Goal: Task Accomplishment & Management: Use online tool/utility

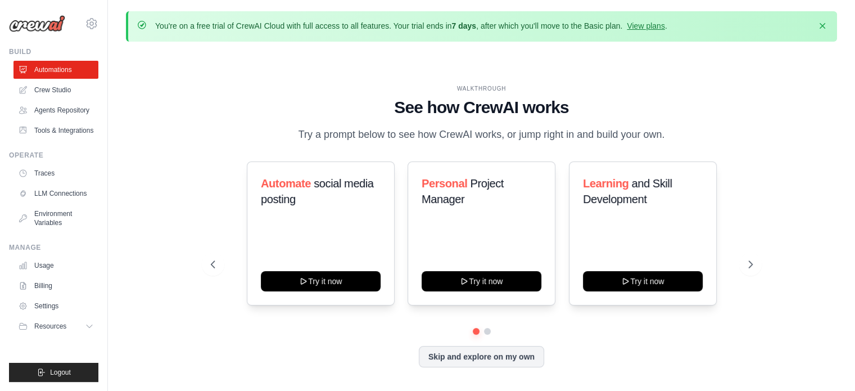
scroll to position [38, 0]
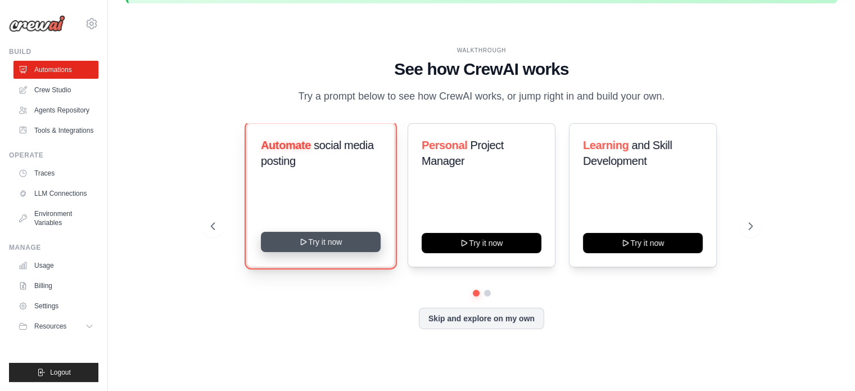
click at [302, 252] on button "Try it now" at bounding box center [321, 242] width 120 height 20
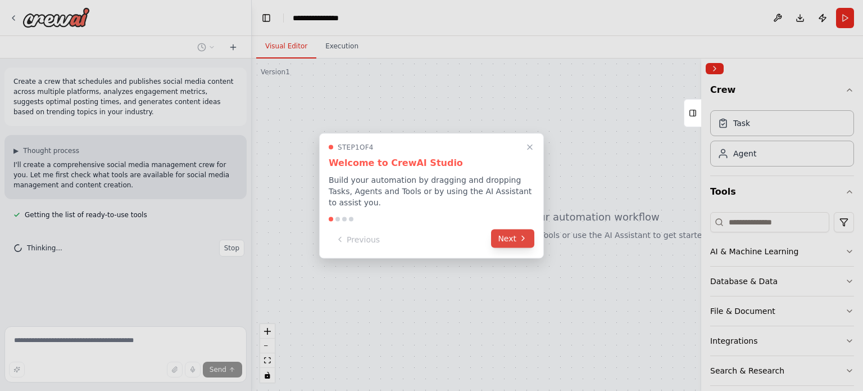
click at [516, 229] on button "Next" at bounding box center [512, 238] width 43 height 19
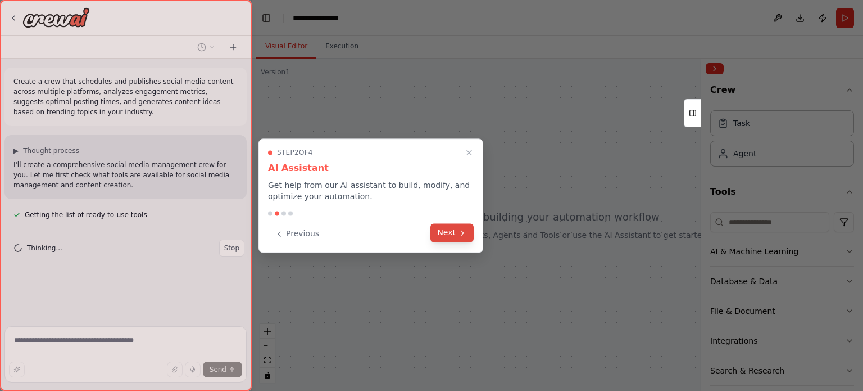
click at [464, 236] on icon at bounding box center [462, 232] width 9 height 9
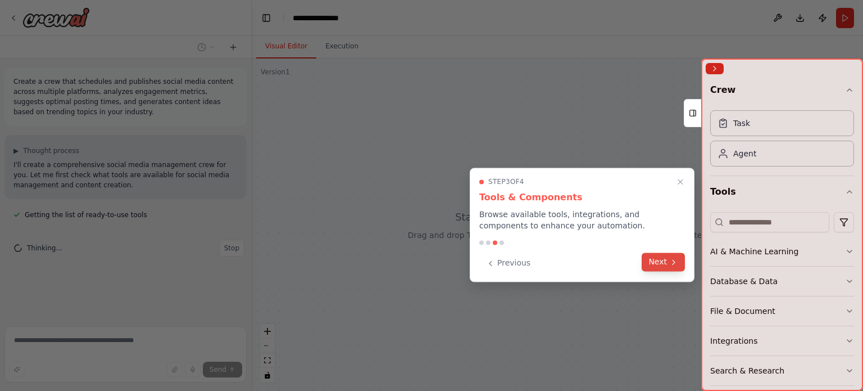
click at [668, 266] on button "Next" at bounding box center [663, 261] width 43 height 19
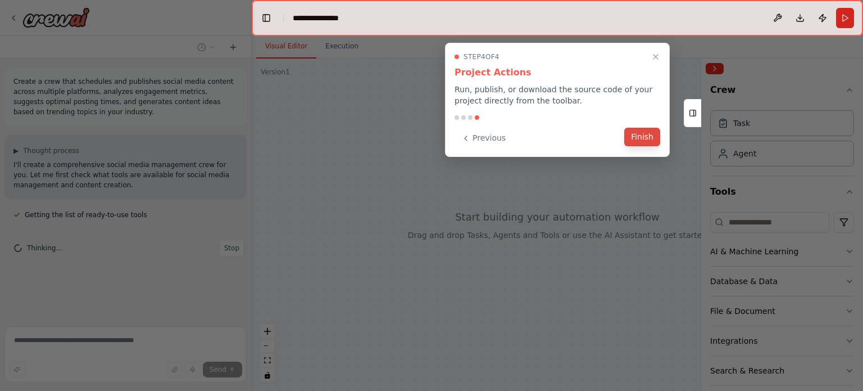
click at [654, 131] on button "Finish" at bounding box center [643, 137] width 36 height 19
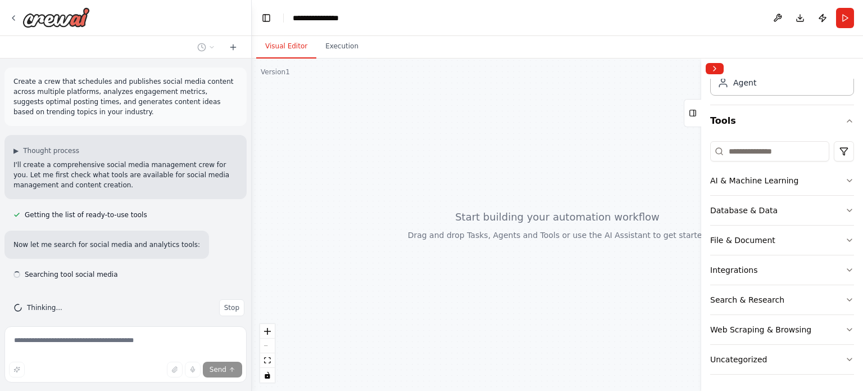
scroll to position [11, 0]
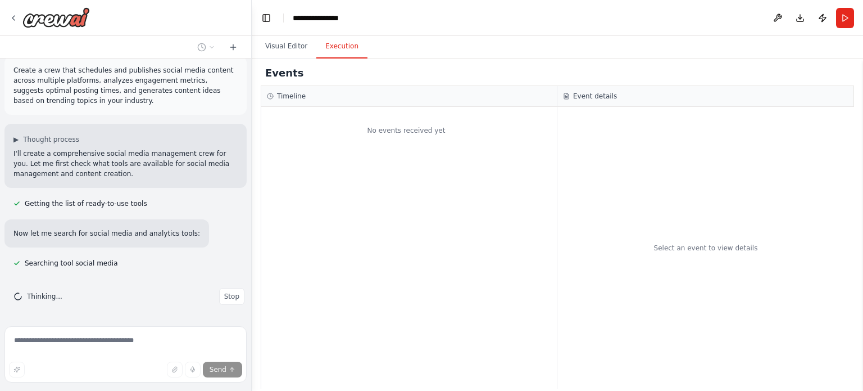
click at [333, 47] on button "Execution" at bounding box center [341, 47] width 51 height 24
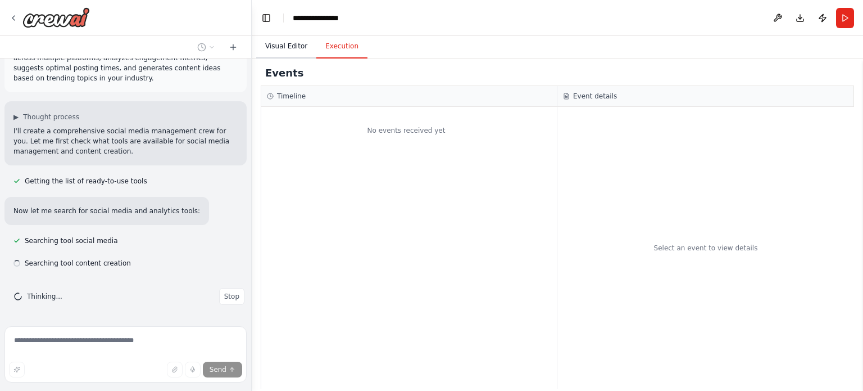
click at [275, 47] on button "Visual Editor" at bounding box center [286, 47] width 60 height 24
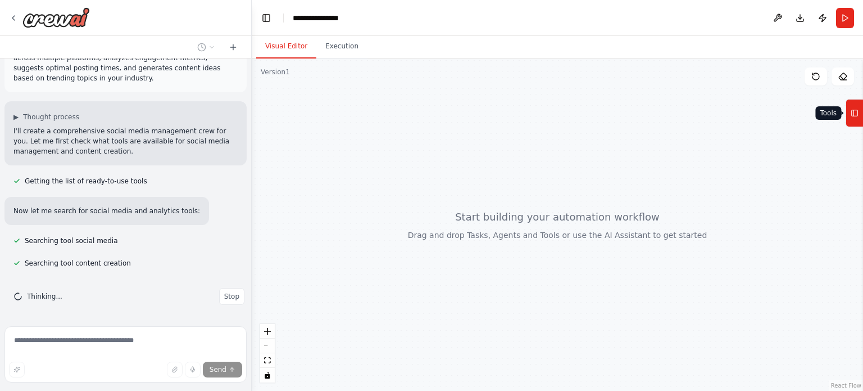
click at [851, 111] on button "Tools" at bounding box center [854, 113] width 17 height 28
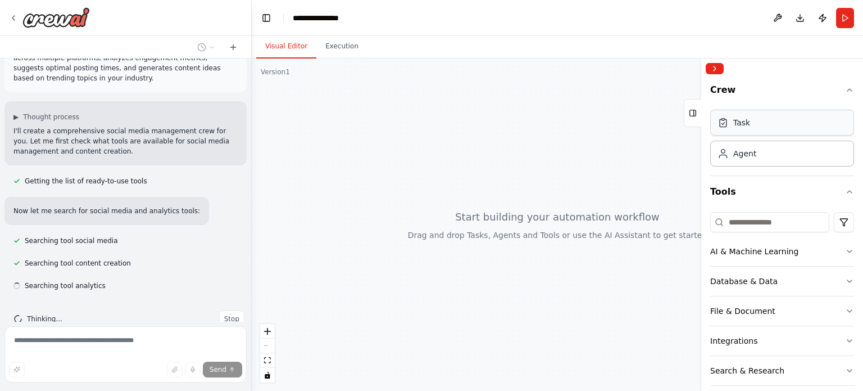
scroll to position [56, 0]
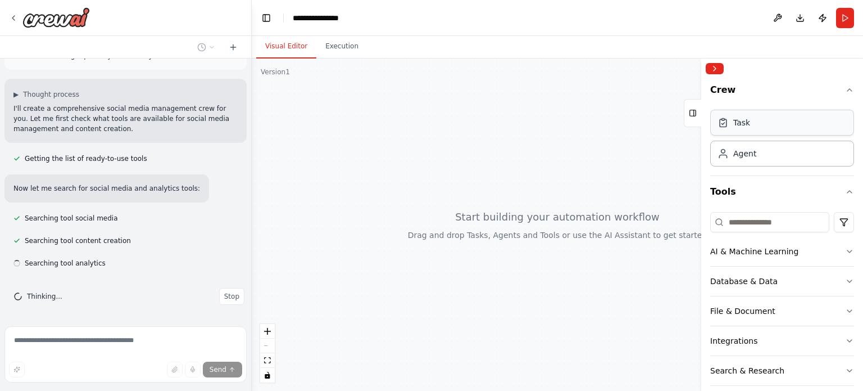
click at [784, 127] on div "Task" at bounding box center [783, 123] width 144 height 26
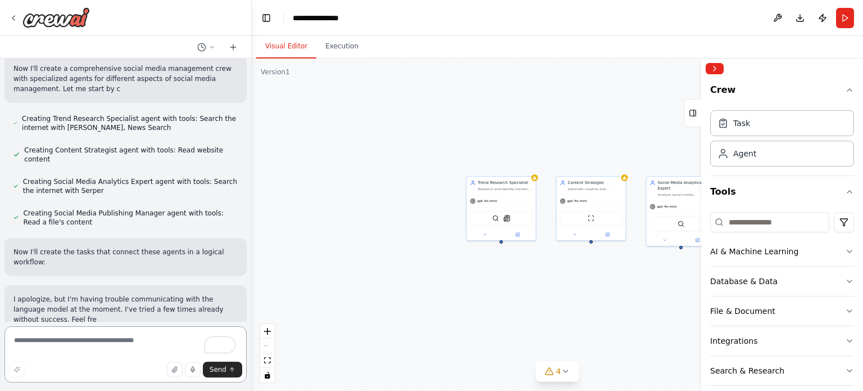
scroll to position [396, 0]
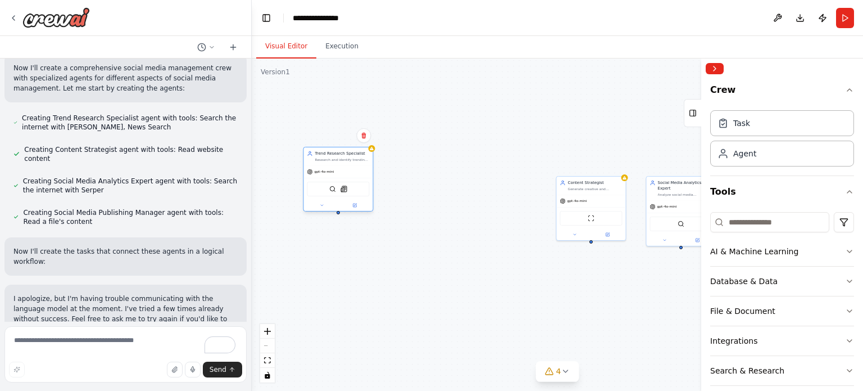
drag, startPoint x: 494, startPoint y: 184, endPoint x: 327, endPoint y: 157, distance: 169.1
click at [327, 157] on div "Trend Research Specialist Research and identify trending topics, hashtags, and …" at bounding box center [342, 156] width 55 height 11
drag, startPoint x: 582, startPoint y: 184, endPoint x: 431, endPoint y: 158, distance: 153.5
click at [431, 158] on div "Content Strategist Generate creative and engaging social media content ideas ba…" at bounding box center [443, 156] width 55 height 11
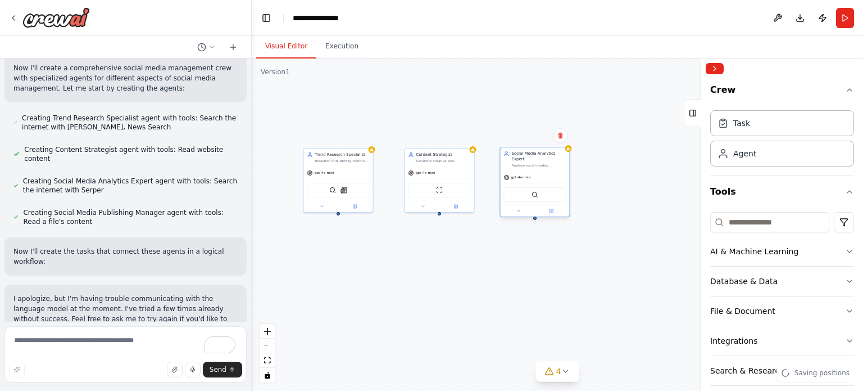
drag, startPoint x: 676, startPoint y: 188, endPoint x: 526, endPoint y: 159, distance: 153.0
click at [526, 163] on div "Analyze social media engagement metrics, identify optimal posting times for {pl…" at bounding box center [539, 165] width 55 height 4
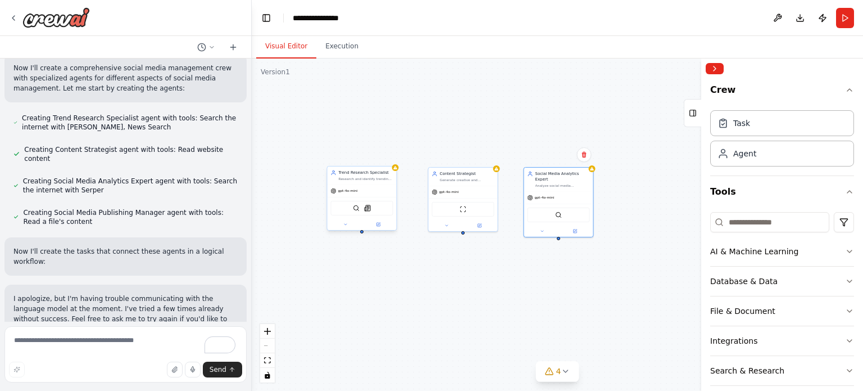
drag, startPoint x: 338, startPoint y: 214, endPoint x: 362, endPoint y: 233, distance: 30.4
click at [362, 233] on div "Trend Research Specialist Research and identify trending topics, hashtags, and …" at bounding box center [558, 224] width 612 height 332
click at [361, 258] on div "Trend Research Specialist Research and identify trending topics, hashtags, and …" at bounding box center [558, 224] width 612 height 332
drag, startPoint x: 362, startPoint y: 233, endPoint x: 355, endPoint y: 229, distance: 8.1
click at [355, 229] on div "Trend Research Specialist Research and identify trending topics, hashtags, and …" at bounding box center [558, 224] width 612 height 332
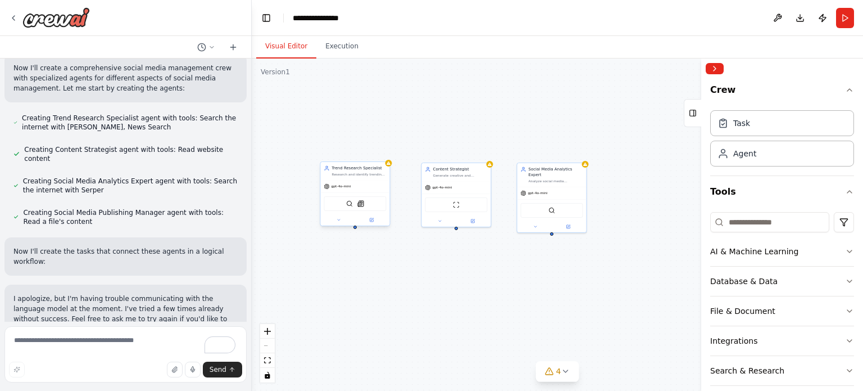
click at [355, 228] on div at bounding box center [355, 226] width 3 height 3
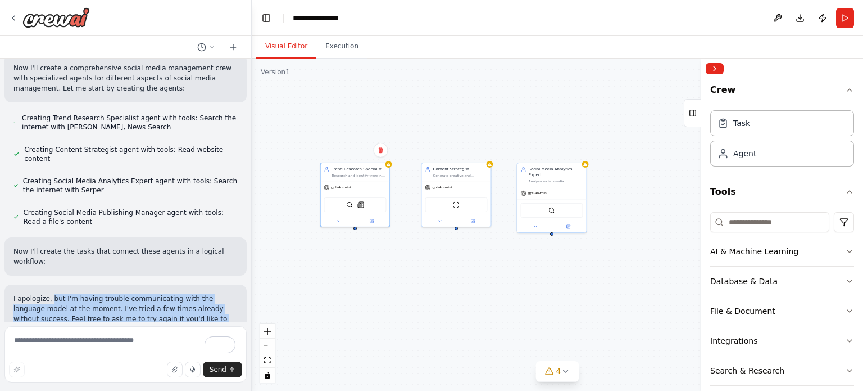
drag, startPoint x: 49, startPoint y: 276, endPoint x: 223, endPoint y: 314, distance: 177.7
click at [223, 314] on div "Create a crew that schedules and publishes social media content across multiple…" at bounding box center [125, 189] width 251 height 263
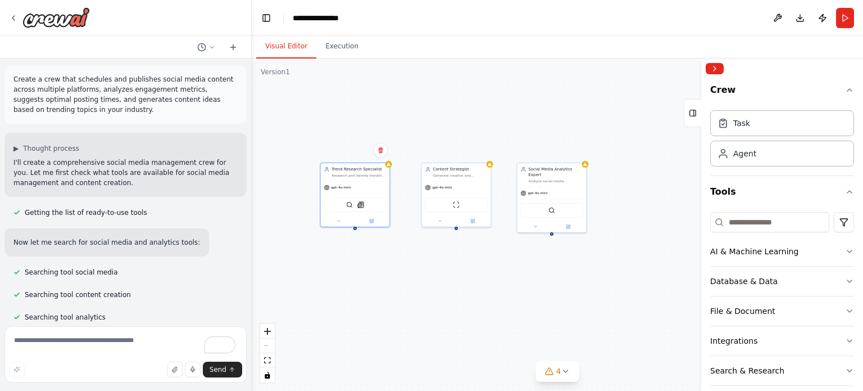
scroll to position [0, 0]
click at [770, 157] on div "Agent" at bounding box center [783, 153] width 144 height 26
click at [747, 158] on div "Agent" at bounding box center [783, 153] width 144 height 26
click at [739, 124] on div "Task" at bounding box center [742, 122] width 17 height 11
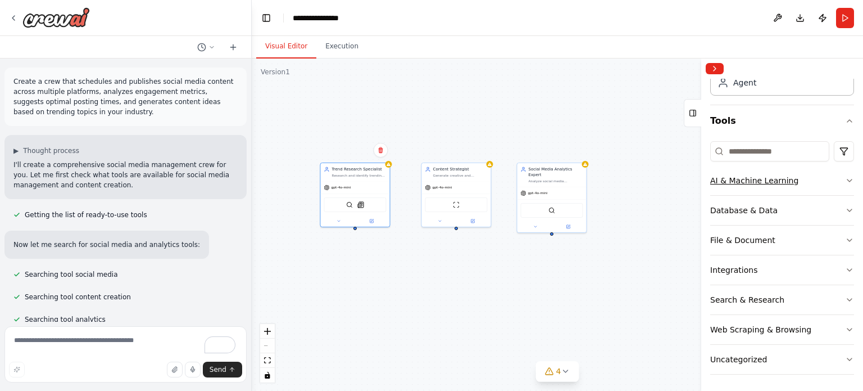
click at [763, 175] on div "AI & Machine Learning" at bounding box center [755, 180] width 88 height 11
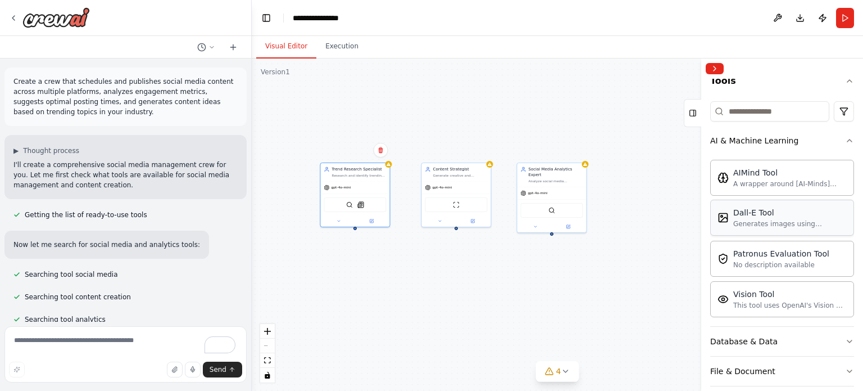
scroll to position [127, 0]
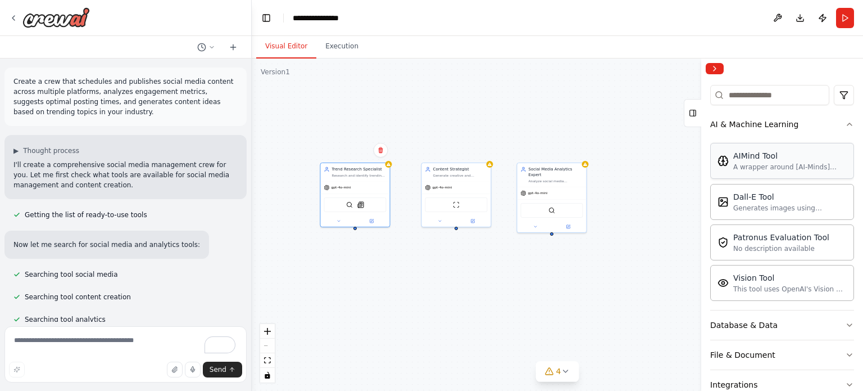
click at [746, 177] on div "AIMind Tool A wrapper around [AI-Minds](https://mindsdb.com/minds). Useful for …" at bounding box center [783, 161] width 144 height 36
click at [753, 164] on div "A wrapper around [AI-Minds]([URL][DOMAIN_NAME]). Useful for when you need answe…" at bounding box center [791, 166] width 114 height 9
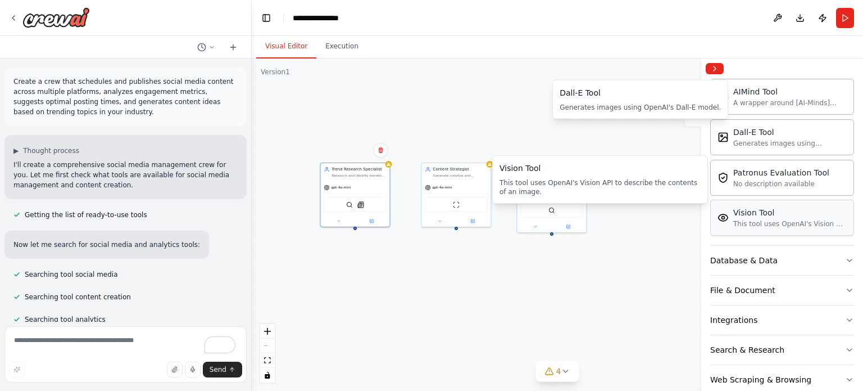
scroll to position [241, 0]
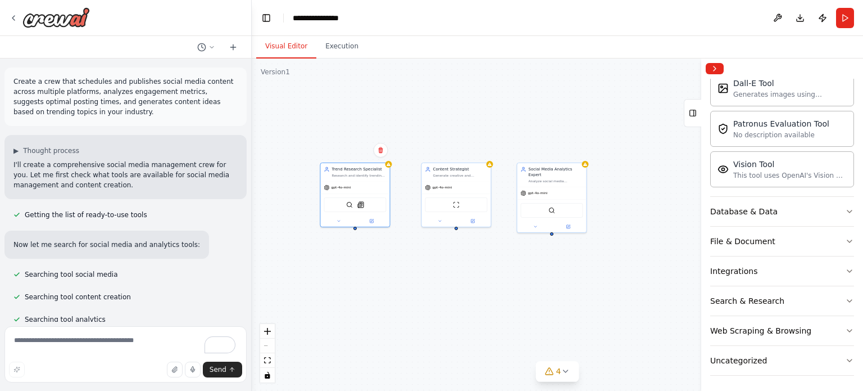
click at [846, 216] on div "Crew Task Agent Tools AI & Machine Learning AIMind Tool A wrapper around [AI-Mi…" at bounding box center [783, 235] width 162 height 312
click at [845, 212] on icon "button" at bounding box center [849, 211] width 9 height 9
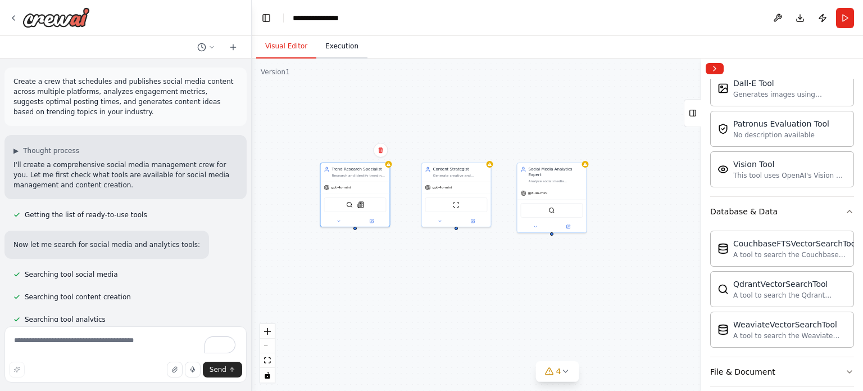
click at [327, 47] on button "Execution" at bounding box center [341, 47] width 51 height 24
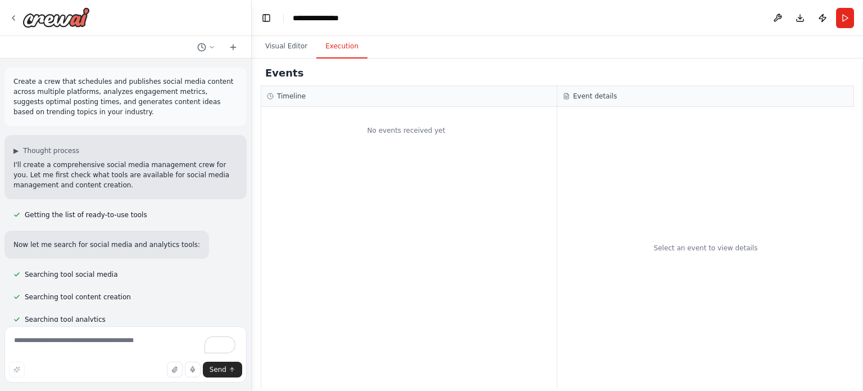
click at [363, 122] on div "No events received yet" at bounding box center [406, 130] width 290 height 36
click at [384, 123] on div "No events received yet" at bounding box center [406, 130] width 290 height 36
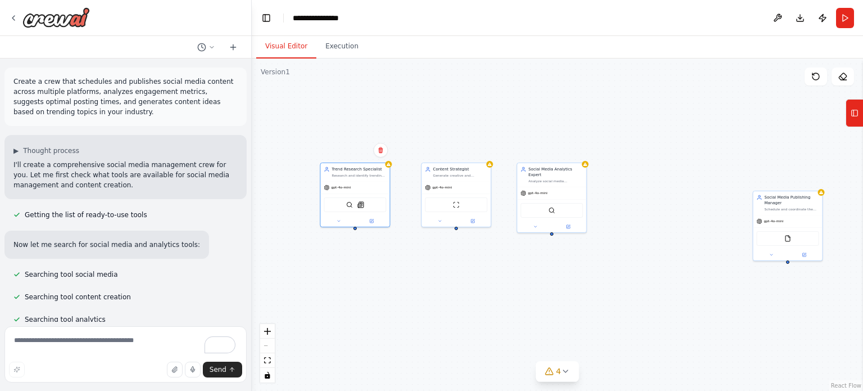
click at [290, 51] on button "Visual Editor" at bounding box center [286, 47] width 60 height 24
click at [850, 16] on button "Run" at bounding box center [845, 18] width 18 height 20
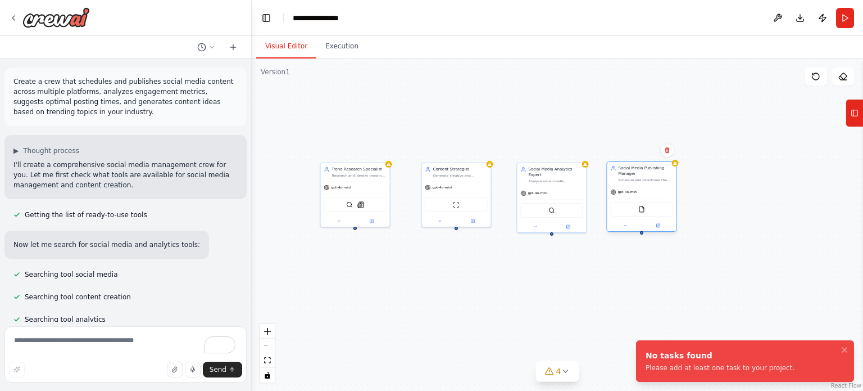
drag, startPoint x: 798, startPoint y: 198, endPoint x: 649, endPoint y: 169, distance: 151.8
click at [649, 169] on div "Social Media Publishing Manager" at bounding box center [645, 170] width 55 height 11
click at [731, 180] on div "Trend Research Specialist Research and identify trending topics, hashtags, and …" at bounding box center [558, 224] width 612 height 332
click at [296, 48] on button "Visual Editor" at bounding box center [286, 47] width 60 height 24
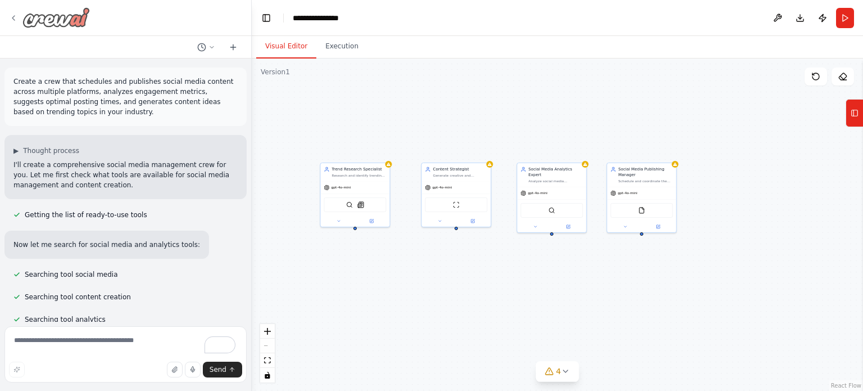
click at [26, 18] on img at bounding box center [55, 17] width 67 height 20
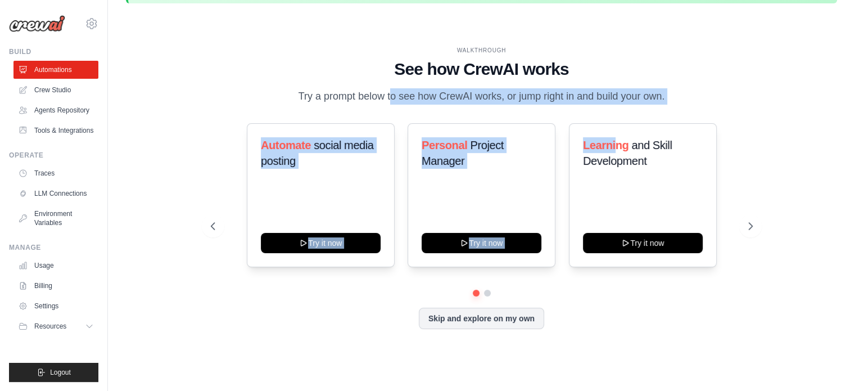
drag, startPoint x: 358, startPoint y: 80, endPoint x: 615, endPoint y: 116, distance: 260.0
click at [615, 116] on div "WALKTHROUGH See how CrewAI works Try a prompt below to see how CrewAI works, or…" at bounding box center [481, 196] width 569 height 300
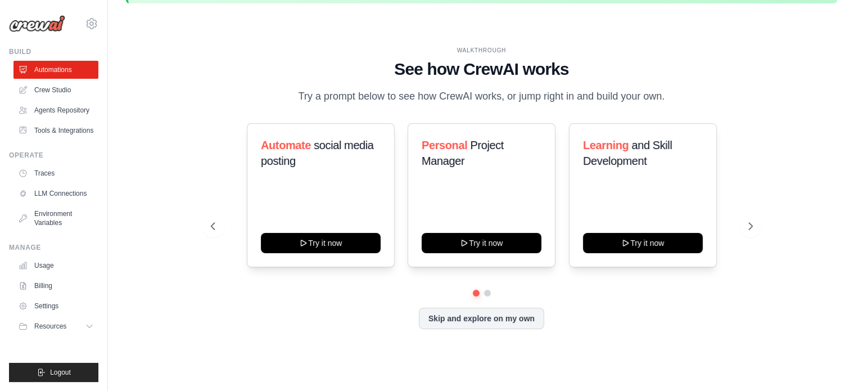
click at [771, 132] on div "WALKTHROUGH See how CrewAI works Try a prompt below to see how CrewAI works, or…" at bounding box center [481, 196] width 711 height 368
click at [500, 324] on button "Skip and explore on my own" at bounding box center [481, 316] width 125 height 21
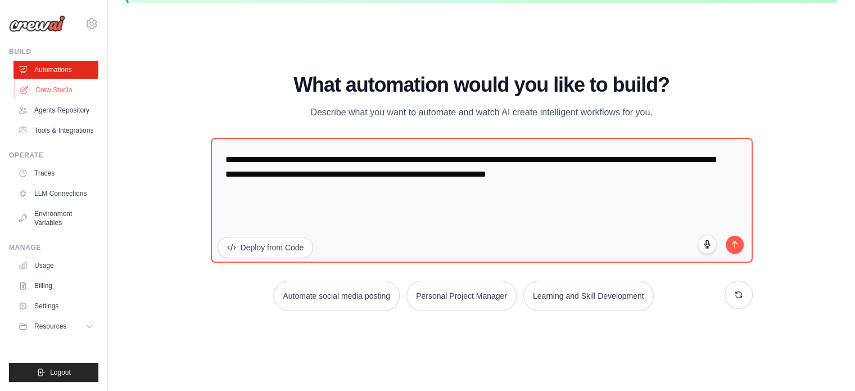
click at [57, 85] on link "Crew Studio" at bounding box center [57, 90] width 85 height 18
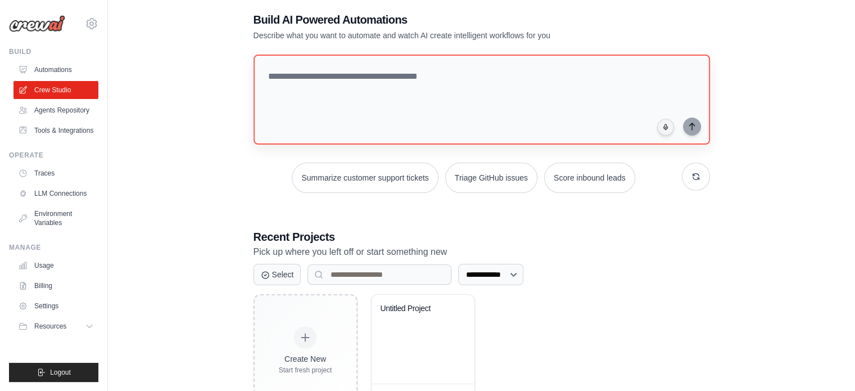
scroll to position [100, 0]
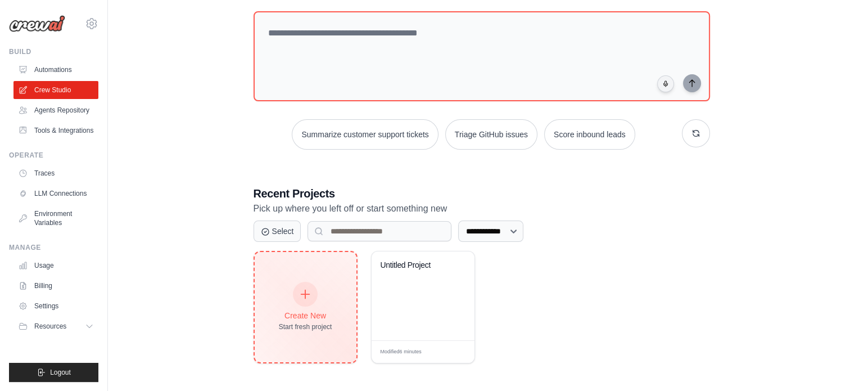
drag, startPoint x: 307, startPoint y: 290, endPoint x: 286, endPoint y: 276, distance: 25.6
click at [307, 289] on icon at bounding box center [305, 294] width 12 height 12
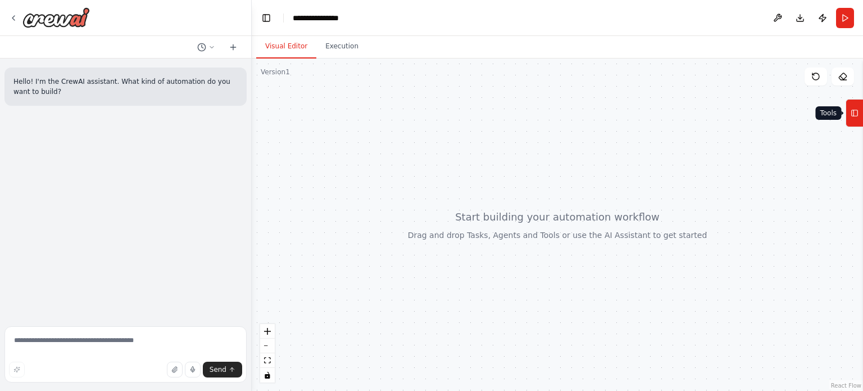
click at [857, 115] on icon at bounding box center [855, 113] width 8 height 18
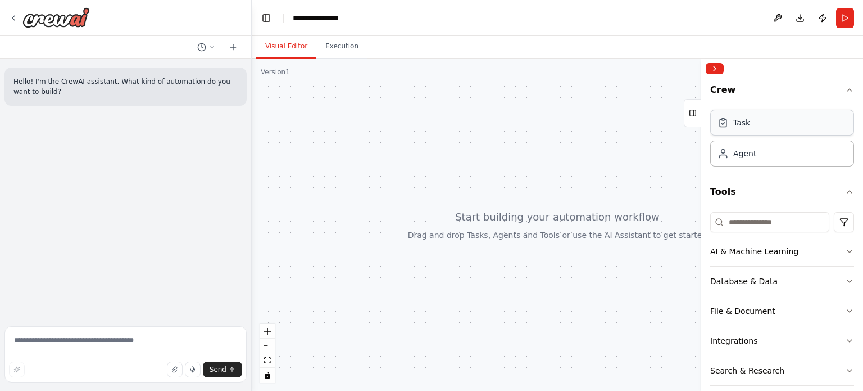
click at [789, 128] on div "Task" at bounding box center [783, 123] width 144 height 26
click at [758, 125] on div "Task" at bounding box center [783, 123] width 144 height 26
click at [722, 160] on div "Agent" at bounding box center [783, 153] width 144 height 26
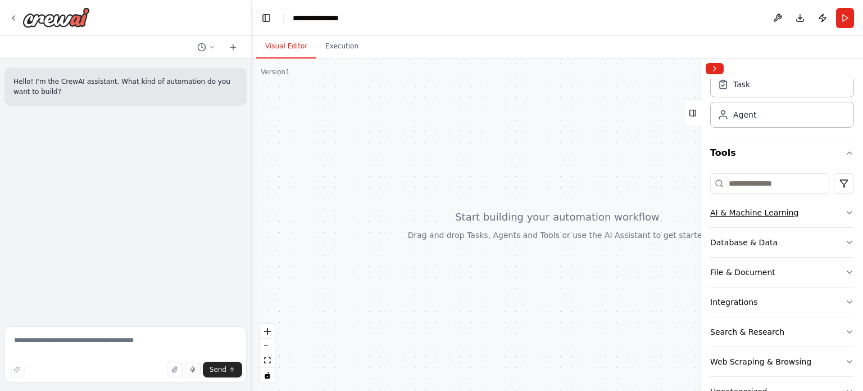
scroll to position [71, 0]
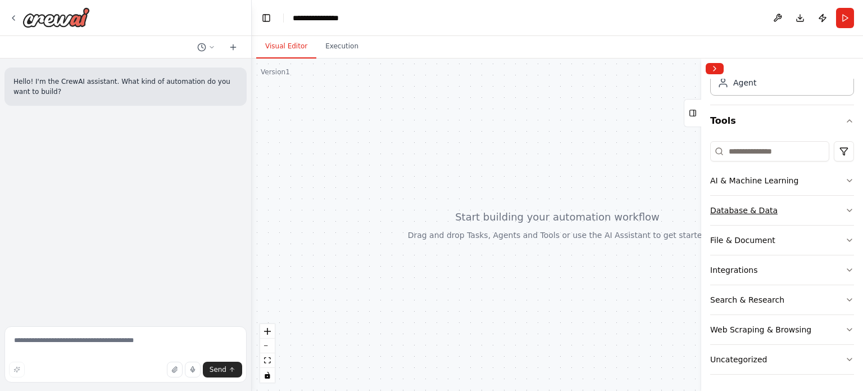
click at [744, 211] on div "Database & Data" at bounding box center [744, 210] width 67 height 11
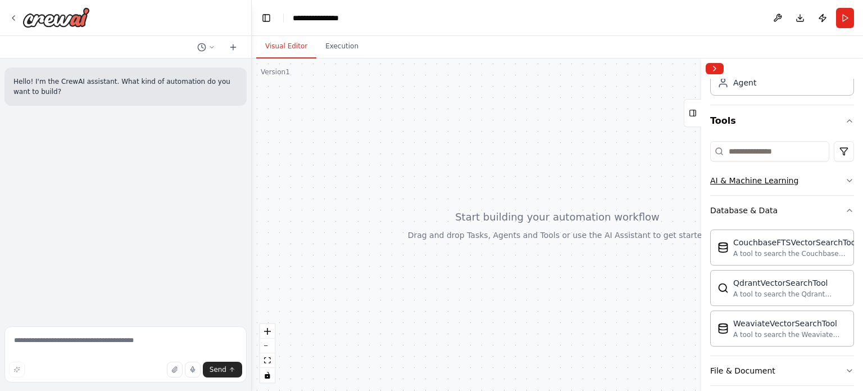
click at [807, 184] on button "AI & Machine Learning" at bounding box center [783, 180] width 144 height 29
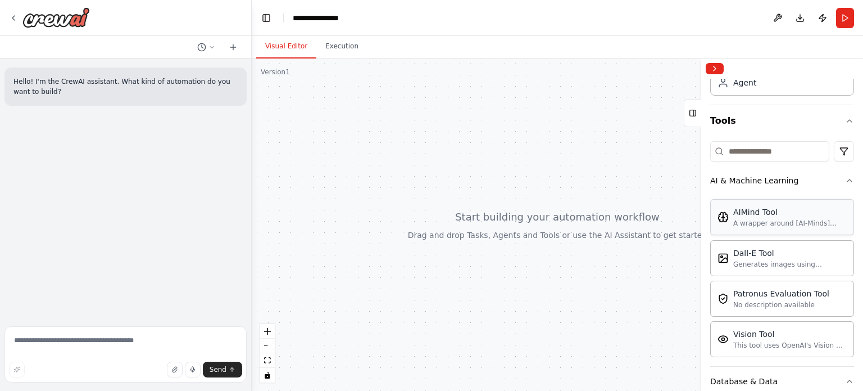
click at [793, 209] on div "AIMind Tool" at bounding box center [791, 211] width 114 height 11
click at [728, 224] on div "AIMind Tool A wrapper around [AI-Minds](https://mindsdb.com/minds). Useful for …" at bounding box center [782, 216] width 129 height 21
click at [828, 14] on button "Publish" at bounding box center [823, 18] width 18 height 20
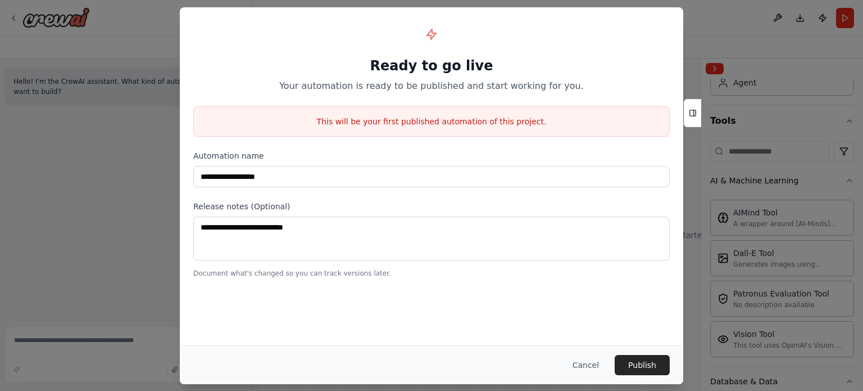
click at [600, 352] on div "Cancel Publish" at bounding box center [432, 364] width 504 height 39
click at [592, 363] on button "Cancel" at bounding box center [586, 365] width 44 height 20
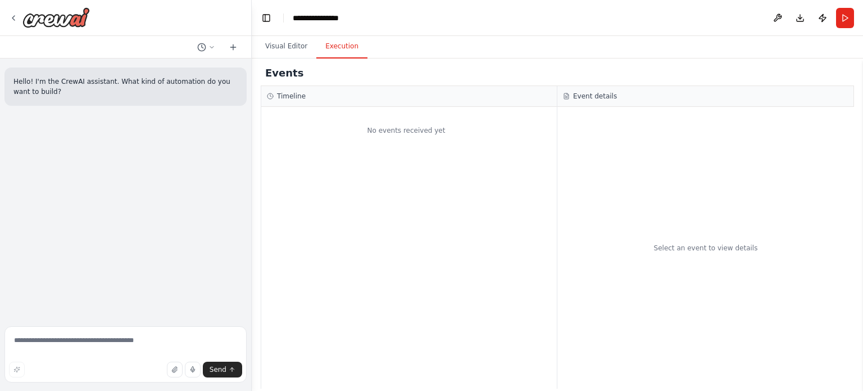
click at [333, 55] on button "Execution" at bounding box center [341, 47] width 51 height 24
click at [321, 150] on div "No events received yet" at bounding box center [409, 248] width 296 height 282
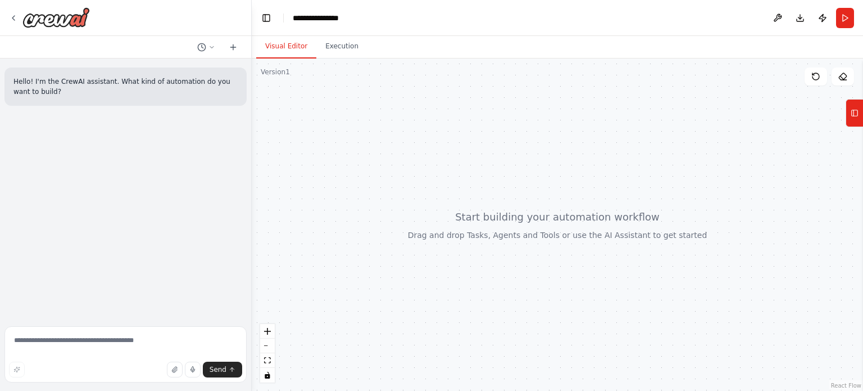
click at [288, 45] on button "Visual Editor" at bounding box center [286, 47] width 60 height 24
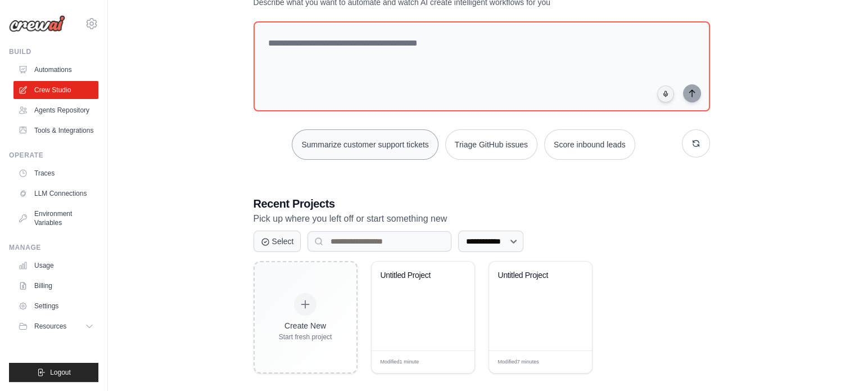
scroll to position [100, 0]
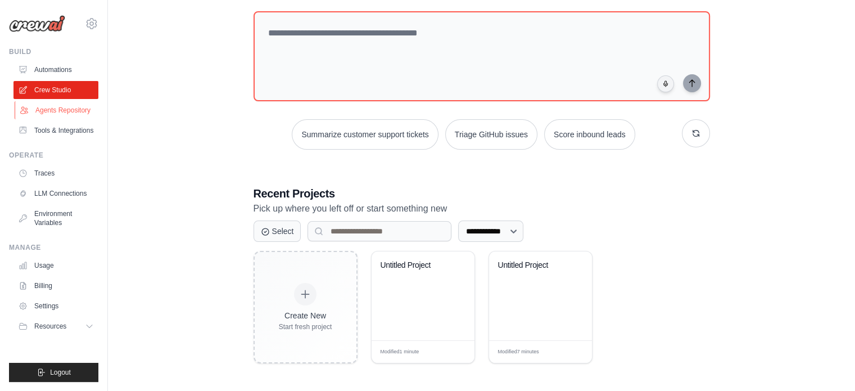
click at [34, 114] on link "Agents Repository" at bounding box center [57, 110] width 85 height 18
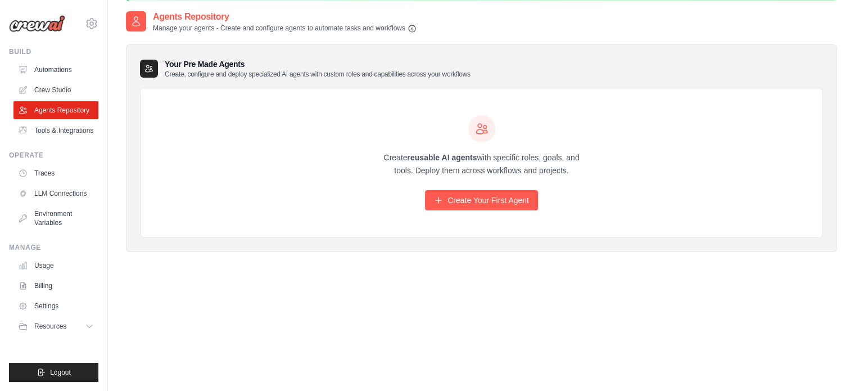
scroll to position [61, 0]
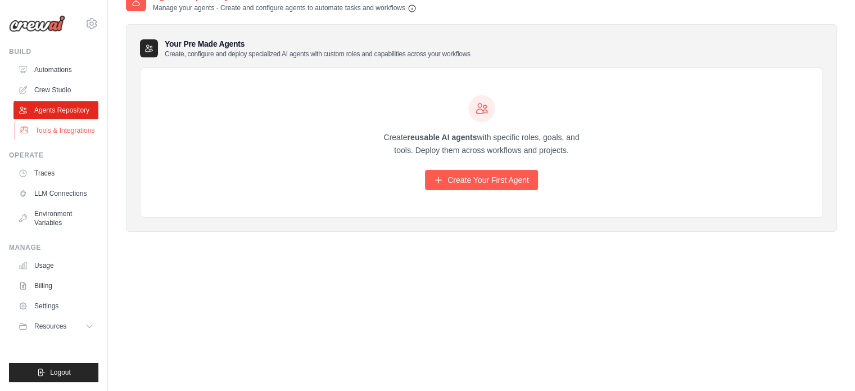
click at [84, 139] on link "Tools & Integrations" at bounding box center [57, 130] width 85 height 18
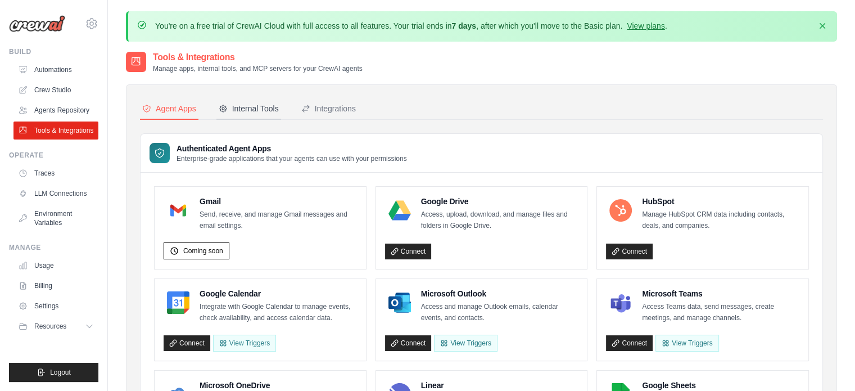
click at [247, 103] on div "Internal Tools" at bounding box center [249, 108] width 60 height 11
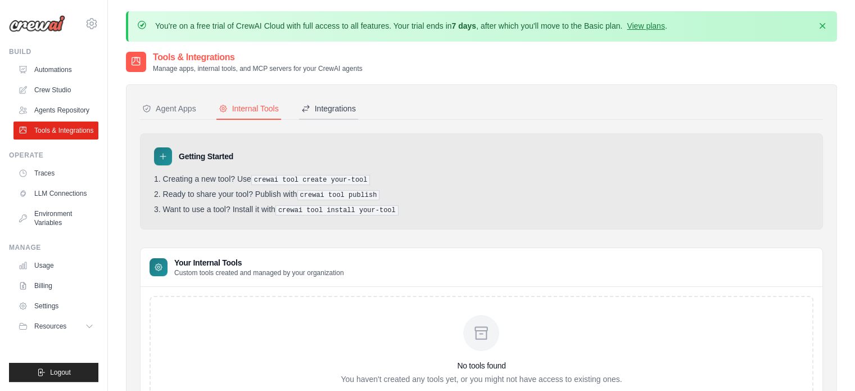
click at [349, 114] on button "Integrations" at bounding box center [328, 108] width 59 height 21
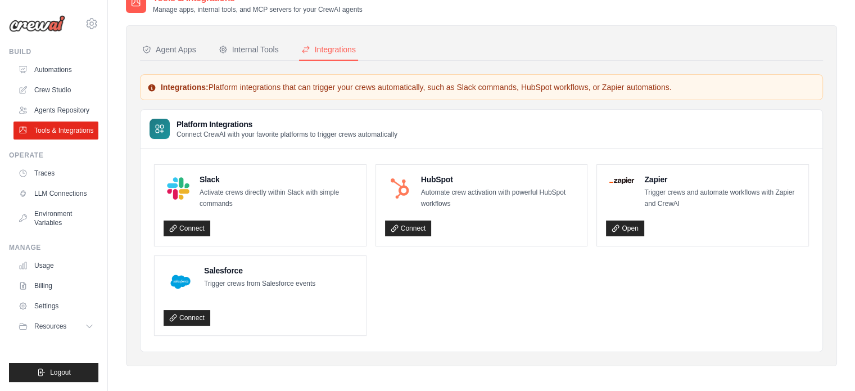
scroll to position [61, 0]
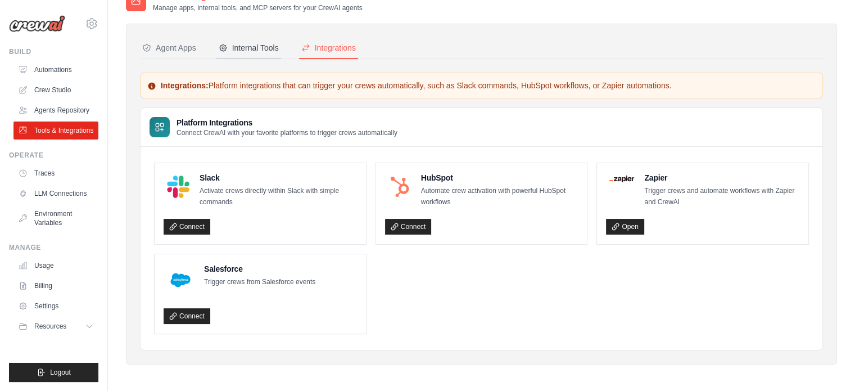
click at [255, 49] on div "Internal Tools" at bounding box center [249, 47] width 60 height 11
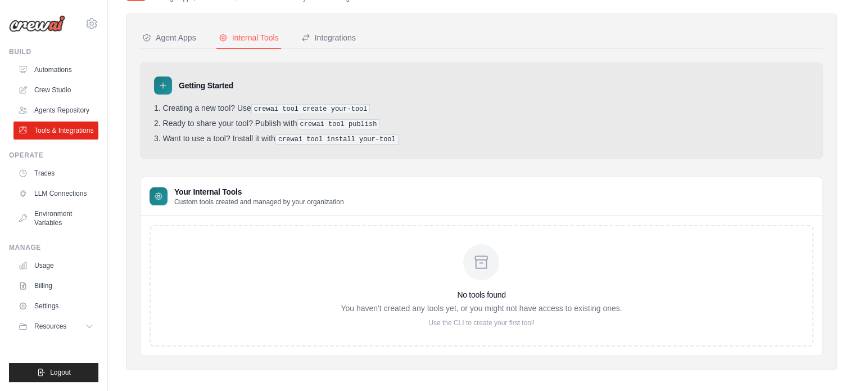
scroll to position [76, 0]
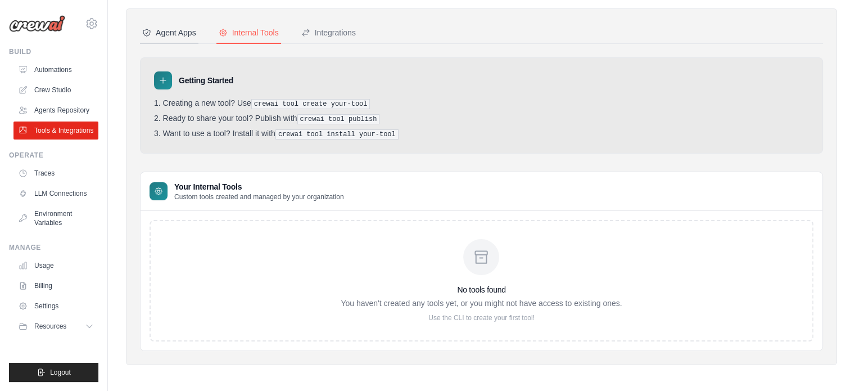
click at [174, 24] on button "Agent Apps" at bounding box center [169, 32] width 58 height 21
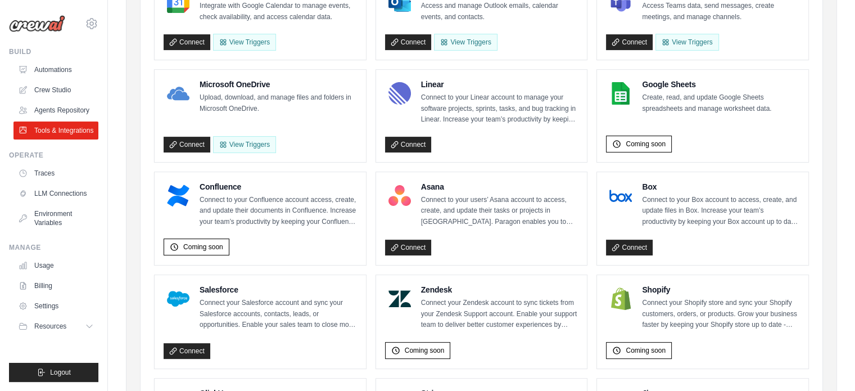
scroll to position [299, 0]
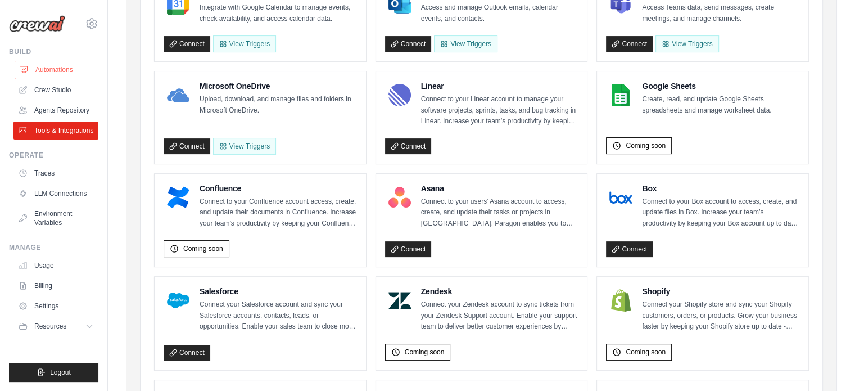
click at [51, 75] on link "Automations" at bounding box center [57, 70] width 85 height 18
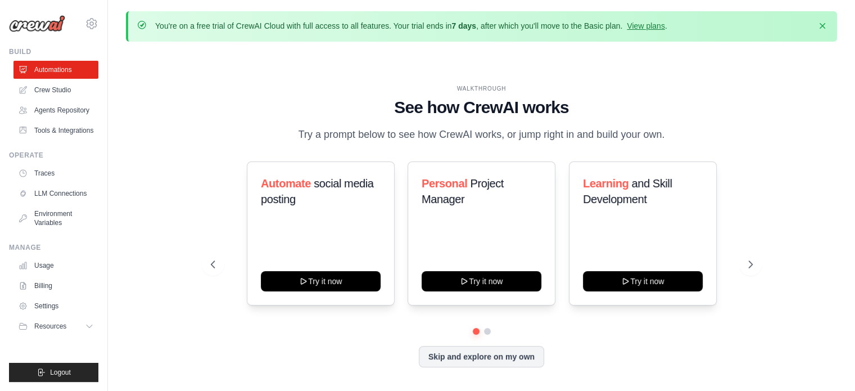
click at [47, 71] on link "Automations" at bounding box center [55, 70] width 85 height 18
drag, startPoint x: 236, startPoint y: 23, endPoint x: 519, endPoint y: 25, distance: 283.9
click at [519, 25] on p "You're on a free trial of CrewAI Cloud with full access to all features. Your t…" at bounding box center [411, 25] width 512 height 11
click at [664, 26] on link "View plans" at bounding box center [646, 25] width 38 height 9
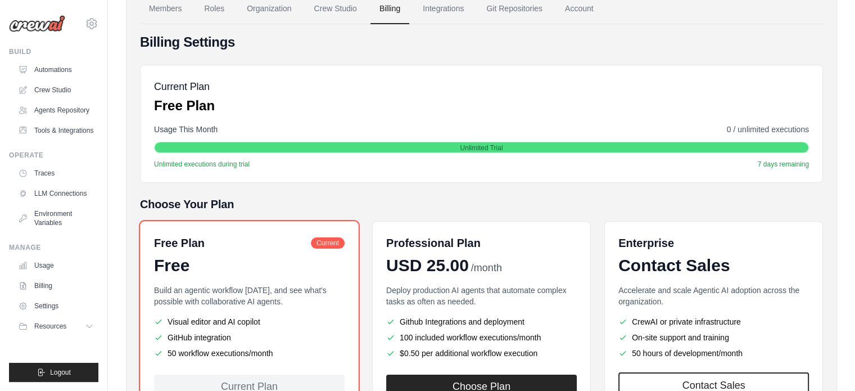
scroll to position [197, 0]
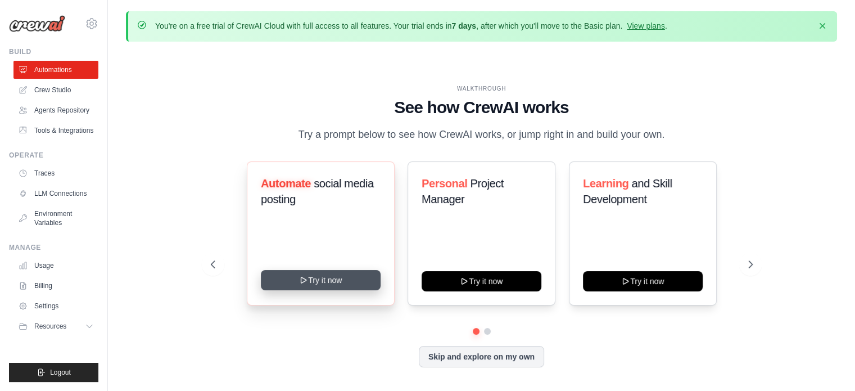
scroll to position [38, 0]
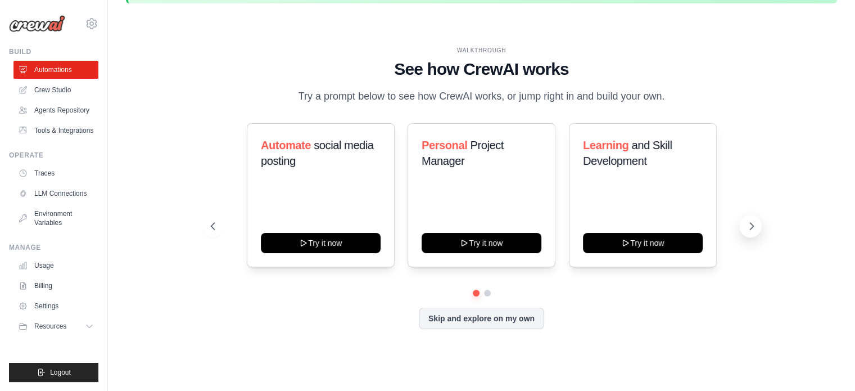
click at [758, 234] on button at bounding box center [750, 226] width 22 height 22
click at [752, 229] on icon at bounding box center [751, 226] width 3 height 7
click at [752, 232] on icon at bounding box center [751, 225] width 11 height 11
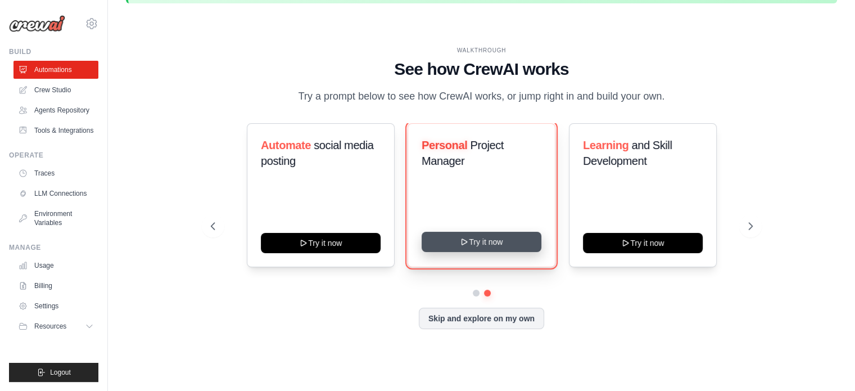
click at [465, 246] on icon at bounding box center [464, 241] width 9 height 9
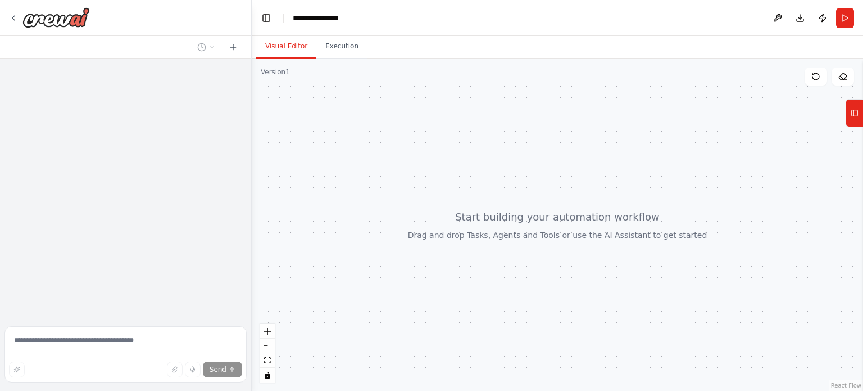
click at [58, 128] on div at bounding box center [125, 189] width 251 height 263
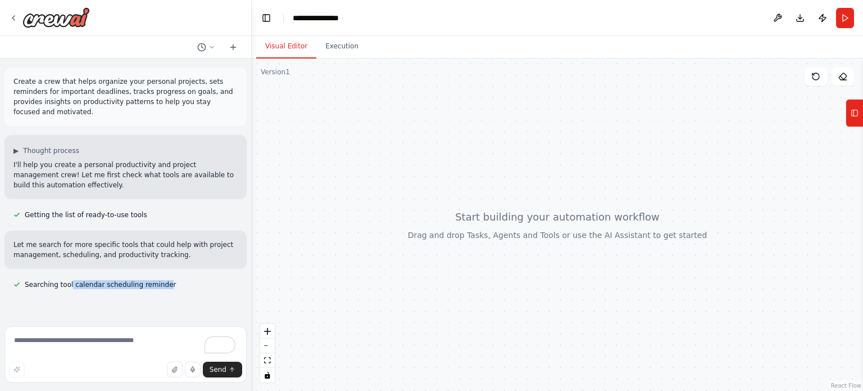
drag, startPoint x: 67, startPoint y: 277, endPoint x: 155, endPoint y: 281, distance: 87.8
click at [155, 281] on div "Searching tool calendar scheduling reminder" at bounding box center [94, 284] width 181 height 13
click at [84, 346] on textarea "To enrich screen reader interactions, please activate Accessibility in Grammarl…" at bounding box center [125, 354] width 242 height 56
click at [853, 110] on rect at bounding box center [855, 113] width 6 height 6
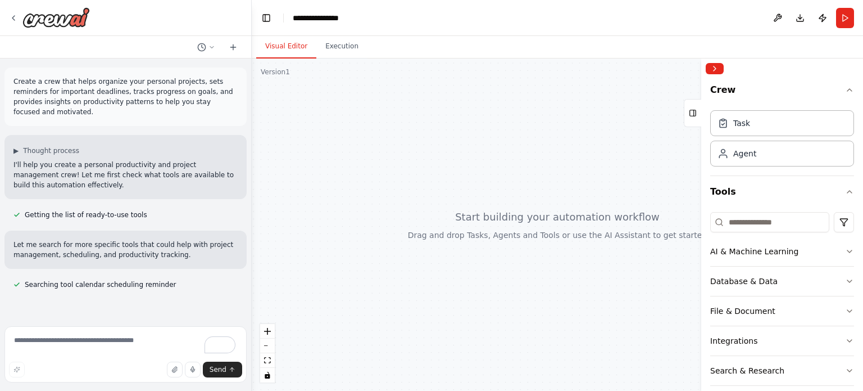
drag, startPoint x: 729, startPoint y: 250, endPoint x: 438, endPoint y: 250, distance: 290.6
click at [438, 250] on div "**********" at bounding box center [431, 195] width 863 height 391
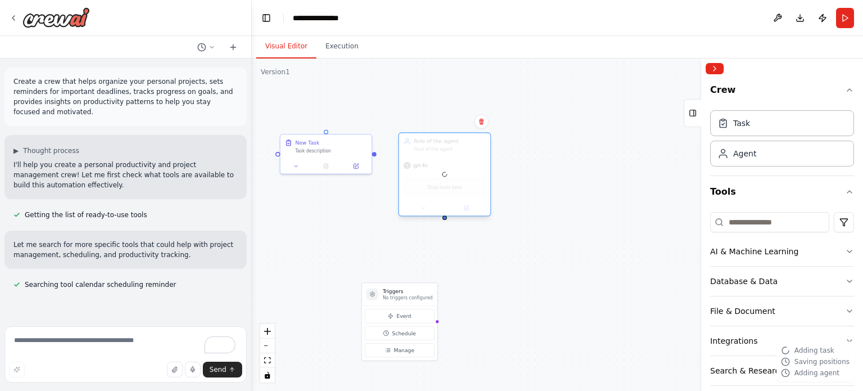
drag, startPoint x: 519, startPoint y: 181, endPoint x: 445, endPoint y: 150, distance: 80.1
click at [445, 150] on div at bounding box center [444, 174] width 91 height 82
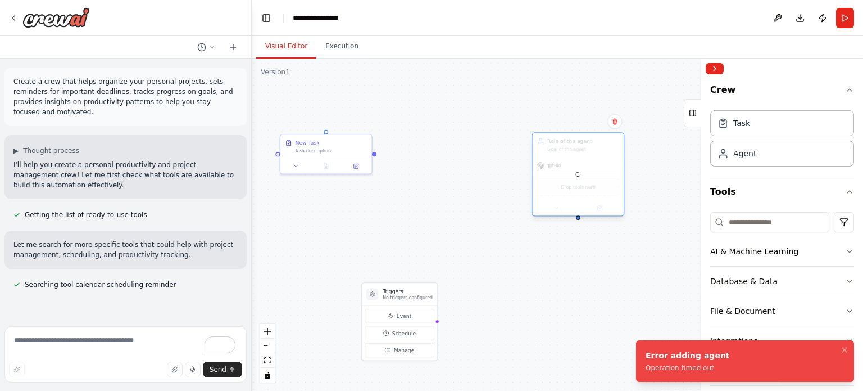
drag, startPoint x: 666, startPoint y: 204, endPoint x: 554, endPoint y: 152, distance: 123.8
click at [554, 152] on div at bounding box center [578, 174] width 91 height 82
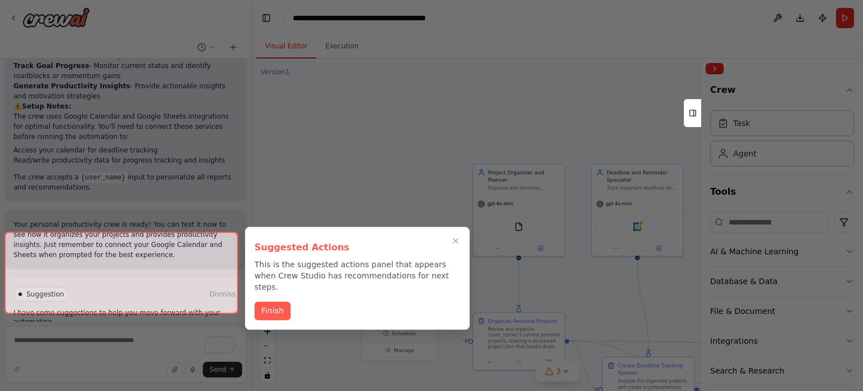
scroll to position [1088, 0]
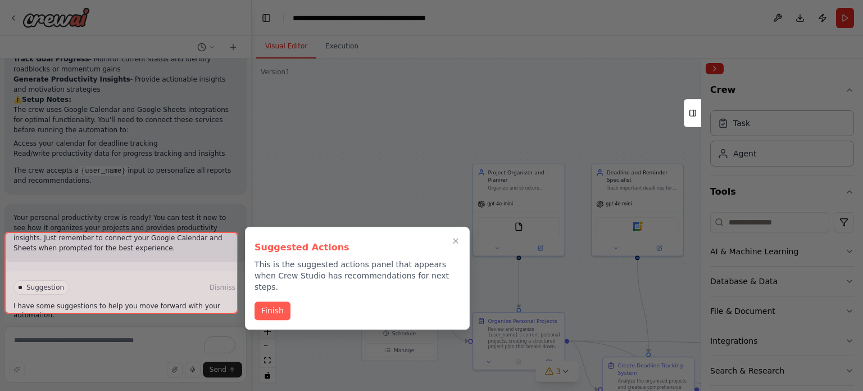
click at [178, 294] on div at bounding box center [121, 273] width 234 height 82
click at [451, 238] on icon "Close walkthrough" at bounding box center [456, 241] width 10 height 10
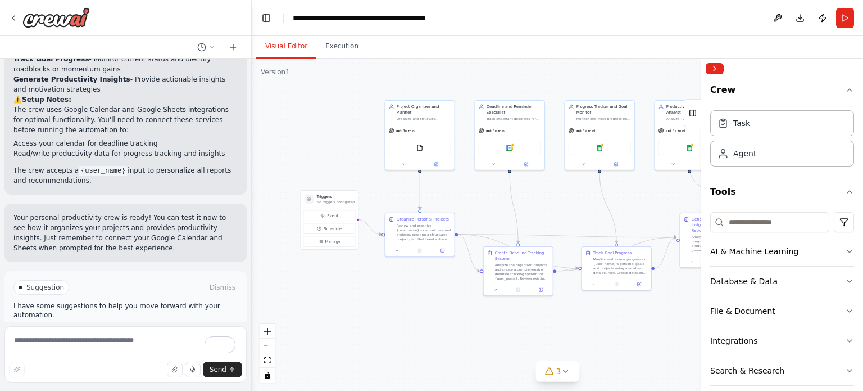
drag, startPoint x: 563, startPoint y: 279, endPoint x: 501, endPoint y: 206, distance: 95.3
click at [501, 206] on div ".deletable-edge-delete-btn { width: 20px; height: 20px; border: 0px solid #ffff…" at bounding box center [558, 224] width 612 height 332
click at [562, 374] on icon at bounding box center [565, 371] width 9 height 9
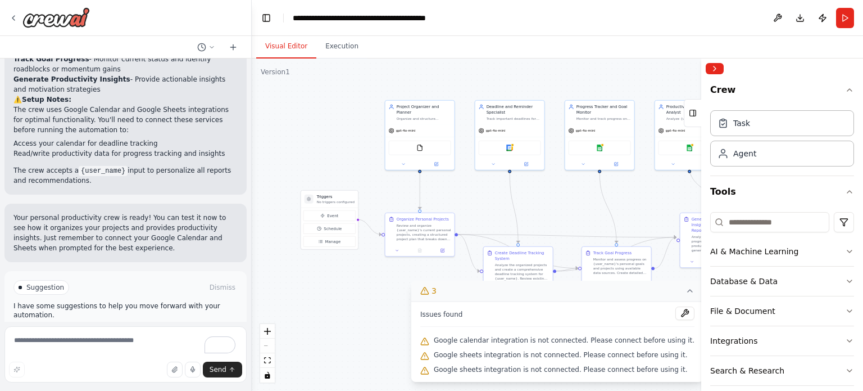
click at [418, 335] on div ".deletable-edge-delete-btn { width: 20px; height: 20px; border: 0px solid #ffff…" at bounding box center [558, 224] width 612 height 332
click at [848, 13] on button "Run" at bounding box center [845, 18] width 18 height 20
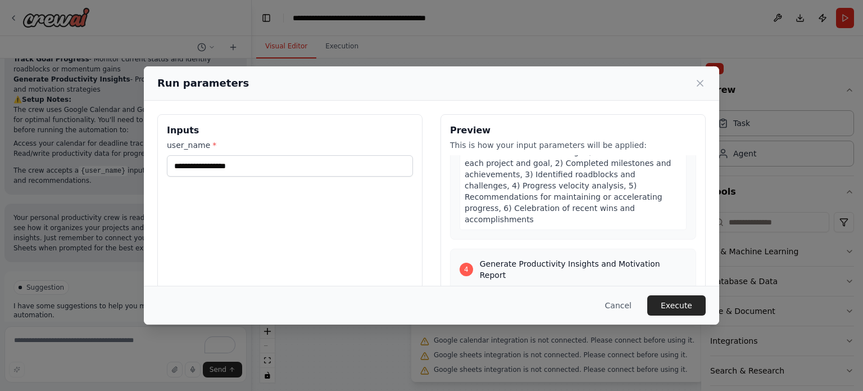
scroll to position [755, 0]
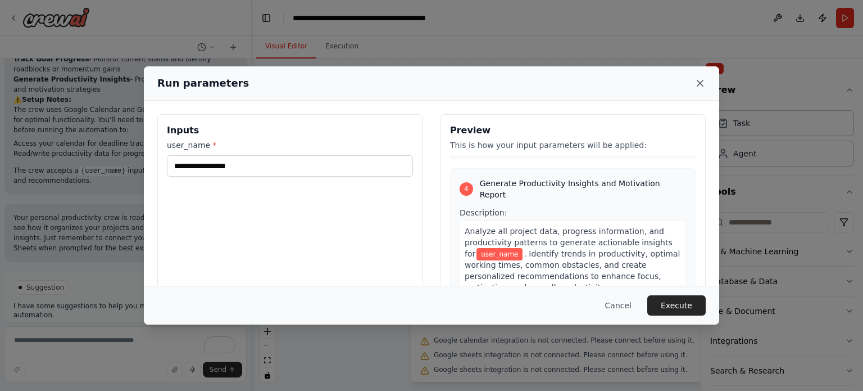
click at [702, 78] on icon at bounding box center [700, 83] width 11 height 11
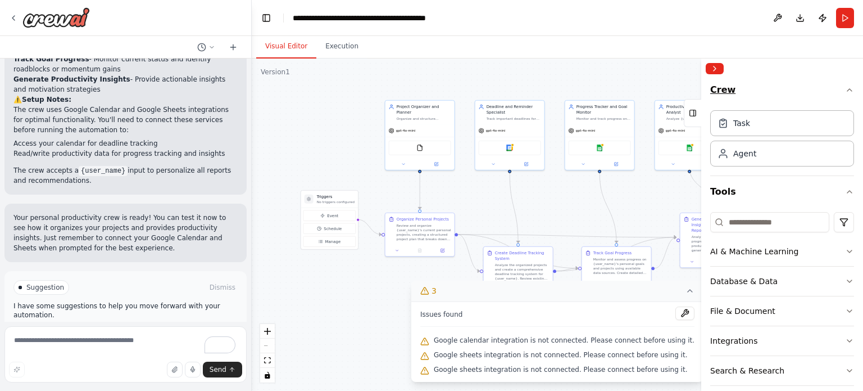
click at [845, 91] on icon "button" at bounding box center [849, 89] width 9 height 9
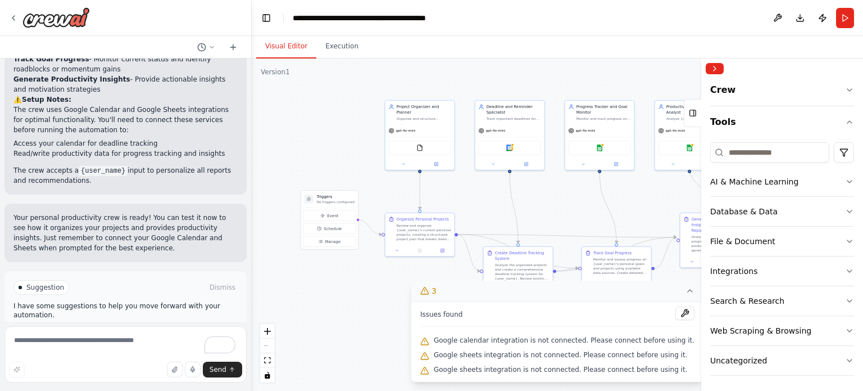
click at [673, 75] on div ".deletable-edge-delete-btn { width: 20px; height: 20px; border: 0px solid #ffff…" at bounding box center [558, 224] width 612 height 332
click at [714, 69] on button "Collapse right sidebar" at bounding box center [715, 68] width 18 height 11
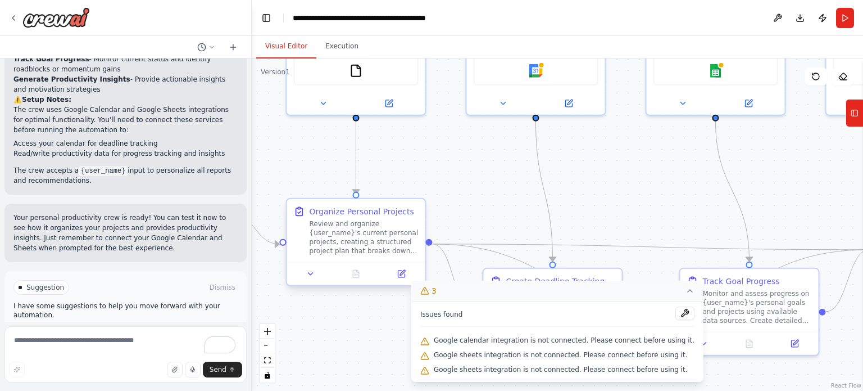
click at [337, 238] on div "Review and organize {user_name}'s current personal projects, creating a structu…" at bounding box center [364, 237] width 109 height 36
click at [351, 232] on div "Review and organize {user_name}'s current personal projects, creating a structu…" at bounding box center [364, 237] width 109 height 36
click at [353, 232] on div "Review and organize {user_name}'s current personal projects, creating a structu…" at bounding box center [364, 237] width 109 height 36
click at [400, 270] on icon at bounding box center [401, 273] width 7 height 7
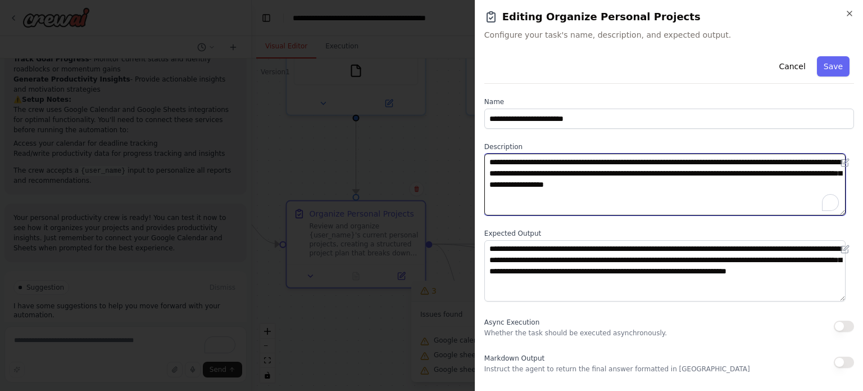
drag, startPoint x: 521, startPoint y: 164, endPoint x: 521, endPoint y: 139, distance: 24.7
click at [518, 161] on textarea "**********" at bounding box center [665, 184] width 361 height 62
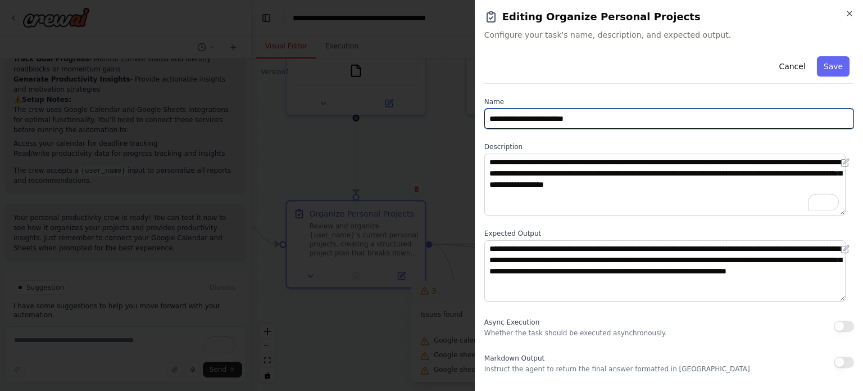
drag, startPoint x: 528, startPoint y: 117, endPoint x: 618, endPoint y: 116, distance: 90.0
click at [618, 116] on input "**********" at bounding box center [670, 118] width 370 height 20
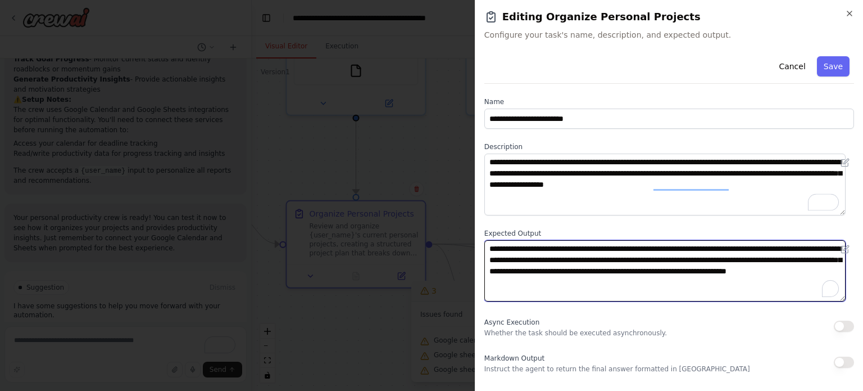
click at [549, 255] on textarea "**********" at bounding box center [665, 271] width 361 height 62
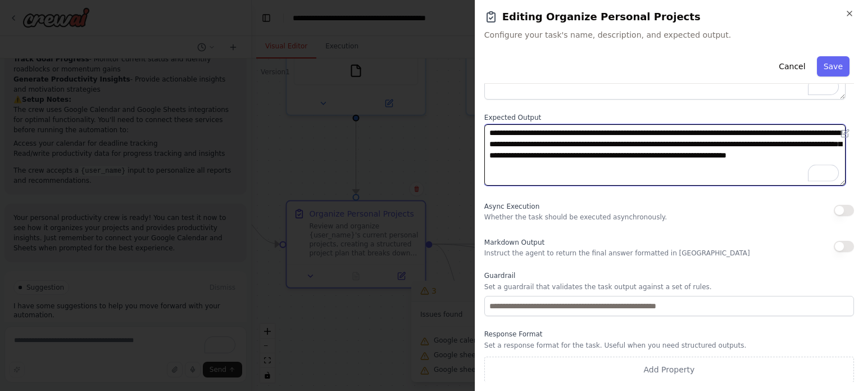
scroll to position [116, 0]
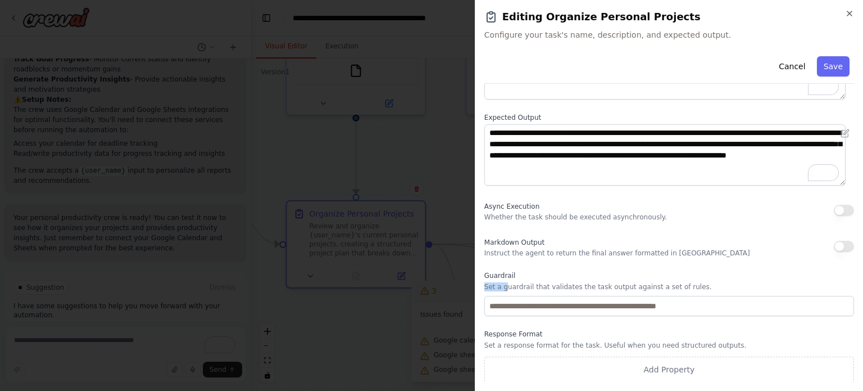
drag, startPoint x: 504, startPoint y: 290, endPoint x: 571, endPoint y: 315, distance: 71.5
click at [571, 315] on div "Guardrail Set a guardrail that validates the task output against a set of rules." at bounding box center [670, 293] width 370 height 45
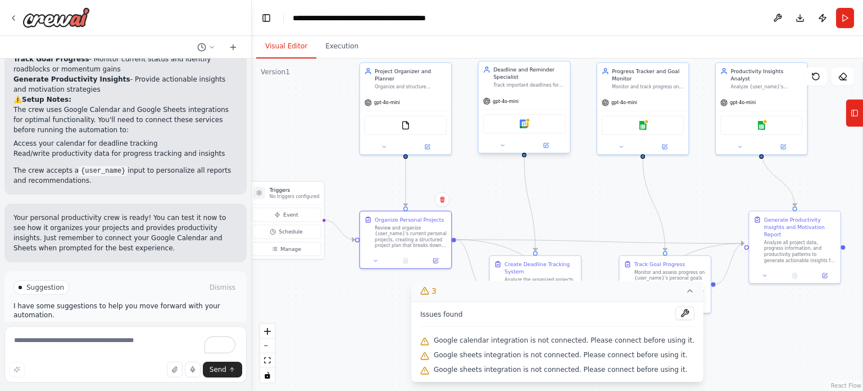
click at [508, 125] on div "Google calendar" at bounding box center [524, 123] width 82 height 19
click at [530, 84] on div "Track important deadlines for {user_name}, create comprehensive reminder system…" at bounding box center [530, 85] width 72 height 6
click at [515, 73] on div "Deadline and Reminder Specialist" at bounding box center [530, 73] width 72 height 15
click at [542, 143] on button at bounding box center [546, 145] width 42 height 9
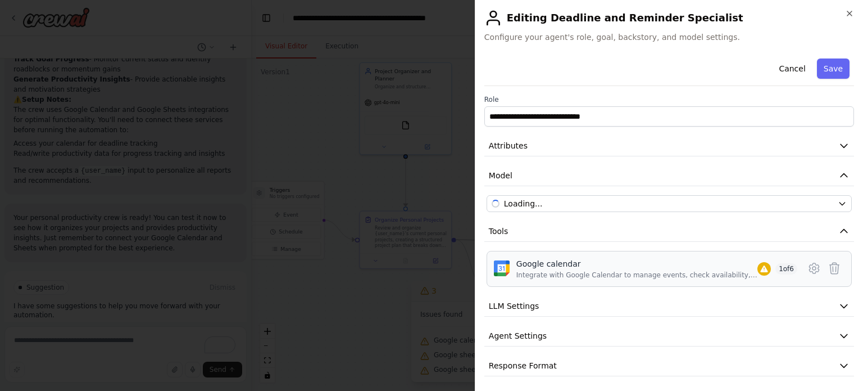
click at [778, 268] on span "1 of 6" at bounding box center [787, 268] width 22 height 11
click at [506, 266] on img at bounding box center [502, 268] width 16 height 16
click at [519, 263] on div "Google calendar" at bounding box center [637, 263] width 241 height 11
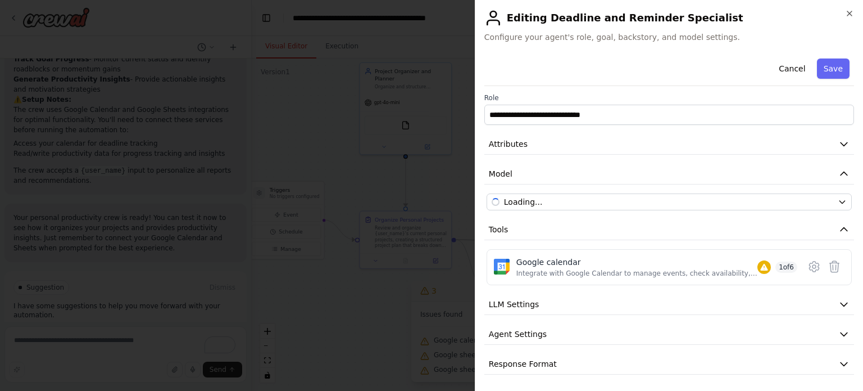
scroll to position [2, 0]
click at [568, 265] on div "Google calendar" at bounding box center [637, 261] width 241 height 11
click at [501, 232] on span "Tools" at bounding box center [499, 228] width 20 height 11
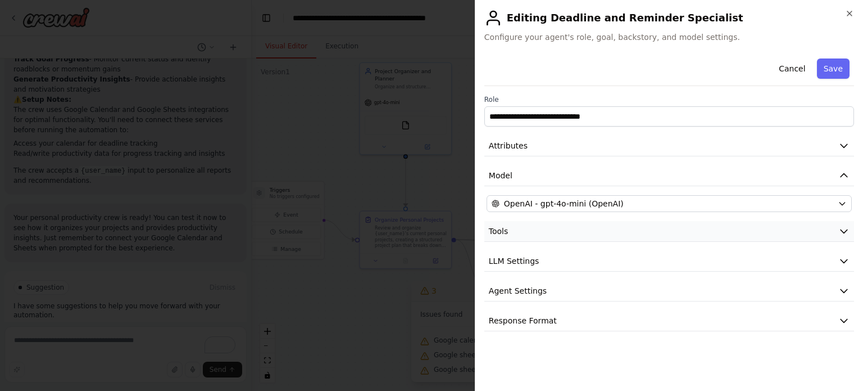
scroll to position [0, 0]
click at [508, 233] on button "Tools" at bounding box center [670, 231] width 370 height 21
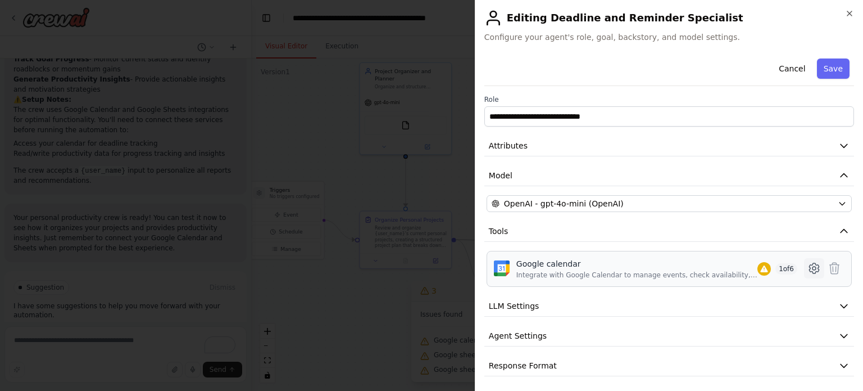
click at [813, 269] on button at bounding box center [814, 268] width 20 height 20
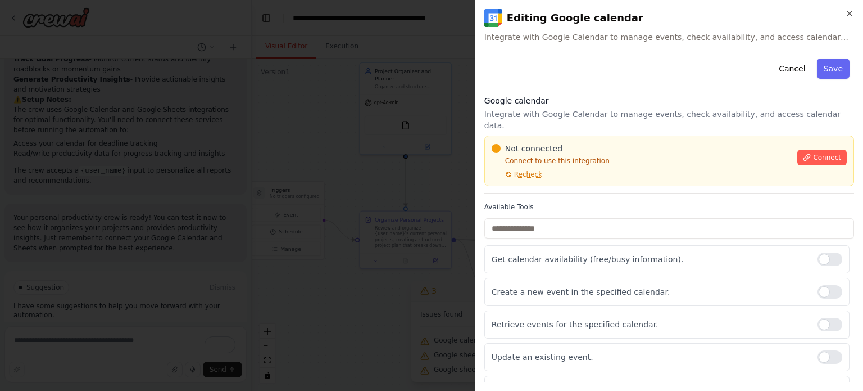
click at [811, 156] on div "Not connected Connect to use this integration Recheck Connect" at bounding box center [669, 161] width 355 height 36
click at [816, 153] on span "Connect" at bounding box center [827, 157] width 28 height 9
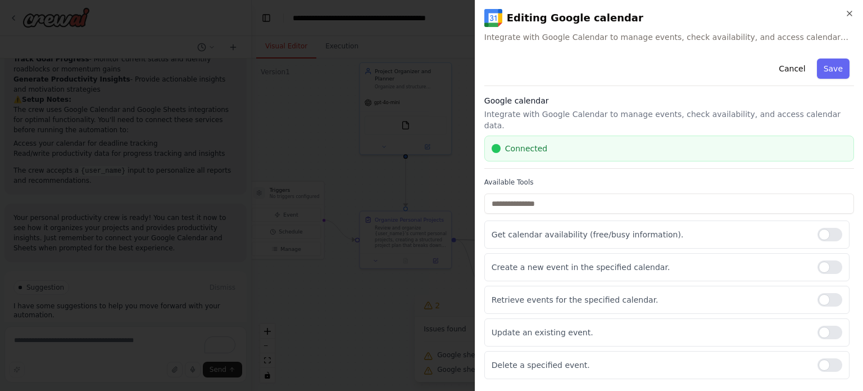
click at [847, 20] on h2 "Editing Google calendar" at bounding box center [670, 18] width 370 height 18
click at [848, 16] on icon "button" at bounding box center [849, 13] width 9 height 9
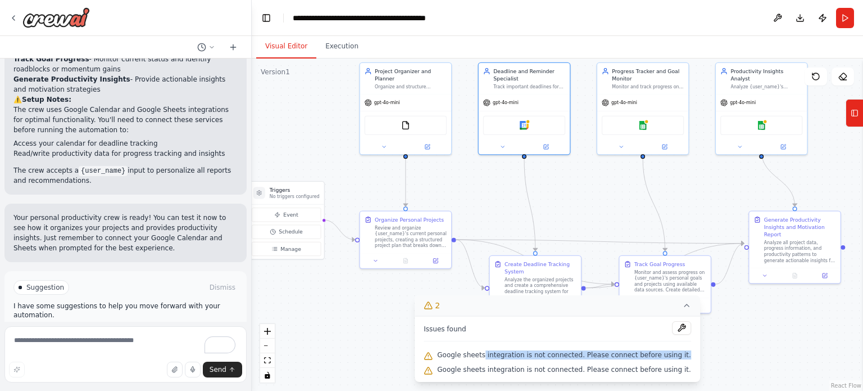
drag, startPoint x: 495, startPoint y: 356, endPoint x: 675, endPoint y: 355, distance: 180.5
click at [675, 355] on span "Google sheets integration is not connected. Please connect before using it." at bounding box center [564, 354] width 254 height 9
click at [663, 146] on icon at bounding box center [665, 145] width 4 height 4
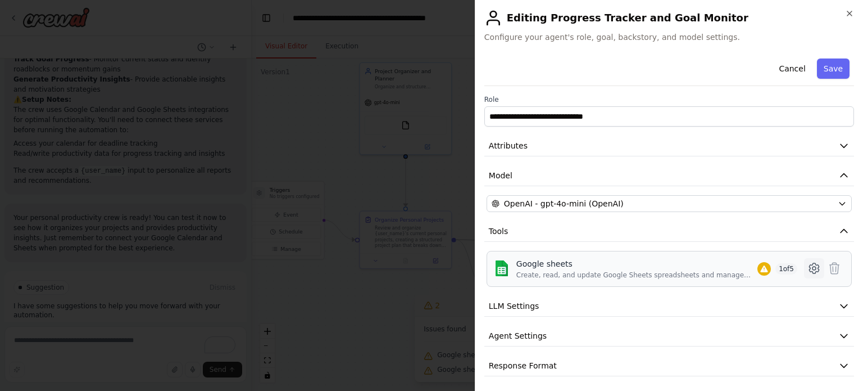
click at [808, 268] on icon at bounding box center [814, 267] width 13 height 13
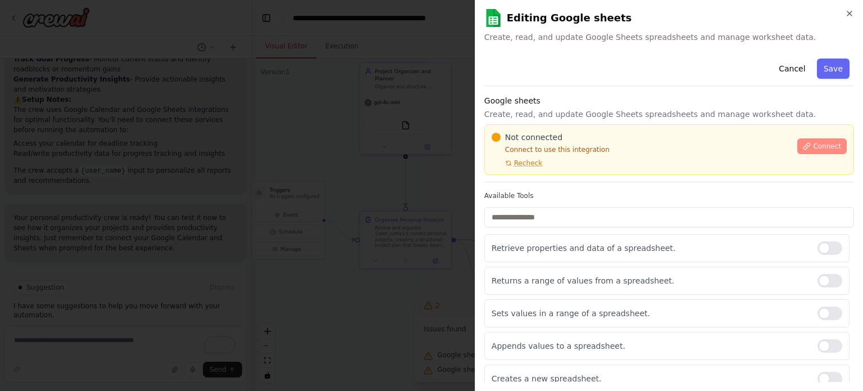
click at [815, 147] on span "Connect" at bounding box center [827, 146] width 28 height 9
click at [821, 154] on div "Not connected Connect to use this integration Recheck Connect" at bounding box center [669, 150] width 355 height 36
click at [822, 148] on span "Connect" at bounding box center [827, 146] width 28 height 9
click at [801, 71] on button "Cancel" at bounding box center [792, 68] width 40 height 20
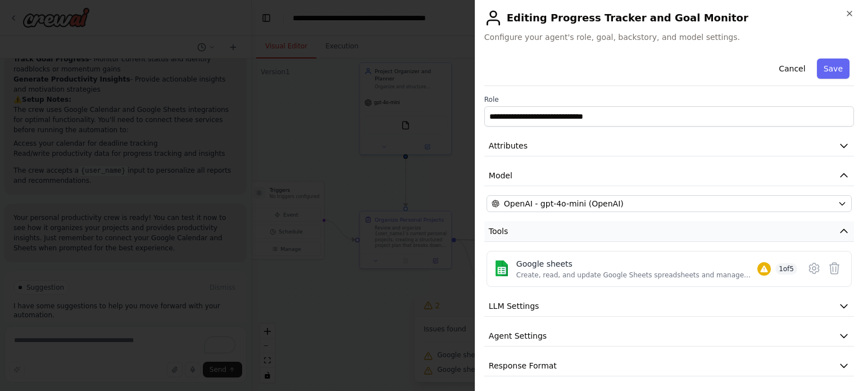
scroll to position [2, 0]
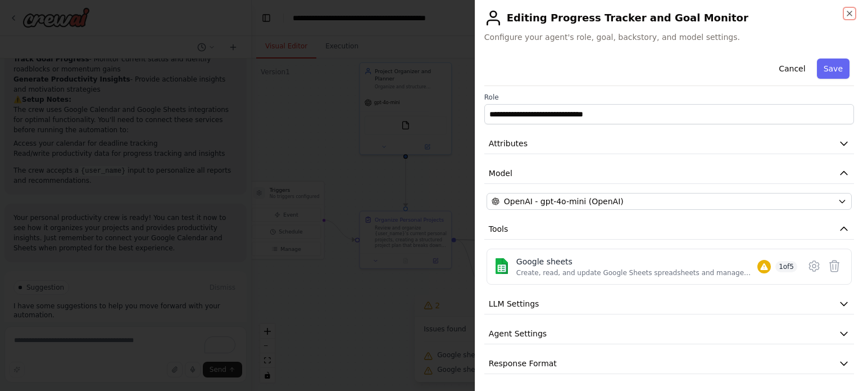
click at [850, 10] on icon "button" at bounding box center [849, 13] width 9 height 9
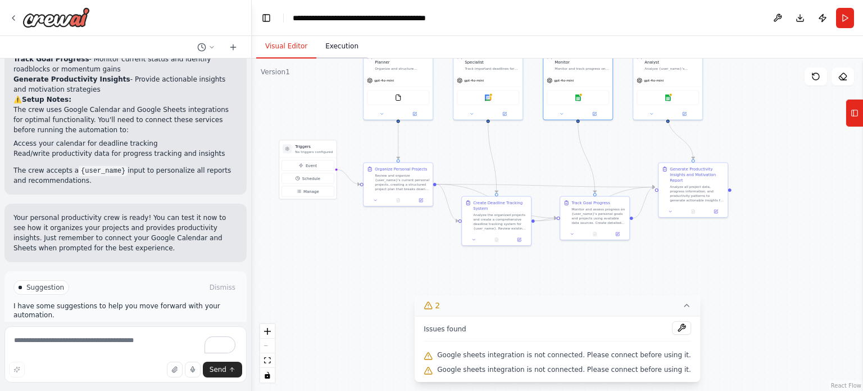
click at [342, 47] on button "Execution" at bounding box center [341, 47] width 51 height 24
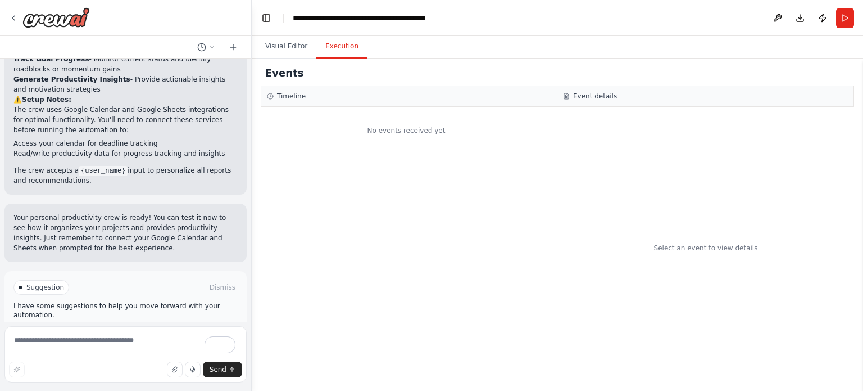
click at [394, 142] on div "No events received yet" at bounding box center [406, 130] width 290 height 36
click at [284, 44] on button "Visual Editor" at bounding box center [286, 47] width 60 height 24
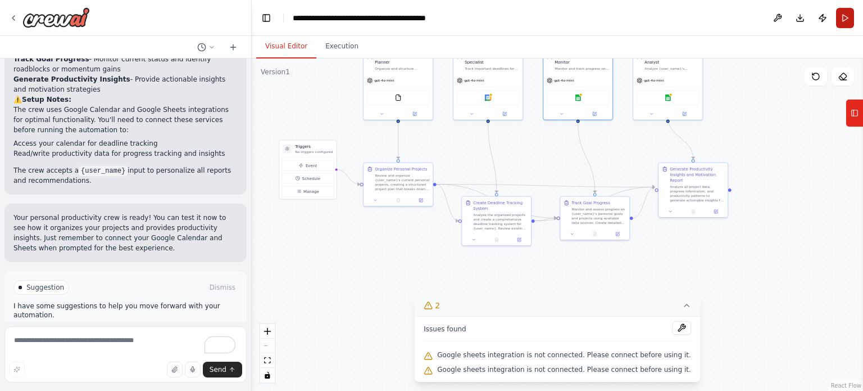
click at [852, 11] on button "Run" at bounding box center [845, 18] width 18 height 20
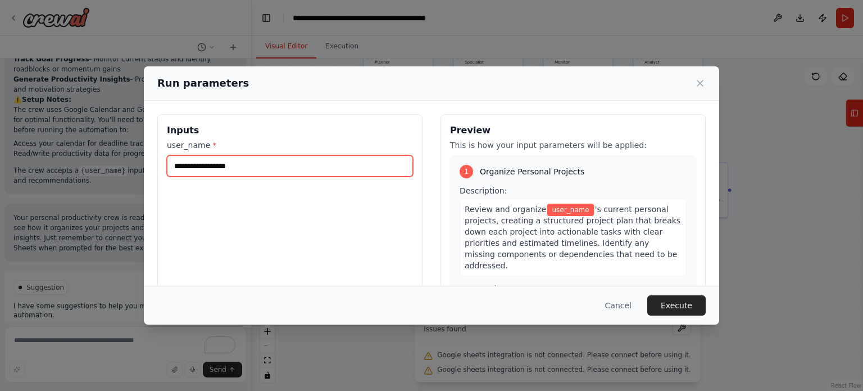
click at [281, 168] on input "user_name *" at bounding box center [290, 165] width 246 height 21
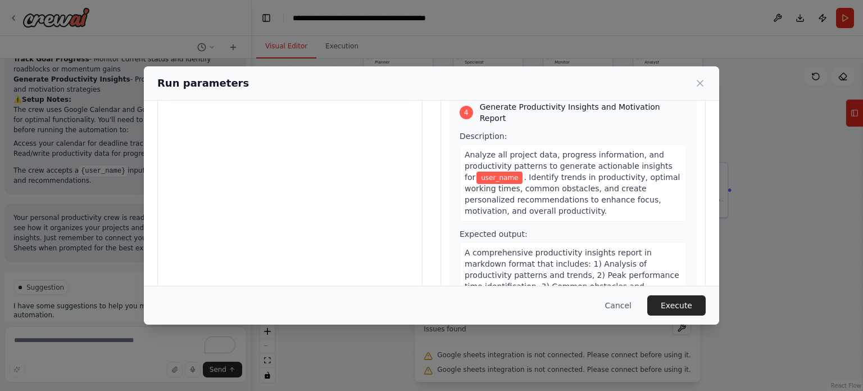
scroll to position [108, 0]
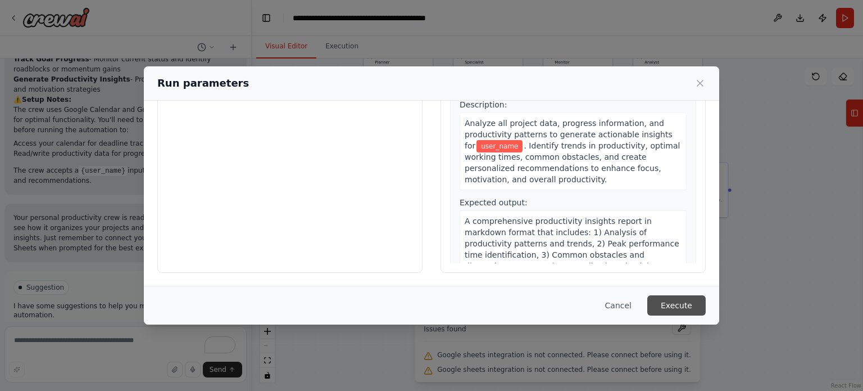
click at [664, 302] on button "Execute" at bounding box center [677, 305] width 58 height 20
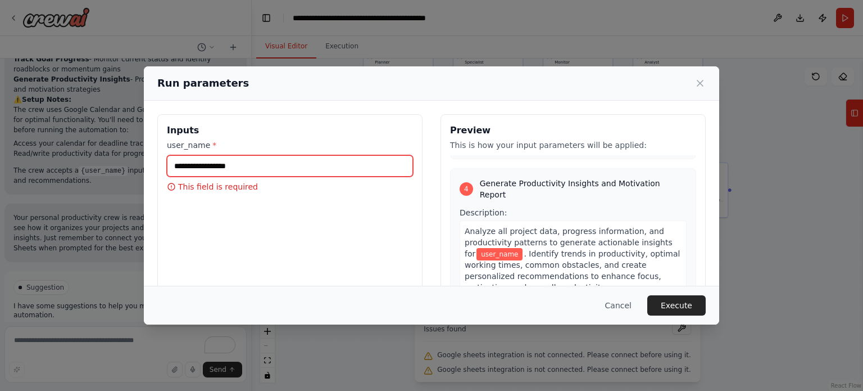
drag, startPoint x: 306, startPoint y: 162, endPoint x: 40, endPoint y: 151, distance: 265.6
click at [40, 151] on div "Run parameters Inputs user_name * This field is required Preview This is how yo…" at bounding box center [431, 195] width 863 height 391
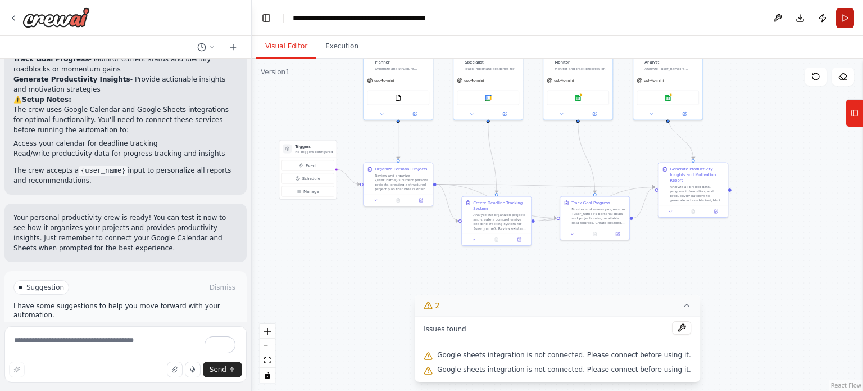
click at [848, 11] on button "Run" at bounding box center [845, 18] width 18 height 20
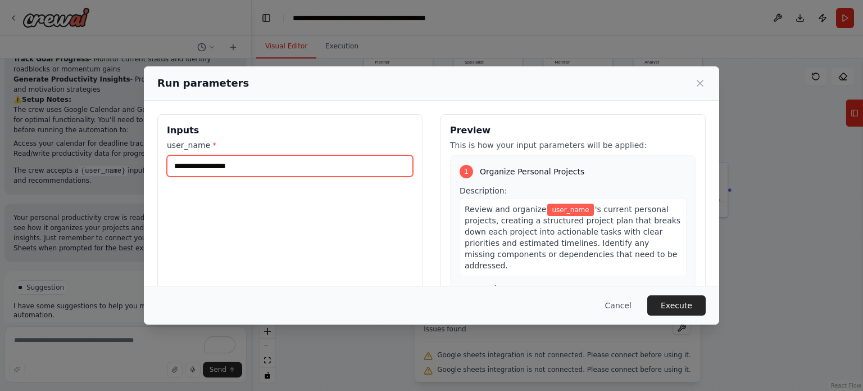
click at [205, 168] on input "user_name *" at bounding box center [290, 165] width 246 height 21
type input "****"
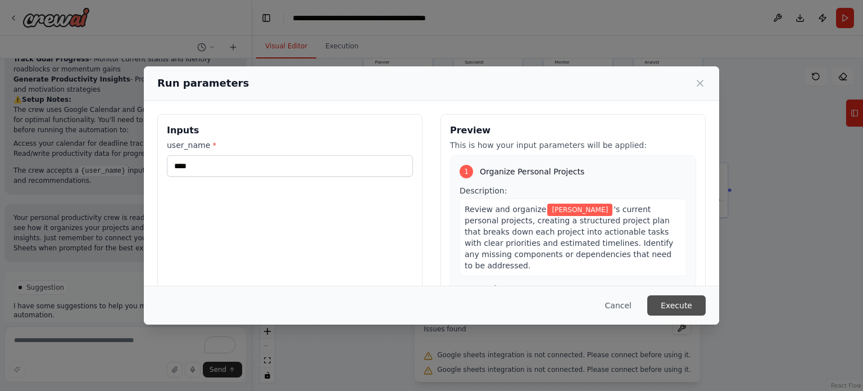
click at [689, 299] on button "Execute" at bounding box center [677, 305] width 58 height 20
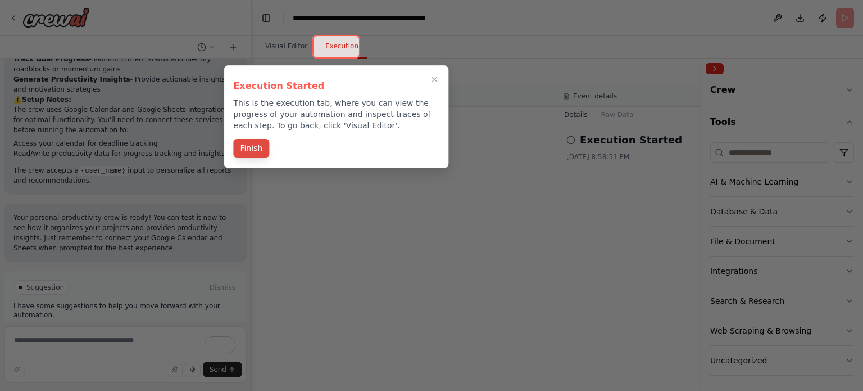
click at [243, 151] on button "Finish" at bounding box center [251, 148] width 36 height 19
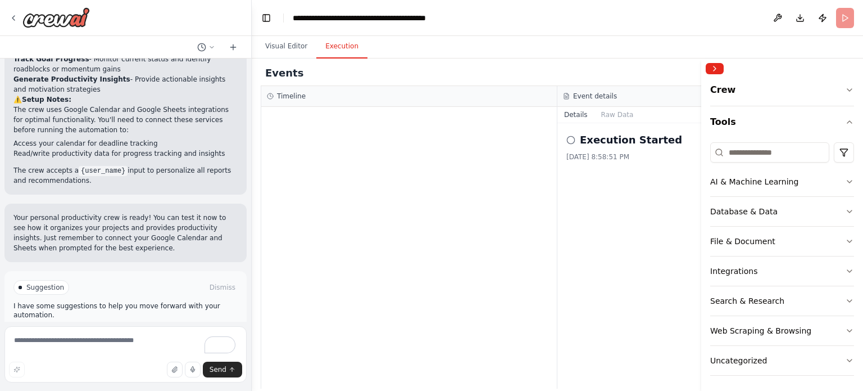
scroll to position [2, 0]
click at [576, 133] on div "Execution Started" at bounding box center [706, 140] width 279 height 16
click at [575, 141] on circle at bounding box center [570, 139] width 7 height 7
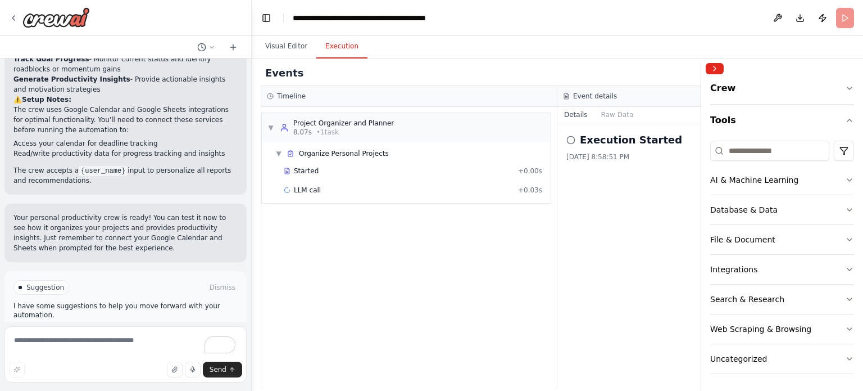
click at [569, 143] on circle at bounding box center [570, 139] width 7 height 7
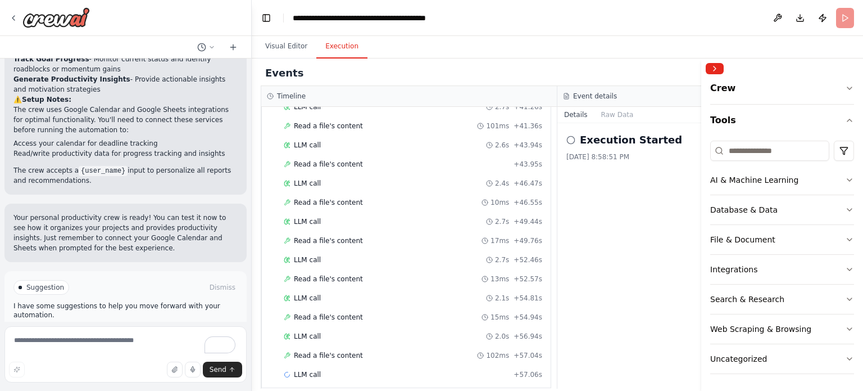
scroll to position [676, 0]
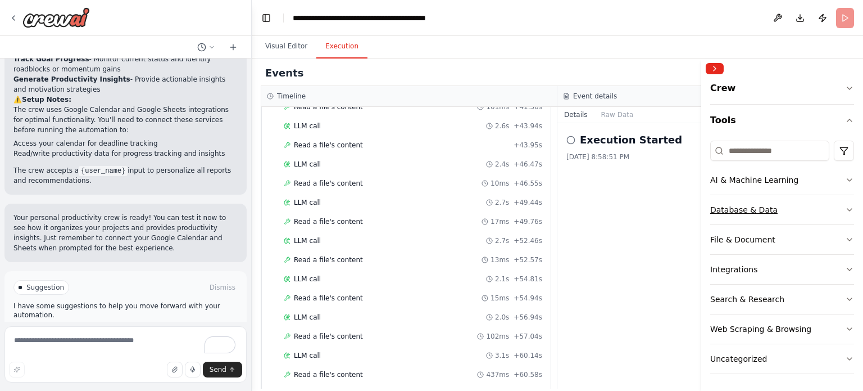
click at [831, 210] on button "Database & Data" at bounding box center [783, 209] width 144 height 29
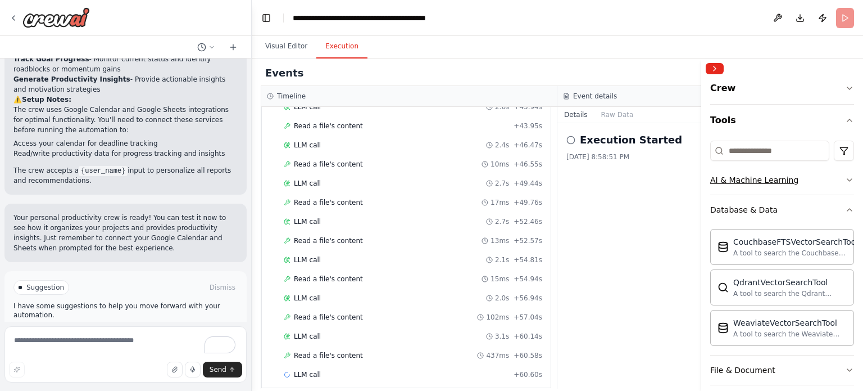
click at [839, 184] on button "AI & Machine Learning" at bounding box center [783, 179] width 144 height 29
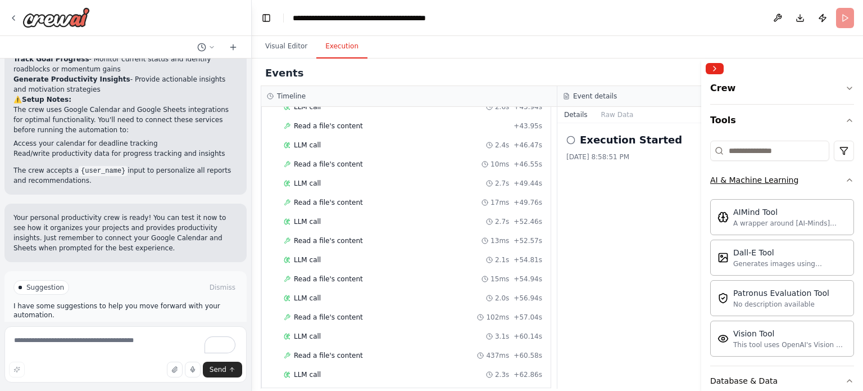
click at [838, 185] on button "AI & Machine Learning" at bounding box center [783, 179] width 144 height 29
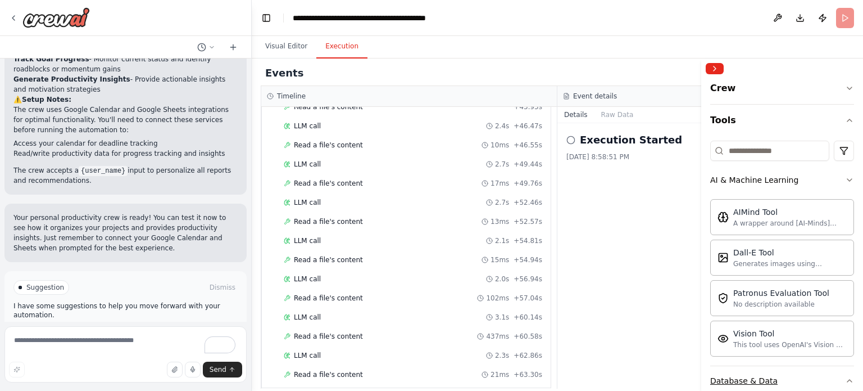
scroll to position [752, 0]
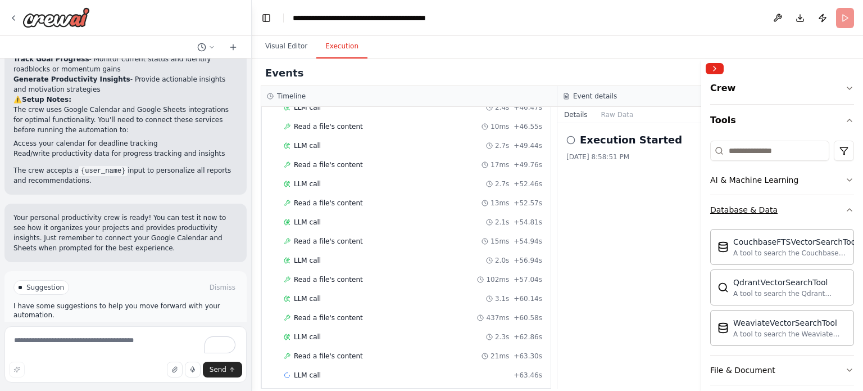
click at [845, 208] on icon "button" at bounding box center [849, 209] width 9 height 9
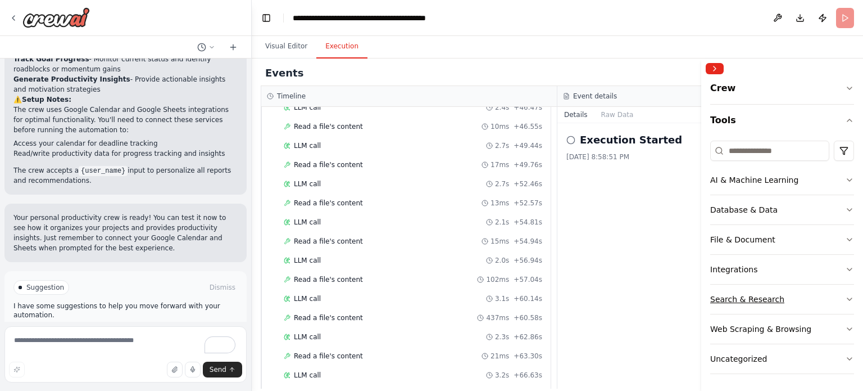
scroll to position [771, 0]
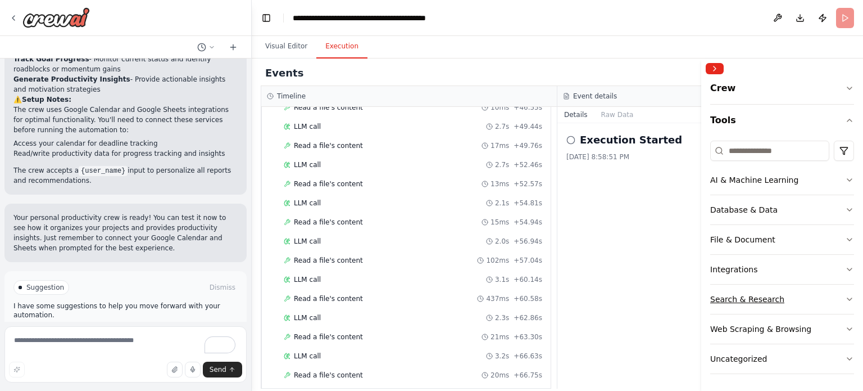
click at [805, 304] on button "Search & Research" at bounding box center [783, 298] width 144 height 29
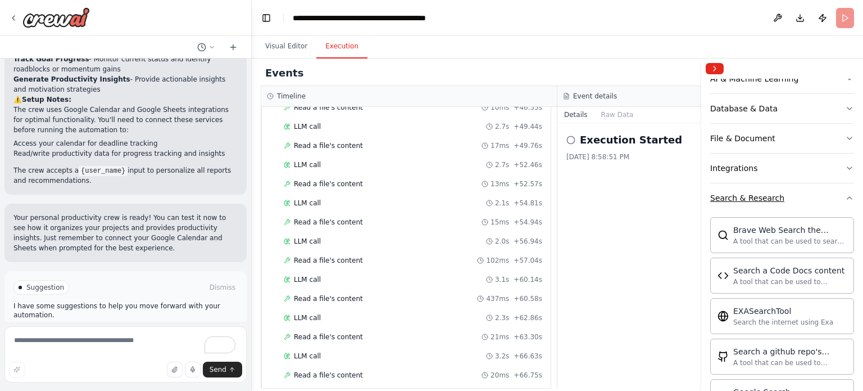
scroll to position [0, 0]
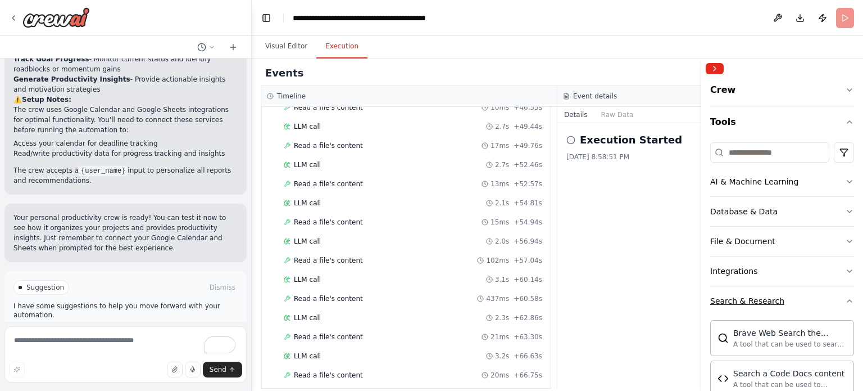
click at [845, 303] on icon "button" at bounding box center [849, 300] width 9 height 9
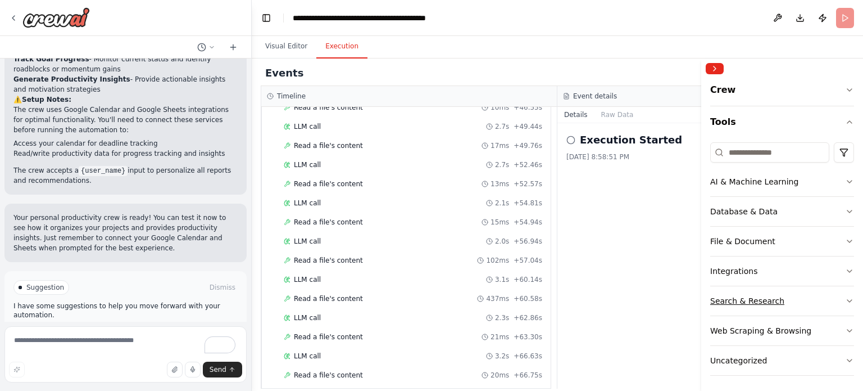
scroll to position [2, 0]
click at [786, 331] on div "Web Scraping & Browsing" at bounding box center [761, 328] width 101 height 11
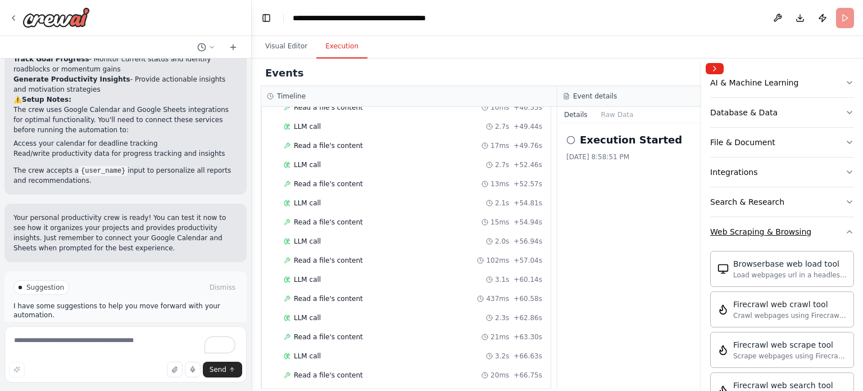
scroll to position [0, 0]
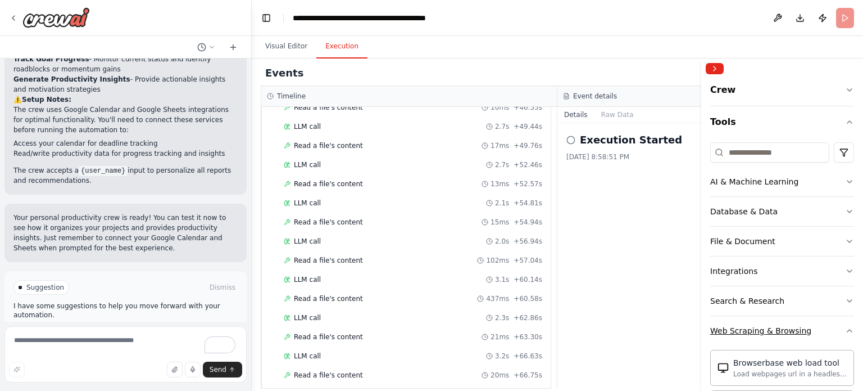
click at [834, 332] on button "Web Scraping & Browsing" at bounding box center [783, 330] width 144 height 29
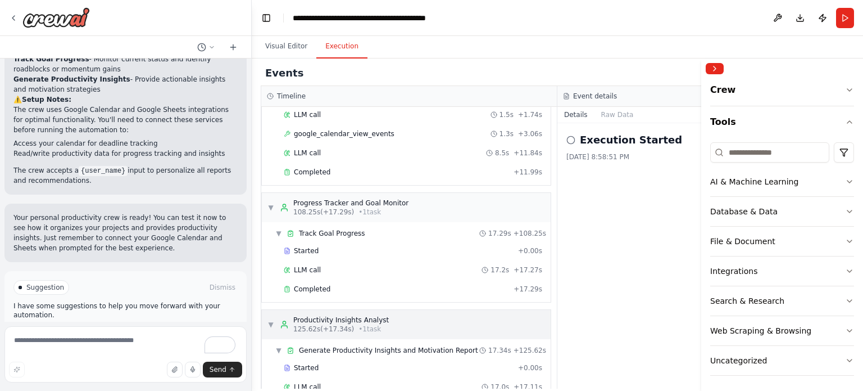
scroll to position [1194, 0]
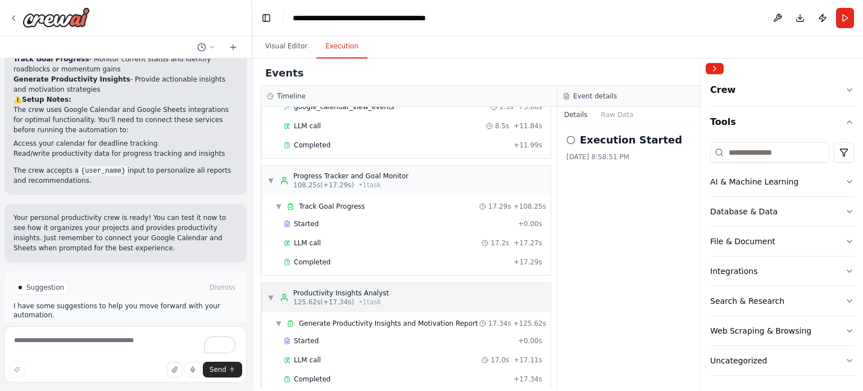
click at [379, 288] on div "Productivity Insights Analyst" at bounding box center [341, 292] width 96 height 9
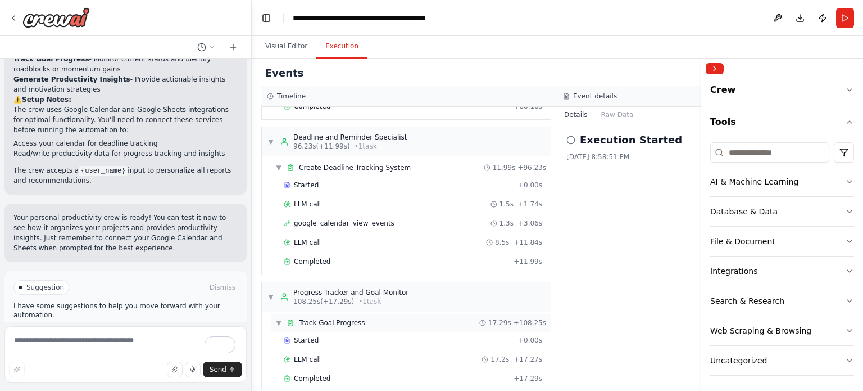
scroll to position [1115, 0]
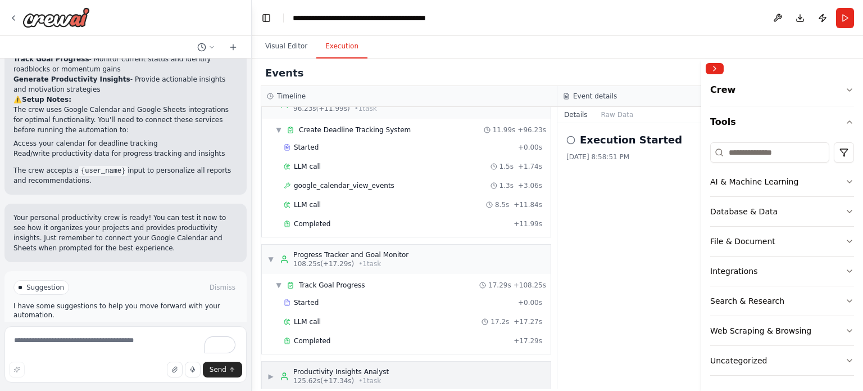
click at [369, 367] on div "Productivity Insights Analyst" at bounding box center [341, 371] width 96 height 9
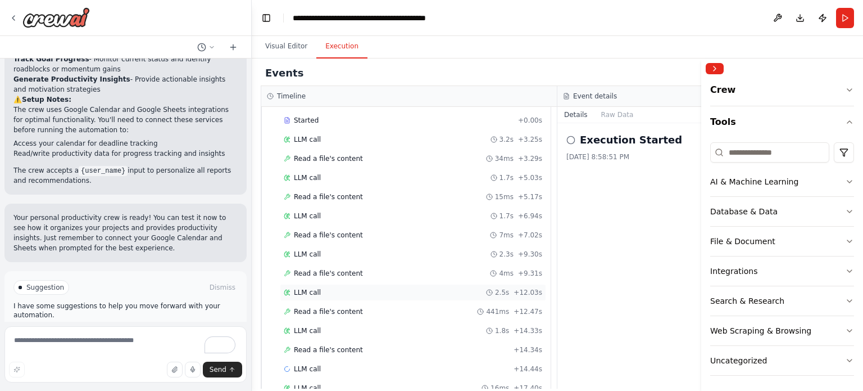
scroll to position [0, 0]
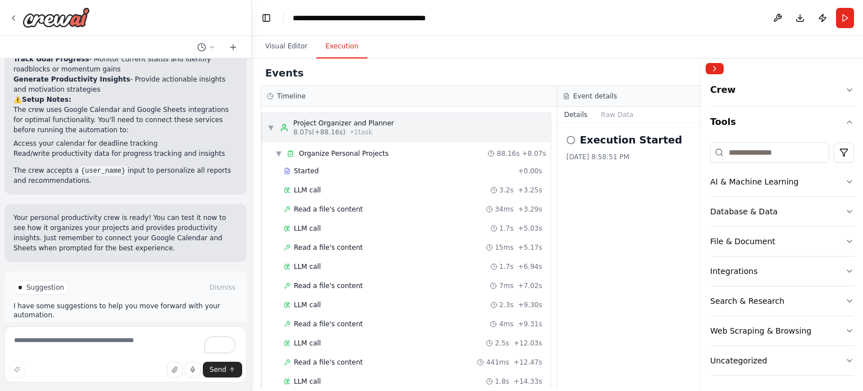
click at [268, 129] on span "▼" at bounding box center [271, 127] width 7 height 9
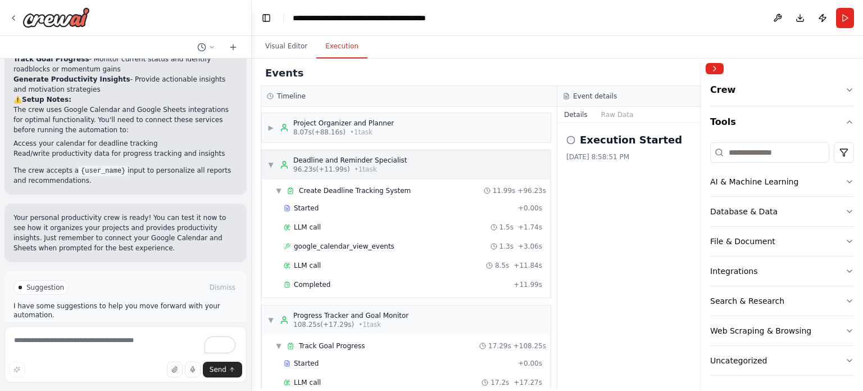
click at [274, 161] on span "▼" at bounding box center [271, 164] width 7 height 9
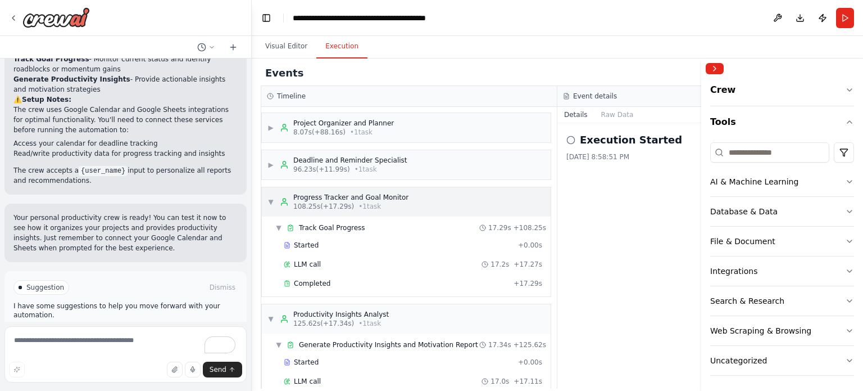
click at [270, 195] on div "▼ Progress Tracker and Goal Monitor 108.25s (+17.29s) • 1 task" at bounding box center [338, 202] width 141 height 18
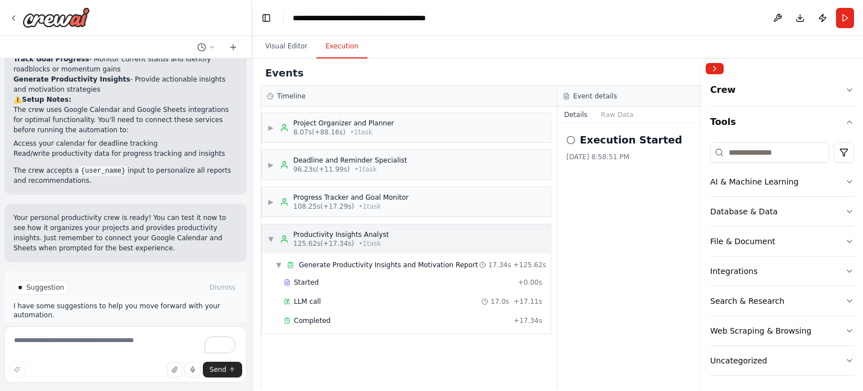
click at [271, 238] on span "▼" at bounding box center [271, 238] width 7 height 9
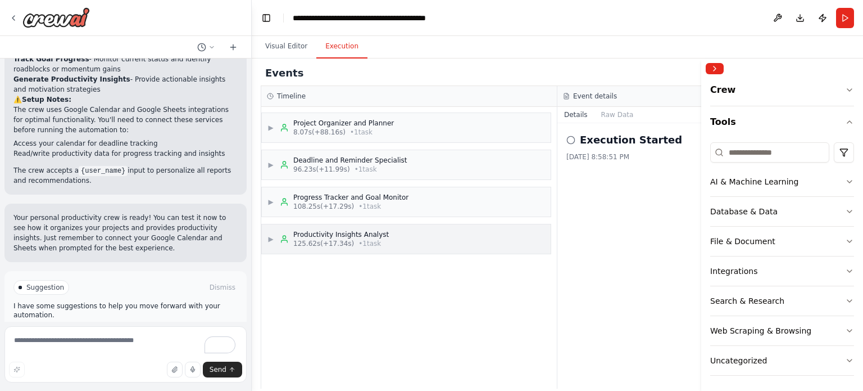
click at [272, 235] on span "▶" at bounding box center [271, 238] width 7 height 9
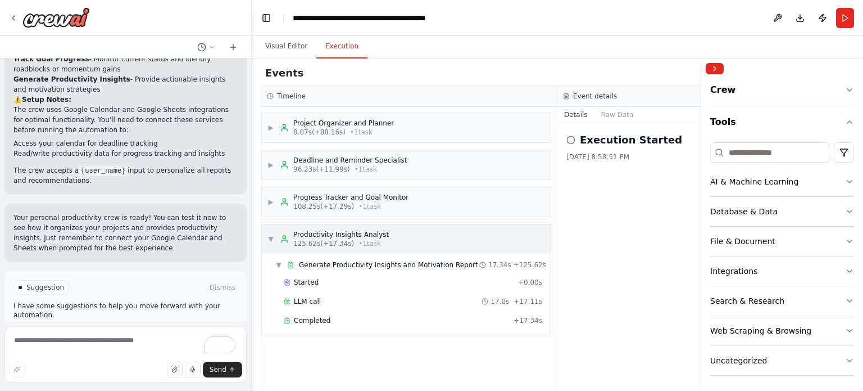
click at [269, 240] on span "▼" at bounding box center [271, 238] width 7 height 9
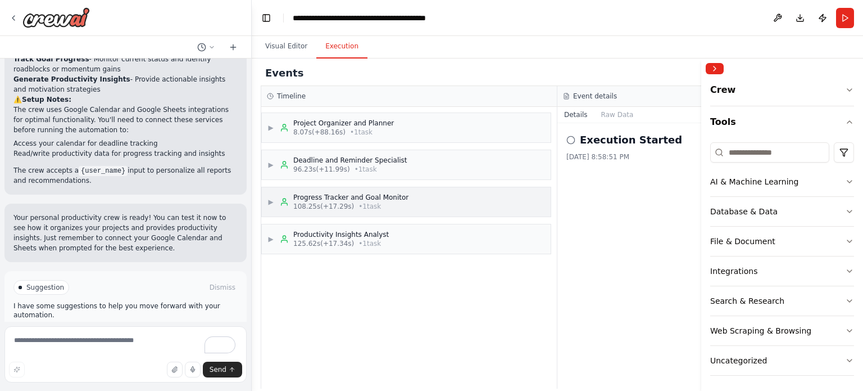
click at [274, 212] on div "▶ Progress Tracker and Goal Monitor 108.25s (+17.29s) • 1 task" at bounding box center [406, 201] width 289 height 29
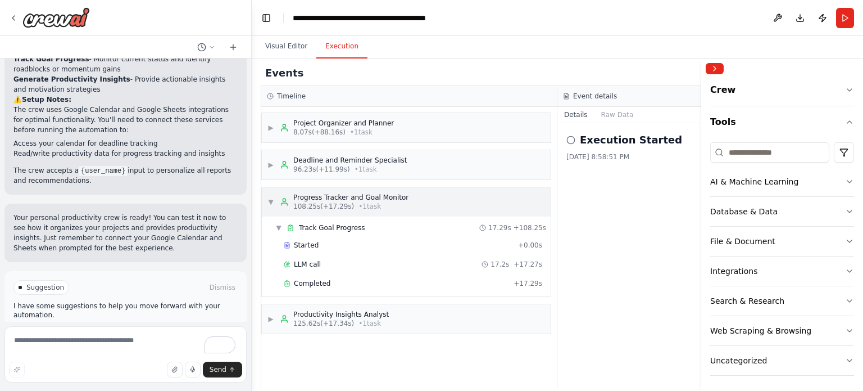
click at [274, 211] on div "▼ Progress Tracker and Goal Monitor 108.25s (+17.29s) • 1 task" at bounding box center [406, 201] width 289 height 29
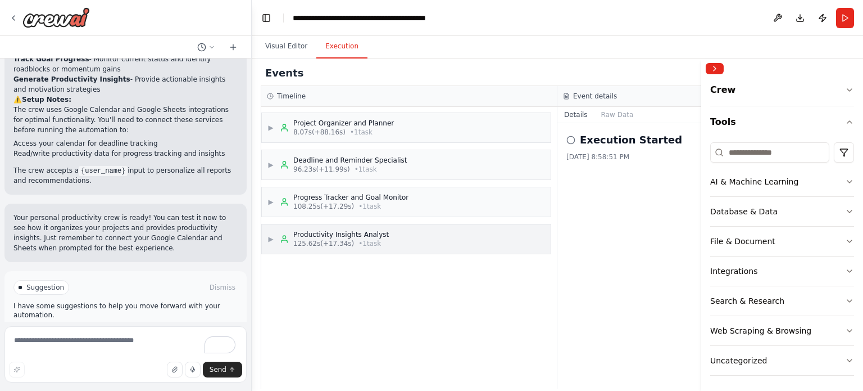
click at [271, 238] on span "▶" at bounding box center [271, 238] width 7 height 9
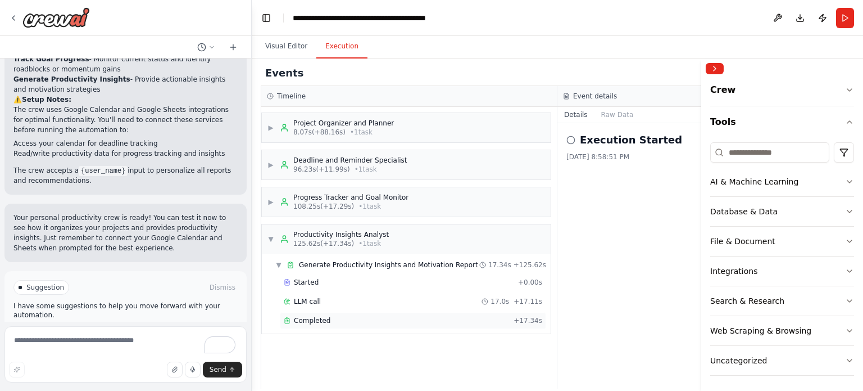
click at [314, 318] on span "Completed" at bounding box center [312, 320] width 37 height 9
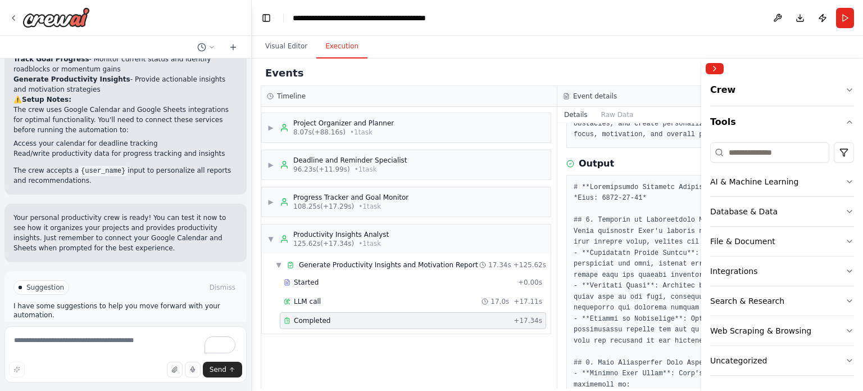
scroll to position [112, 0]
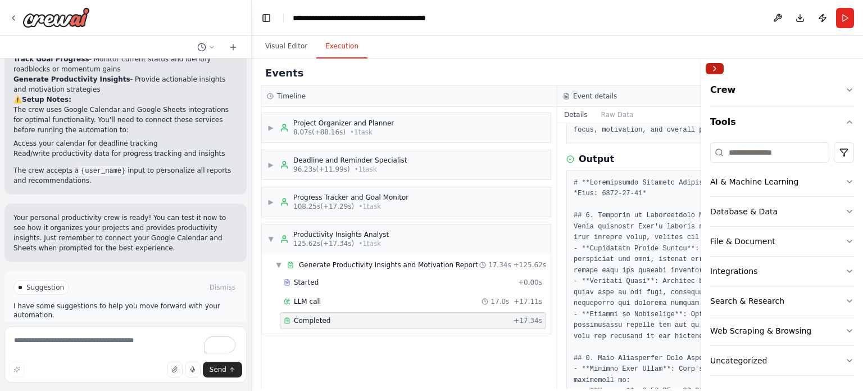
click at [708, 70] on button "Collapse right sidebar" at bounding box center [715, 68] width 18 height 11
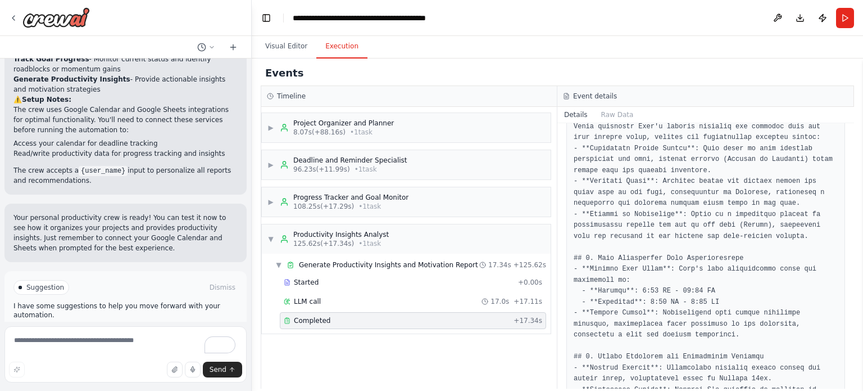
scroll to position [337, 0]
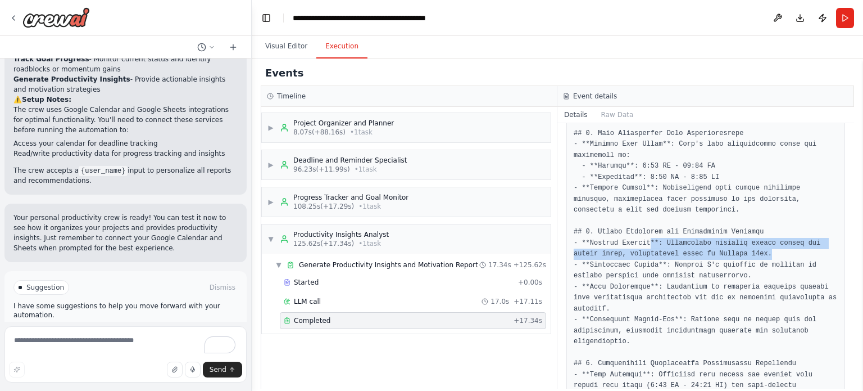
drag, startPoint x: 643, startPoint y: 237, endPoint x: 742, endPoint y: 251, distance: 100.5
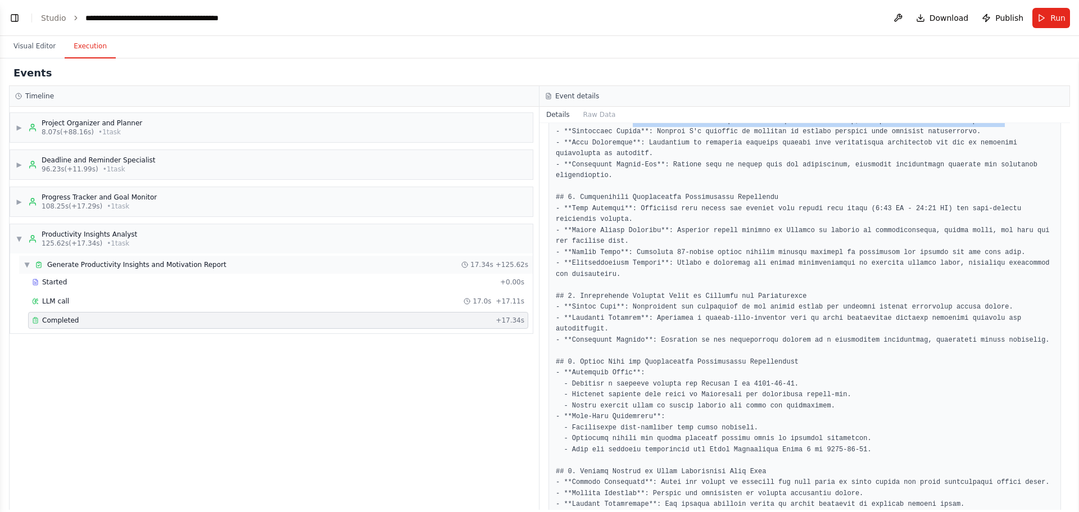
scroll to position [876, 0]
click at [14, 239] on div "▼ Productivity Insights Analyst 125.62s (+17.34s) • 1 task" at bounding box center [271, 238] width 523 height 29
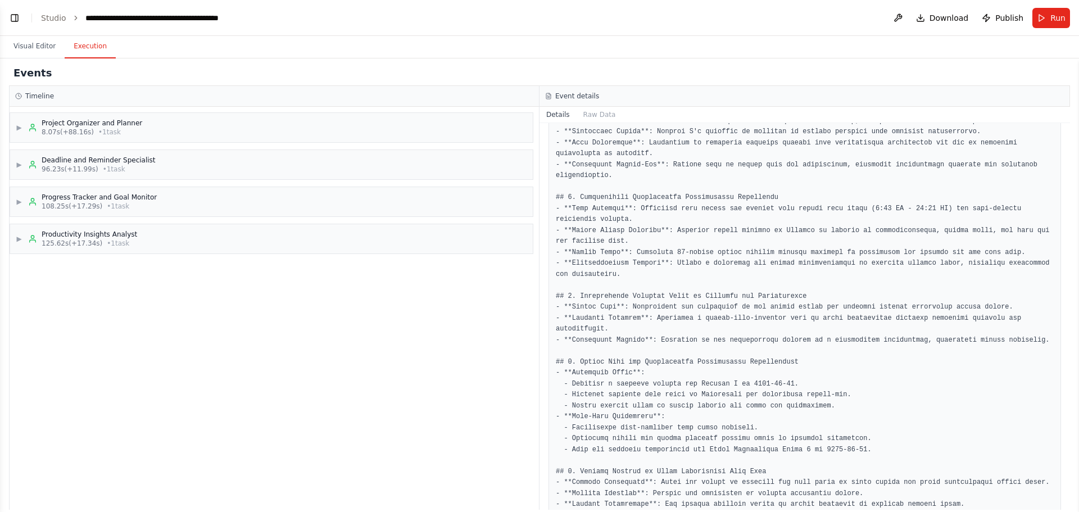
click at [43, 97] on h3 "Timeline" at bounding box center [39, 96] width 29 height 9
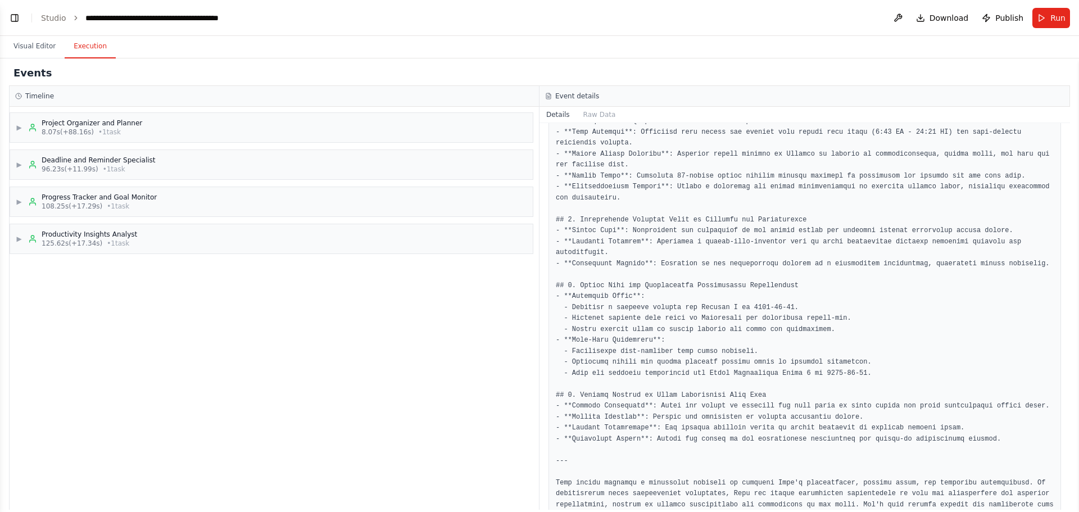
scroll to position [474, 0]
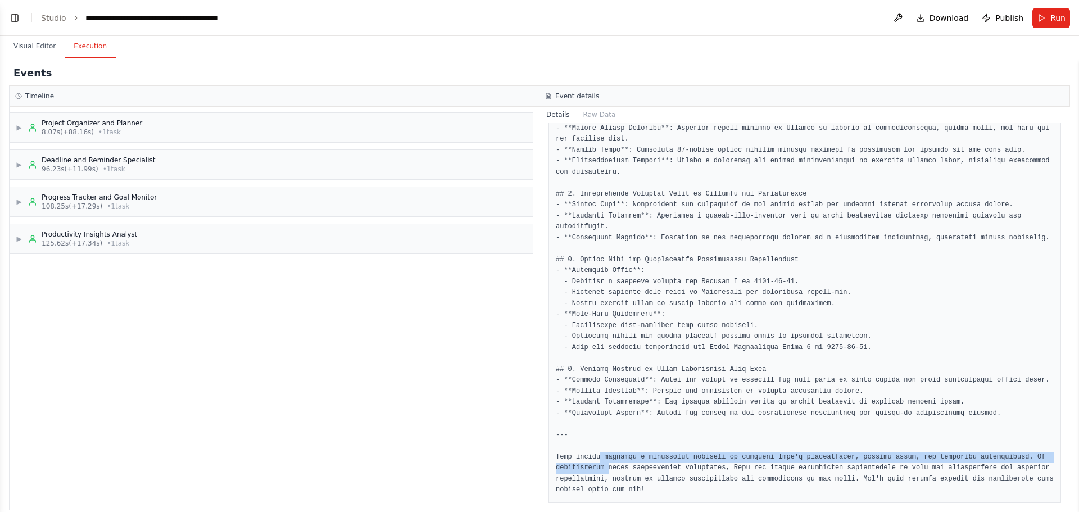
drag, startPoint x: 596, startPoint y: 448, endPoint x: 604, endPoint y: 458, distance: 12.4
click at [604, 390] on pre at bounding box center [805, 145] width 498 height 702
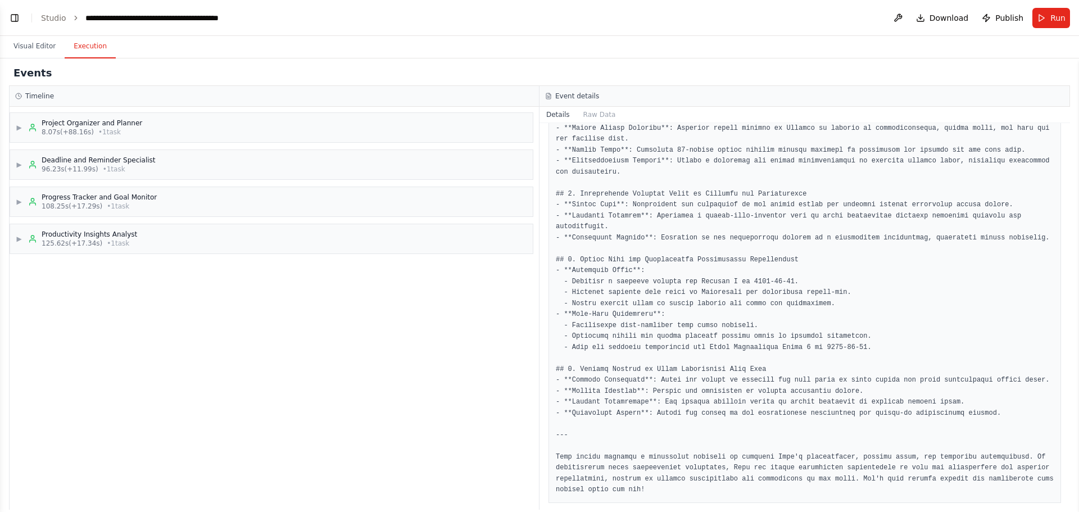
click at [726, 390] on pre at bounding box center [805, 145] width 498 height 702
click at [29, 48] on button "Visual Editor" at bounding box center [34, 47] width 60 height 24
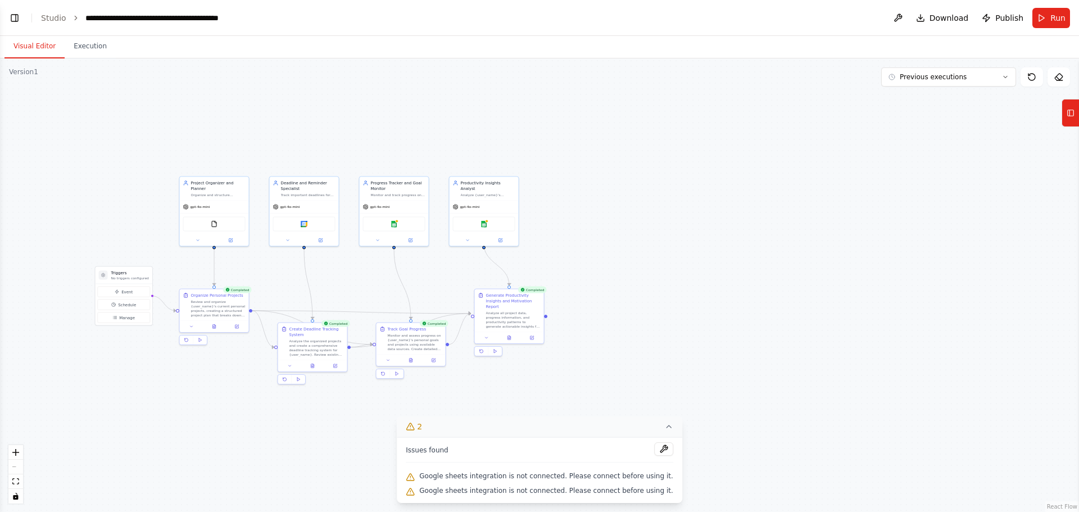
drag, startPoint x: 269, startPoint y: 139, endPoint x: 339, endPoint y: 268, distance: 147.2
click at [339, 268] on div ".deletable-edge-delete-btn { width: 20px; height: 20px; border: 0px solid #ffff…" at bounding box center [539, 285] width 1079 height 454
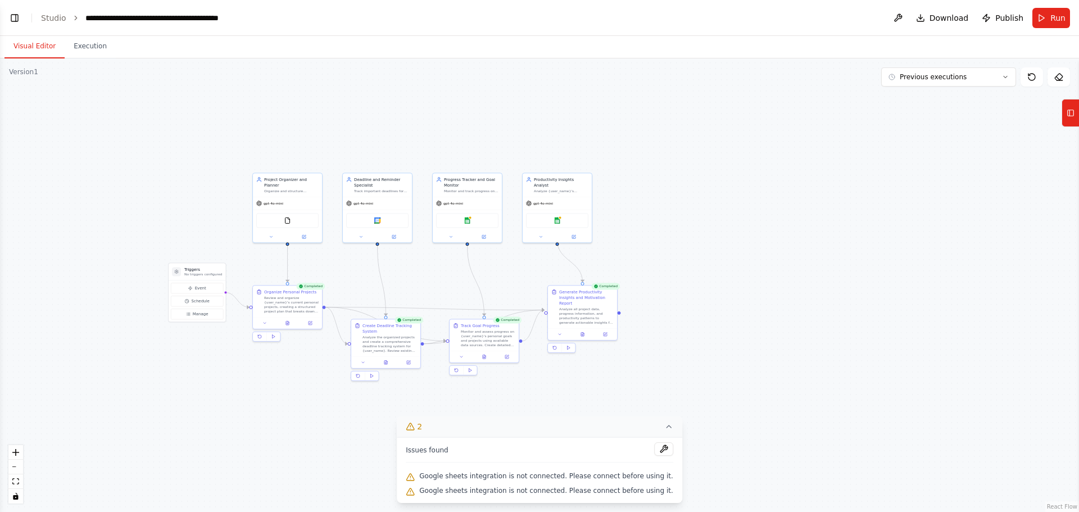
drag, startPoint x: 499, startPoint y: 368, endPoint x: 496, endPoint y: 288, distance: 79.9
click at [496, 288] on div ".deletable-edge-delete-btn { width: 20px; height: 20px; border: 0px solid #ffff…" at bounding box center [539, 285] width 1079 height 454
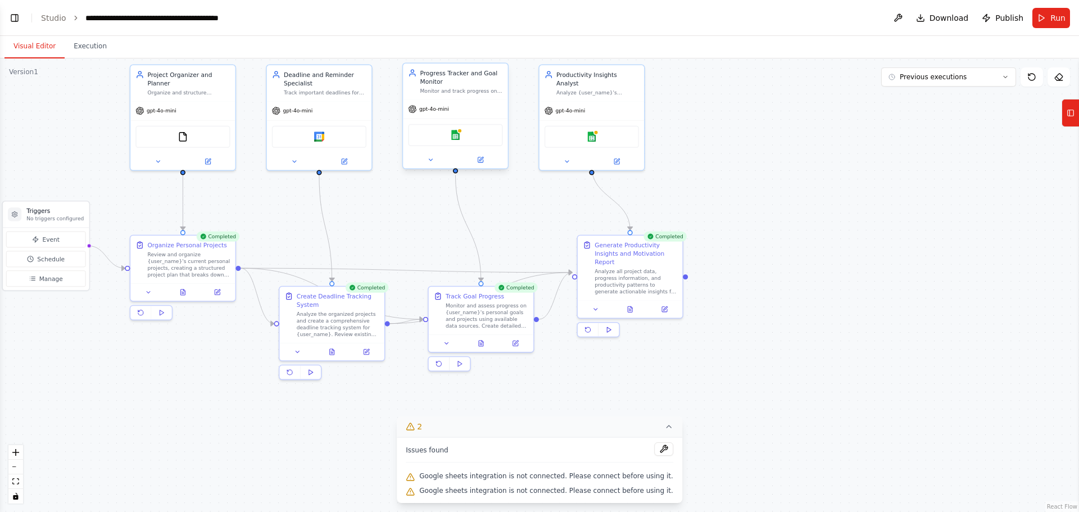
click at [498, 98] on div "Progress Tracker and Goal Monitor Monitor and track progress on {user_name}'s p…" at bounding box center [455, 82] width 105 height 36
click at [424, 159] on button at bounding box center [430, 160] width 48 height 10
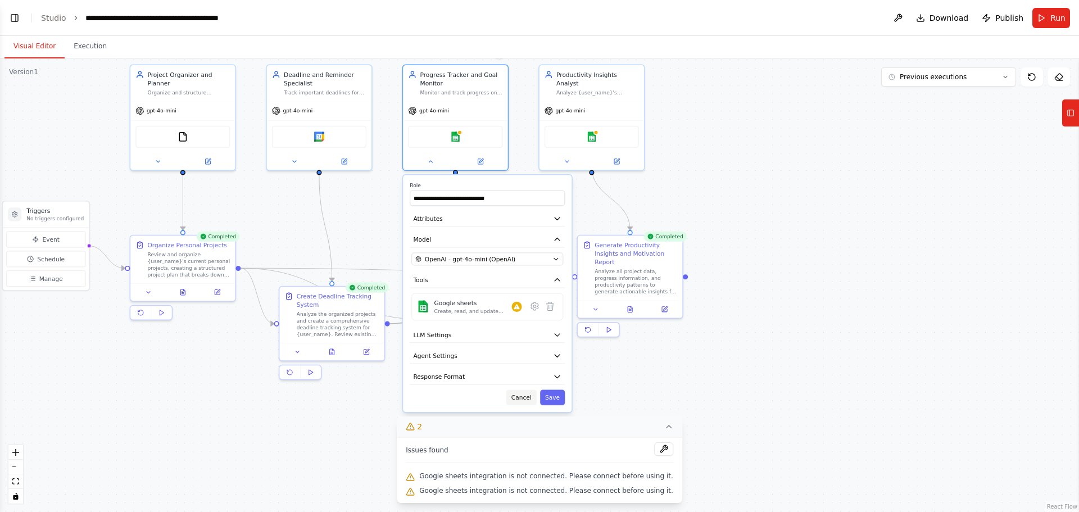
click at [530, 390] on button "Cancel" at bounding box center [522, 397] width 30 height 15
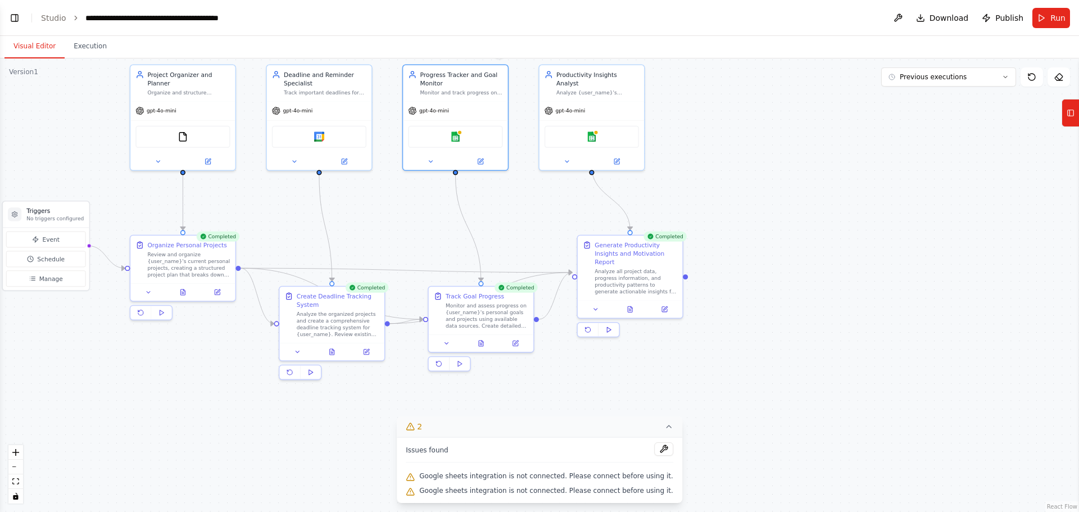
drag, startPoint x: 434, startPoint y: 88, endPoint x: 400, endPoint y: 177, distance: 95.2
click at [400, 177] on div ".deletable-edge-delete-btn { width: 20px; height: 20px; border: 0px solid #ffff…" at bounding box center [539, 285] width 1079 height 454
click at [503, 133] on div "Google sheets" at bounding box center [455, 135] width 94 height 22
click at [863, 74] on icon at bounding box center [1058, 77] width 7 height 7
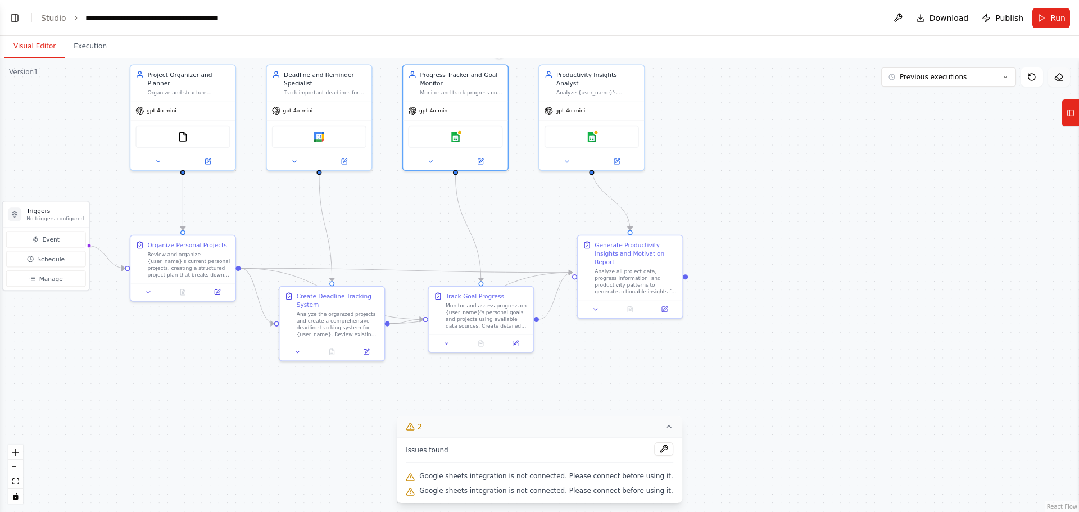
click at [863, 78] on icon at bounding box center [1059, 77] width 9 height 9
click at [863, 143] on div ".deletable-edge-delete-btn { width: 20px; height: 20px; border: 0px solid #ffff…" at bounding box center [539, 285] width 1079 height 454
click at [420, 105] on div "gpt-4o-mini" at bounding box center [430, 107] width 41 height 8
click at [487, 160] on button at bounding box center [482, 157] width 48 height 10
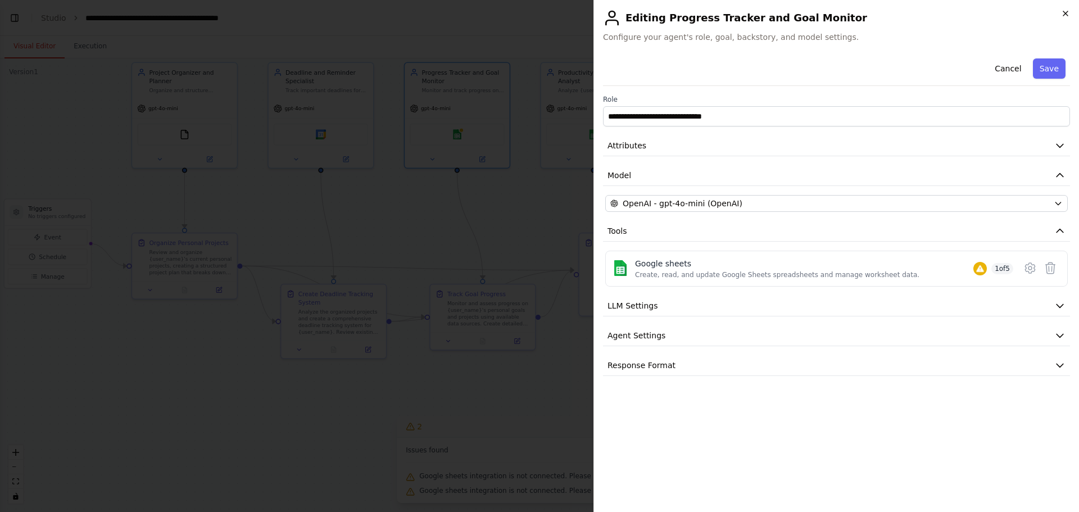
click at [863, 15] on icon "button" at bounding box center [1065, 13] width 9 height 9
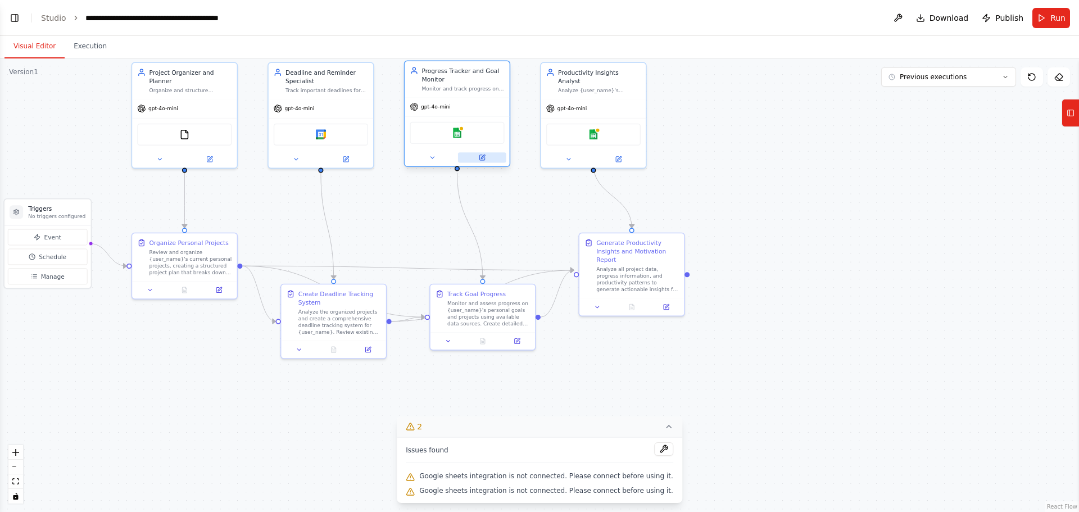
drag, startPoint x: 489, startPoint y: 158, endPoint x: 481, endPoint y: 158, distance: 7.3
click at [487, 158] on button at bounding box center [482, 157] width 48 height 10
click at [485, 159] on icon at bounding box center [482, 157] width 5 height 5
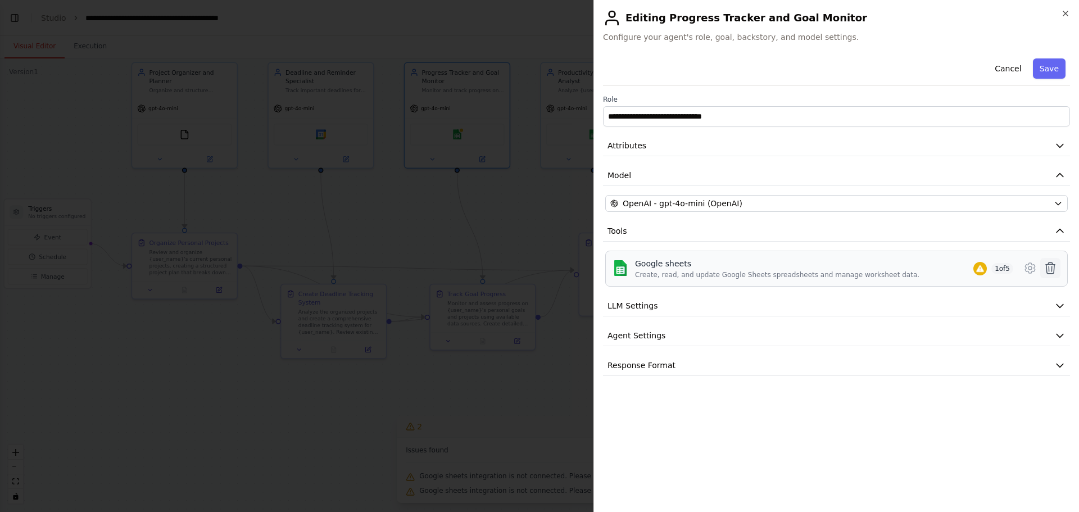
click at [863, 269] on icon at bounding box center [1051, 268] width 10 height 11
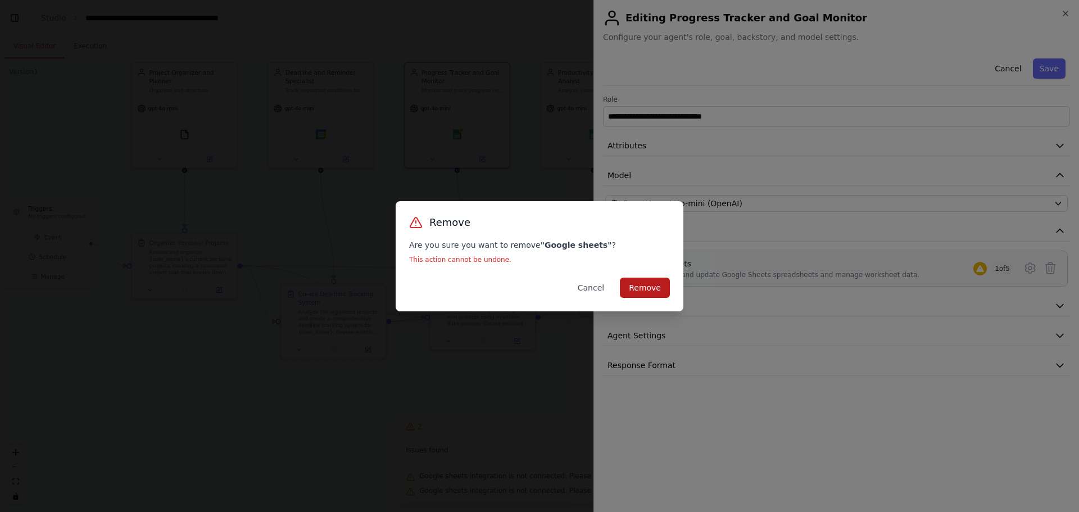
click at [662, 278] on button "Remove" at bounding box center [645, 288] width 50 height 20
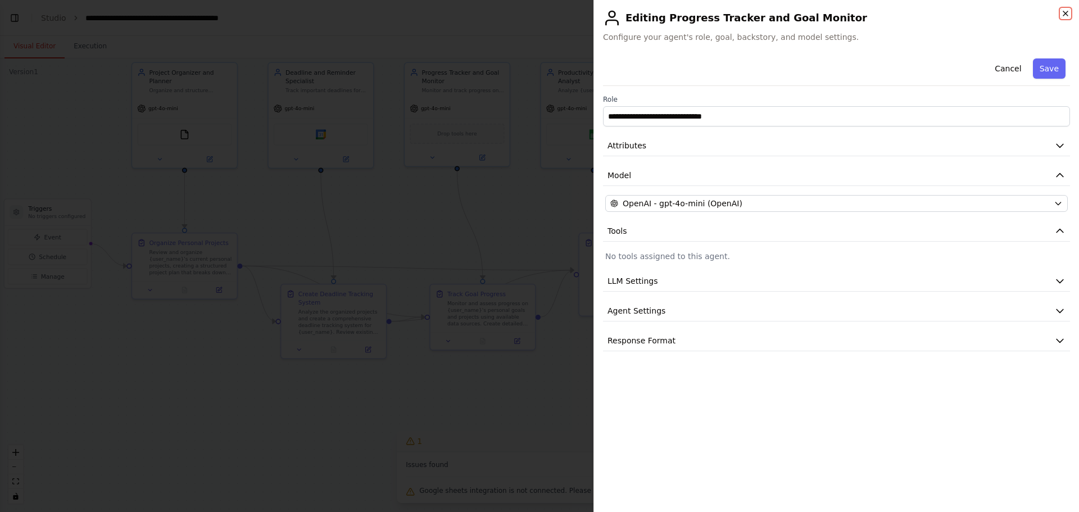
click at [863, 17] on icon "button" at bounding box center [1065, 13] width 9 height 9
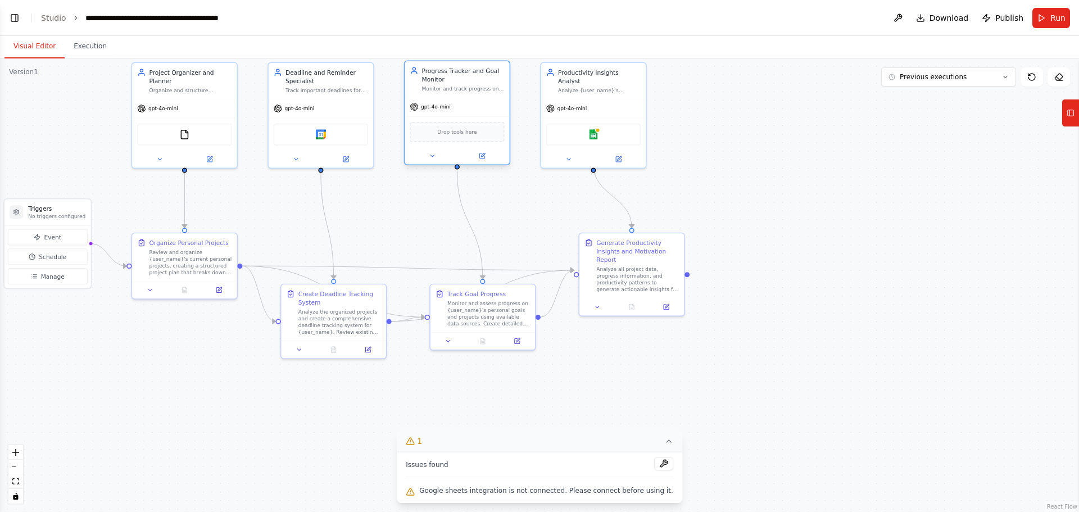
click at [451, 96] on div "Progress Tracker and Goal Monitor Monitor and track progress on {user_name}'s p…" at bounding box center [457, 79] width 105 height 36
click at [456, 97] on div "gpt-4o-mini" at bounding box center [457, 106] width 105 height 19
drag, startPoint x: 482, startPoint y: 114, endPoint x: 434, endPoint y: 152, distance: 61.5
click at [434, 152] on icon at bounding box center [432, 155] width 7 height 7
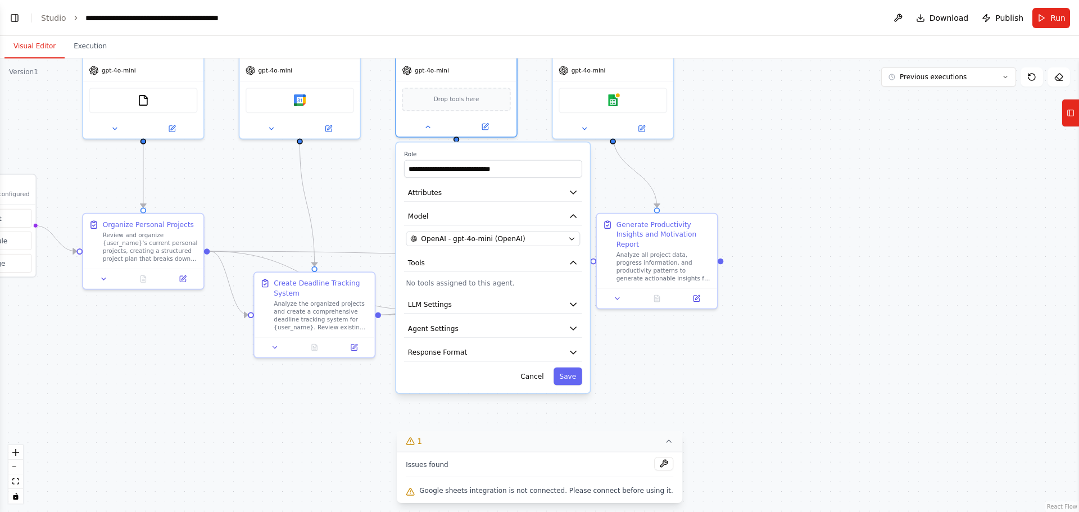
click at [538, 363] on div "**********" at bounding box center [493, 267] width 194 height 251
click at [542, 358] on button "Response Format" at bounding box center [493, 352] width 178 height 18
click at [549, 331] on button "Agent Settings" at bounding box center [493, 329] width 178 height 18
click at [550, 329] on button "Agent Settings" at bounding box center [493, 329] width 178 height 18
click at [572, 263] on icon "button" at bounding box center [574, 262] width 6 height 3
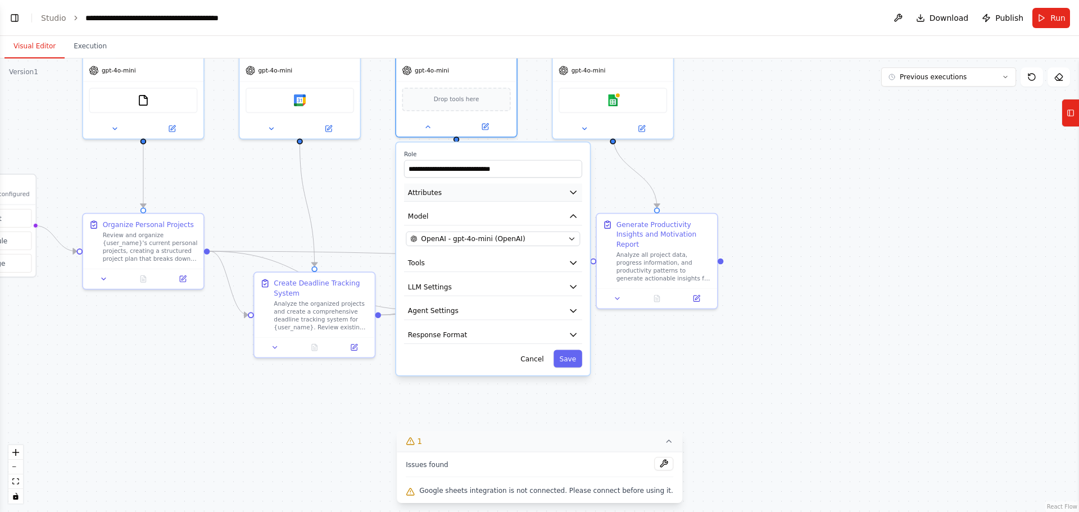
click at [550, 196] on button "Attributes" at bounding box center [493, 193] width 178 height 18
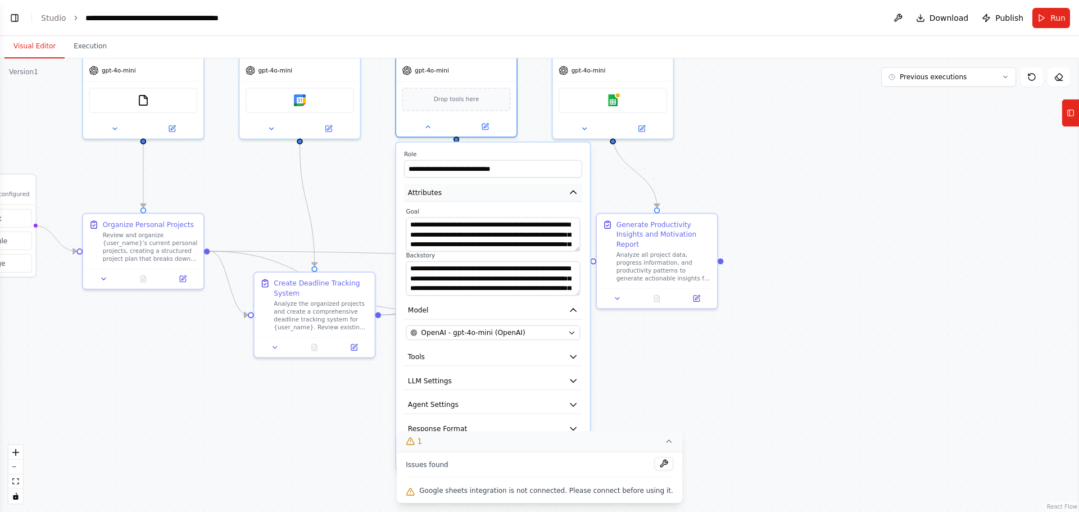
click at [551, 196] on button "Attributes" at bounding box center [493, 193] width 178 height 18
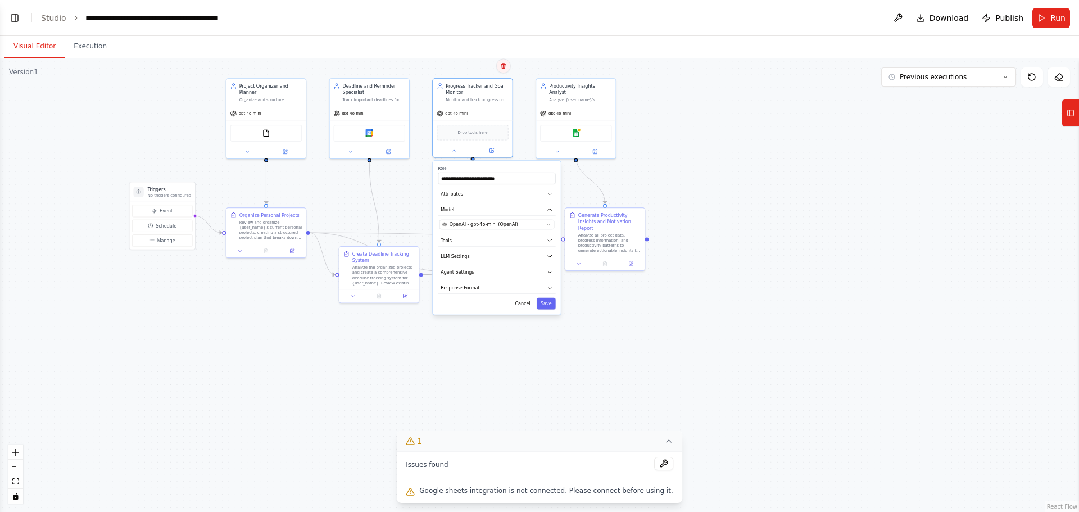
click at [507, 62] on button at bounding box center [503, 65] width 15 height 15
click at [478, 64] on button "Confirm" at bounding box center [472, 65] width 40 height 13
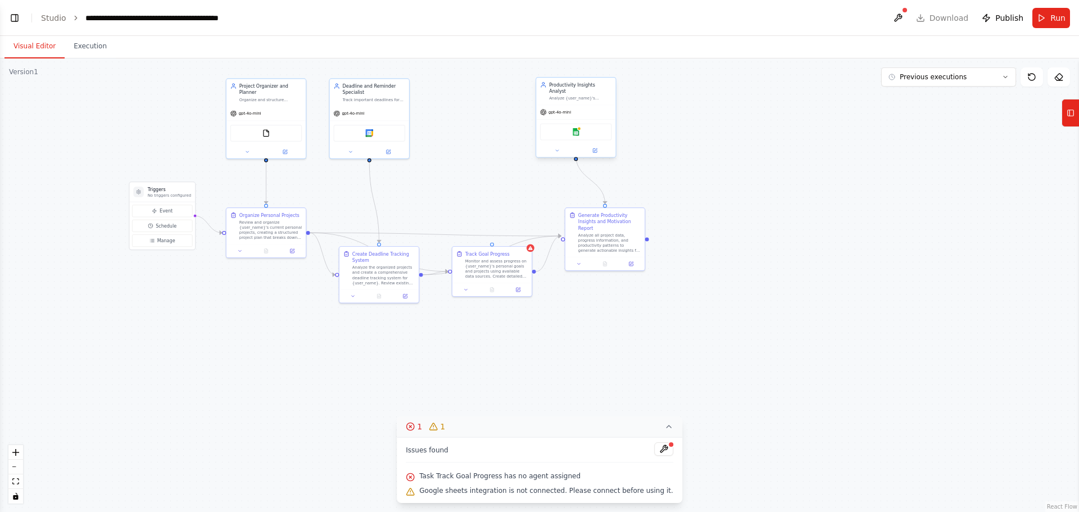
click at [611, 96] on div "Analyze {user_name}'s productivity patterns, identify trends in work habits, pi…" at bounding box center [580, 98] width 62 height 5
click at [605, 70] on button at bounding box center [607, 65] width 15 height 15
click at [576, 67] on button "Confirm" at bounding box center [575, 65] width 40 height 13
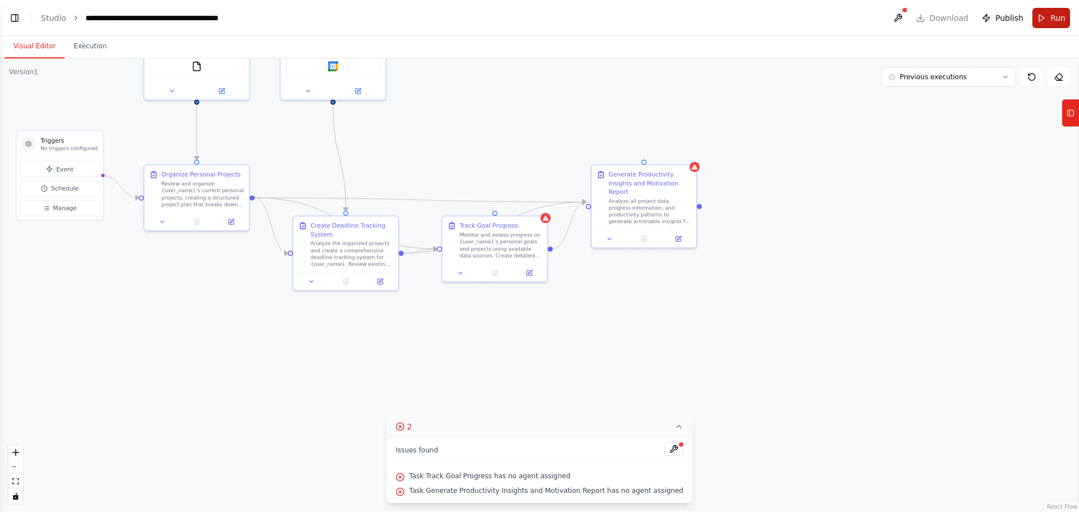
click at [863, 20] on span "Run" at bounding box center [1058, 17] width 15 height 11
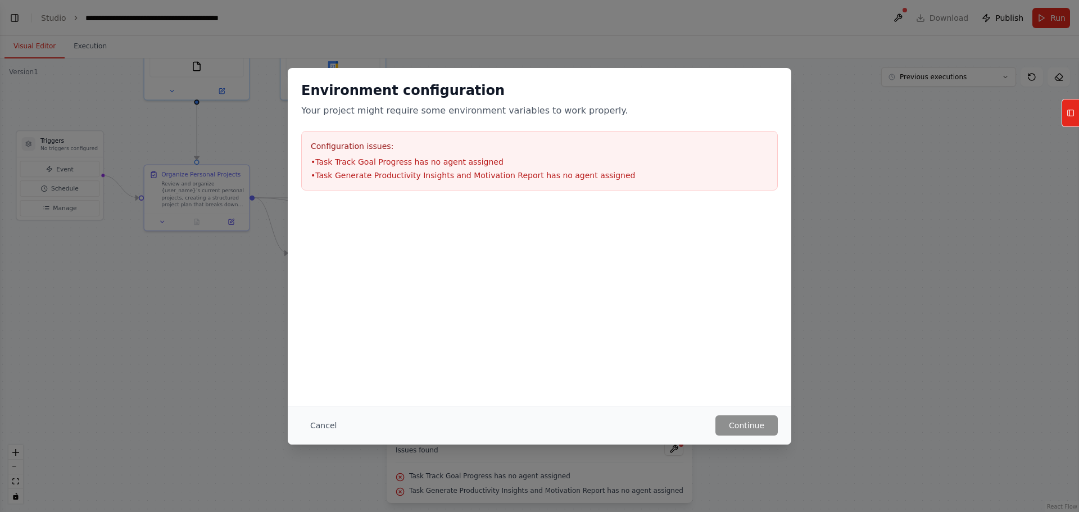
click at [863, 186] on div "Environment configuration Your project might require some environment variables…" at bounding box center [539, 256] width 1079 height 512
click at [88, 44] on div "Environment configuration Your project might require some environment variables…" at bounding box center [539, 256] width 1079 height 512
click at [324, 390] on button "Cancel" at bounding box center [323, 425] width 44 height 20
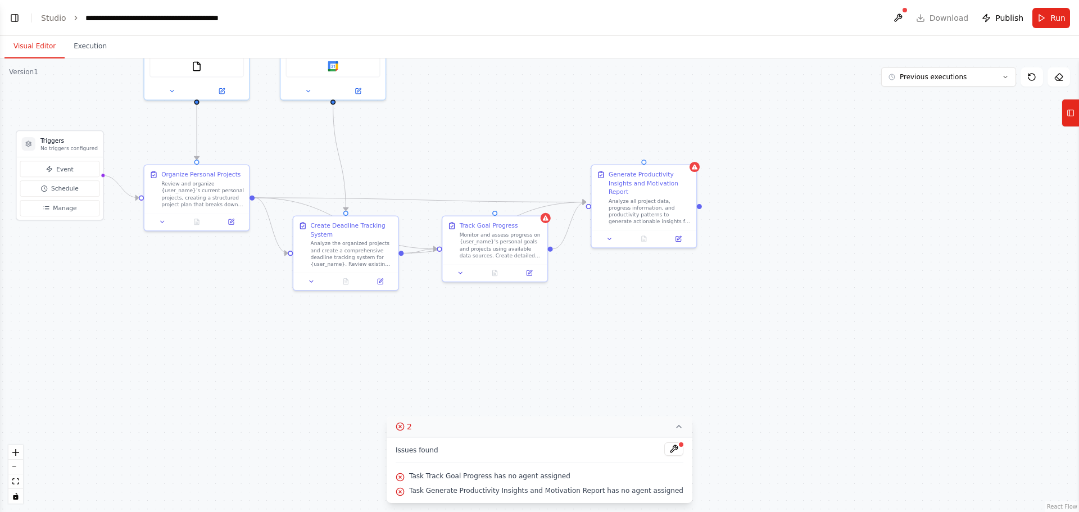
click at [447, 380] on div ".deletable-edge-delete-btn { width: 20px; height: 20px; border: 0px solid #ffff…" at bounding box center [539, 285] width 1079 height 454
click at [562, 142] on div ".deletable-edge-delete-btn { width: 20px; height: 20px; border: 0px solid #ffff…" at bounding box center [539, 285] width 1079 height 454
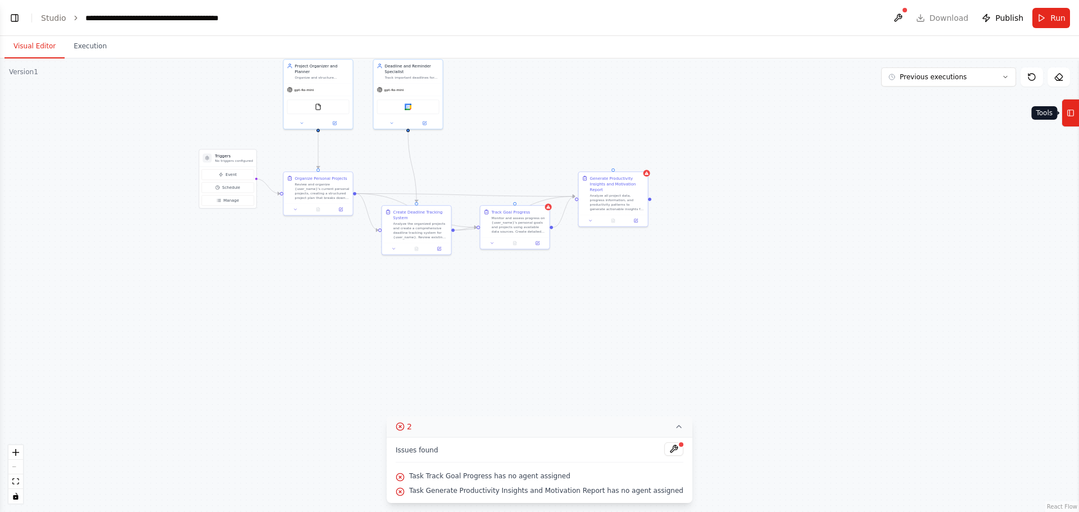
click at [863, 114] on rect at bounding box center [1071, 113] width 6 height 6
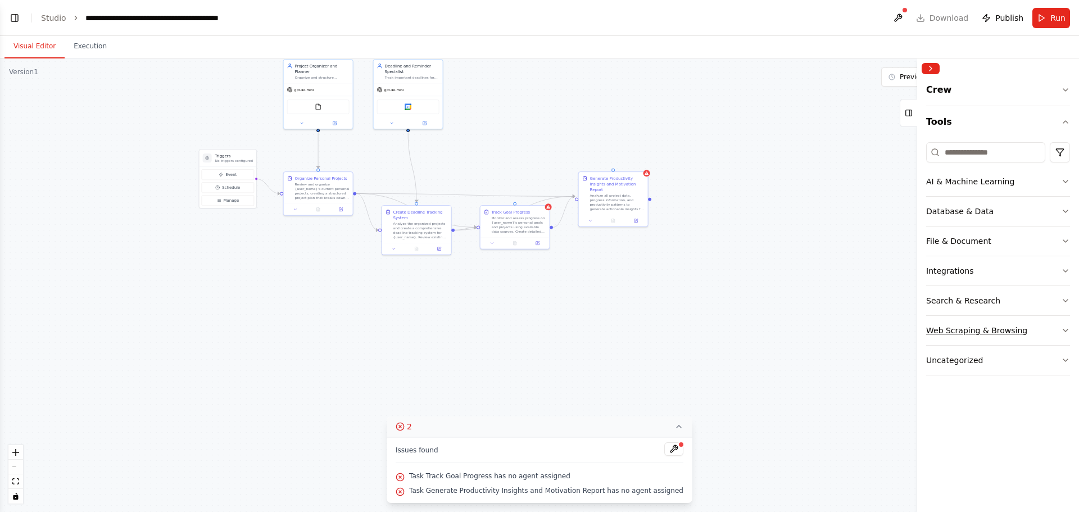
click at [863, 331] on div "Web Scraping & Browsing" at bounding box center [976, 330] width 101 height 11
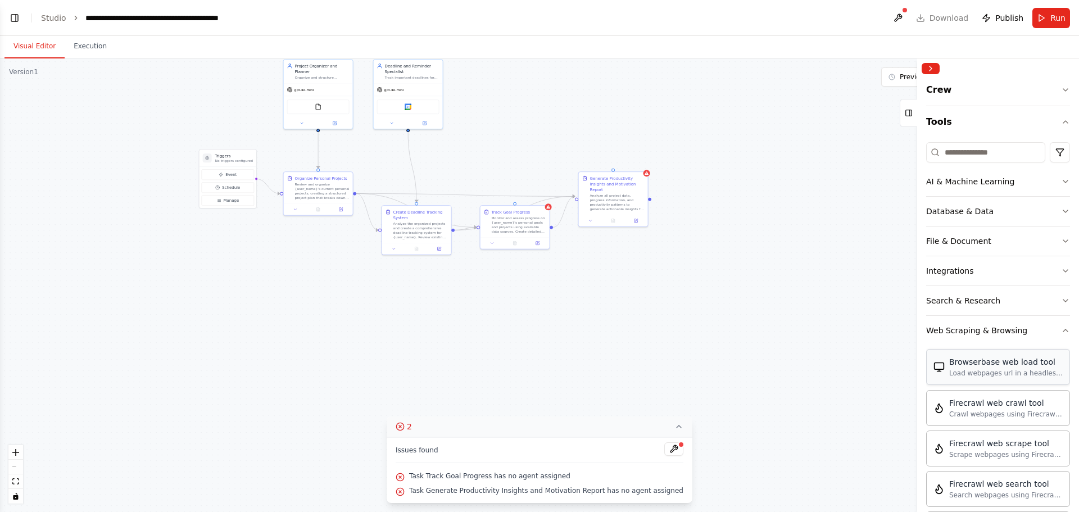
click at [863, 365] on div "Browserbase web load tool" at bounding box center [1006, 361] width 114 height 11
click at [863, 121] on icon "button" at bounding box center [1065, 121] width 9 height 9
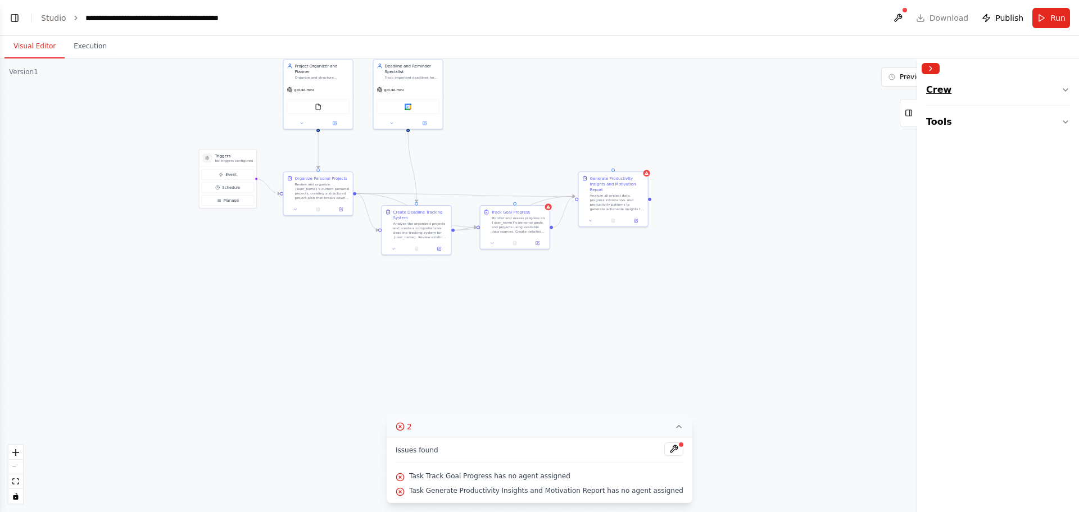
click at [863, 92] on button "Crew" at bounding box center [998, 92] width 144 height 27
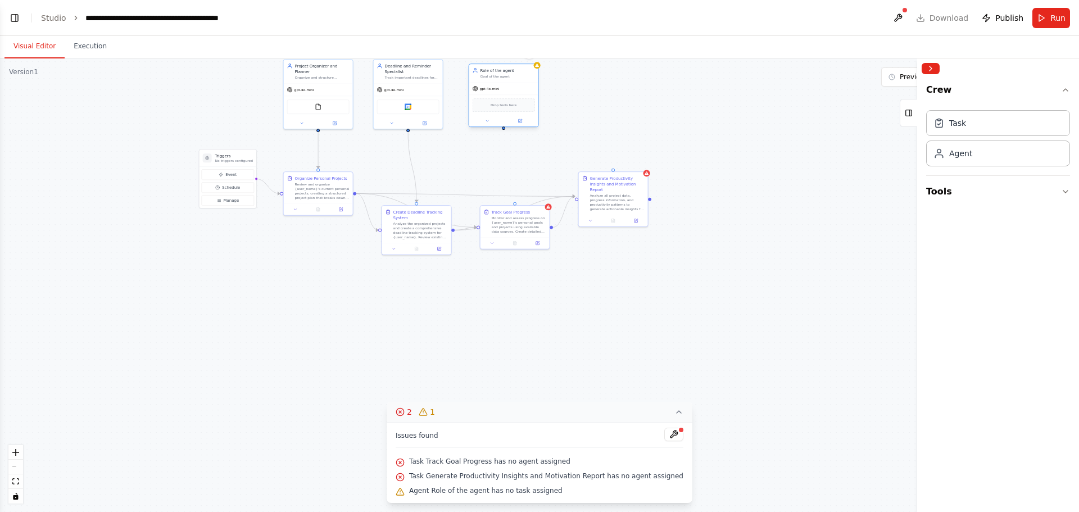
drag, startPoint x: 644, startPoint y: 120, endPoint x: 519, endPoint y: 84, distance: 130.0
click at [519, 84] on div "gpt-4o-mini" at bounding box center [503, 89] width 69 height 12
click at [521, 109] on div "Drop tools here" at bounding box center [504, 104] width 62 height 13
click at [513, 107] on span "Drop tools here" at bounding box center [504, 105] width 26 height 6
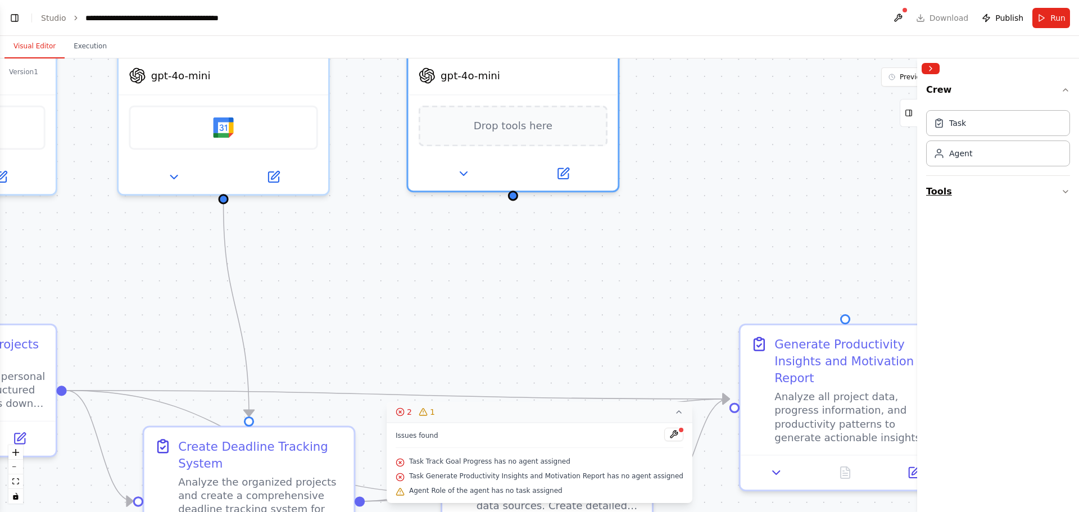
click at [863, 196] on button "Tools" at bounding box center [998, 191] width 144 height 31
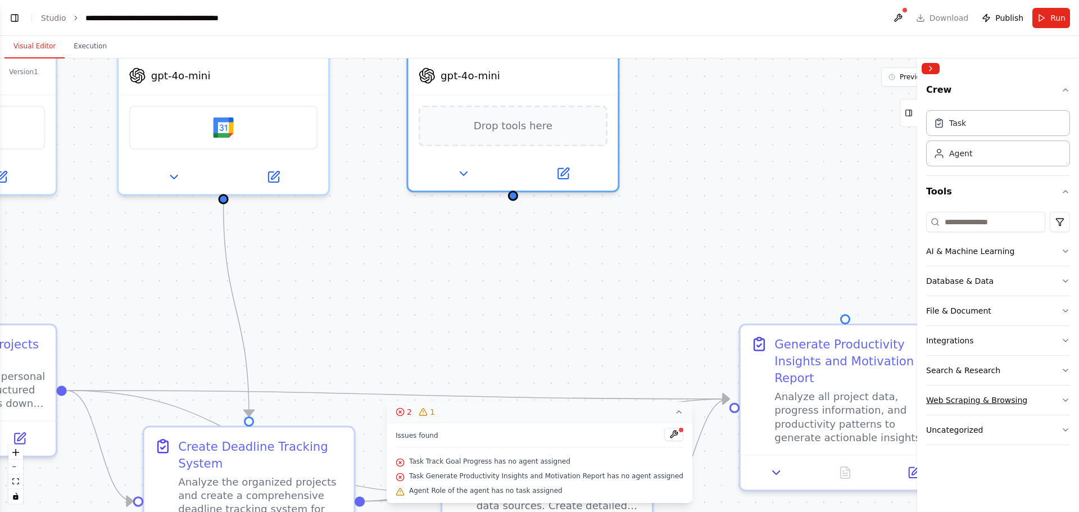
click at [863, 390] on div "Web Scraping & Browsing" at bounding box center [976, 400] width 101 height 11
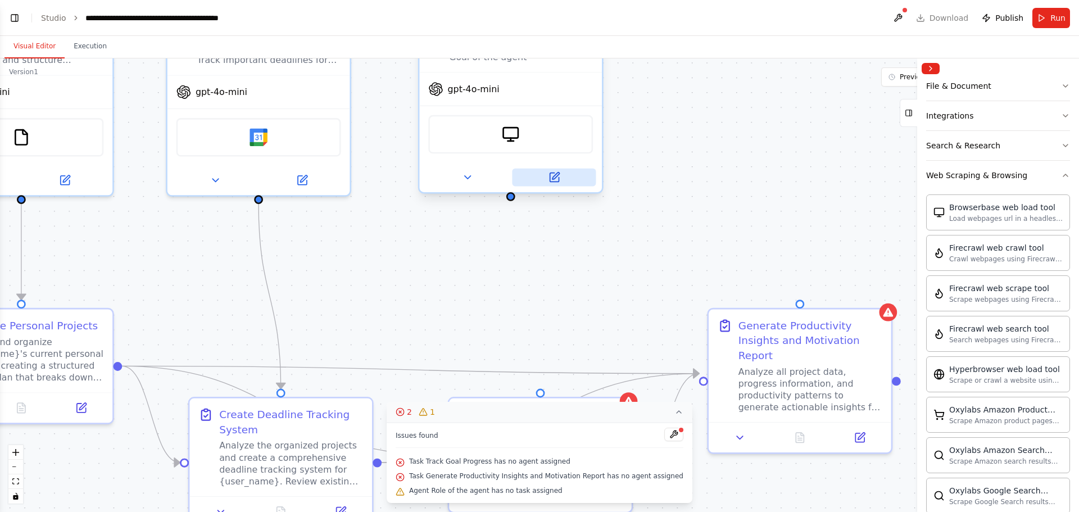
click at [562, 176] on button at bounding box center [554, 178] width 84 height 18
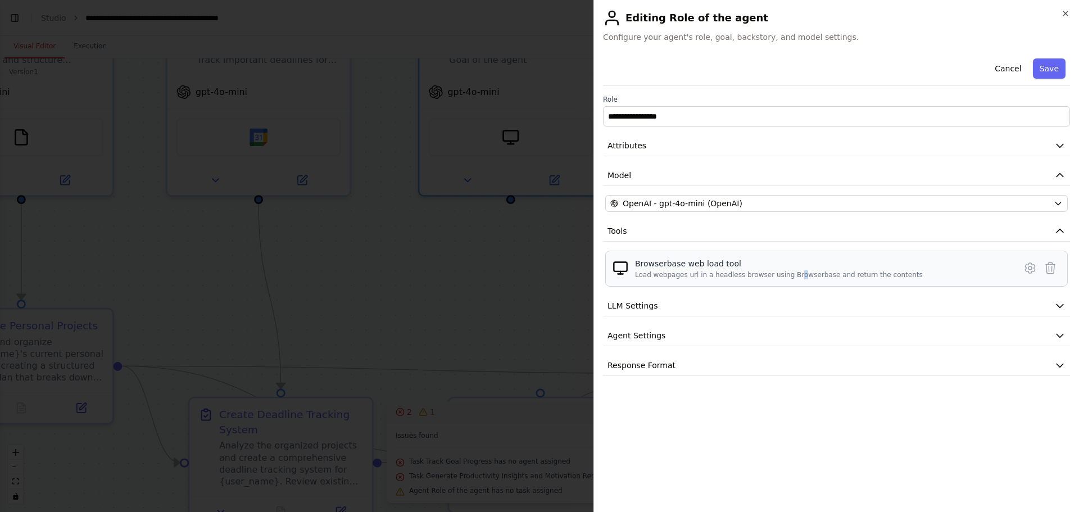
click at [785, 283] on div "Browserbase web load tool Load webpages url in a headless browser using Browser…" at bounding box center [836, 269] width 463 height 36
click at [599, 287] on div "**********" at bounding box center [837, 256] width 486 height 512
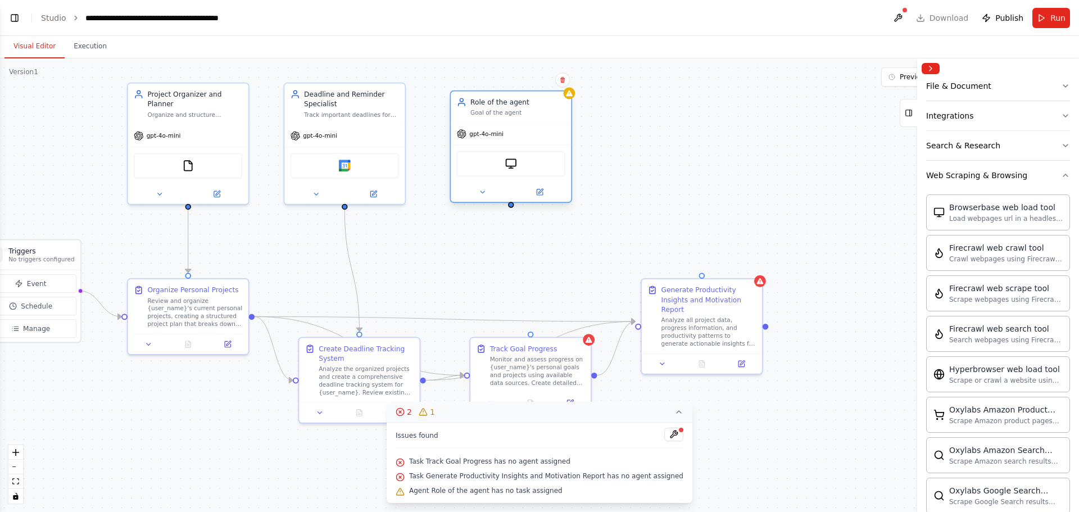
click at [509, 209] on div ".deletable-edge-delete-btn { width: 20px; height: 20px; border: 0px solid #ffff…" at bounding box center [539, 285] width 1079 height 454
drag, startPoint x: 512, startPoint y: 221, endPoint x: 550, endPoint y: 324, distance: 109.6
click at [530, 329] on div ".deletable-edge-delete-btn { width: 20px; height: 20px; border: 0px solid #ffff…" at bounding box center [539, 285] width 1079 height 454
drag, startPoint x: 510, startPoint y: 207, endPoint x: 532, endPoint y: 333, distance: 127.9
click at [532, 333] on div "Triggers No triggers configured Event Schedule Manage Project Organizer and Pla…" at bounding box center [400, 231] width 939 height 395
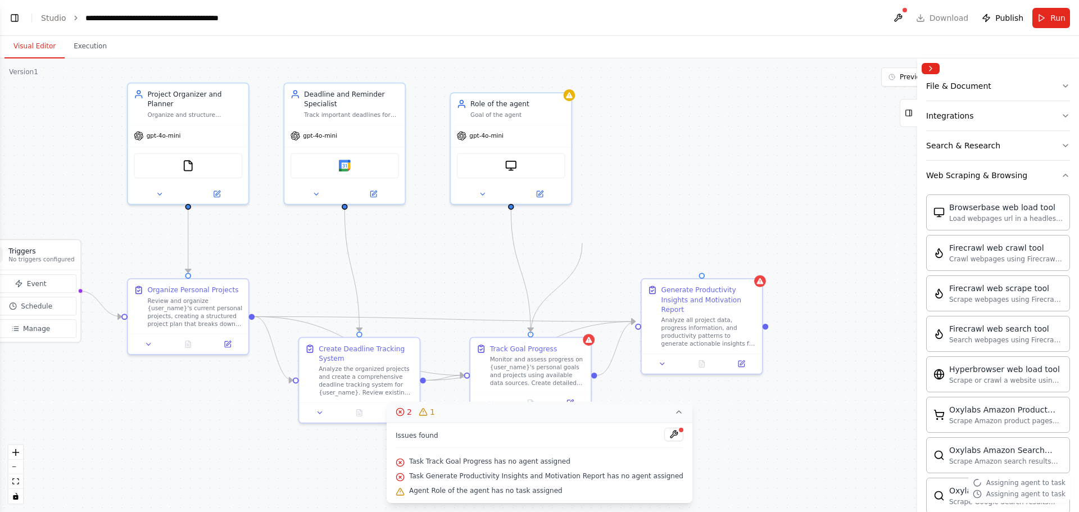
drag, startPoint x: 531, startPoint y: 334, endPoint x: 582, endPoint y: 243, distance: 104.5
click at [582, 243] on div ".deletable-edge-delete-btn { width: 20px; height: 20px; border: 0px solid #ffff…" at bounding box center [539, 285] width 1079 height 454
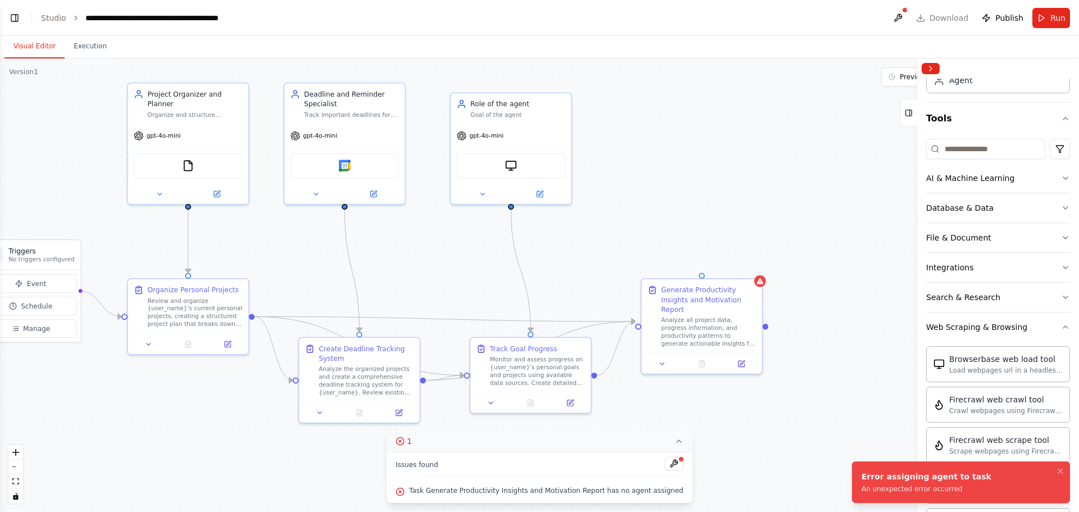
scroll to position [0, 0]
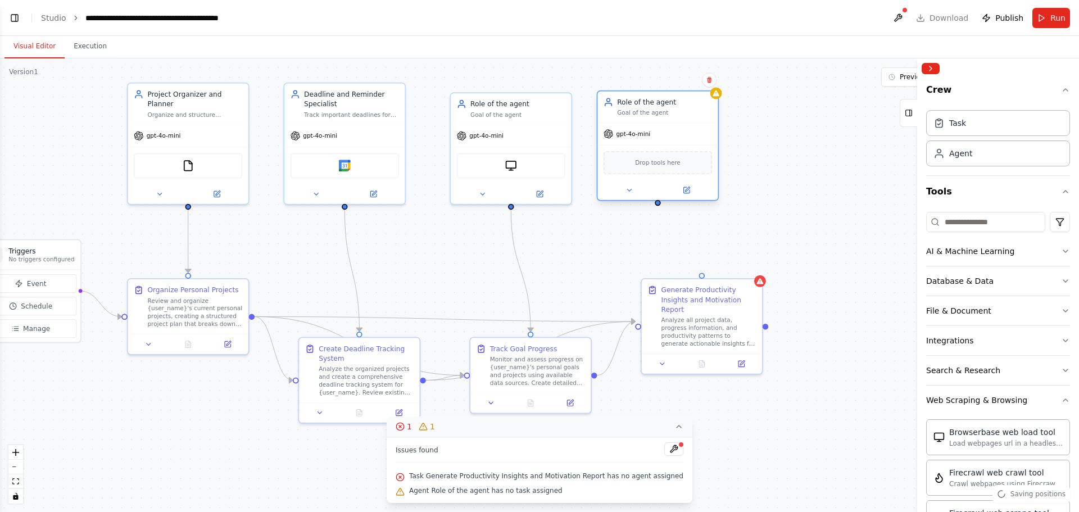
drag, startPoint x: 731, startPoint y: 122, endPoint x: 645, endPoint y: 106, distance: 86.9
click at [645, 106] on div "Role of the agent" at bounding box center [664, 102] width 95 height 10
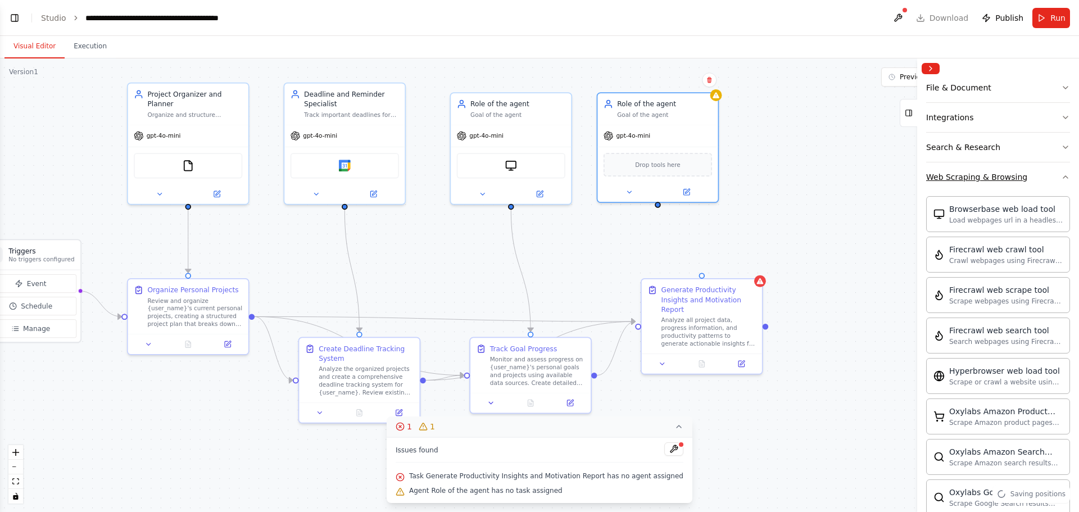
scroll to position [112, 0]
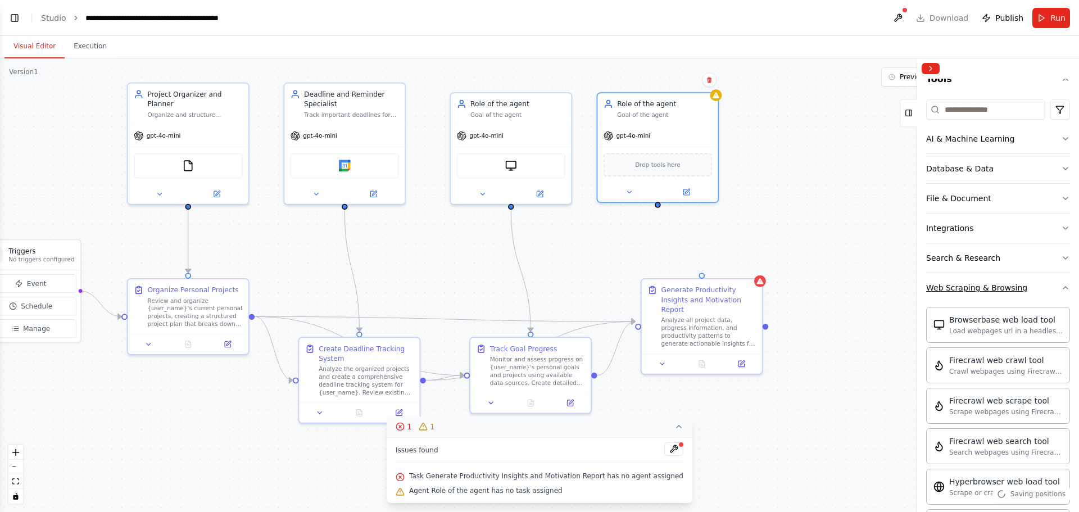
click at [863, 284] on button "Web Scraping & Browsing" at bounding box center [998, 287] width 144 height 29
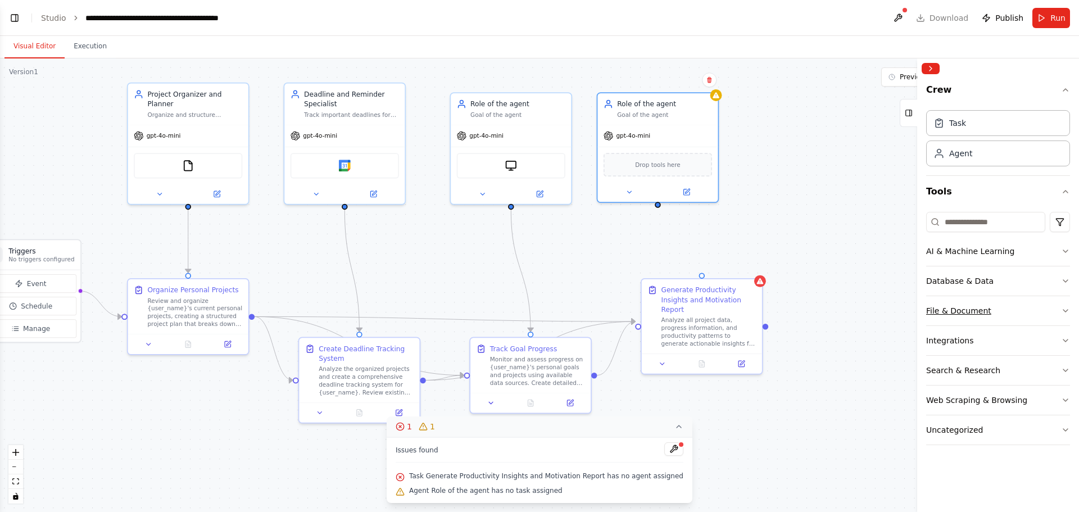
click at [863, 307] on icon "button" at bounding box center [1065, 310] width 9 height 9
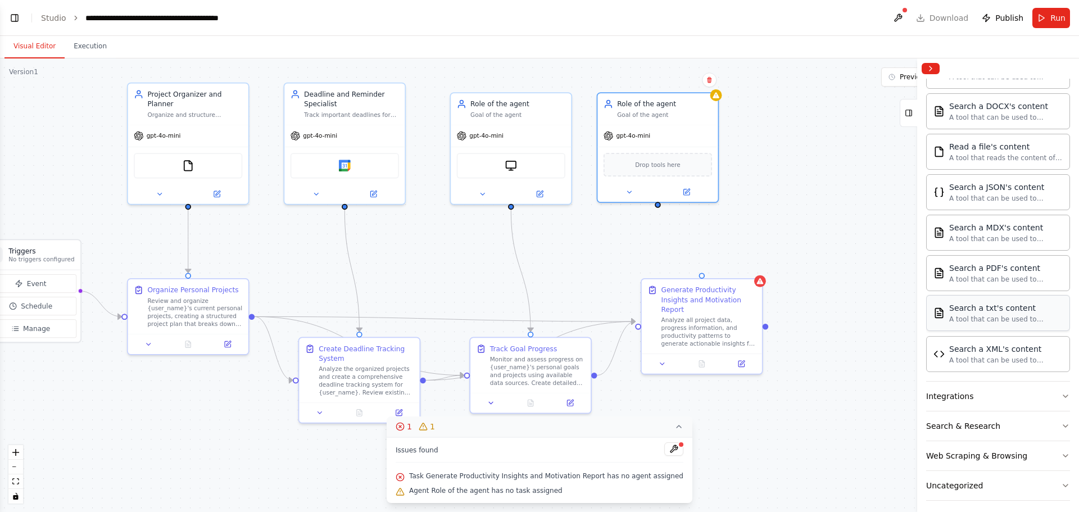
scroll to position [281, 0]
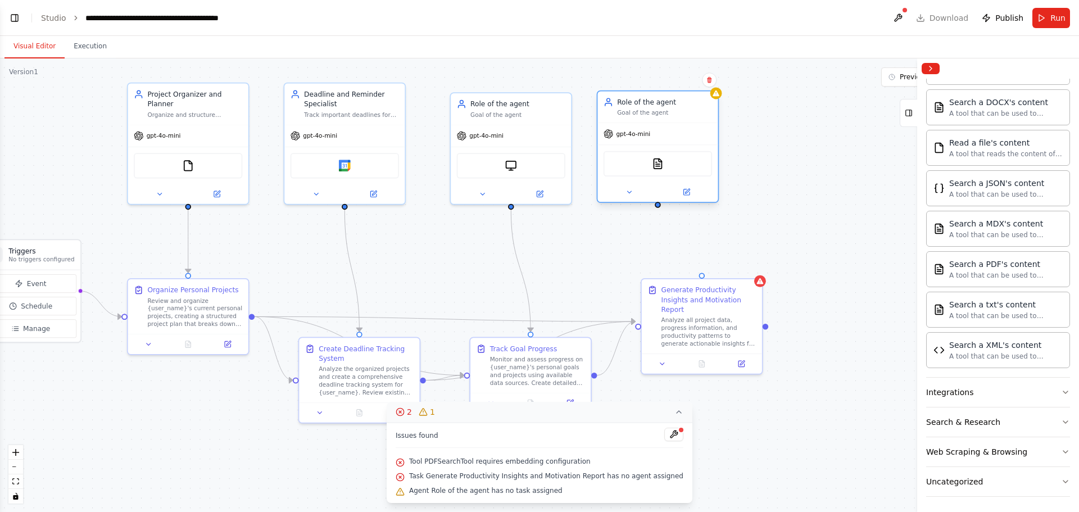
click at [674, 165] on div "PDFSearchTool" at bounding box center [658, 163] width 108 height 25
click at [681, 191] on button at bounding box center [686, 192] width 55 height 12
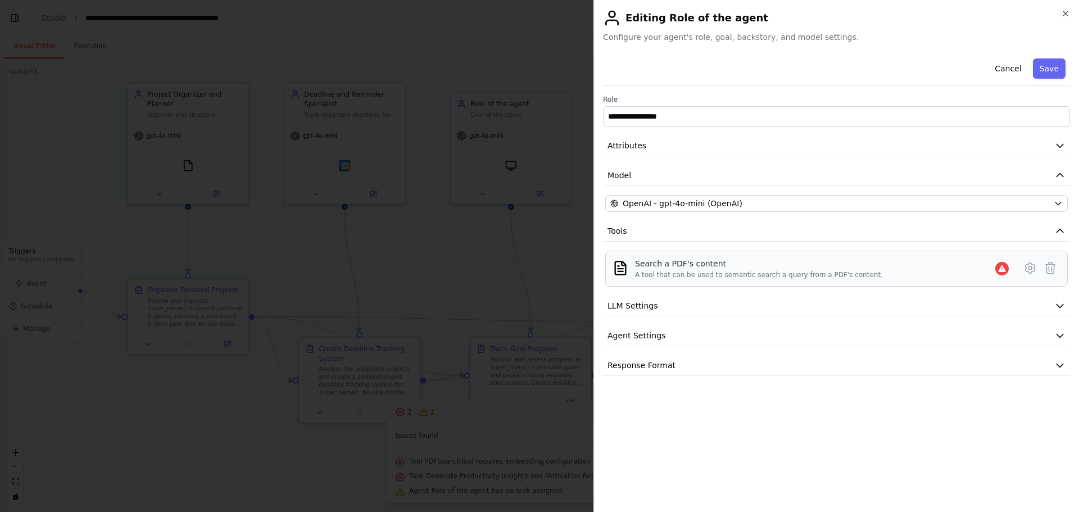
click at [758, 277] on div "A tool that can be used to semantic search a query from a PDF's content." at bounding box center [759, 274] width 248 height 9
click at [863, 269] on icon at bounding box center [1030, 267] width 13 height 13
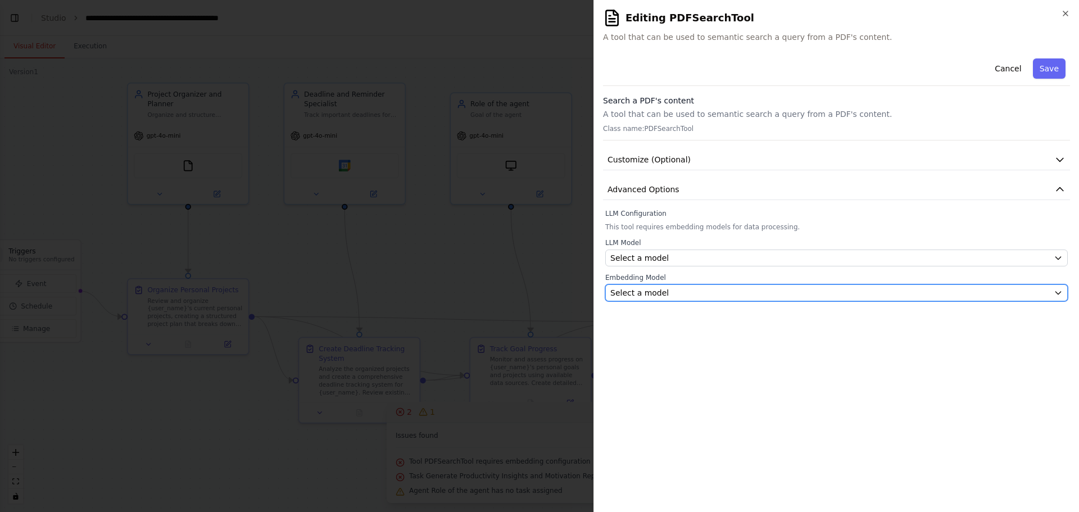
click at [762, 295] on div "Select a model" at bounding box center [830, 292] width 439 height 11
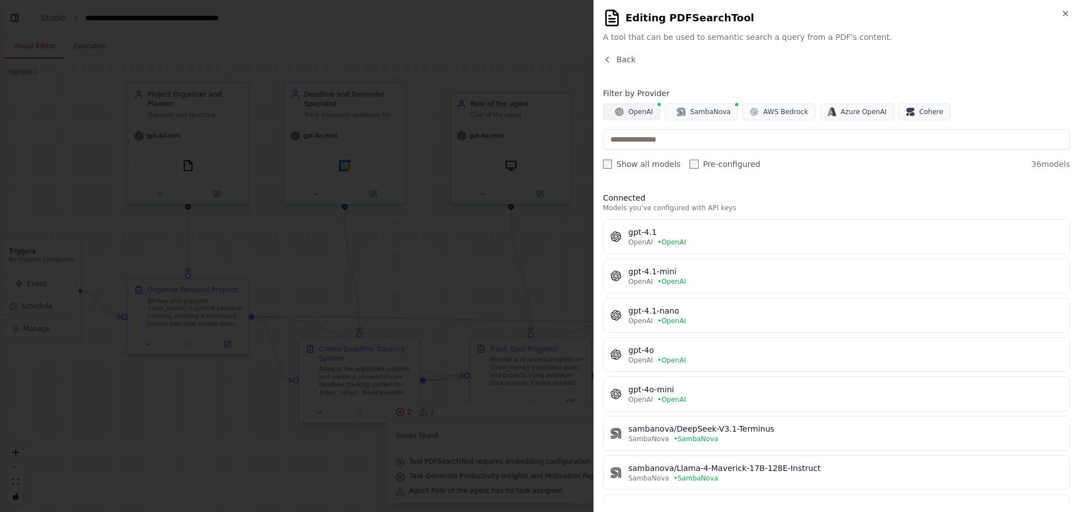
click at [628, 113] on span "OpenAI" at bounding box center [640, 111] width 25 height 9
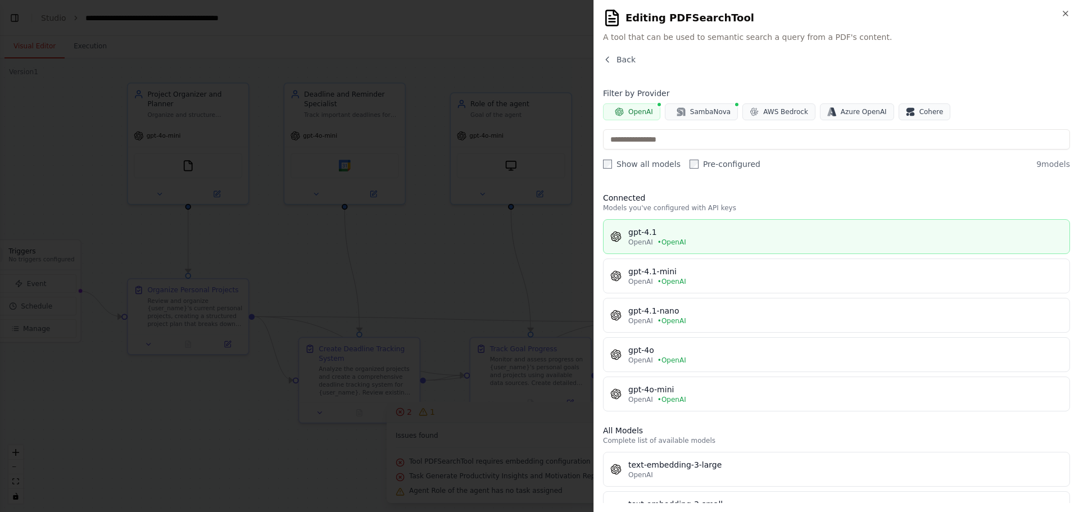
click at [807, 242] on div "OpenAI • OpenAI" at bounding box center [845, 242] width 435 height 9
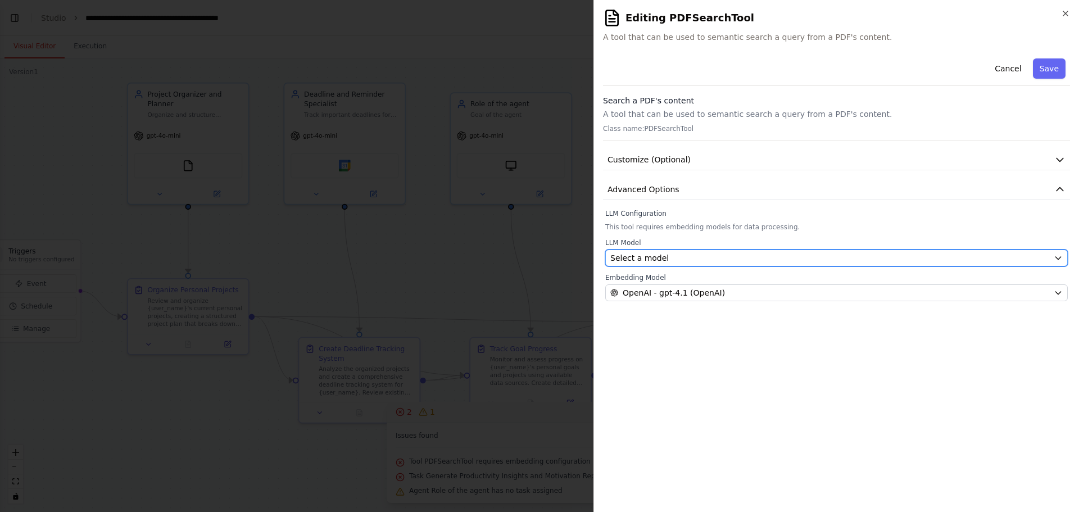
click at [805, 256] on div "Select a model" at bounding box center [830, 257] width 439 height 11
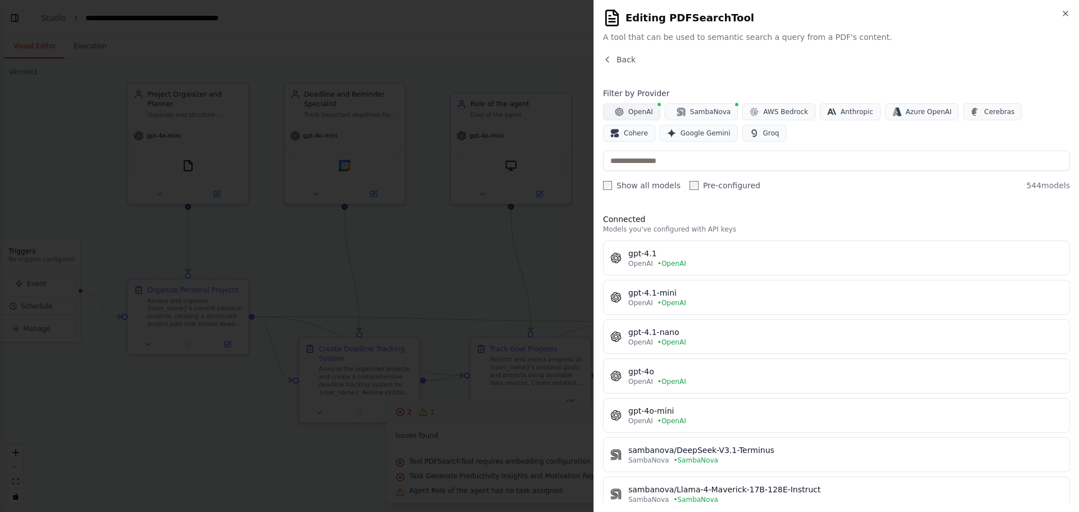
click at [651, 117] on button "OpenAI" at bounding box center [631, 111] width 57 height 17
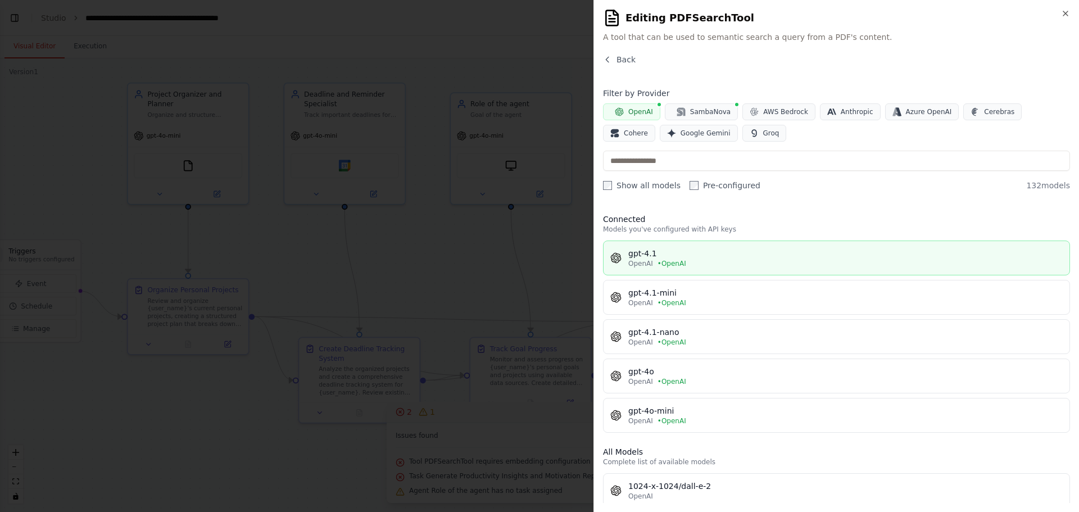
click at [737, 270] on button "gpt-4.1 OpenAI • OpenAI" at bounding box center [836, 258] width 467 height 35
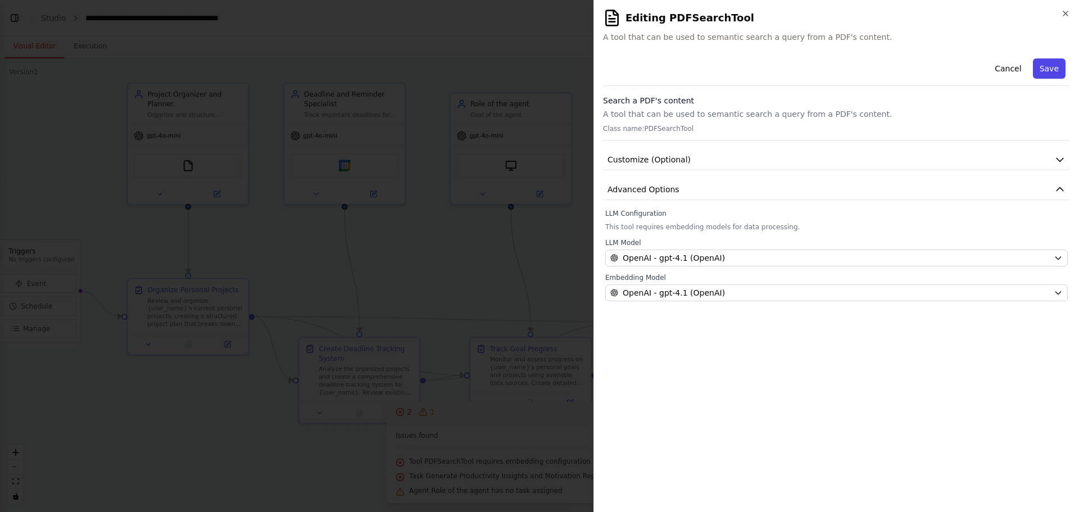
click at [863, 72] on button "Save" at bounding box center [1049, 68] width 33 height 20
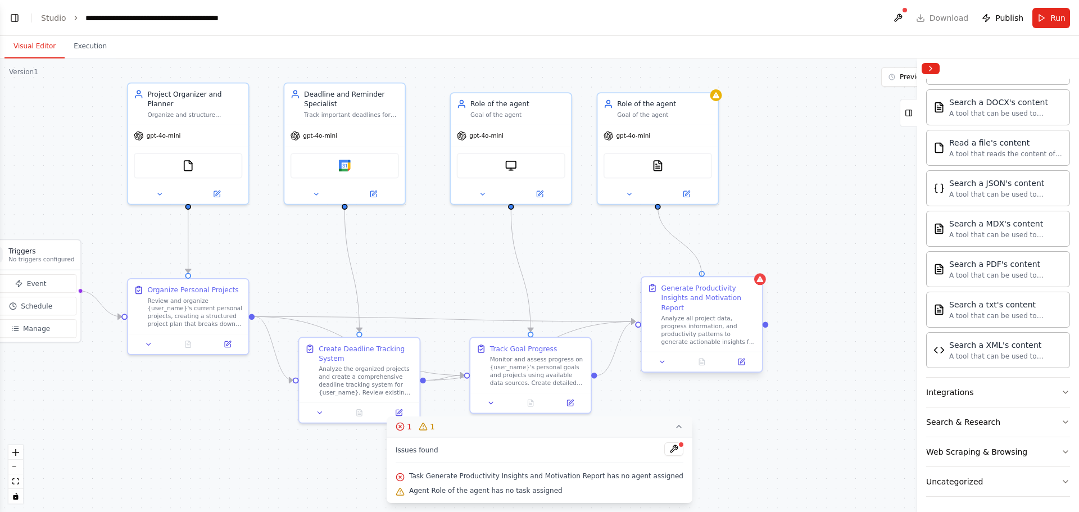
drag, startPoint x: 658, startPoint y: 206, endPoint x: 701, endPoint y: 281, distance: 85.6
click at [701, 281] on div "Triggers No triggers configured Event Schedule Manage Project Organizer and Pla…" at bounding box center [400, 231] width 939 height 395
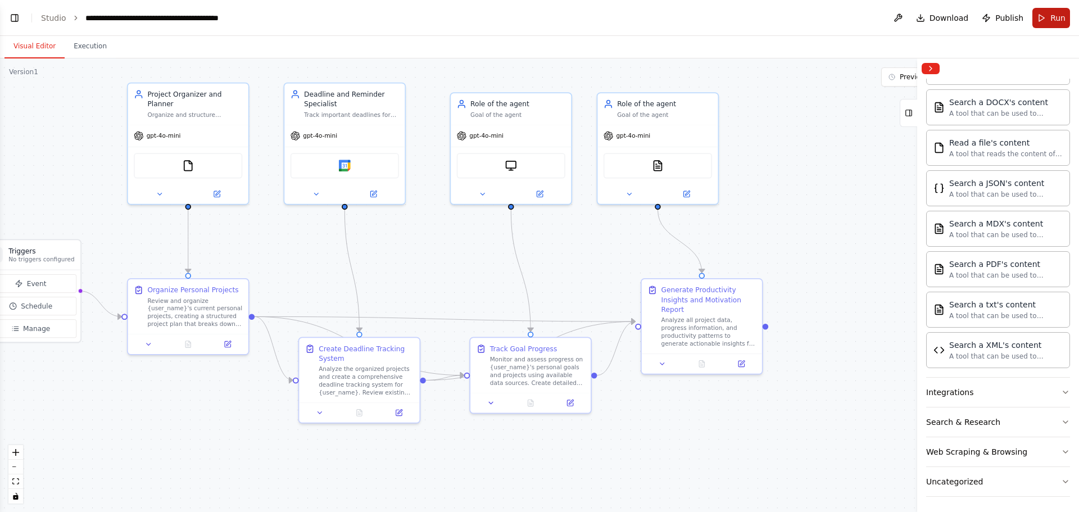
click at [863, 20] on span "Run" at bounding box center [1058, 17] width 15 height 11
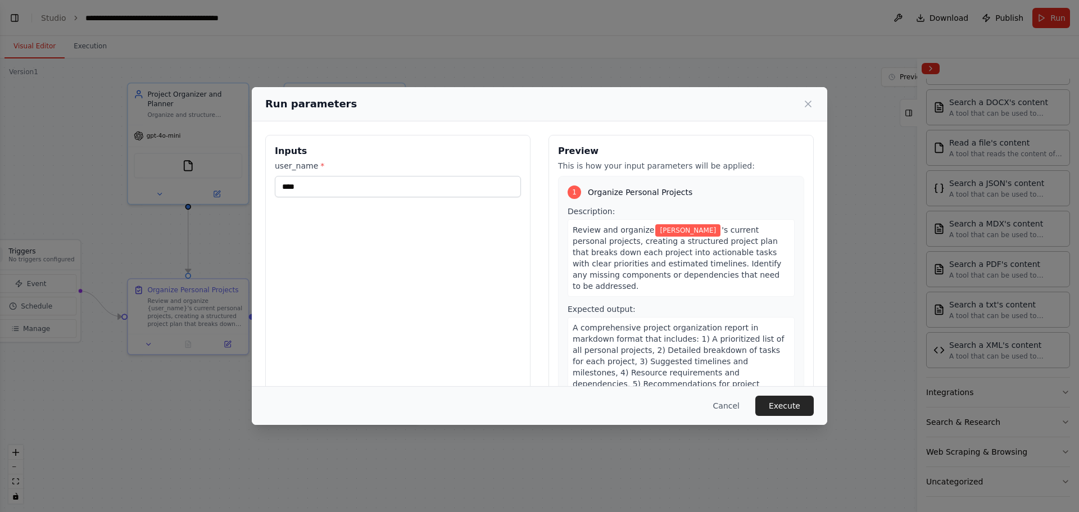
click at [798, 102] on div "Run parameters" at bounding box center [539, 104] width 549 height 16
click at [807, 102] on icon at bounding box center [808, 103] width 11 height 11
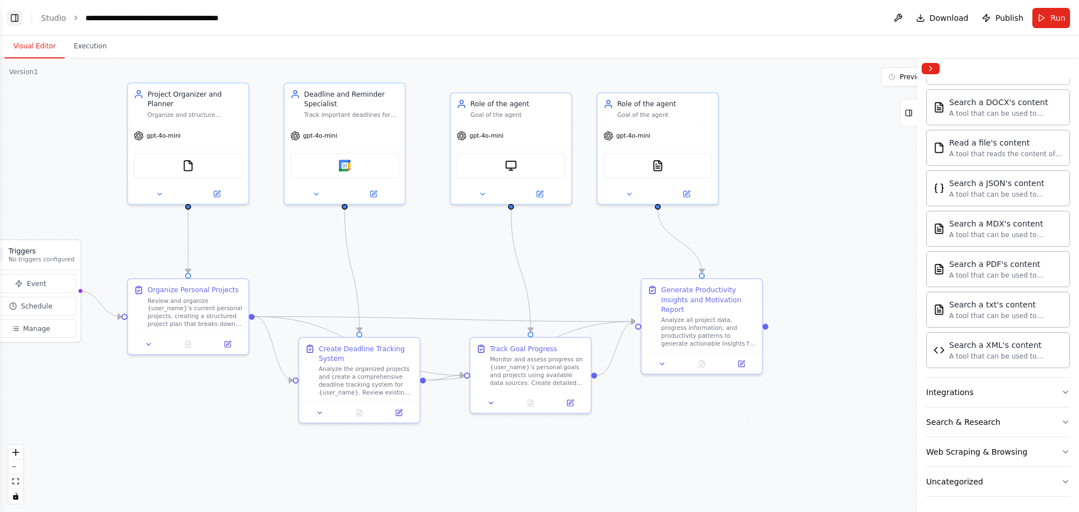
click at [12, 16] on button "Toggle Left Sidebar" at bounding box center [15, 18] width 16 height 16
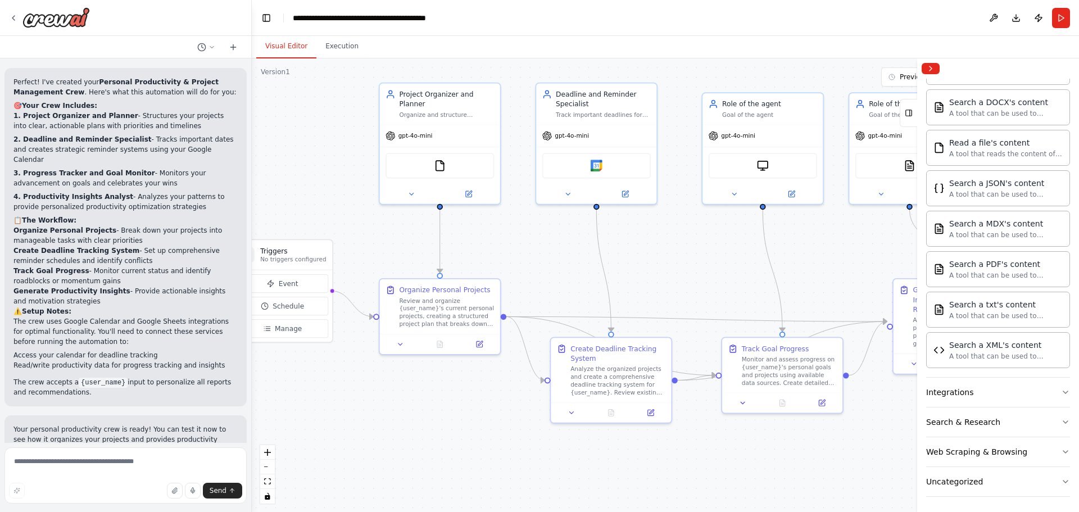
click at [318, 137] on div ".deletable-edge-delete-btn { width: 20px; height: 20px; border: 0px solid #ffff…" at bounding box center [665, 285] width 827 height 454
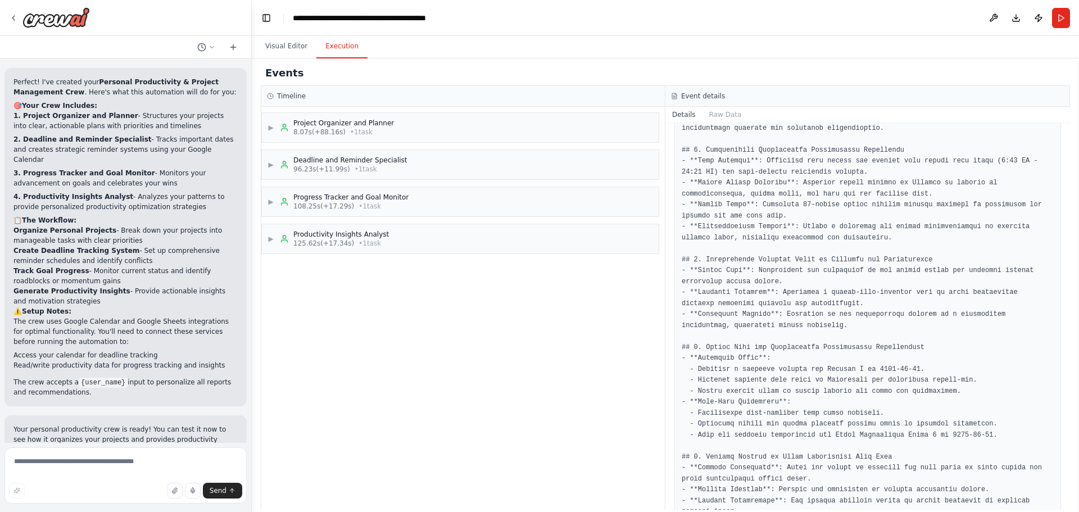
click at [323, 47] on button "Execution" at bounding box center [341, 47] width 51 height 24
click at [294, 49] on button "Visual Editor" at bounding box center [286, 47] width 60 height 24
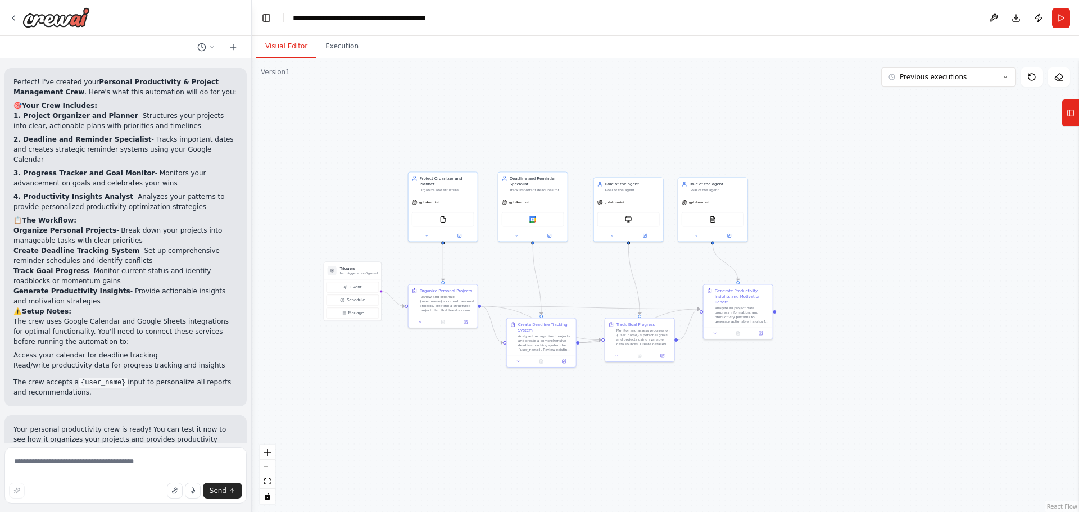
drag, startPoint x: 273, startPoint y: 88, endPoint x: 302, endPoint y: 142, distance: 61.1
click at [302, 142] on div ".deletable-edge-delete-btn { width: 20px; height: 20px; border: 0px solid #ffff…" at bounding box center [665, 285] width 827 height 454
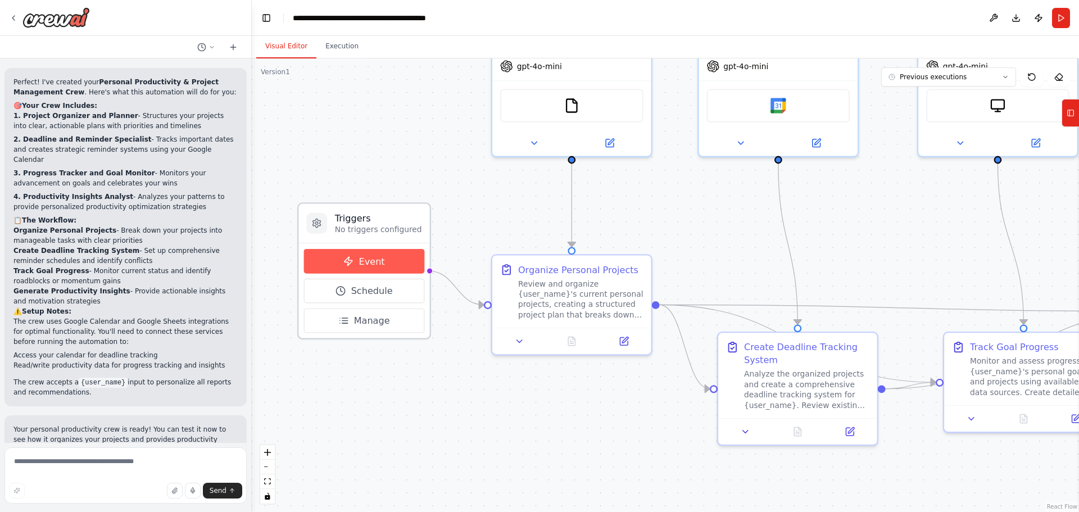
click at [367, 257] on span "Event" at bounding box center [372, 261] width 26 height 13
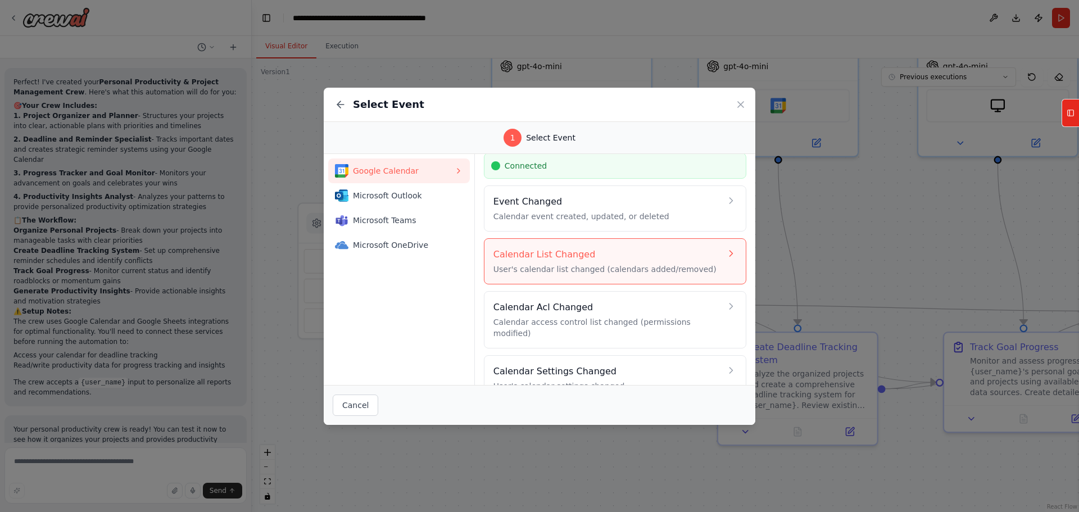
scroll to position [51, 0]
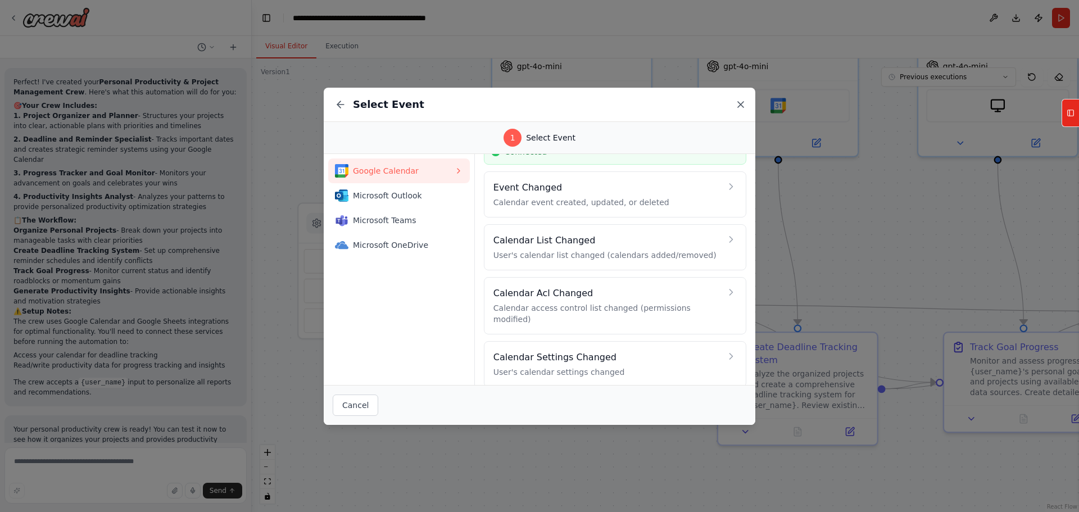
click at [738, 105] on icon at bounding box center [740, 104] width 11 height 11
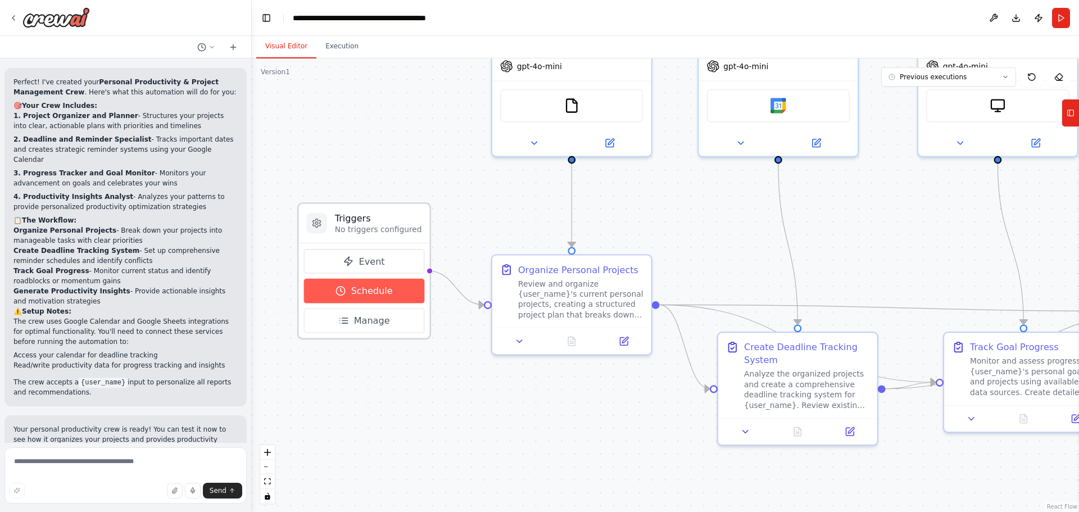
click at [381, 299] on button "Schedule" at bounding box center [364, 291] width 120 height 25
select select "******"
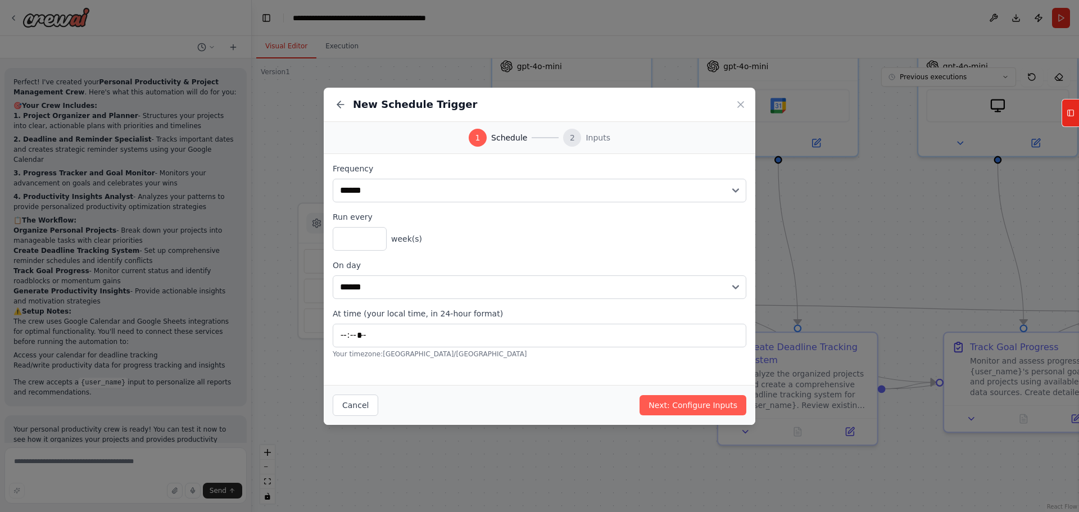
click at [740, 97] on div "New Schedule Trigger" at bounding box center [540, 105] width 432 height 34
click at [736, 105] on icon at bounding box center [740, 104] width 11 height 11
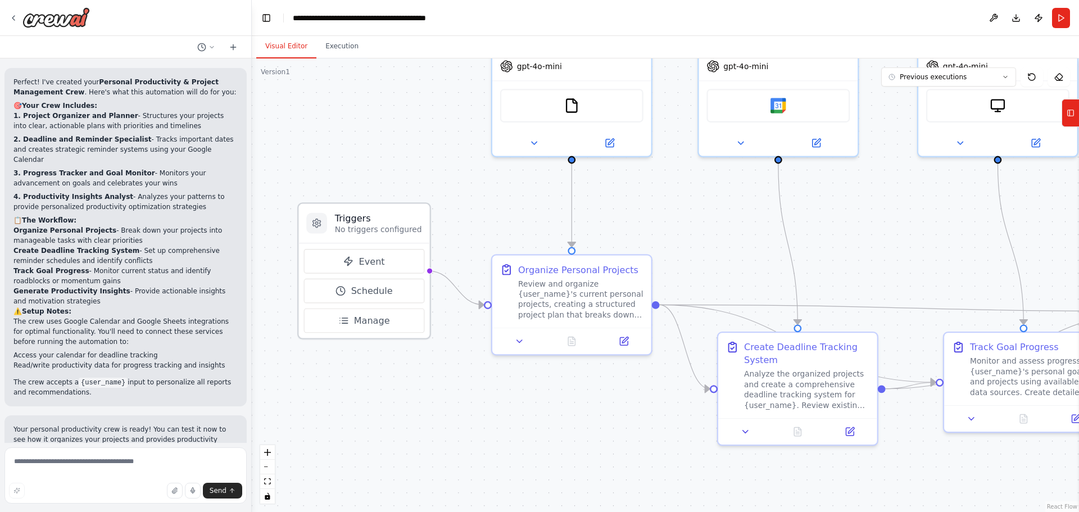
click at [381, 222] on h3 "Triggers" at bounding box center [378, 217] width 87 height 13
click at [863, 117] on icon at bounding box center [1071, 113] width 8 height 18
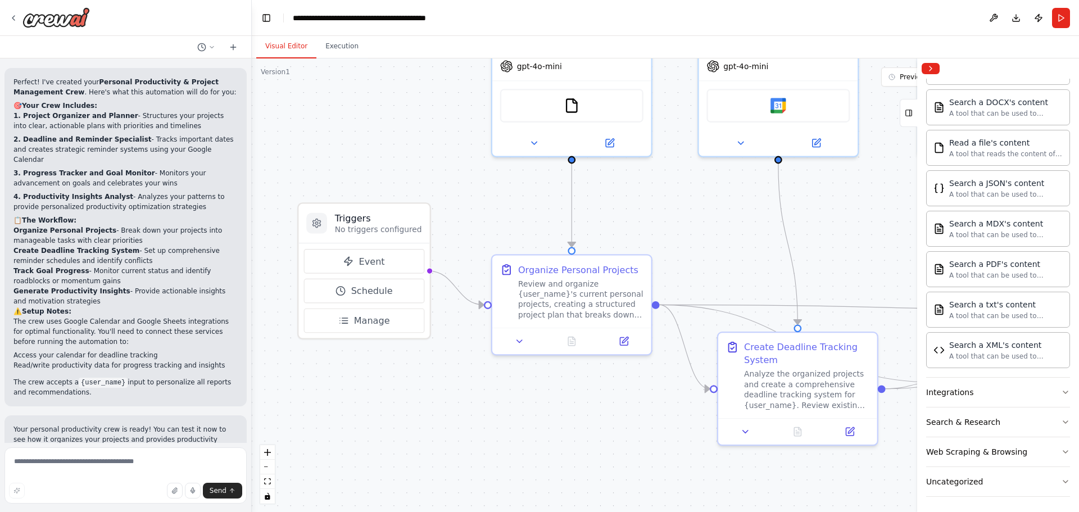
scroll to position [0, 0]
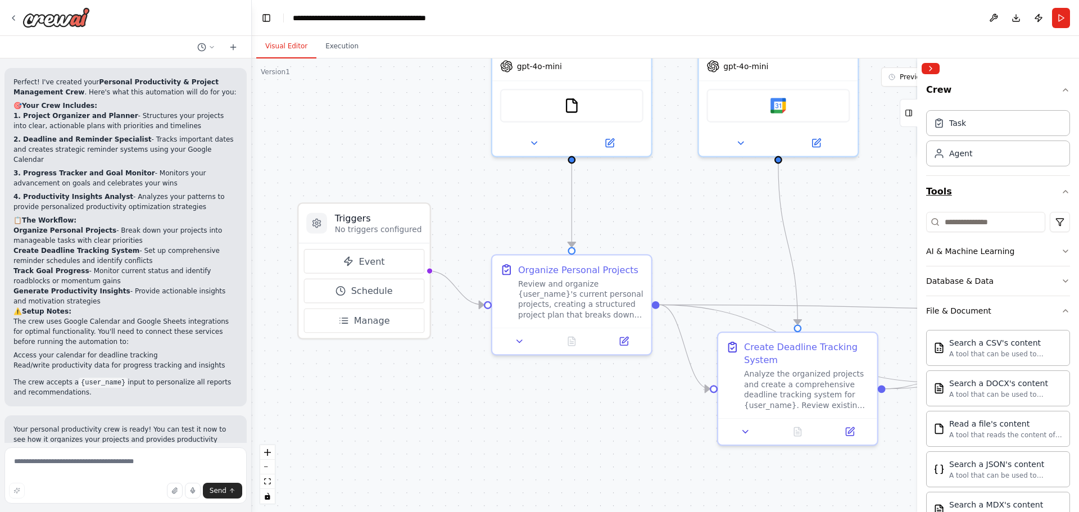
click at [863, 190] on icon "button" at bounding box center [1065, 191] width 9 height 9
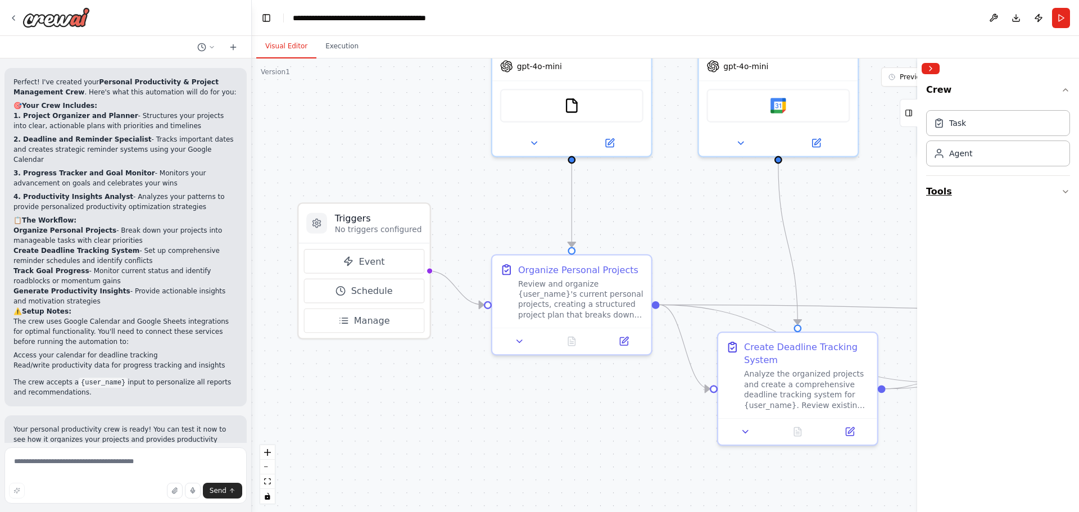
click at [863, 194] on button "Tools" at bounding box center [998, 191] width 144 height 31
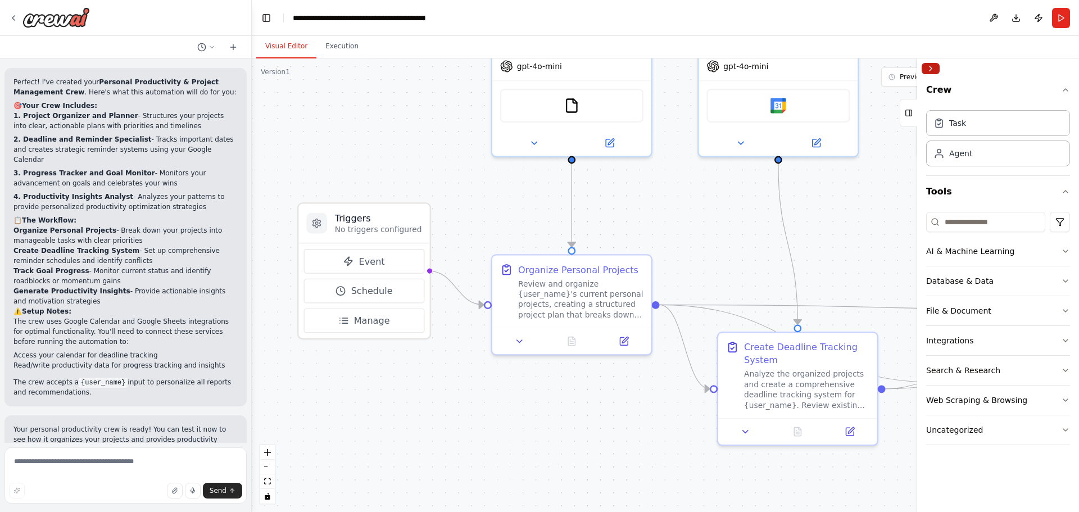
click at [863, 65] on button "Collapse right sidebar" at bounding box center [931, 68] width 18 height 11
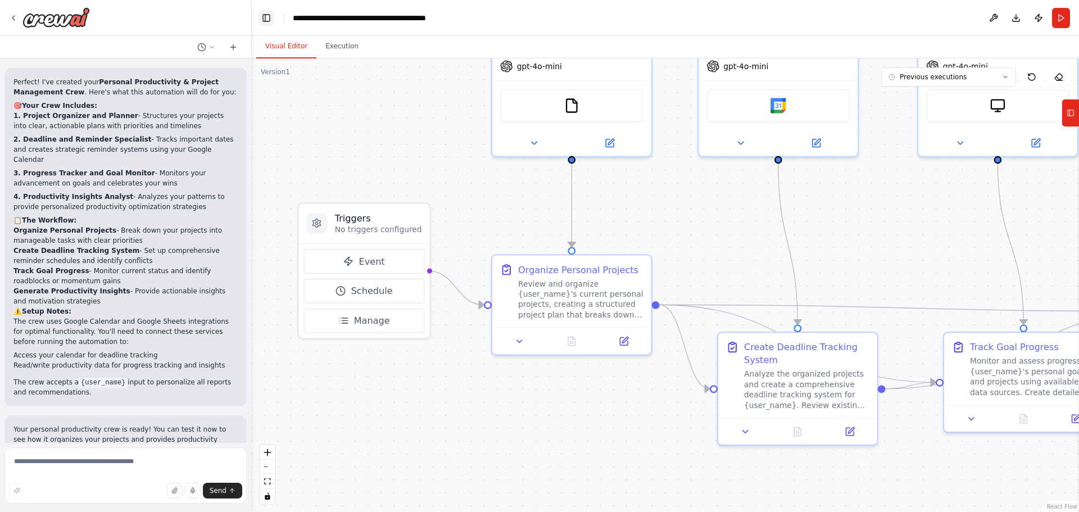
click at [266, 19] on button "Toggle Left Sidebar" at bounding box center [267, 18] width 16 height 16
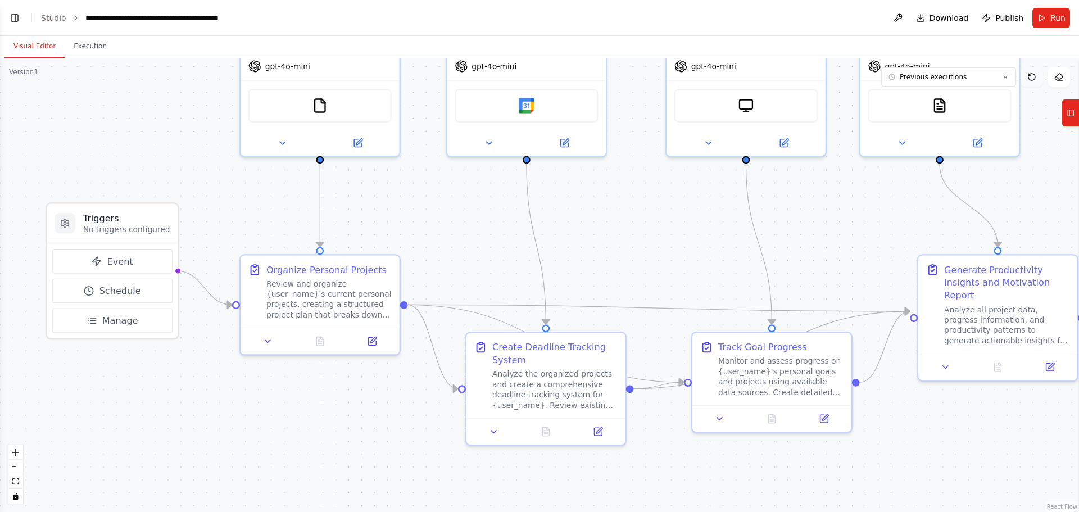
click at [863, 74] on icon at bounding box center [1032, 77] width 9 height 9
click at [42, 16] on link "Studio" at bounding box center [53, 17] width 25 height 9
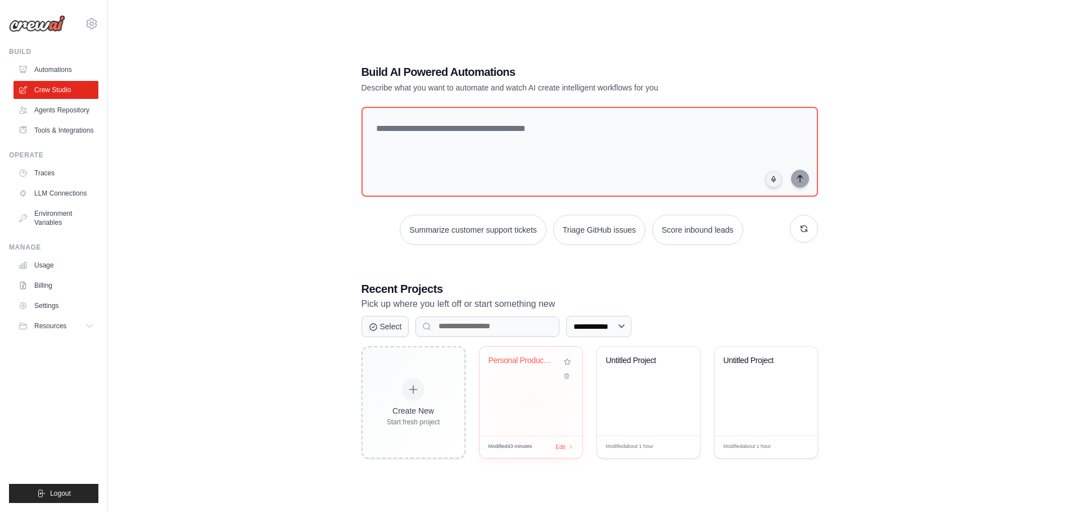
scroll to position [61, 0]
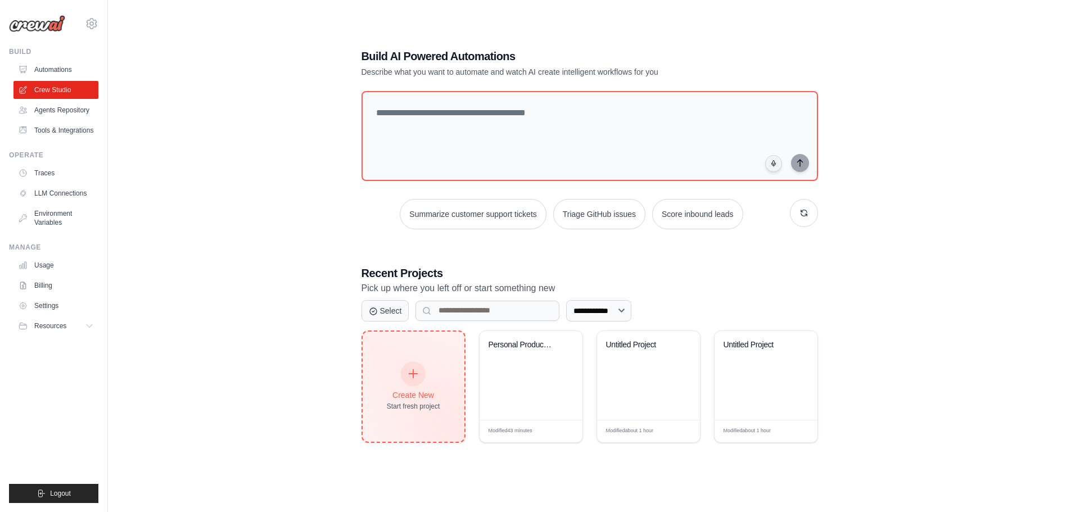
click at [432, 381] on div "Create New Start fresh project" at bounding box center [413, 387] width 53 height 48
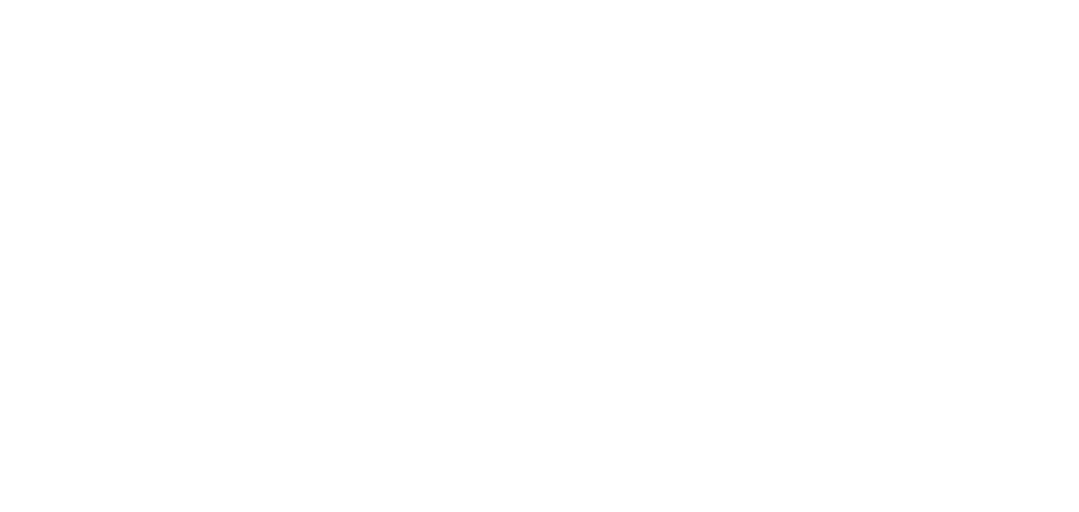
click at [432, 0] on html at bounding box center [539, 0] width 1079 height 0
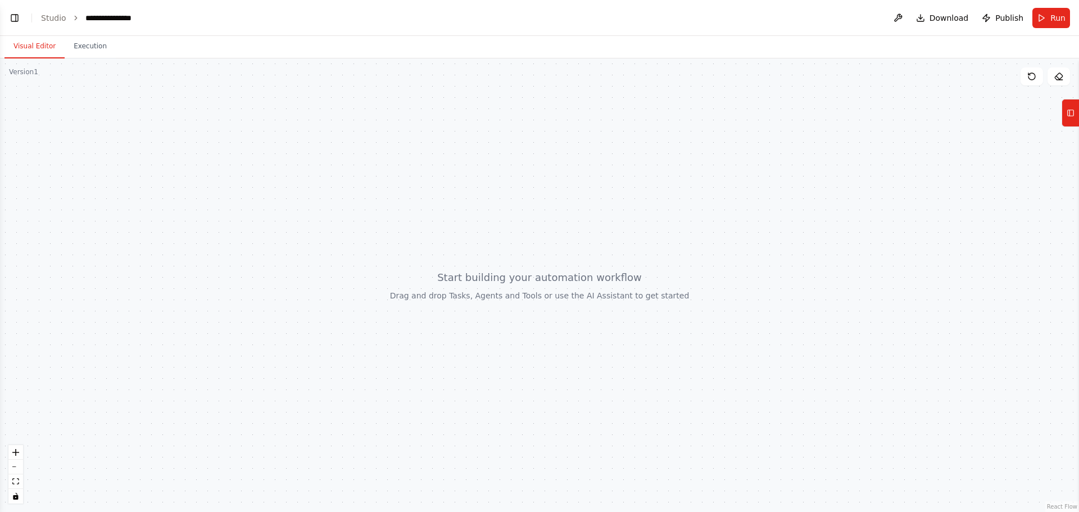
click at [1073, 117] on icon at bounding box center [1071, 113] width 8 height 18
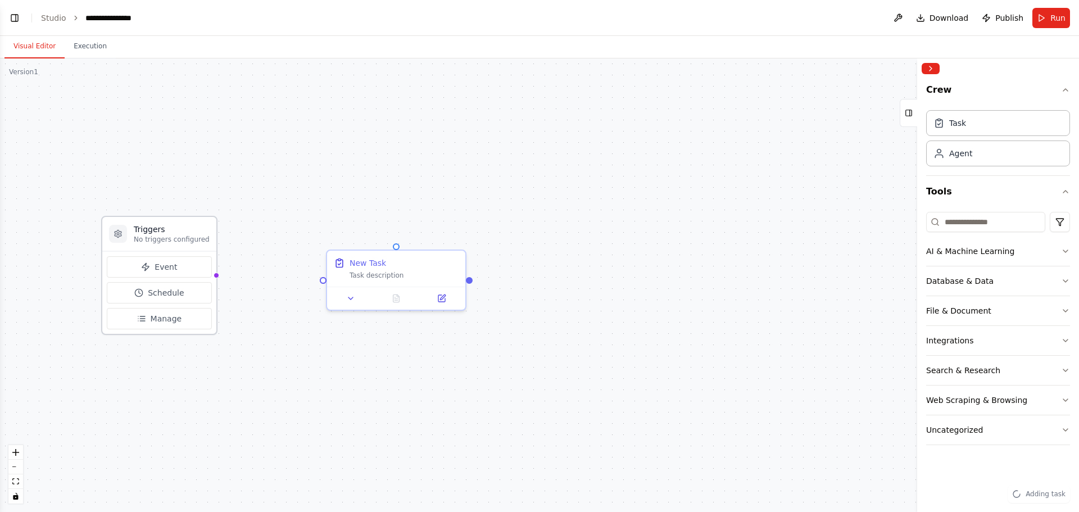
drag, startPoint x: 136, startPoint y: 308, endPoint x: 179, endPoint y: 233, distance: 86.6
click at [179, 233] on h3 "Triggers" at bounding box center [172, 229] width 76 height 11
drag, startPoint x: 211, startPoint y: 277, endPoint x: 324, endPoint y: 280, distance: 113.6
click at [324, 280] on div "Triggers No triggers configured Event Schedule Manage New Task Task description" at bounding box center [539, 285] width 1079 height 454
drag, startPoint x: 213, startPoint y: 275, endPoint x: 324, endPoint y: 279, distance: 110.8
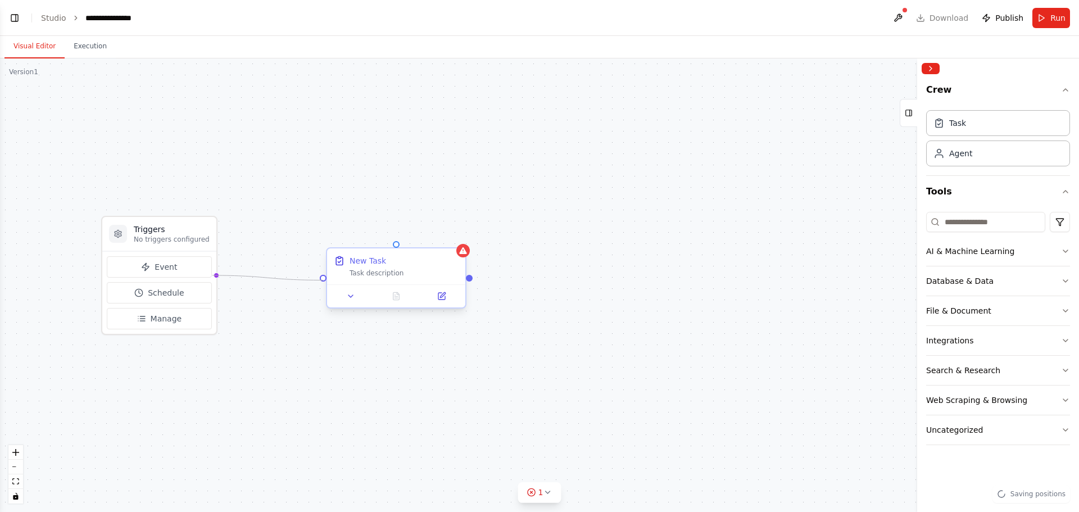
click at [324, 279] on div "Triggers No triggers configured Event Schedule Manage New Task Task description" at bounding box center [539, 285] width 1079 height 454
drag, startPoint x: 323, startPoint y: 279, endPoint x: 214, endPoint y: 273, distance: 109.2
click at [214, 273] on div "Triggers No triggers configured Event Schedule Manage New Task Task description" at bounding box center [539, 285] width 1079 height 454
click at [259, 296] on div "Triggers No triggers configured Event Schedule Manage New Task Task description" at bounding box center [539, 285] width 1079 height 454
click at [259, 295] on div "Triggers No triggers configured Event Schedule Manage New Task Task description" at bounding box center [539, 285] width 1079 height 454
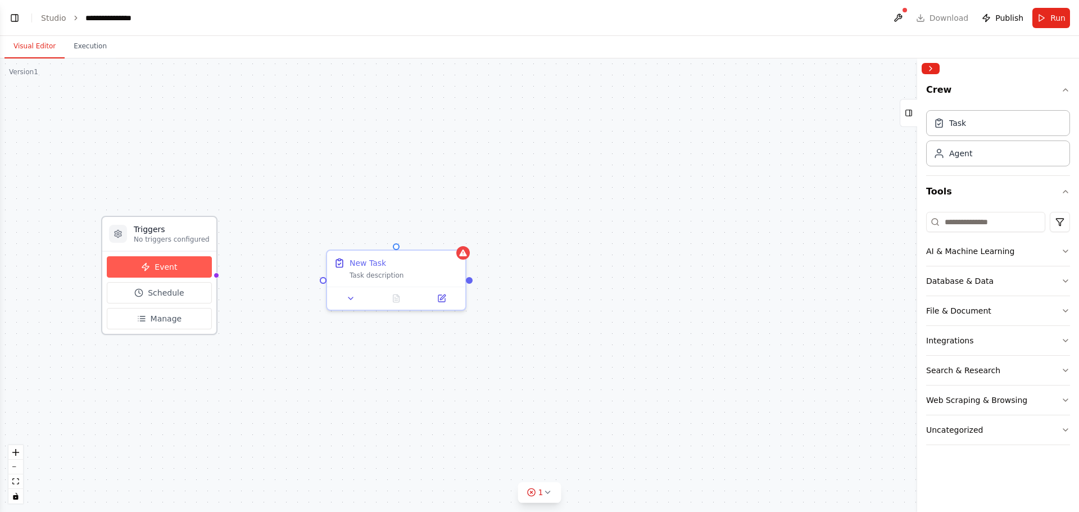
click at [178, 270] on button "Event" at bounding box center [159, 266] width 105 height 21
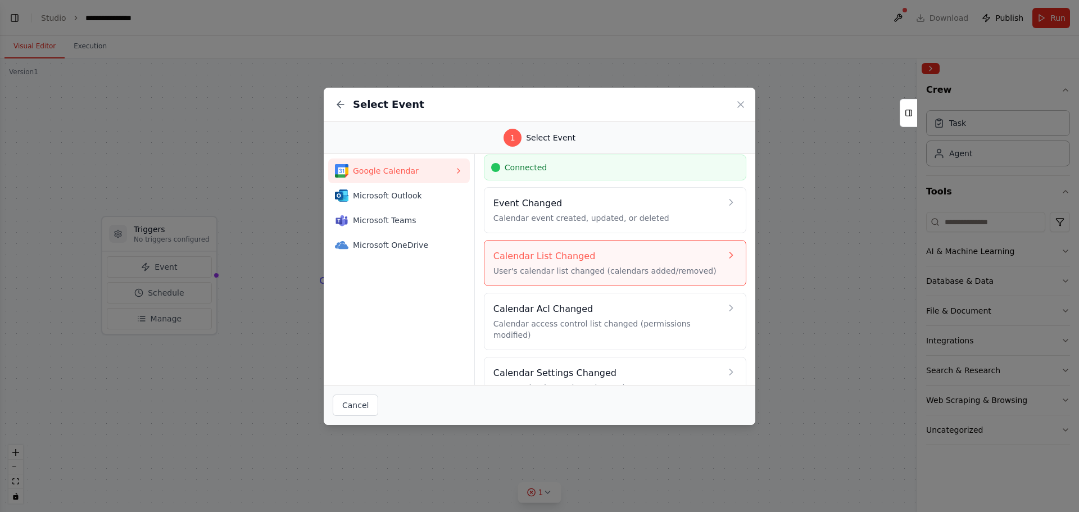
scroll to position [51, 0]
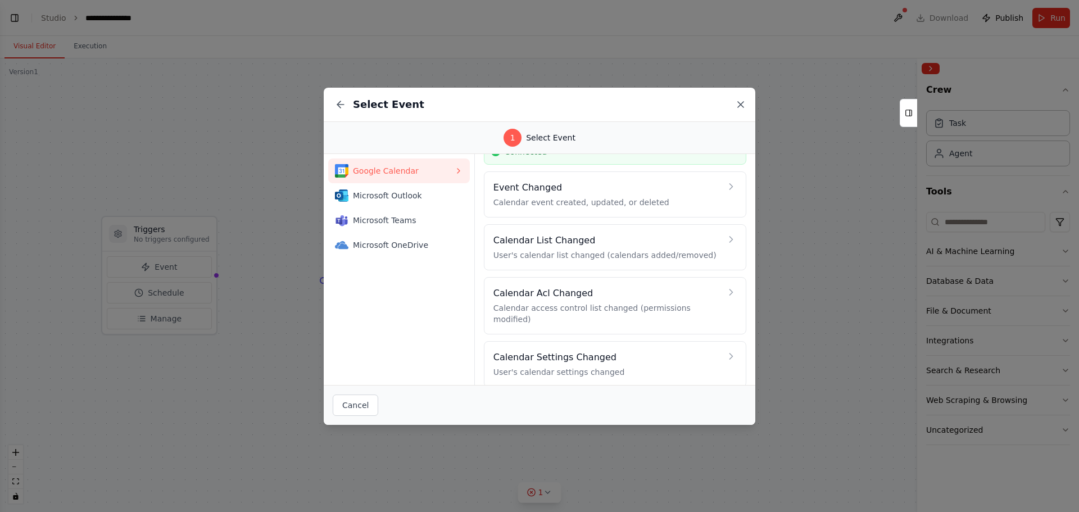
click at [738, 106] on icon at bounding box center [740, 104] width 11 height 11
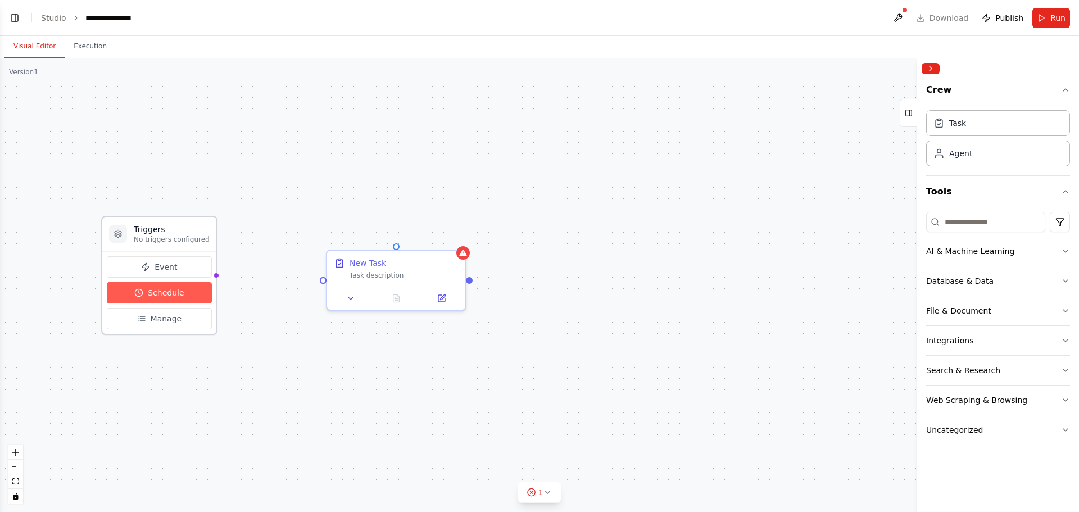
click at [166, 293] on span "Schedule" at bounding box center [166, 292] width 36 height 11
click at [157, 296] on span "Schedule" at bounding box center [166, 292] width 36 height 11
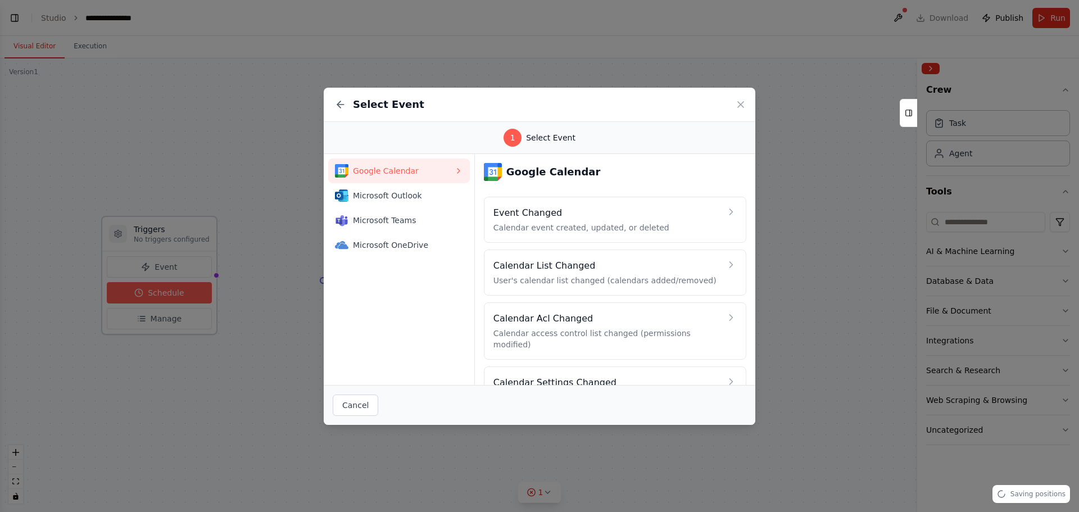
select select "******"
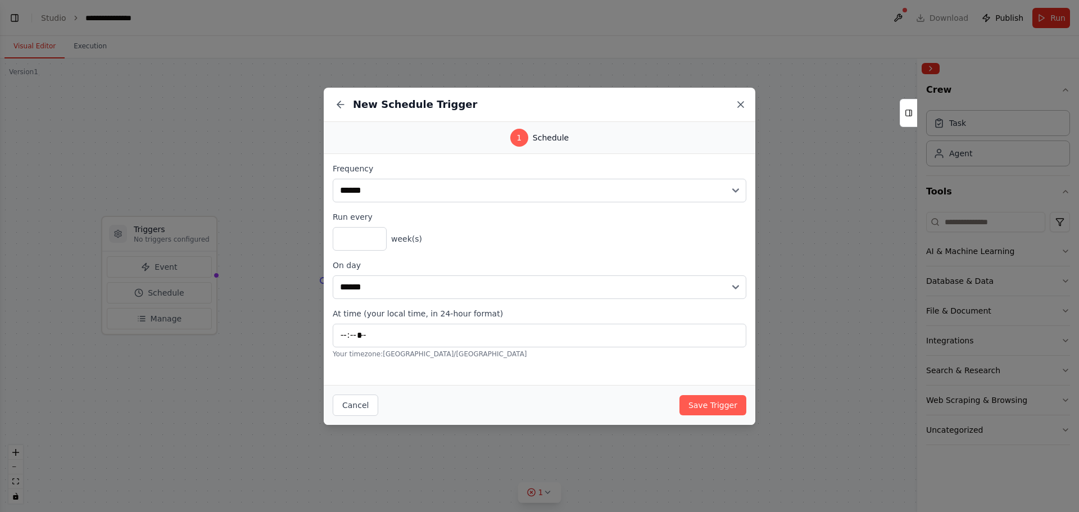
click at [738, 102] on icon at bounding box center [740, 104] width 11 height 11
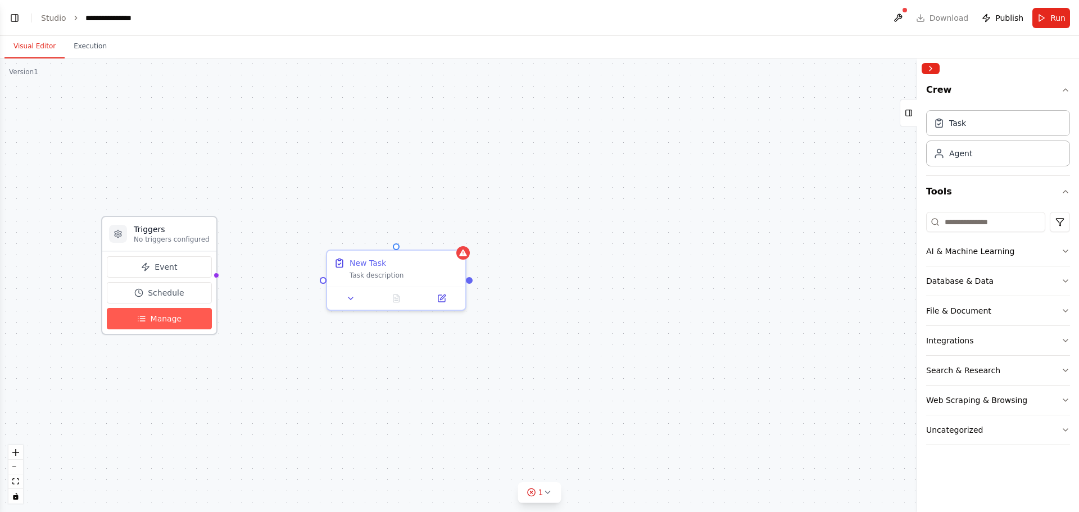
click at [193, 315] on button "Manage" at bounding box center [159, 318] width 105 height 21
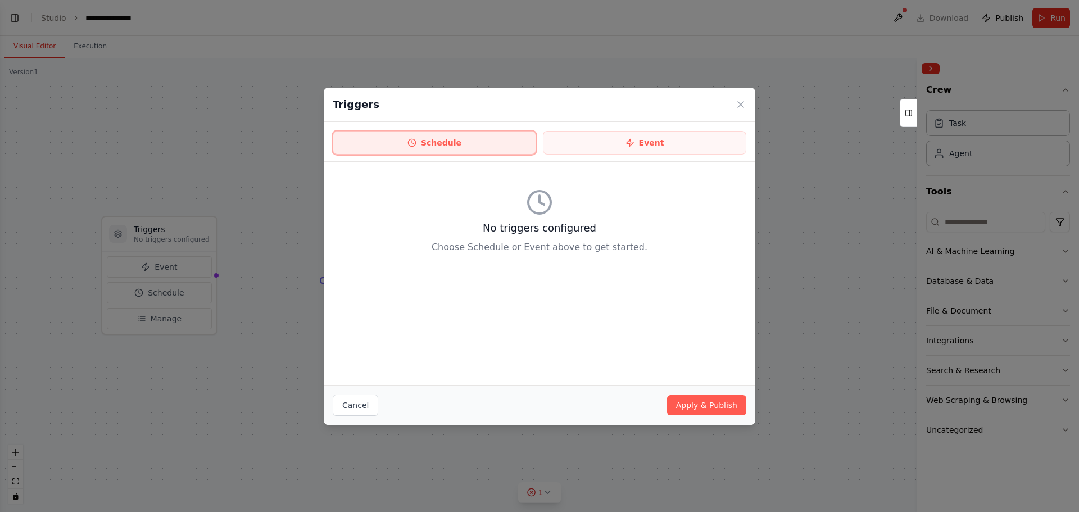
click at [476, 144] on button "Schedule" at bounding box center [435, 143] width 204 height 24
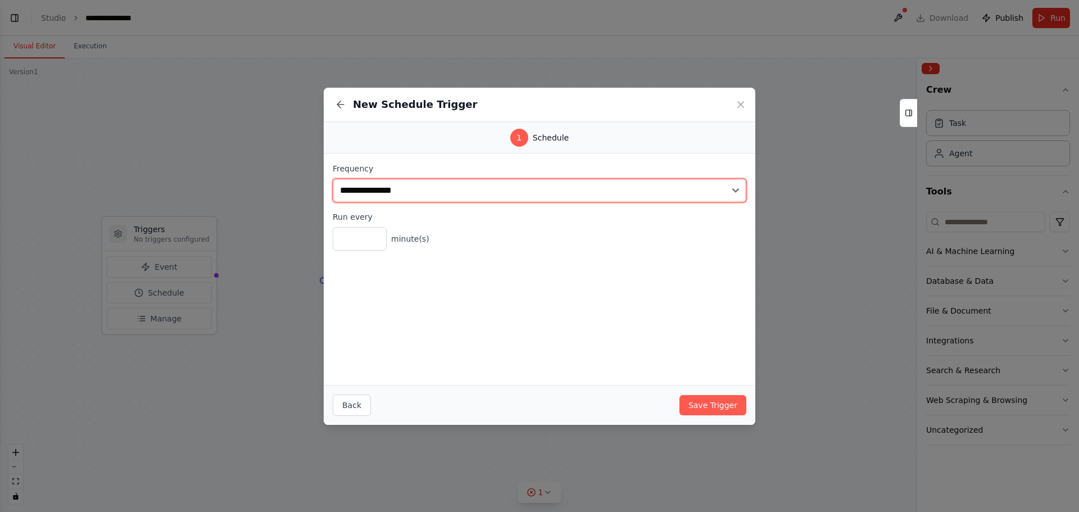
click at [474, 186] on select "**********" at bounding box center [540, 191] width 414 height 24
click at [467, 201] on select "**********" at bounding box center [540, 191] width 414 height 24
click at [366, 193] on select "**********" at bounding box center [540, 191] width 414 height 24
click at [333, 179] on select "**********" at bounding box center [540, 191] width 414 height 24
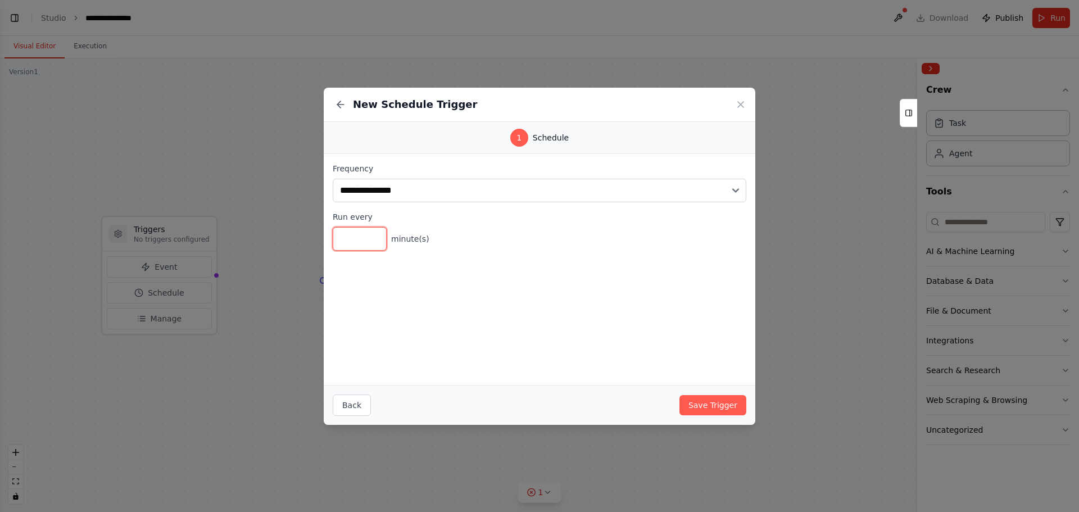
click at [371, 233] on input "*" at bounding box center [360, 239] width 54 height 24
click at [375, 233] on input "*" at bounding box center [360, 239] width 54 height 24
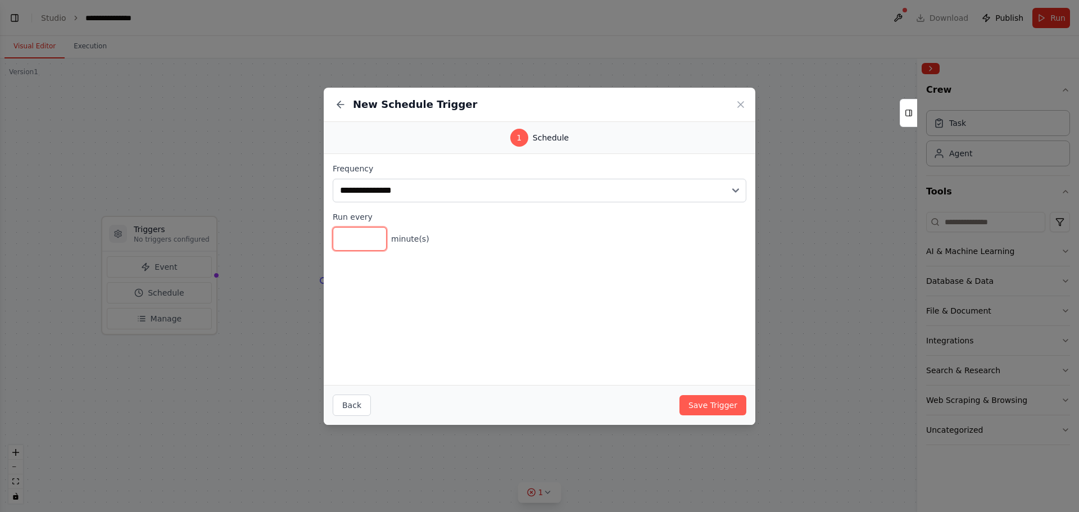
click at [375, 246] on input "*" at bounding box center [360, 239] width 54 height 24
type input "*"
click at [376, 243] on input "*" at bounding box center [360, 239] width 54 height 24
click at [716, 412] on button "Save Trigger" at bounding box center [713, 405] width 67 height 20
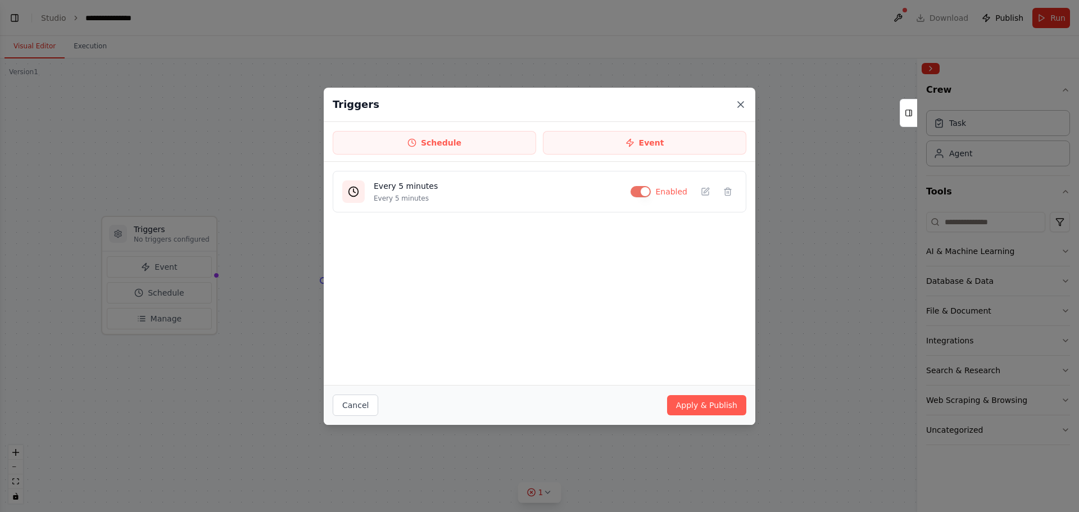
click at [745, 104] on icon at bounding box center [740, 104] width 11 height 11
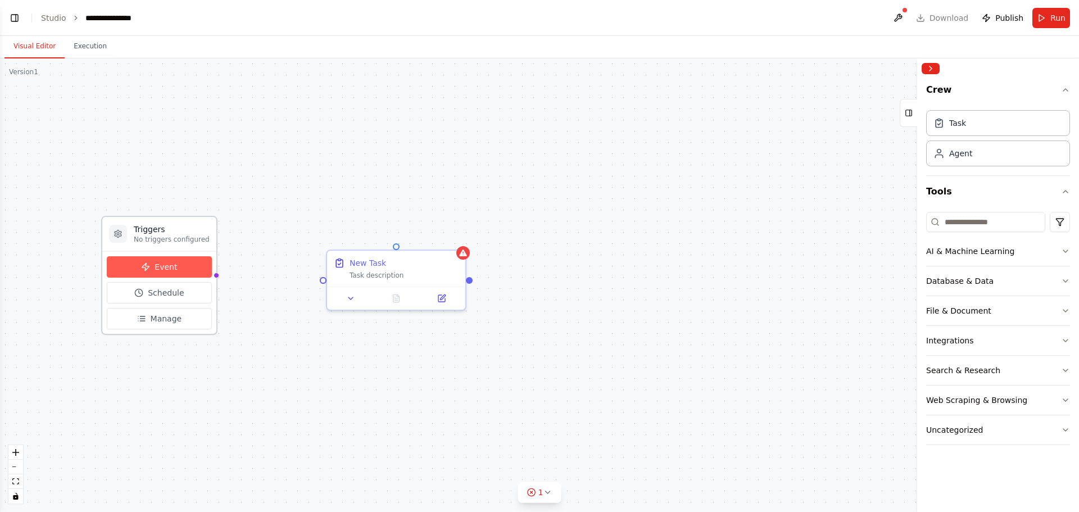
click at [184, 268] on button "Event" at bounding box center [159, 266] width 105 height 21
click at [157, 333] on div "Event Schedule Manage" at bounding box center [159, 292] width 114 height 83
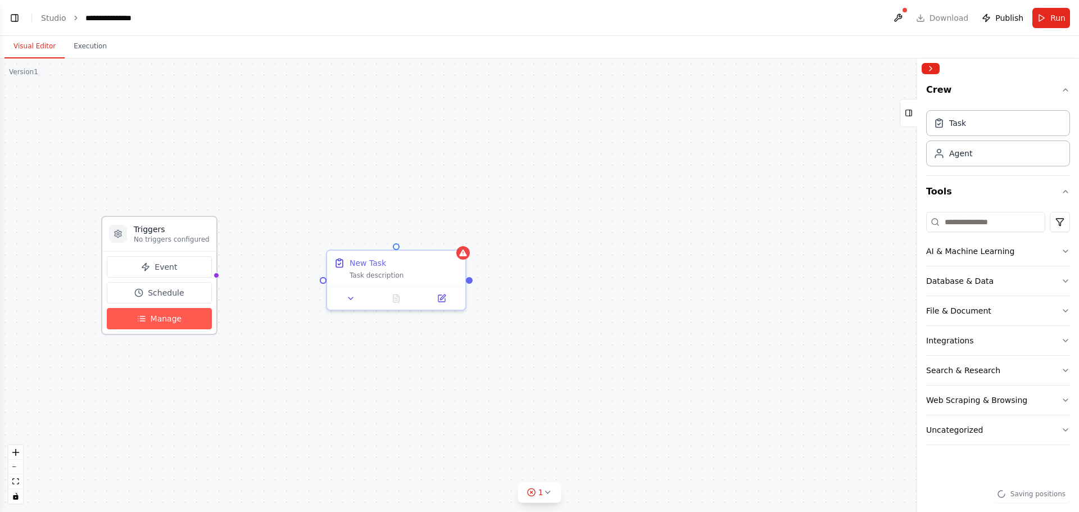
click at [161, 323] on span "Manage" at bounding box center [166, 318] width 31 height 11
click at [192, 325] on button "Manage" at bounding box center [159, 318] width 105 height 21
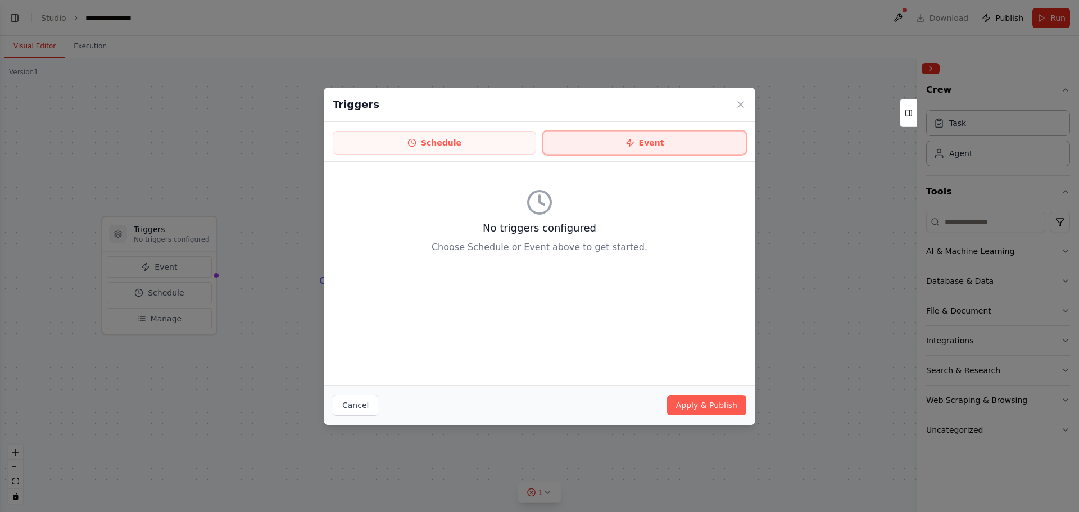
click at [626, 143] on button "Event" at bounding box center [645, 143] width 204 height 24
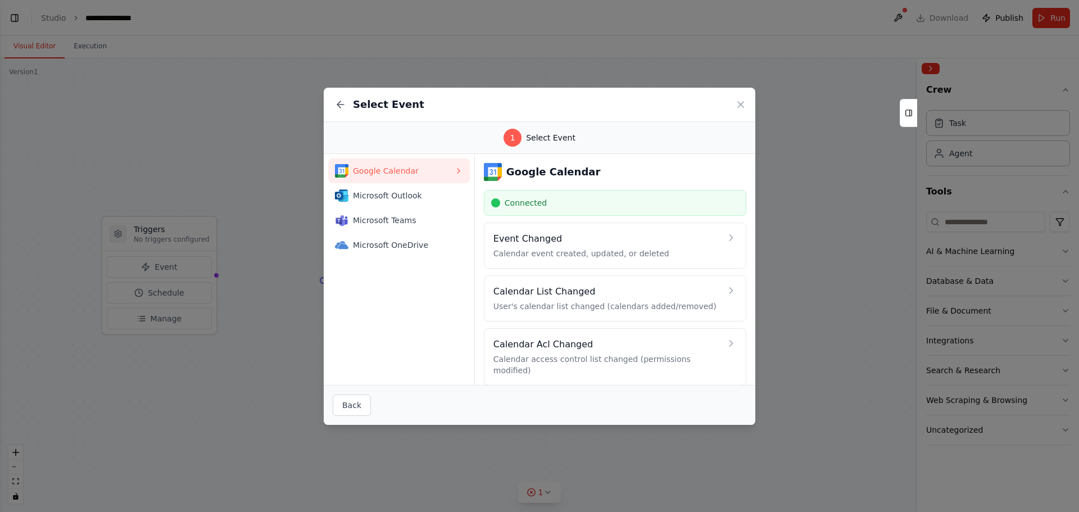
click at [460, 172] on icon at bounding box center [458, 170] width 9 height 9
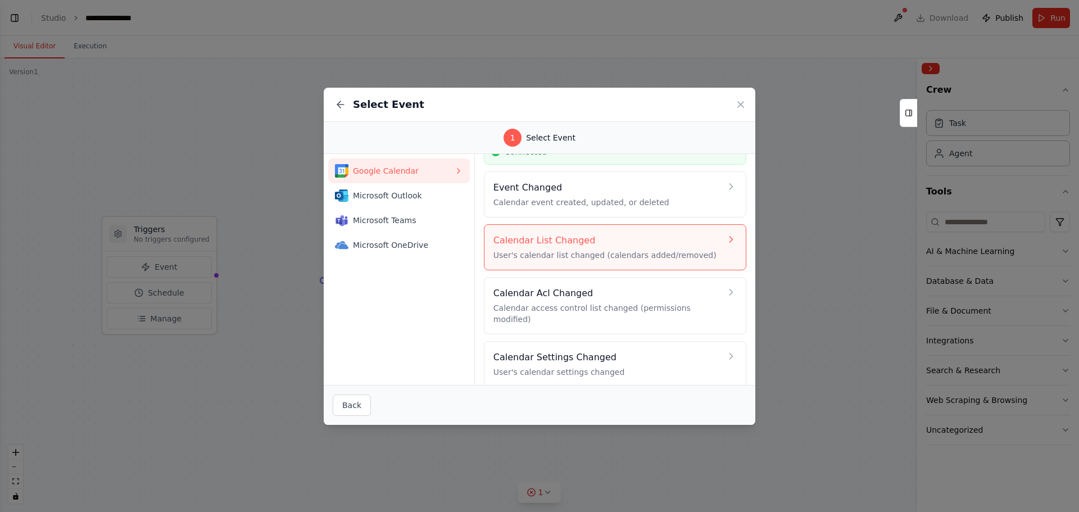
scroll to position [0, 0]
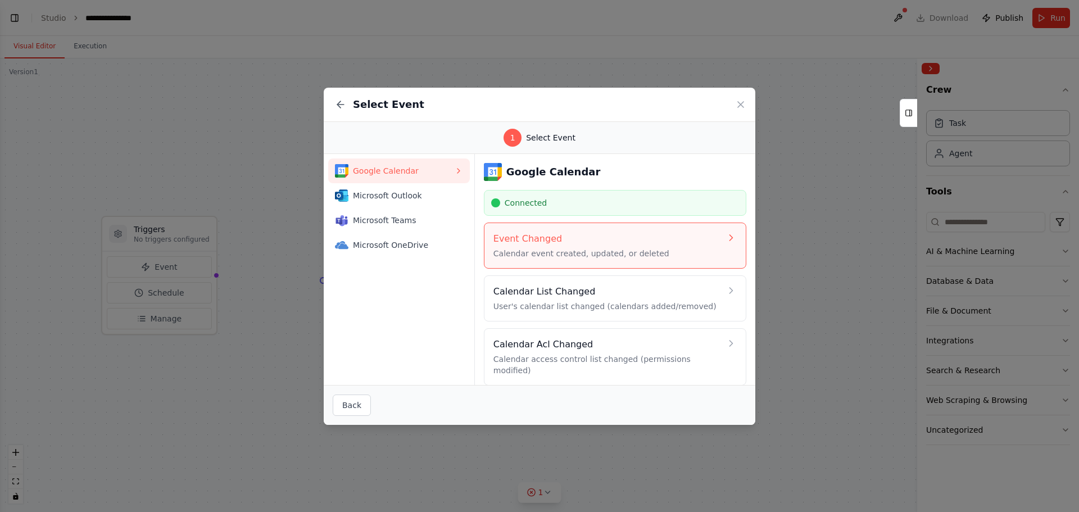
click at [681, 258] on p "Calendar event created, updated, or deleted" at bounding box center [608, 253] width 228 height 11
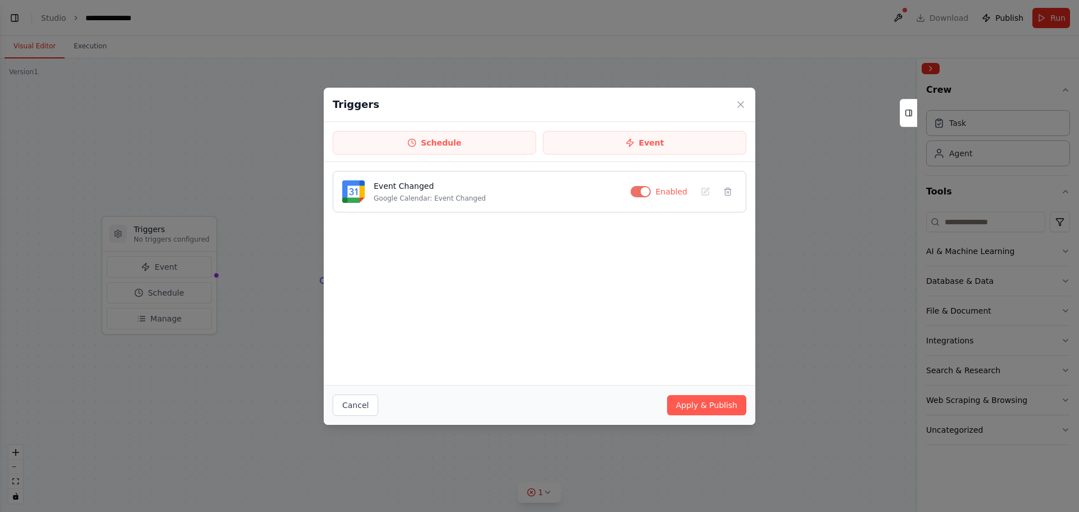
click at [651, 193] on button "button" at bounding box center [641, 191] width 20 height 11
drag, startPoint x: 694, startPoint y: 401, endPoint x: 685, endPoint y: 390, distance: 14.4
click at [694, 401] on button "Apply & Publish" at bounding box center [706, 405] width 79 height 20
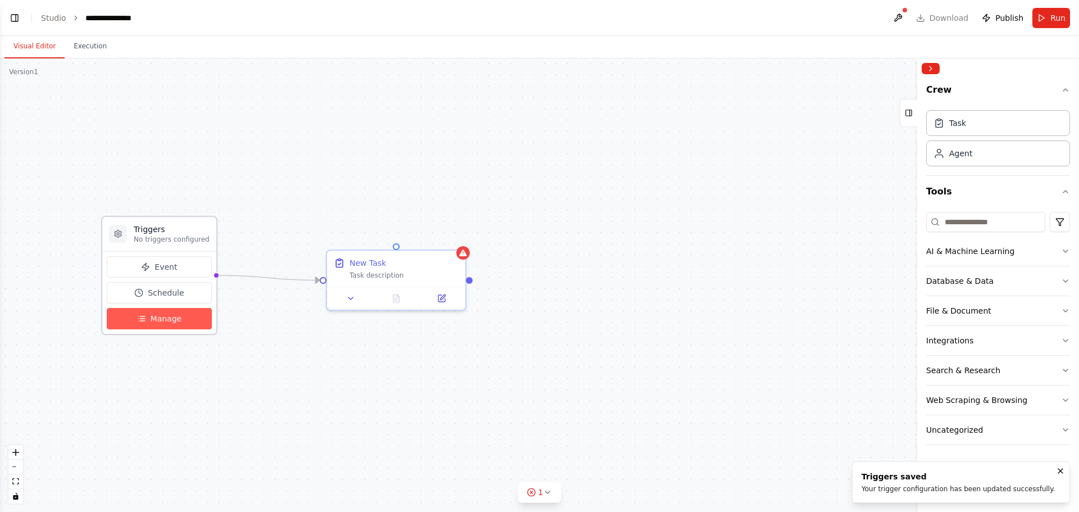
click at [191, 319] on button "Manage" at bounding box center [159, 318] width 105 height 21
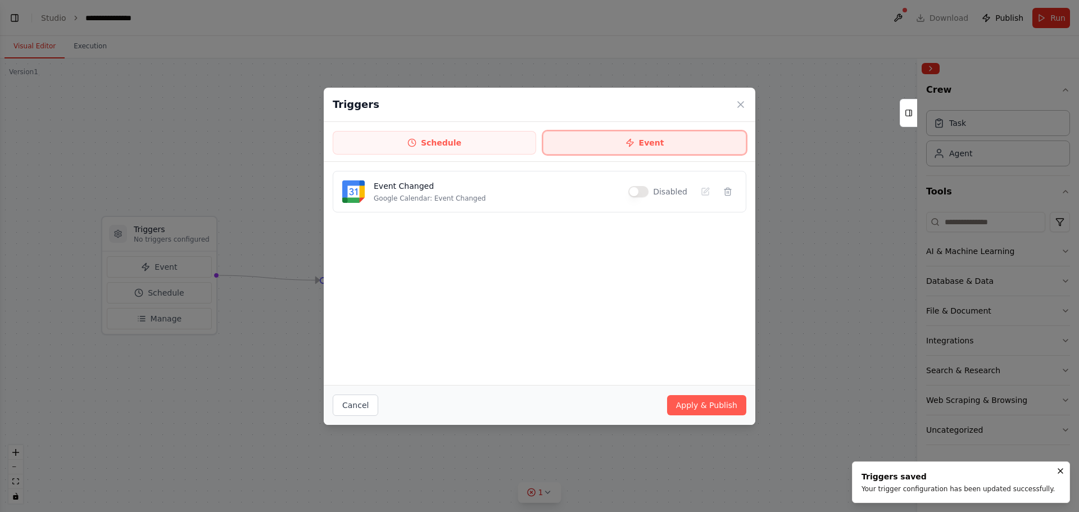
click at [643, 145] on button "Event" at bounding box center [645, 143] width 204 height 24
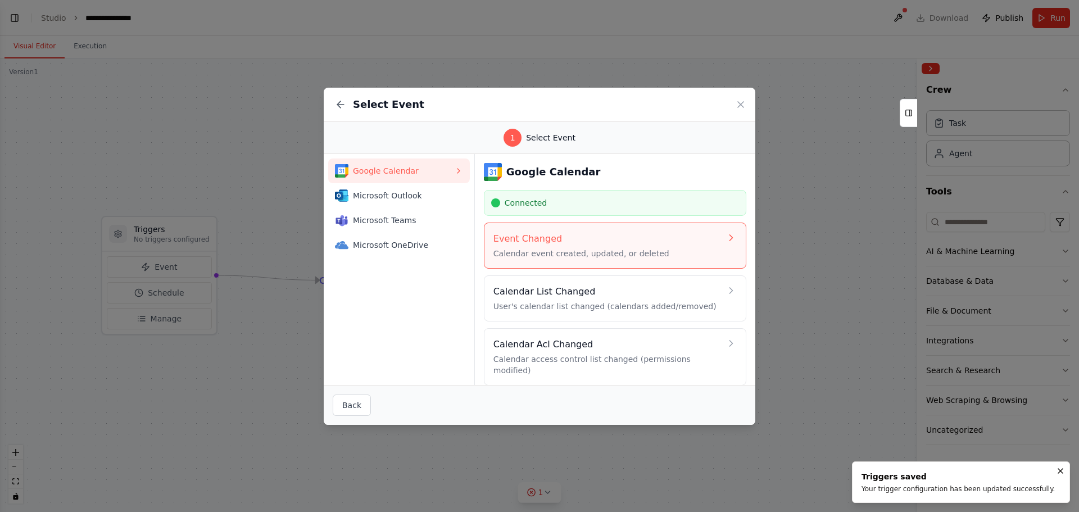
click at [711, 242] on h4 "Event Changed" at bounding box center [608, 238] width 228 height 13
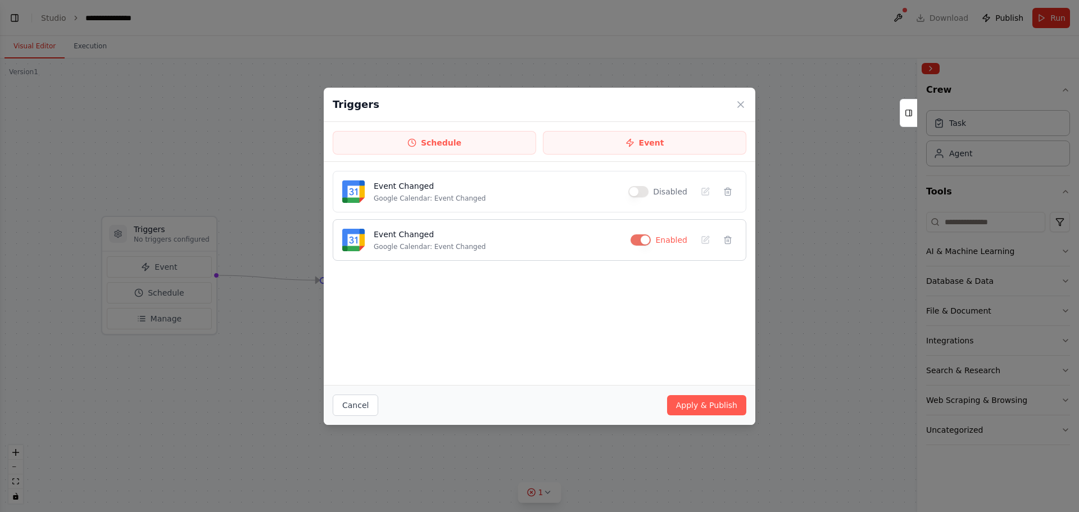
click at [649, 241] on button "button" at bounding box center [641, 239] width 20 height 11
click at [610, 146] on button "Event" at bounding box center [645, 143] width 204 height 24
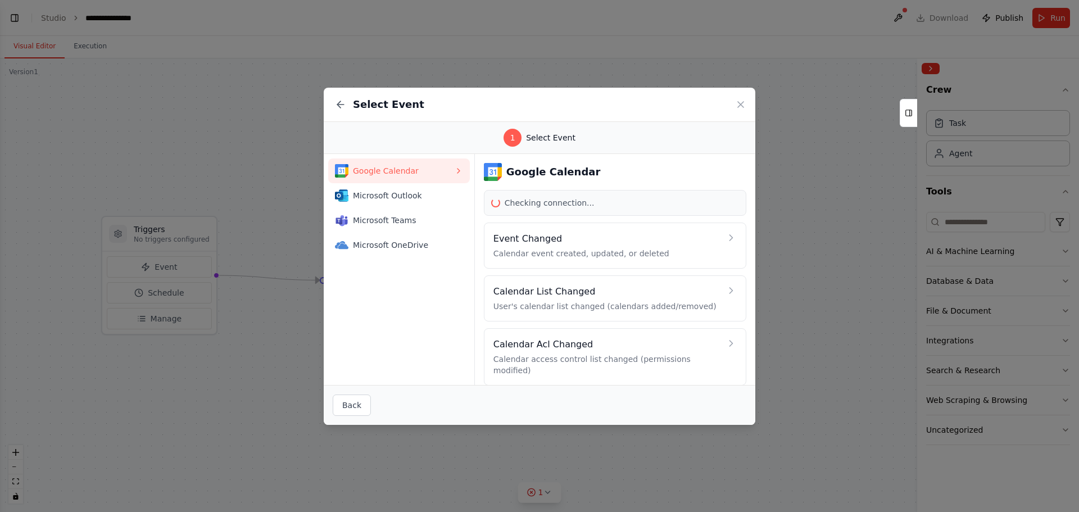
click at [560, 201] on span "Checking connection..." at bounding box center [550, 202] width 90 height 11
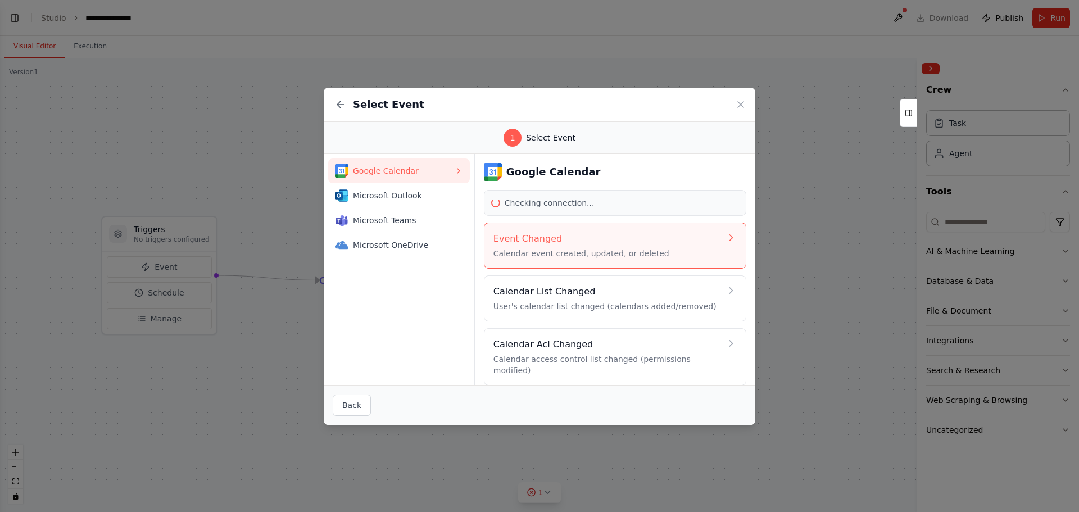
click at [580, 249] on p "Calendar event created, updated, or deleted" at bounding box center [608, 253] width 228 height 11
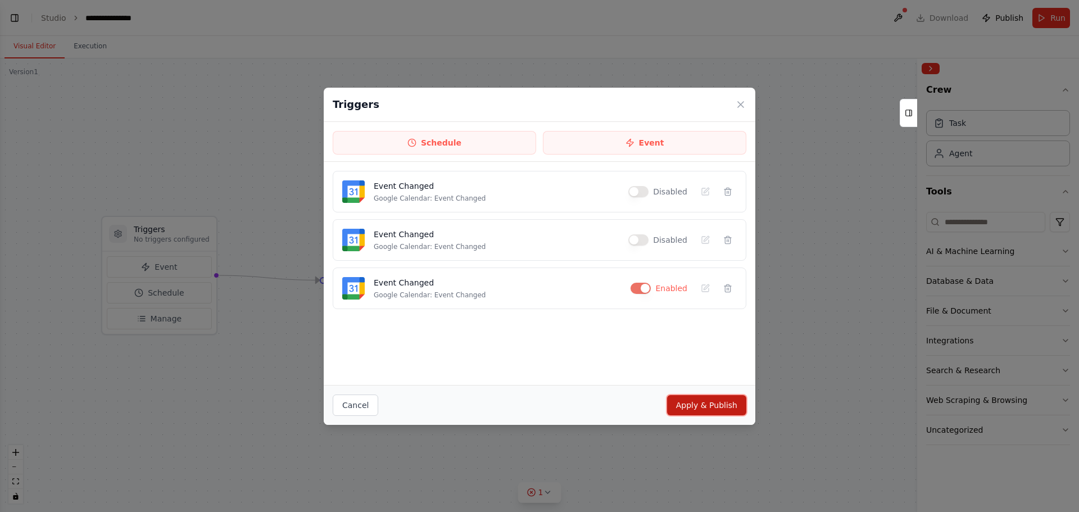
click at [716, 404] on button "Apply & Publish" at bounding box center [706, 405] width 79 height 20
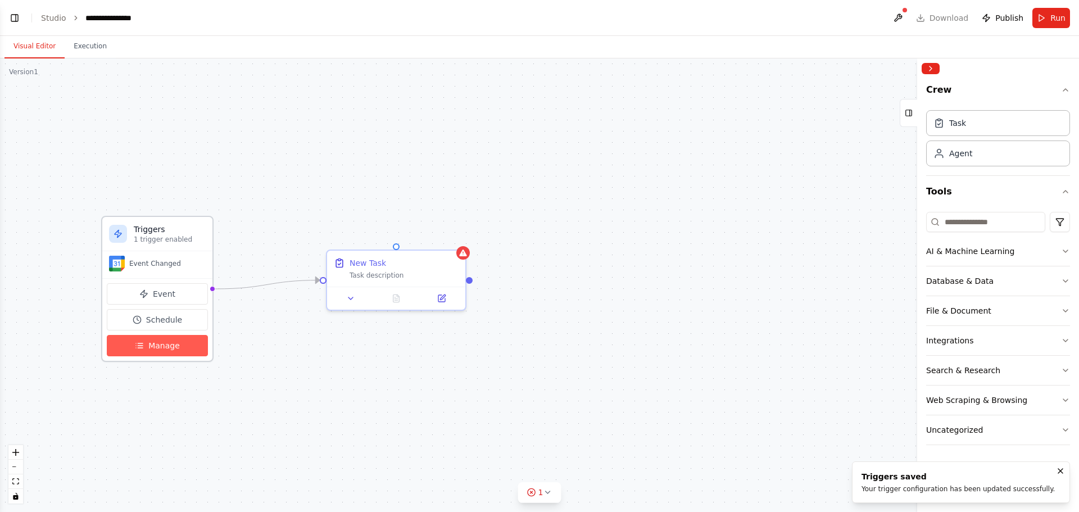
click at [153, 355] on button "Manage" at bounding box center [157, 345] width 101 height 21
click at [150, 352] on button "Manage" at bounding box center [157, 345] width 101 height 21
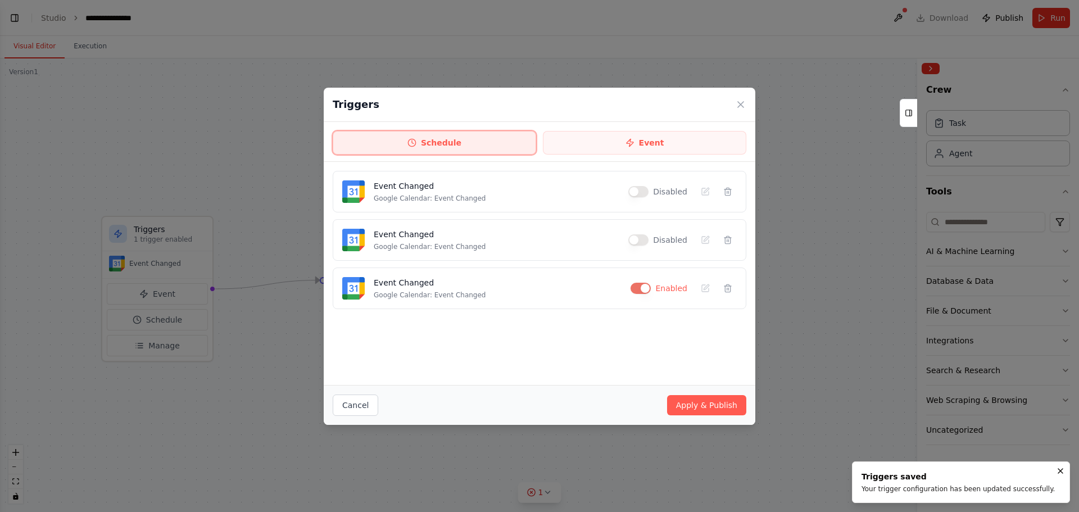
click at [389, 147] on button "Schedule" at bounding box center [435, 143] width 204 height 24
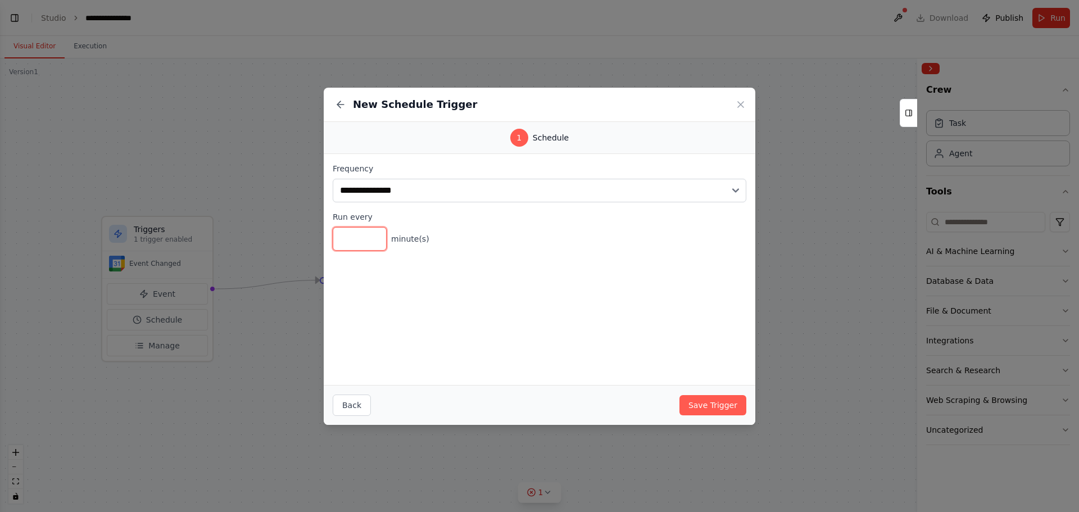
click at [377, 233] on input "*" at bounding box center [360, 239] width 54 height 24
type input "*"
click at [377, 233] on input "*" at bounding box center [360, 239] width 54 height 24
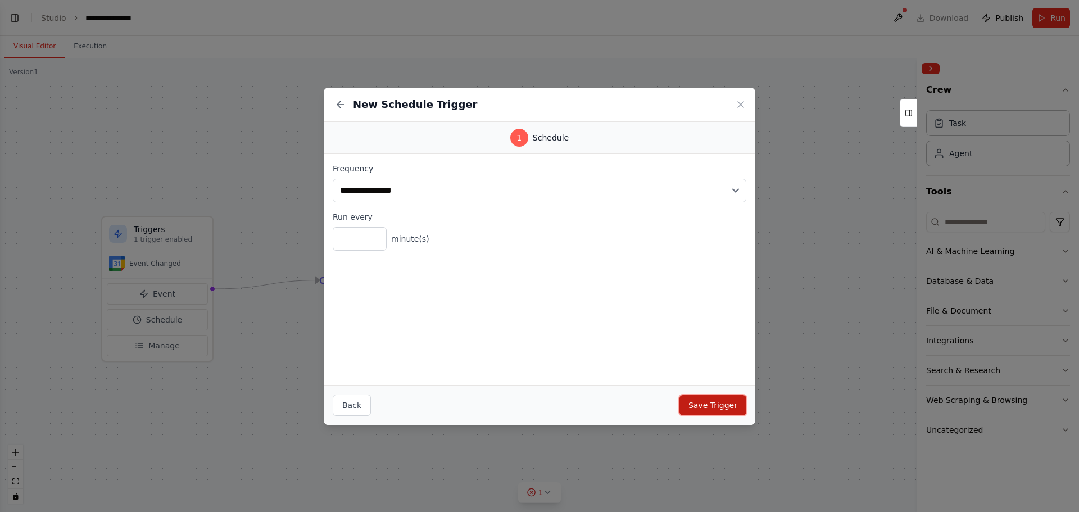
click at [693, 400] on button "Save Trigger" at bounding box center [713, 405] width 67 height 20
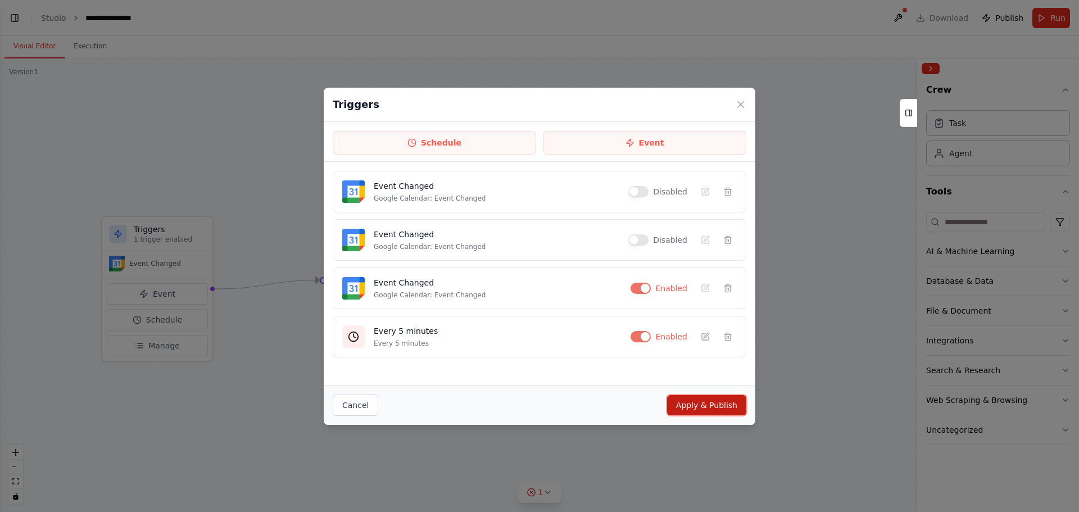
click at [680, 414] on button "Apply & Publish" at bounding box center [706, 405] width 79 height 20
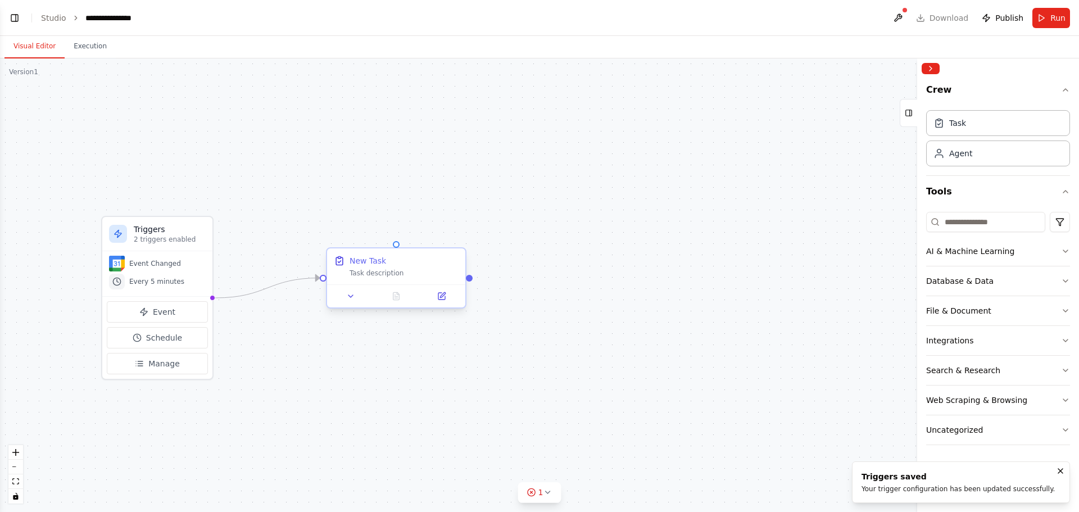
click at [409, 274] on div "Task description" at bounding box center [404, 273] width 109 height 9
click at [391, 274] on div "Task description" at bounding box center [404, 273] width 109 height 9
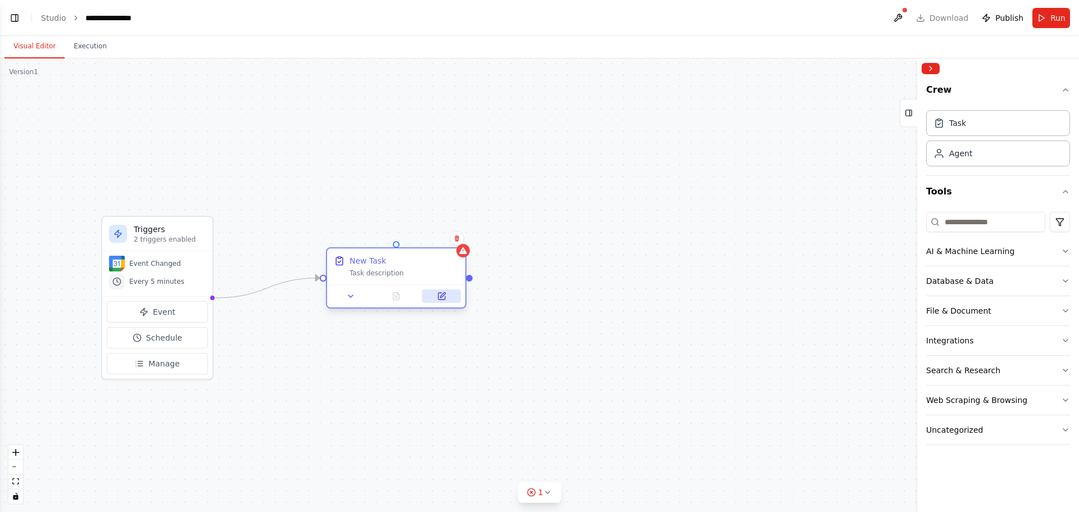
click at [434, 297] on button at bounding box center [441, 296] width 39 height 13
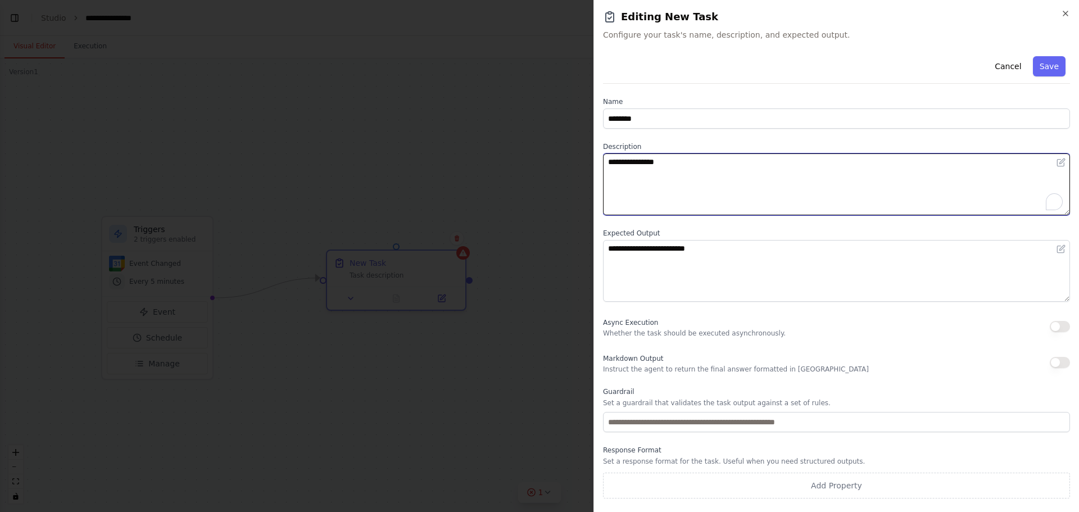
drag, startPoint x: 723, startPoint y: 170, endPoint x: 468, endPoint y: 177, distance: 255.3
click at [468, 177] on body "**********" at bounding box center [539, 256] width 1079 height 512
click at [611, 161] on textarea "**********" at bounding box center [836, 184] width 467 height 62
click at [728, 164] on textarea "**********" at bounding box center [836, 184] width 467 height 62
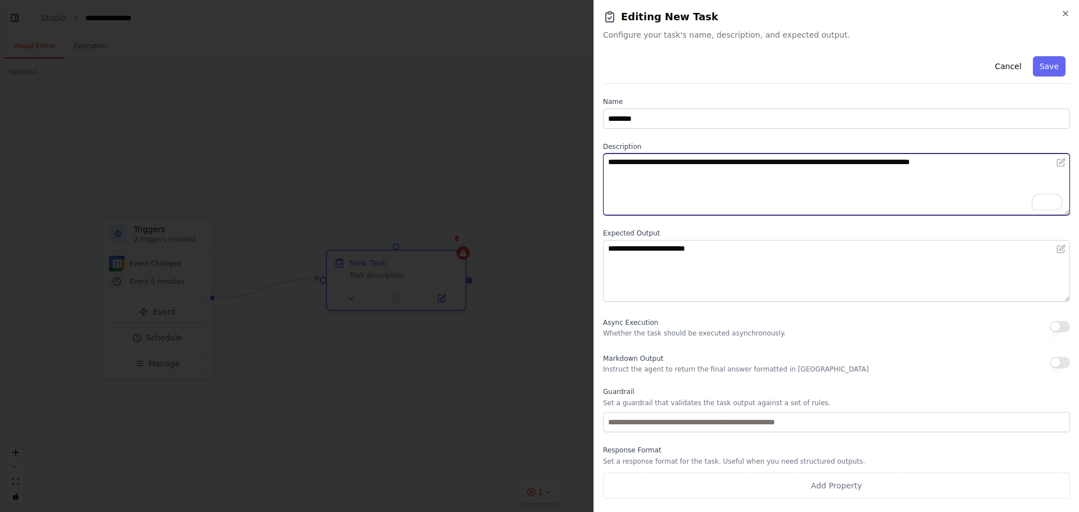
type textarea "**********"
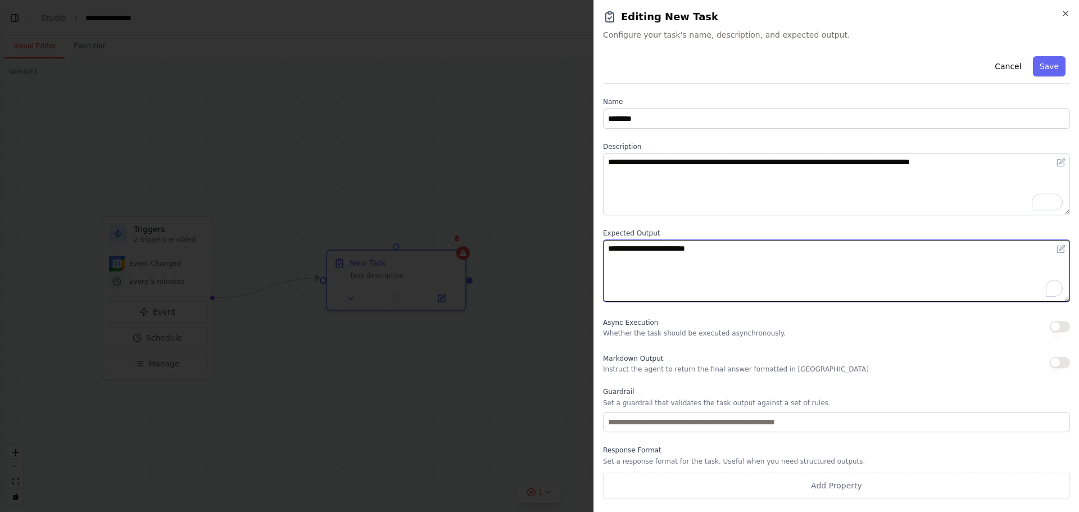
click at [726, 256] on textarea "**********" at bounding box center [836, 271] width 467 height 62
drag, startPoint x: 733, startPoint y: 249, endPoint x: 553, endPoint y: 249, distance: 179.9
click at [553, 249] on body "**********" at bounding box center [539, 256] width 1079 height 512
type textarea "**********"
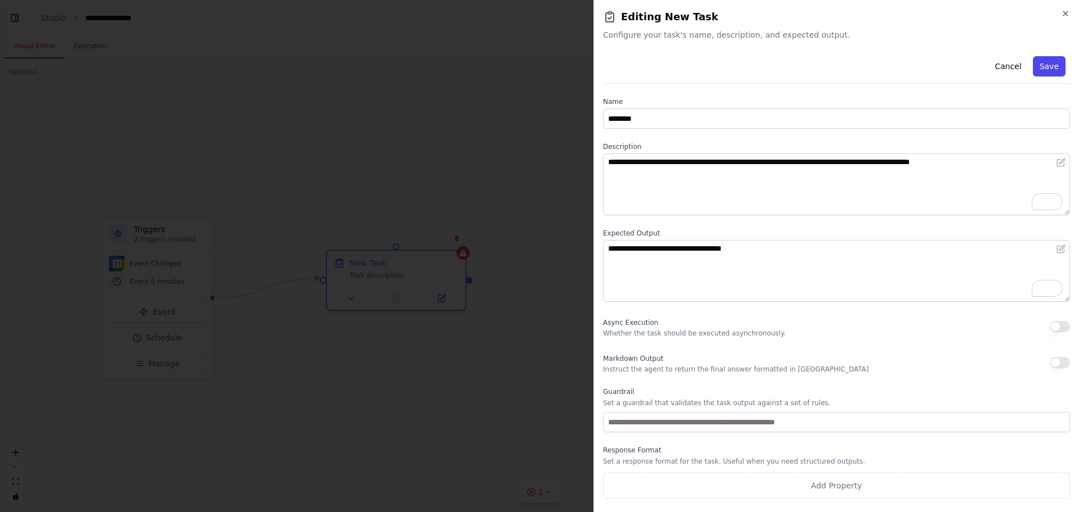
click at [1053, 65] on button "Save" at bounding box center [1049, 66] width 33 height 20
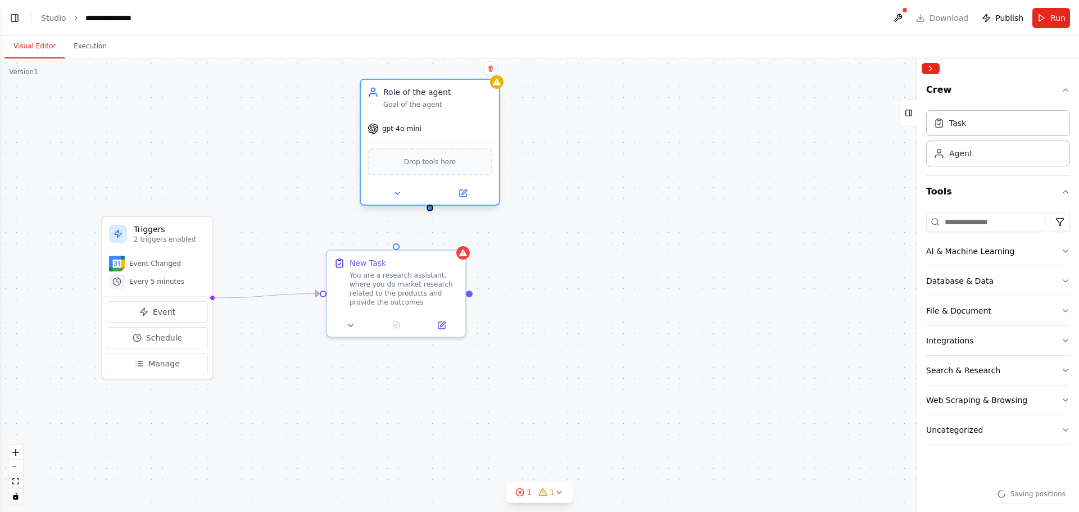
drag, startPoint x: 471, startPoint y: 183, endPoint x: 422, endPoint y: 116, distance: 83.0
click at [422, 116] on div "gpt-4o-mini Drop tools here" at bounding box center [430, 160] width 138 height 89
drag, startPoint x: 431, startPoint y: 207, endPoint x: 396, endPoint y: 250, distance: 54.7
click at [396, 250] on div "Triggers 2 triggers enabled Event Changed Every 5 minutes Event Schedule Manage…" at bounding box center [539, 285] width 1079 height 454
click at [986, 254] on div "AI & Machine Learning" at bounding box center [970, 251] width 88 height 11
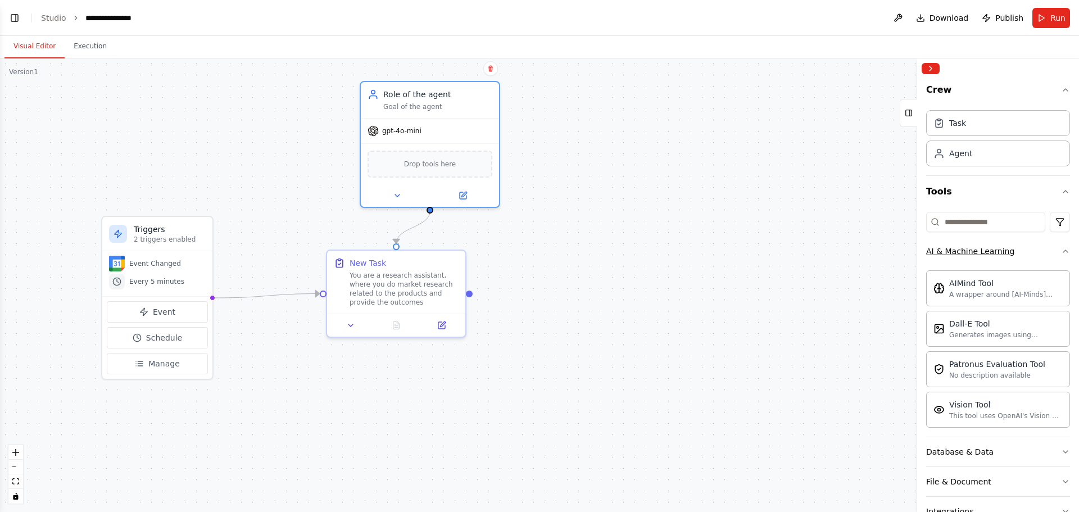
click at [986, 254] on div "AI & Machine Learning" at bounding box center [970, 251] width 88 height 11
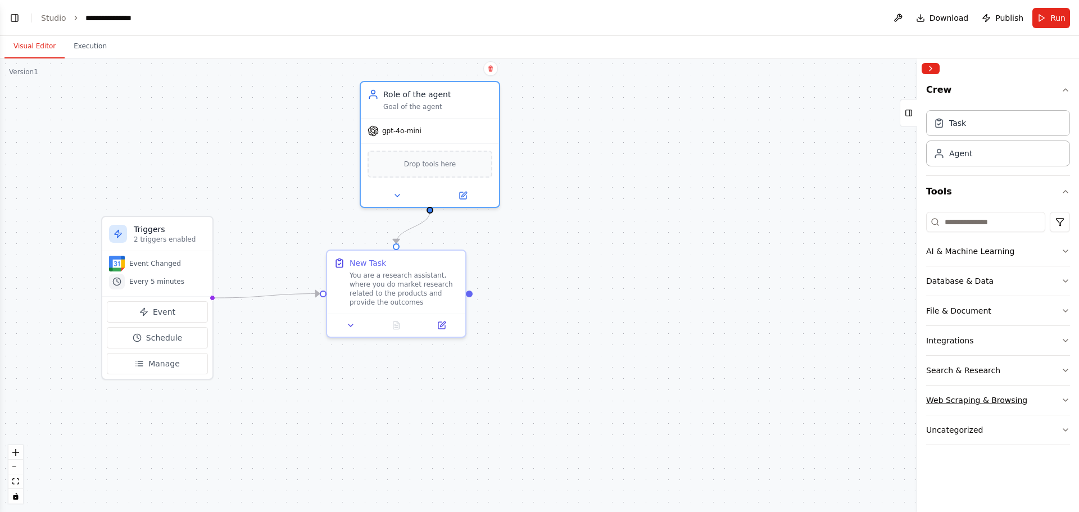
click at [948, 404] on div "Web Scraping & Browsing" at bounding box center [976, 400] width 101 height 11
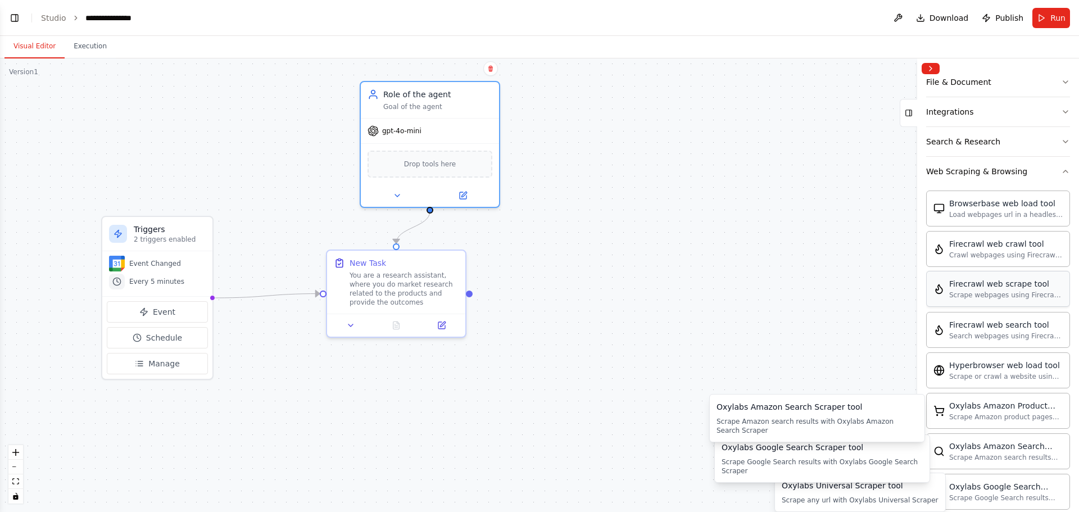
scroll to position [61, 0]
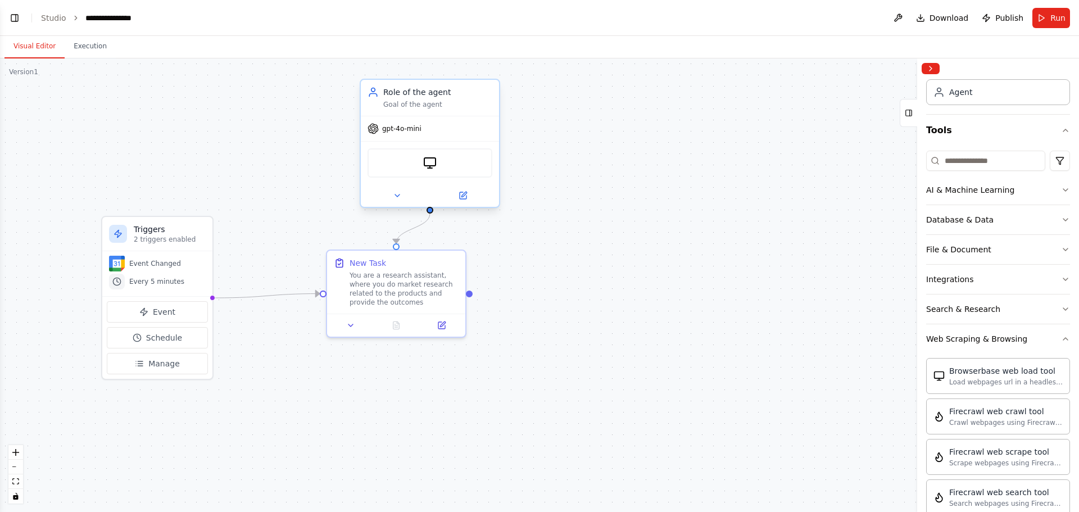
click at [437, 170] on div "BrowserbaseLoadTool" at bounding box center [430, 162] width 125 height 29
click at [452, 174] on div "BrowserbaseLoadTool" at bounding box center [430, 162] width 125 height 29
click at [468, 197] on button at bounding box center [463, 195] width 64 height 13
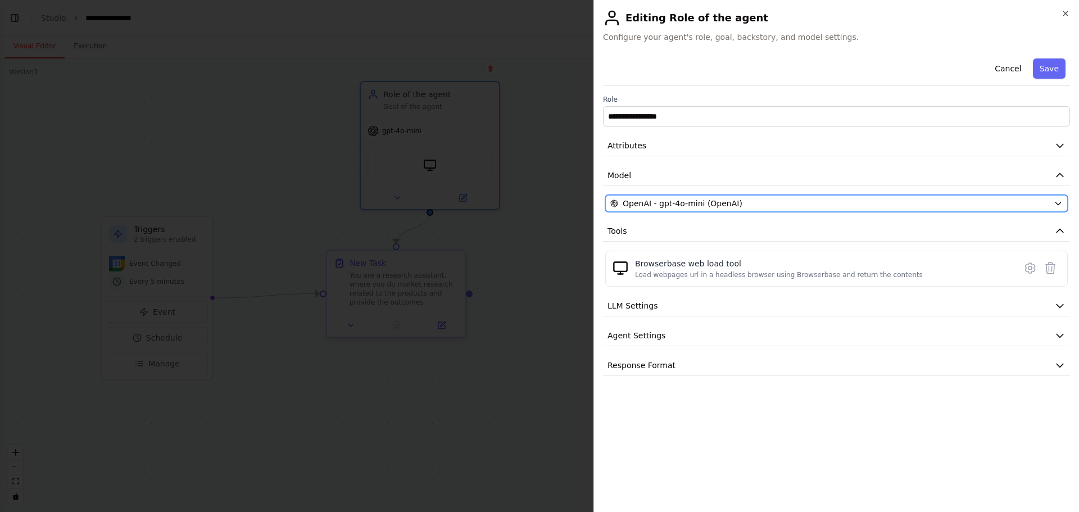
click at [748, 202] on div "OpenAI - gpt-4o-mini (OpenAI)" at bounding box center [830, 203] width 439 height 11
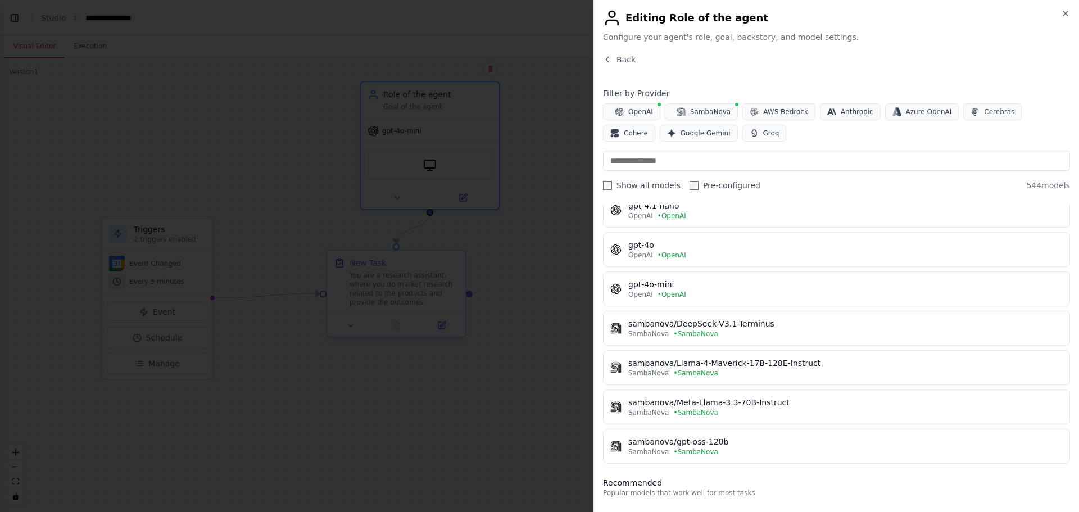
scroll to position [0, 0]
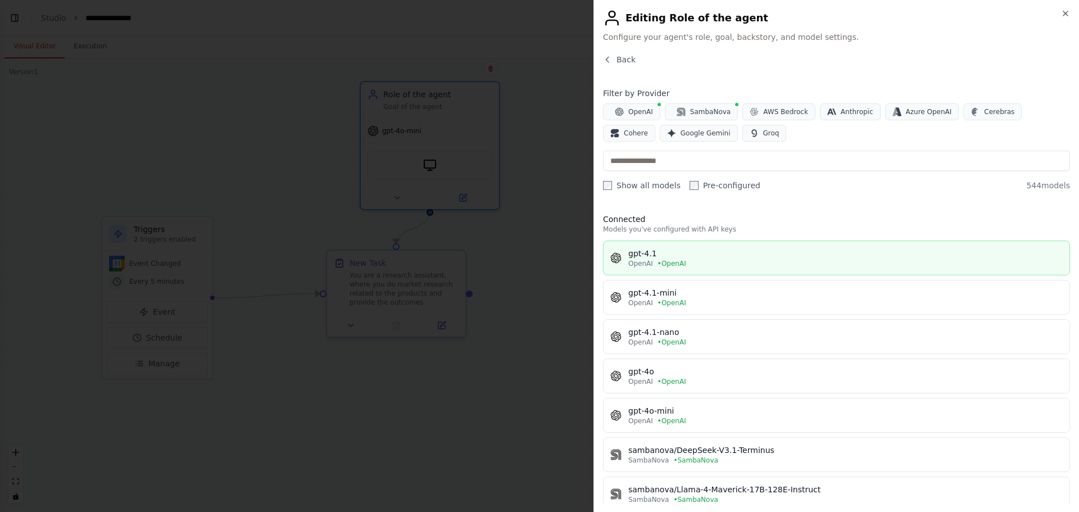
click at [703, 261] on div "OpenAI • OpenAI" at bounding box center [845, 263] width 435 height 9
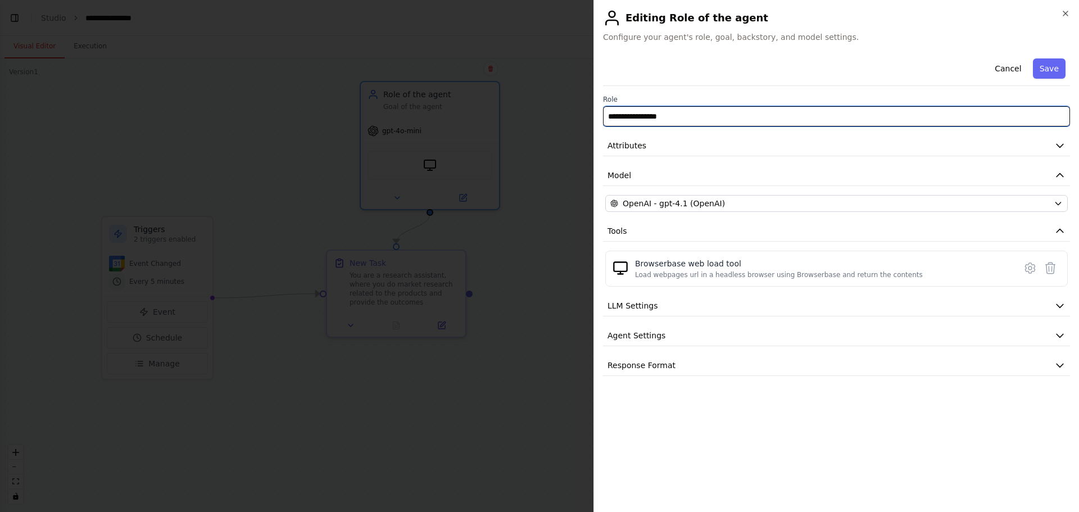
click at [791, 123] on input "**********" at bounding box center [836, 116] width 467 height 20
drag, startPoint x: 504, startPoint y: 120, endPoint x: 448, endPoint y: 120, distance: 55.7
click at [448, 120] on body "**********" at bounding box center [539, 256] width 1079 height 512
type input "**********"
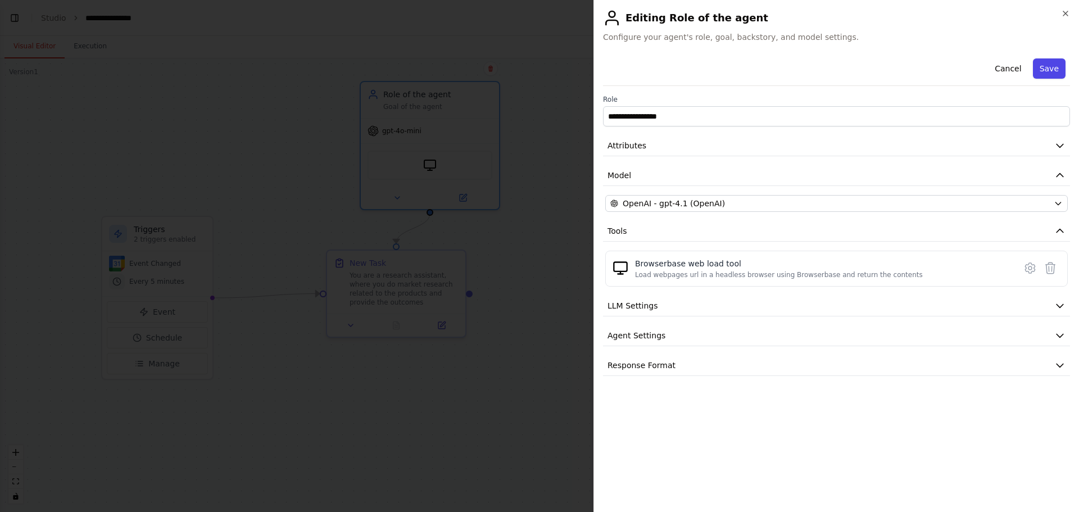
click at [1050, 77] on button "Save" at bounding box center [1049, 68] width 33 height 20
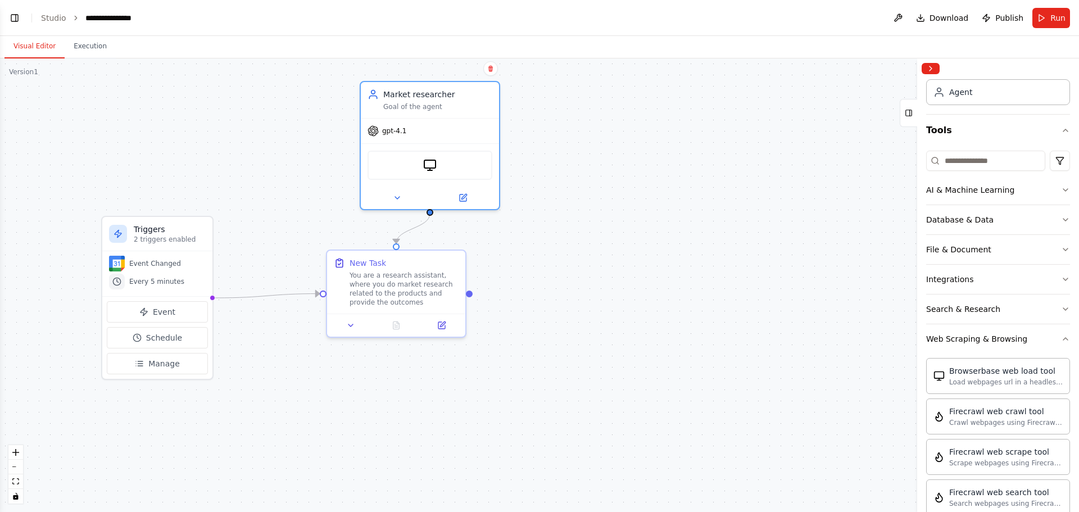
drag, startPoint x: 1044, startPoint y: 21, endPoint x: 1042, endPoint y: 29, distance: 8.7
click at [1042, 26] on button "Run" at bounding box center [1052, 18] width 38 height 20
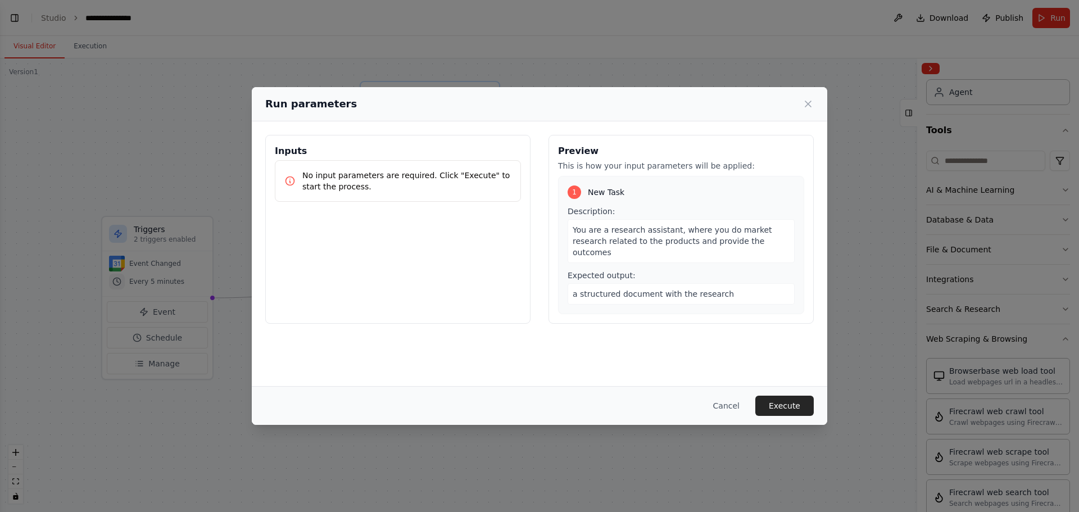
drag, startPoint x: 778, startPoint y: 406, endPoint x: 673, endPoint y: 361, distance: 113.8
click at [778, 405] on button "Execute" at bounding box center [785, 406] width 58 height 20
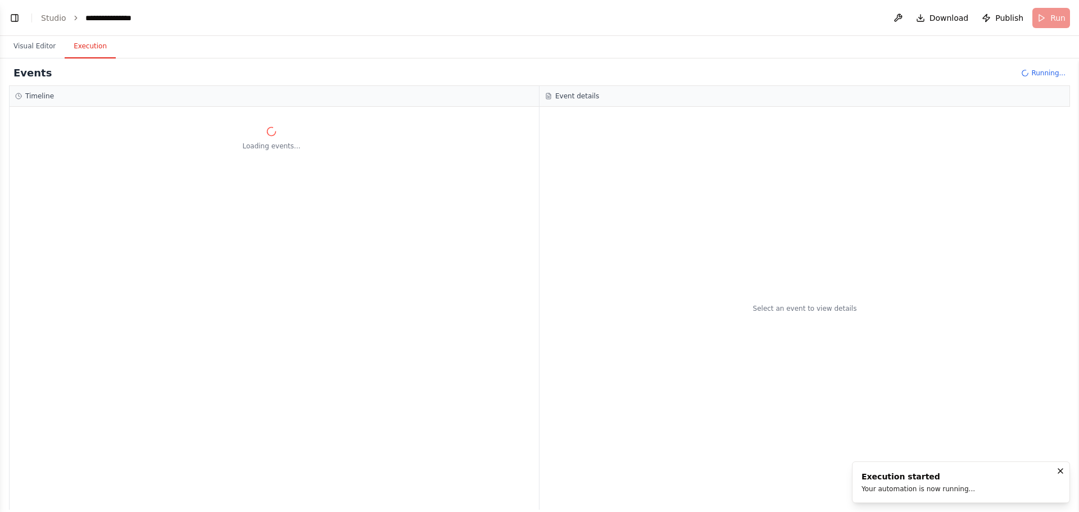
click at [809, 293] on div "Select an event to view details" at bounding box center [805, 308] width 531 height 403
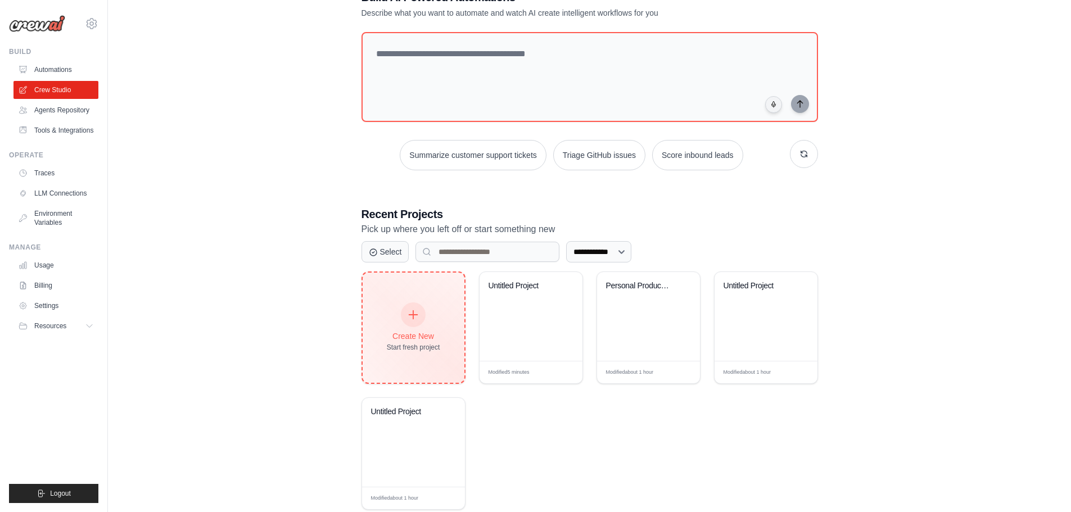
scroll to position [105, 0]
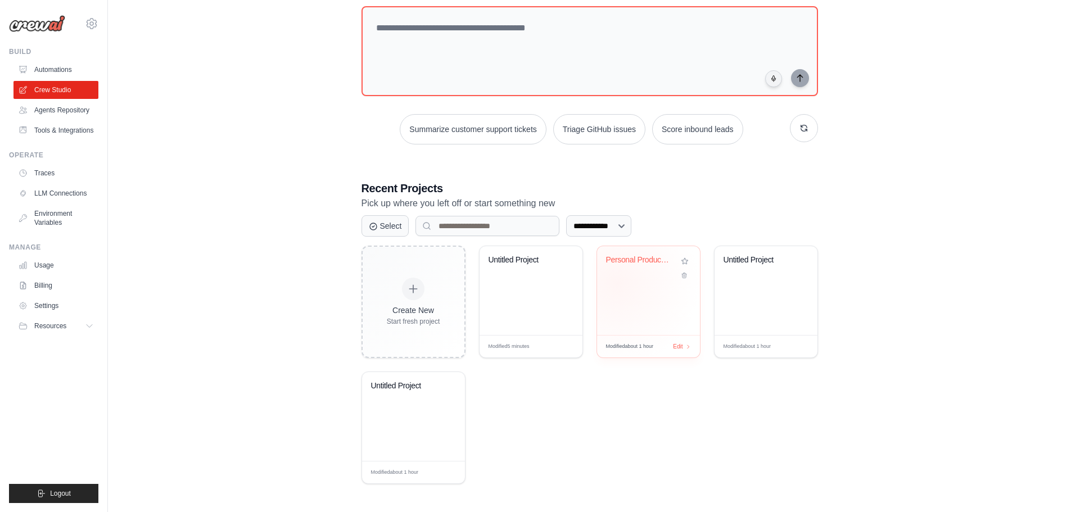
click at [698, 280] on div "Personal Productivity & Project Man..." at bounding box center [648, 290] width 103 height 89
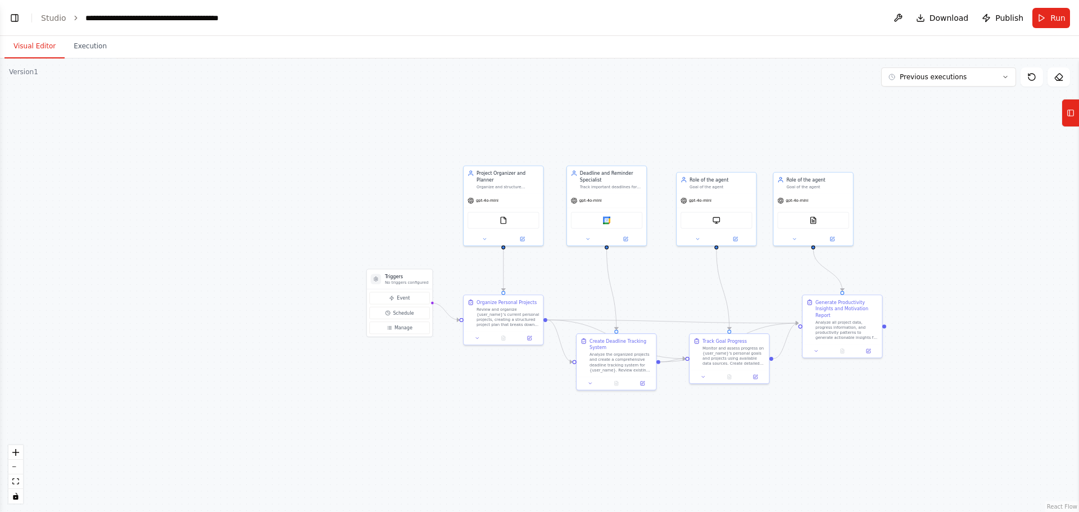
scroll to position [876, 0]
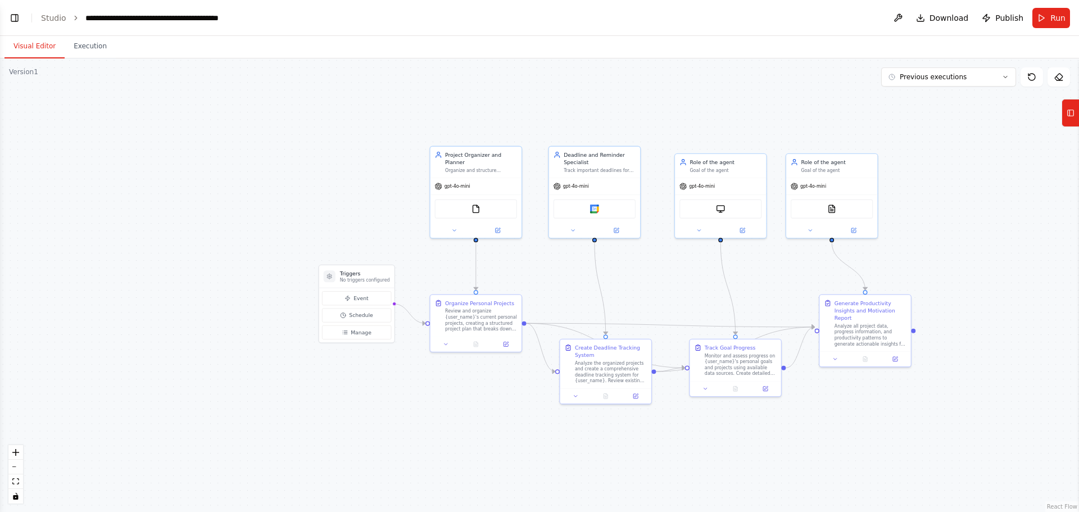
drag, startPoint x: 1076, startPoint y: 109, endPoint x: 1067, endPoint y: 118, distance: 12.7
click at [1075, 111] on button "Tools" at bounding box center [1070, 113] width 17 height 28
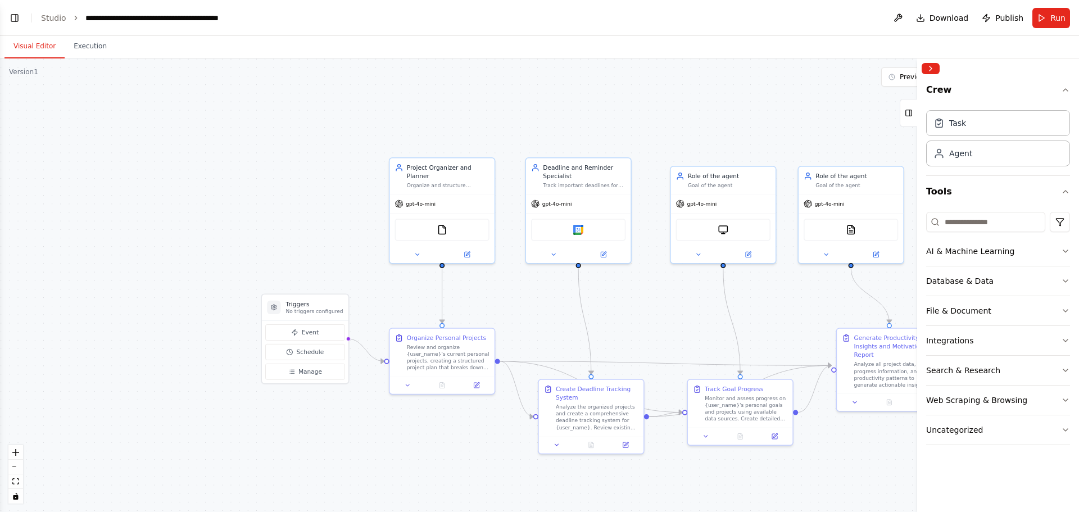
click at [931, 58] on div "Create a crew that helps organize your personal projects, sets reminders for im…" at bounding box center [539, 256] width 1079 height 512
click at [934, 65] on button "Collapse right sidebar" at bounding box center [931, 68] width 18 height 11
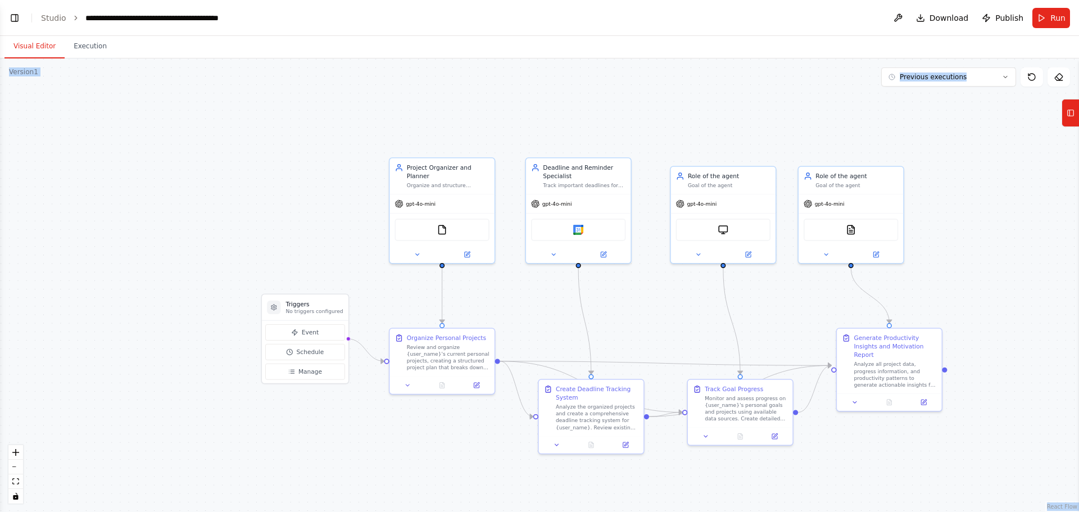
click at [983, 121] on div ".deletable-edge-delete-btn { width: 20px; height: 20px; border: 0px solid #ffff…" at bounding box center [539, 285] width 1079 height 454
click at [942, 114] on div ".deletable-edge-delete-btn { width: 20px; height: 20px; border: 0px solid #ffff…" at bounding box center [539, 285] width 1079 height 454
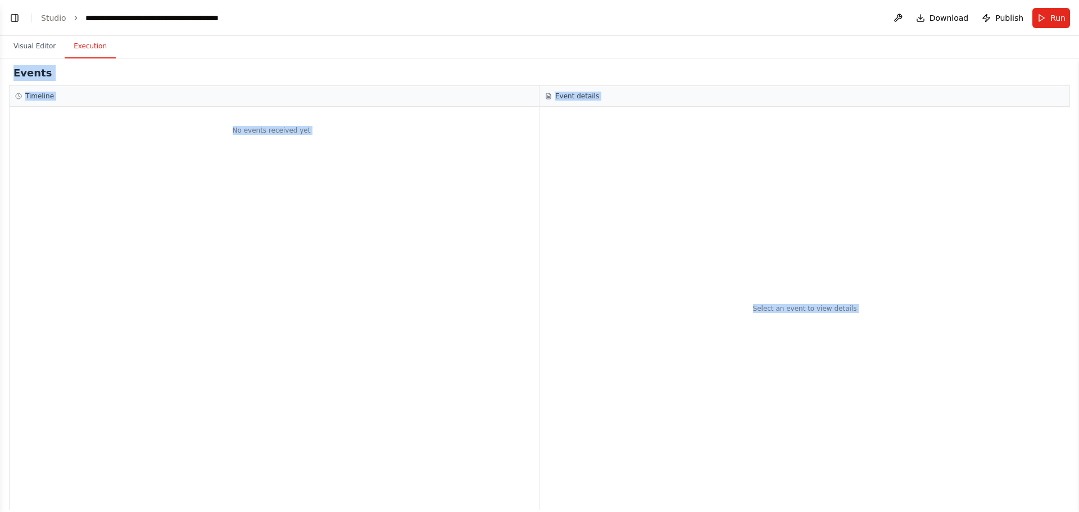
click at [82, 52] on button "Execution" at bounding box center [90, 47] width 51 height 24
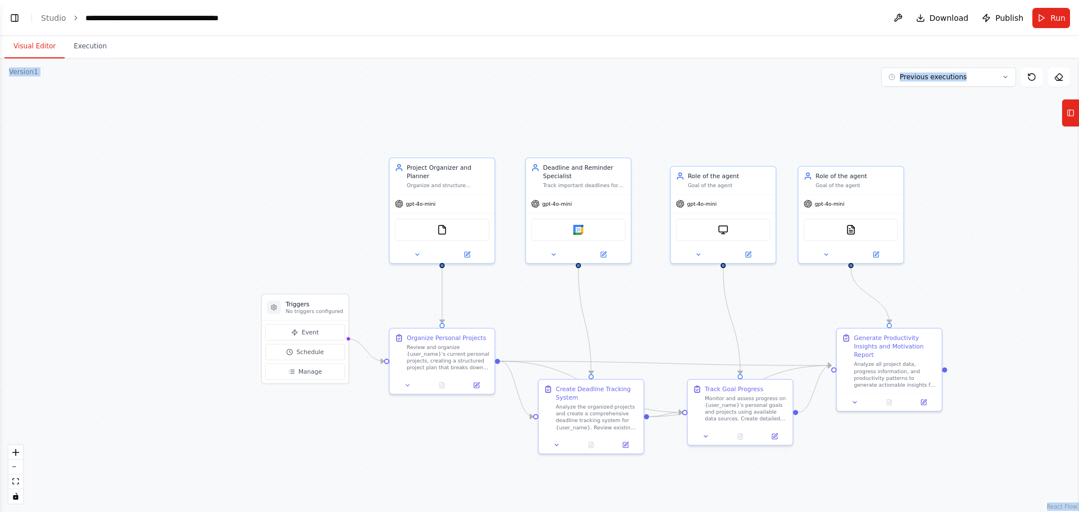
click at [51, 48] on button "Visual Editor" at bounding box center [34, 47] width 60 height 24
click at [977, 139] on div ".deletable-edge-delete-btn { width: 20px; height: 20px; border: 0px solid #ffff…" at bounding box center [539, 285] width 1079 height 454
click at [899, 13] on button at bounding box center [898, 18] width 18 height 20
click at [941, 18] on span "Download" at bounding box center [949, 17] width 39 height 11
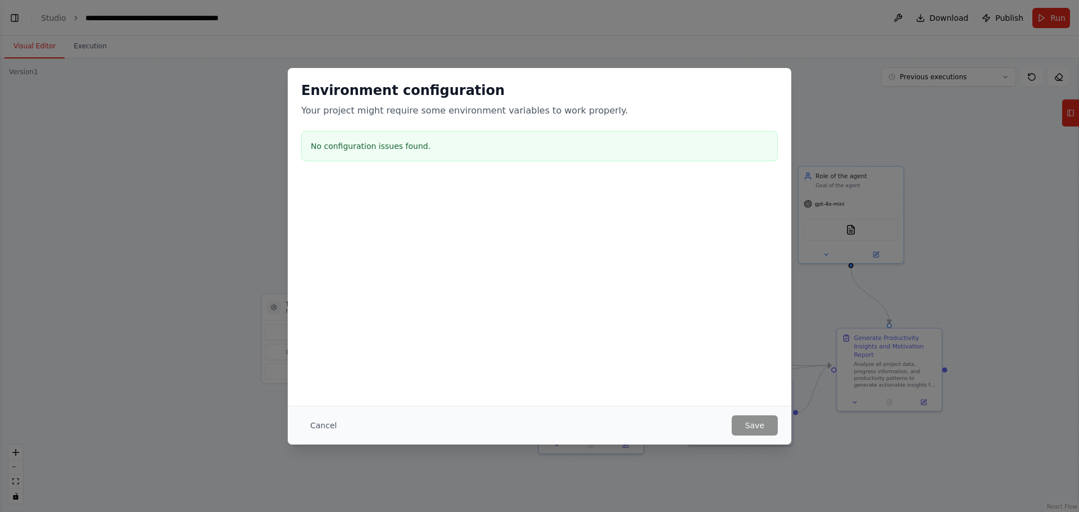
drag, startPoint x: 675, startPoint y: 266, endPoint x: 665, endPoint y: 268, distance: 10.3
click at [673, 266] on div at bounding box center [540, 235] width 504 height 112
drag, startPoint x: 319, startPoint y: 428, endPoint x: 325, endPoint y: 418, distance: 11.9
click at [319, 427] on button "Cancel" at bounding box center [323, 425] width 44 height 20
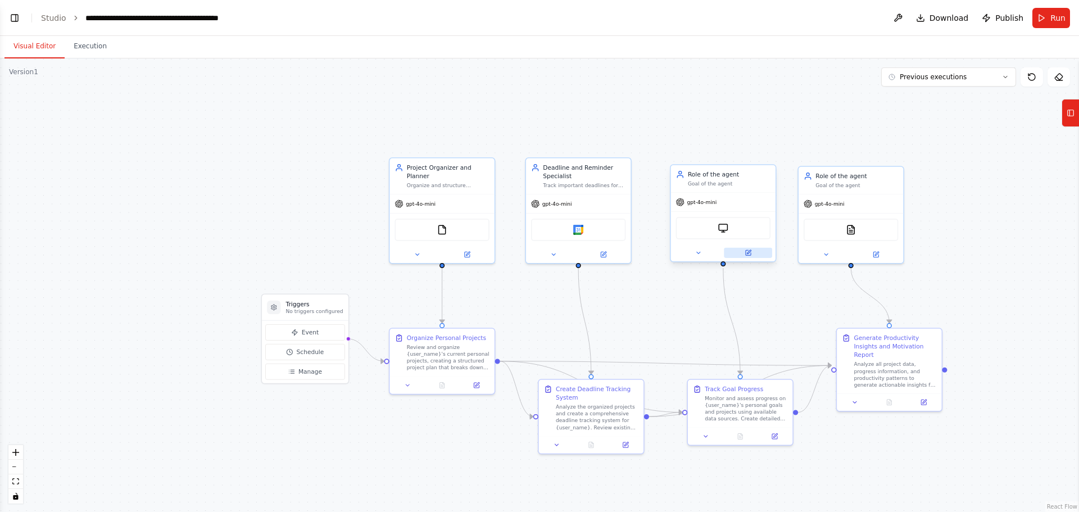
click at [747, 257] on button at bounding box center [748, 253] width 48 height 10
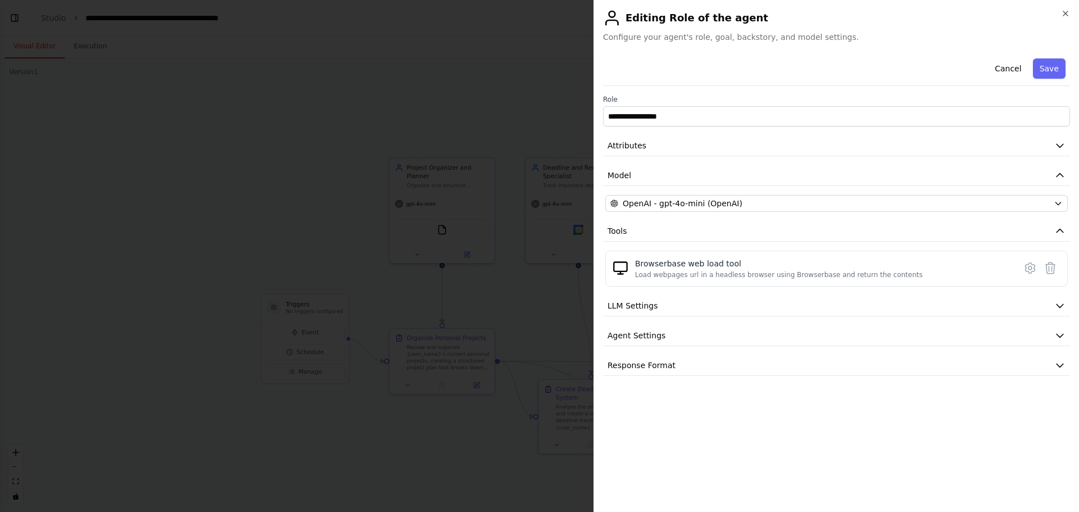
drag, startPoint x: 518, startPoint y: 121, endPoint x: 498, endPoint y: 115, distance: 21.5
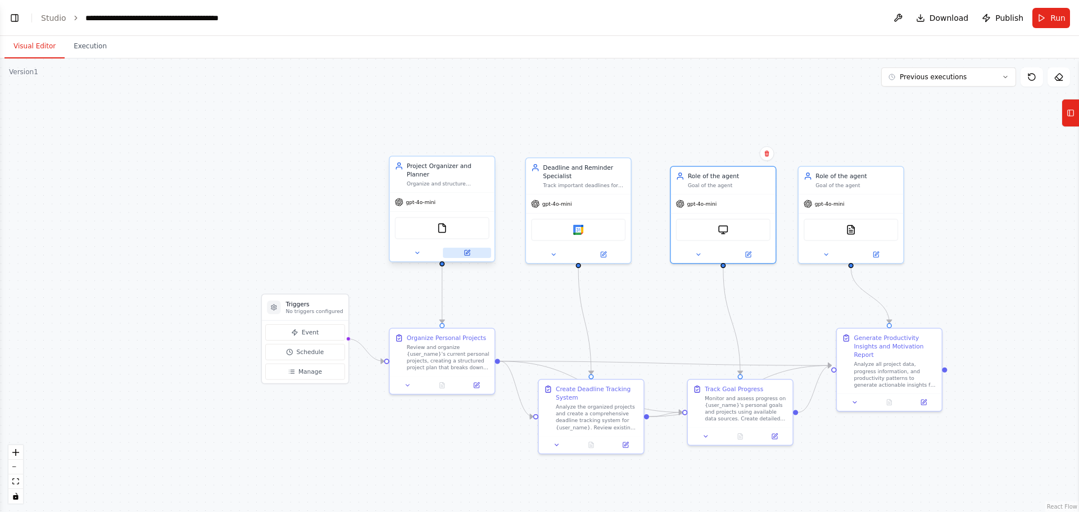
click at [471, 248] on button at bounding box center [467, 253] width 48 height 10
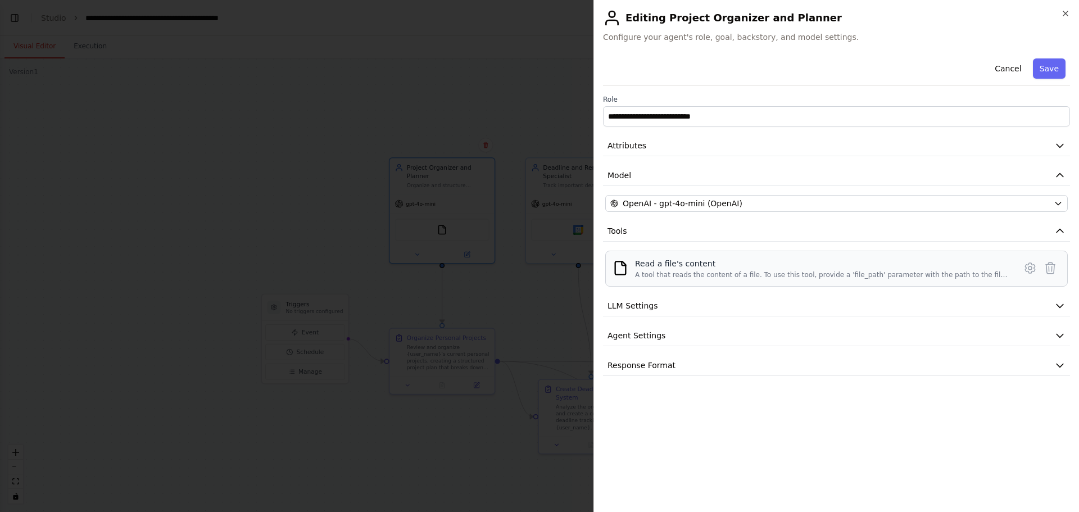
click at [666, 272] on div "A tool that reads the content of a file. To use this tool, provide a 'file_path…" at bounding box center [822, 274] width 374 height 9
click at [663, 268] on div "Read a file's content A tool that reads the content of a file. To use this tool…" at bounding box center [822, 268] width 374 height 21
click at [662, 268] on div "Read a file's content" at bounding box center [822, 263] width 374 height 11
drag, startPoint x: 961, startPoint y: 261, endPoint x: 959, endPoint y: 270, distance: 9.3
click at [959, 269] on div "Read a file's content A tool that reads the content of a file. To use this tool…" at bounding box center [822, 268] width 374 height 21
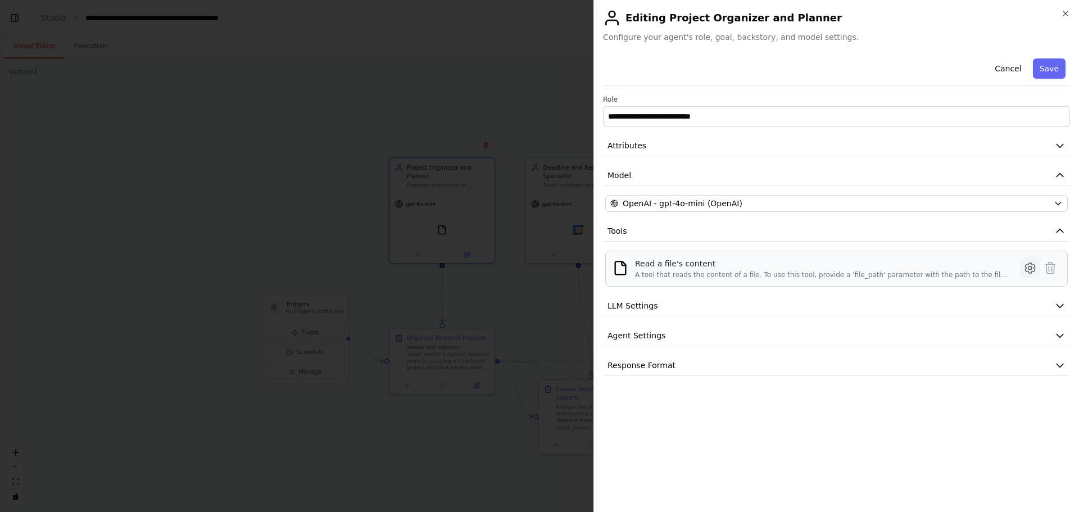
click at [1031, 263] on icon at bounding box center [1030, 267] width 13 height 13
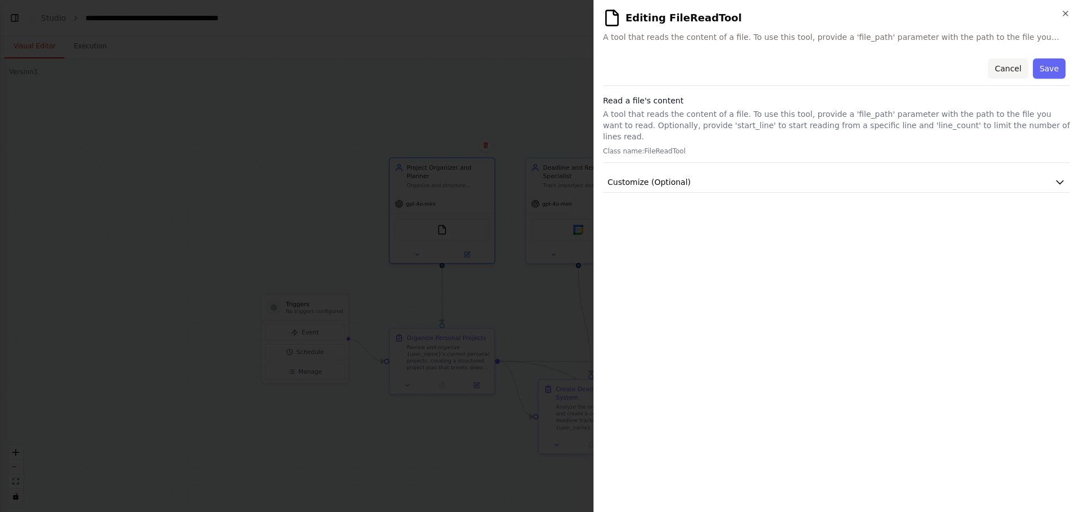
click at [1016, 67] on button "Cancel" at bounding box center [1008, 68] width 40 height 20
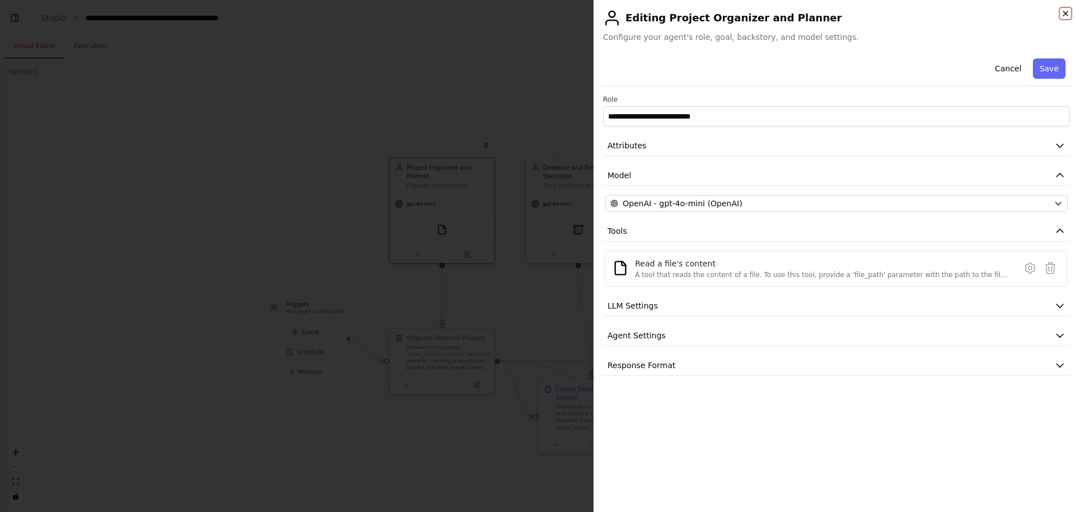
click at [1068, 10] on icon "button" at bounding box center [1065, 13] width 9 height 9
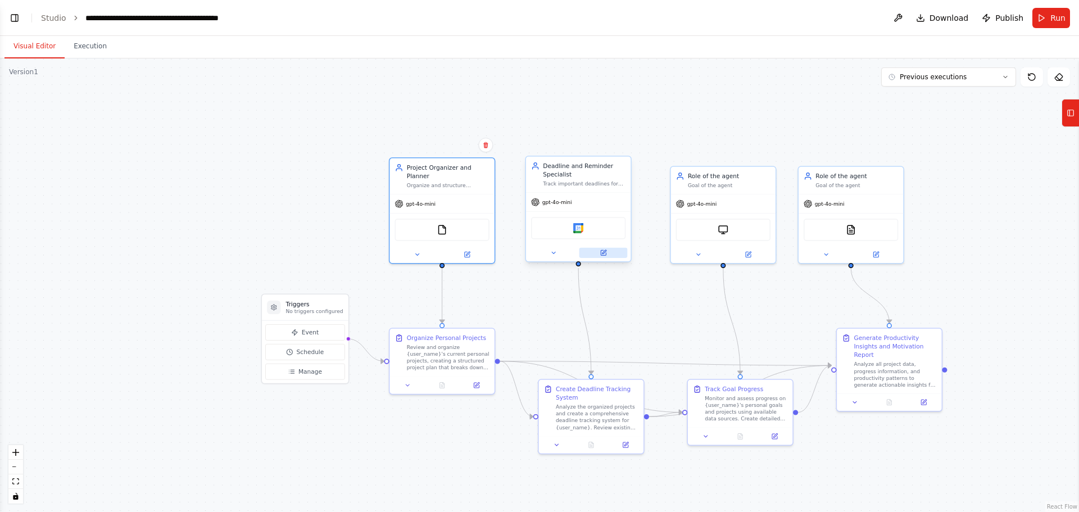
click at [612, 248] on button at bounding box center [604, 253] width 48 height 10
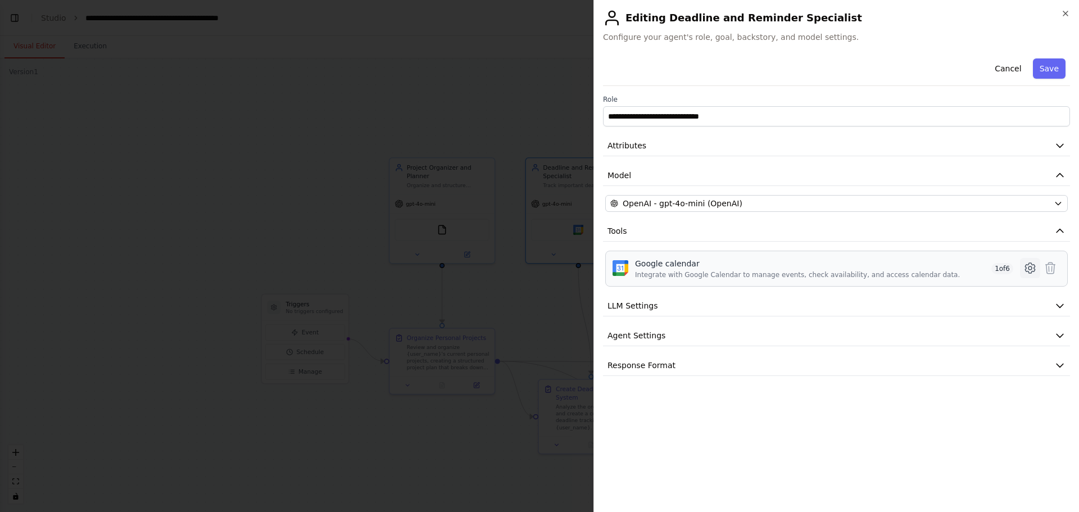
click at [1035, 272] on icon at bounding box center [1030, 267] width 13 height 13
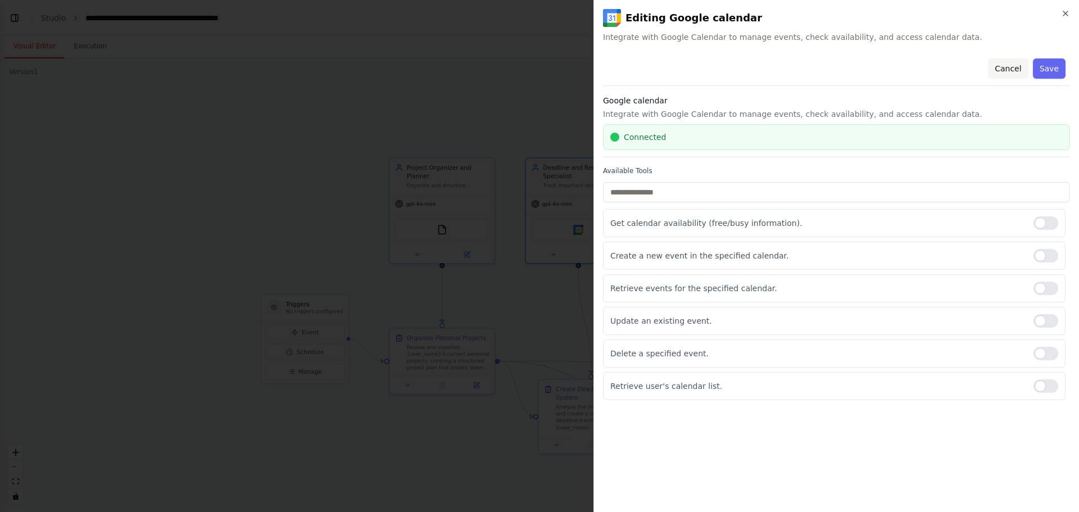
click at [1023, 71] on button "Cancel" at bounding box center [1008, 68] width 40 height 20
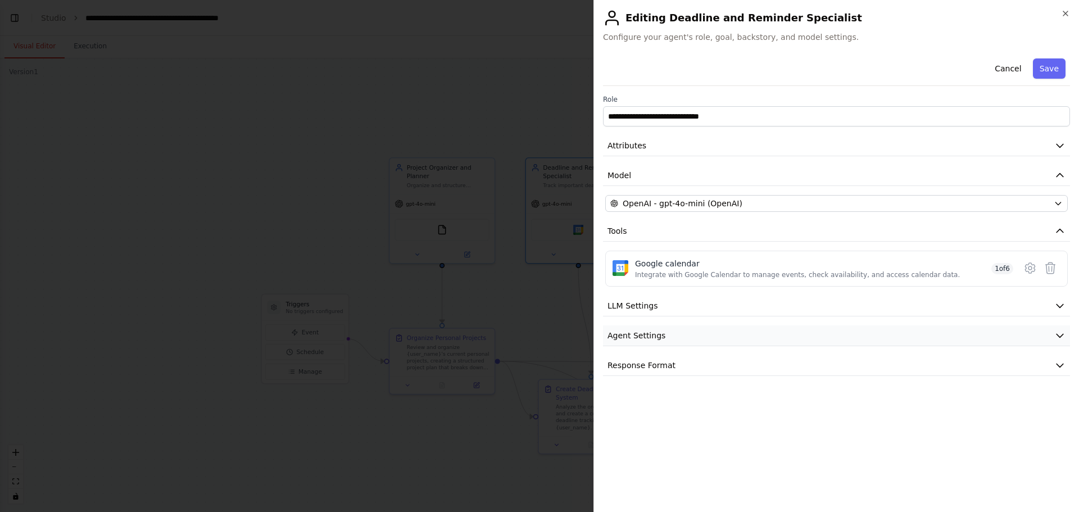
click at [704, 332] on button "Agent Settings" at bounding box center [836, 335] width 467 height 21
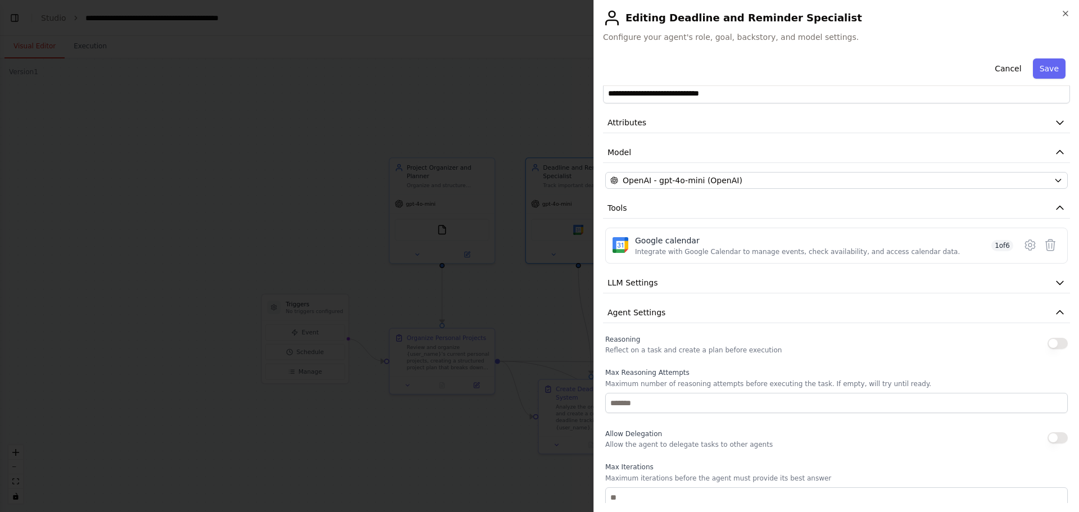
scroll to position [0, 0]
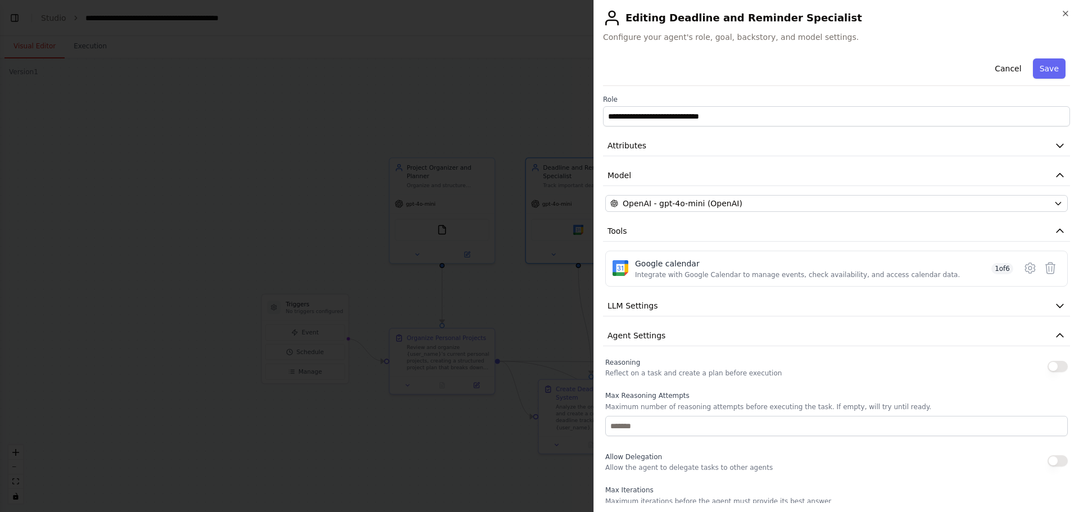
click at [723, 295] on div "**********" at bounding box center [836, 365] width 467 height 623
drag, startPoint x: 735, startPoint y: 297, endPoint x: 734, endPoint y: 303, distance: 5.6
click at [734, 301] on button "LLM Settings" at bounding box center [836, 306] width 467 height 21
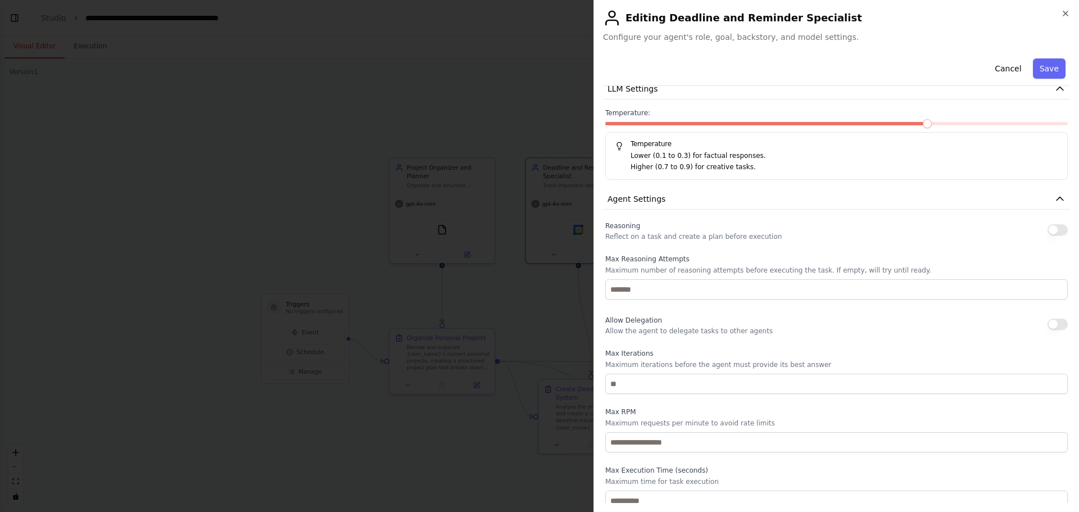
scroll to position [264, 0]
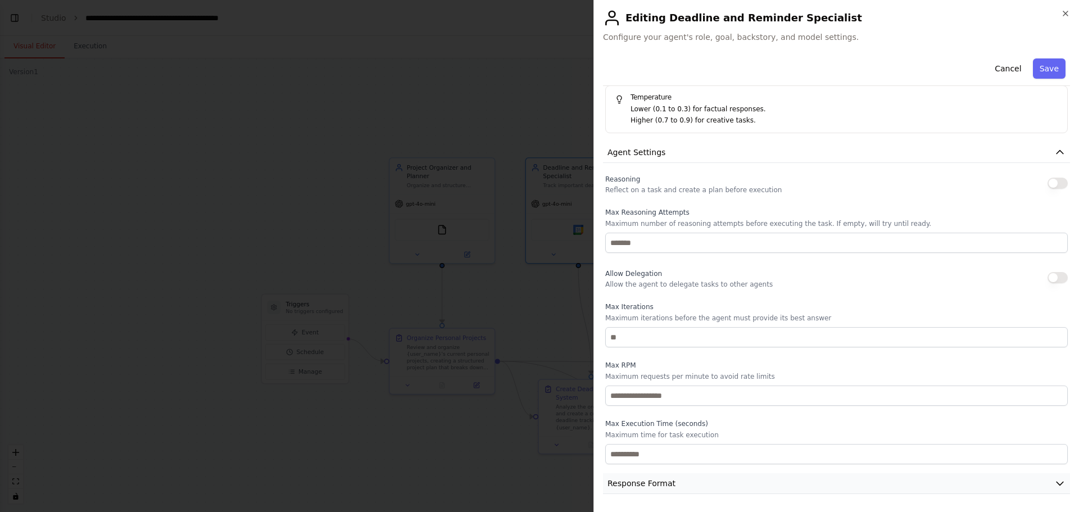
click at [700, 483] on button "Response Format" at bounding box center [836, 483] width 467 height 21
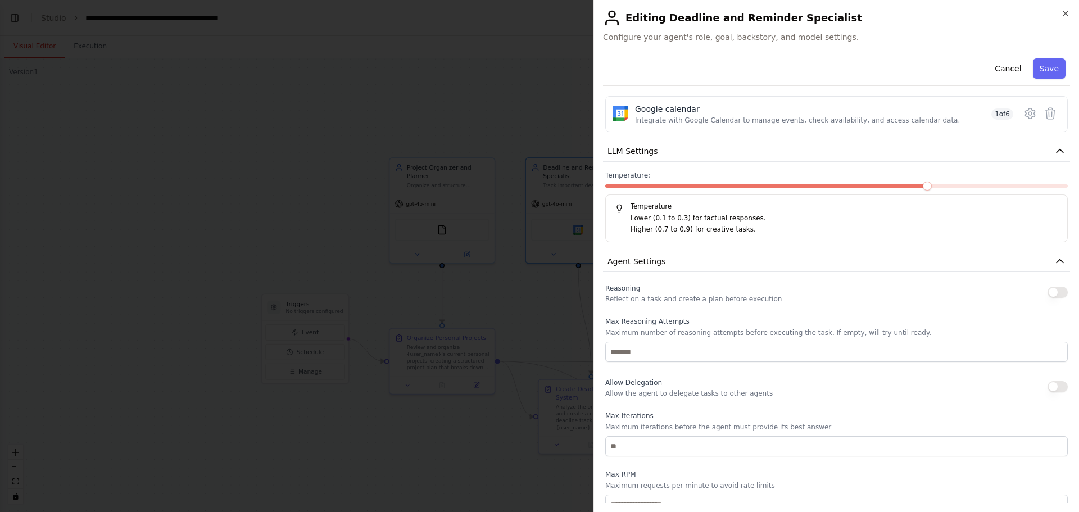
scroll to position [0, 0]
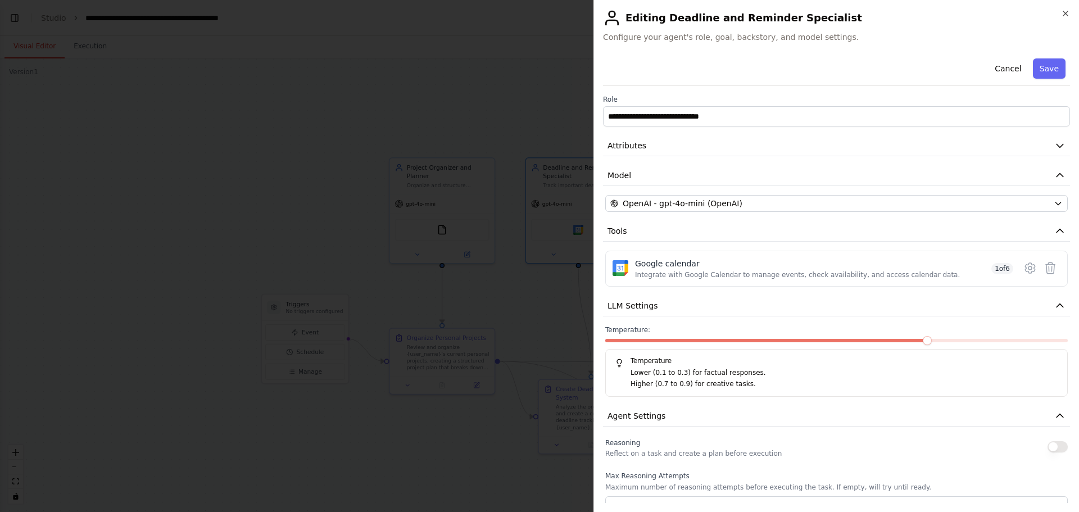
drag, startPoint x: 998, startPoint y: 70, endPoint x: 992, endPoint y: 82, distance: 13.1
click at [996, 75] on button "Cancel" at bounding box center [1008, 68] width 40 height 20
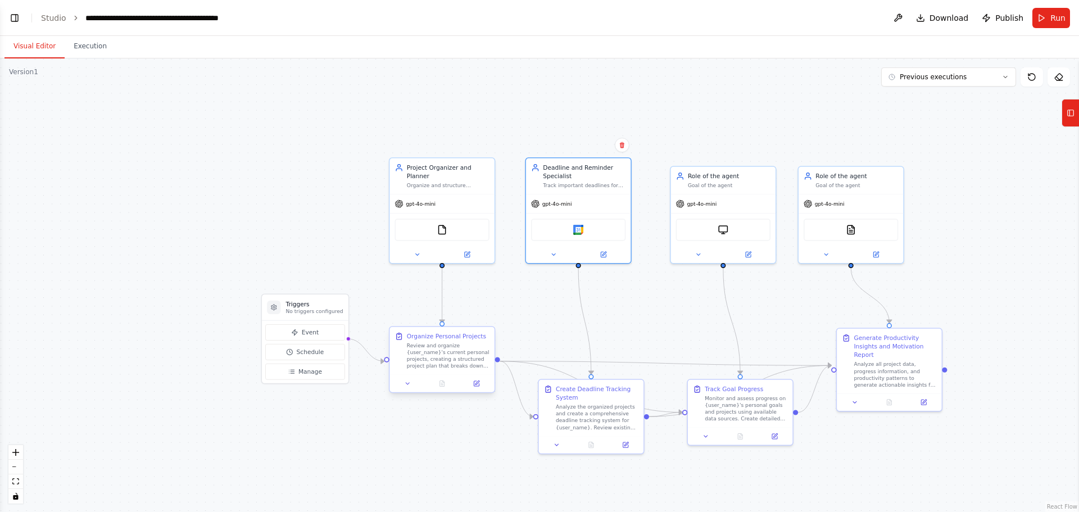
click at [483, 390] on div at bounding box center [442, 383] width 105 height 17
click at [482, 386] on button at bounding box center [476, 383] width 29 height 10
click at [63, 20] on link "Studio" at bounding box center [53, 17] width 25 height 9
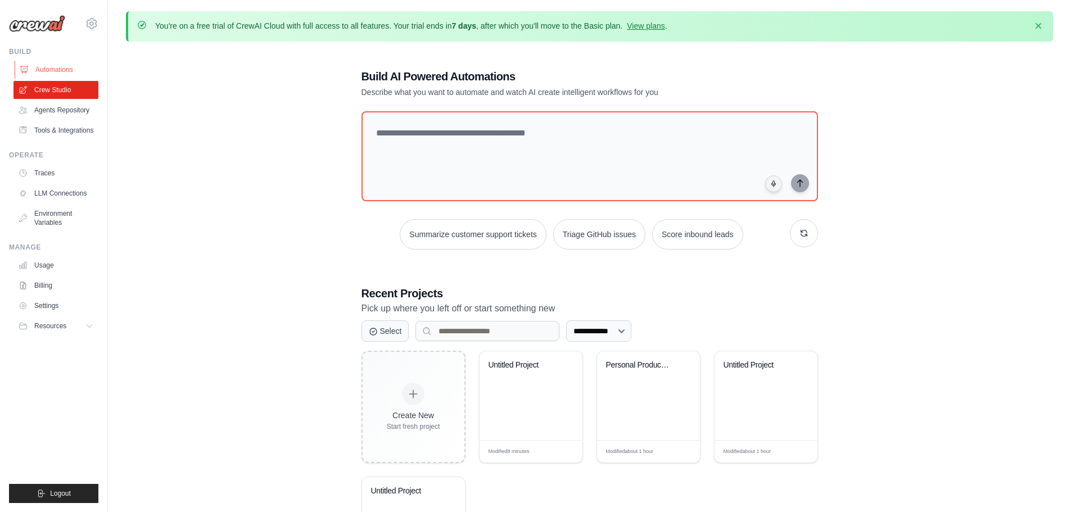
click at [61, 69] on link "Automations" at bounding box center [57, 70] width 85 height 18
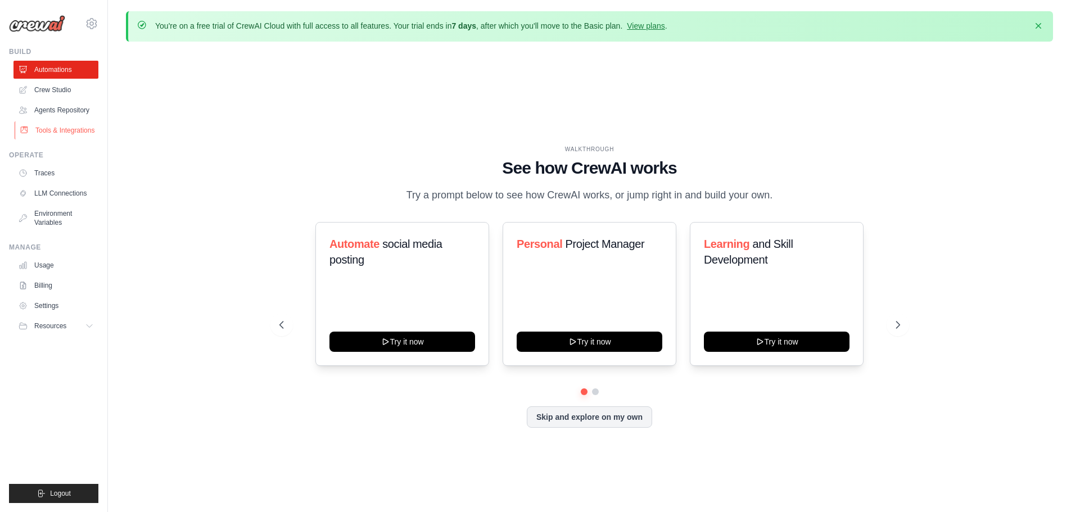
click at [84, 132] on link "Tools & Integrations" at bounding box center [57, 130] width 85 height 18
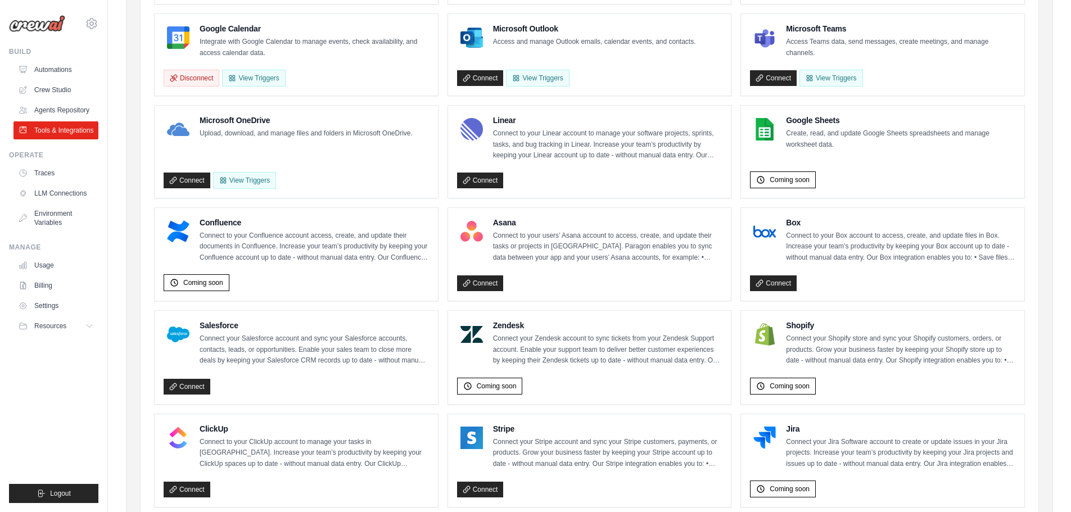
scroll to position [158, 0]
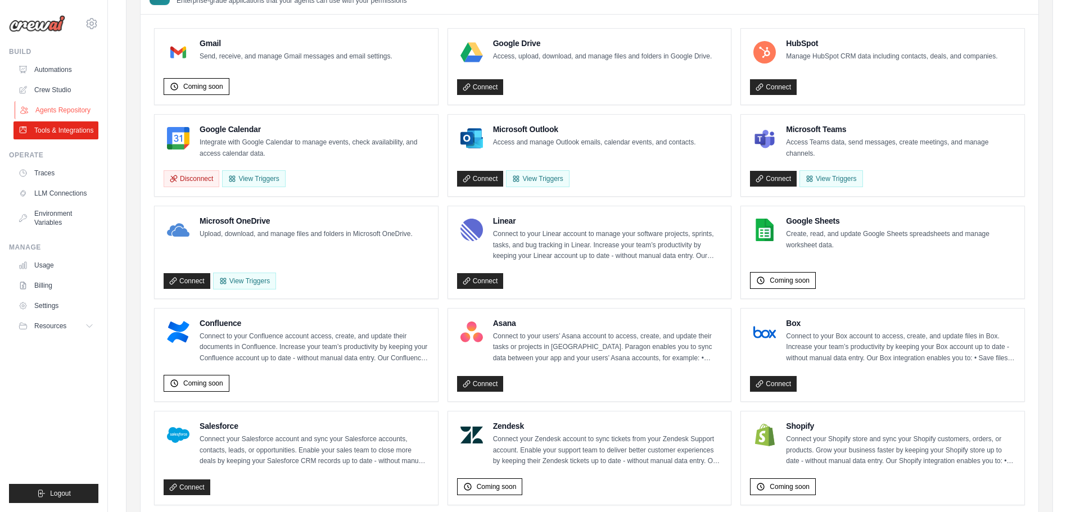
click at [75, 117] on link "Agents Repository" at bounding box center [57, 110] width 85 height 18
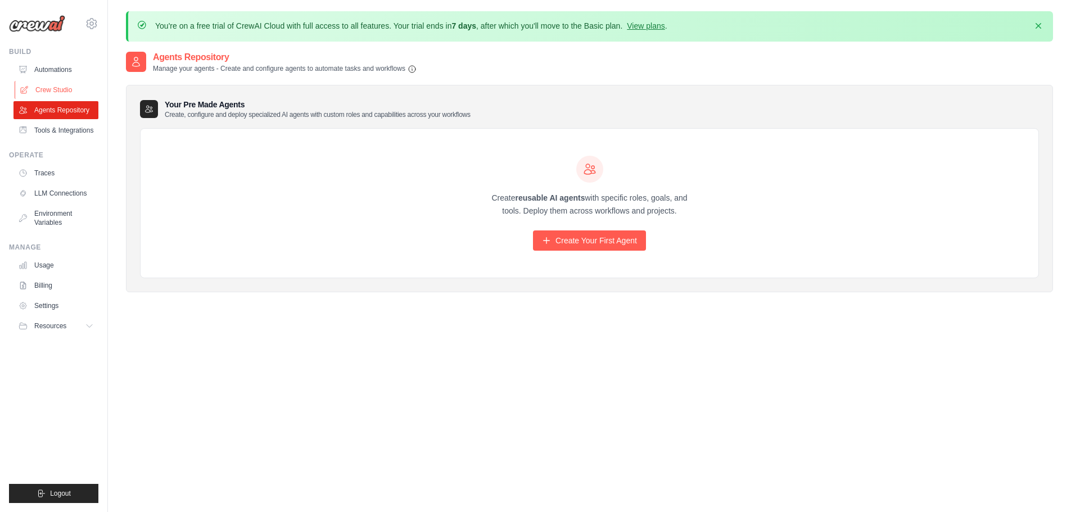
click at [53, 85] on link "Crew Studio" at bounding box center [57, 90] width 85 height 18
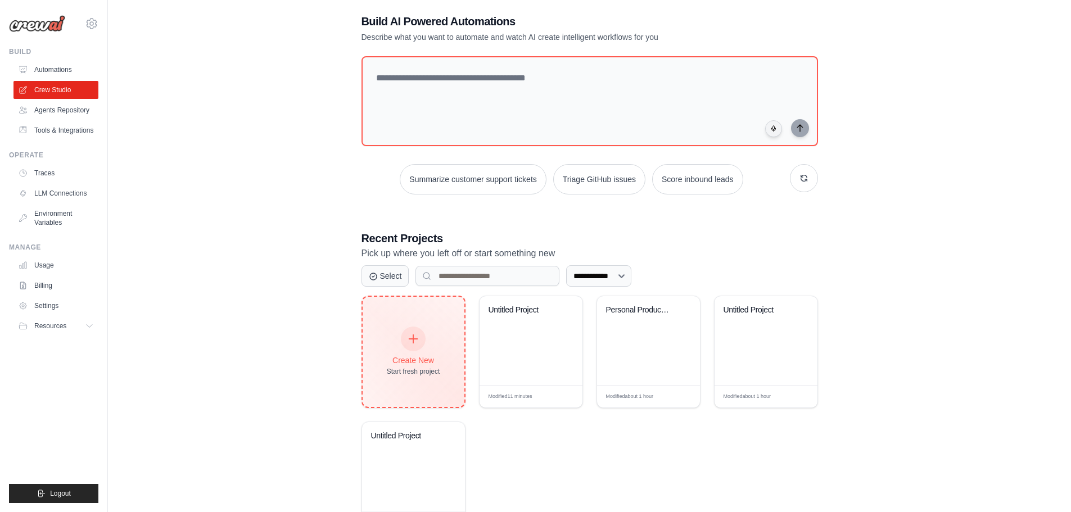
scroll to position [105, 0]
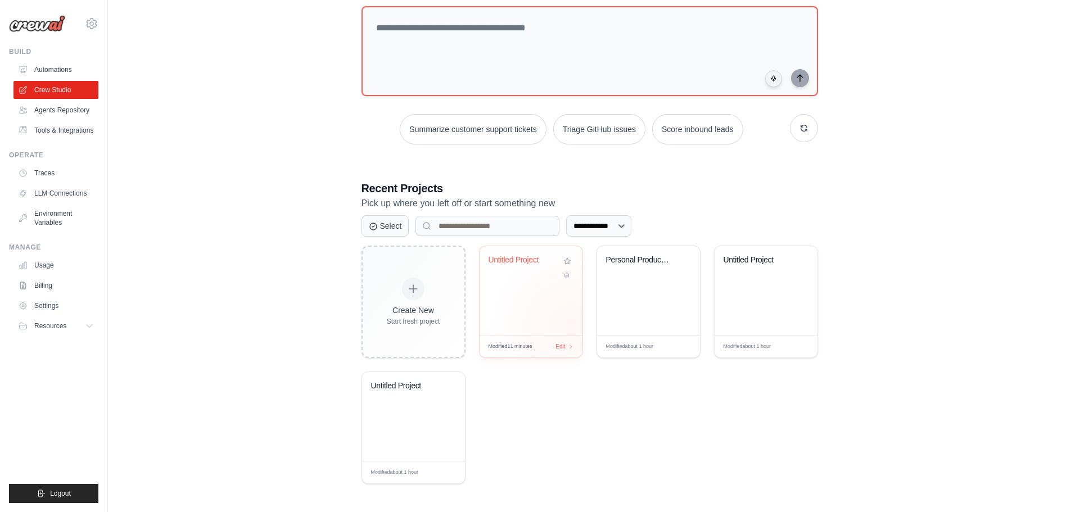
click at [572, 326] on div "Untitled Project" at bounding box center [531, 290] width 103 height 89
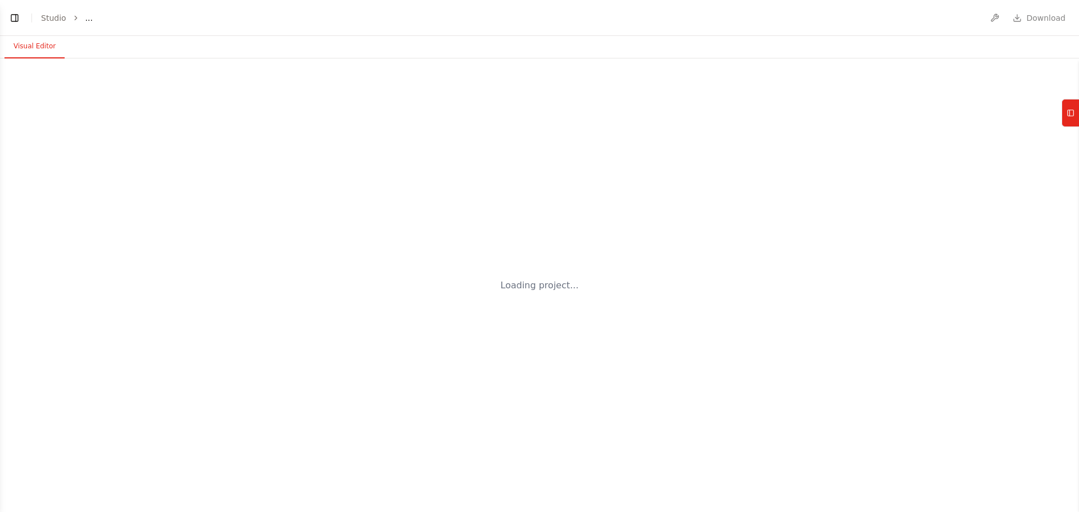
drag, startPoint x: 0, startPoint y: 0, endPoint x: 540, endPoint y: 304, distance: 619.2
click at [540, 304] on div "Loading project..." at bounding box center [539, 285] width 1079 height 454
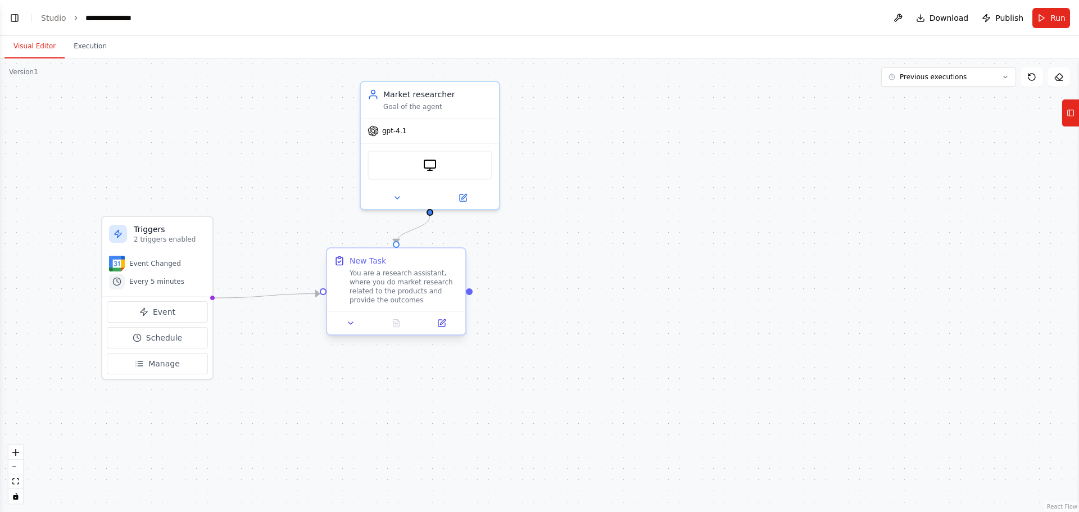
click at [384, 308] on div "New Task You are a research assistant, where you do market research related to …" at bounding box center [396, 279] width 138 height 63
click at [482, 125] on div "gpt-4.1" at bounding box center [430, 128] width 138 height 25
click at [491, 65] on icon at bounding box center [490, 68] width 7 height 7
click at [462, 65] on button "Confirm" at bounding box center [460, 67] width 40 height 13
click at [469, 67] on button "Confirm" at bounding box center [460, 67] width 40 height 13
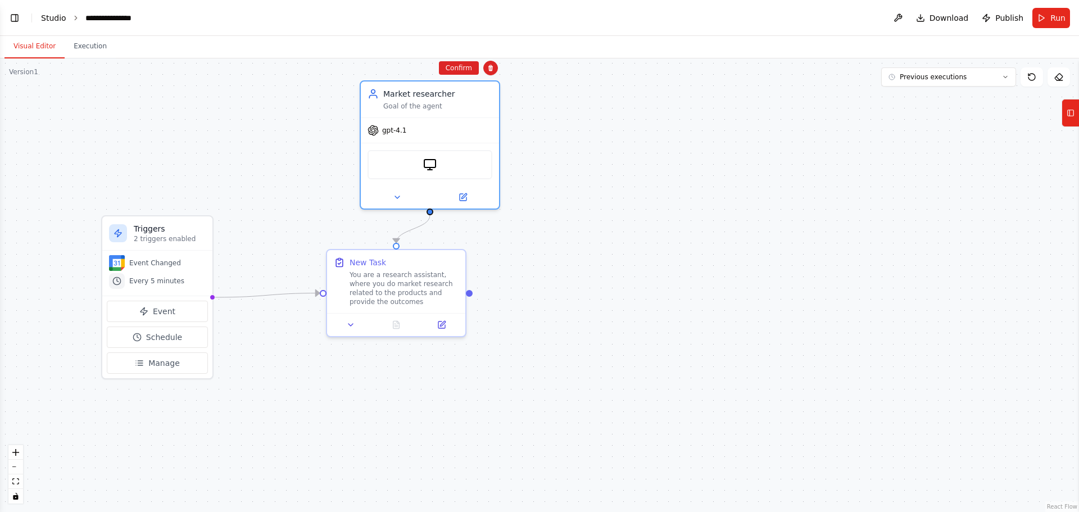
click at [53, 14] on link "Studio" at bounding box center [53, 17] width 25 height 9
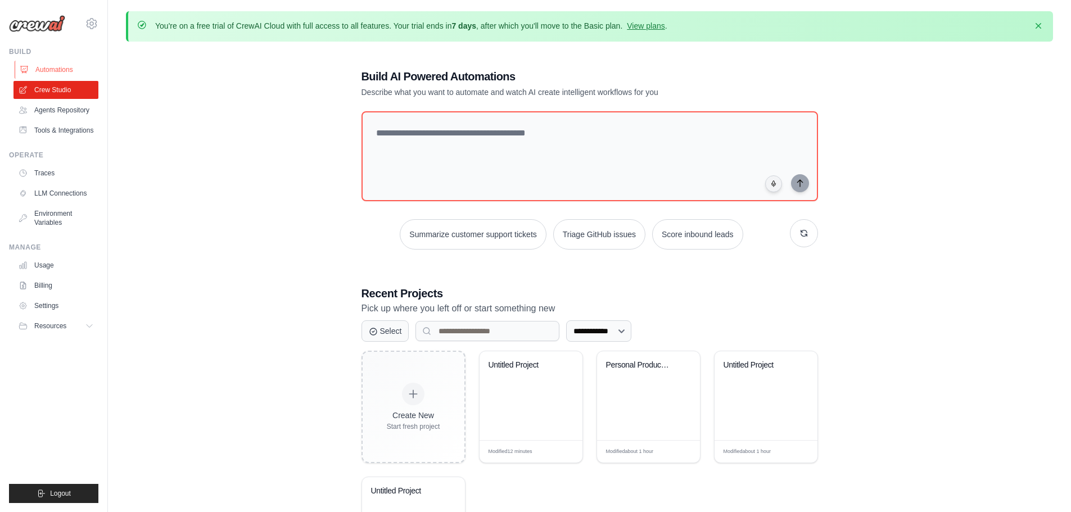
click at [41, 73] on link "Automations" at bounding box center [57, 70] width 85 height 18
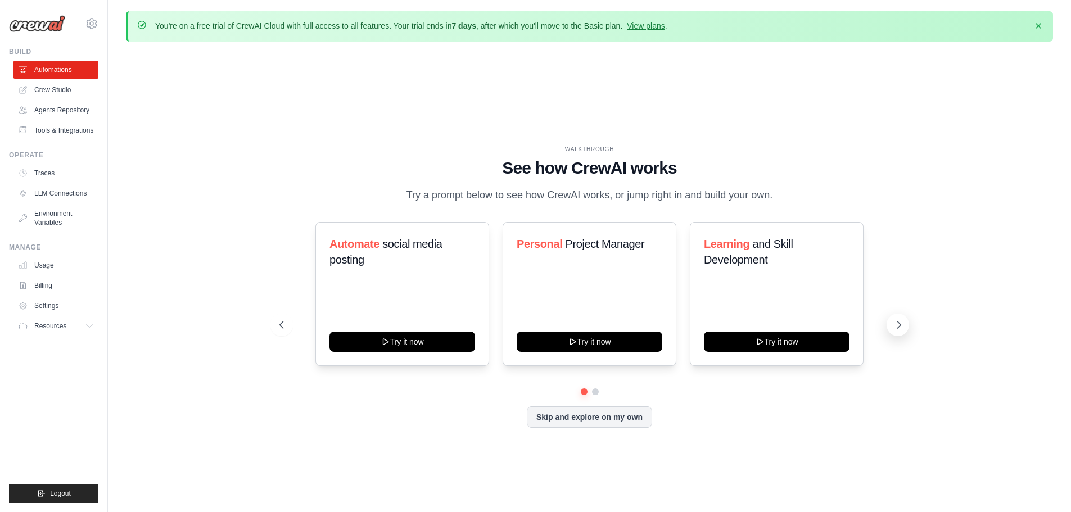
click at [897, 327] on icon at bounding box center [898, 324] width 11 height 11
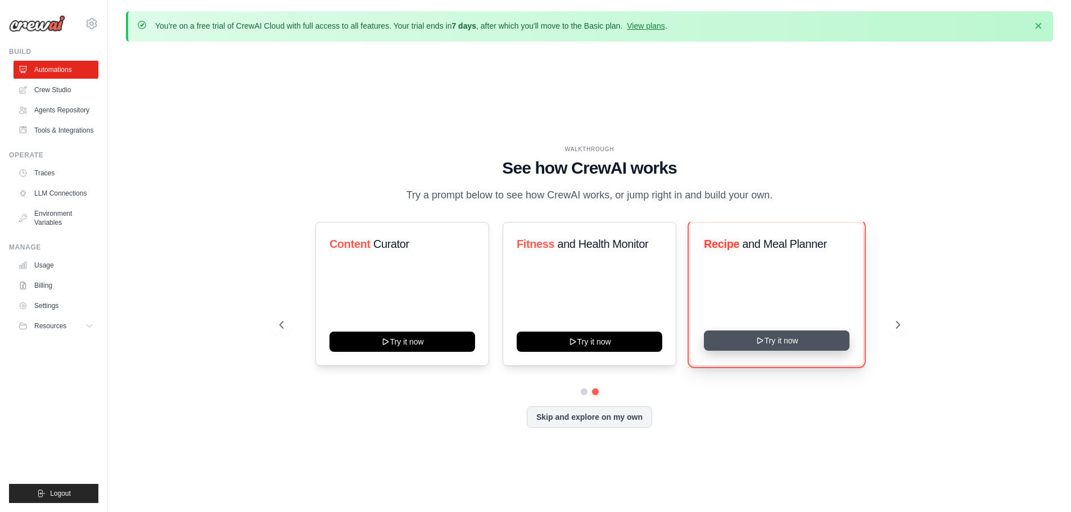
click at [757, 351] on button "Try it now" at bounding box center [777, 341] width 146 height 20
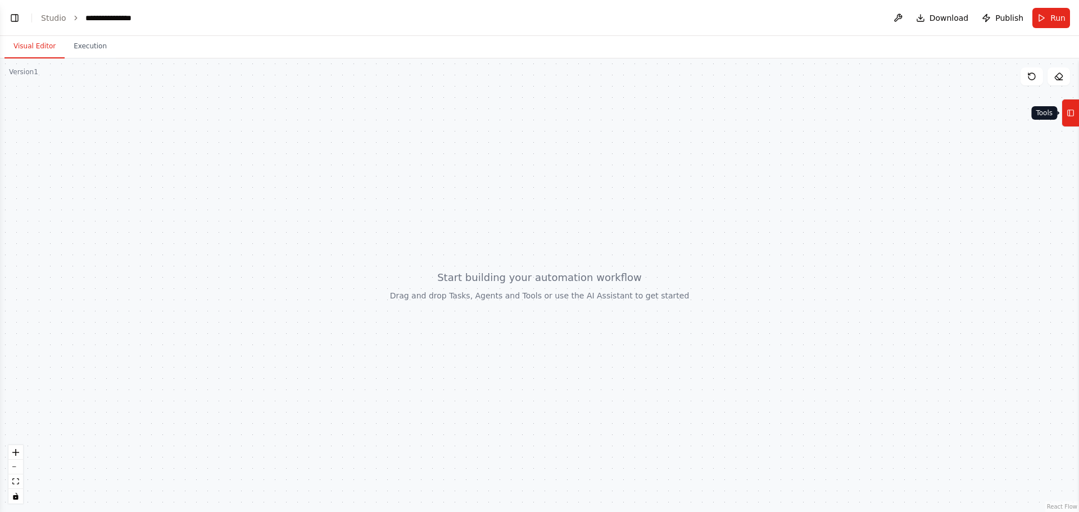
click at [1073, 119] on icon at bounding box center [1071, 113] width 8 height 18
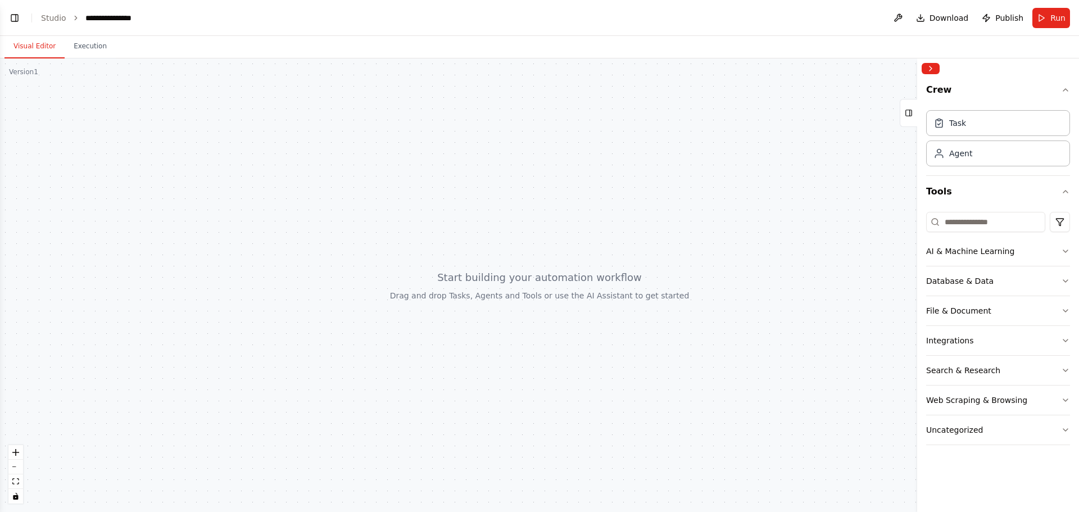
click at [57, 26] on header "**********" at bounding box center [539, 18] width 1079 height 36
click at [55, 20] on link "Studio" at bounding box center [53, 17] width 25 height 9
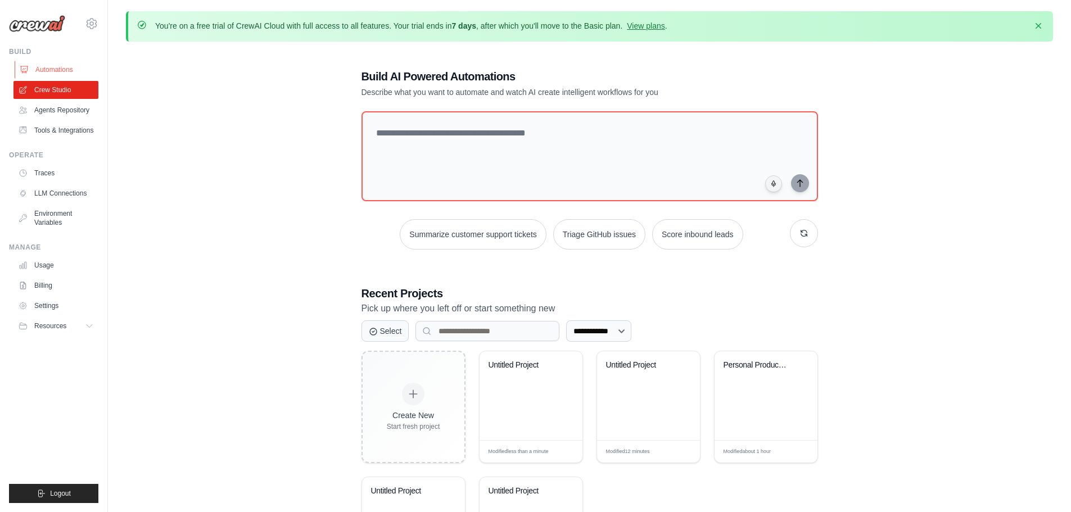
click at [62, 67] on link "Automations" at bounding box center [57, 70] width 85 height 18
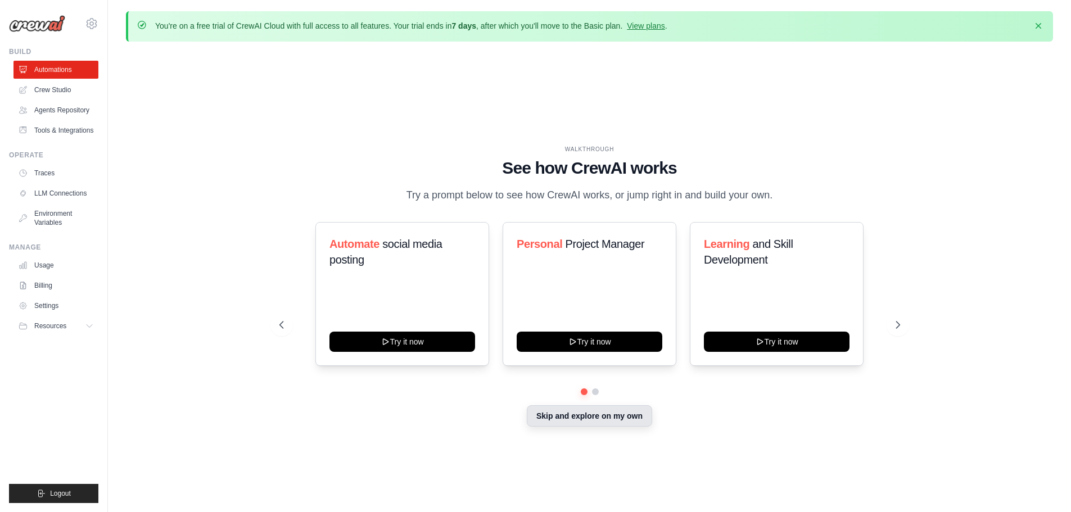
click at [593, 422] on button "Skip and explore on my own" at bounding box center [589, 415] width 125 height 21
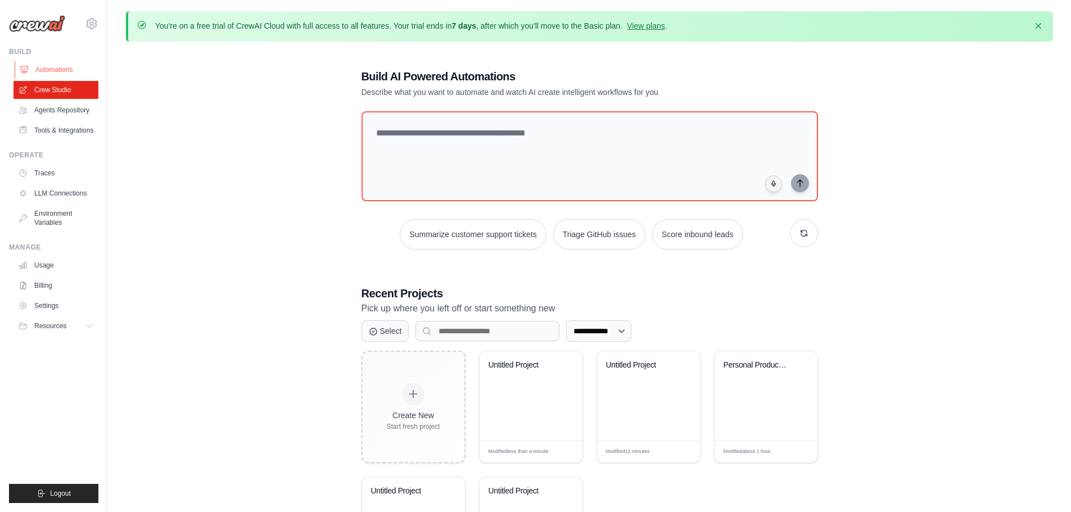
click at [34, 67] on link "Automations" at bounding box center [57, 70] width 85 height 18
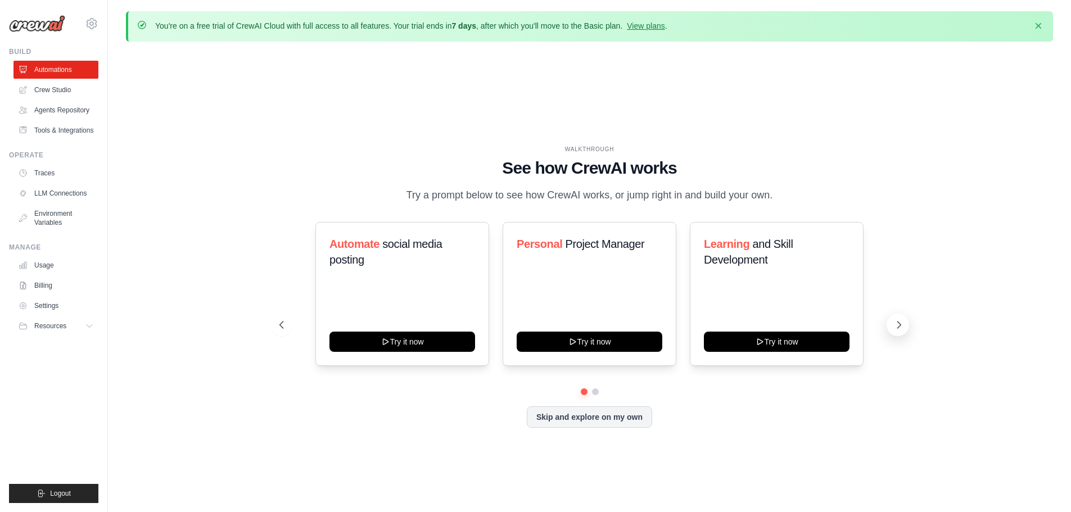
click at [892, 336] on button at bounding box center [898, 325] width 22 height 22
click at [895, 331] on icon at bounding box center [898, 324] width 11 height 11
click at [278, 323] on button at bounding box center [281, 325] width 22 height 22
click at [906, 334] on button at bounding box center [898, 325] width 22 height 22
click at [900, 331] on icon at bounding box center [898, 324] width 11 height 11
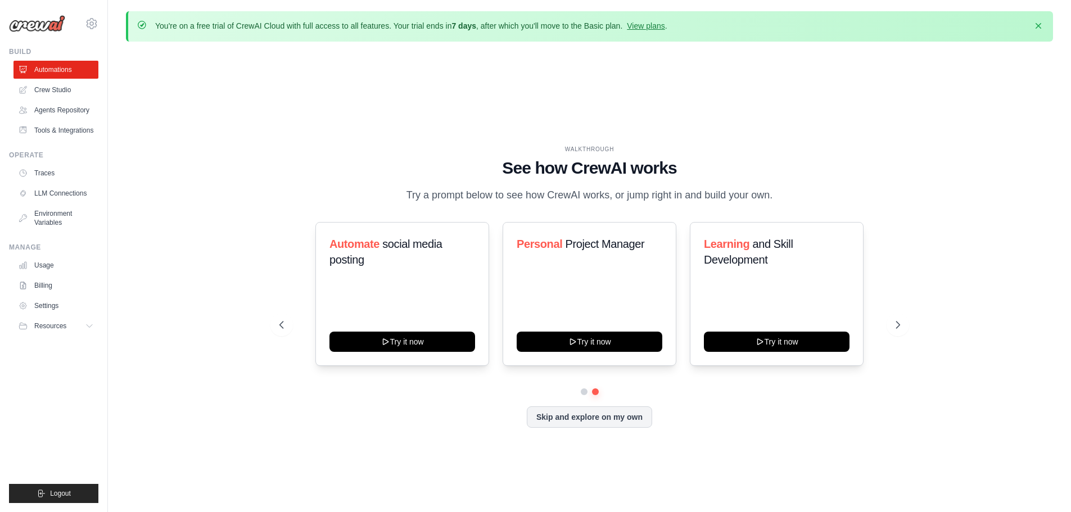
click at [791, 187] on div "WALKTHROUGH See how [PERSON_NAME] works Try a prompt below to see how [PERSON_N…" at bounding box center [589, 174] width 621 height 58
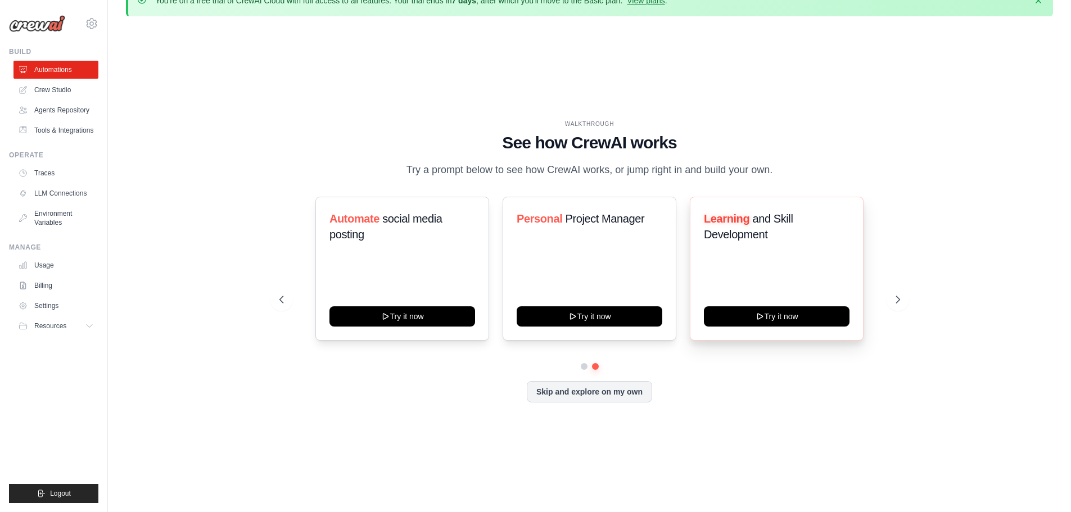
scroll to position [39, 0]
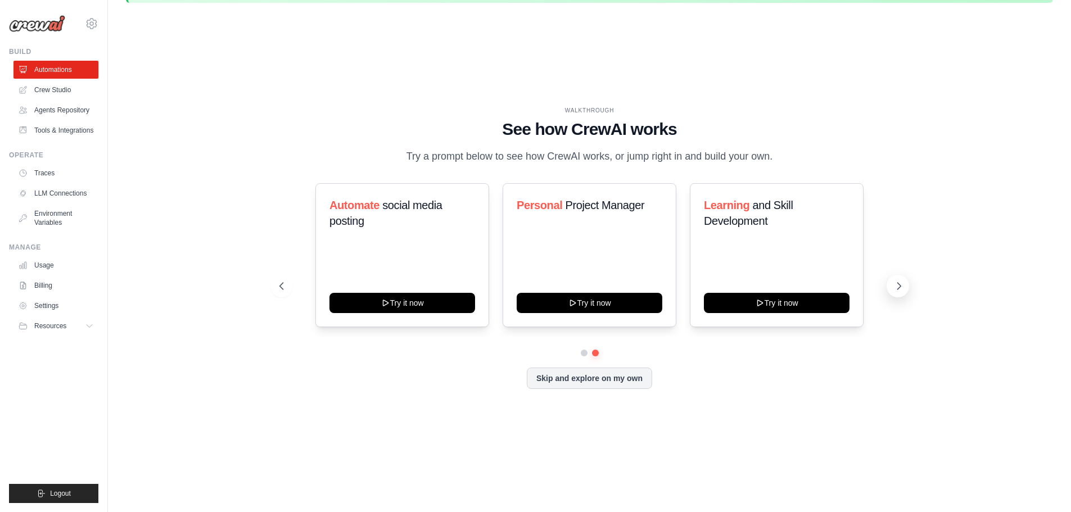
click at [893, 292] on icon at bounding box center [898, 286] width 11 height 11
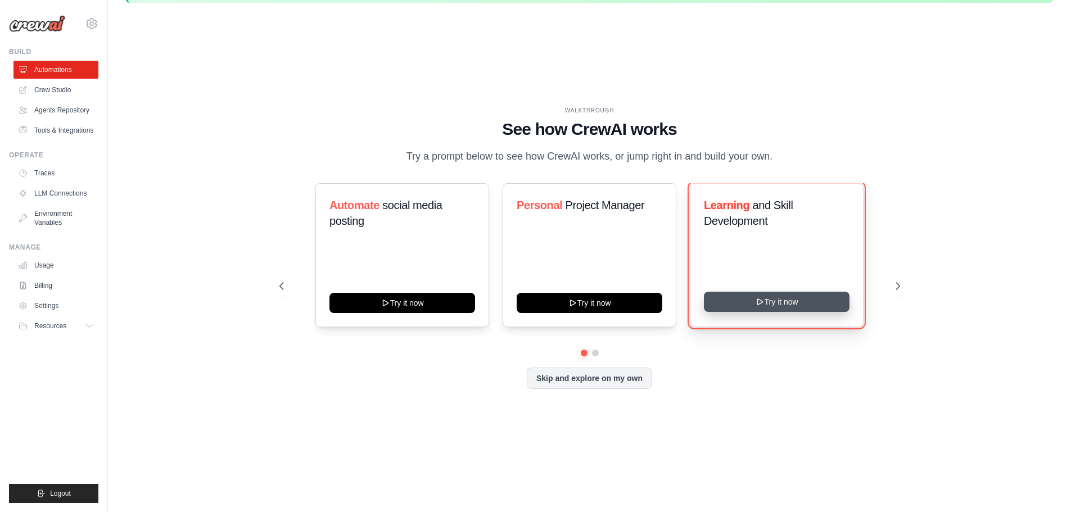
click at [732, 309] on button "Try it now" at bounding box center [777, 302] width 146 height 20
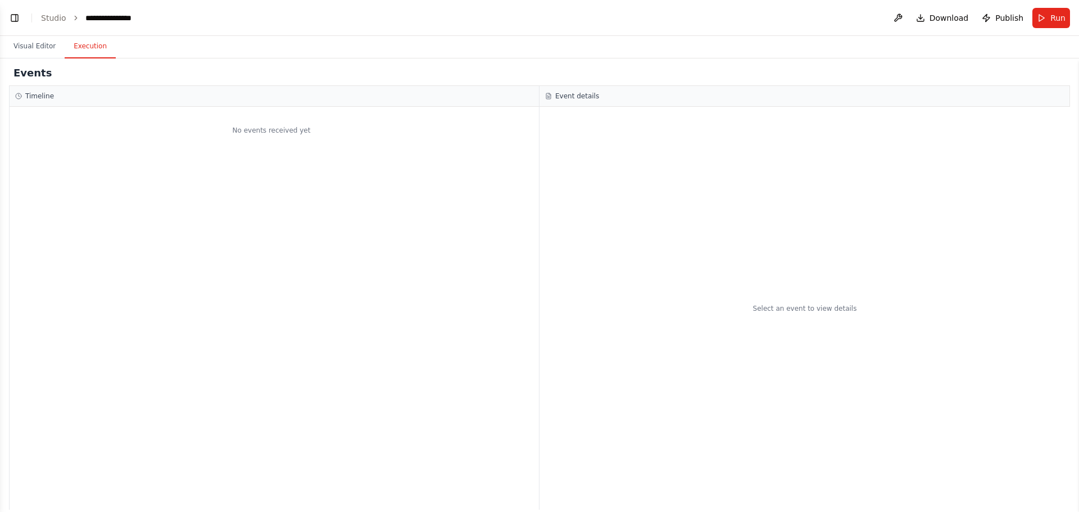
click at [97, 43] on button "Execution" at bounding box center [90, 47] width 51 height 24
click at [50, 43] on button "Visual Editor" at bounding box center [34, 47] width 60 height 24
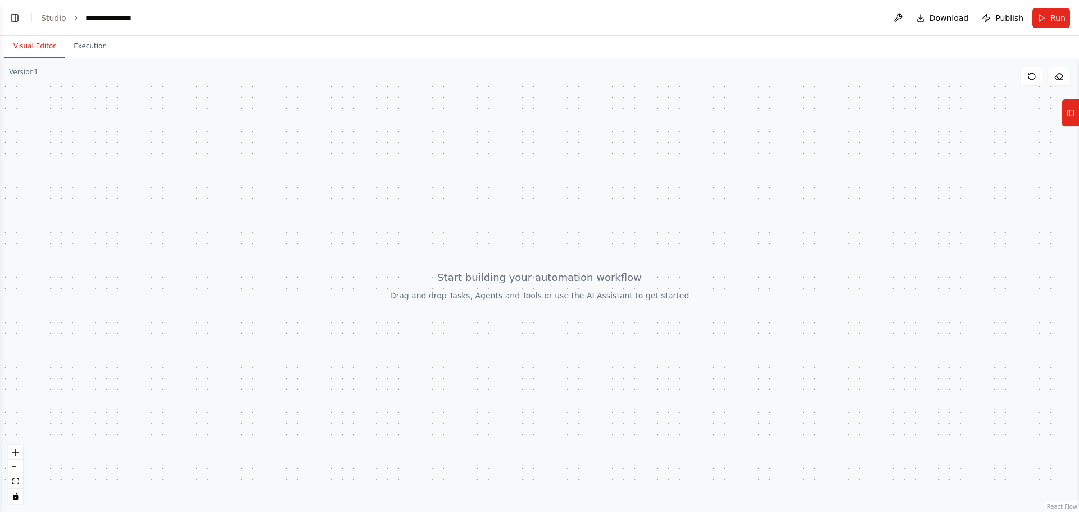
click at [442, 198] on div at bounding box center [539, 285] width 1079 height 454
click at [568, 305] on div at bounding box center [539, 285] width 1079 height 454
click at [739, 165] on div at bounding box center [539, 285] width 1079 height 454
click at [60, 20] on link "Studio" at bounding box center [53, 17] width 25 height 9
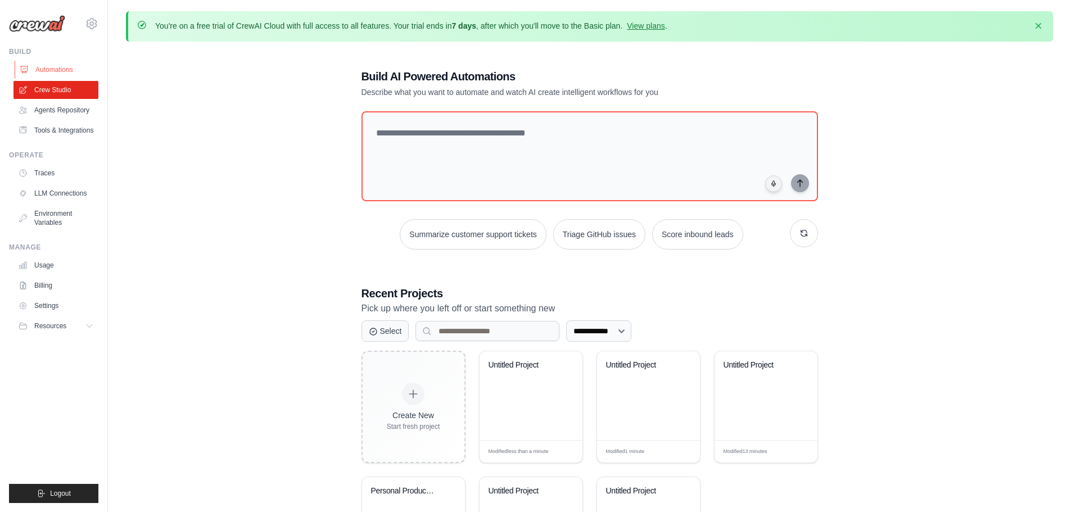
click at [55, 62] on link "Automations" at bounding box center [57, 70] width 85 height 18
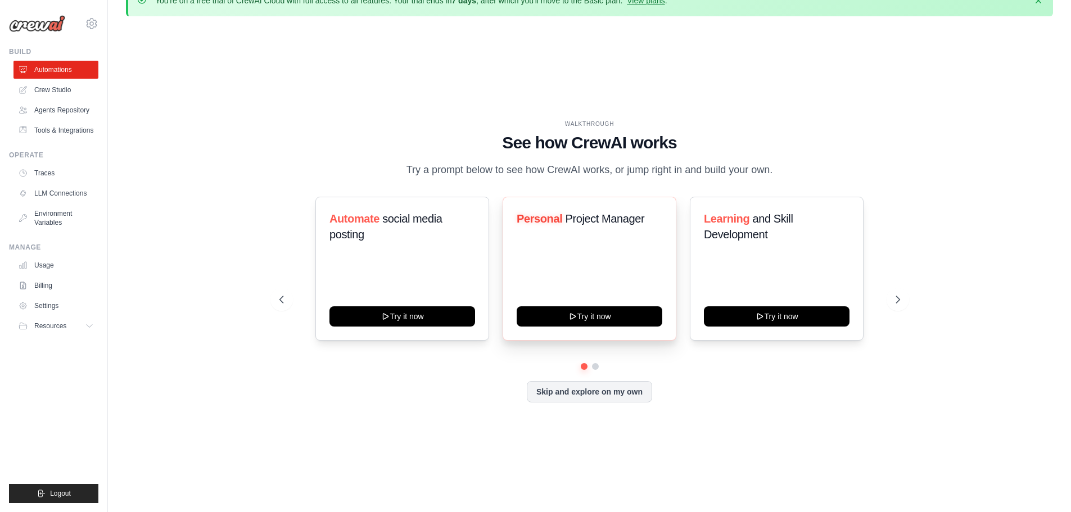
scroll to position [39, 0]
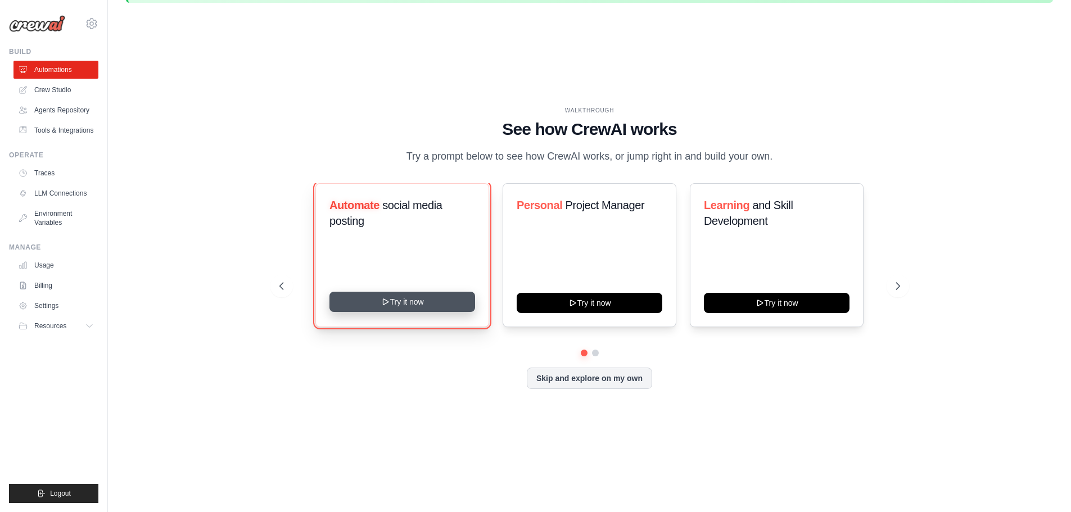
click at [402, 305] on button "Try it now" at bounding box center [402, 302] width 146 height 20
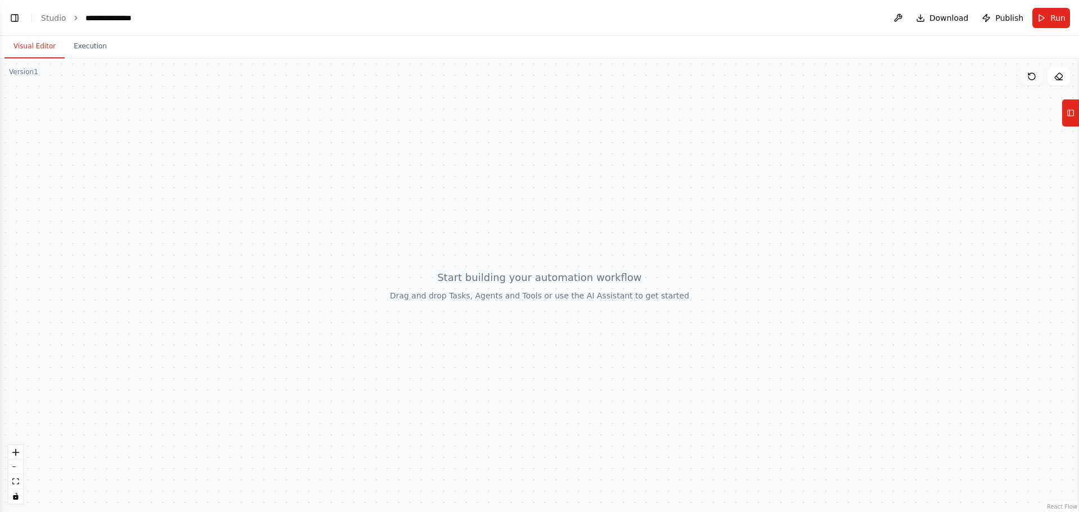
click at [1028, 79] on button at bounding box center [1032, 76] width 22 height 18
drag, startPoint x: 1037, startPoint y: 71, endPoint x: 704, endPoint y: 71, distance: 332.2
click at [1037, 70] on button at bounding box center [1032, 76] width 22 height 18
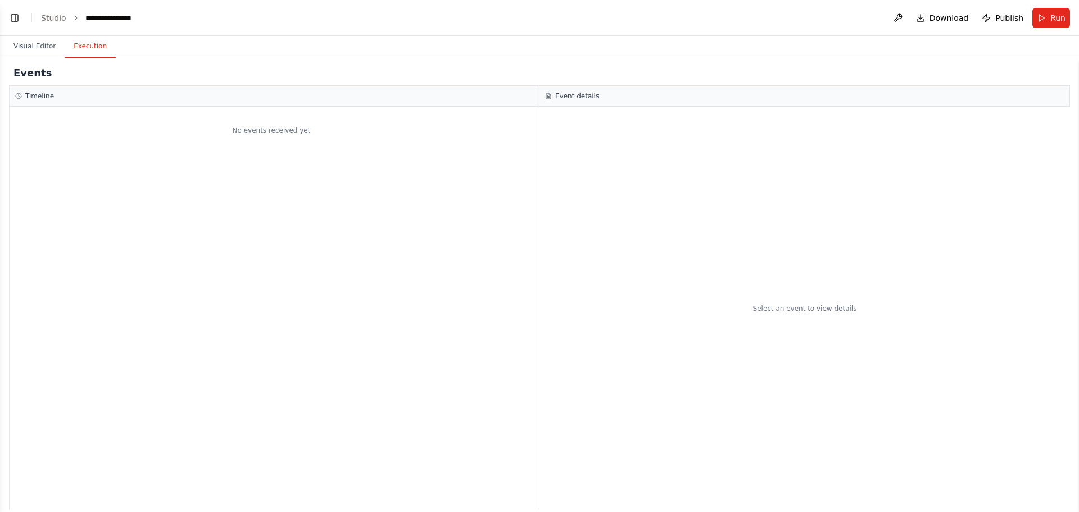
click at [92, 44] on button "Execution" at bounding box center [90, 47] width 51 height 24
click at [54, 26] on header "**********" at bounding box center [539, 18] width 1079 height 36
click at [125, 22] on div "**********" at bounding box center [113, 17] width 56 height 11
click at [137, 20] on div "**********" at bounding box center [141, 17] width 112 height 11
click at [62, 20] on link "Studio" at bounding box center [53, 17] width 25 height 9
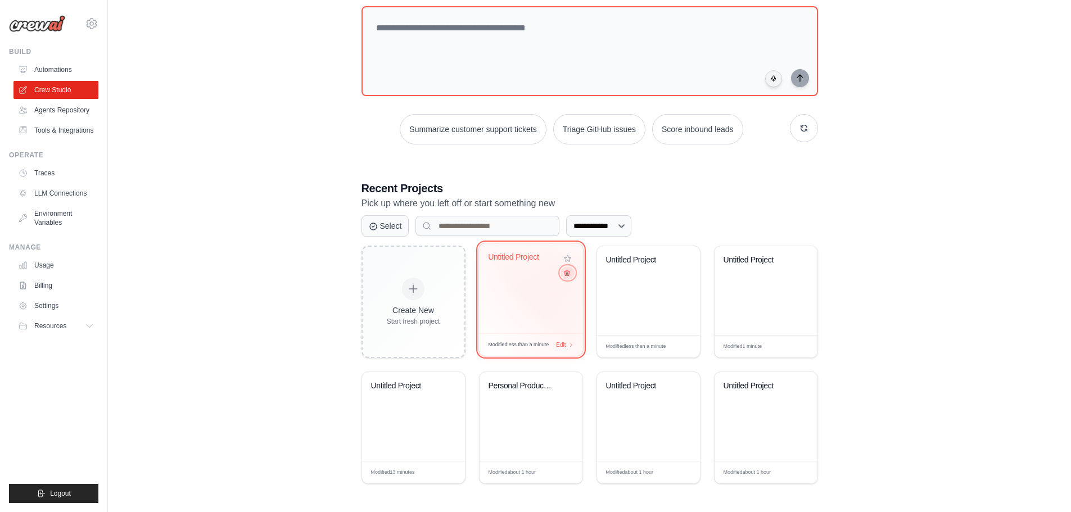
click at [567, 272] on icon at bounding box center [566, 272] width 7 height 7
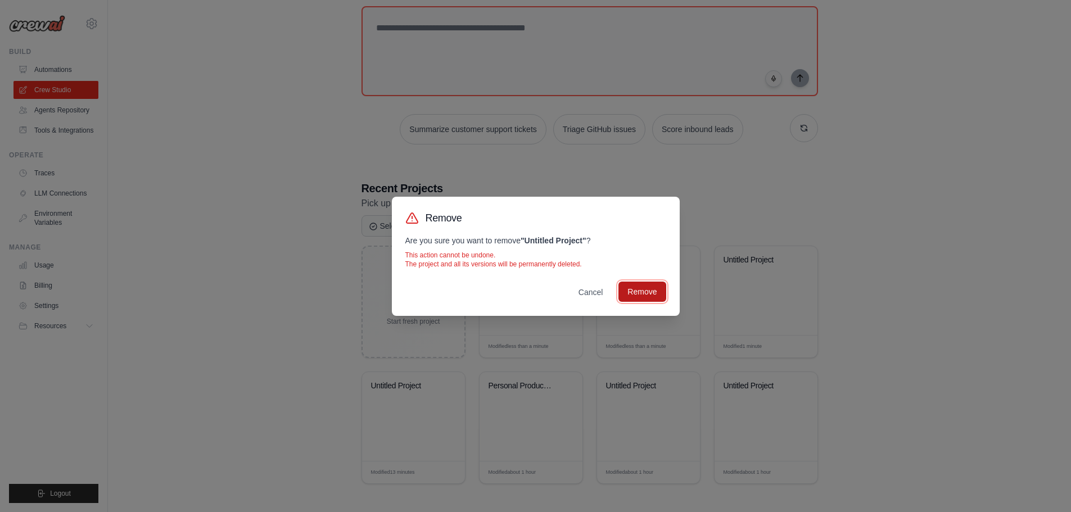
click at [660, 288] on button "Remove" at bounding box center [641, 292] width 47 height 20
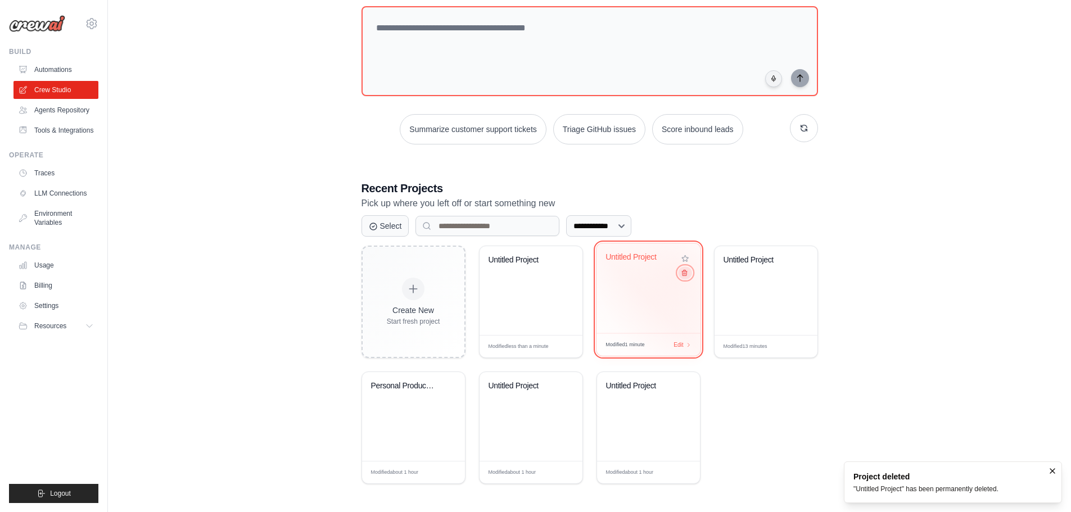
click at [680, 274] on button at bounding box center [684, 272] width 13 height 12
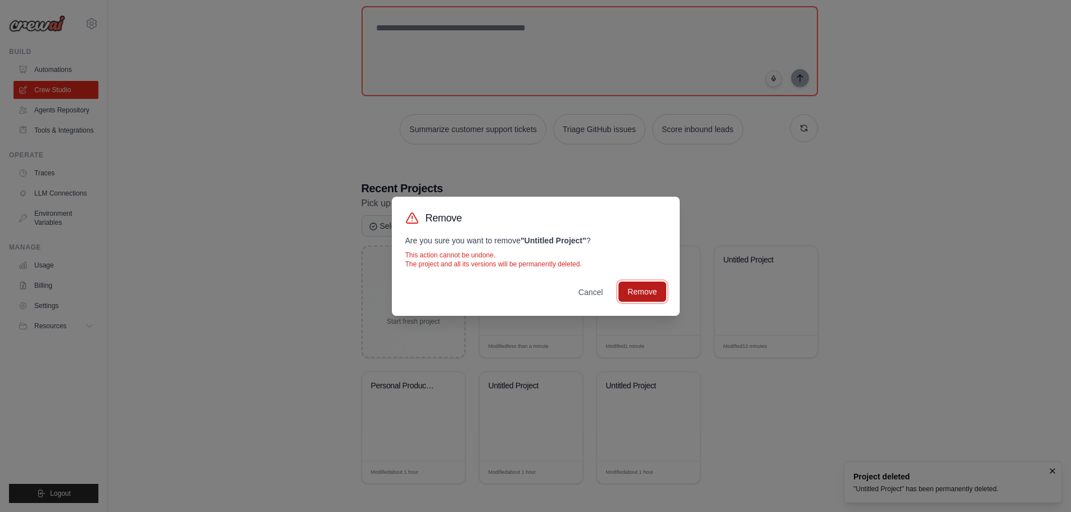
click at [654, 286] on button "Remove" at bounding box center [641, 292] width 47 height 20
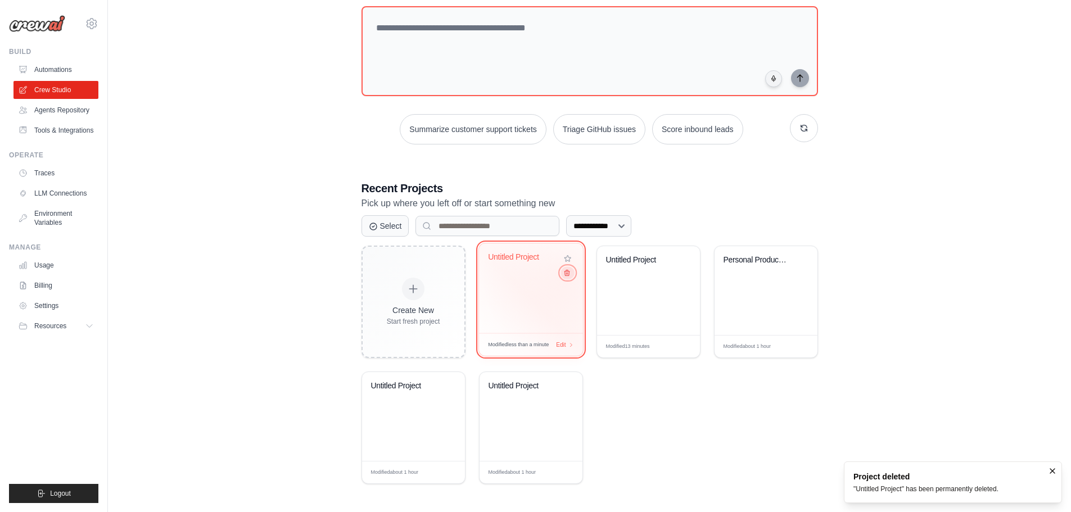
click at [566, 278] on button at bounding box center [566, 272] width 13 height 12
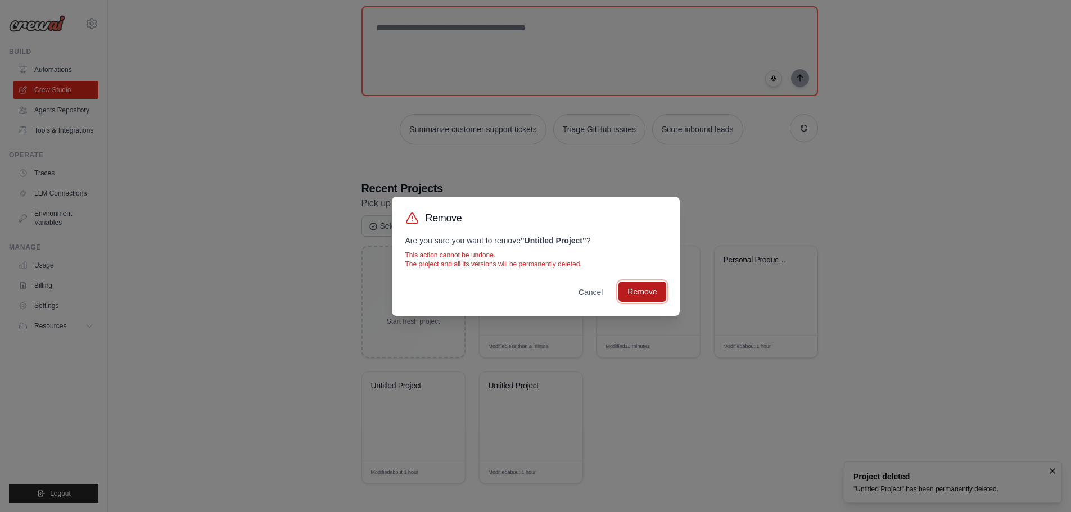
click at [630, 298] on button "Remove" at bounding box center [641, 292] width 47 height 20
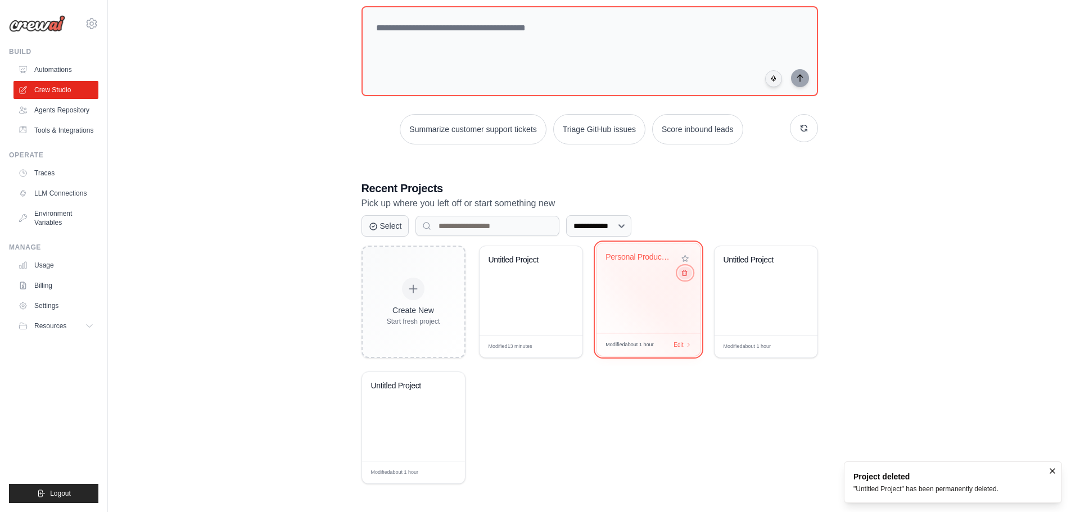
click at [684, 274] on icon at bounding box center [683, 272] width 7 height 7
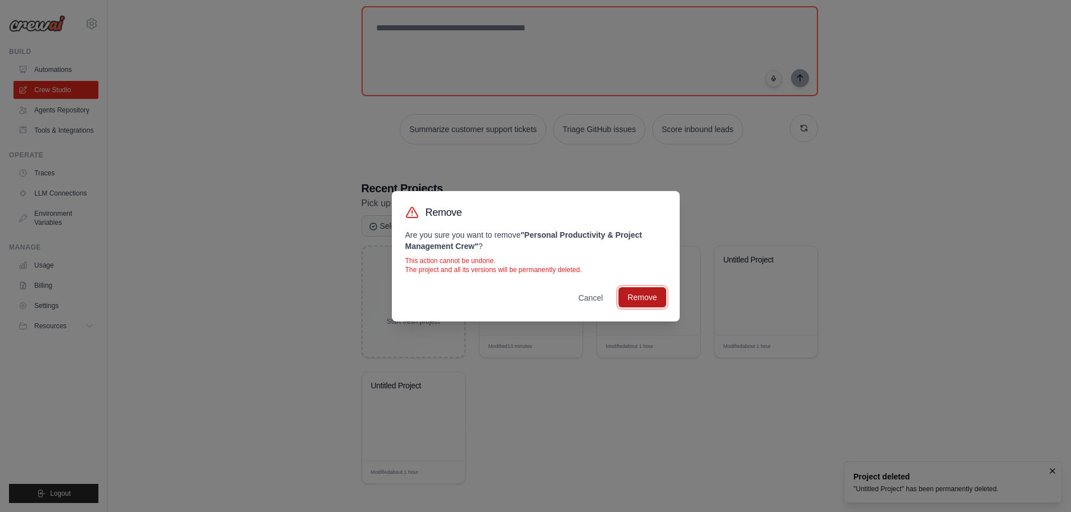
click at [646, 291] on button "Remove" at bounding box center [641, 297] width 47 height 20
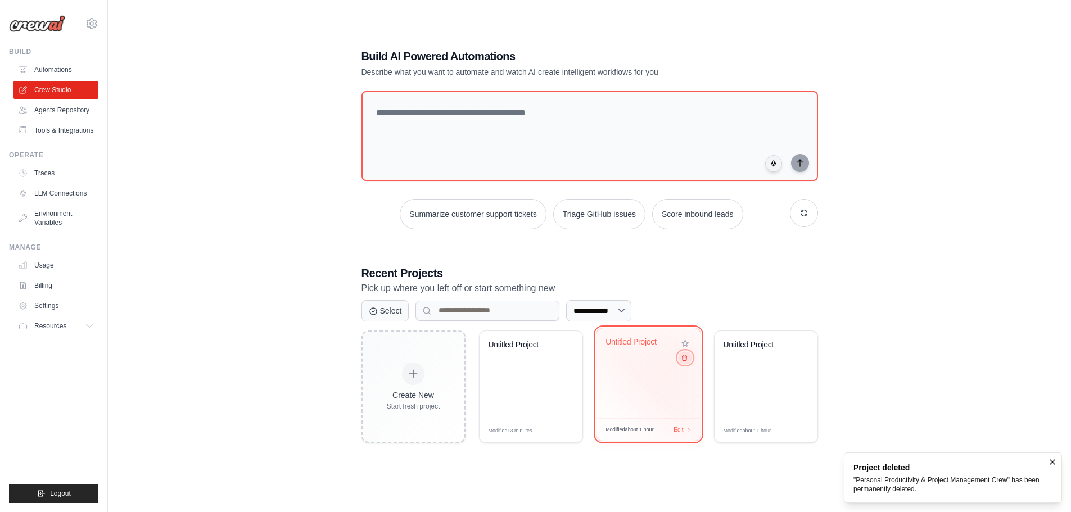
click at [682, 356] on icon at bounding box center [683, 357] width 7 height 7
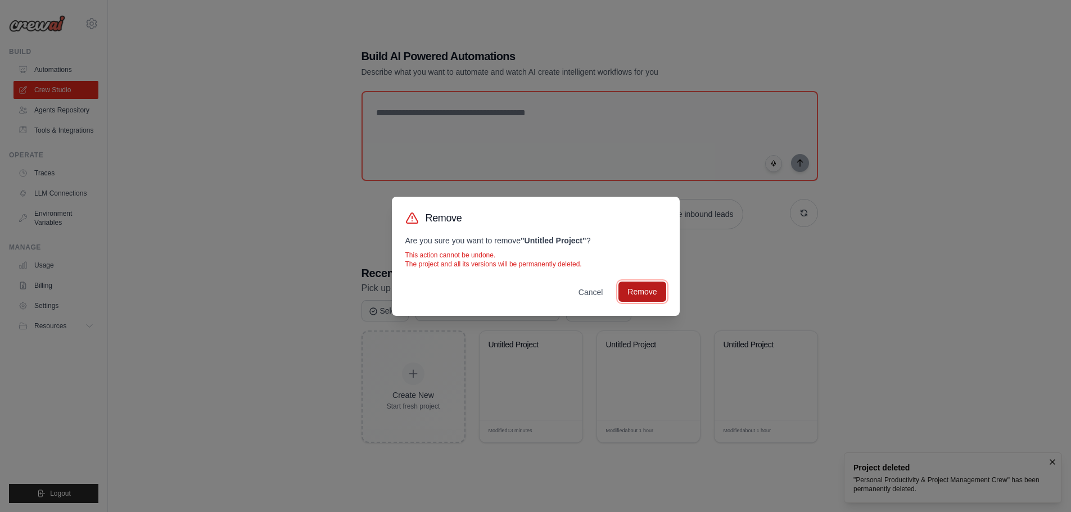
click at [639, 295] on button "Remove" at bounding box center [641, 292] width 47 height 20
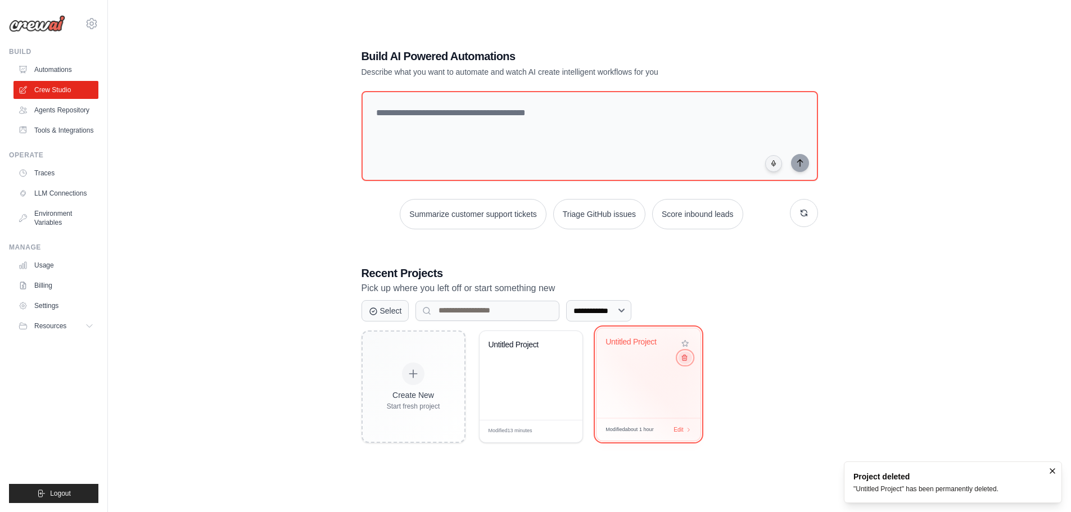
click at [686, 356] on icon at bounding box center [683, 357] width 7 height 7
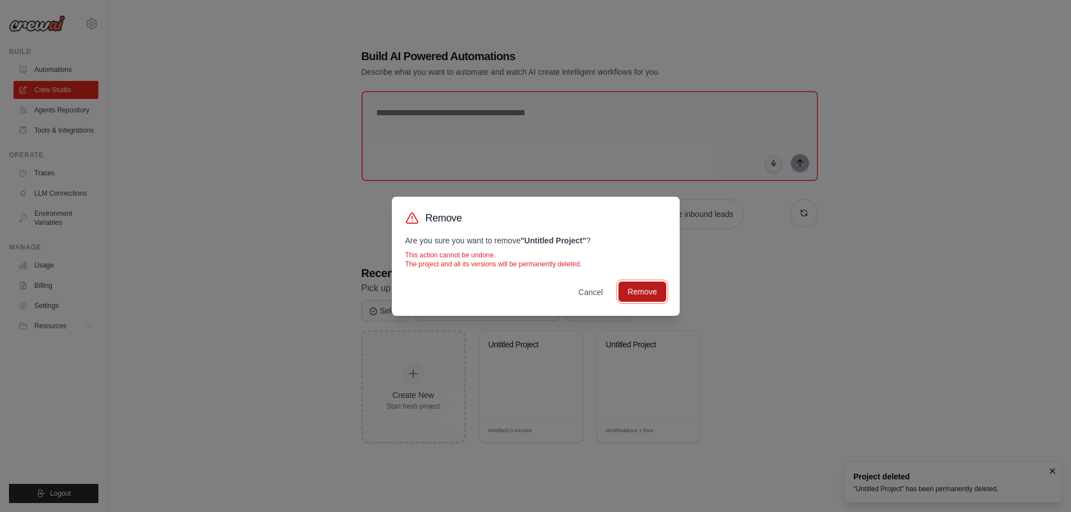
click at [633, 295] on button "Remove" at bounding box center [641, 292] width 47 height 20
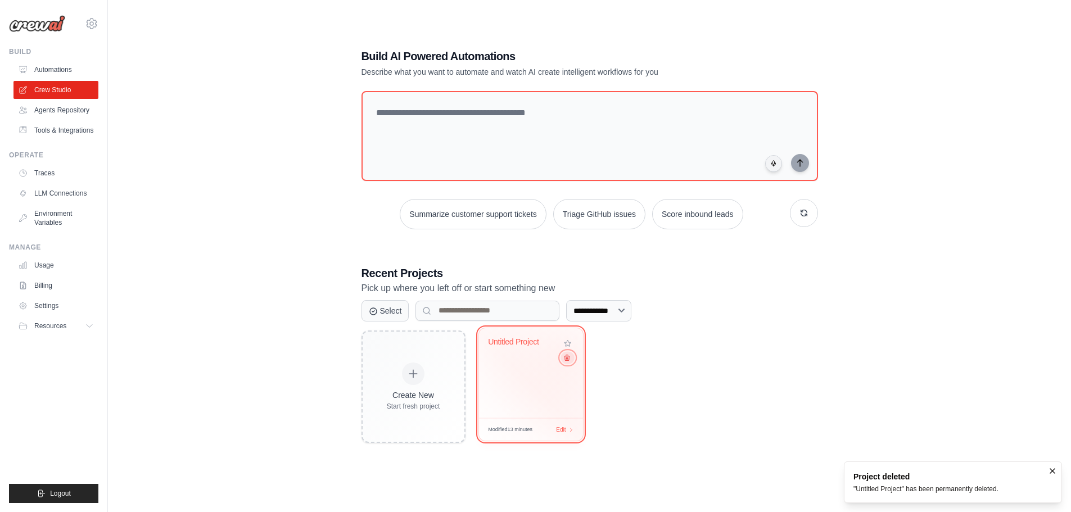
click at [566, 358] on icon at bounding box center [566, 357] width 7 height 7
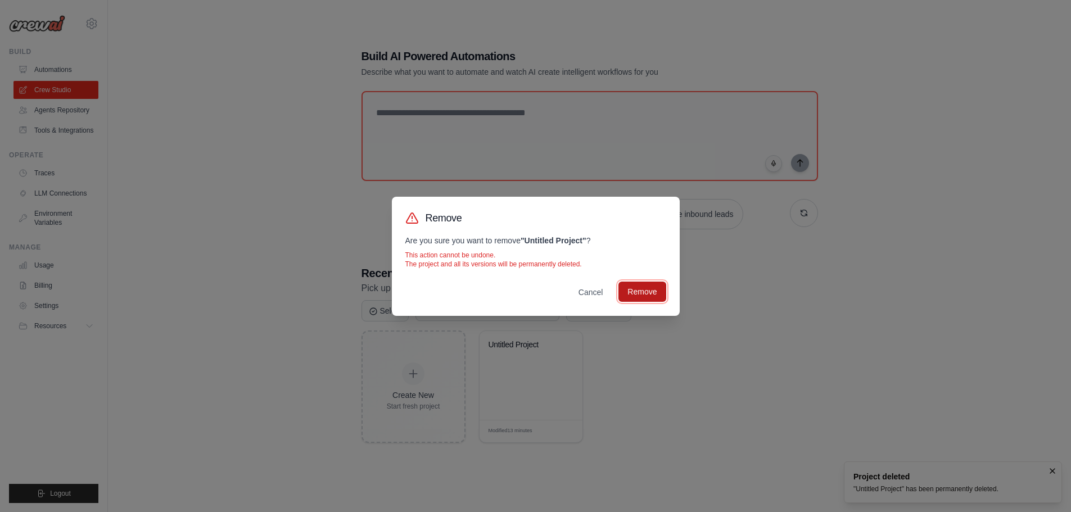
click at [639, 285] on button "Remove" at bounding box center [641, 292] width 47 height 20
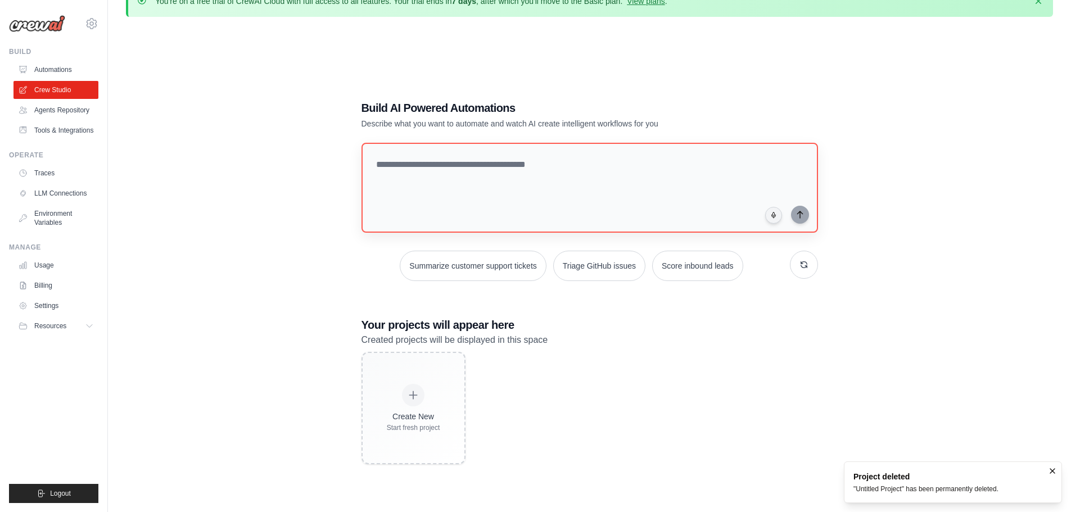
scroll to position [5, 0]
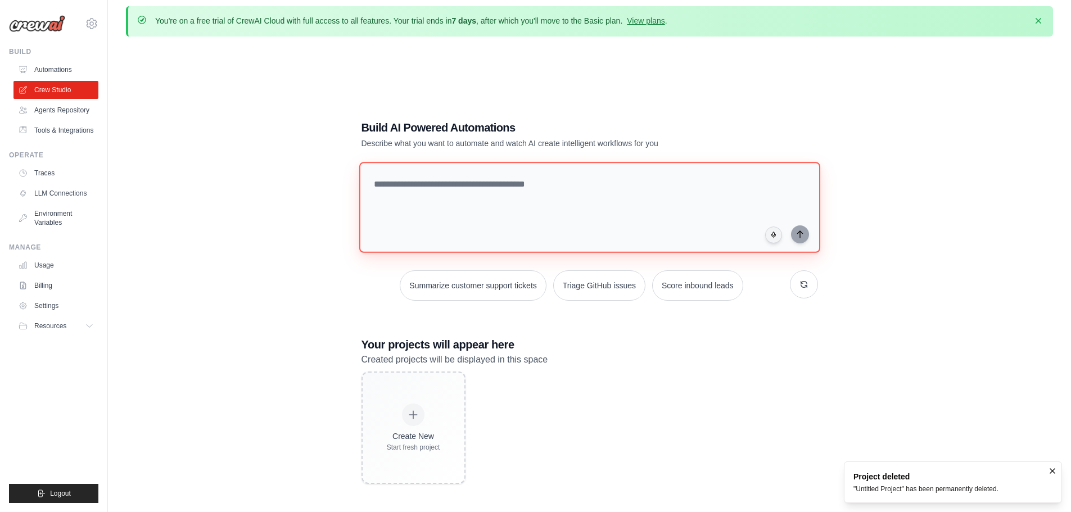
click at [419, 181] on textarea at bounding box center [589, 207] width 461 height 91
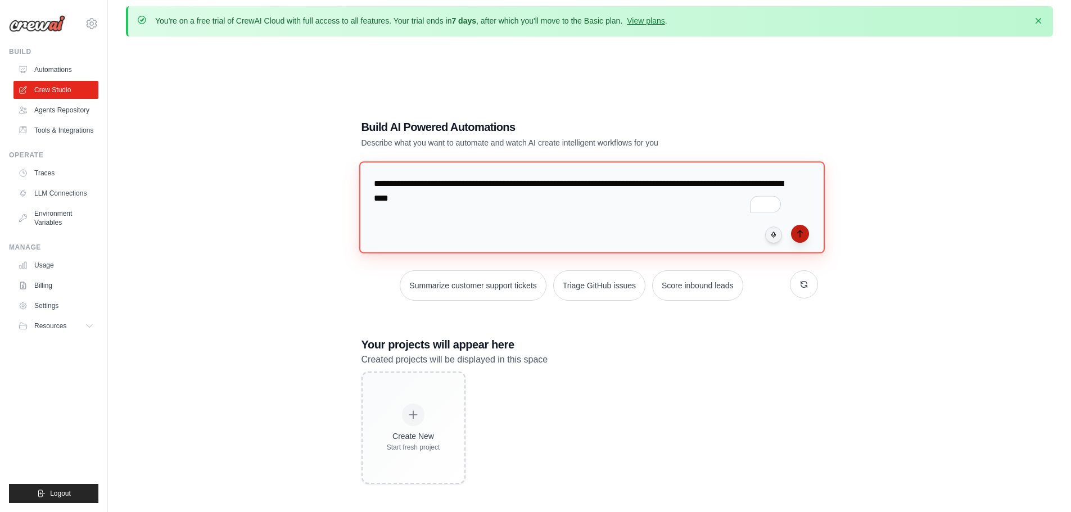
type textarea "**********"
click at [805, 230] on button "submit" at bounding box center [800, 234] width 18 height 18
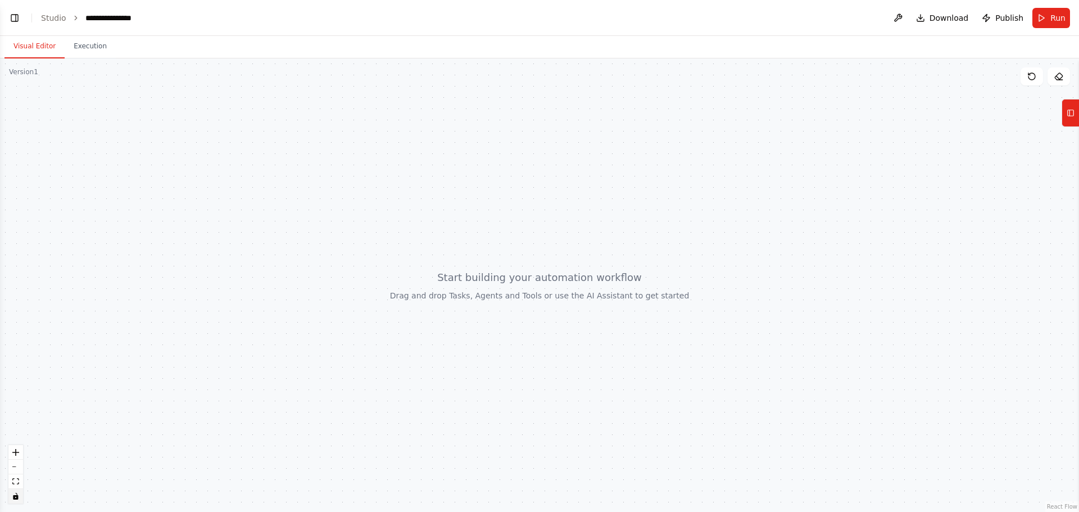
click at [17, 496] on icon "toggle interactivity" at bounding box center [15, 496] width 5 height 7
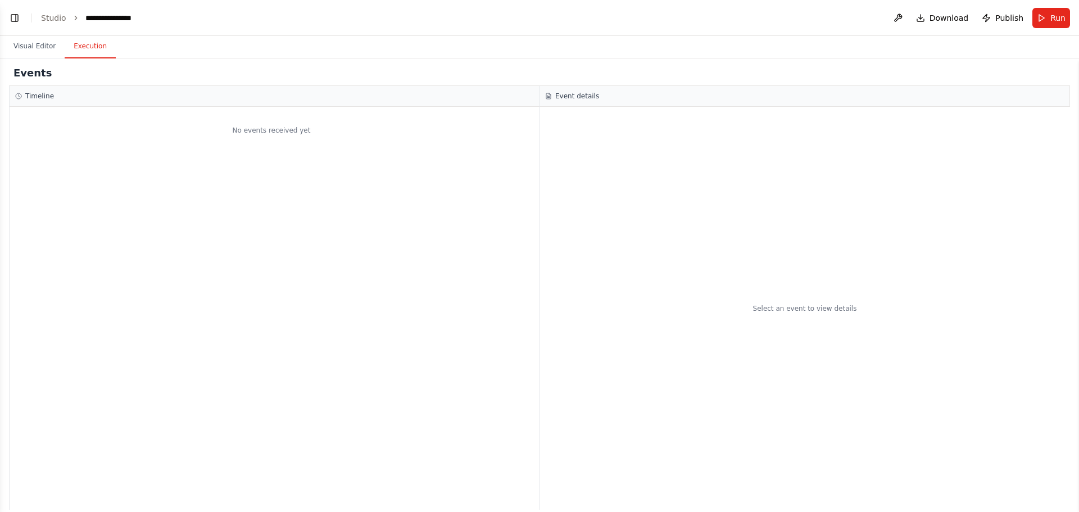
click at [98, 49] on button "Execution" at bounding box center [90, 47] width 51 height 24
click at [49, 46] on button "Visual Editor" at bounding box center [34, 47] width 60 height 24
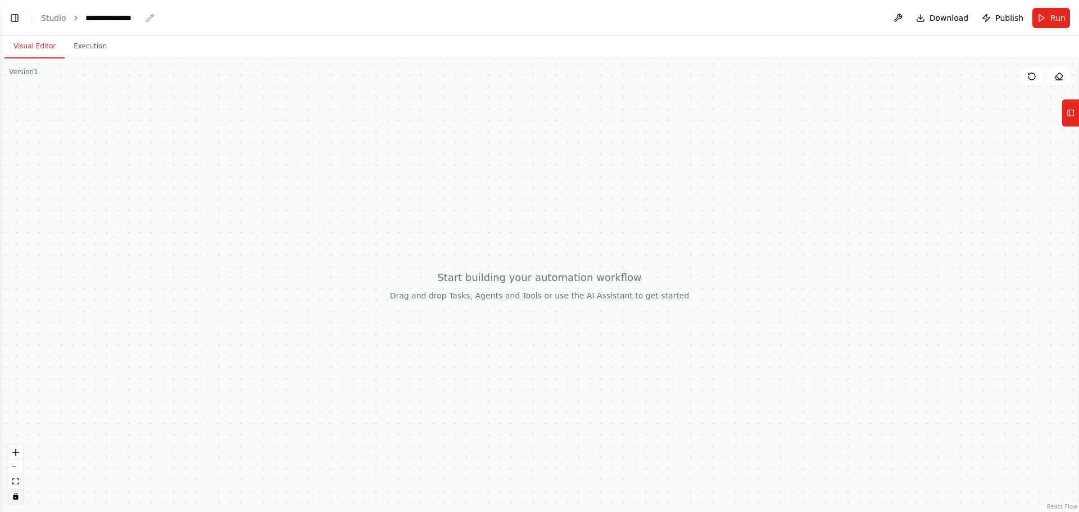
click at [102, 21] on div "**********" at bounding box center [113, 17] width 56 height 11
click at [11, 26] on header "**********" at bounding box center [539, 18] width 1079 height 36
click at [11, 21] on button "Toggle Left Sidebar" at bounding box center [15, 18] width 16 height 16
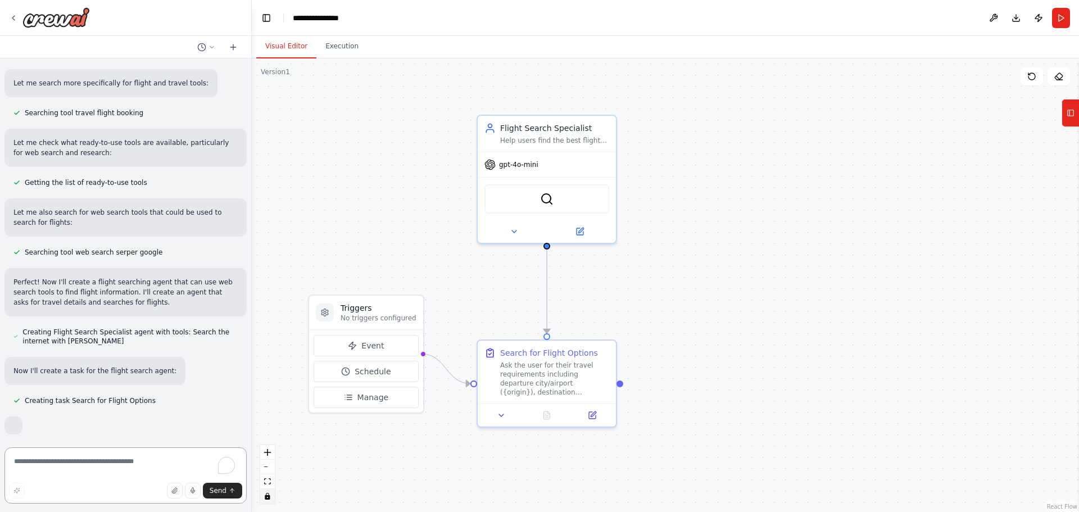
scroll to position [180, 0]
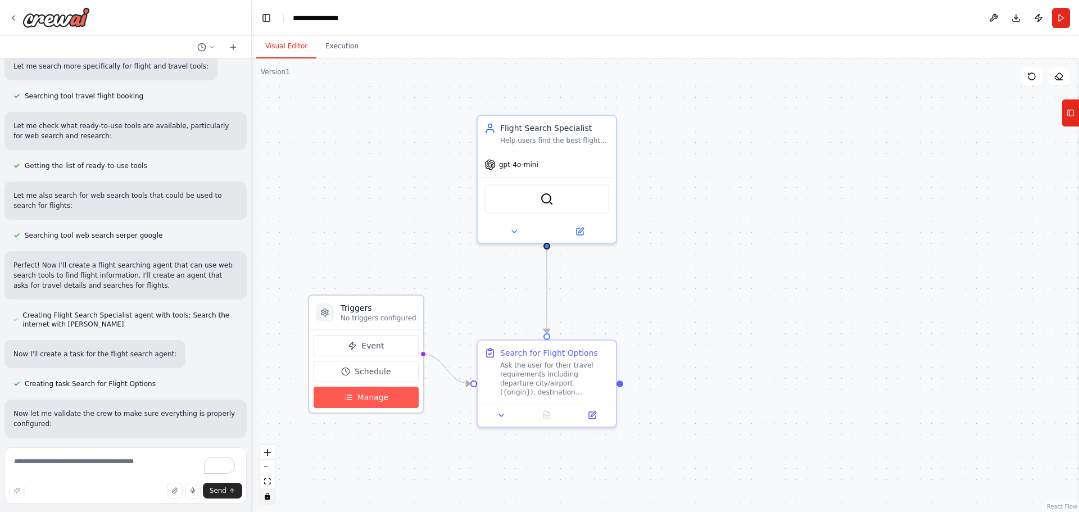
click at [377, 395] on span "Manage" at bounding box center [373, 397] width 31 height 11
click at [374, 401] on span "Manage" at bounding box center [373, 397] width 31 height 11
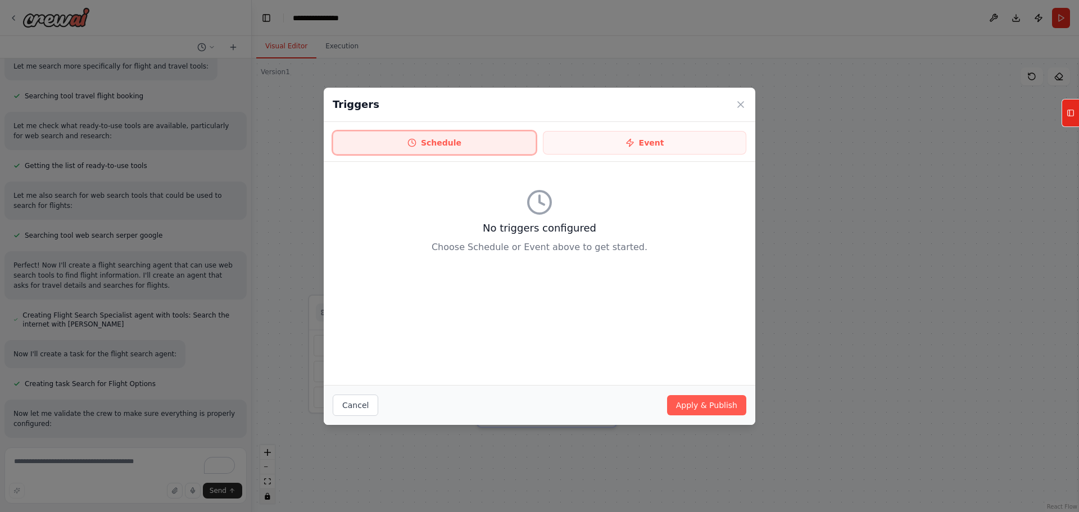
click at [437, 153] on button "Schedule" at bounding box center [435, 143] width 204 height 24
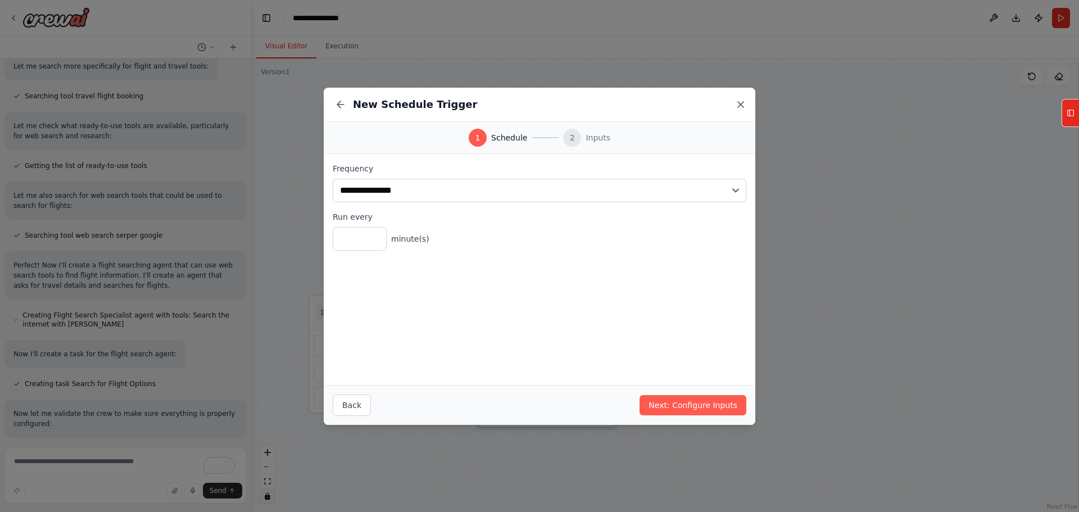
click at [739, 107] on icon at bounding box center [741, 105] width 6 height 6
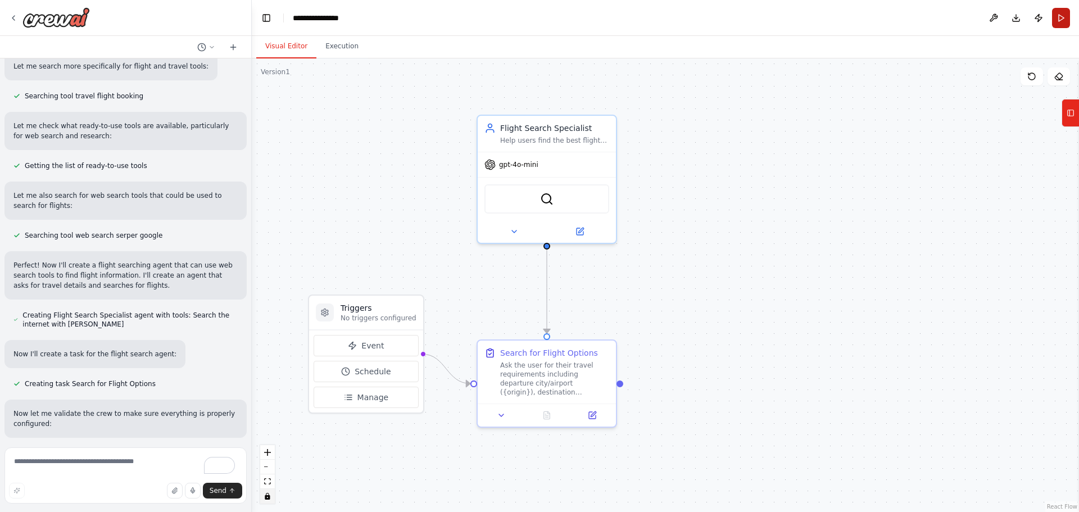
click at [1060, 16] on button "Run" at bounding box center [1061, 18] width 18 height 20
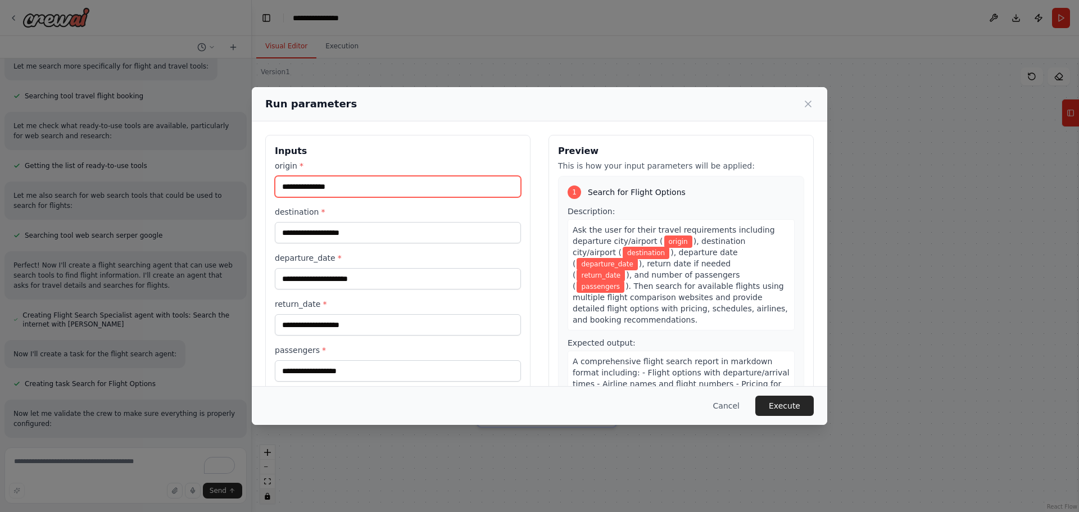
click at [470, 185] on input "origin *" at bounding box center [398, 186] width 246 height 21
type input "*******"
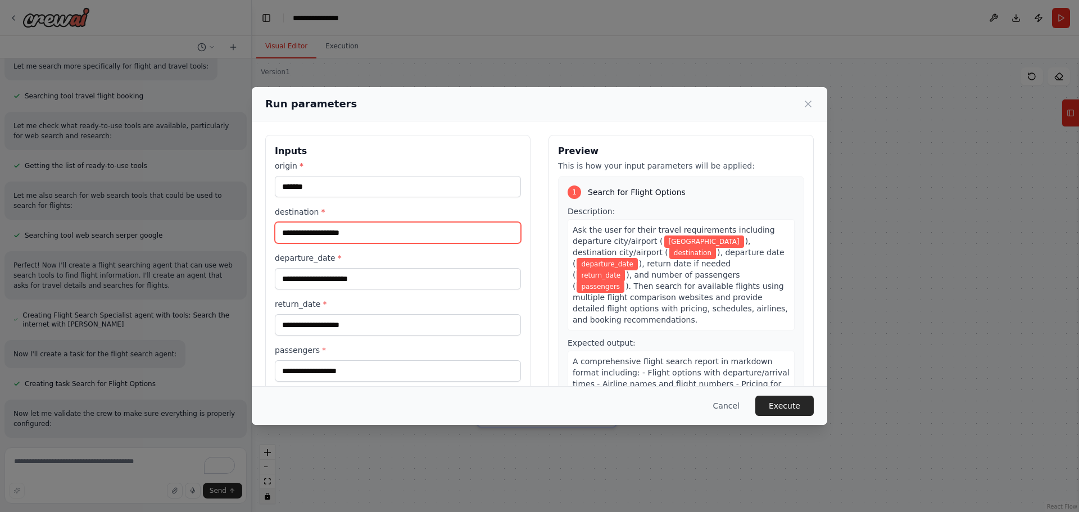
click at [401, 240] on input "destination *" at bounding box center [398, 232] width 246 height 21
type input "*****"
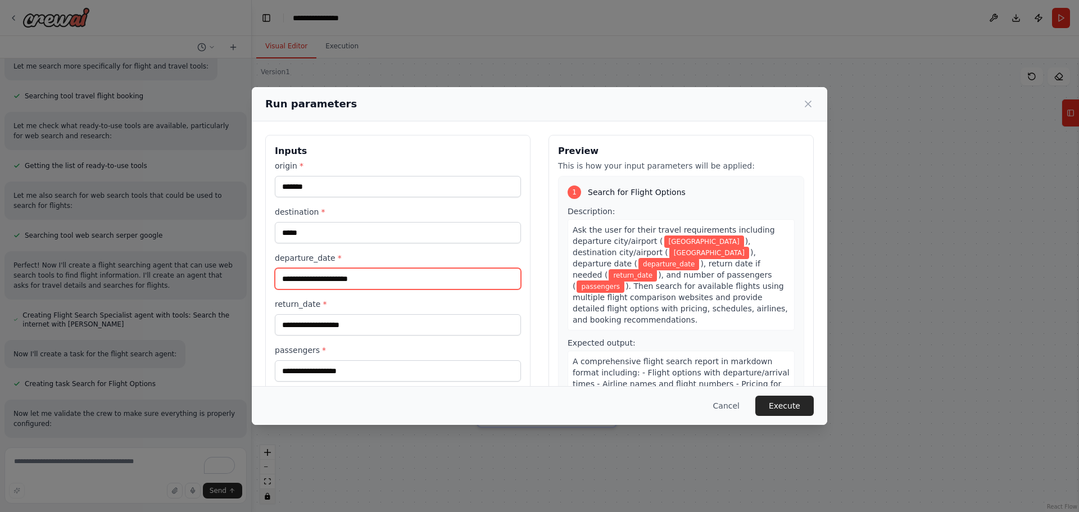
click at [399, 275] on input "departure_date *" at bounding box center [398, 278] width 246 height 21
type input "**********"
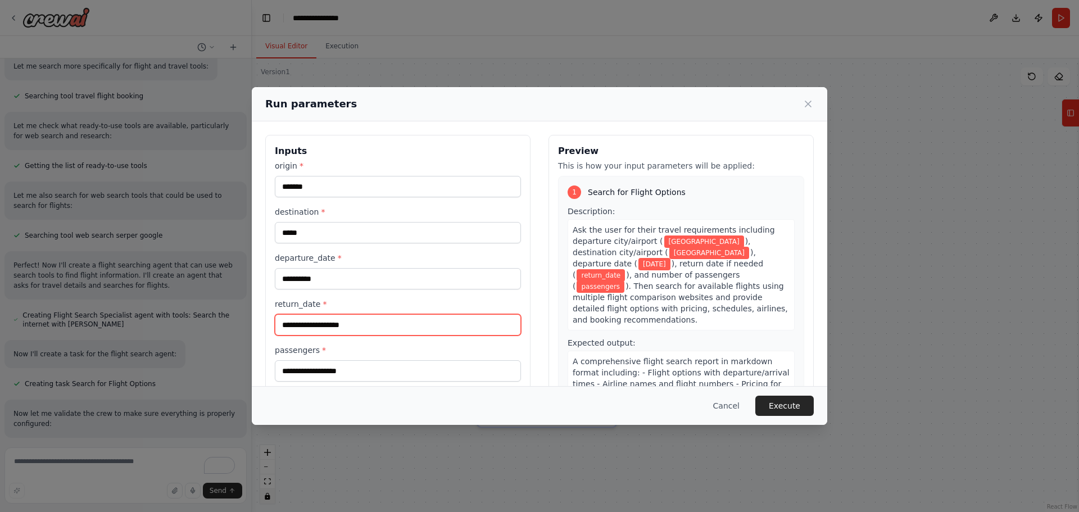
click at [337, 329] on input "return_date *" at bounding box center [398, 324] width 246 height 21
type input "**********"
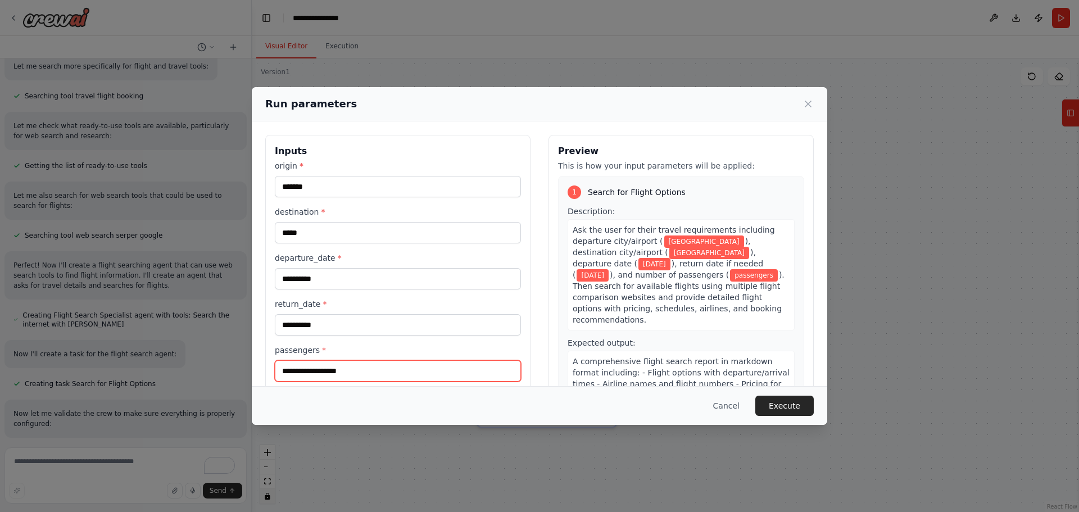
click at [326, 363] on input "passengers *" at bounding box center [398, 370] width 246 height 21
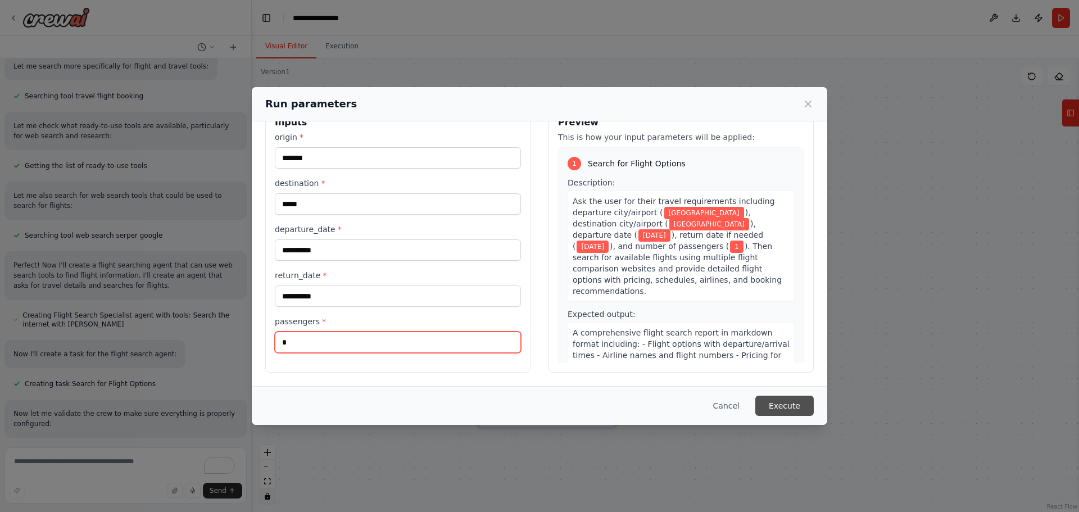
type input "*"
click at [783, 409] on button "Execute" at bounding box center [785, 406] width 58 height 20
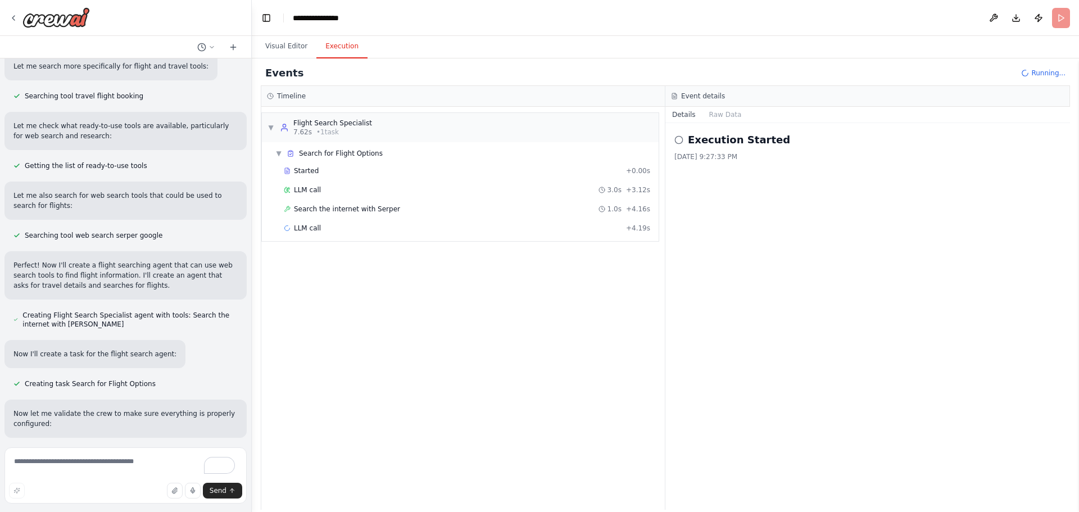
click at [254, 46] on div "Visual Editor Execution" at bounding box center [665, 47] width 827 height 22
click at [269, 46] on button "Visual Editor" at bounding box center [286, 47] width 60 height 24
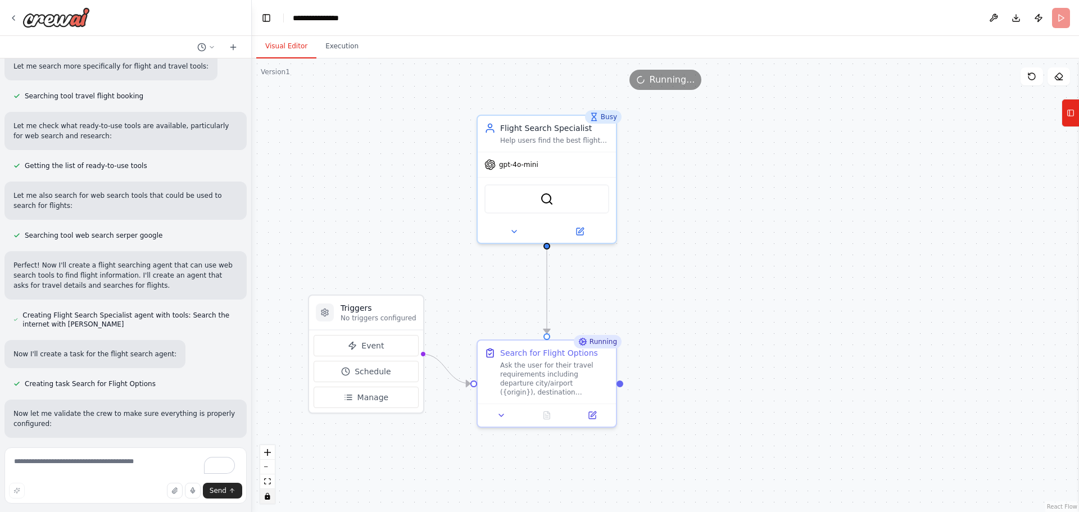
click at [591, 416] on div ".deletable-edge-delete-btn { width: 20px; height: 20px; border: 0px solid #ffff…" at bounding box center [665, 285] width 827 height 454
click at [596, 420] on div ".deletable-edge-delete-btn { width: 20px; height: 20px; border: 0px solid #ffff…" at bounding box center [665, 285] width 827 height 454
click at [346, 47] on button "Execution" at bounding box center [341, 47] width 51 height 24
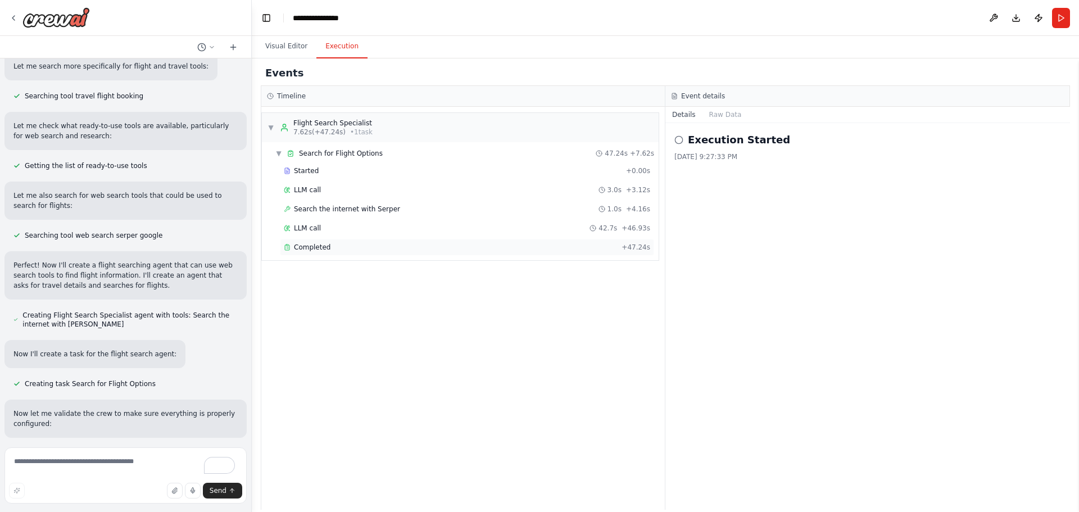
click at [312, 243] on span "Completed" at bounding box center [312, 247] width 37 height 9
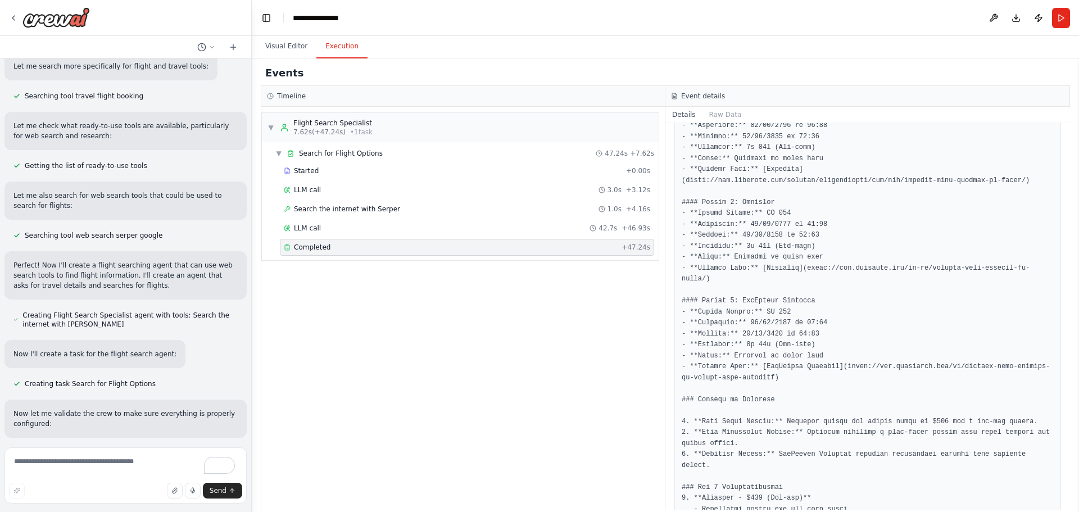
scroll to position [573, 0]
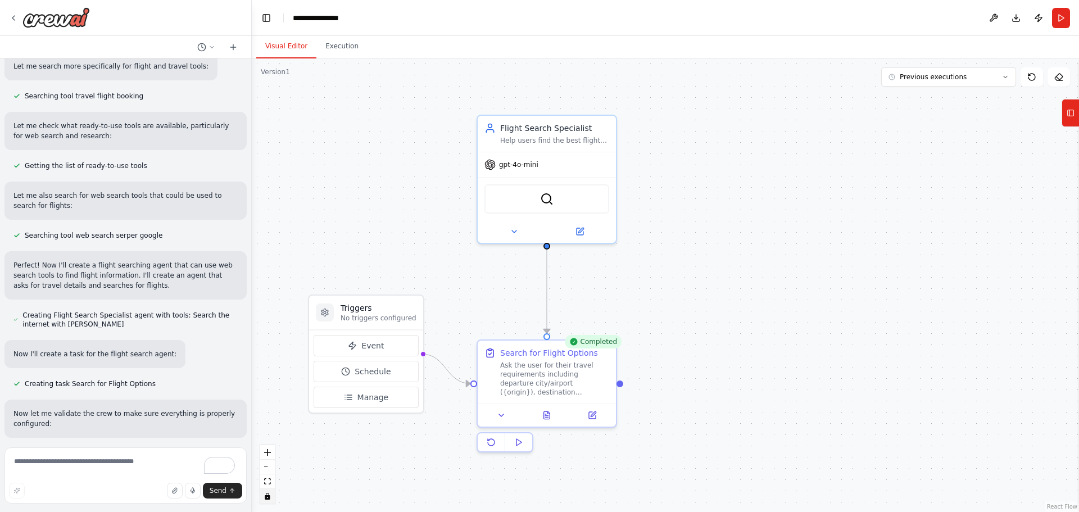
click at [281, 54] on button "Visual Editor" at bounding box center [286, 47] width 60 height 24
click at [599, 424] on div ".deletable-edge-delete-btn { width: 20px; height: 20px; border: 0px solid #ffff…" at bounding box center [665, 285] width 827 height 454
click at [593, 416] on div ".deletable-edge-delete-btn { width: 20px; height: 20px; border: 0px solid #ffff…" at bounding box center [665, 285] width 827 height 454
drag, startPoint x: 650, startPoint y: 338, endPoint x: 622, endPoint y: 353, distance: 32.4
click at [650, 338] on div ".deletable-edge-delete-btn { width: 20px; height: 20px; border: 0px solid #ffff…" at bounding box center [665, 285] width 827 height 454
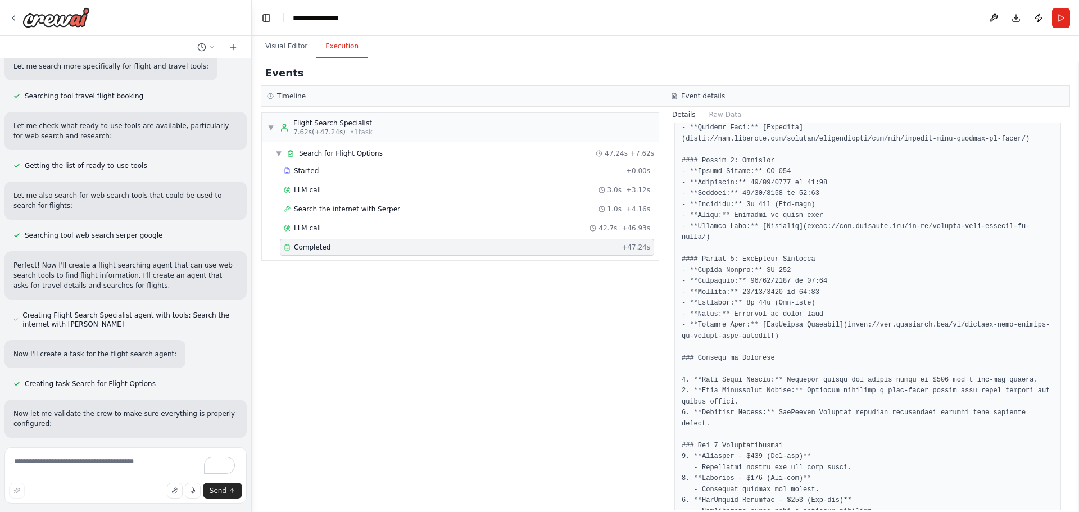
click at [337, 47] on button "Execution" at bounding box center [341, 47] width 51 height 24
click at [284, 42] on button "Visual Editor" at bounding box center [286, 47] width 60 height 24
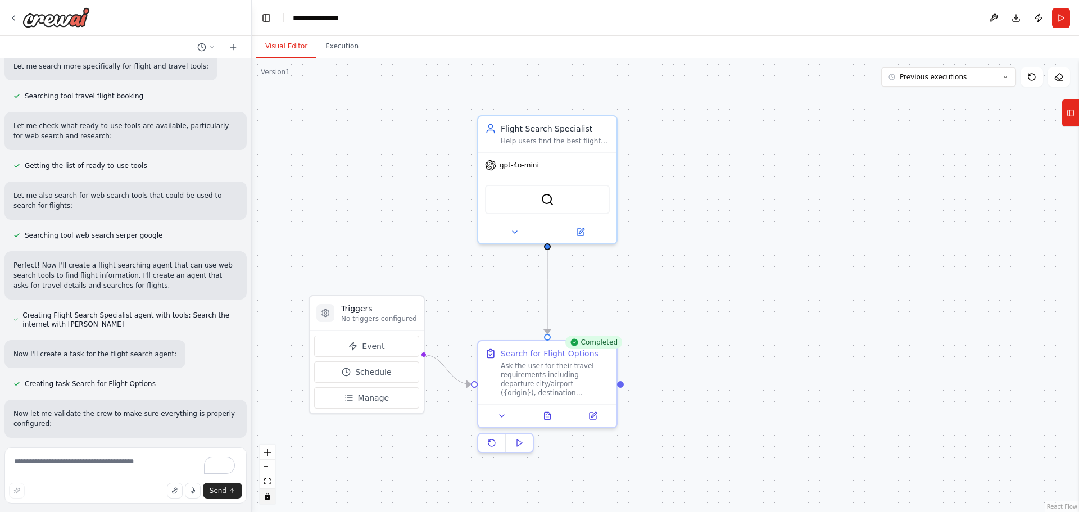
click at [520, 177] on div ".deletable-edge-delete-btn { width: 20px; height: 20px; border: 0px solid #ffff…" at bounding box center [665, 285] width 827 height 454
drag, startPoint x: 806, startPoint y: 146, endPoint x: 780, endPoint y: 141, distance: 26.8
click at [780, 141] on div ".deletable-edge-delete-btn { width: 20px; height: 20px; border: 0px solid #ffff…" at bounding box center [665, 285] width 827 height 454
drag, startPoint x: 1056, startPoint y: 15, endPoint x: 1001, endPoint y: 34, distance: 58.8
click at [1056, 15] on button "Run" at bounding box center [1061, 18] width 18 height 20
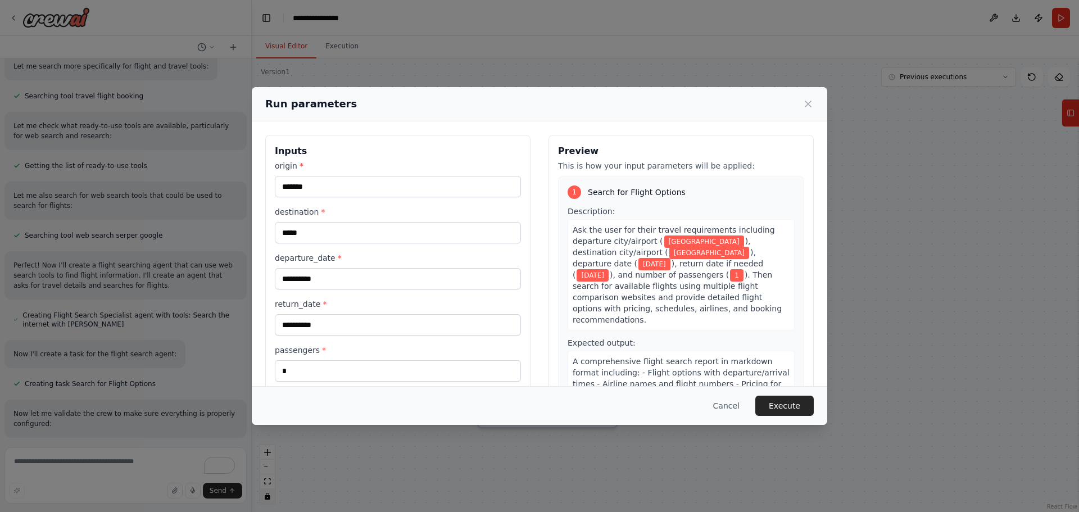
click at [738, 405] on button "Cancel" at bounding box center [726, 406] width 44 height 20
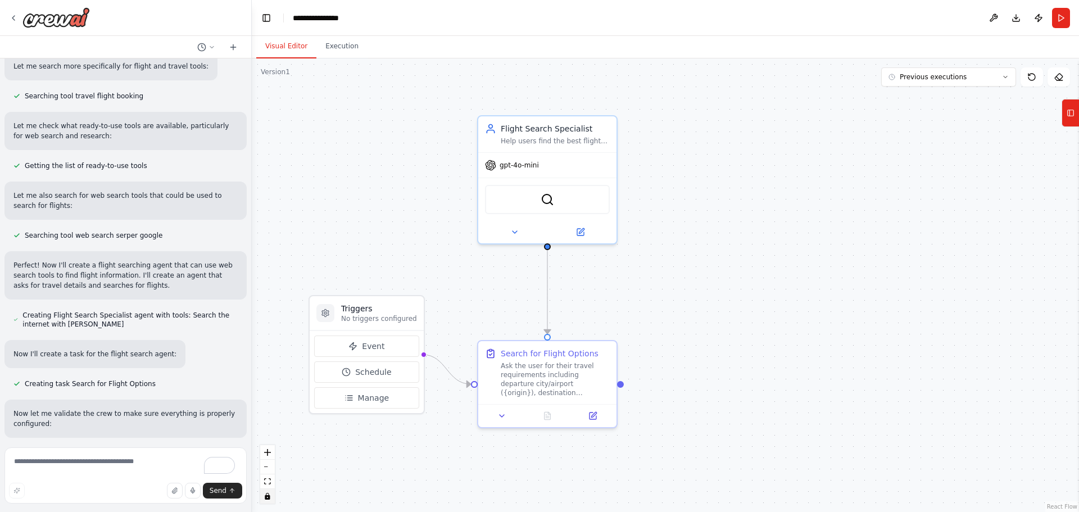
click at [729, 257] on div ".deletable-edge-delete-btn { width: 20px; height: 20px; border: 0px solid #ffff…" at bounding box center [665, 285] width 827 height 454
click at [943, 80] on span "Previous executions" at bounding box center [933, 77] width 67 height 9
drag, startPoint x: 674, startPoint y: 279, endPoint x: 645, endPoint y: 282, distance: 29.4
click at [674, 278] on div ".deletable-edge-delete-btn { width: 20px; height: 20px; border: 0px solid #ffff…" at bounding box center [665, 285] width 827 height 454
click at [1062, 78] on icon at bounding box center [1058, 77] width 7 height 7
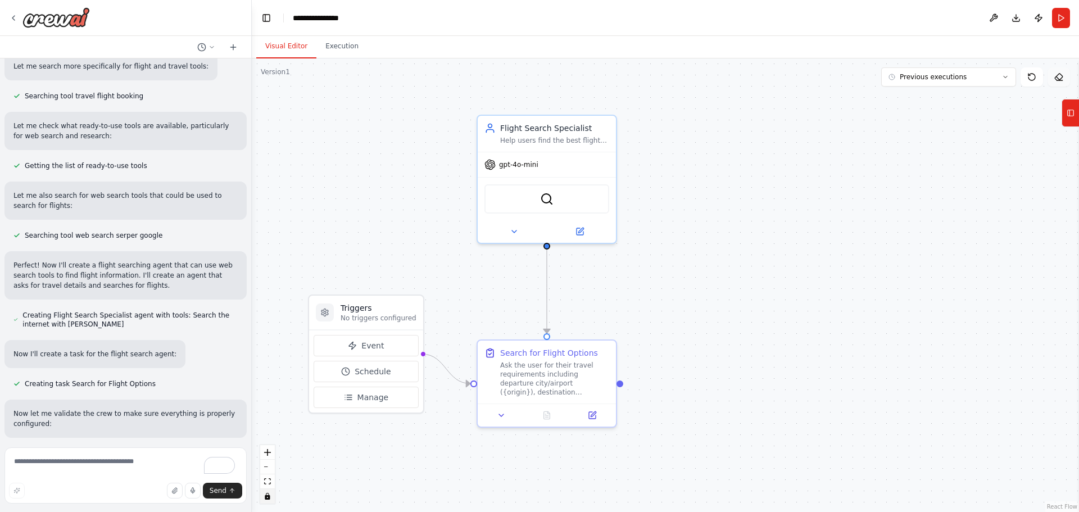
click at [1056, 75] on icon at bounding box center [1059, 77] width 9 height 9
click at [564, 270] on div ".deletable-edge-delete-btn { width: 20px; height: 20px; border: 0px solid #ffff…" at bounding box center [665, 285] width 827 height 454
click at [577, 236] on div ".deletable-edge-delete-btn { width: 20px; height: 20px; border: 0px solid #ffff…" at bounding box center [665, 285] width 827 height 454
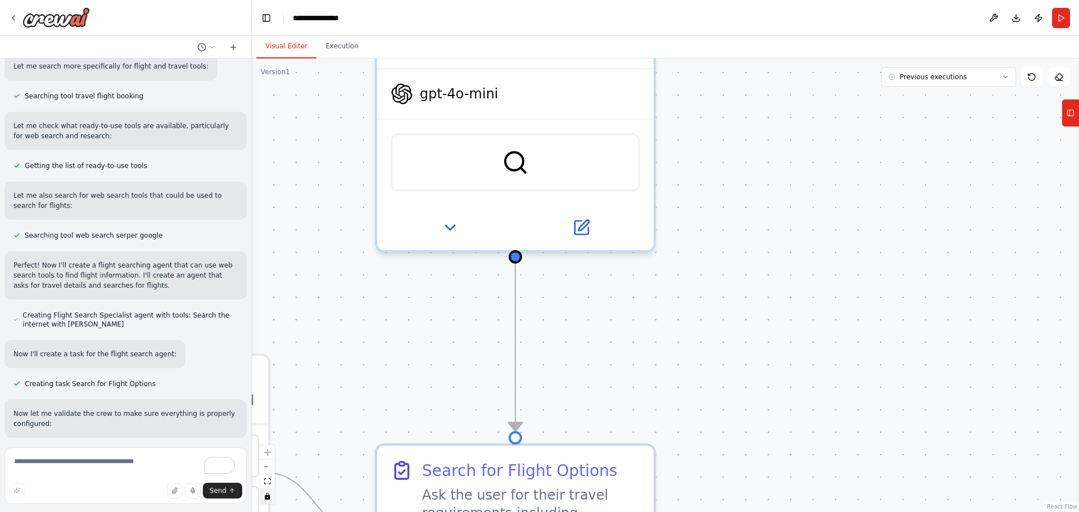
click at [588, 237] on div ".deletable-edge-delete-btn { width: 20px; height: 20px; border: 0px solid #ffff…" at bounding box center [665, 285] width 827 height 454
click at [660, 262] on div ".deletable-edge-delete-btn { width: 20px; height: 20px; border: 0px solid #ffff…" at bounding box center [665, 285] width 827 height 454
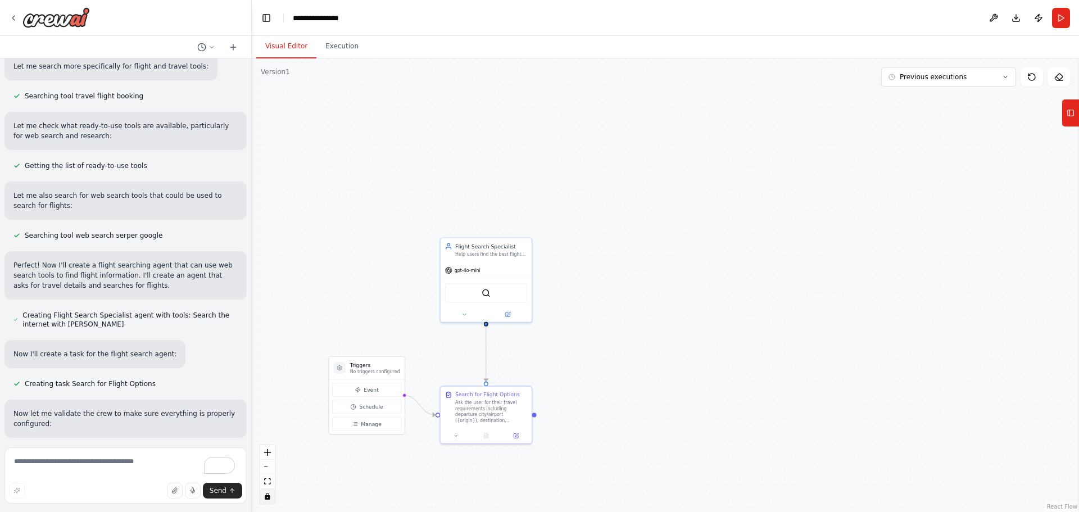
click at [264, 499] on button "toggle interactivity" at bounding box center [267, 496] width 15 height 15
click at [511, 312] on button at bounding box center [508, 313] width 42 height 9
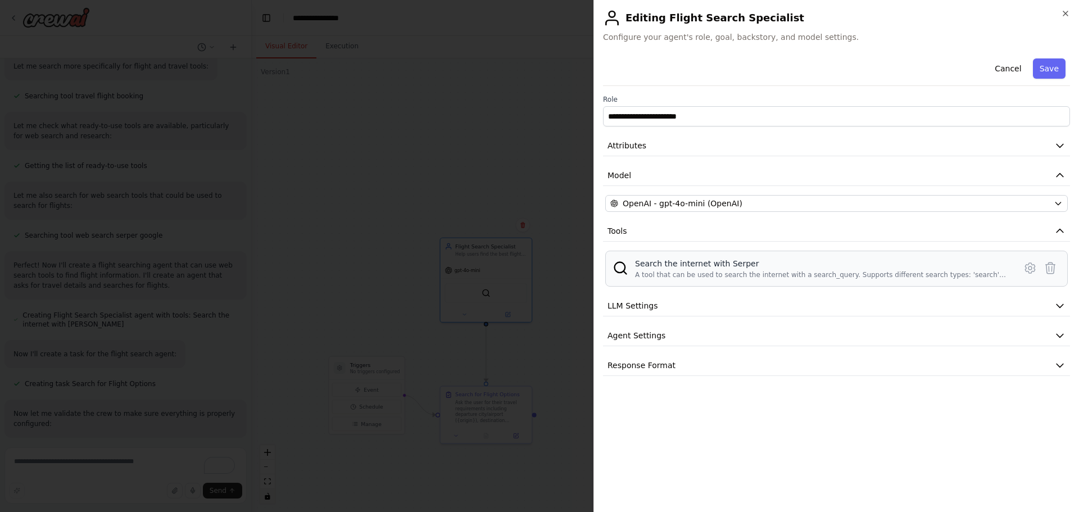
click at [684, 274] on div "A tool that can be used to search the internet with a search_query. Supports di…" at bounding box center [822, 274] width 374 height 9
click at [1035, 264] on icon at bounding box center [1030, 267] width 13 height 13
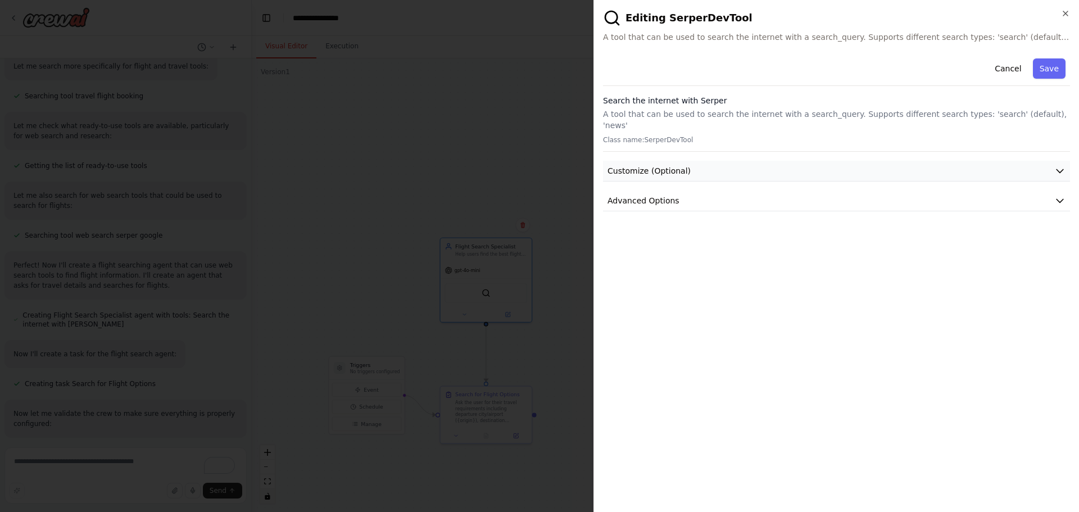
click at [744, 161] on button "Customize (Optional)" at bounding box center [836, 171] width 467 height 21
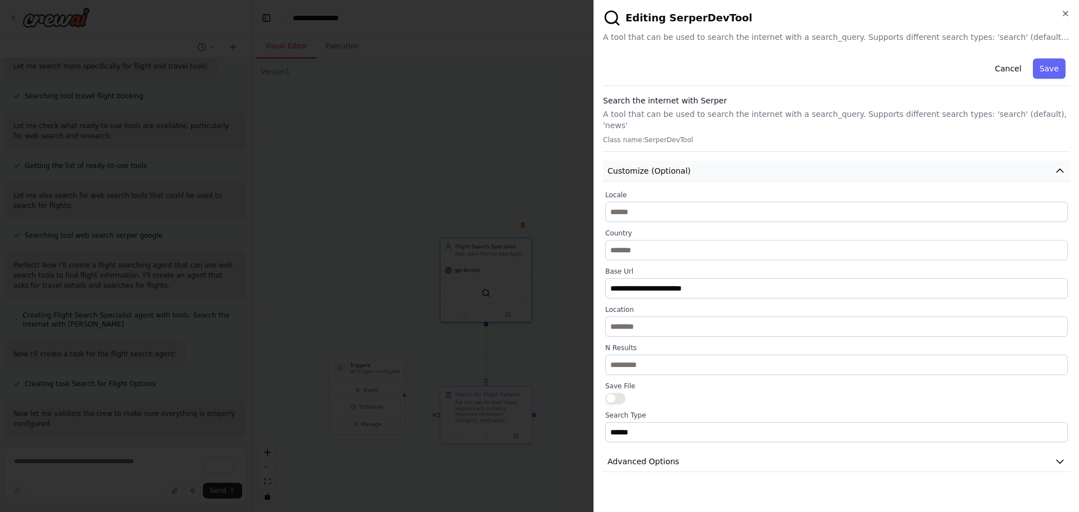
click at [744, 161] on button "Customize (Optional)" at bounding box center [836, 171] width 467 height 21
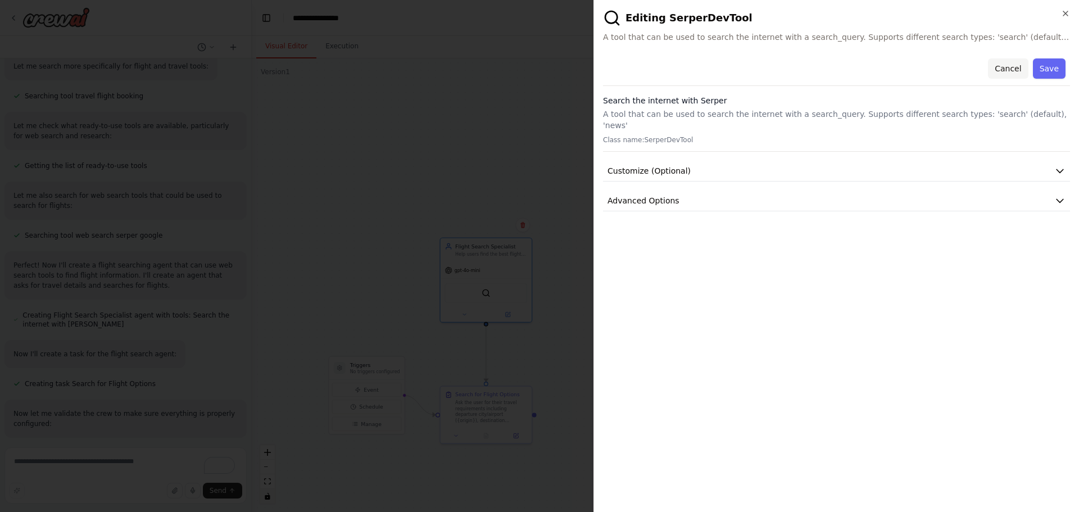
click at [1000, 65] on button "Cancel" at bounding box center [1008, 68] width 40 height 20
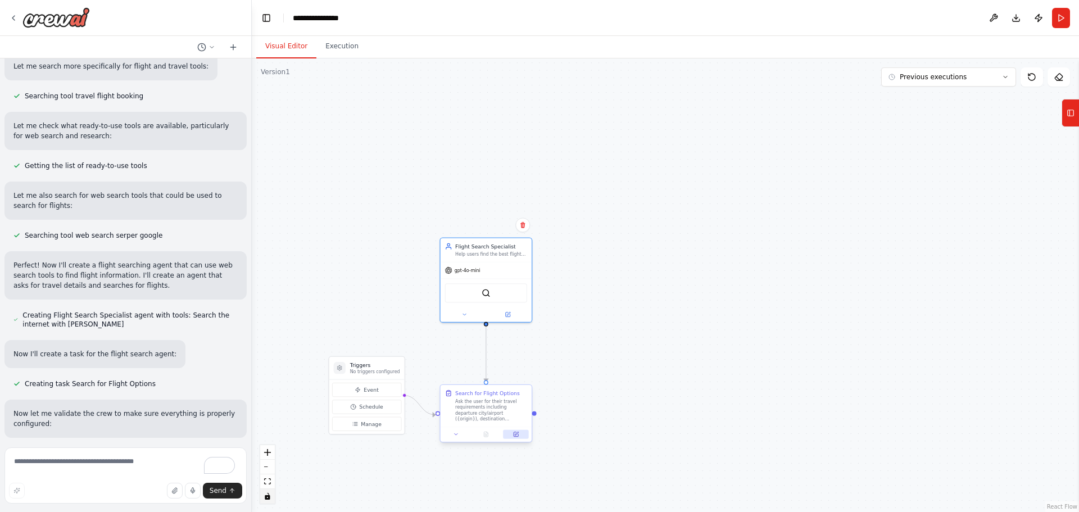
click at [516, 432] on icon at bounding box center [516, 434] width 4 height 4
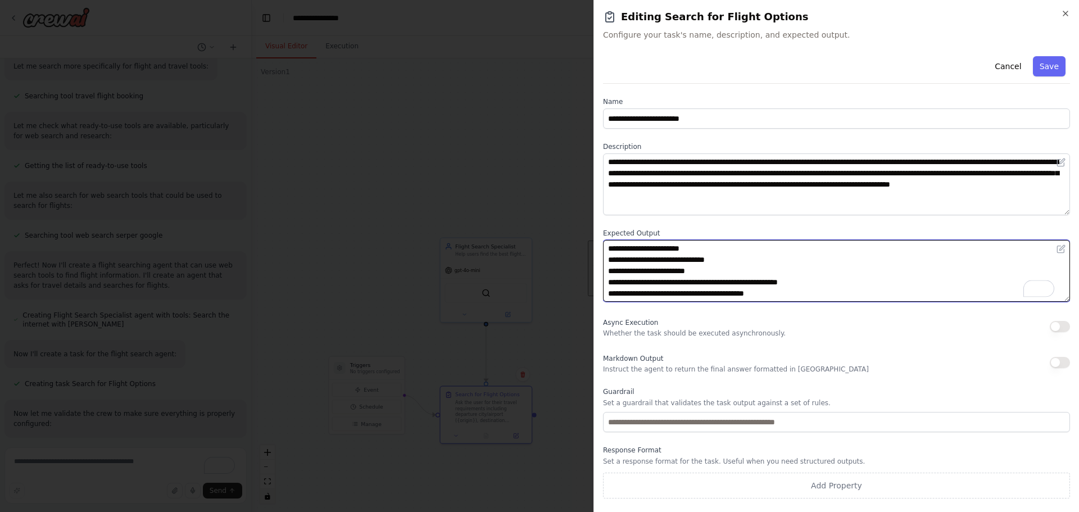
scroll to position [34, 0]
drag, startPoint x: 690, startPoint y: 265, endPoint x: 862, endPoint y: 296, distance: 174.8
click at [862, 296] on textarea "**********" at bounding box center [836, 271] width 467 height 62
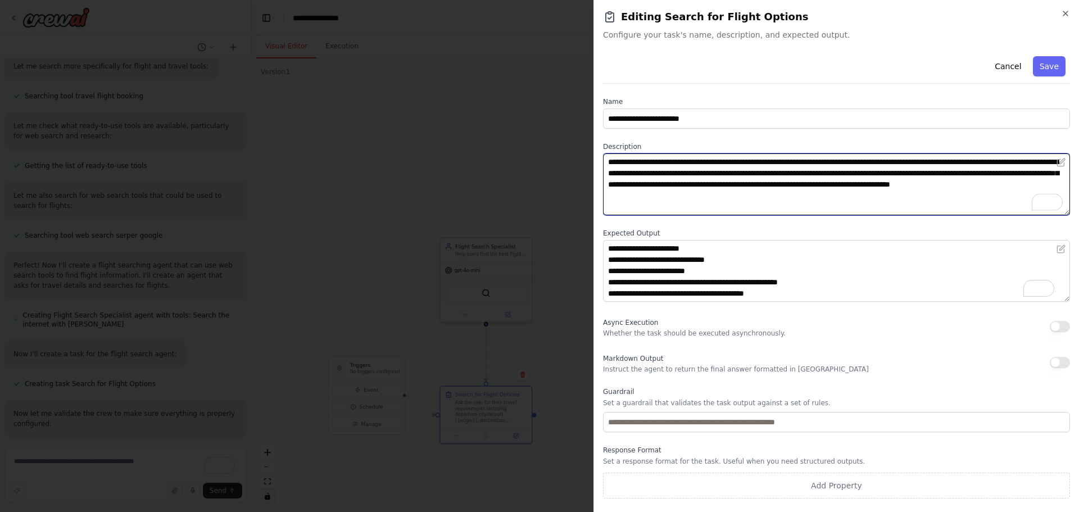
drag, startPoint x: 860, startPoint y: 160, endPoint x: 893, endPoint y: 161, distance: 32.6
click at [893, 161] on textarea "**********" at bounding box center [836, 184] width 467 height 62
click at [906, 184] on textarea "**********" at bounding box center [836, 184] width 467 height 62
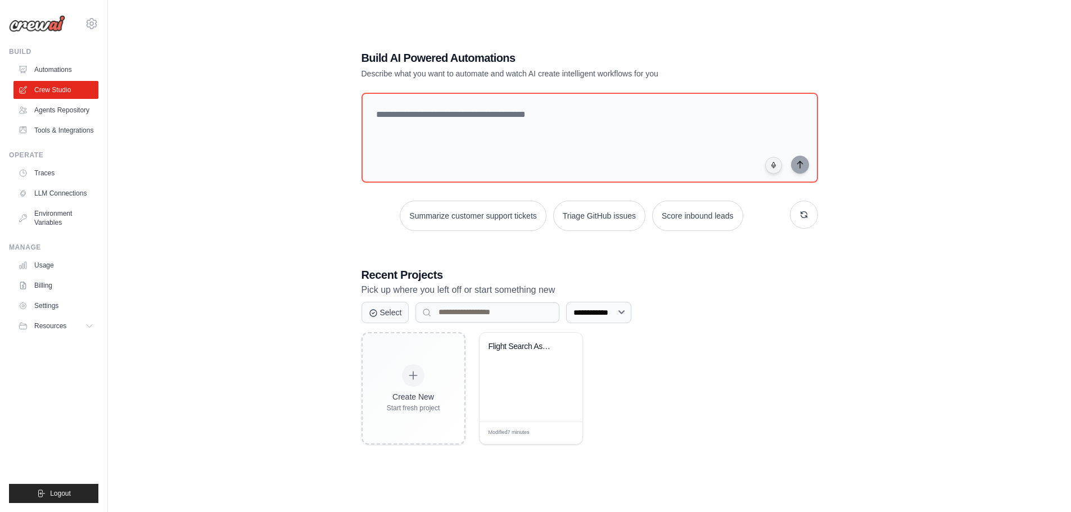
scroll to position [61, 0]
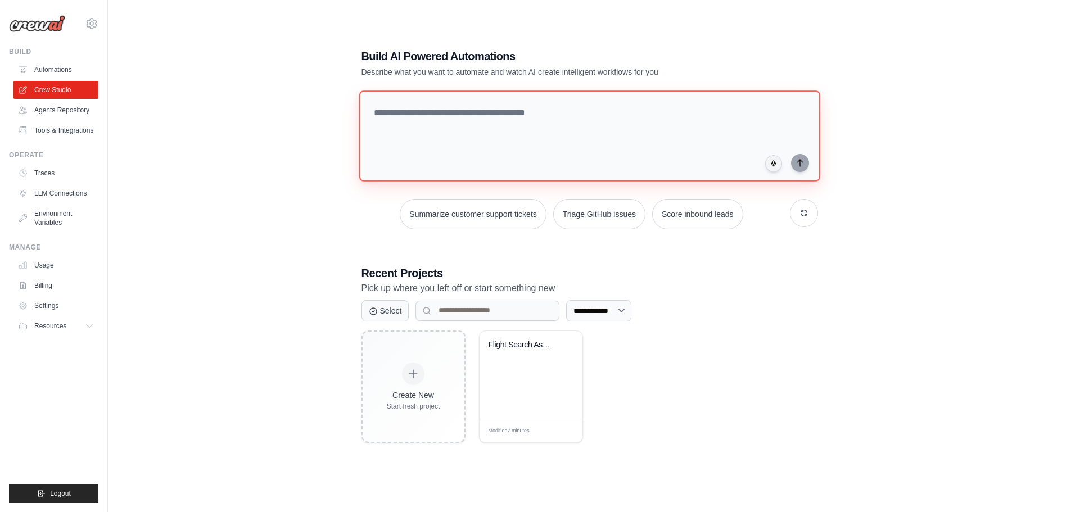
click at [486, 128] on textarea at bounding box center [589, 136] width 461 height 91
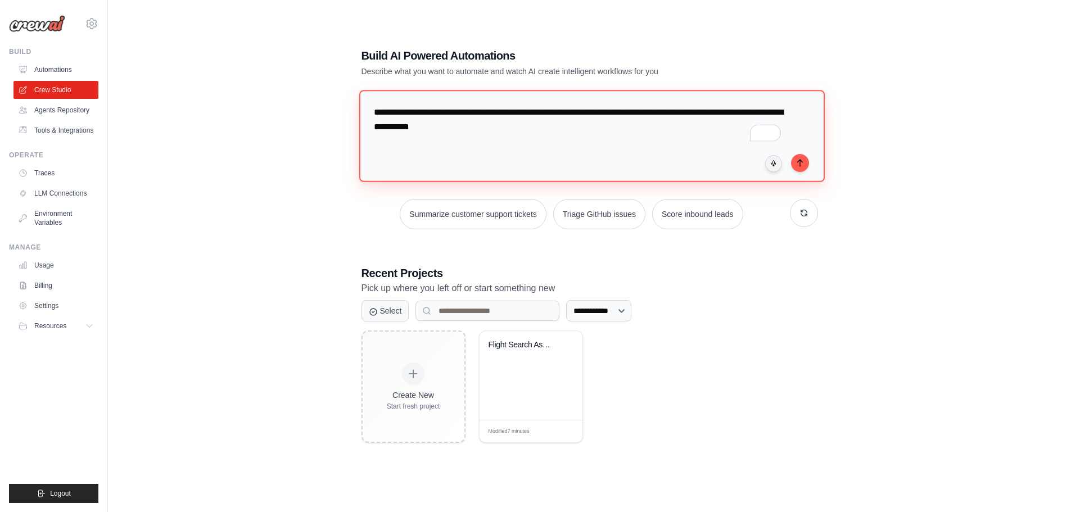
click at [515, 119] on textarea "**********" at bounding box center [591, 136] width 465 height 92
click at [596, 113] on textarea "**********" at bounding box center [591, 136] width 465 height 92
click at [492, 138] on textarea "**********" at bounding box center [591, 136] width 465 height 92
click at [618, 130] on textarea "**********" at bounding box center [591, 136] width 465 height 92
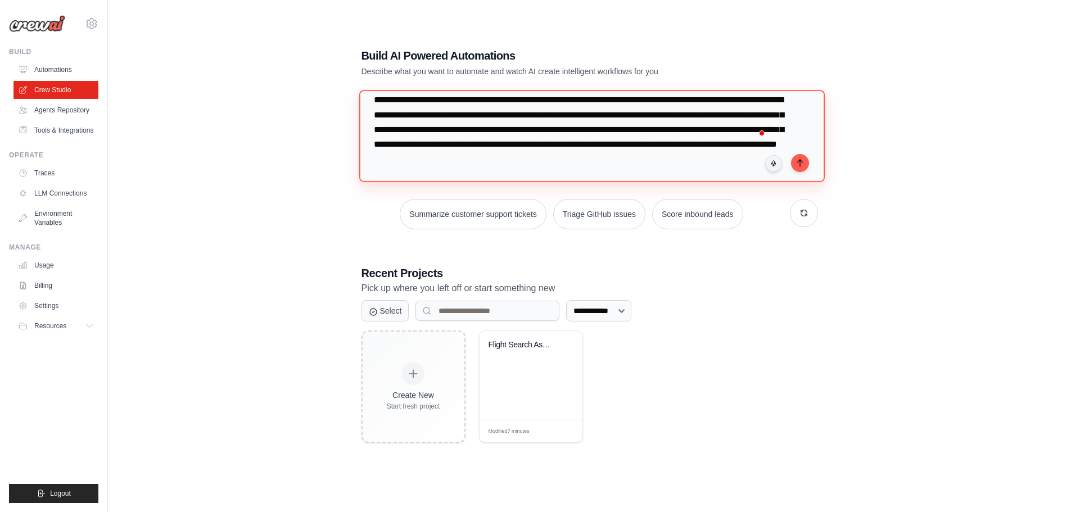
scroll to position [12, 0]
type textarea "**********"
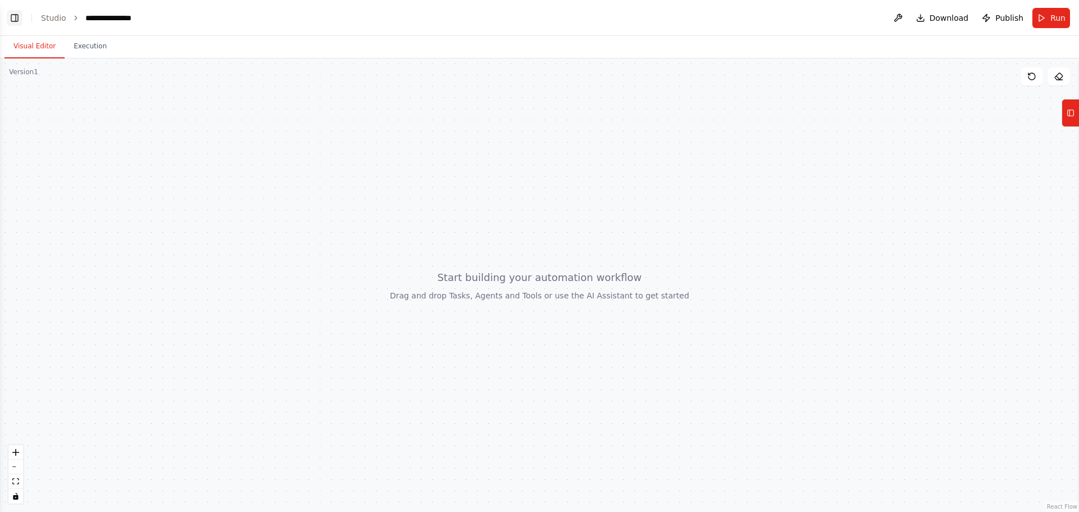
click at [10, 15] on button "Toggle Left Sidebar" at bounding box center [15, 18] width 16 height 16
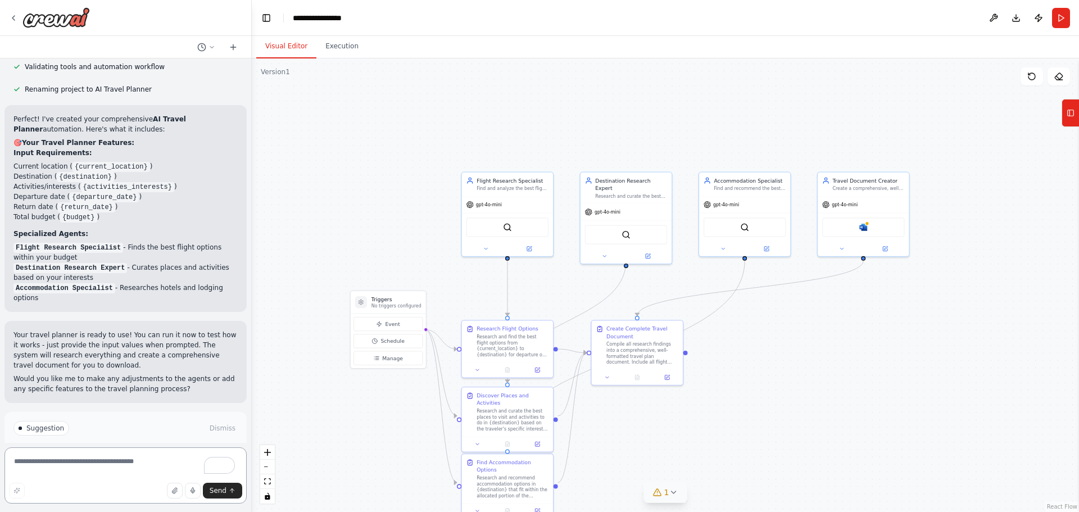
scroll to position [1060, 0]
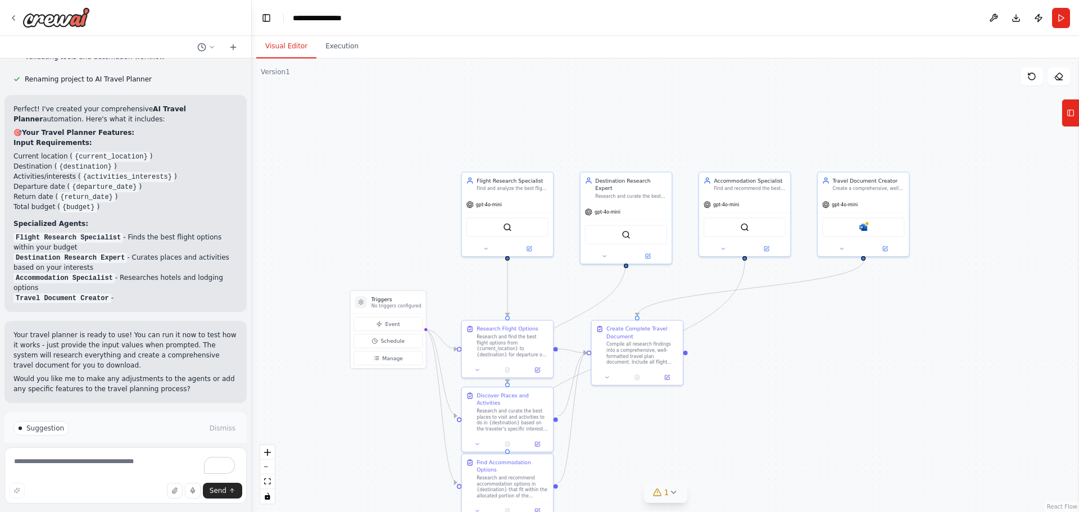
click at [677, 496] on icon at bounding box center [673, 492] width 9 height 9
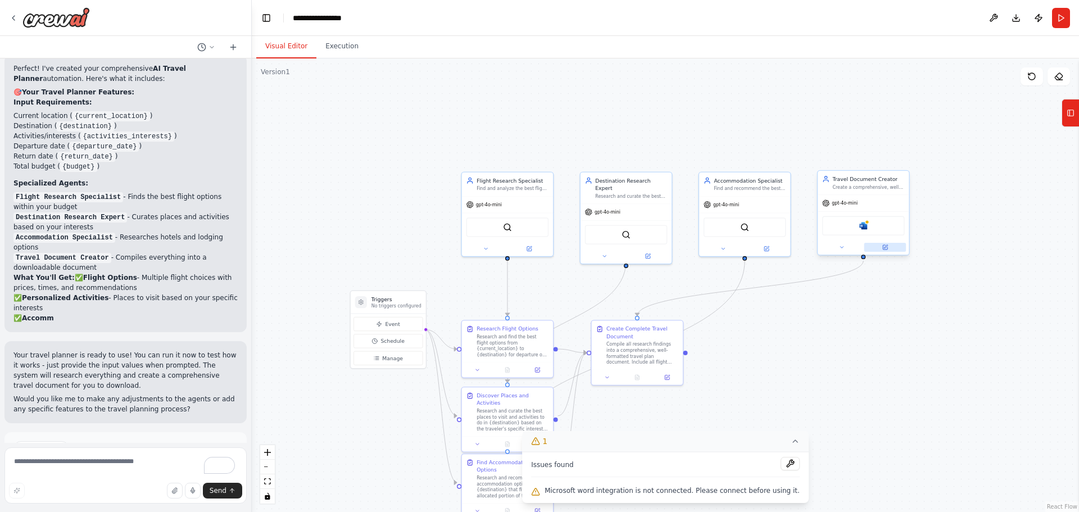
scroll to position [1120, 0]
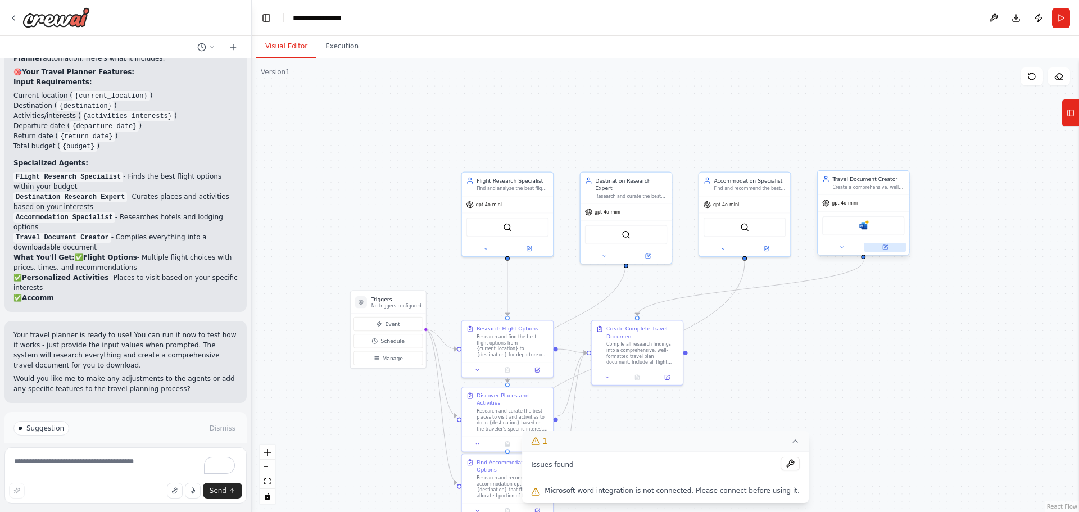
click at [885, 251] on button at bounding box center [886, 247] width 42 height 9
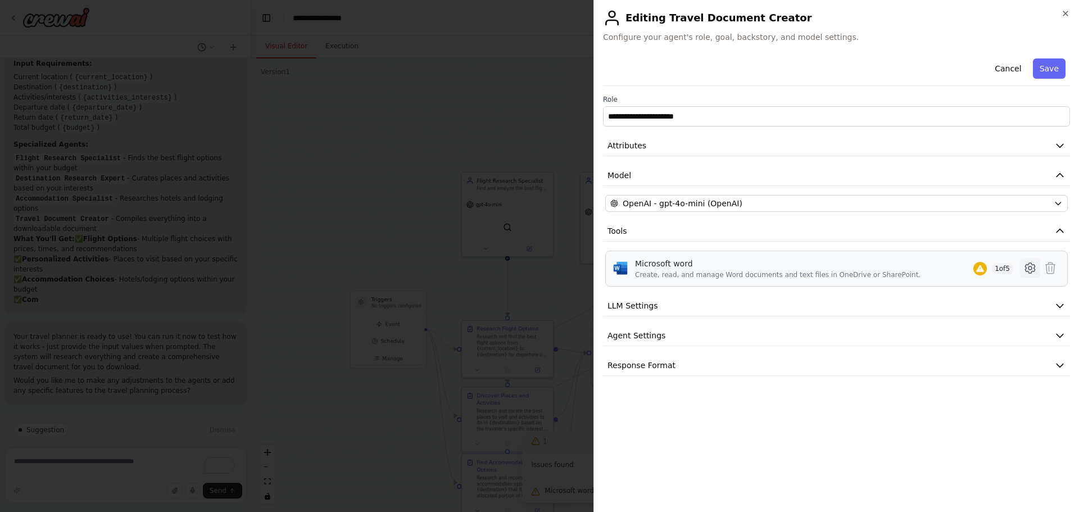
scroll to position [1141, 0]
click at [1031, 268] on icon at bounding box center [1030, 267] width 13 height 13
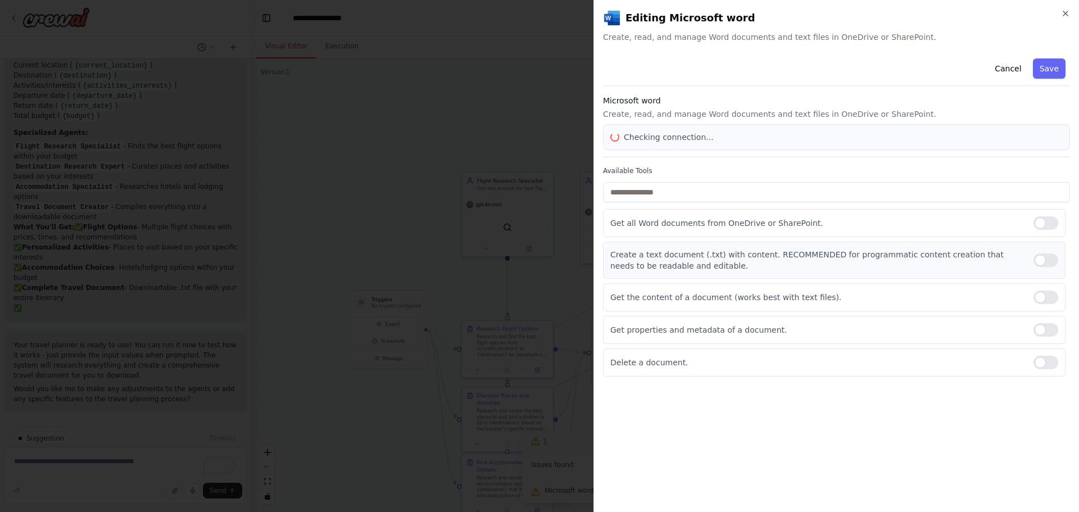
scroll to position [1161, 0]
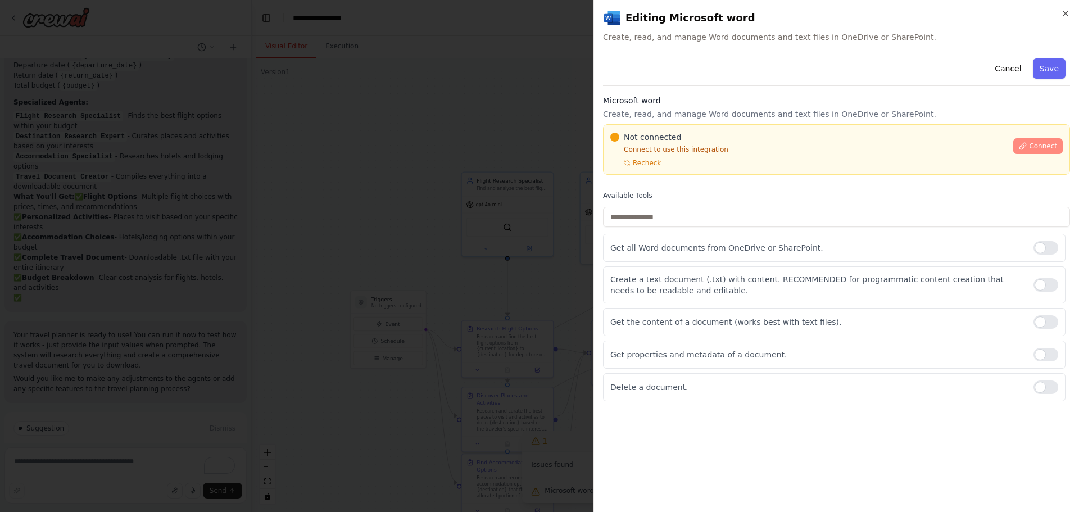
click at [1035, 144] on span "Connect" at bounding box center [1043, 146] width 28 height 9
click at [1069, 10] on icon "button" at bounding box center [1065, 13] width 9 height 9
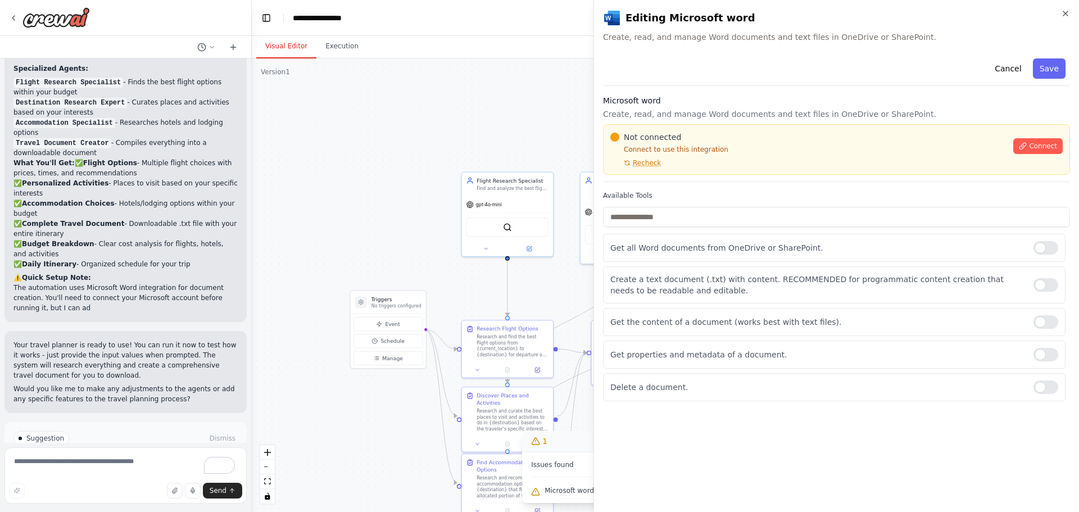
scroll to position [1225, 0]
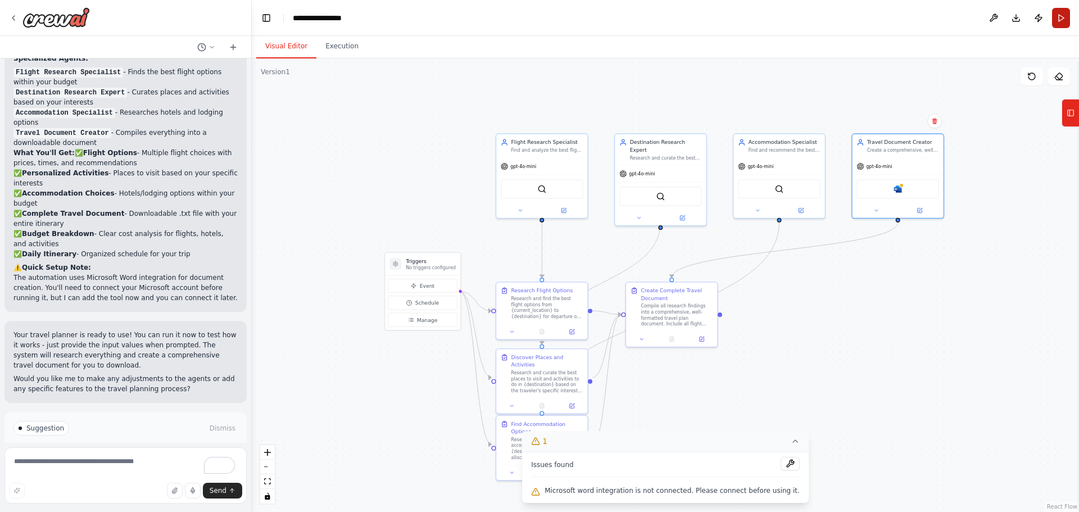
click at [1060, 18] on button "Run" at bounding box center [1061, 18] width 18 height 20
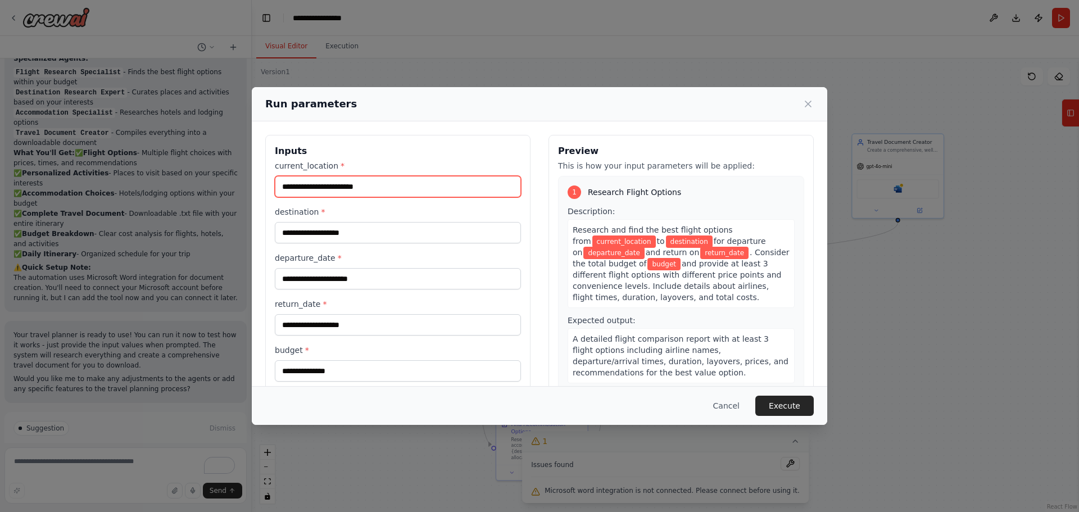
click at [402, 187] on input "current_location *" at bounding box center [398, 186] width 246 height 21
type input "***"
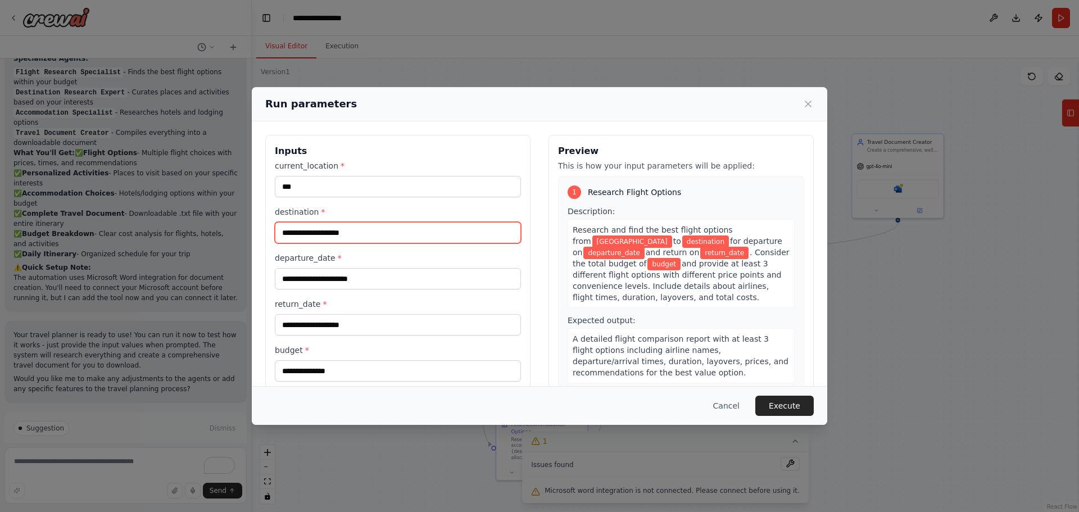
click at [400, 231] on input "destination *" at bounding box center [398, 232] width 246 height 21
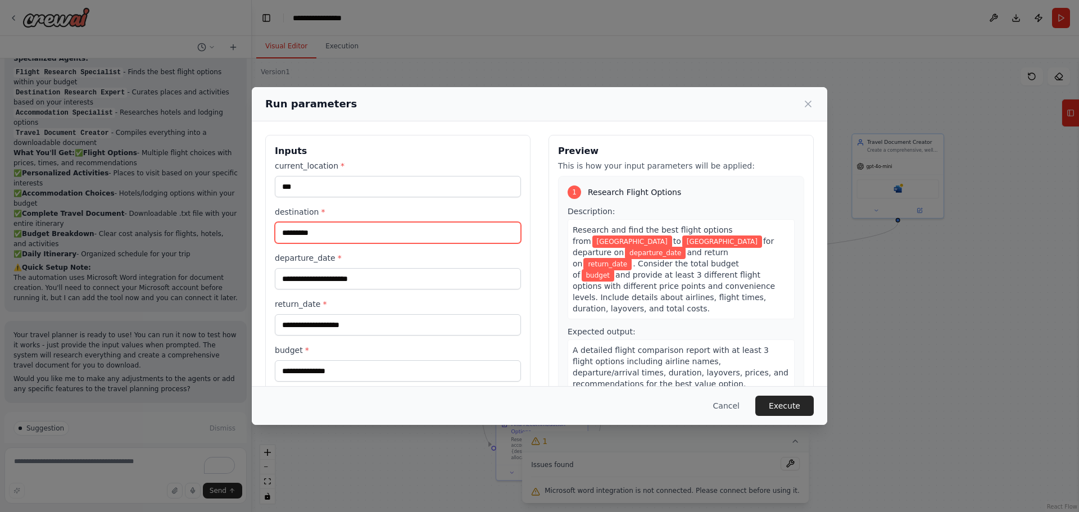
type input "*********"
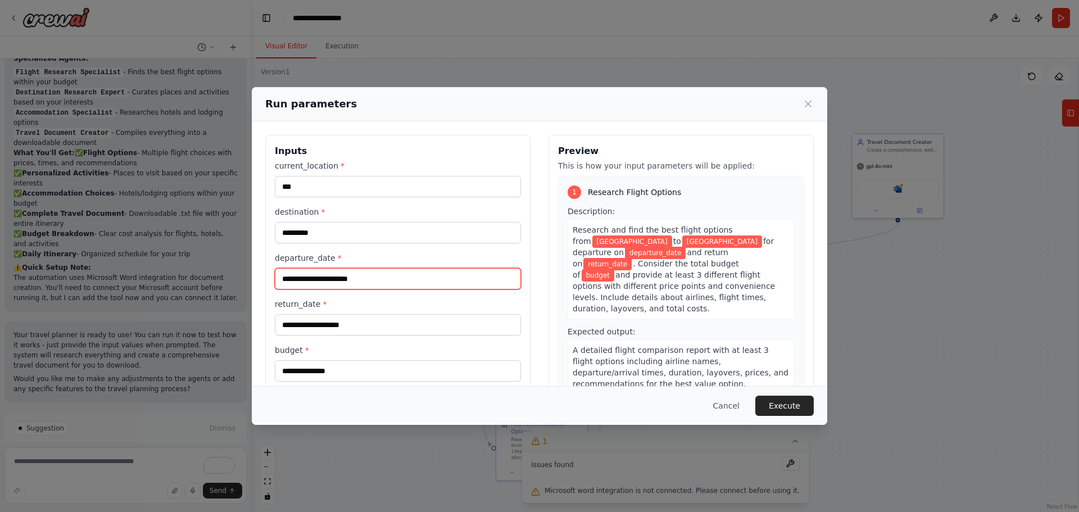
click at [399, 279] on input "departure_date *" at bounding box center [398, 278] width 246 height 21
type input "**********"
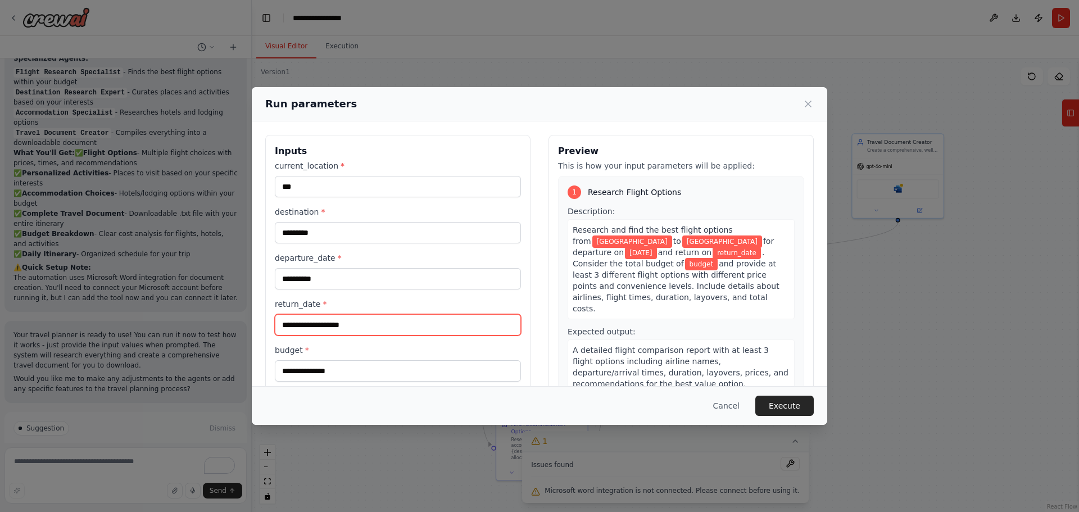
click at [371, 325] on input "return_date *" at bounding box center [398, 324] width 246 height 21
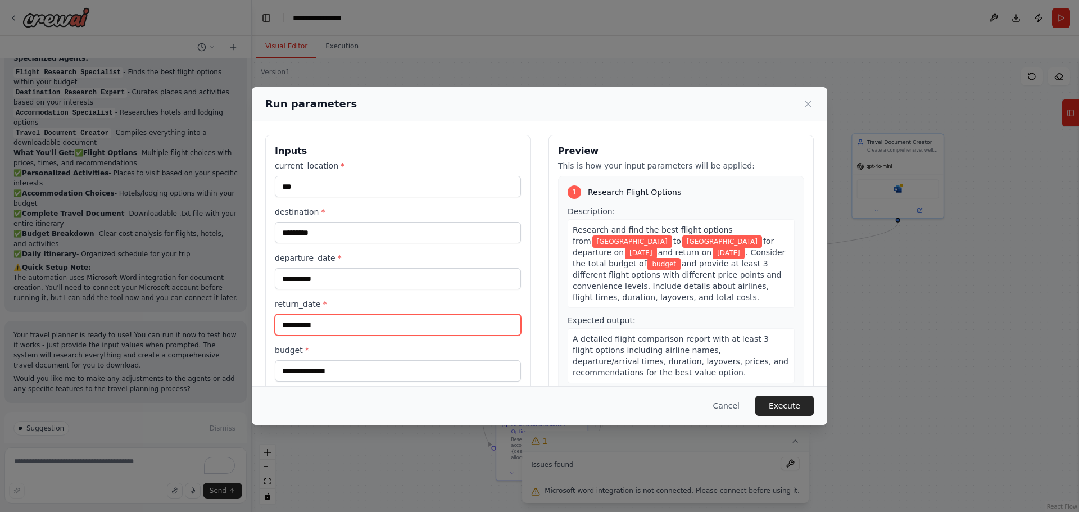
scroll to position [56, 0]
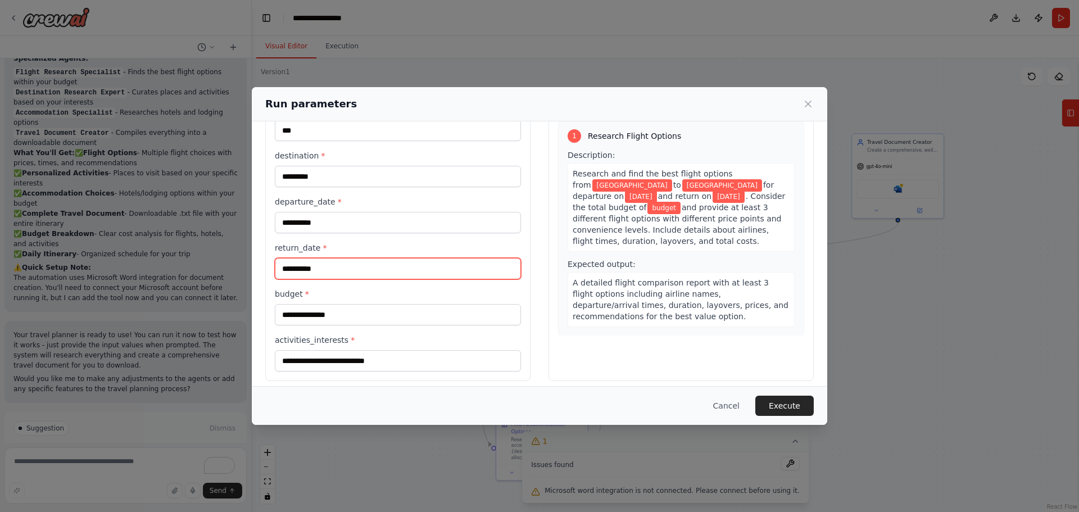
type input "**********"
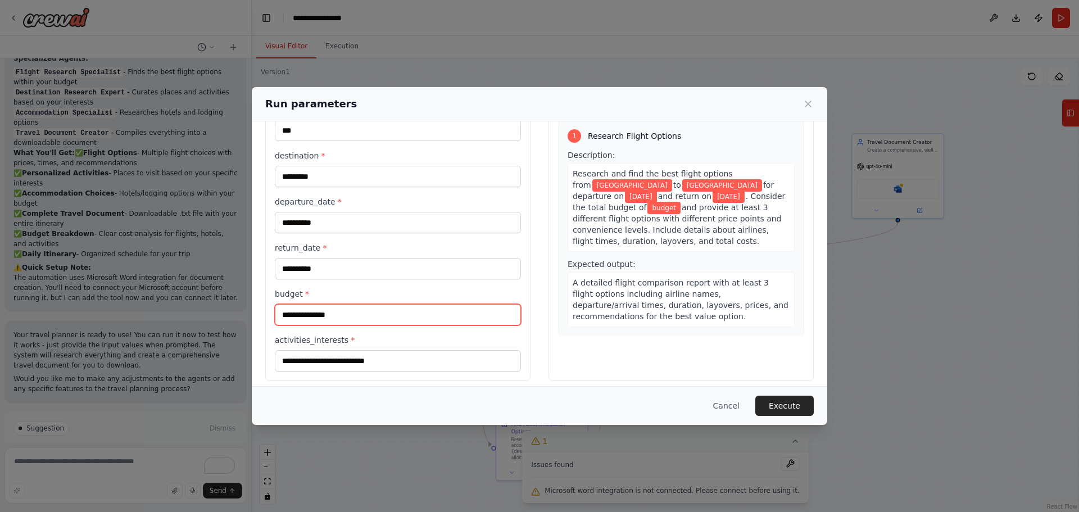
click at [343, 321] on input "budget *" at bounding box center [398, 314] width 246 height 21
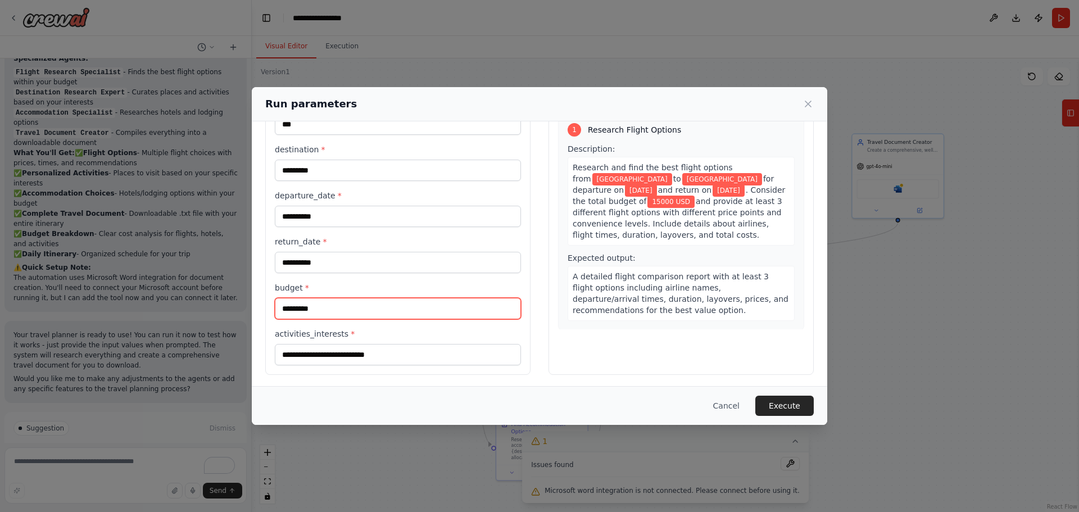
scroll to position [65, 0]
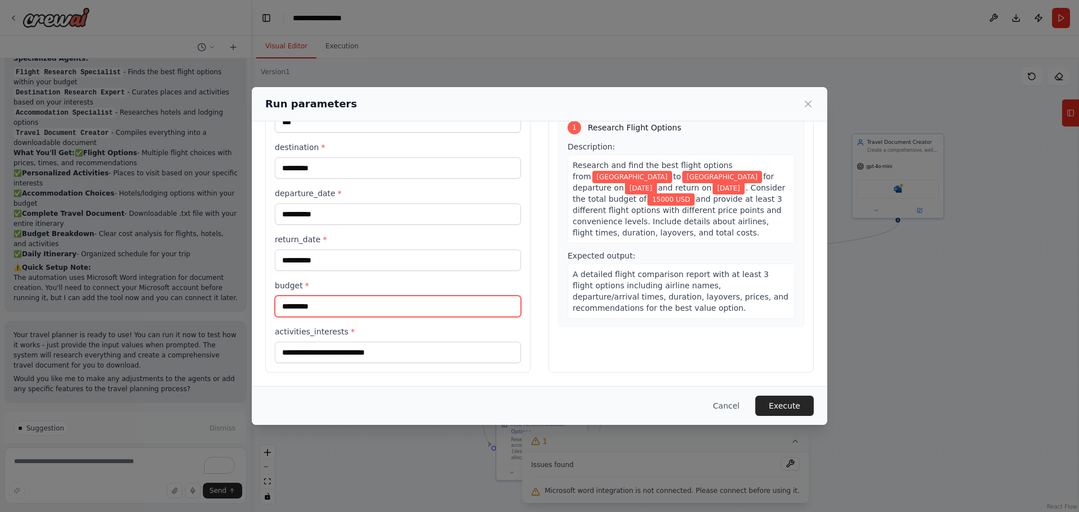
type input "*********"
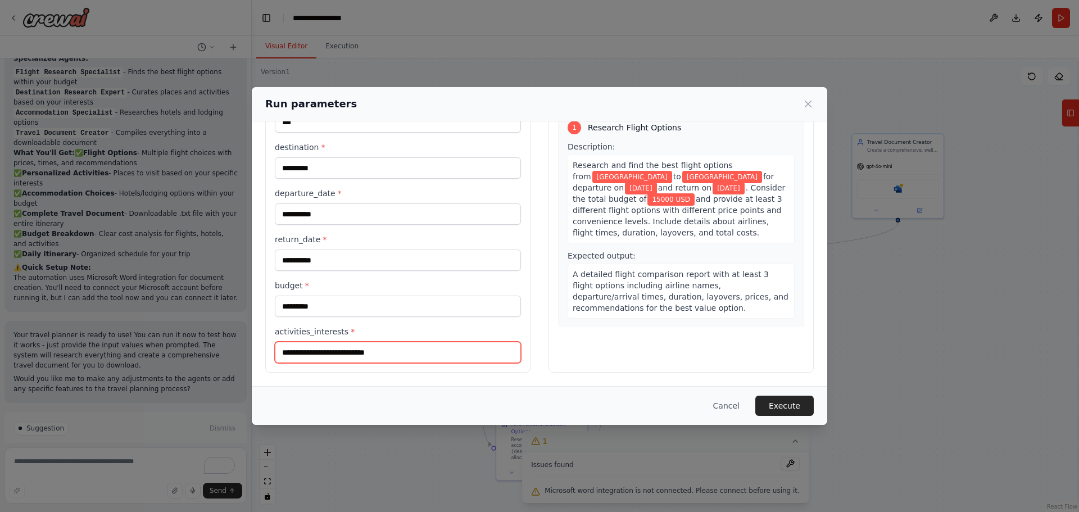
click at [352, 355] on input "activities_interests *" at bounding box center [398, 352] width 246 height 21
type input "**********"
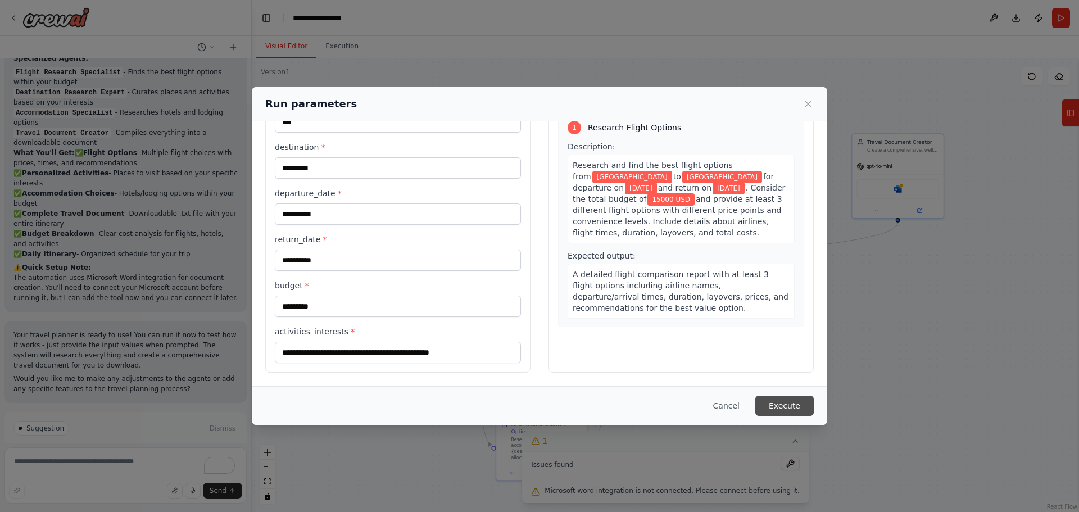
click at [780, 405] on button "Execute" at bounding box center [785, 406] width 58 height 20
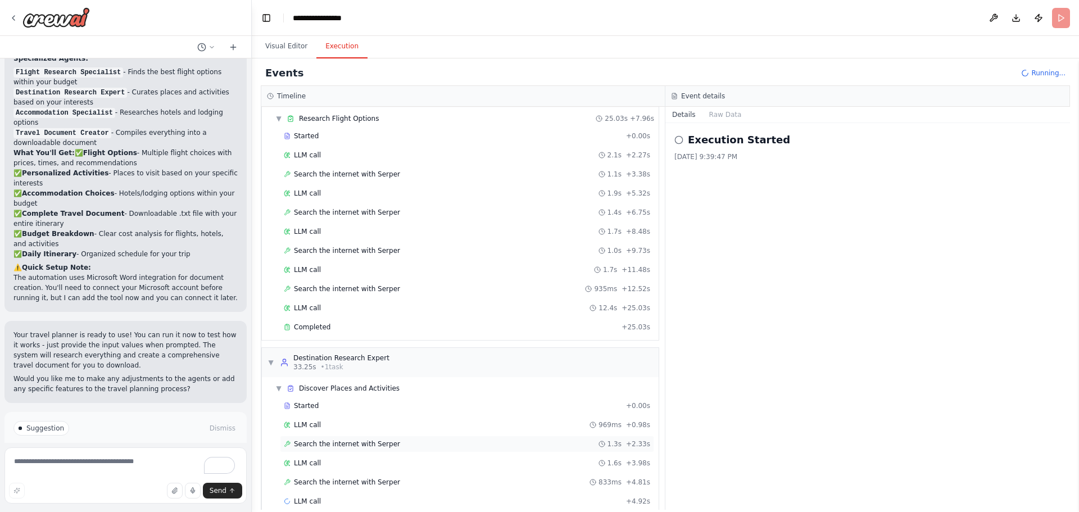
scroll to position [52, 0]
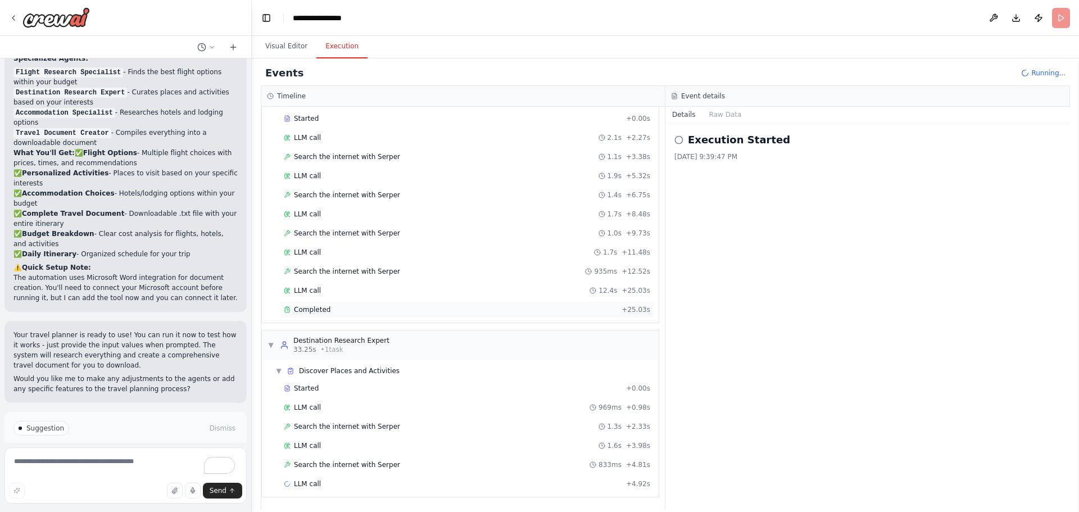
click at [308, 306] on span "Completed" at bounding box center [312, 309] width 37 height 9
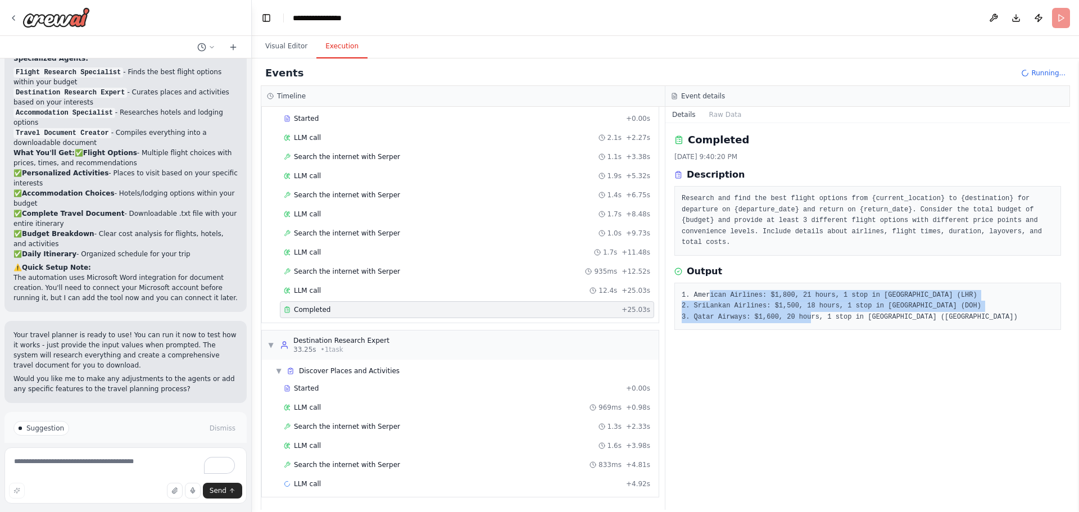
drag, startPoint x: 709, startPoint y: 281, endPoint x: 921, endPoint y: 312, distance: 214.2
click at [921, 312] on div "1. American Airlines: $1,800, 21 hours, 1 stop in London (LHR) 2. SriLankan Air…" at bounding box center [868, 307] width 387 height 48
drag, startPoint x: 980, startPoint y: 283, endPoint x: 969, endPoint y: 284, distance: 11.3
click at [979, 290] on pre "1. American Airlines: $1,800, 21 hours, 1 stop in London (LHR) 2. SriLankan Air…" at bounding box center [868, 306] width 372 height 33
click at [788, 297] on pre "1. American Airlines: $1,800, 21 hours, 1 stop in London (LHR) 2. SriLankan Air…" at bounding box center [868, 306] width 372 height 33
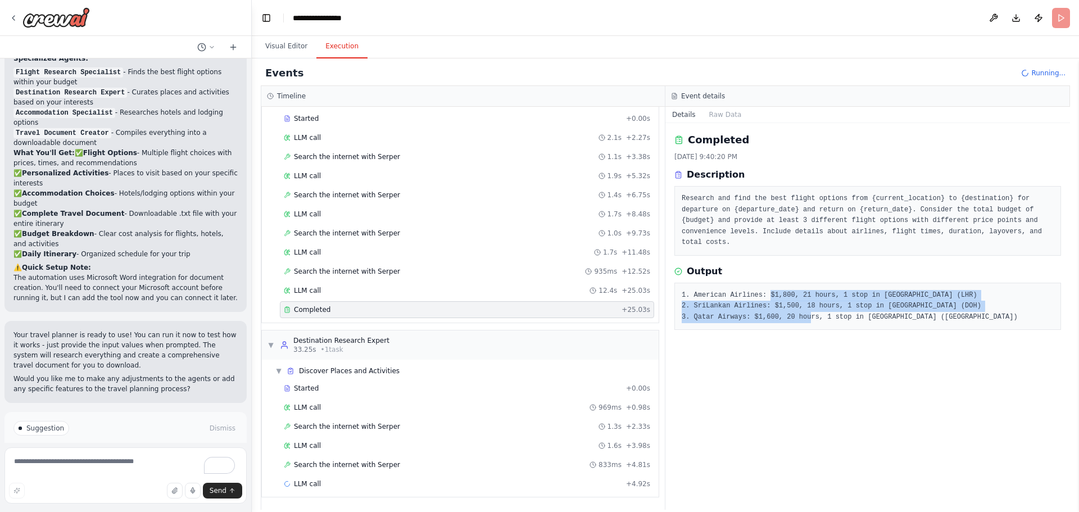
drag, startPoint x: 765, startPoint y: 281, endPoint x: 946, endPoint y: 304, distance: 183.0
click at [946, 304] on pre "1. American Airlines: $1,800, 21 hours, 1 stop in London (LHR) 2. SriLankan Air…" at bounding box center [868, 306] width 372 height 33
click at [767, 291] on pre "1. American Airlines: $1,800, 21 hours, 1 stop in London (LHR) 2. SriLankan Air…" at bounding box center [868, 306] width 372 height 33
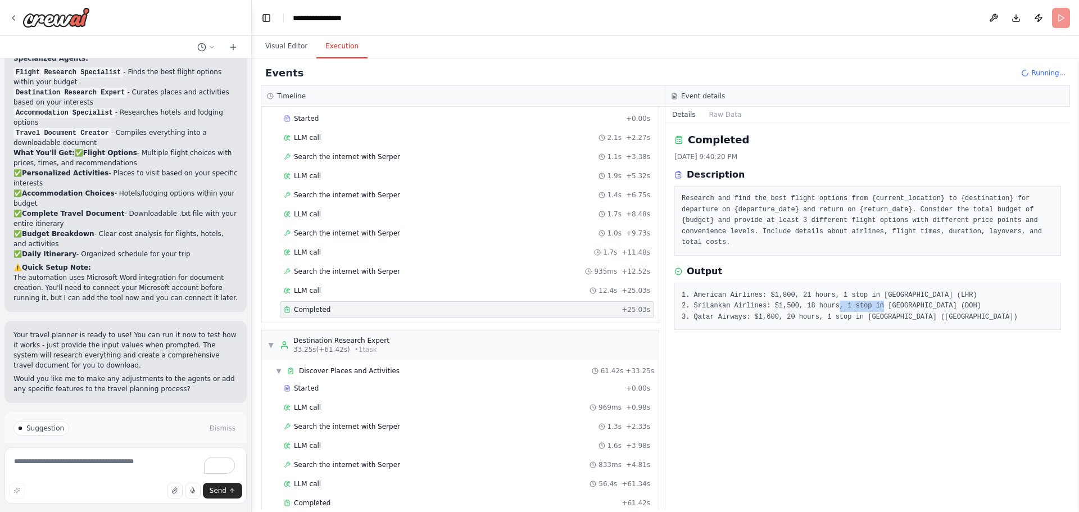
drag, startPoint x: 914, startPoint y: 294, endPoint x: 869, endPoint y: 295, distance: 45.0
click at [869, 295] on pre "1. American Airlines: $1,800, 21 hours, 1 stop in London (LHR) 2. SriLankan Air…" at bounding box center [868, 306] width 372 height 33
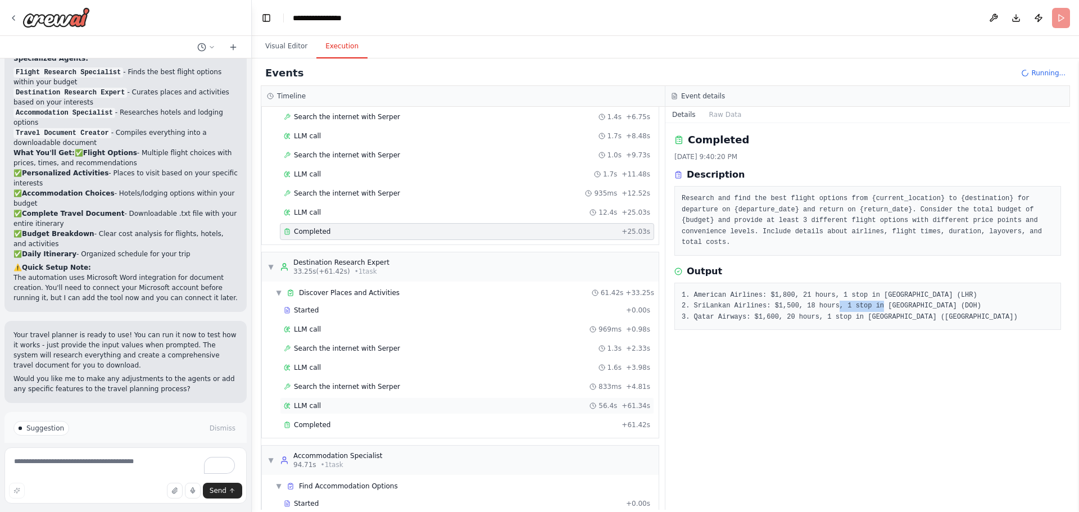
scroll to position [207, 0]
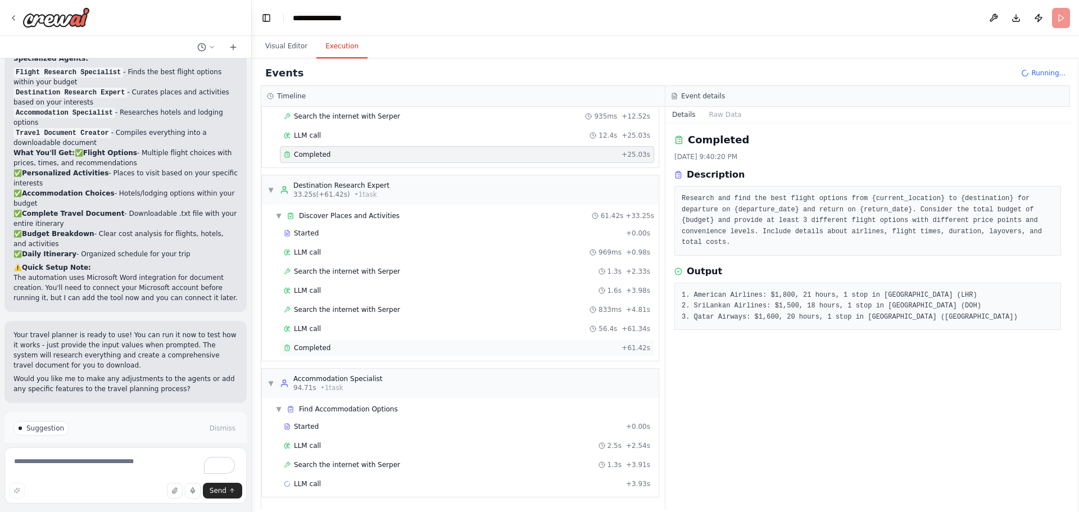
click at [312, 349] on span "Completed" at bounding box center [312, 347] width 37 height 9
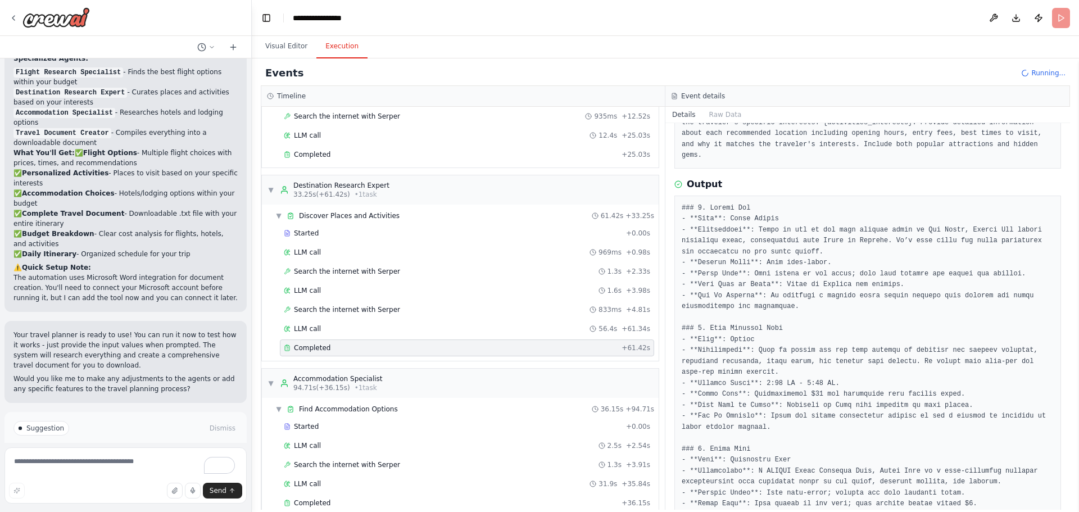
scroll to position [24, 0]
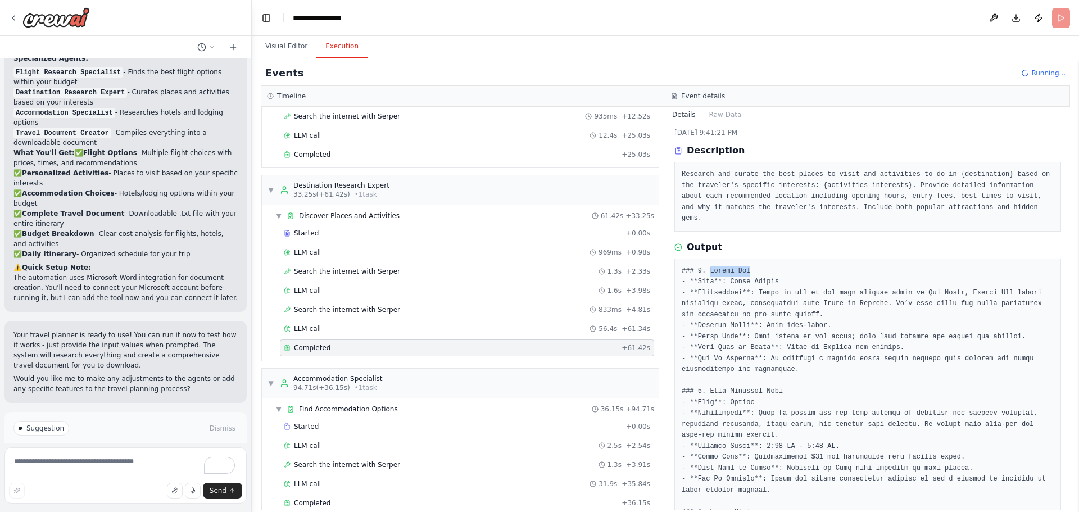
drag, startPoint x: 756, startPoint y: 259, endPoint x: 707, endPoint y: 260, distance: 48.4
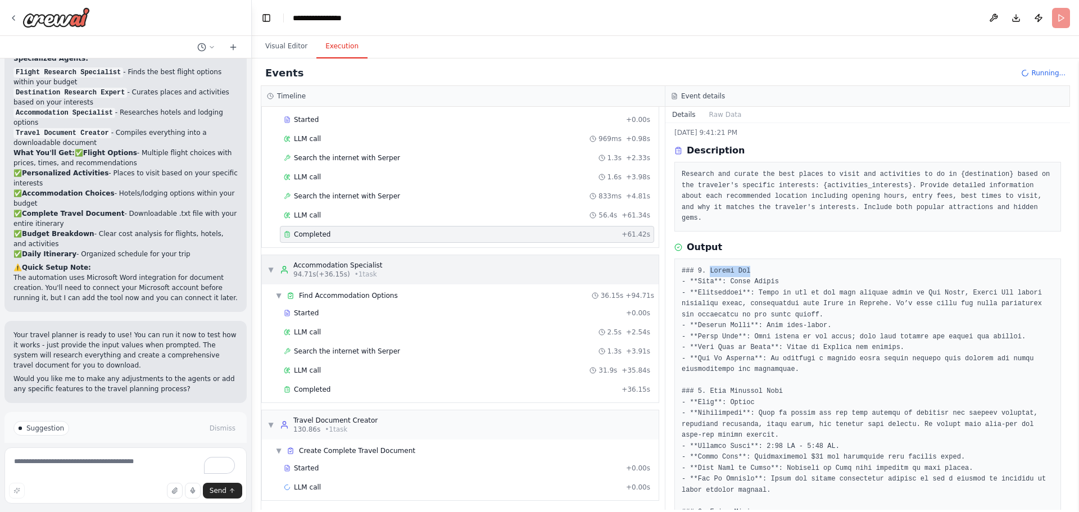
scroll to position [324, 0]
click at [299, 383] on span "Completed" at bounding box center [312, 386] width 37 height 9
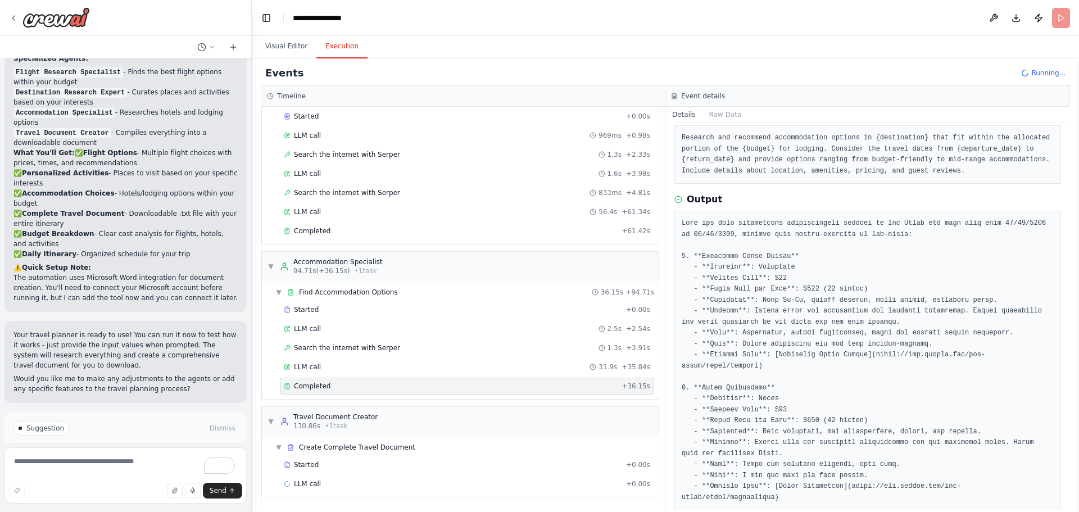
scroll to position [80, 0]
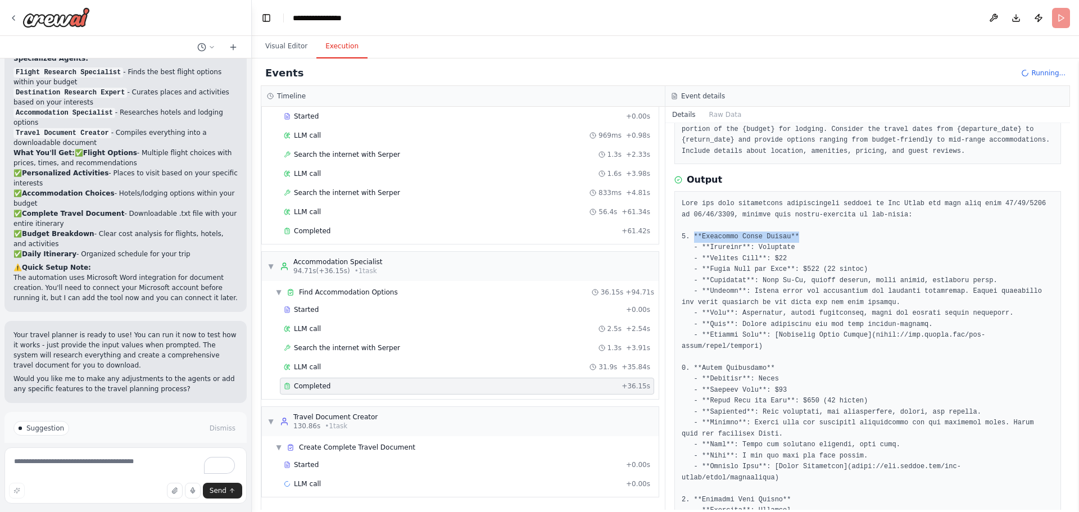
drag, startPoint x: 694, startPoint y: 234, endPoint x: 915, endPoint y: 237, distance: 220.4
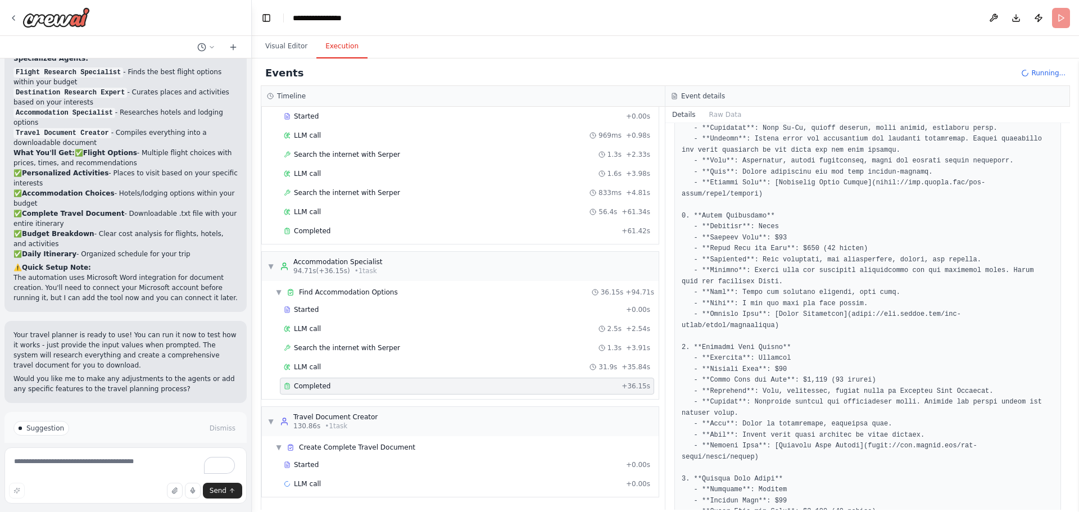
scroll to position [249, 0]
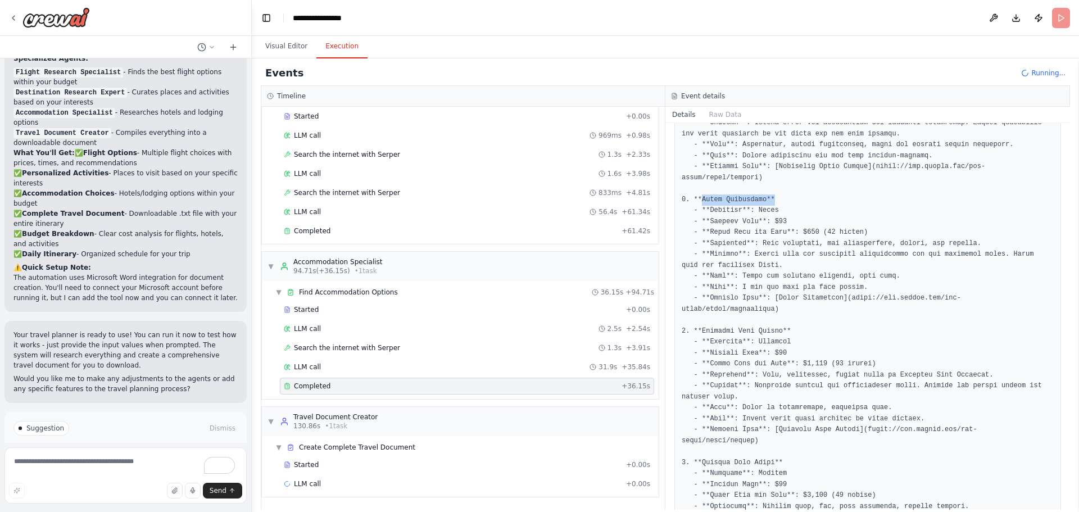
drag, startPoint x: 702, startPoint y: 190, endPoint x: 789, endPoint y: 193, distance: 86.6
click at [789, 193] on pre at bounding box center [868, 446] width 372 height 833
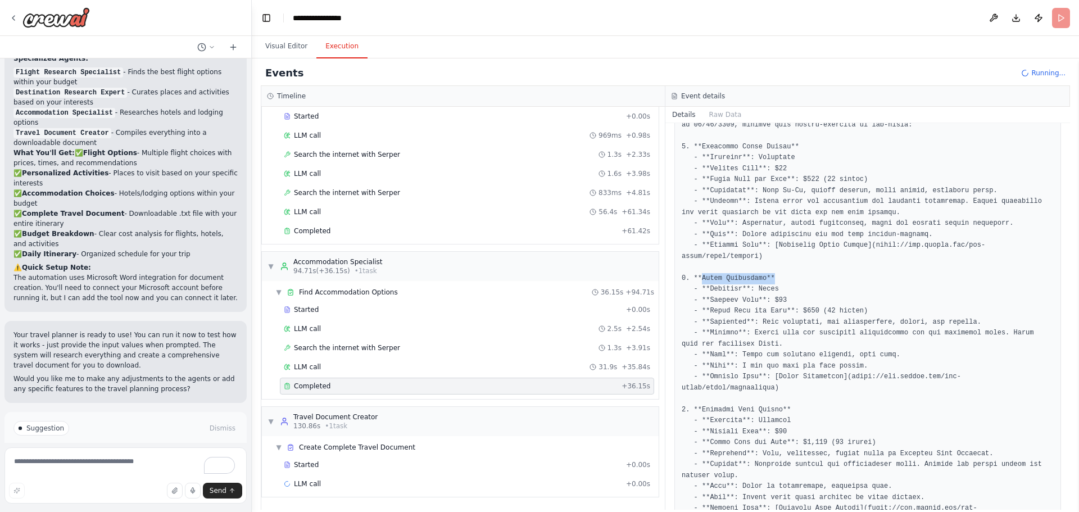
scroll to position [80, 0]
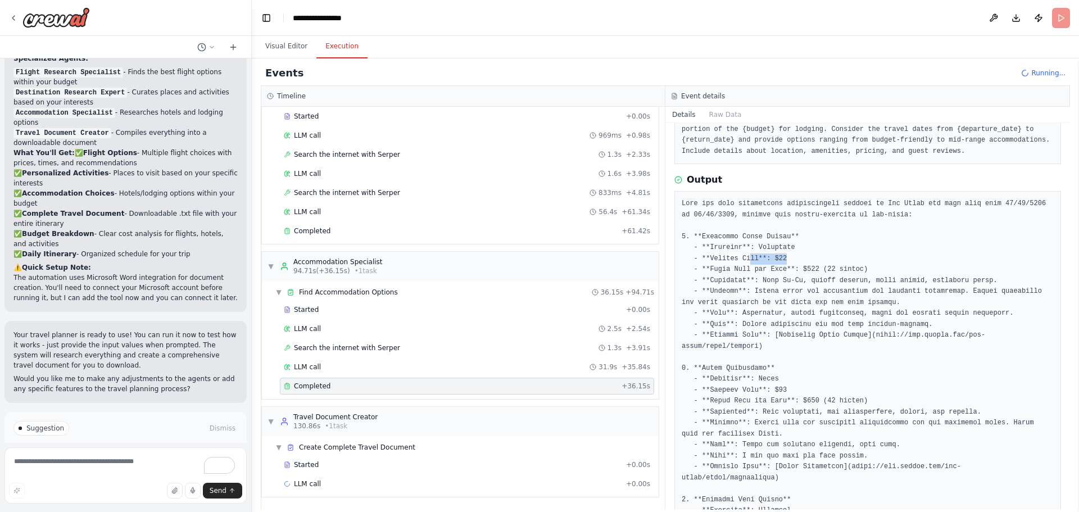
drag, startPoint x: 790, startPoint y: 257, endPoint x: 745, endPoint y: 260, distance: 45.6
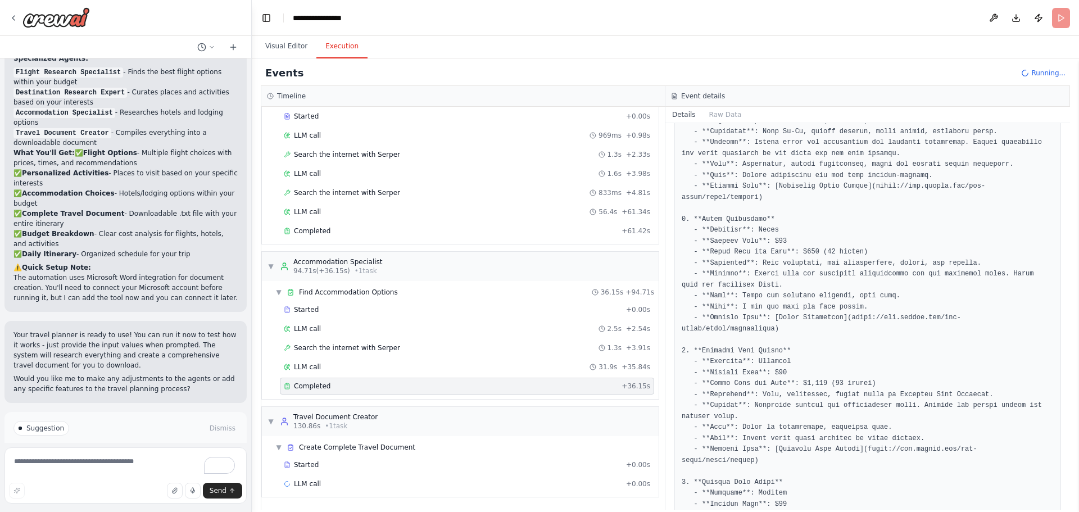
scroll to position [249, 0]
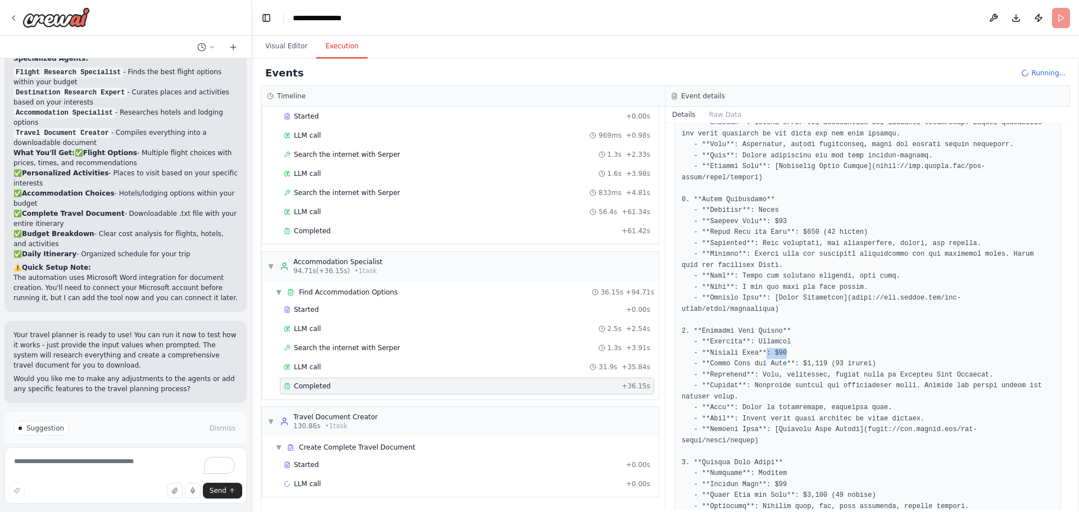
drag, startPoint x: 761, startPoint y: 328, endPoint x: 815, endPoint y: 328, distance: 54.0
click at [815, 328] on pre at bounding box center [868, 446] width 372 height 833
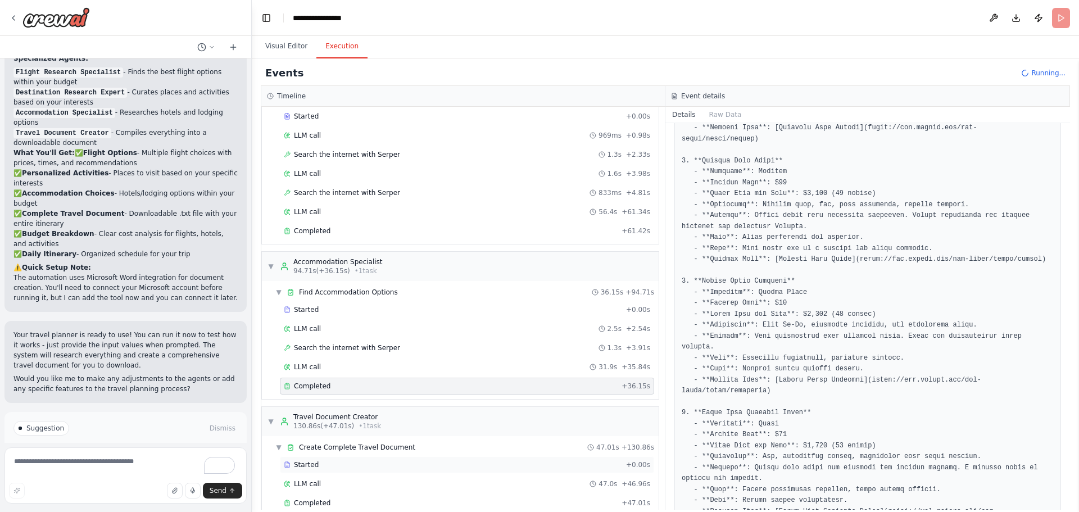
scroll to position [343, 0]
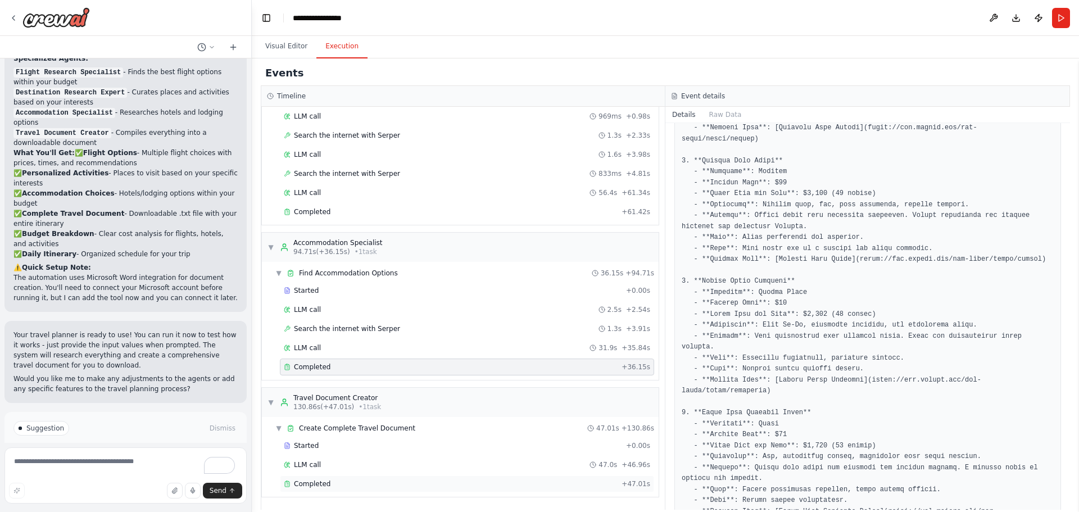
click at [315, 481] on span "Completed" at bounding box center [312, 484] width 37 height 9
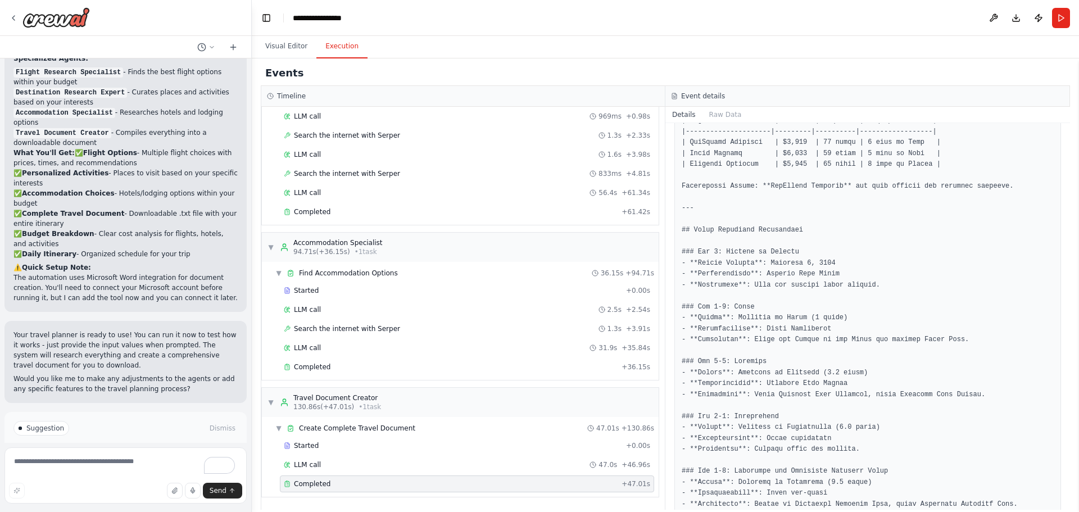
scroll to position [394, 0]
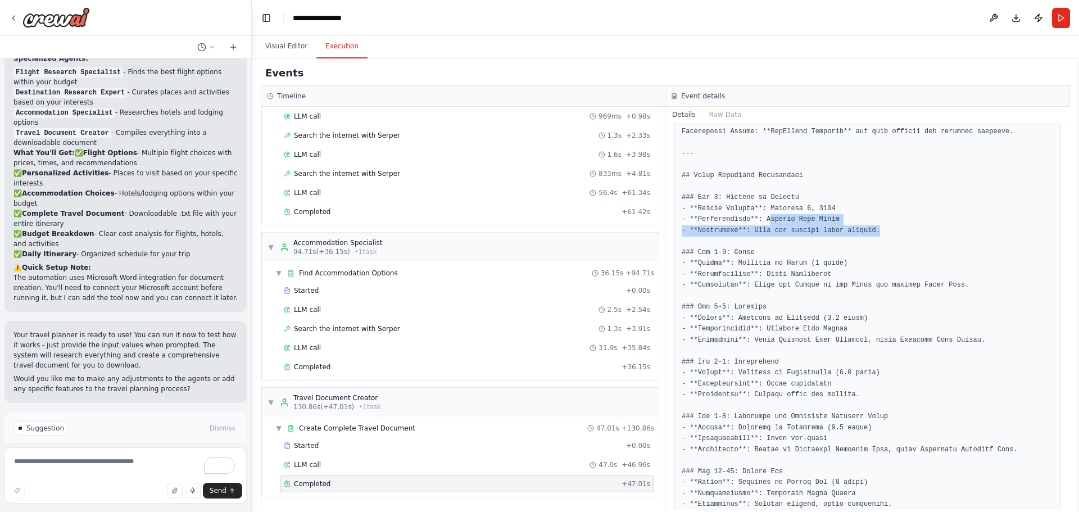
drag, startPoint x: 762, startPoint y: 220, endPoint x: 881, endPoint y: 229, distance: 119.5
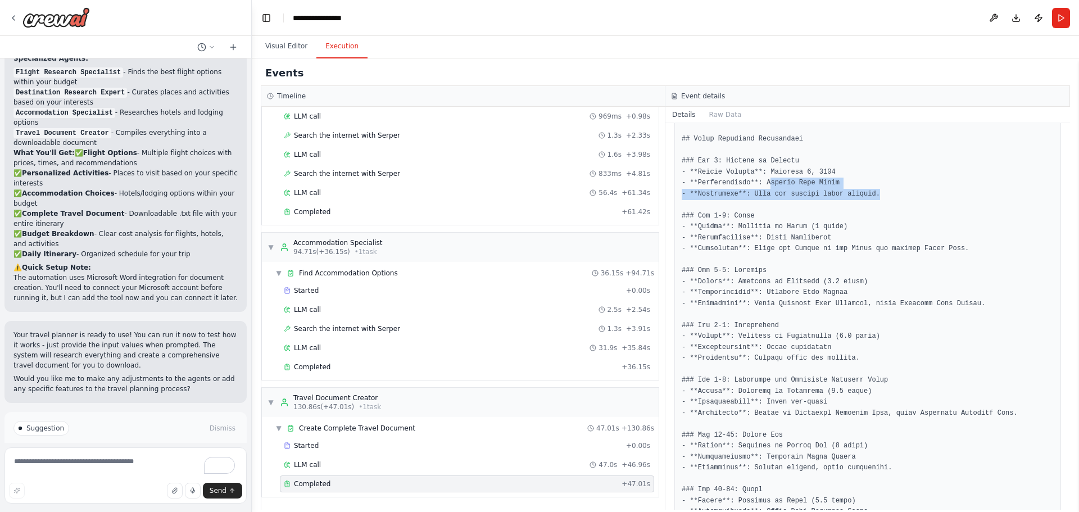
scroll to position [450, 0]
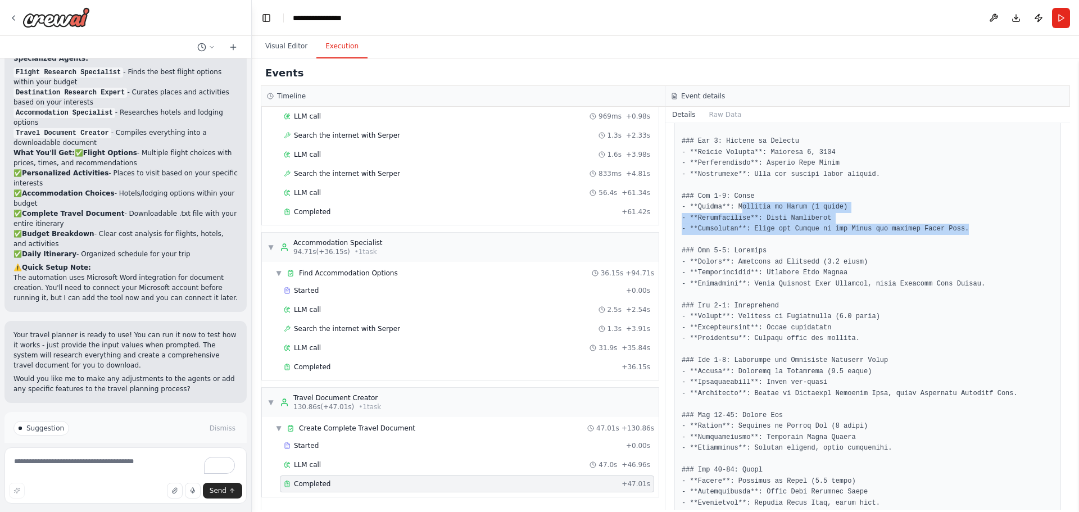
drag, startPoint x: 739, startPoint y: 205, endPoint x: 960, endPoint y: 230, distance: 221.8
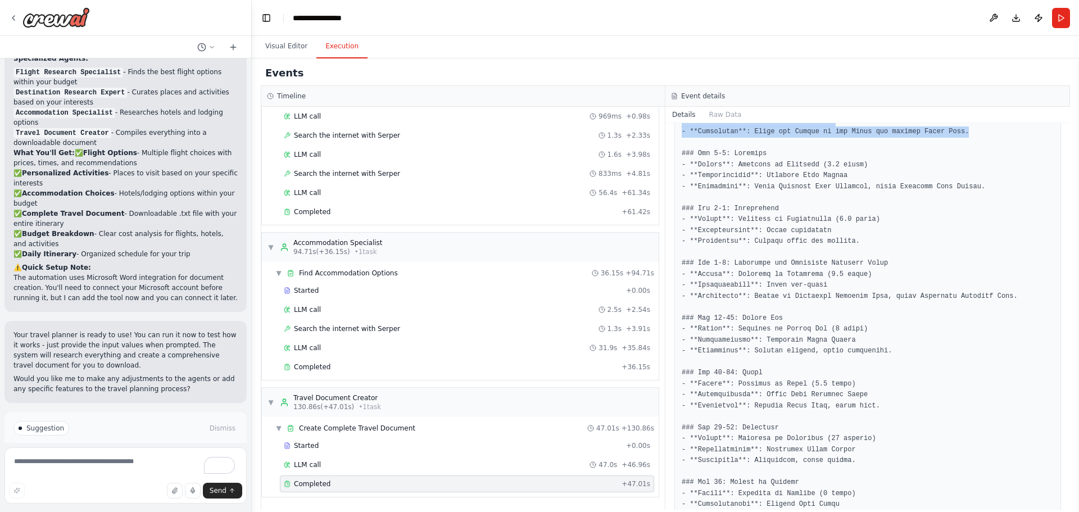
scroll to position [562, 0]
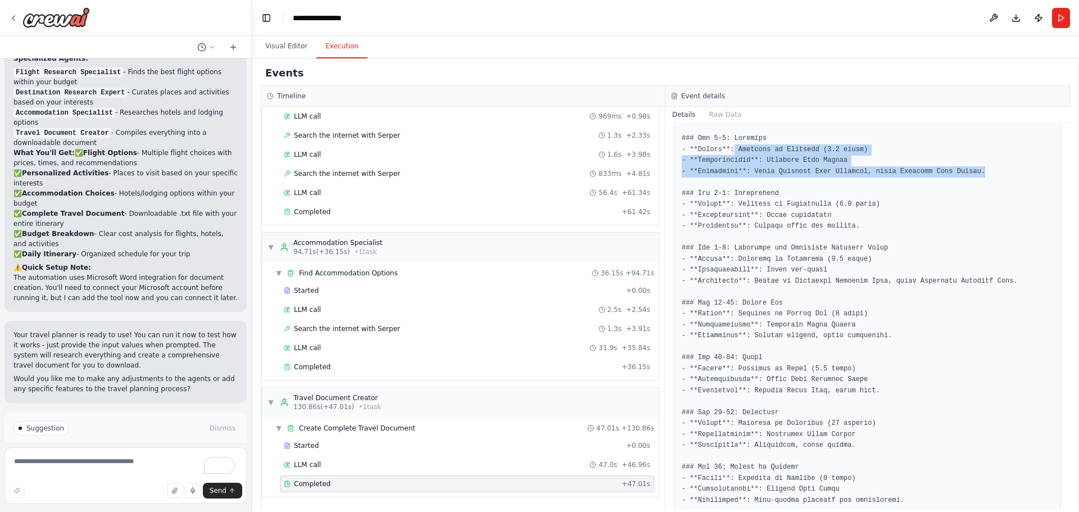
drag, startPoint x: 730, startPoint y: 150, endPoint x: 875, endPoint y: 185, distance: 149.2
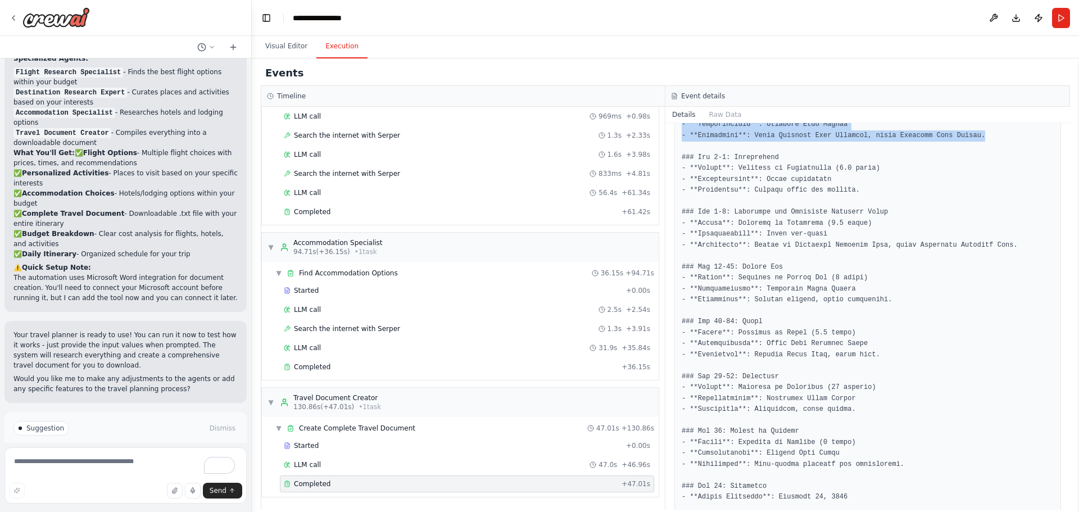
scroll to position [618, 0]
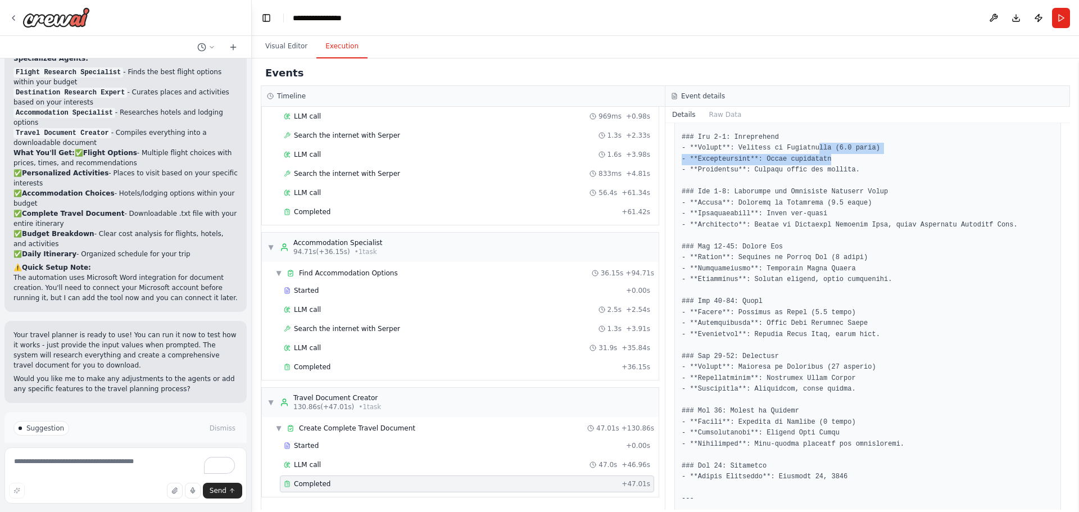
drag, startPoint x: 808, startPoint y: 152, endPoint x: 869, endPoint y: 155, distance: 60.8
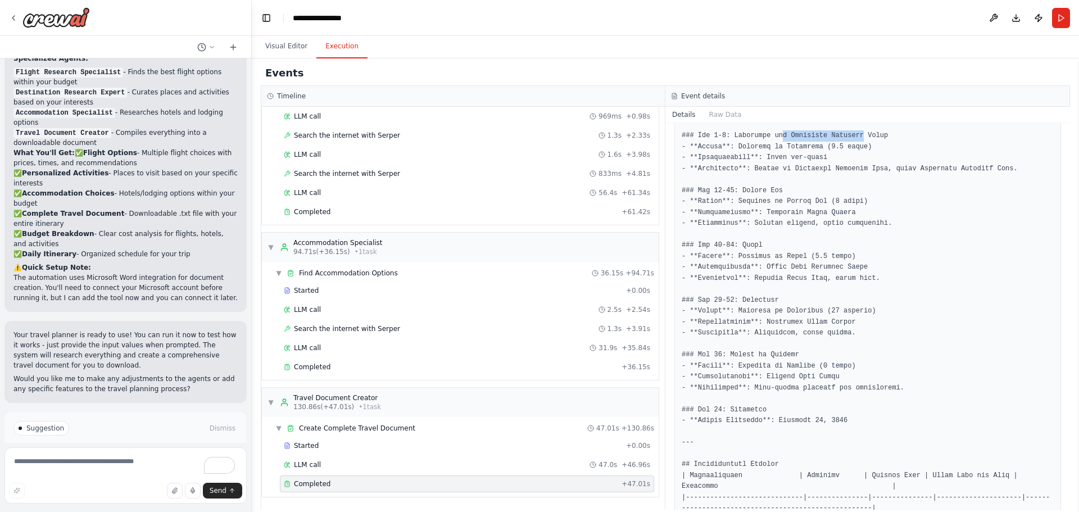
drag, startPoint x: 776, startPoint y: 139, endPoint x: 847, endPoint y: 139, distance: 70.8
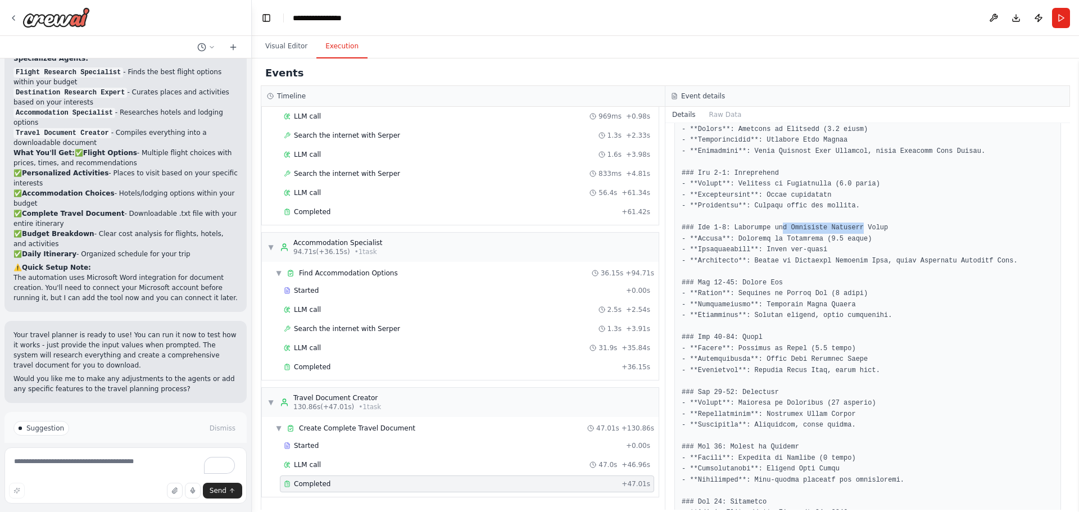
scroll to position [562, 0]
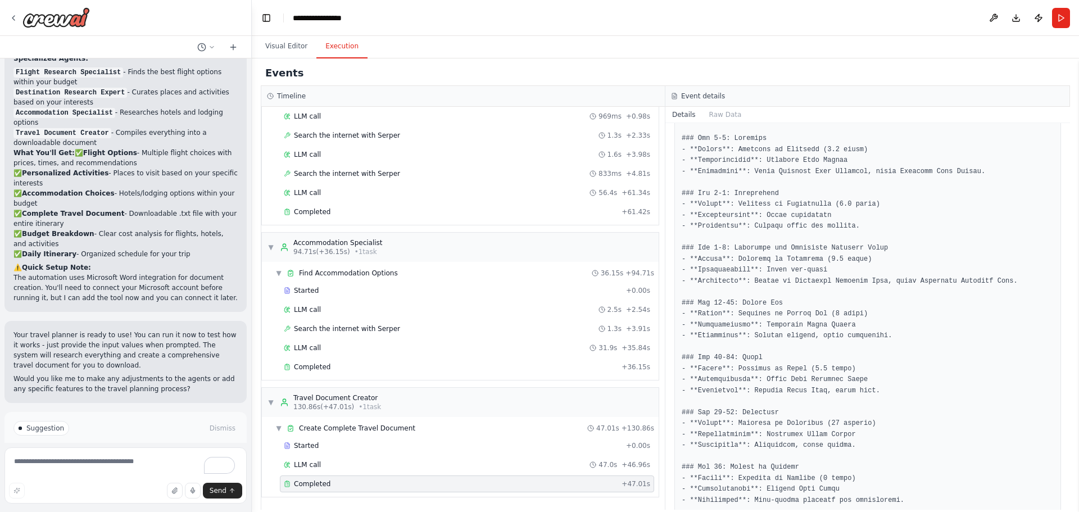
drag, startPoint x: 867, startPoint y: 201, endPoint x: 748, endPoint y: 210, distance: 120.0
drag, startPoint x: 877, startPoint y: 266, endPoint x: 753, endPoint y: 261, distance: 124.3
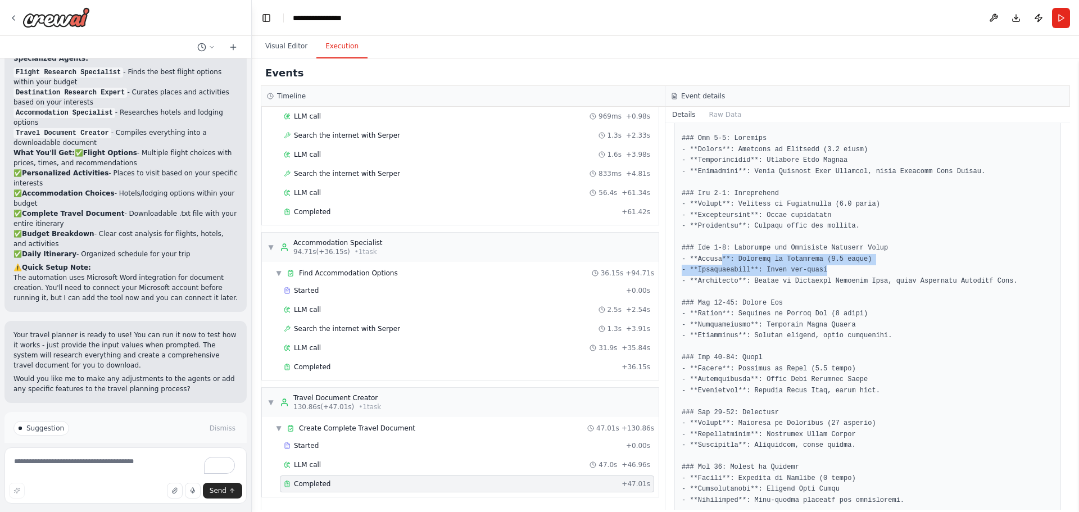
drag, startPoint x: 779, startPoint y: 255, endPoint x: 905, endPoint y: 260, distance: 126.6
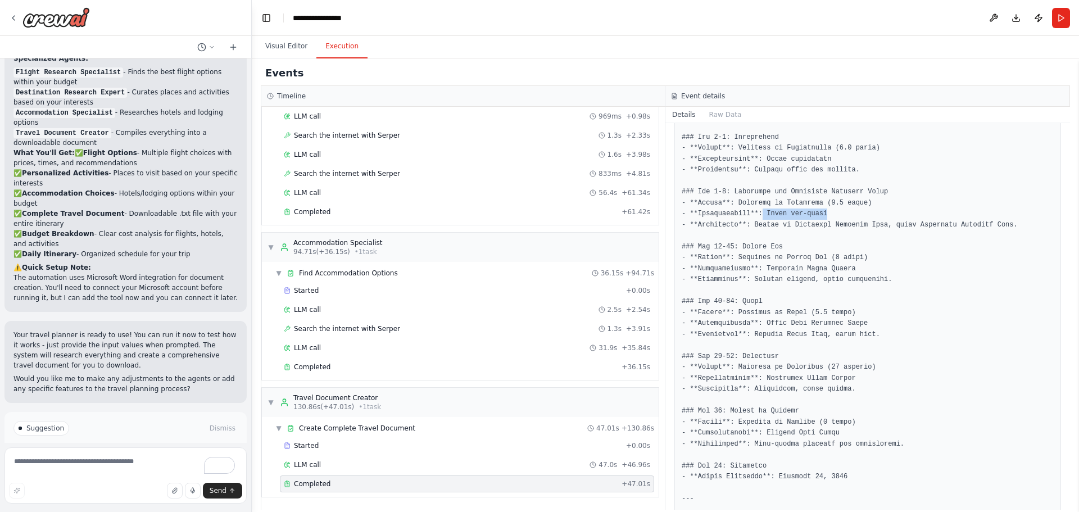
drag, startPoint x: 842, startPoint y: 215, endPoint x: 757, endPoint y: 218, distance: 84.4
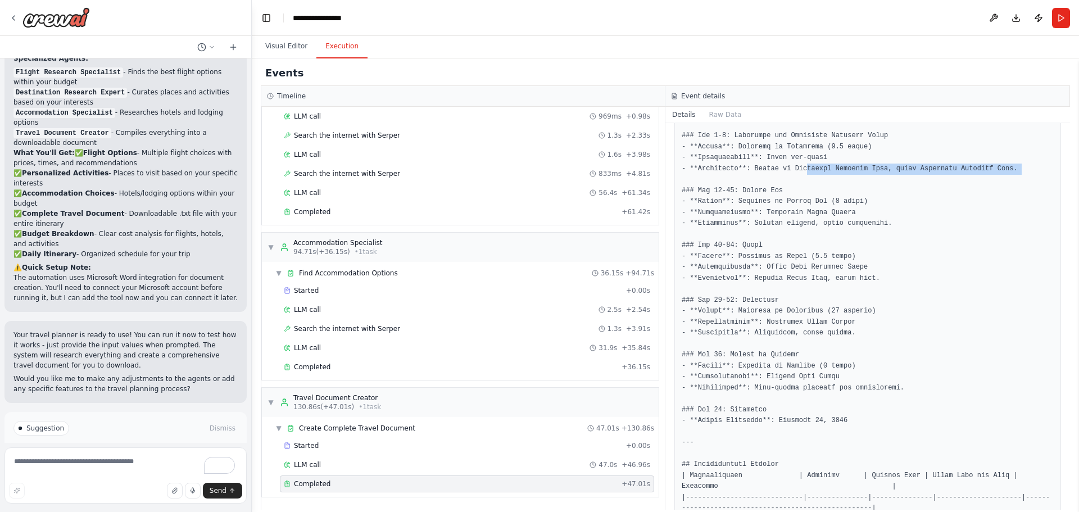
drag, startPoint x: 798, startPoint y: 168, endPoint x: 955, endPoint y: 180, distance: 157.3
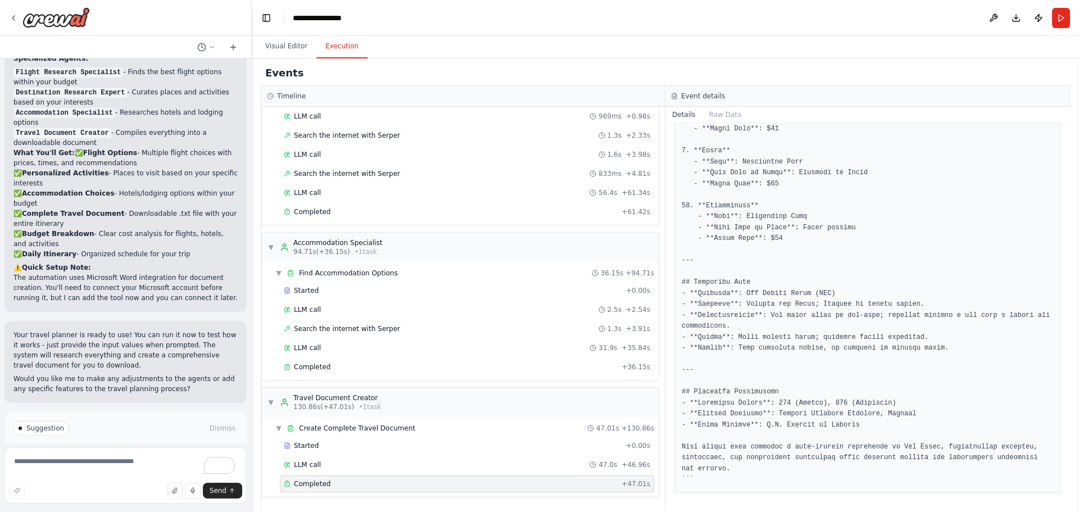
scroll to position [1779, 0]
click at [1018, 21] on button "Download" at bounding box center [1016, 18] width 18 height 20
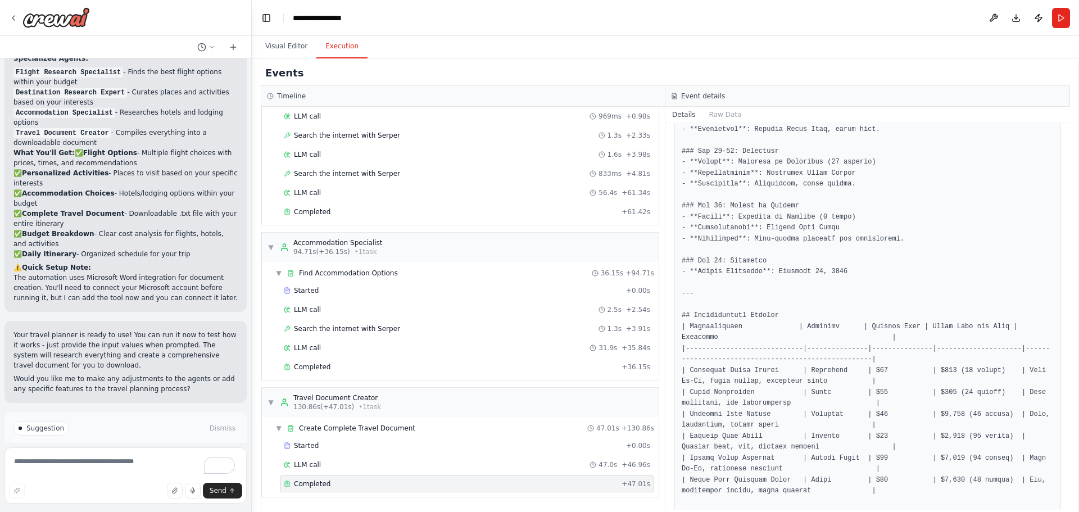
scroll to position [823, 0]
click at [15, 19] on icon at bounding box center [13, 17] width 9 height 9
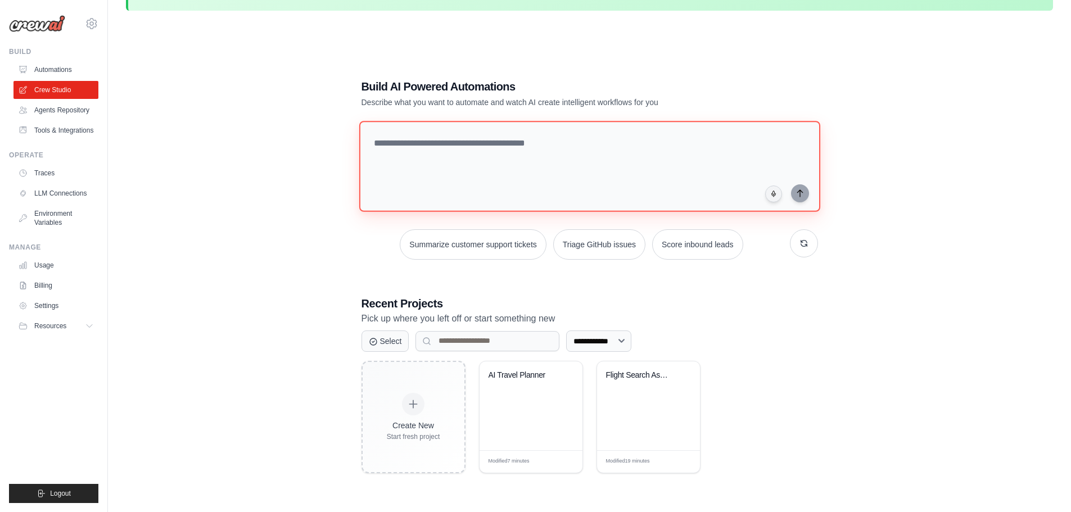
click at [389, 144] on textarea at bounding box center [589, 166] width 461 height 91
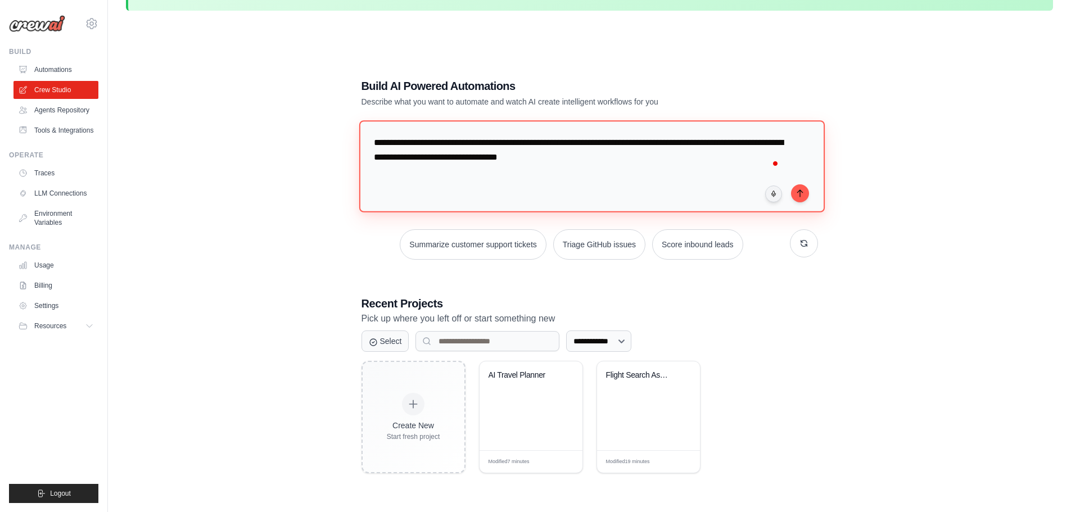
type textarea "**********"
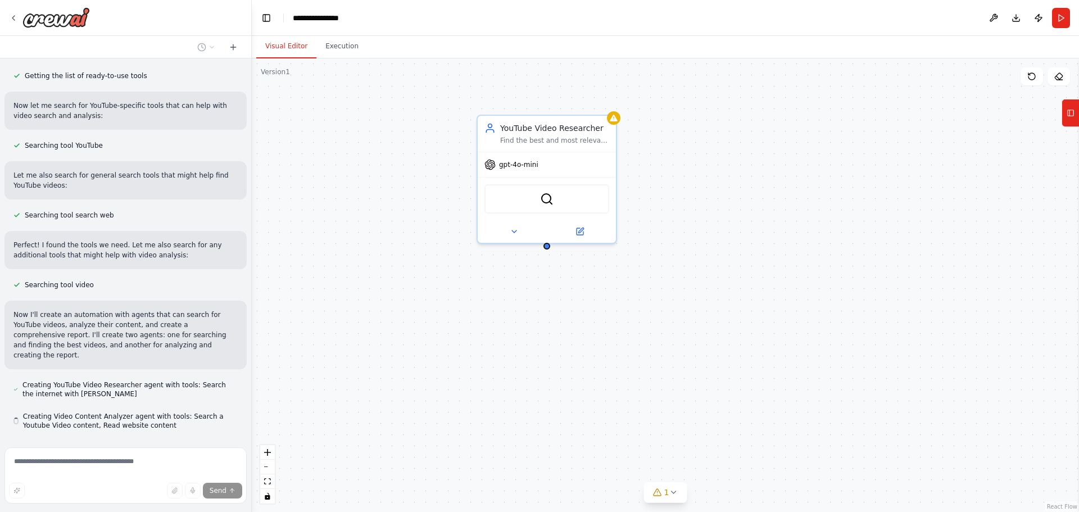
scroll to position [193, 0]
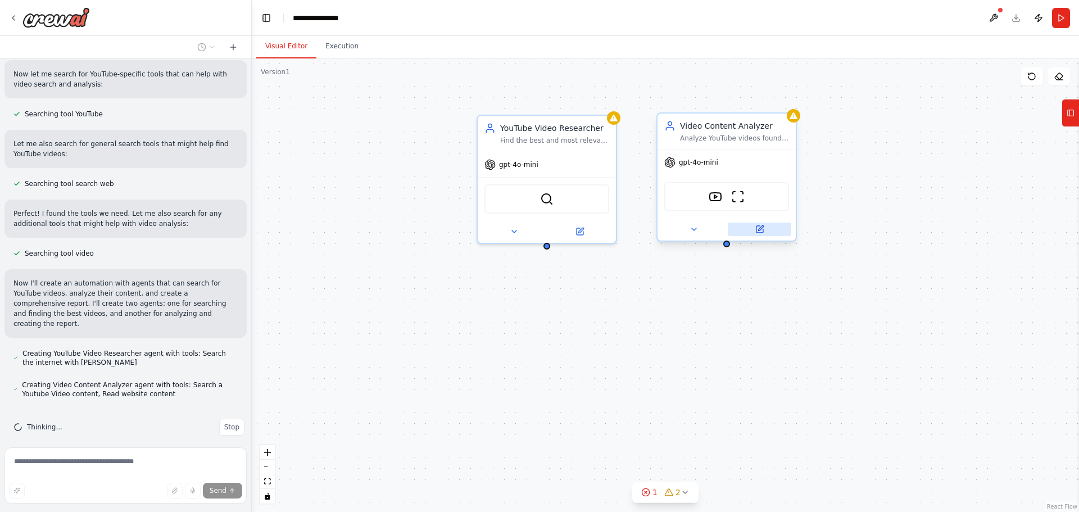
click at [762, 227] on icon at bounding box center [760, 227] width 5 height 5
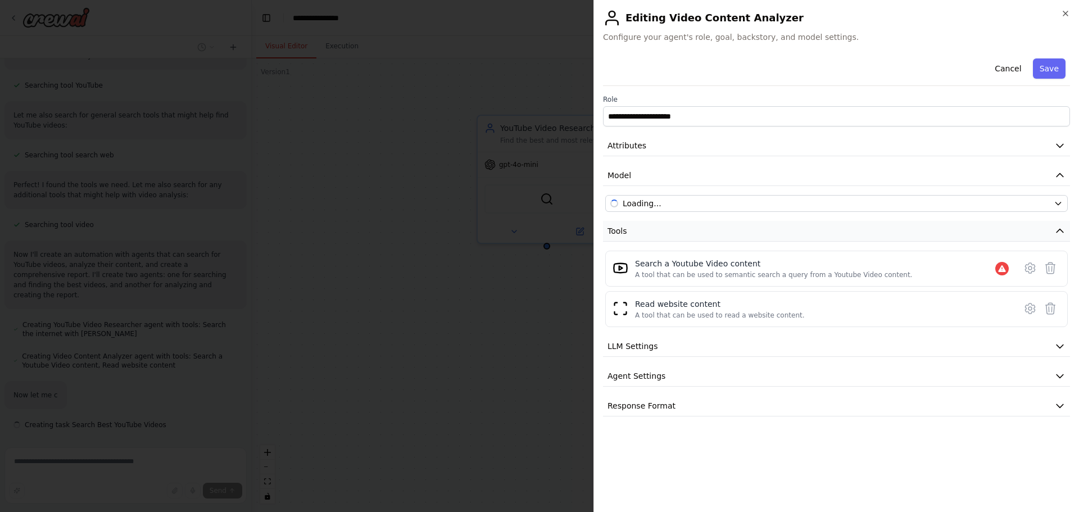
scroll to position [252, 0]
click at [1026, 269] on icon at bounding box center [1030, 268] width 10 height 10
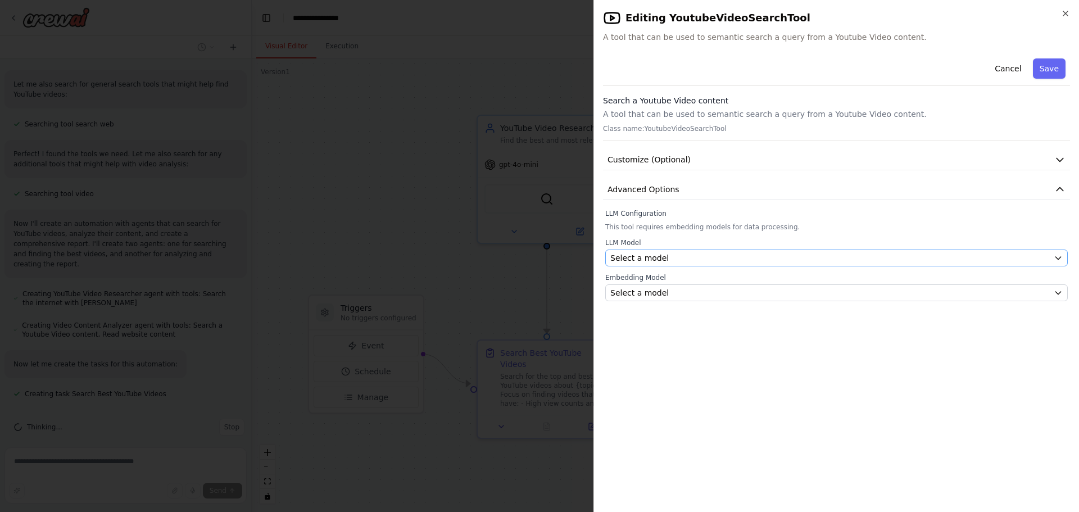
scroll to position [275, 0]
click at [692, 263] on div "Select a model" at bounding box center [830, 257] width 439 height 11
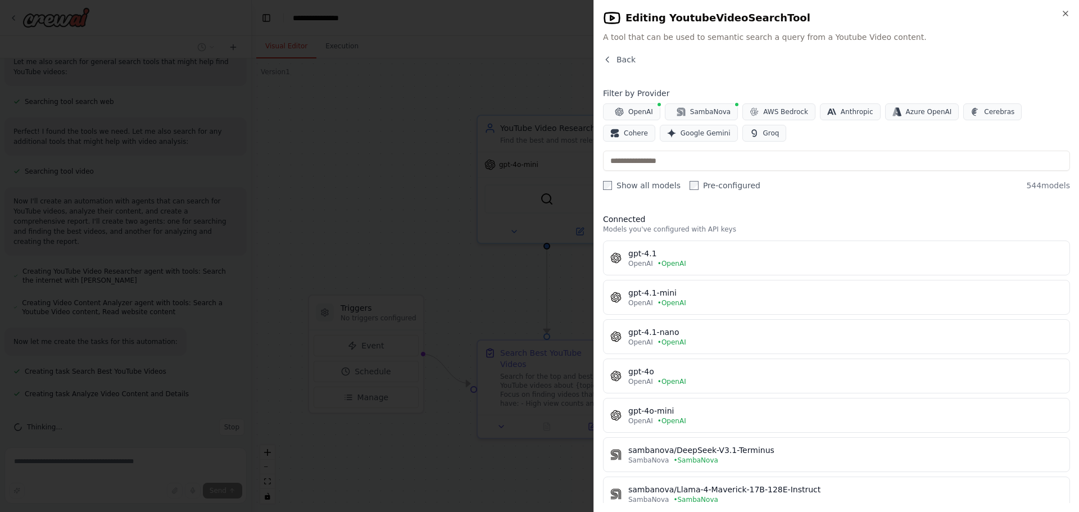
scroll to position [297, 0]
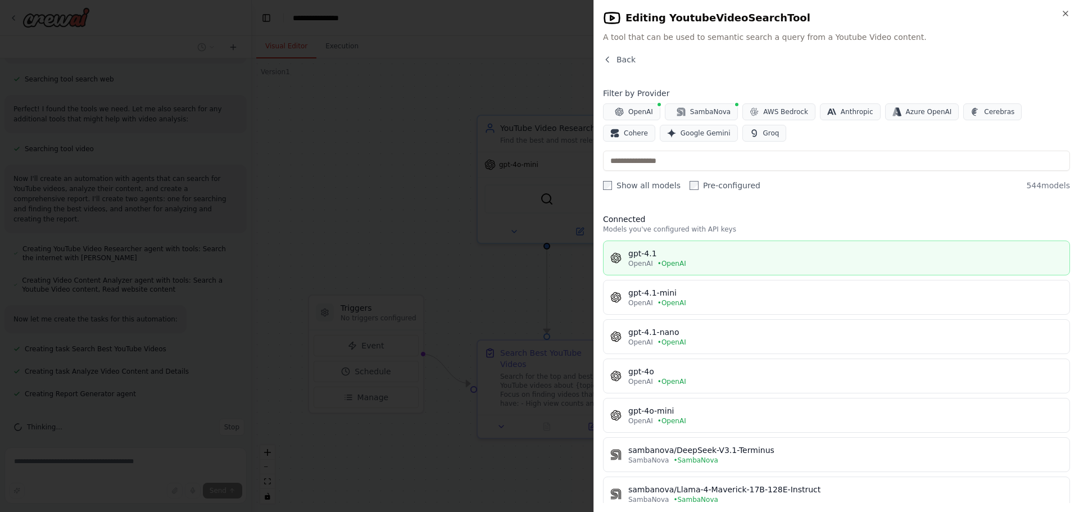
click at [688, 268] on div "OpenAI • OpenAI" at bounding box center [845, 263] width 435 height 9
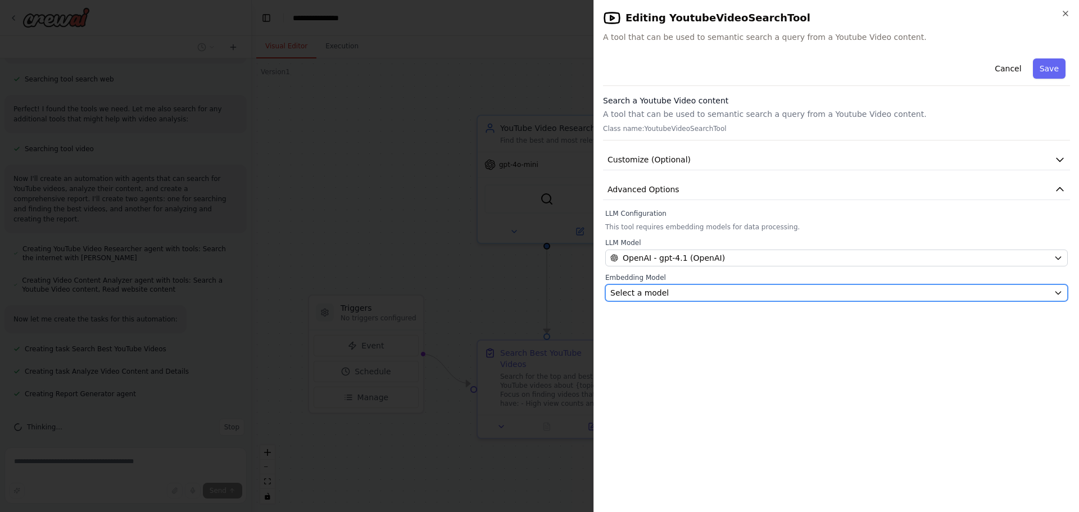
click at [726, 293] on div "Select a model" at bounding box center [830, 292] width 439 height 11
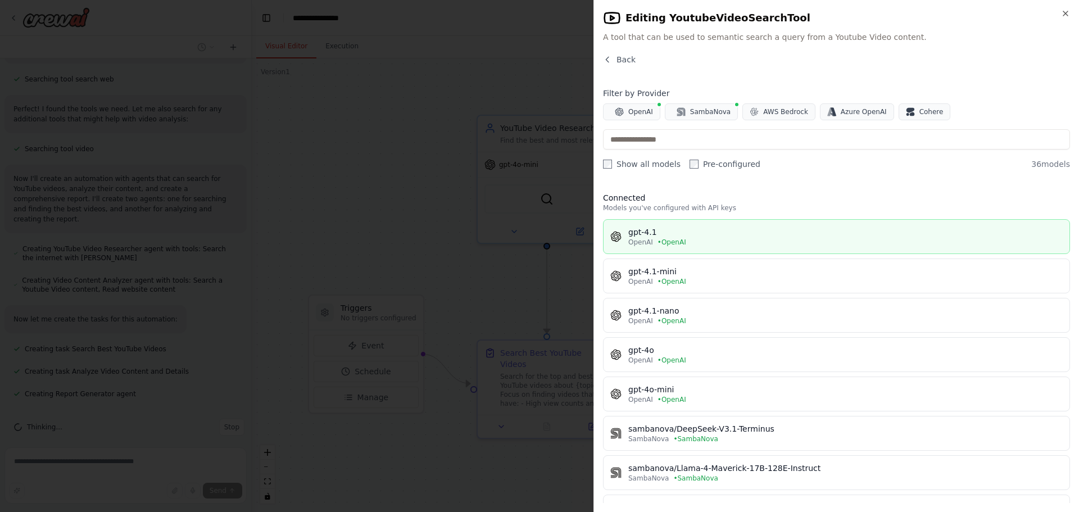
click at [698, 247] on button "gpt-4.1 OpenAI • OpenAI" at bounding box center [836, 236] width 467 height 35
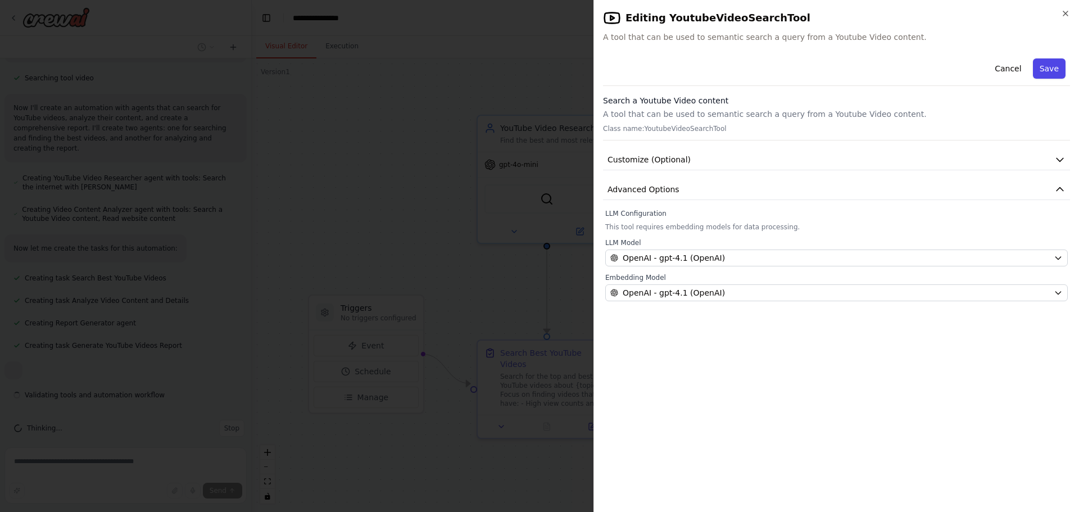
scroll to position [379, 0]
click at [1057, 69] on button "Save" at bounding box center [1049, 68] width 33 height 20
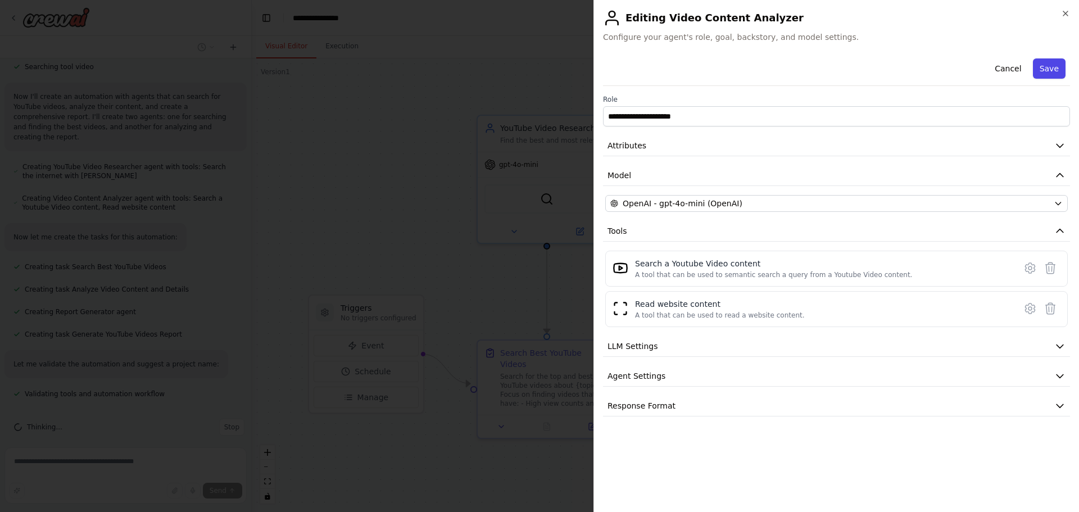
click at [1053, 65] on button "Save" at bounding box center [1049, 68] width 33 height 20
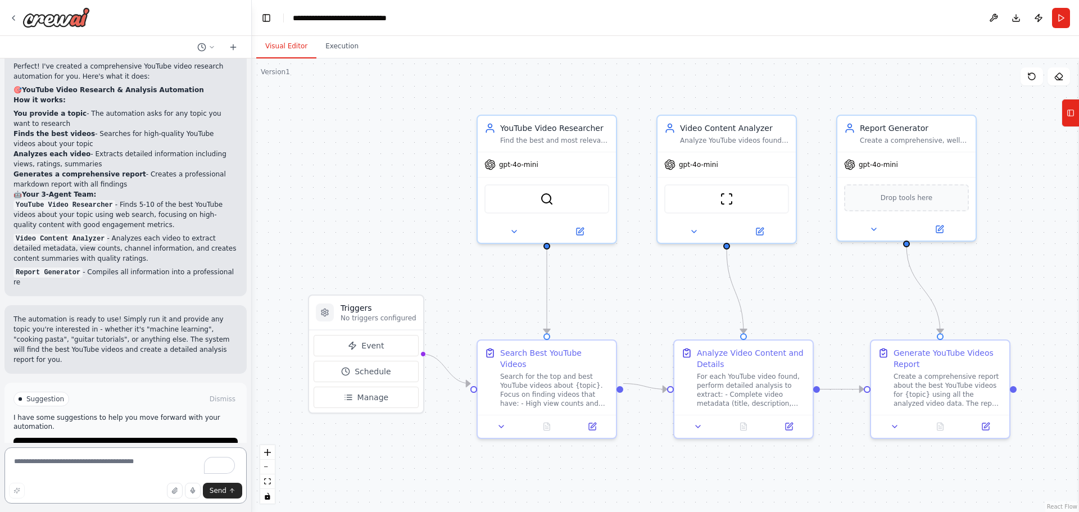
scroll to position [1409, 0]
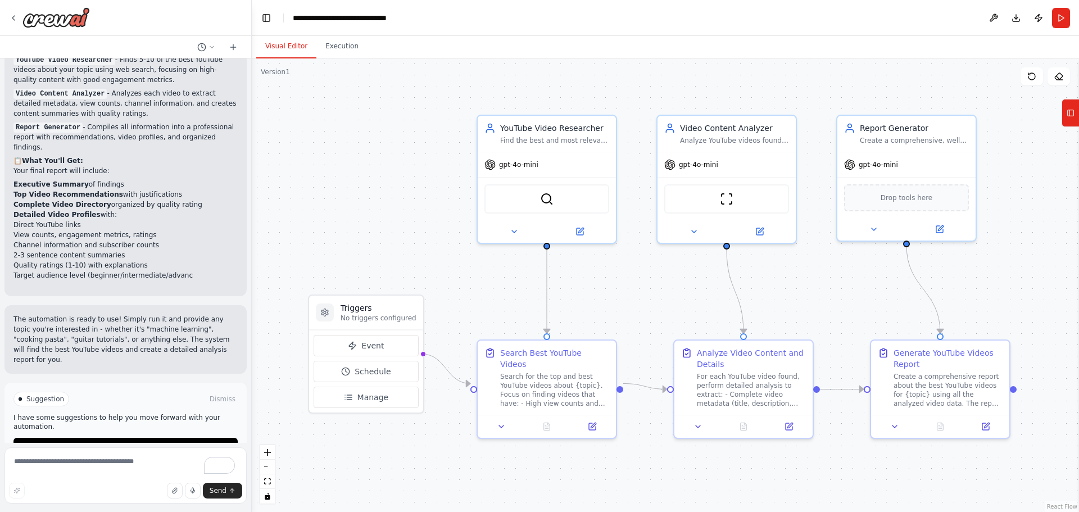
click at [166, 438] on button "Run Automation" at bounding box center [125, 447] width 224 height 18
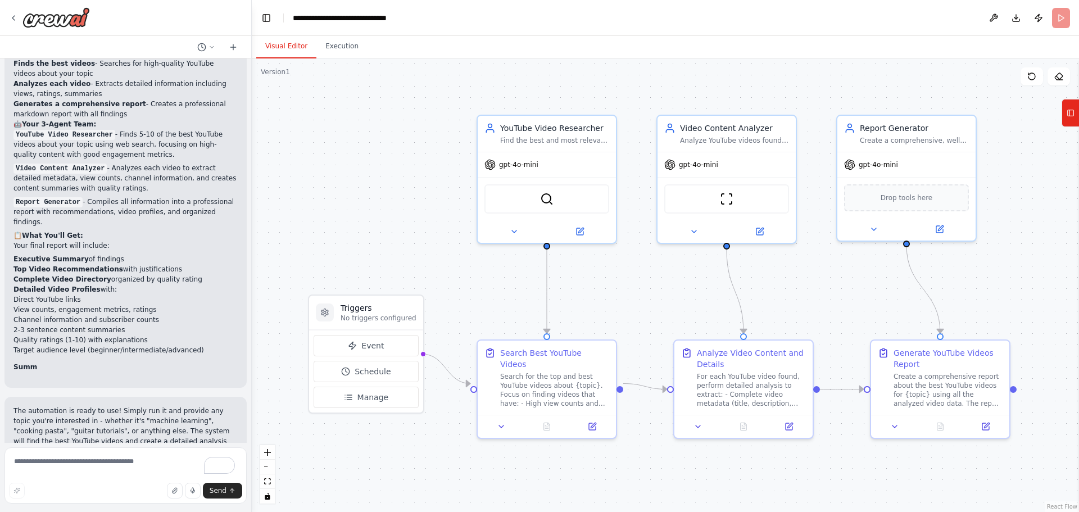
scroll to position [1470, 0]
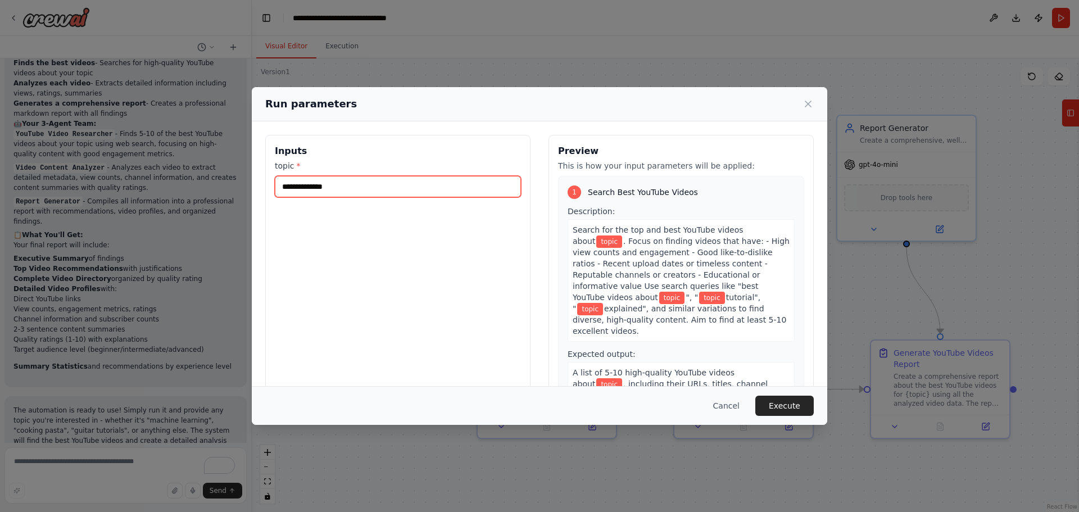
click at [403, 196] on input "topic *" at bounding box center [398, 186] width 246 height 21
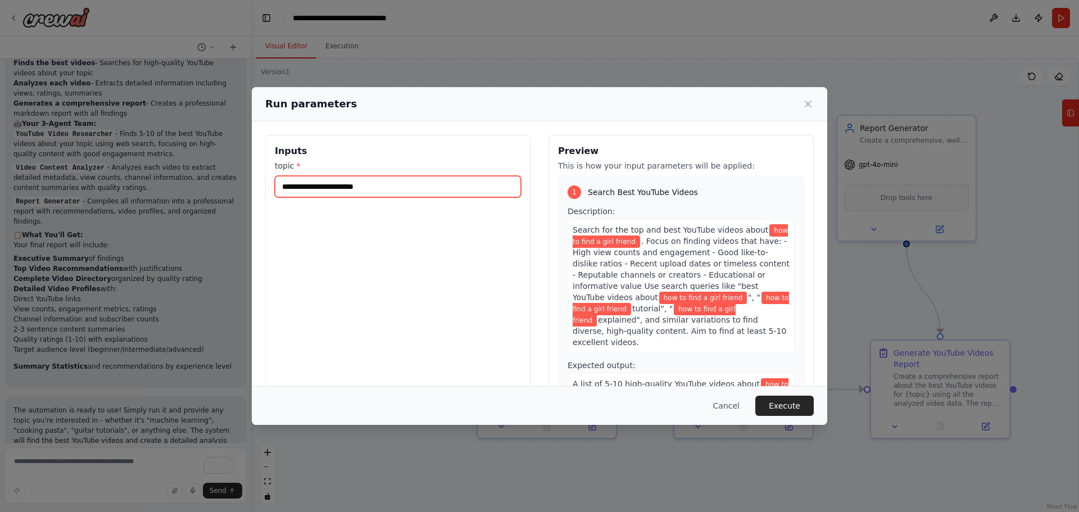
type input "**********"
click at [779, 404] on button "Execute" at bounding box center [785, 406] width 58 height 20
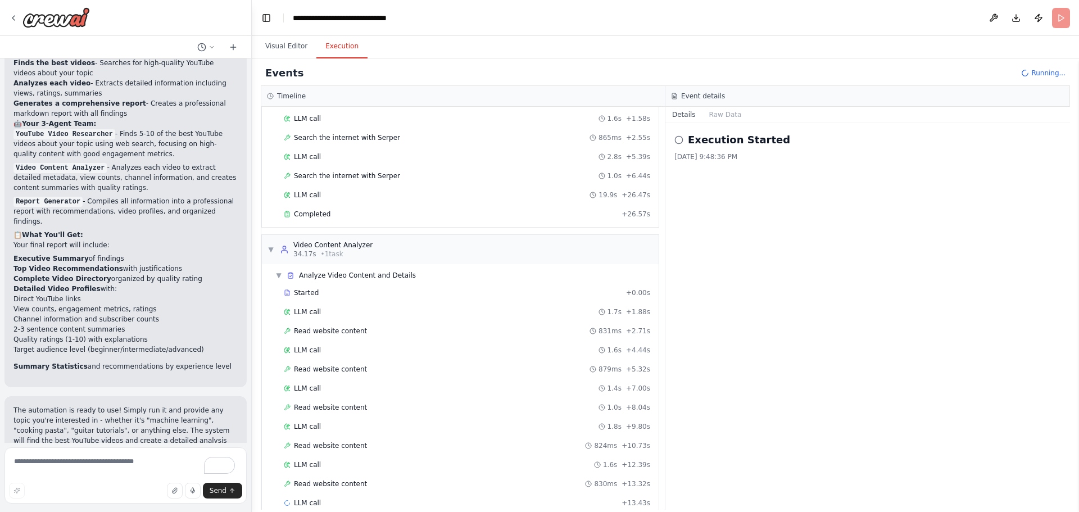
scroll to position [91, 0]
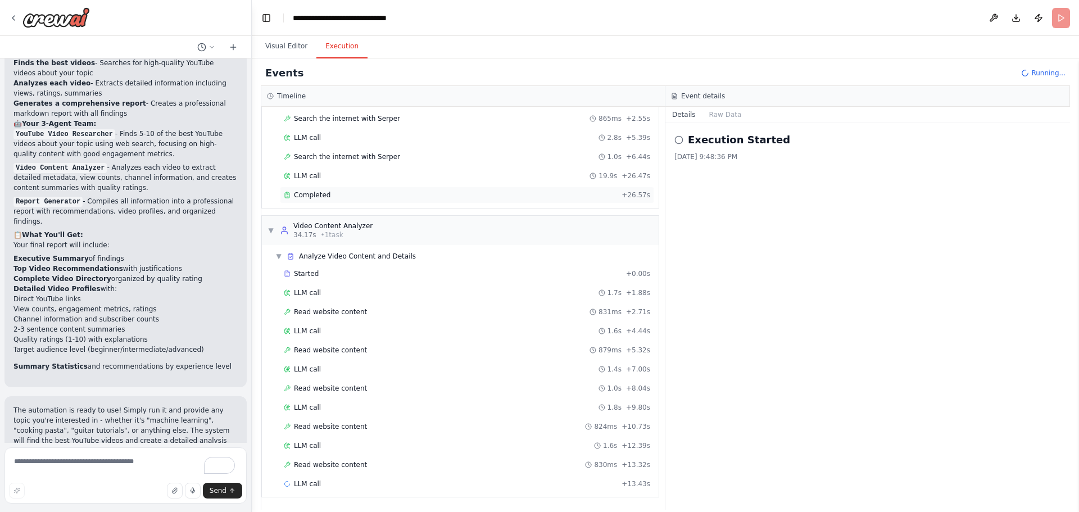
click at [316, 190] on div "Completed + 26.57s" at bounding box center [467, 195] width 374 height 17
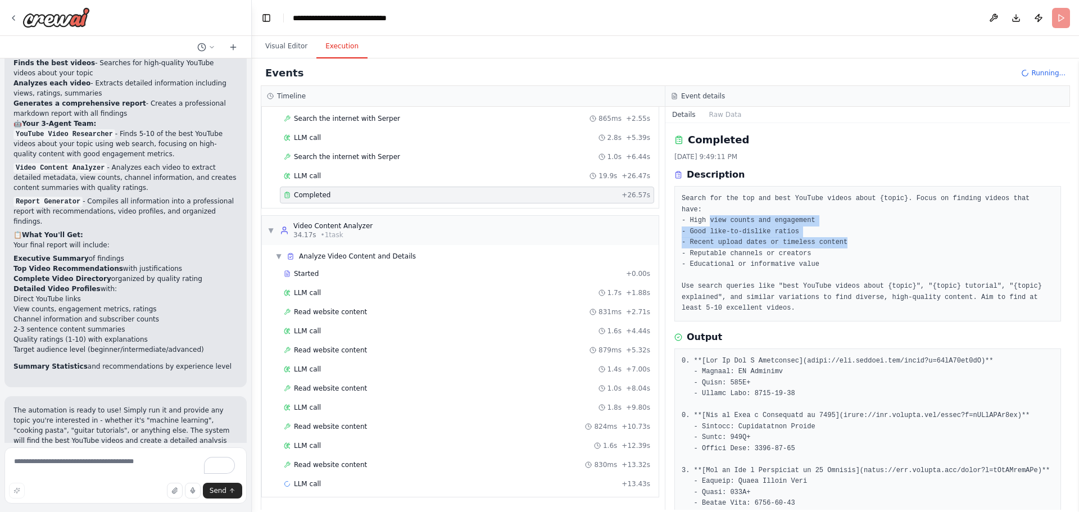
drag, startPoint x: 708, startPoint y: 210, endPoint x: 849, endPoint y: 227, distance: 142.7
click at [845, 227] on pre "Search for the top and best YouTube videos about {topic}. Focus on finding vide…" at bounding box center [868, 253] width 372 height 121
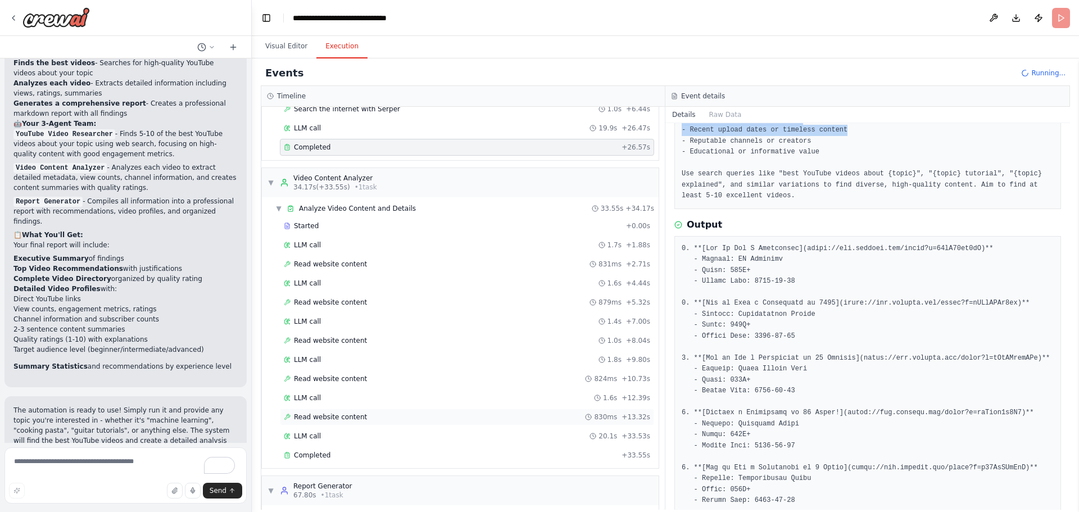
scroll to position [207, 0]
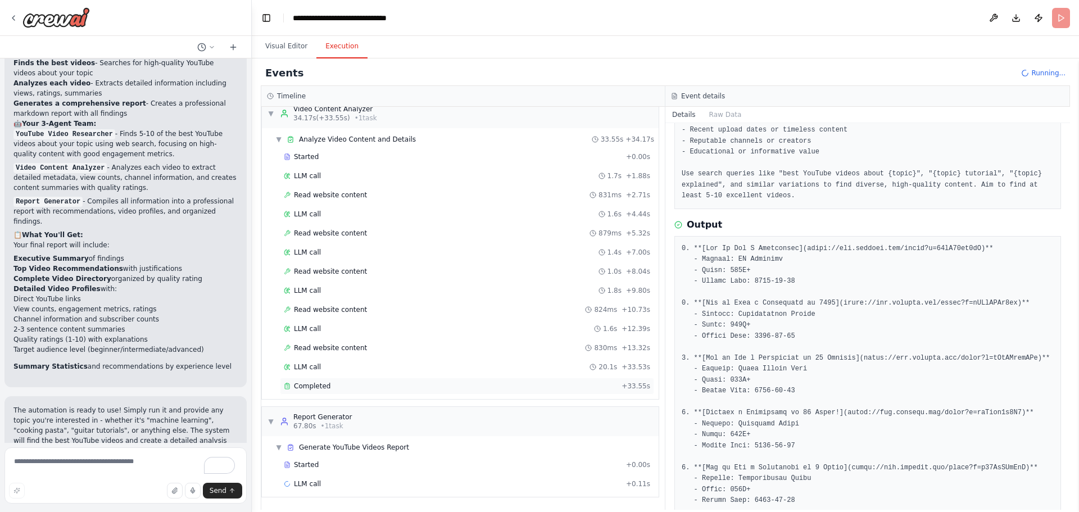
click at [323, 386] on span "Completed" at bounding box center [312, 386] width 37 height 9
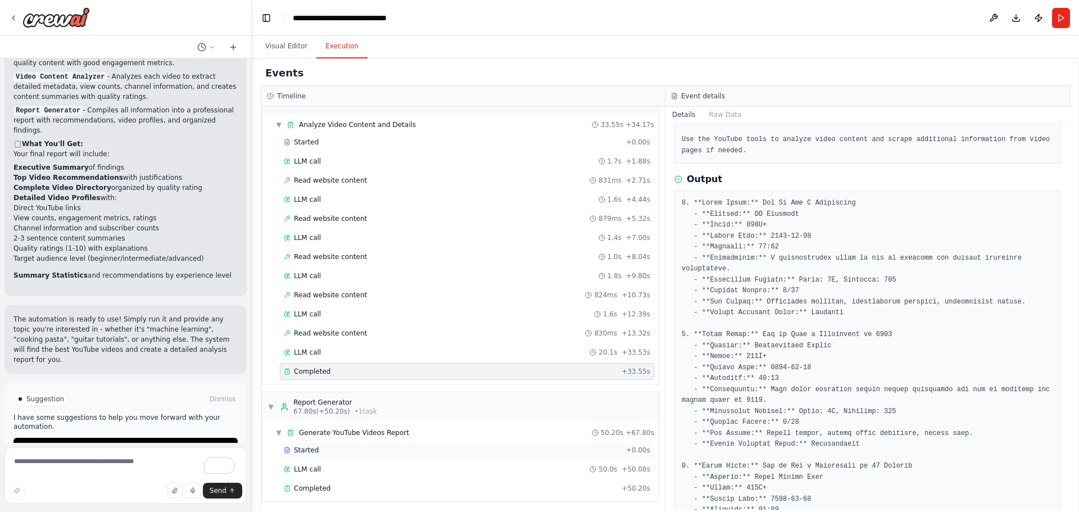
scroll to position [227, 0]
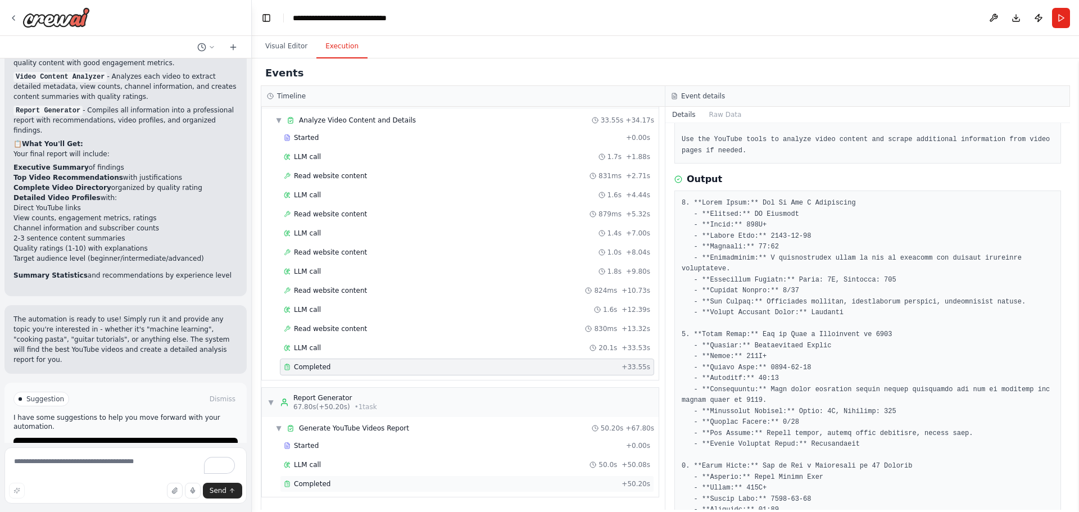
click at [309, 486] on span "Completed" at bounding box center [312, 484] width 37 height 9
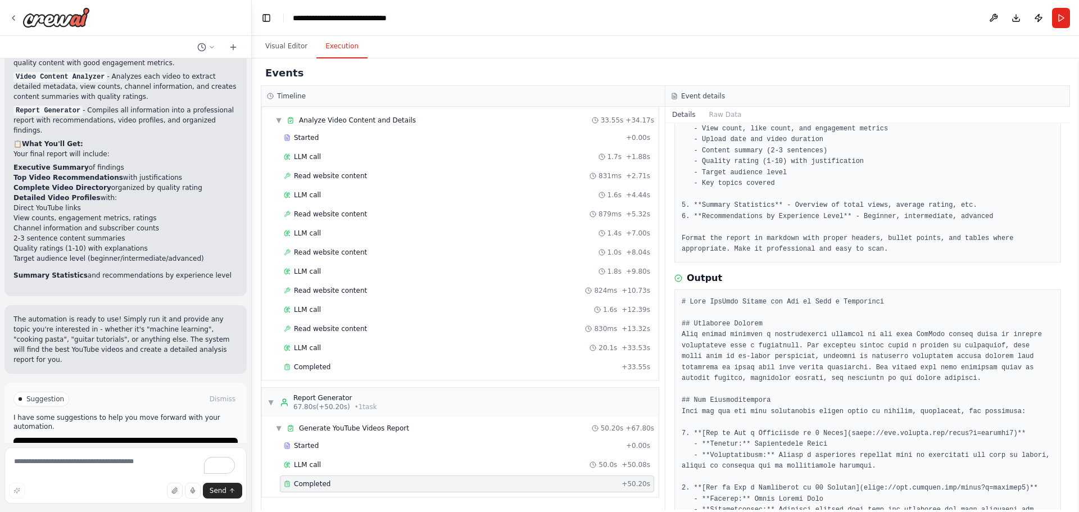
click at [312, 488] on span "Completed" at bounding box center [312, 484] width 37 height 9
click at [312, 483] on span "Completed" at bounding box center [312, 484] width 37 height 9
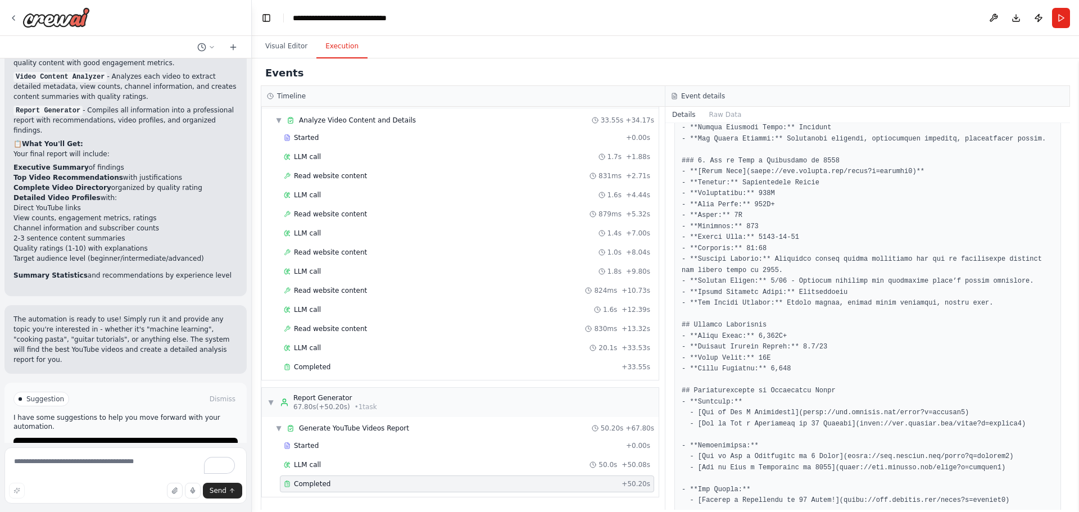
scroll to position [1232, 0]
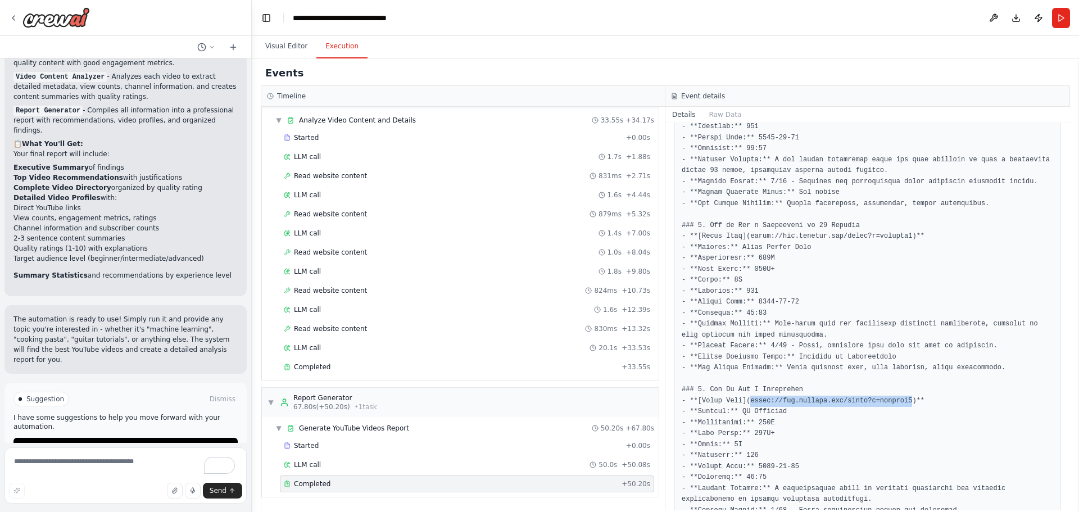
drag, startPoint x: 746, startPoint y: 346, endPoint x: 894, endPoint y: 342, distance: 147.9
click at [894, 342] on pre at bounding box center [868, 89] width 372 height 1710
copy pre "https://www.youtube.com/watch?v=example4"
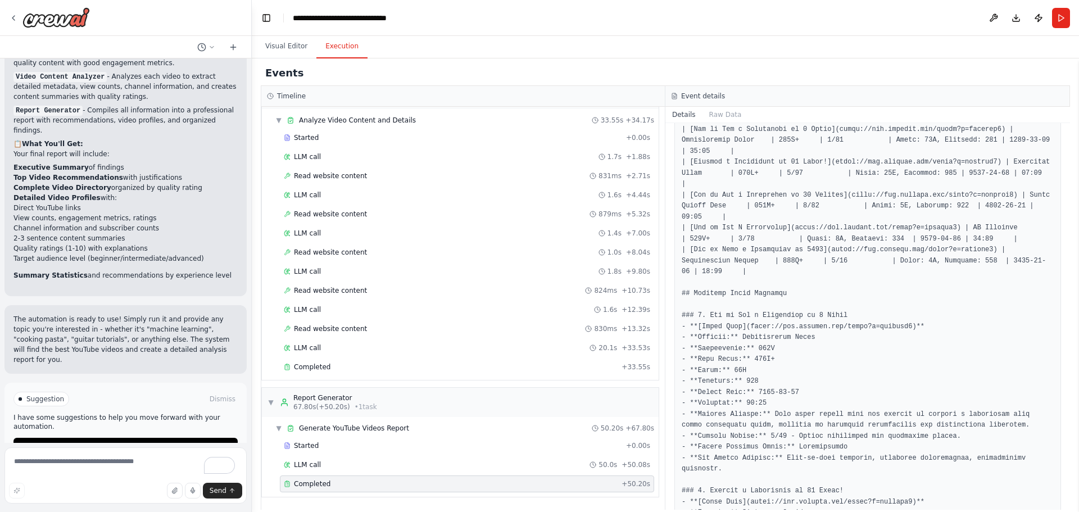
scroll to position [782, 0]
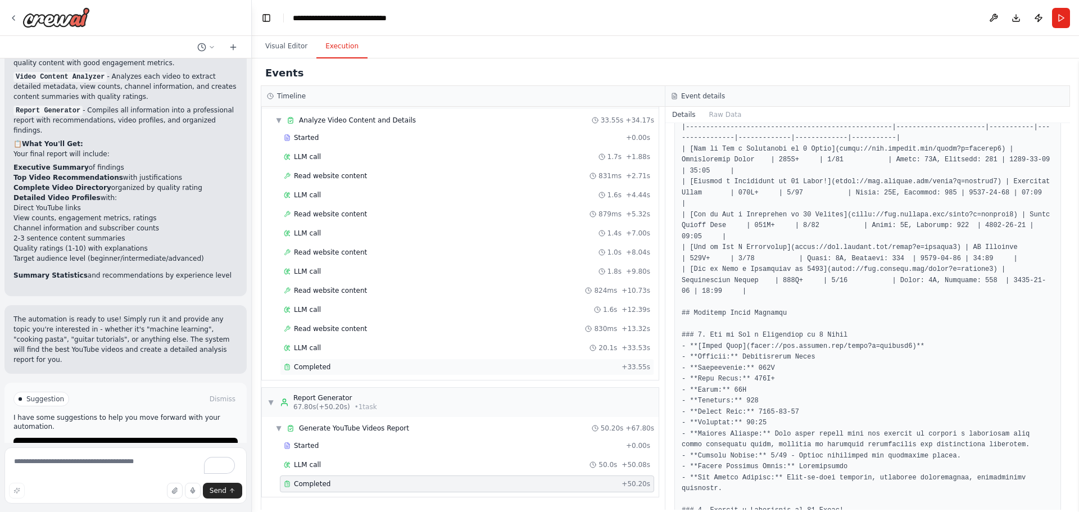
click at [313, 369] on span "Completed" at bounding box center [312, 367] width 37 height 9
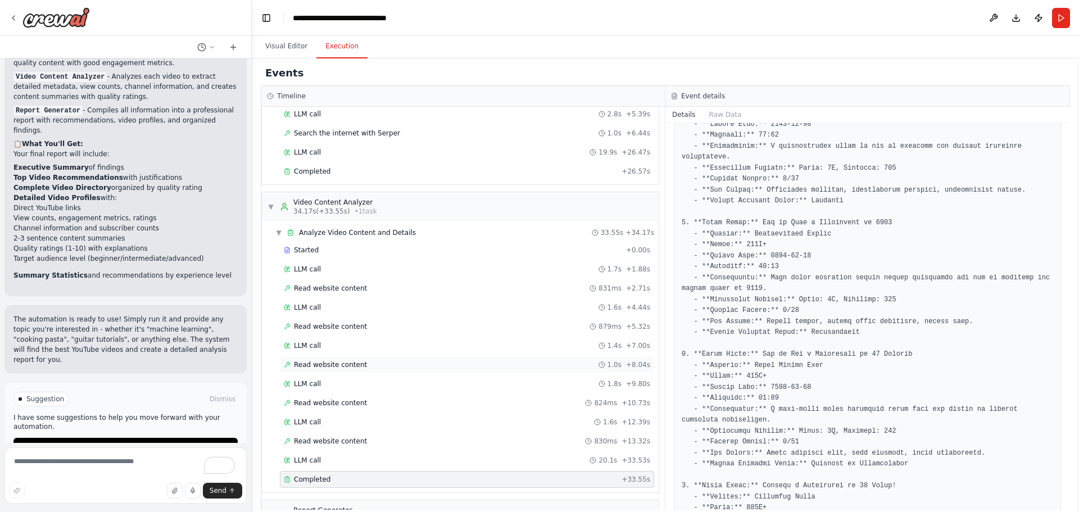
scroll to position [0, 0]
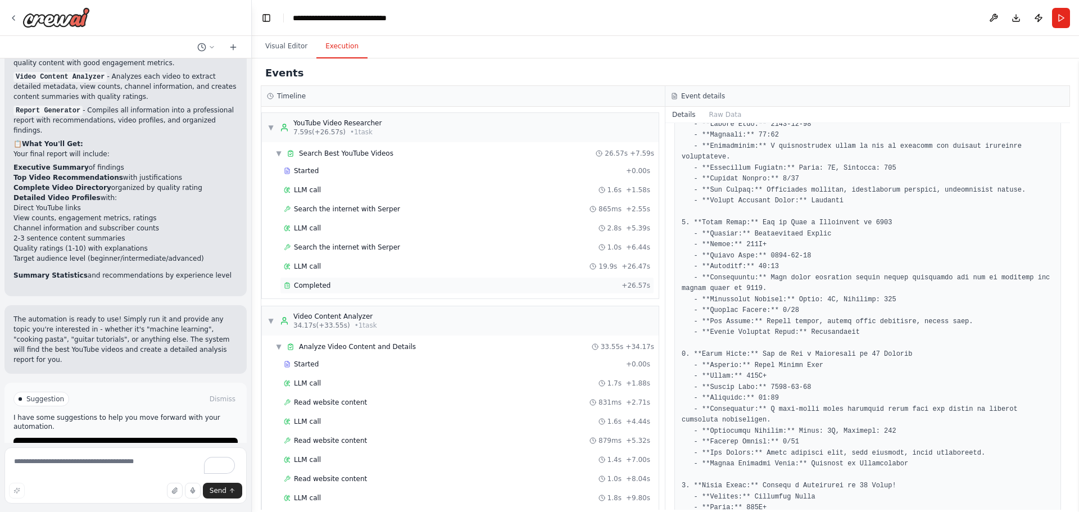
click at [313, 288] on span "Completed" at bounding box center [312, 285] width 37 height 9
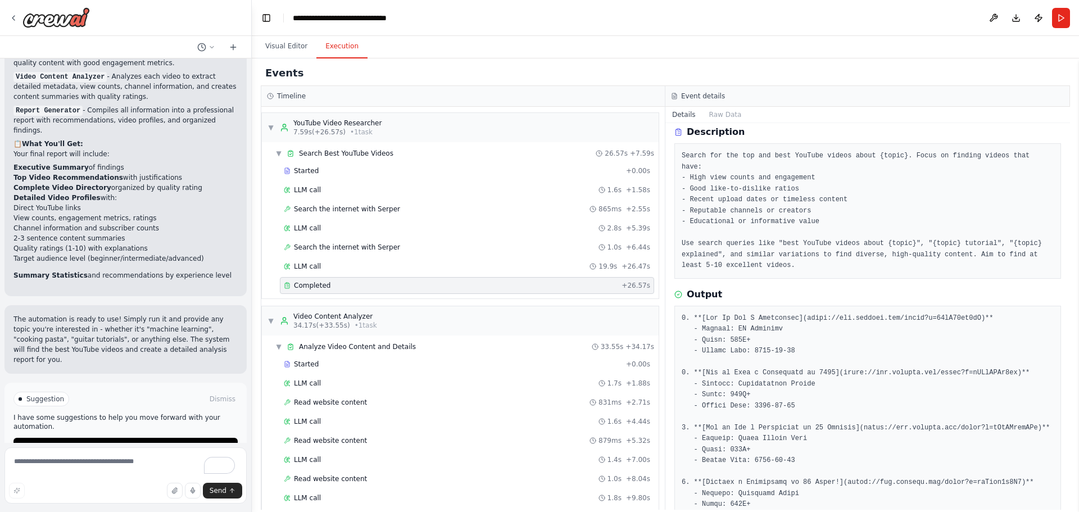
scroll to position [34, 0]
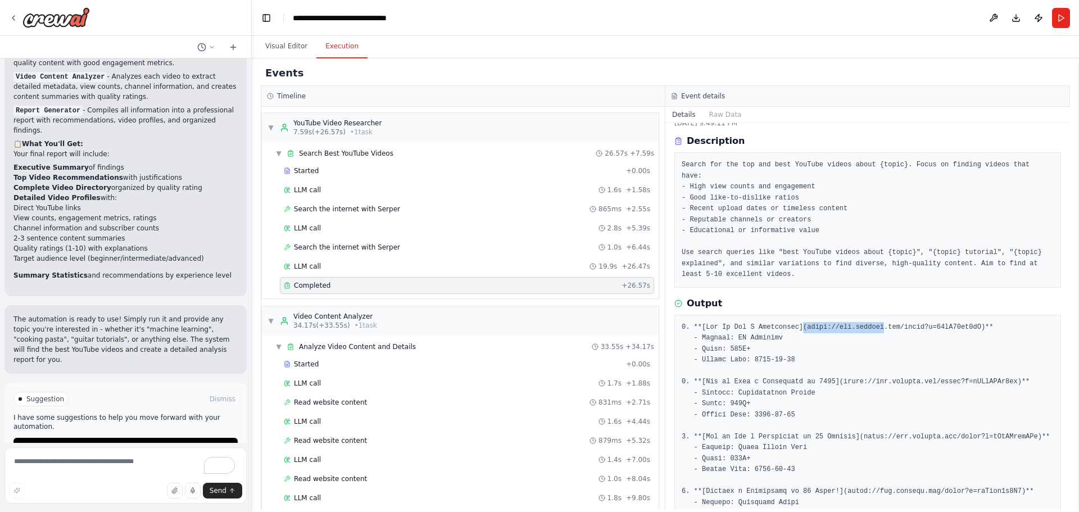
drag, startPoint x: 795, startPoint y: 315, endPoint x: 867, endPoint y: 320, distance: 72.1
drag, startPoint x: 957, startPoint y: 313, endPoint x: 797, endPoint y: 316, distance: 160.2
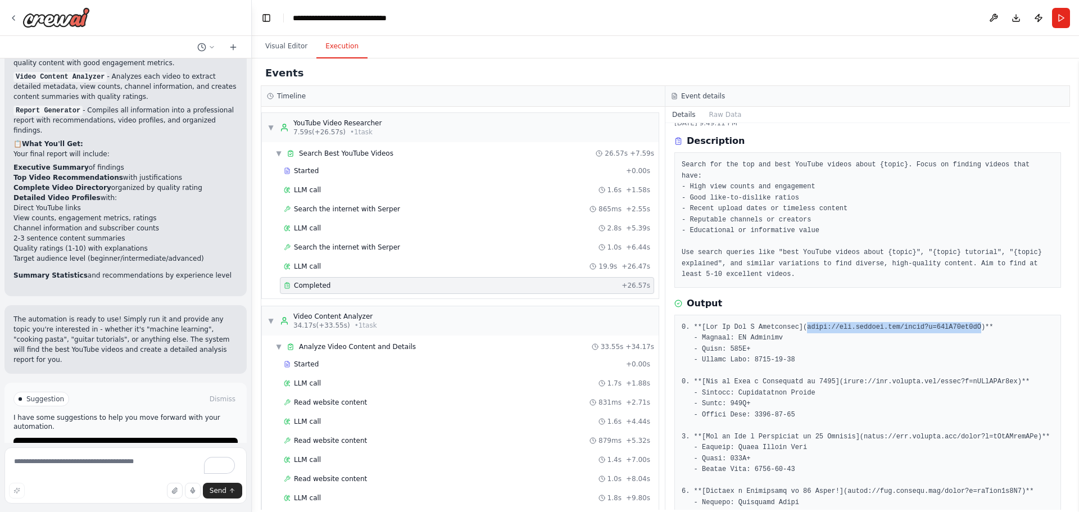
copy pre "https://www.youtube.com/watch?v=05tG47pv1vM"
drag, startPoint x: 730, startPoint y: 338, endPoint x: 758, endPoint y: 338, distance: 28.1
drag, startPoint x: 753, startPoint y: 351, endPoint x: 786, endPoint y: 349, distance: 33.8
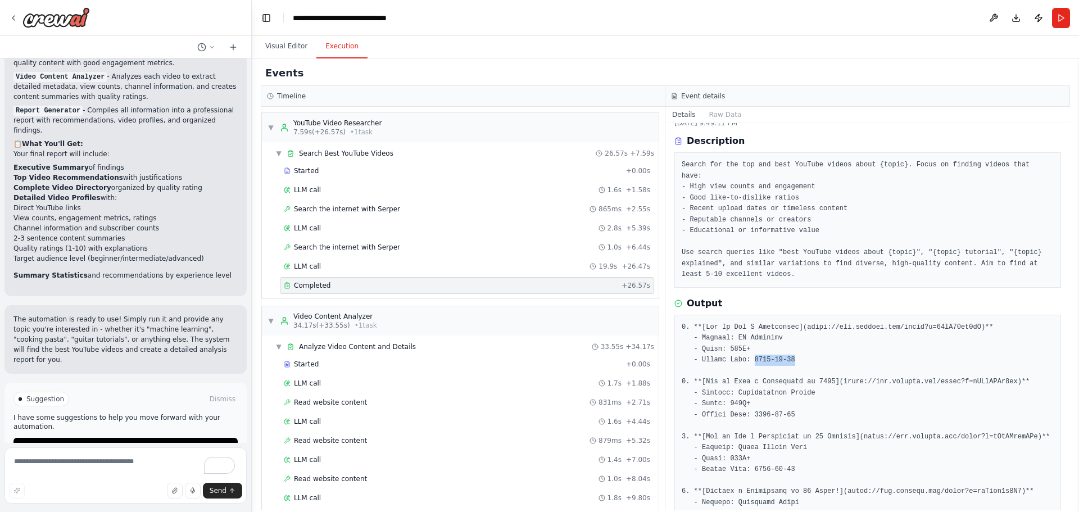
drag, startPoint x: 754, startPoint y: 349, endPoint x: 784, endPoint y: 349, distance: 30.4
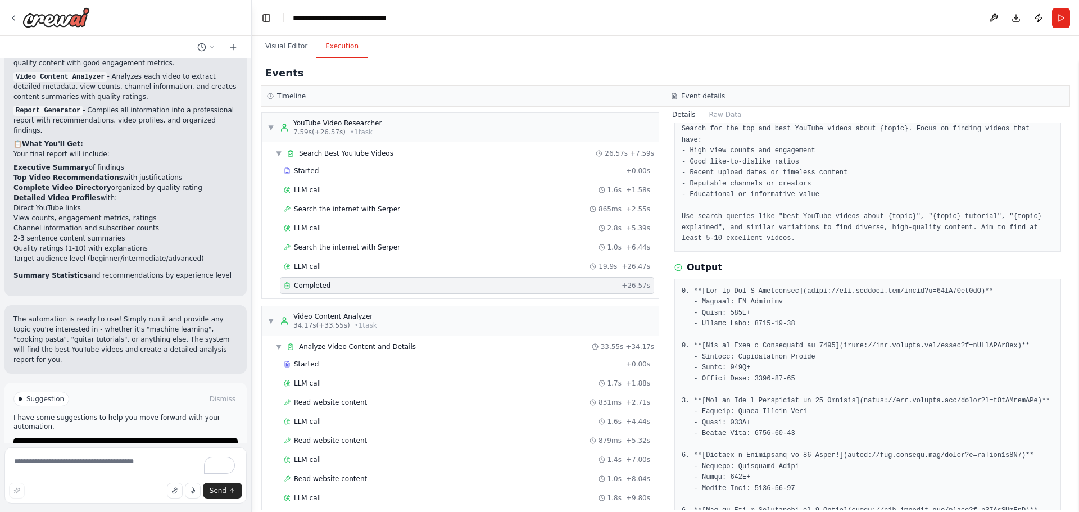
scroll to position [90, 0]
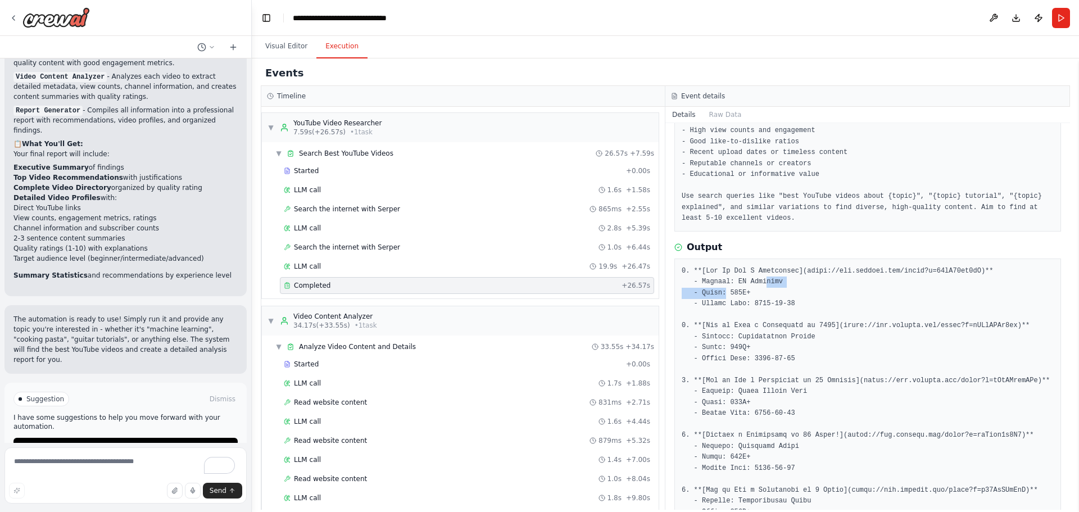
drag, startPoint x: 724, startPoint y: 279, endPoint x: 761, endPoint y: 272, distance: 37.7
click at [761, 272] on pre at bounding box center [868, 513] width 372 height 494
click at [782, 278] on pre at bounding box center [868, 513] width 372 height 494
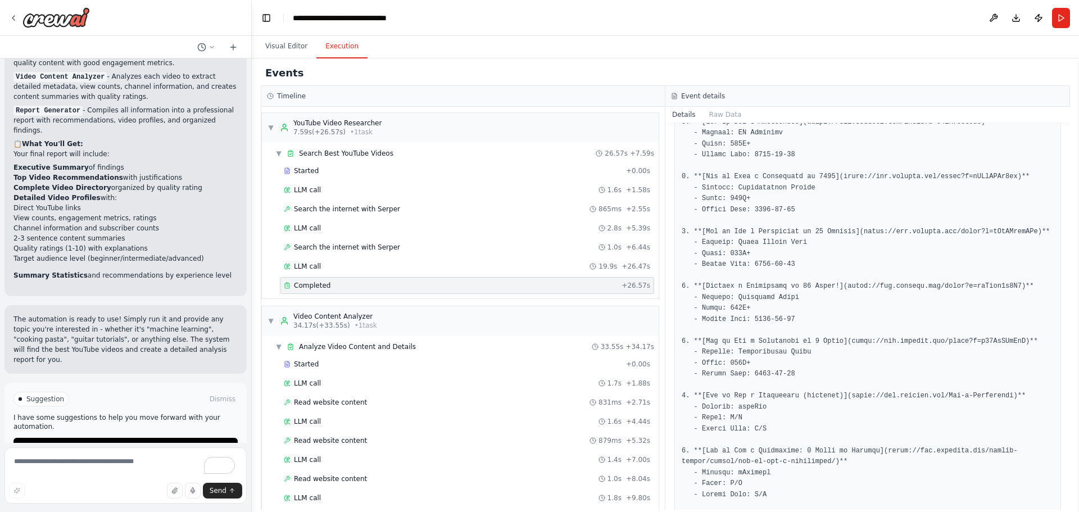
scroll to position [259, 0]
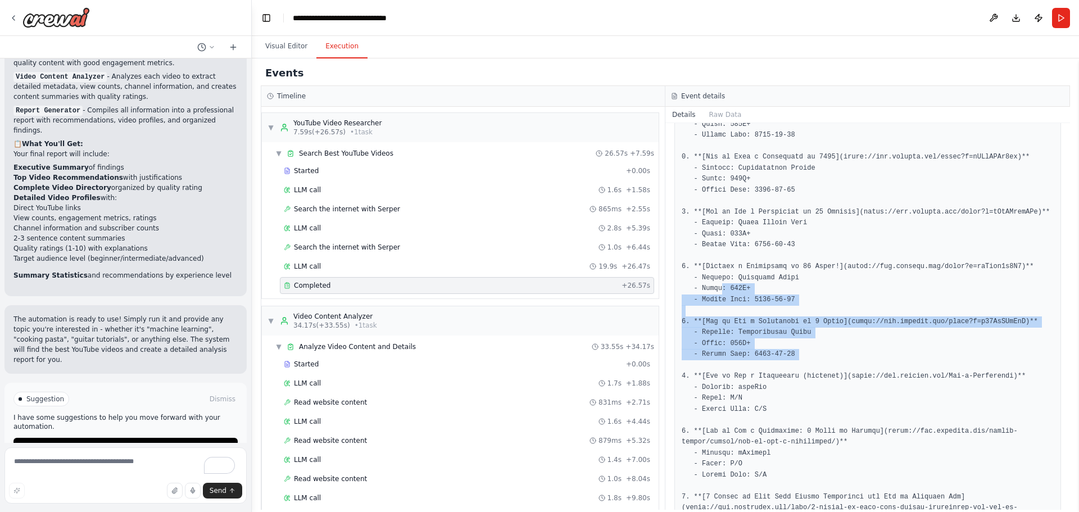
drag, startPoint x: 721, startPoint y: 275, endPoint x: 821, endPoint y: 355, distance: 128.4
click at [821, 355] on pre at bounding box center [868, 344] width 372 height 494
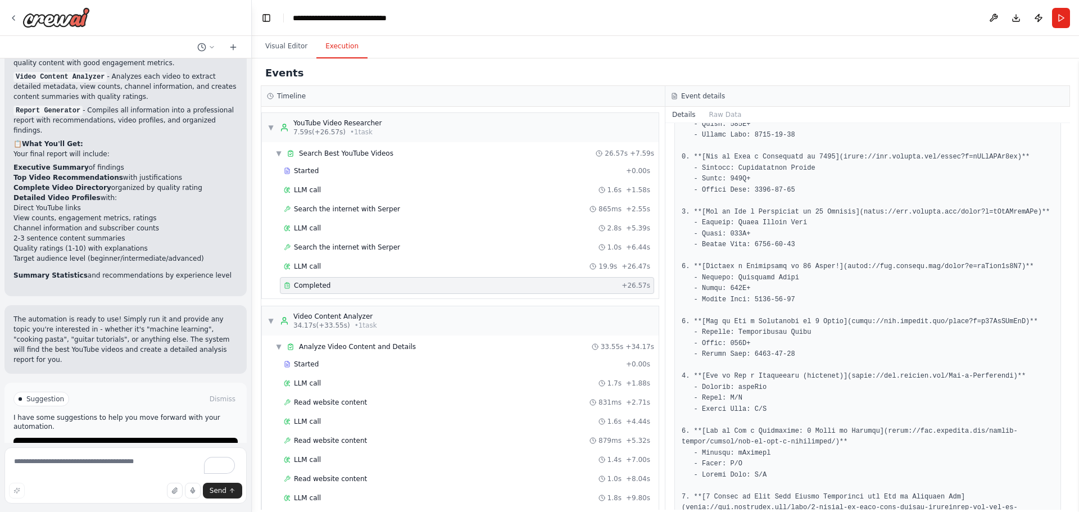
click at [815, 388] on pre at bounding box center [868, 344] width 372 height 494
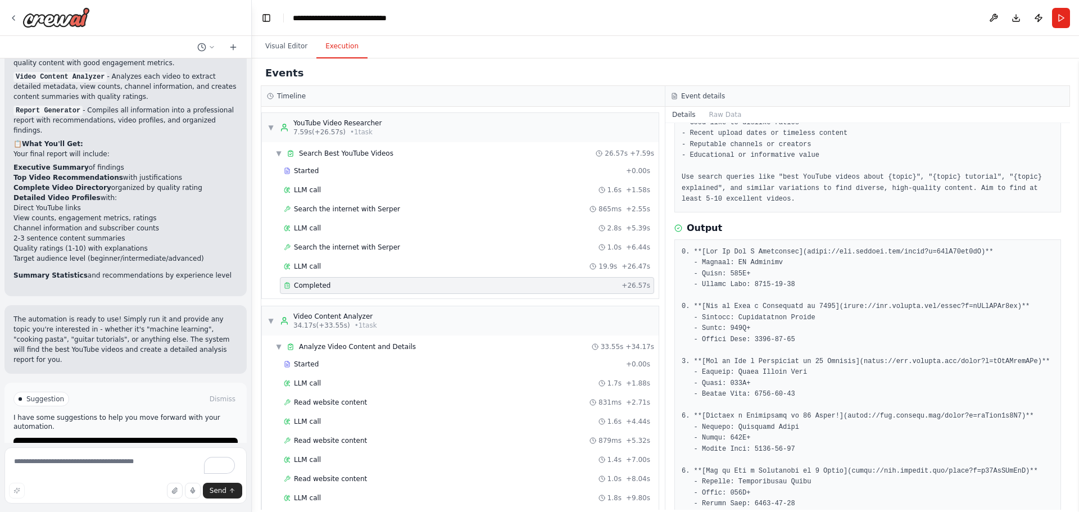
scroll to position [90, 0]
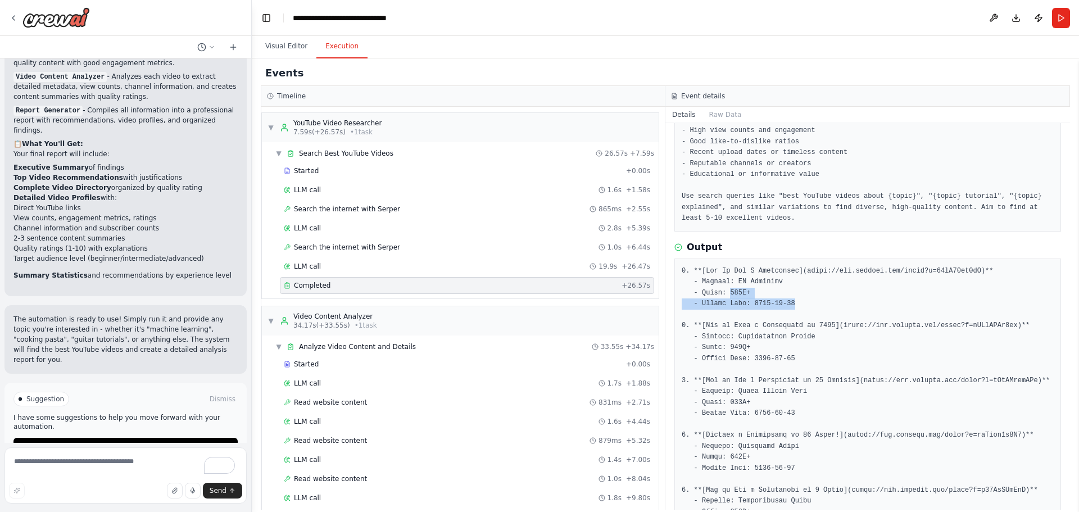
drag, startPoint x: 726, startPoint y: 282, endPoint x: 794, endPoint y: 293, distance: 69.0
click at [794, 293] on pre at bounding box center [868, 513] width 372 height 494
click at [812, 296] on pre at bounding box center [868, 513] width 372 height 494
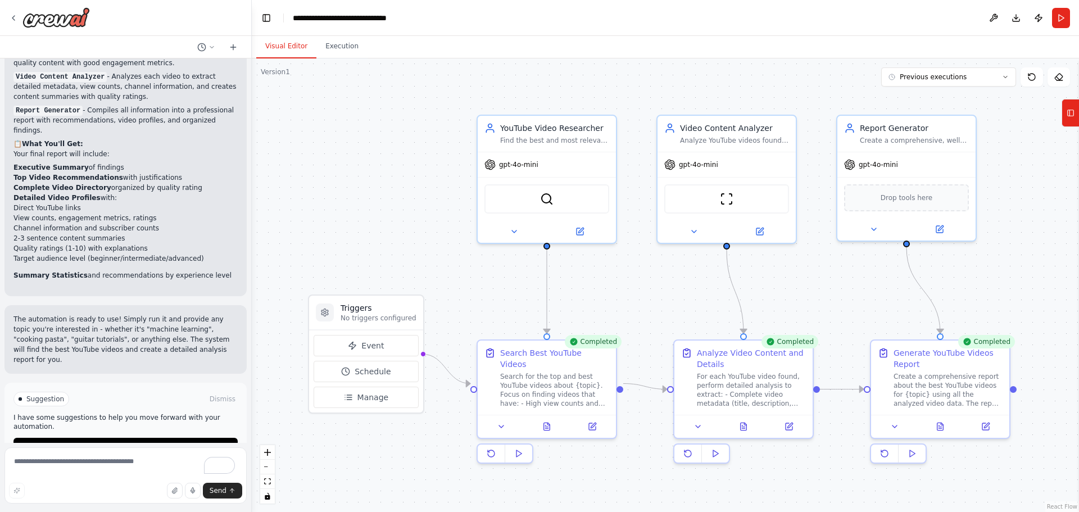
click at [287, 55] on button "Visual Editor" at bounding box center [286, 47] width 60 height 24
click at [589, 228] on button at bounding box center [580, 229] width 64 height 13
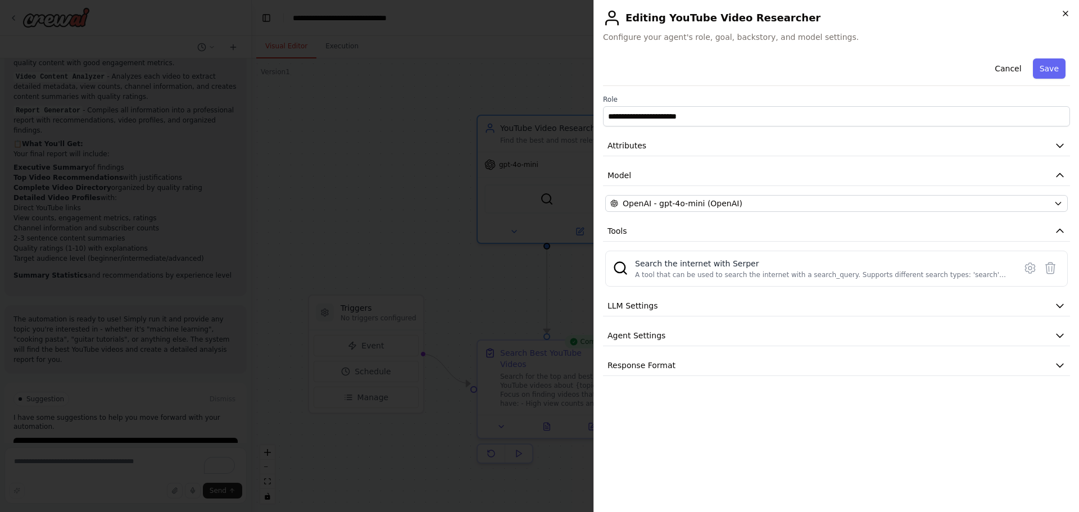
click at [1062, 10] on icon "button" at bounding box center [1065, 13] width 9 height 9
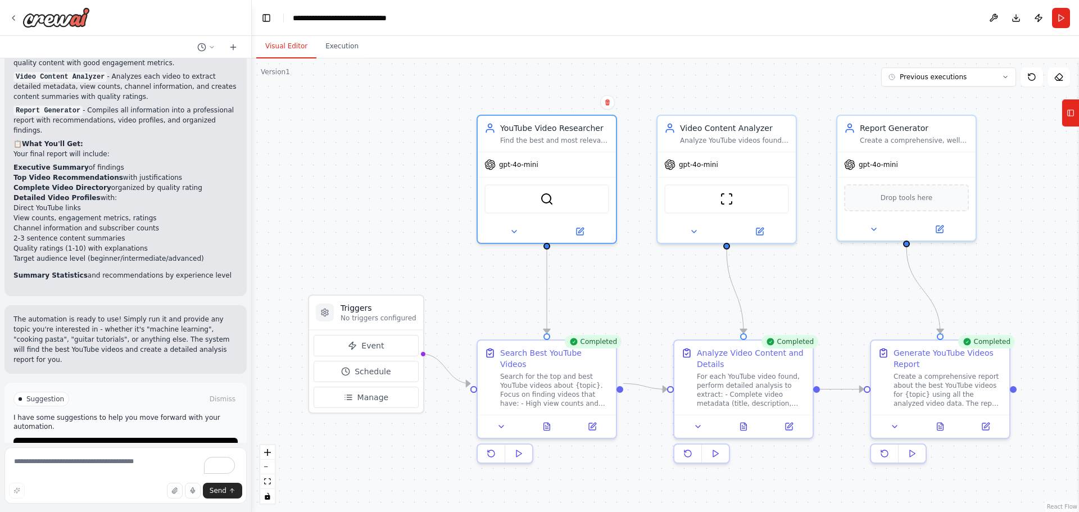
drag, startPoint x: 1069, startPoint y: 110, endPoint x: 1050, endPoint y: 98, distance: 22.5
click at [1069, 109] on icon at bounding box center [1071, 113] width 8 height 18
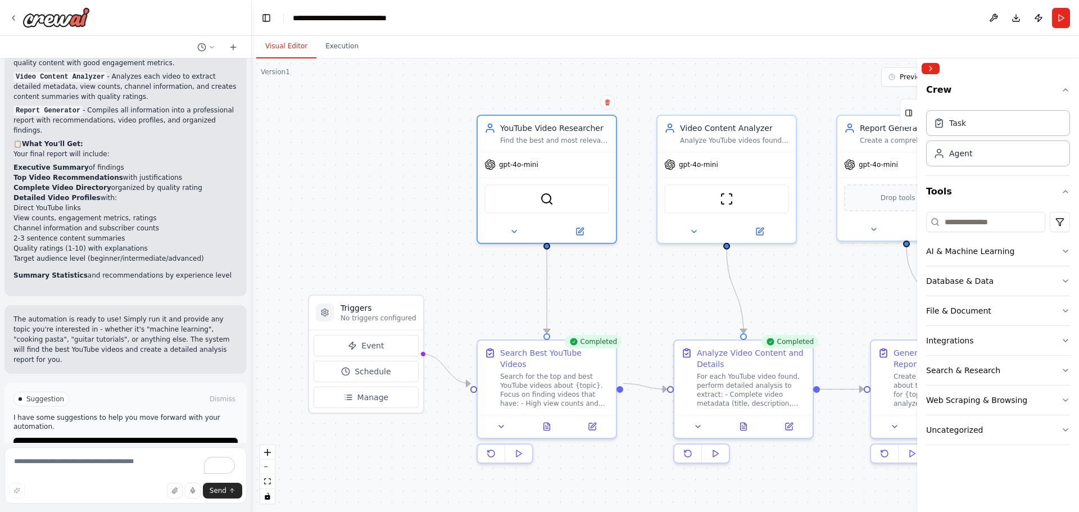
click at [1070, 256] on div "Crew Task Agent Tools AI & Machine Learning Database & Data File & Document Int…" at bounding box center [998, 295] width 162 height 433
click at [1066, 254] on icon "button" at bounding box center [1065, 251] width 9 height 9
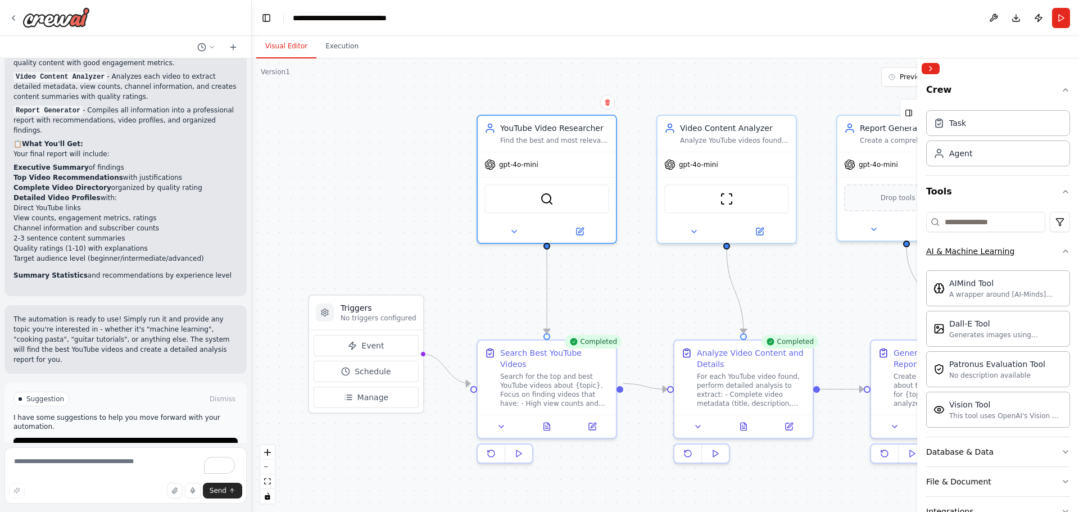
click at [1061, 254] on icon "button" at bounding box center [1065, 251] width 9 height 9
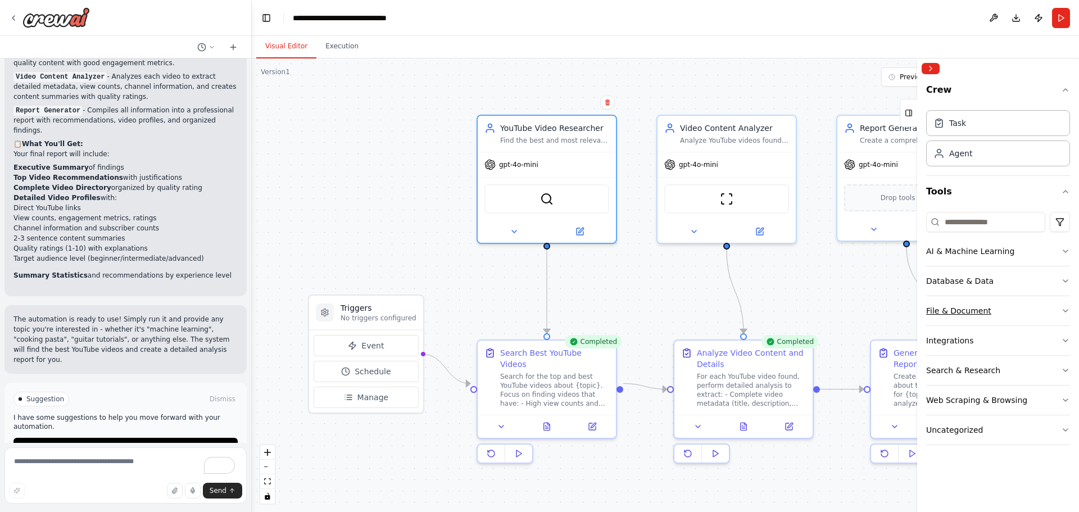
click at [1065, 310] on icon "button" at bounding box center [1065, 310] width 9 height 9
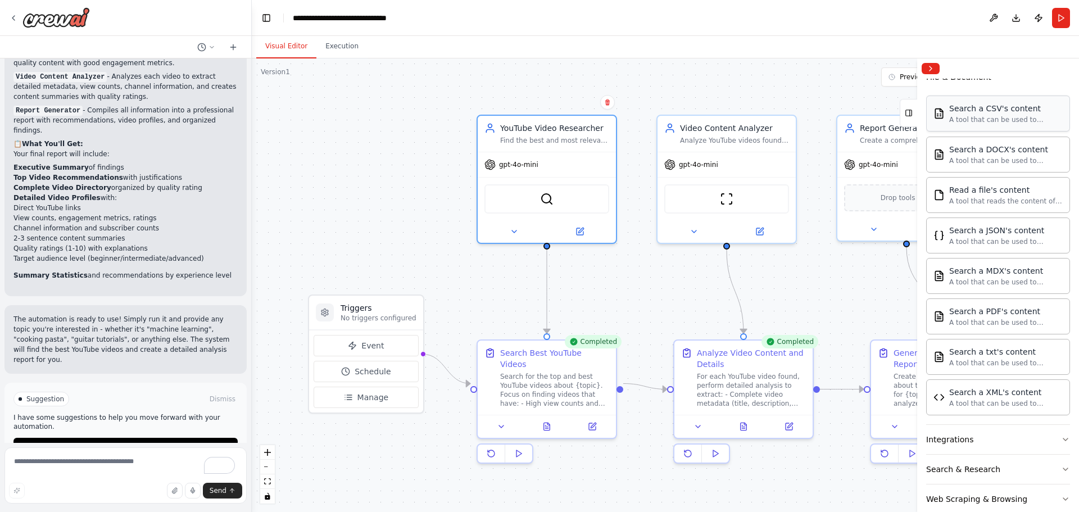
scroll to position [169, 0]
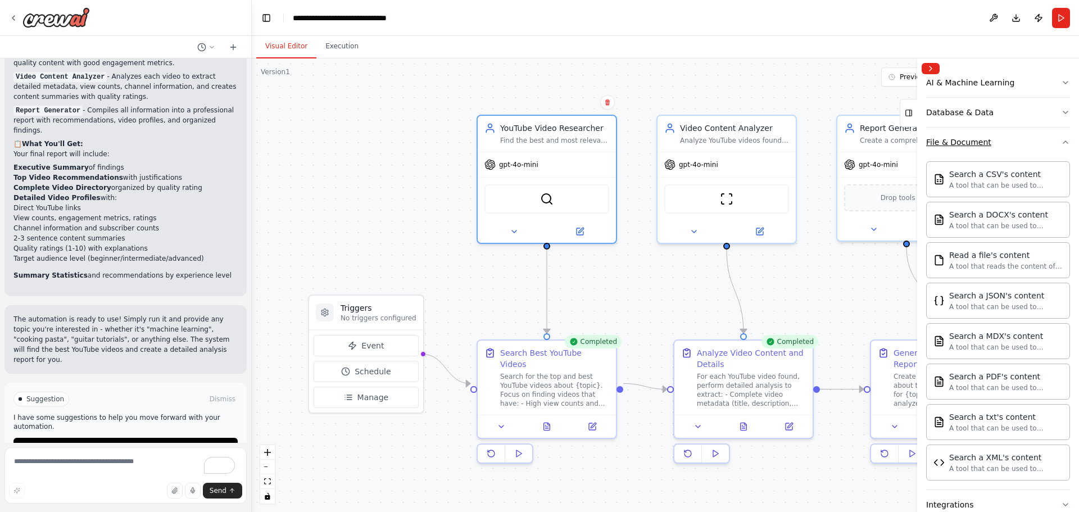
click at [1061, 138] on icon "button" at bounding box center [1065, 142] width 9 height 9
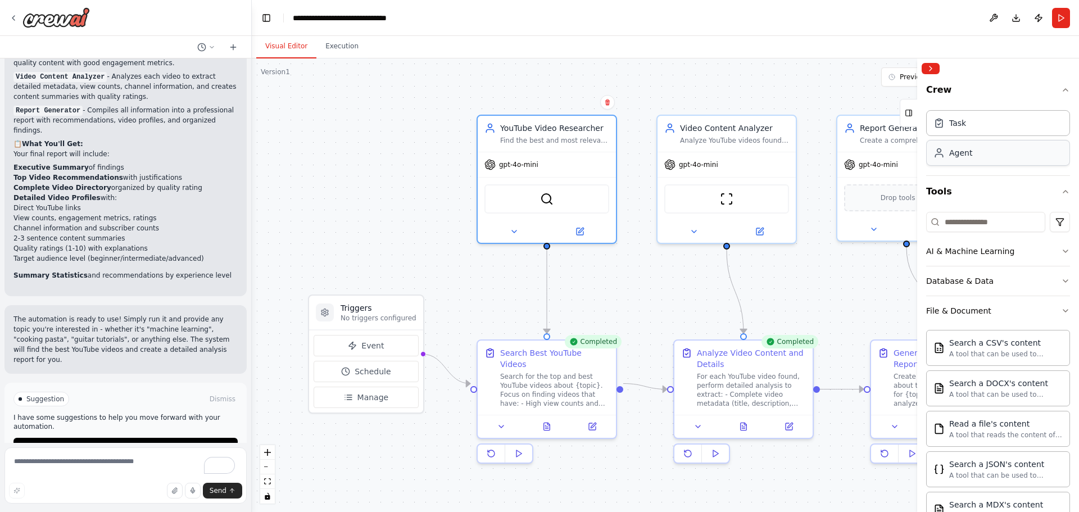
scroll to position [0, 0]
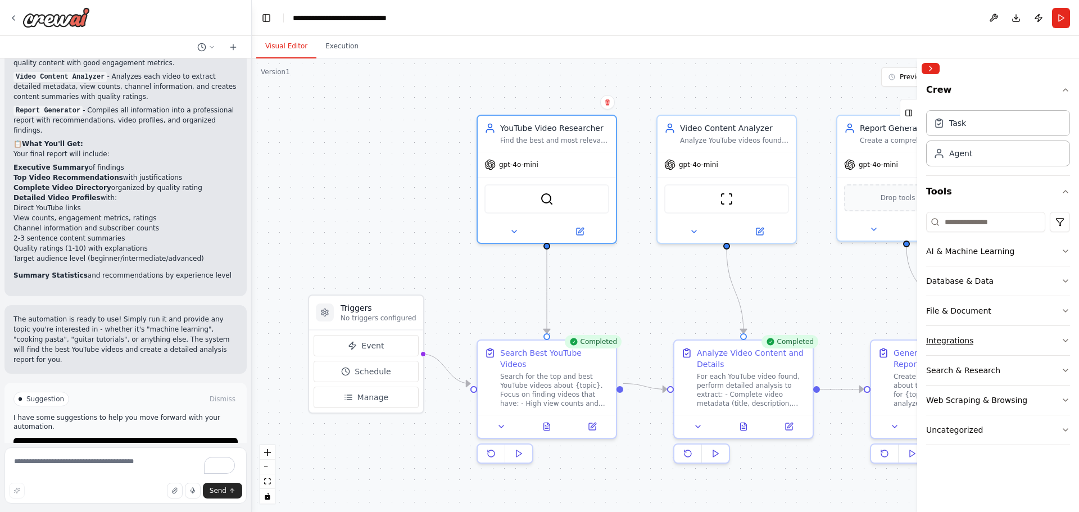
click at [1064, 337] on icon "button" at bounding box center [1065, 340] width 9 height 9
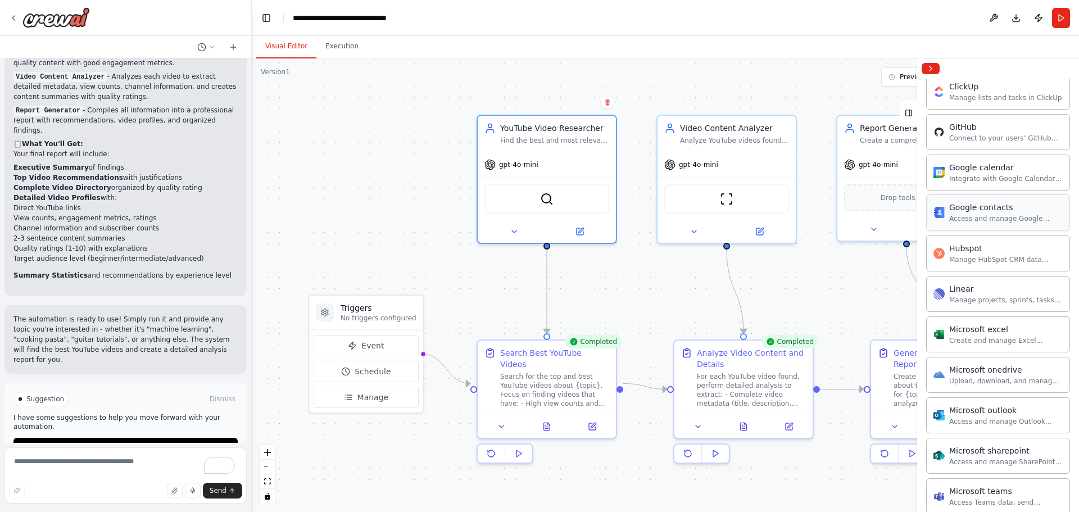
scroll to position [198, 0]
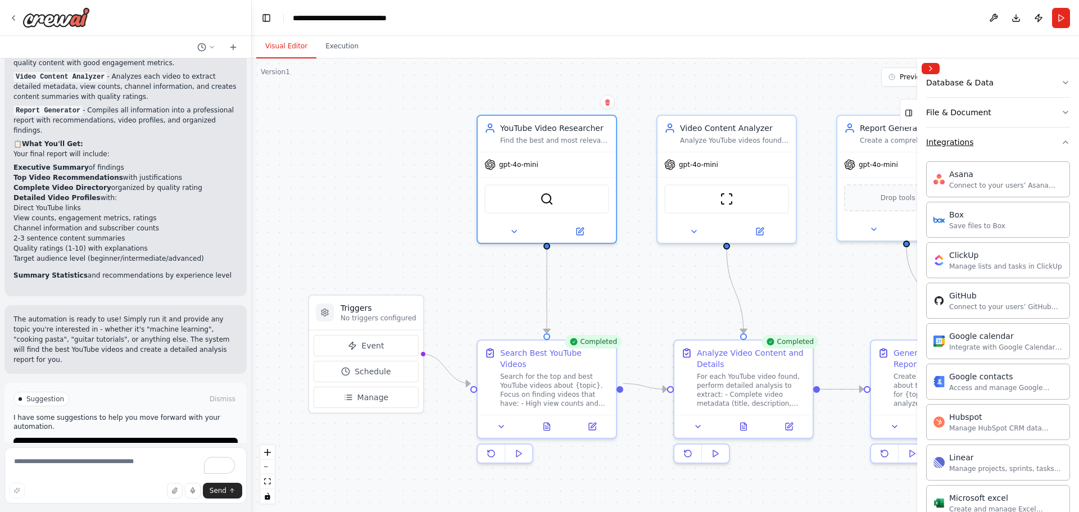
click at [1064, 142] on icon "button" at bounding box center [1066, 142] width 4 height 2
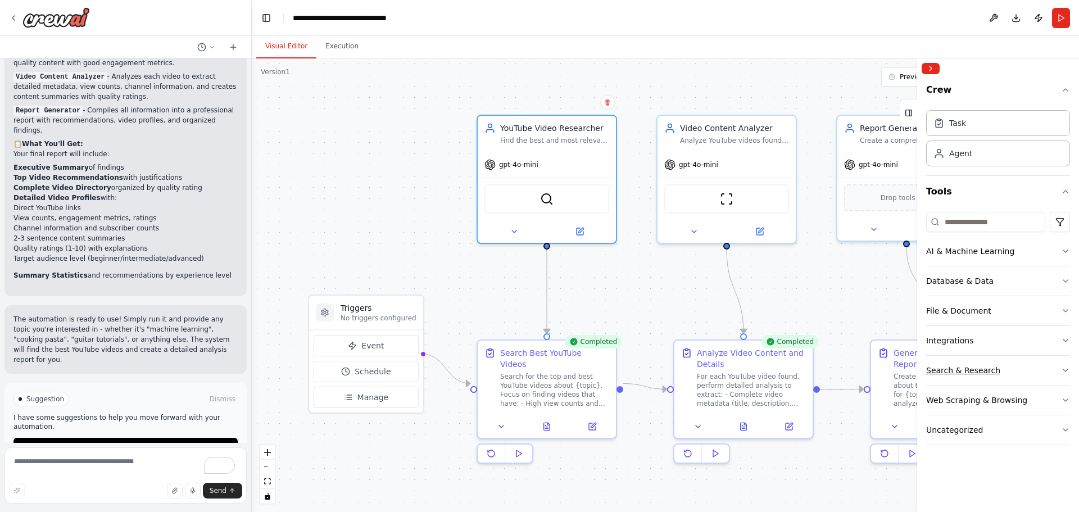
click at [1070, 367] on icon "button" at bounding box center [1065, 370] width 9 height 9
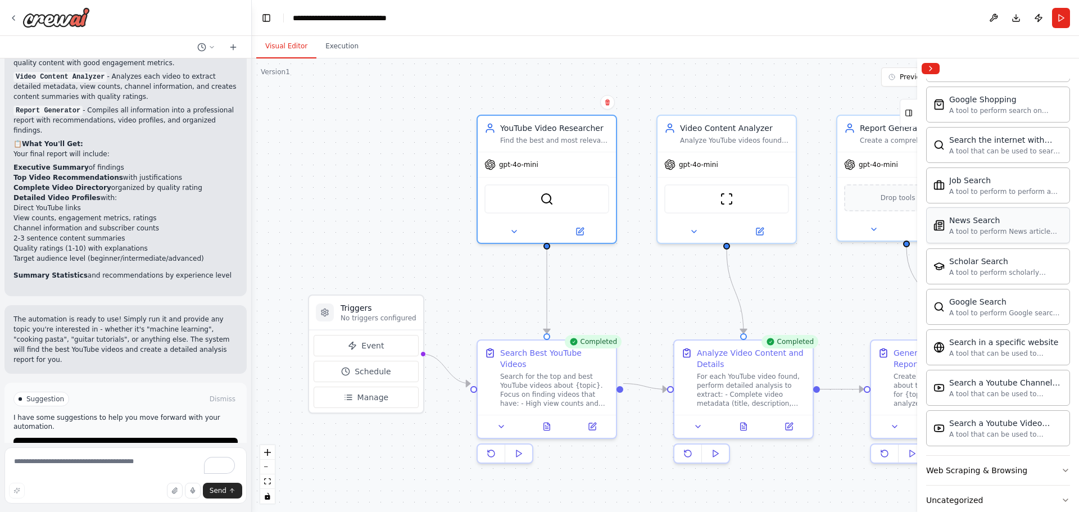
scroll to position [506, 0]
click at [566, 198] on div "SerperDevTool YoutubeVideoSearchTool" at bounding box center [547, 196] width 125 height 29
click at [573, 200] on div "SerperDevTool YoutubeVideoSearchTool" at bounding box center [547, 196] width 125 height 29
click at [584, 227] on icon at bounding box center [580, 229] width 9 height 9
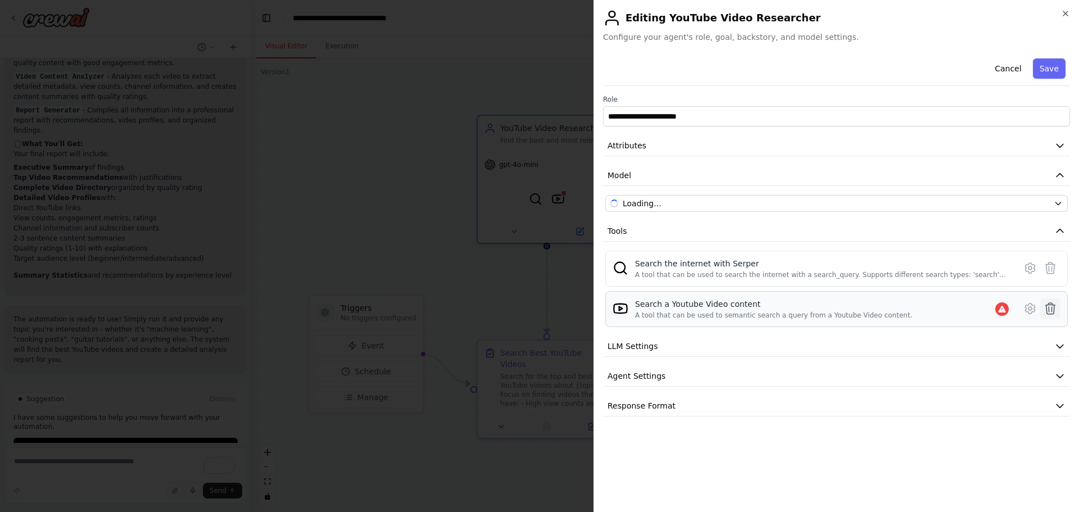
click at [1048, 312] on icon at bounding box center [1050, 308] width 13 height 13
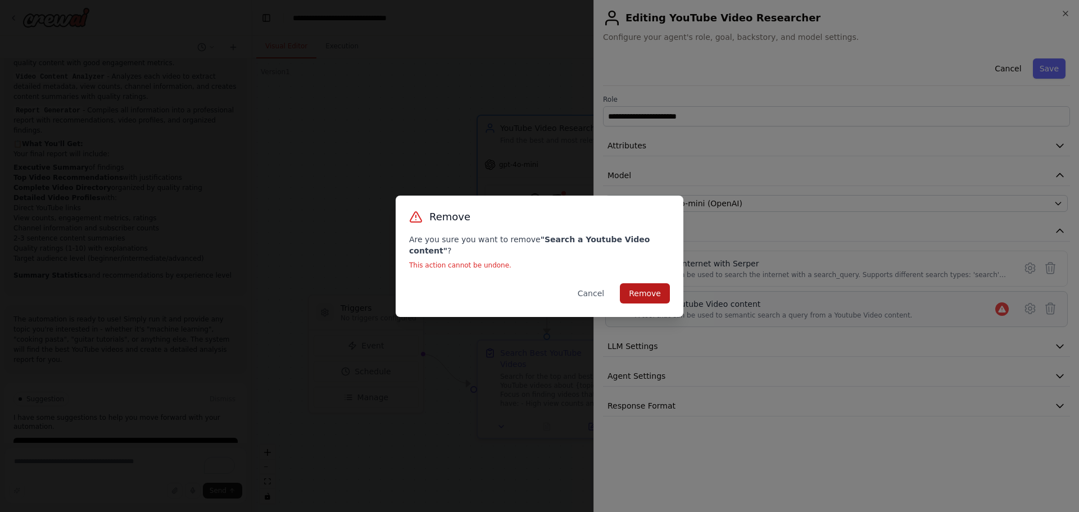
click at [643, 287] on button "Remove" at bounding box center [645, 293] width 50 height 20
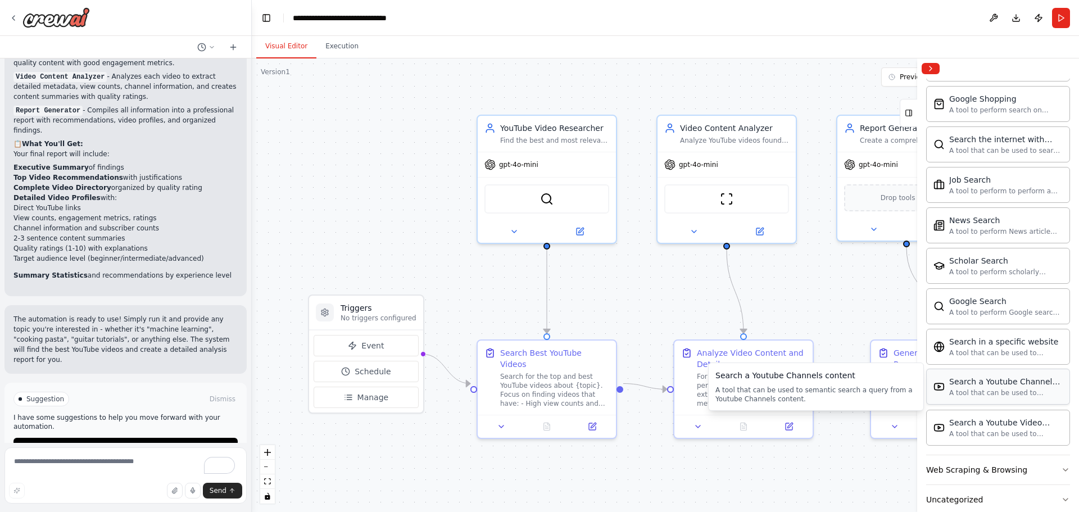
click at [1030, 391] on div "A tool that can be used to semantic search a query from a Youtube Channels cont…" at bounding box center [1006, 392] width 114 height 9
click at [596, 199] on div "SerperDevTool YoutubeChannelSearchTool" at bounding box center [547, 196] width 125 height 29
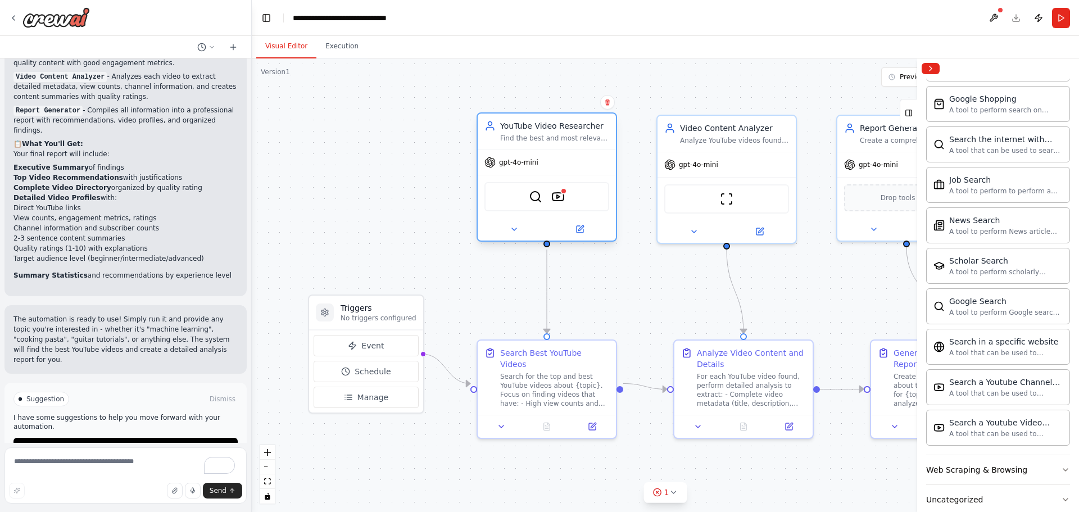
click at [566, 196] on div "SerperDevTool YoutubeChannelSearchTool" at bounding box center [547, 196] width 125 height 29
click at [585, 230] on button at bounding box center [580, 229] width 64 height 13
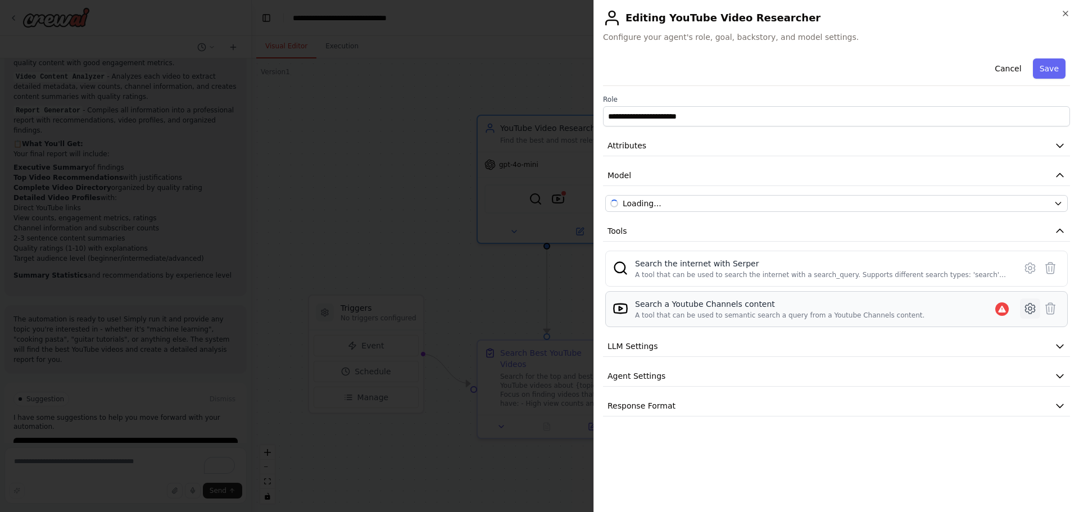
click at [1027, 312] on icon at bounding box center [1030, 309] width 10 height 10
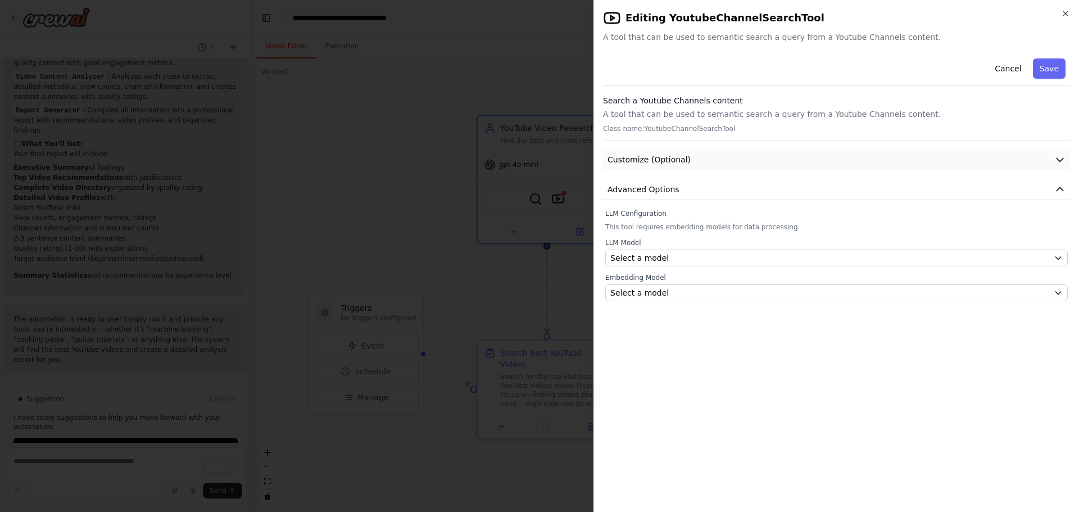
click at [714, 166] on button "Customize (Optional)" at bounding box center [836, 160] width 467 height 21
click at [713, 217] on button "Advanced Options" at bounding box center [836, 221] width 467 height 21
click at [707, 227] on button "Advanced Options" at bounding box center [836, 221] width 467 height 21
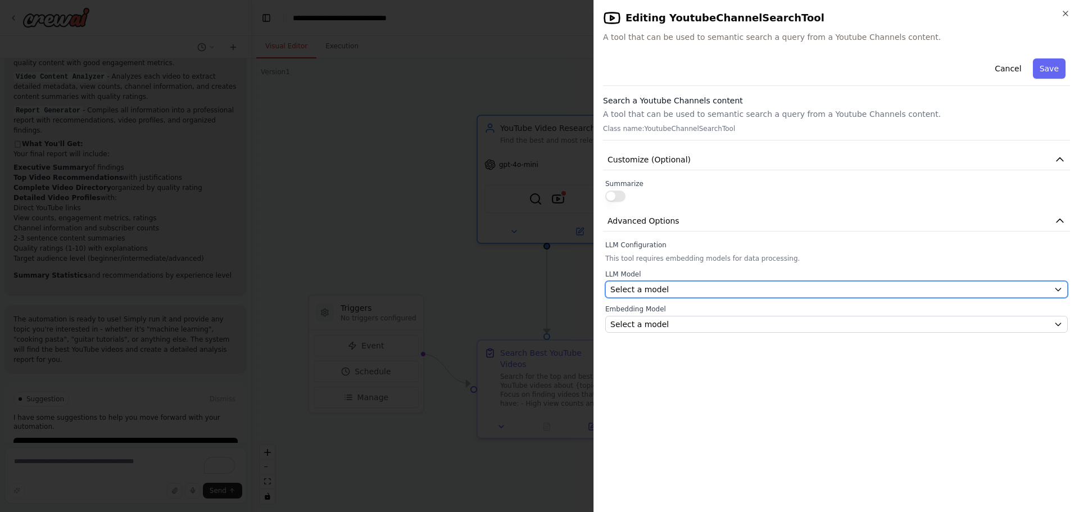
click at [707, 293] on div "Select a model" at bounding box center [830, 289] width 439 height 11
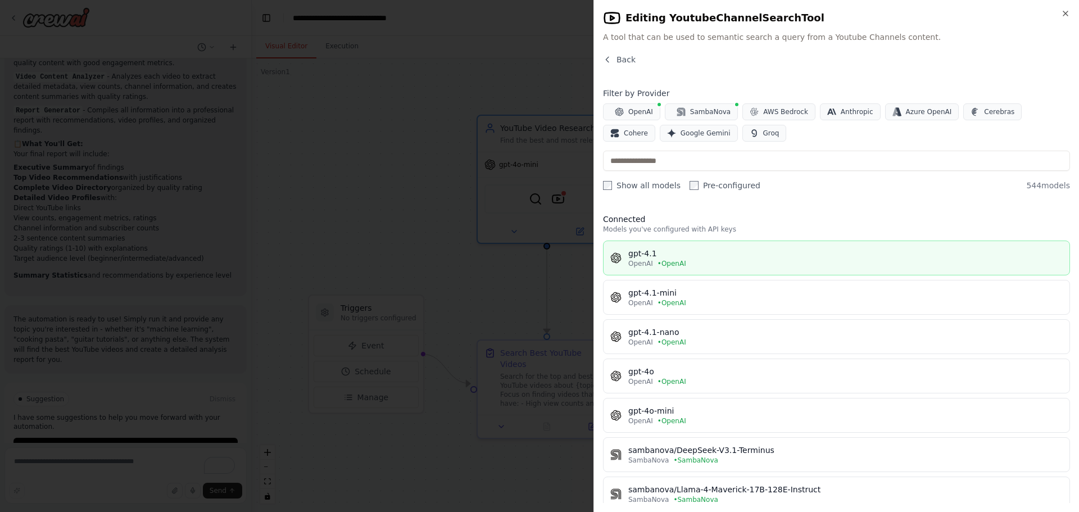
click at [676, 256] on div "gpt-4.1" at bounding box center [845, 253] width 435 height 11
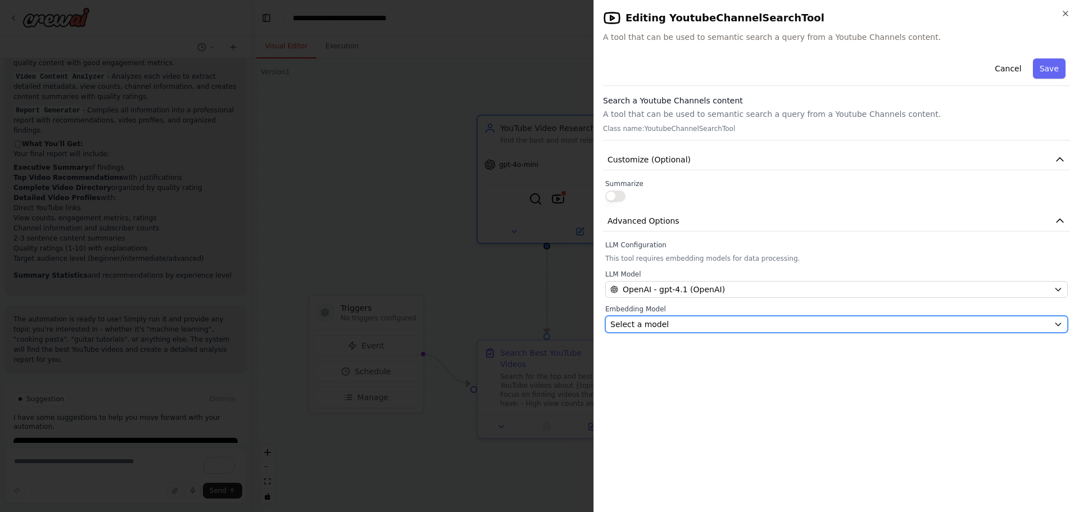
click at [694, 322] on div "Select a model" at bounding box center [830, 324] width 439 height 11
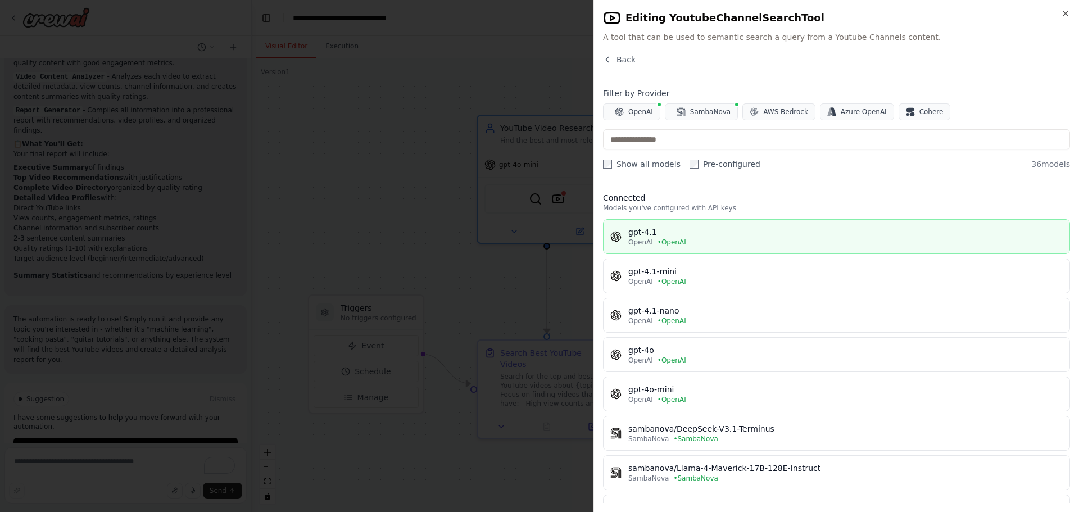
click at [684, 249] on button "gpt-4.1 OpenAI • OpenAI" at bounding box center [836, 236] width 467 height 35
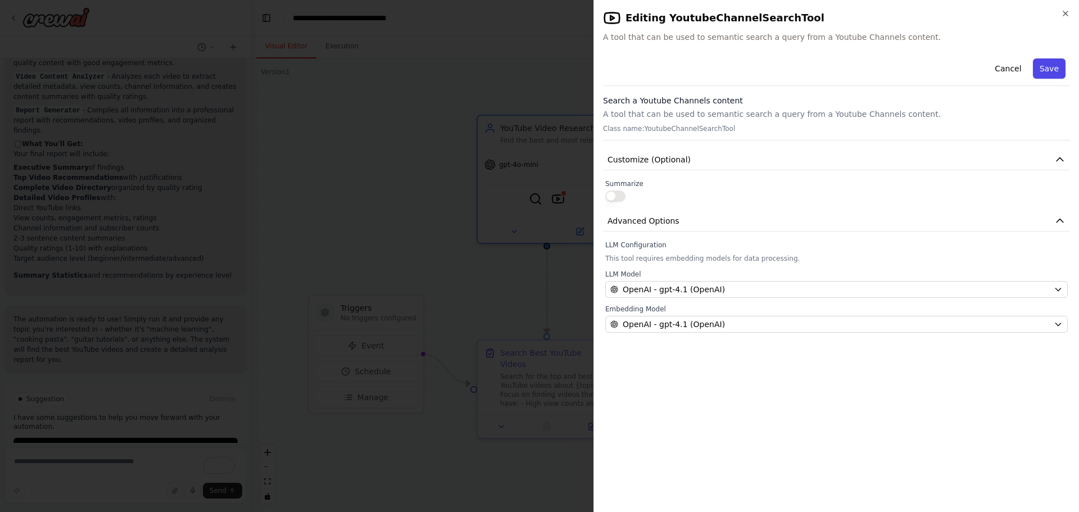
click at [1053, 75] on button "Save" at bounding box center [1049, 68] width 33 height 20
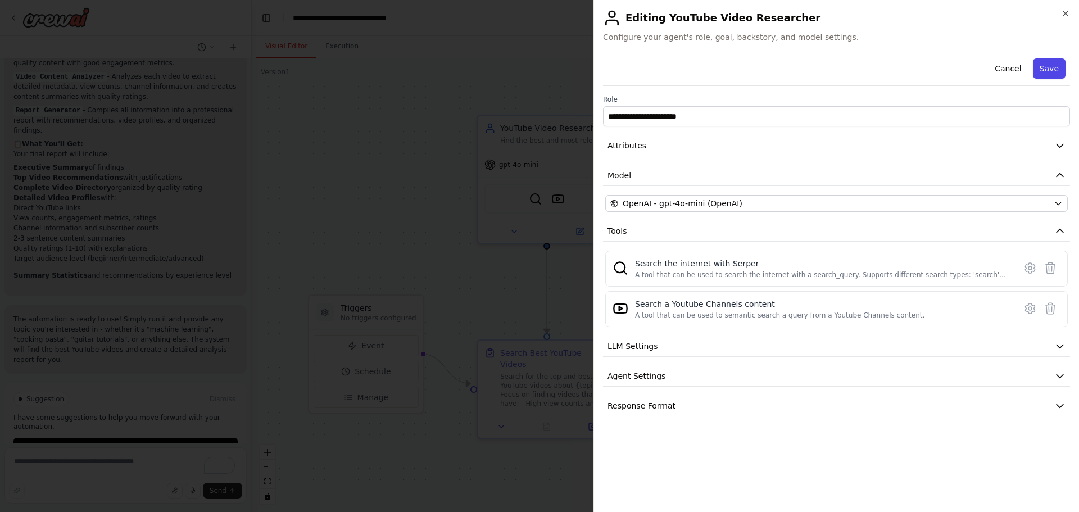
click at [1042, 71] on button "Save" at bounding box center [1049, 68] width 33 height 20
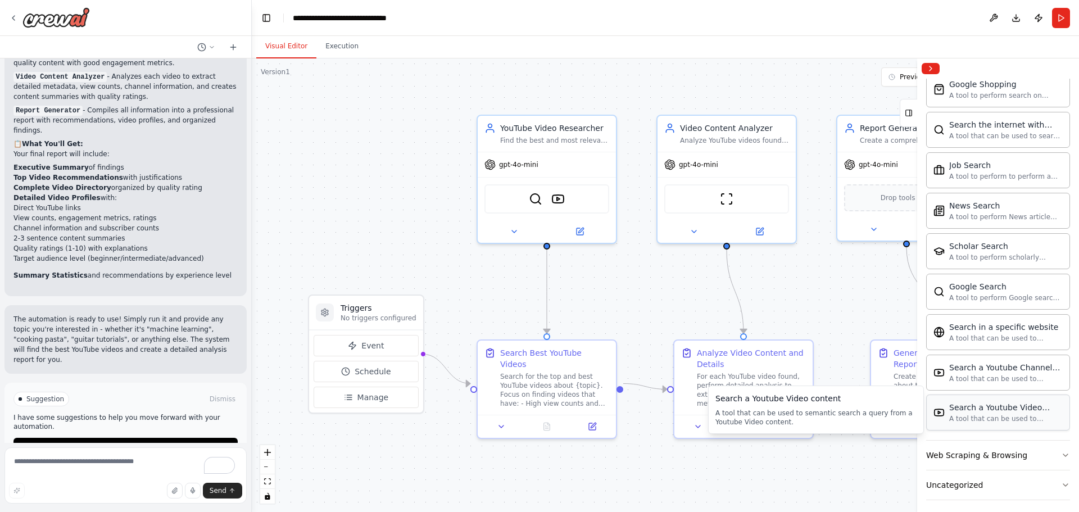
scroll to position [527, 0]
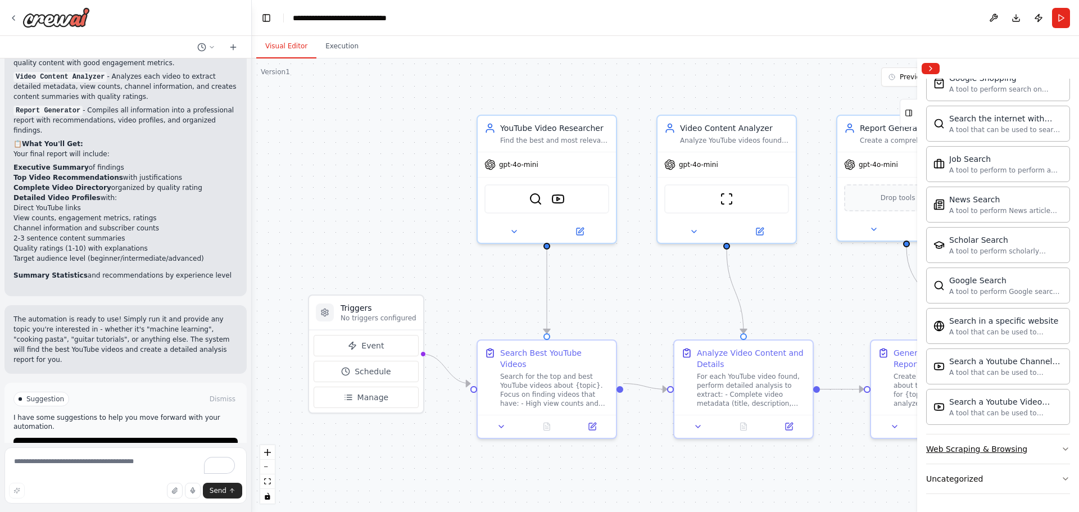
click at [1061, 449] on icon "button" at bounding box center [1065, 449] width 9 height 9
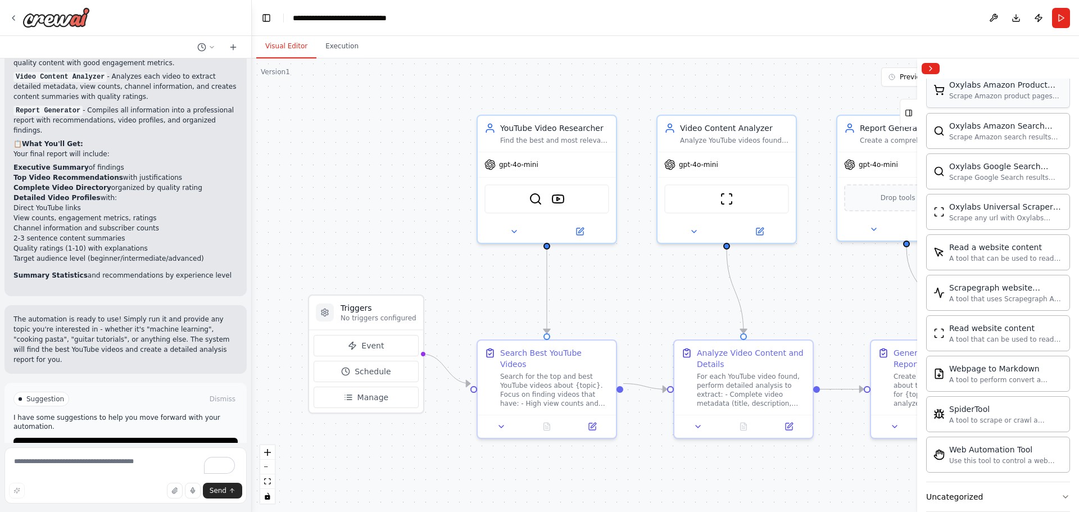
scroll to position [1143, 0]
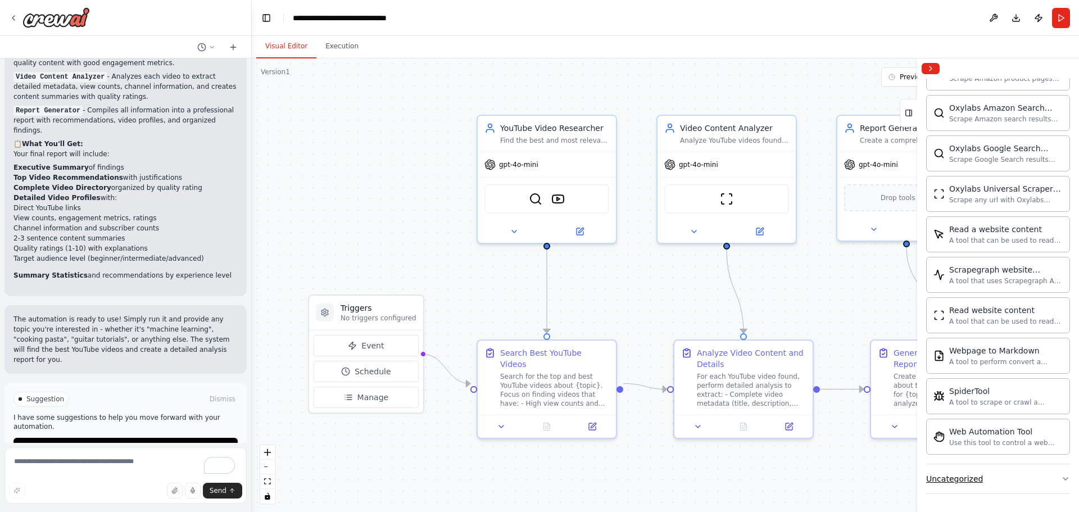
click at [1049, 480] on button "Uncategorized" at bounding box center [998, 478] width 144 height 29
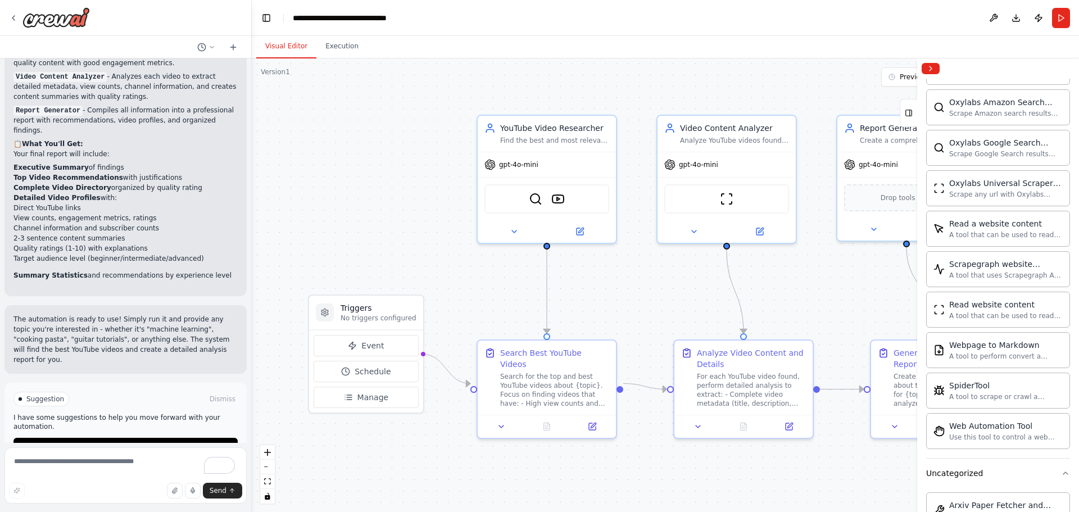
scroll to position [1141, 0]
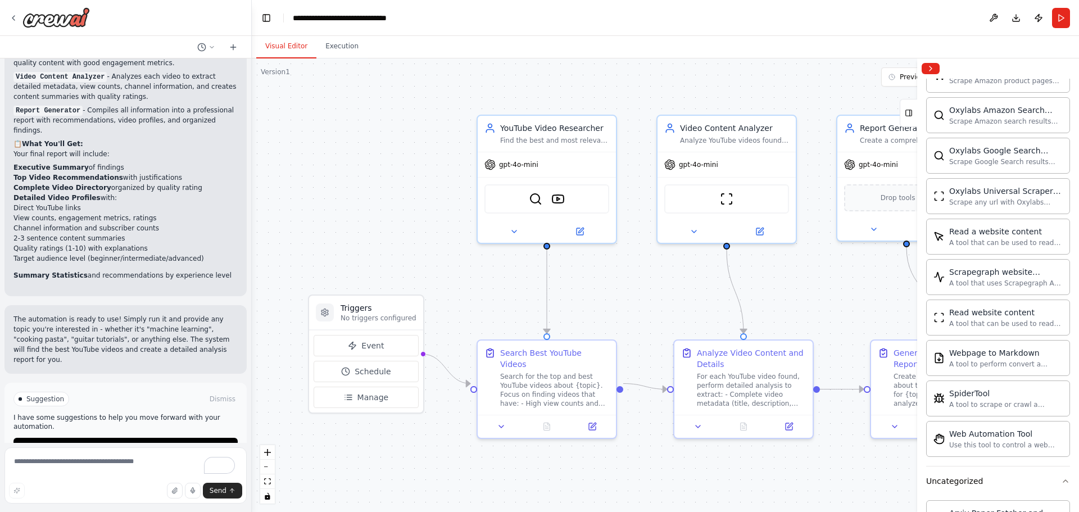
click at [630, 85] on div ".deletable-edge-delete-btn { width: 20px; height: 20px; border: 0px solid #ffff…" at bounding box center [665, 285] width 827 height 454
click at [1068, 21] on button "Run" at bounding box center [1061, 18] width 18 height 20
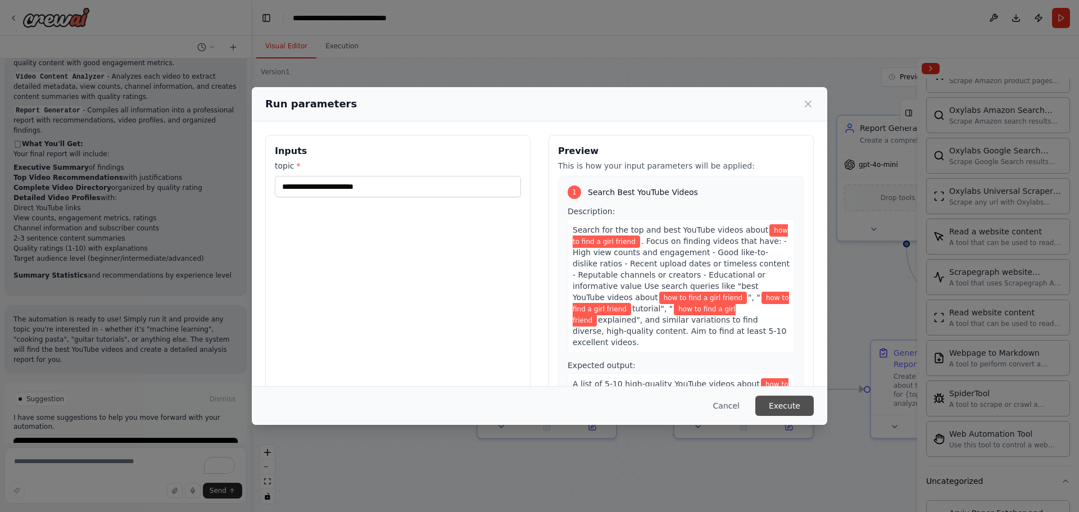
click at [771, 407] on button "Execute" at bounding box center [785, 406] width 58 height 20
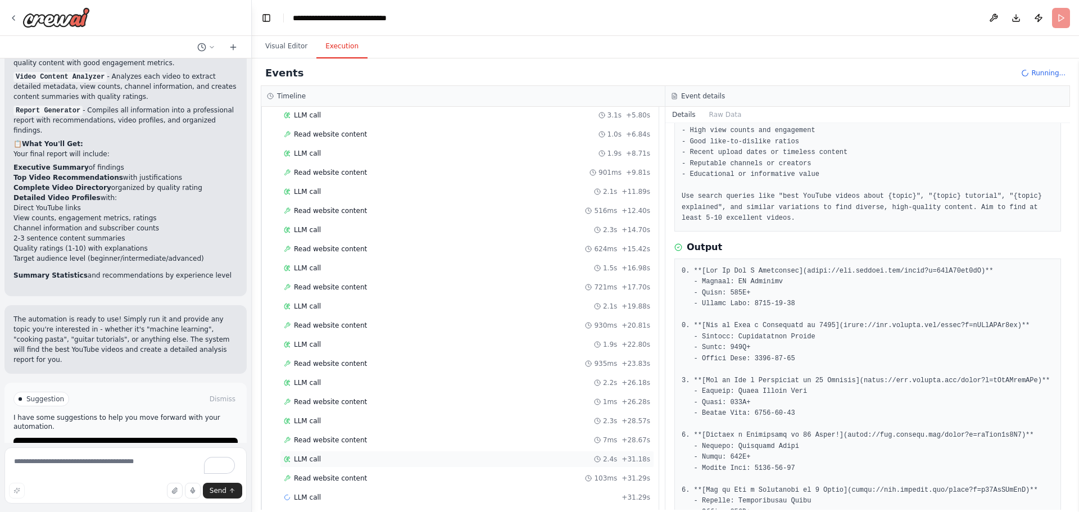
scroll to position [282, 0]
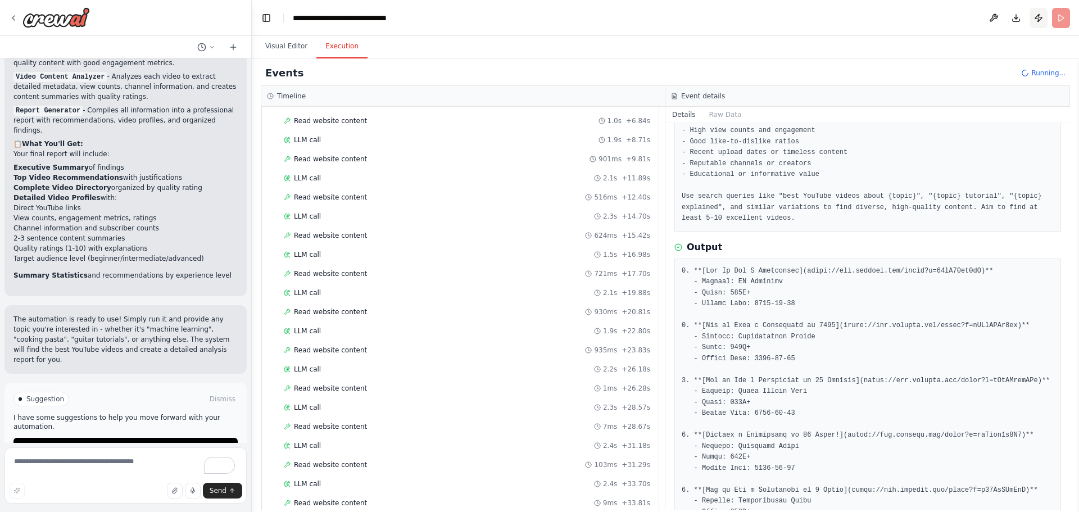
click at [1038, 16] on button "Publish" at bounding box center [1039, 18] width 18 height 20
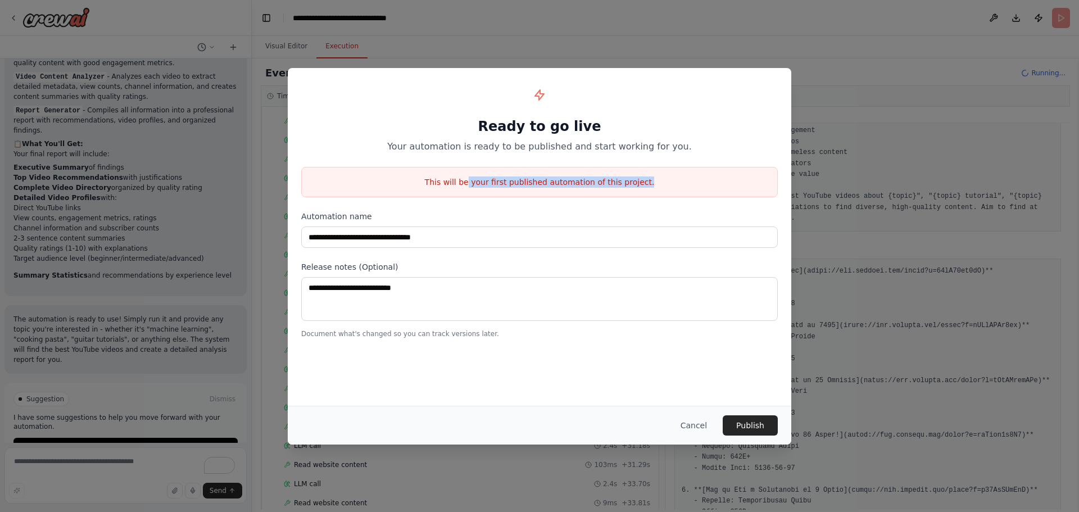
drag, startPoint x: 476, startPoint y: 183, endPoint x: 710, endPoint y: 184, distance: 233.9
click at [712, 183] on p "This will be your first published automation of this project." at bounding box center [540, 182] width 476 height 11
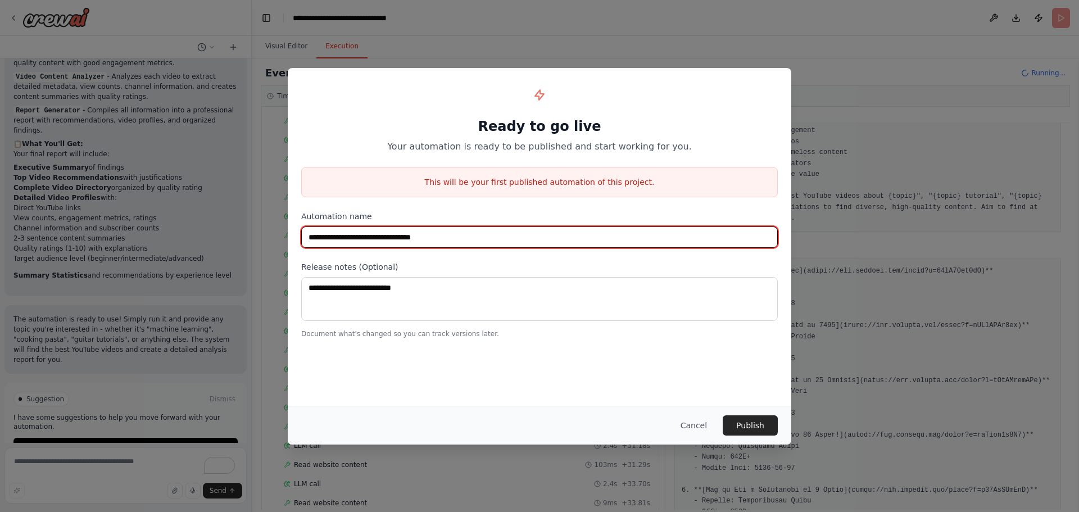
click at [475, 247] on input "**********" at bounding box center [539, 237] width 477 height 21
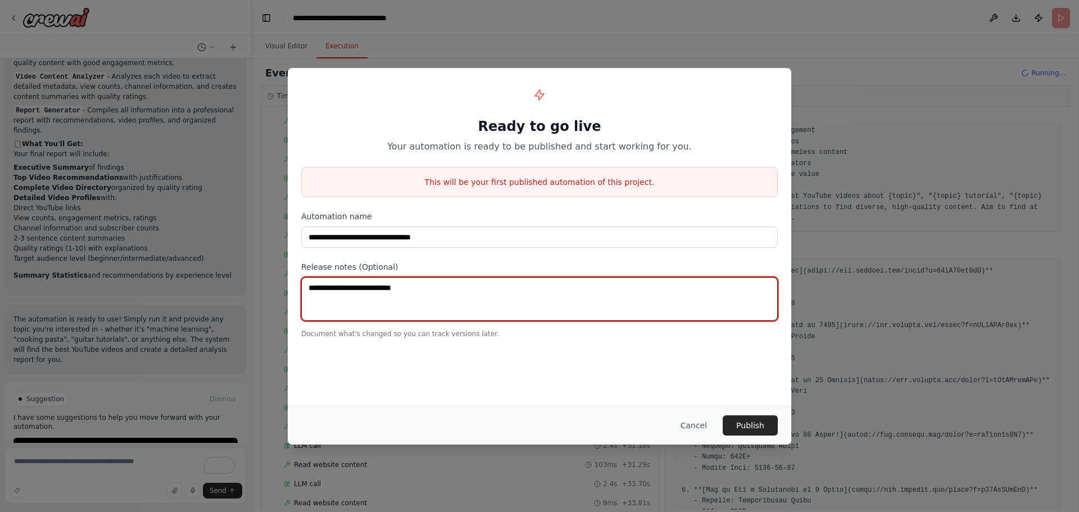
click at [425, 300] on textarea at bounding box center [539, 299] width 477 height 44
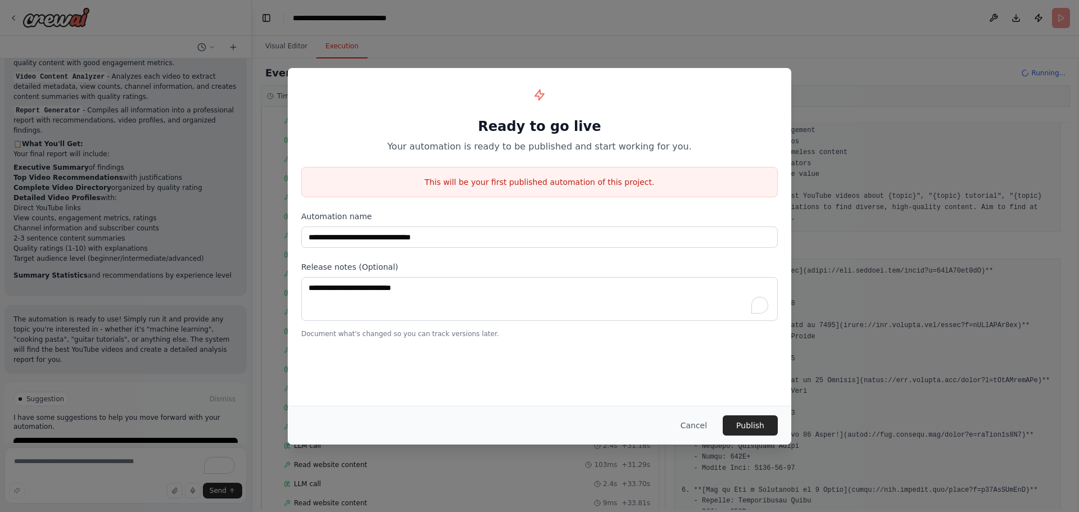
click at [410, 348] on div "**********" at bounding box center [540, 210] width 504 height 284
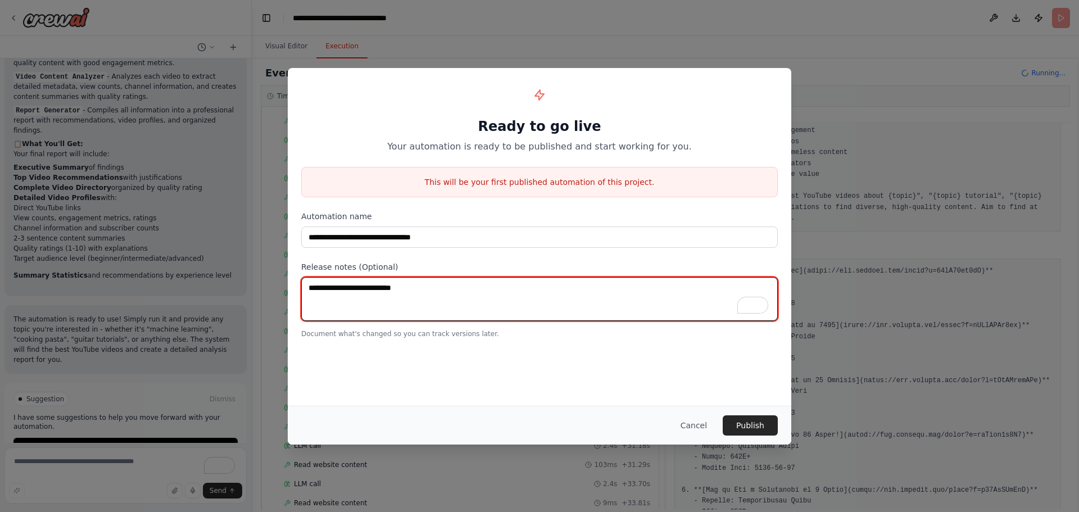
click at [460, 293] on textarea "To enrich screen reader interactions, please activate Accessibility in Grammarl…" at bounding box center [539, 299] width 477 height 44
type textarea "*"
type textarea "**********"
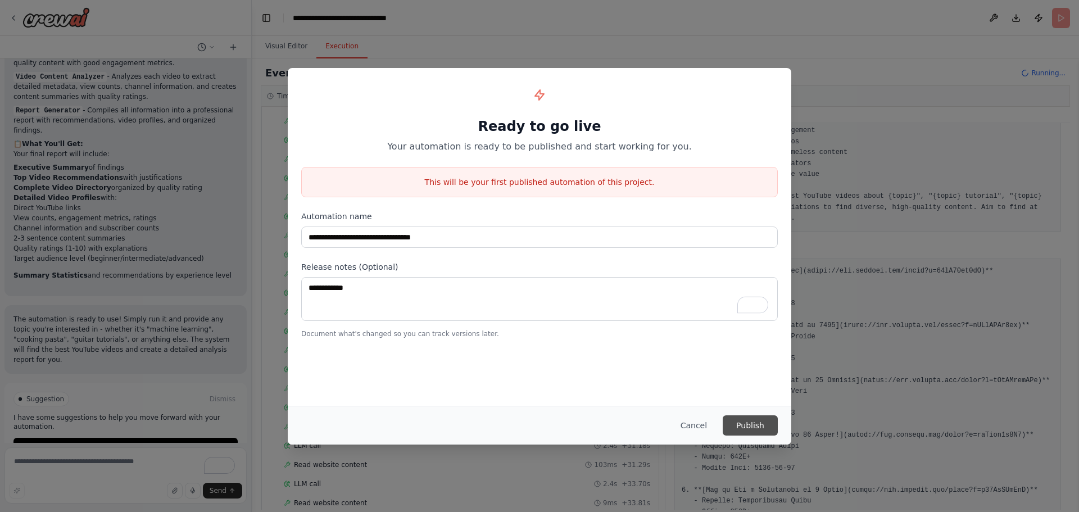
click at [739, 426] on button "Publish" at bounding box center [750, 425] width 55 height 20
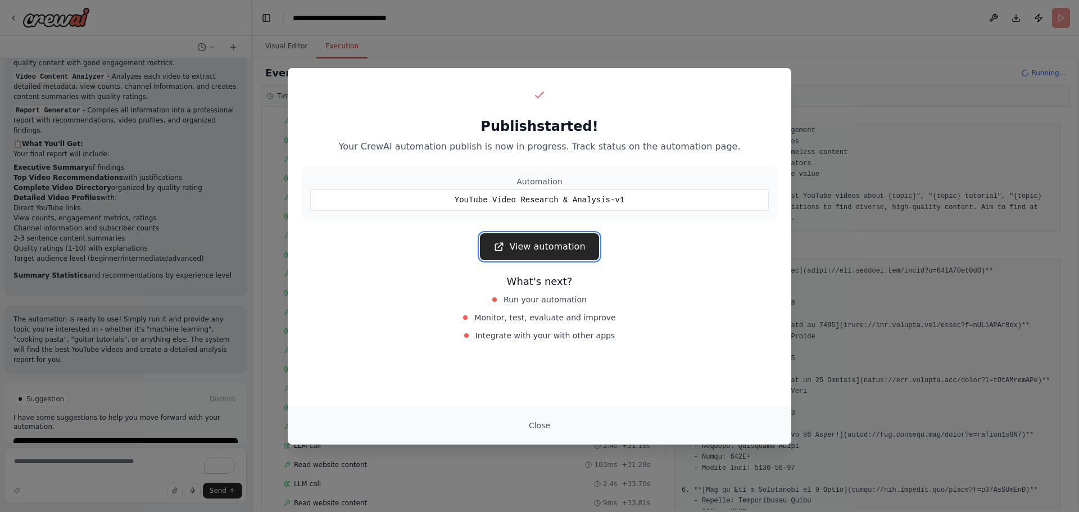
click at [580, 247] on link "View automation" at bounding box center [539, 246] width 119 height 27
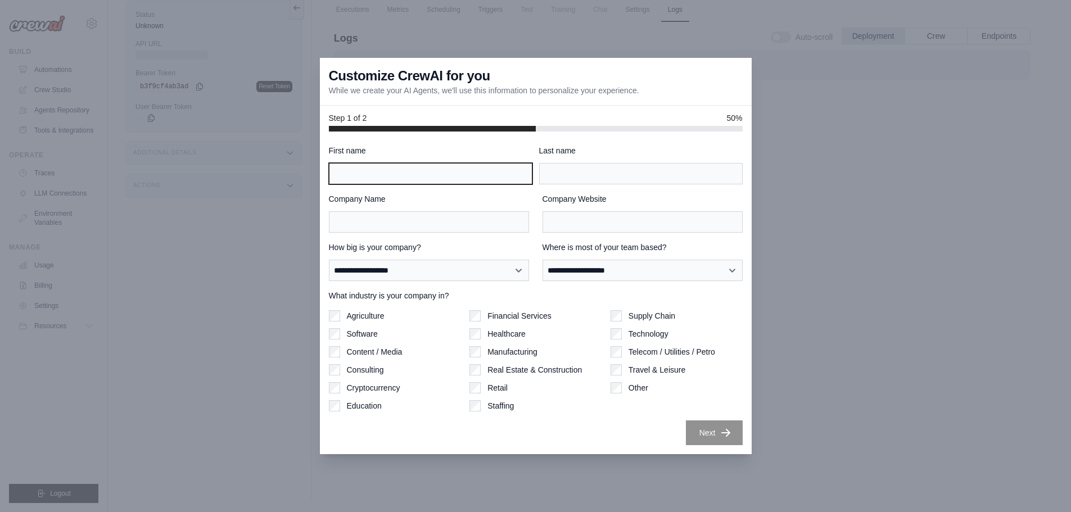
click at [473, 182] on input "First name" at bounding box center [431, 173] width 204 height 21
type input "**********"
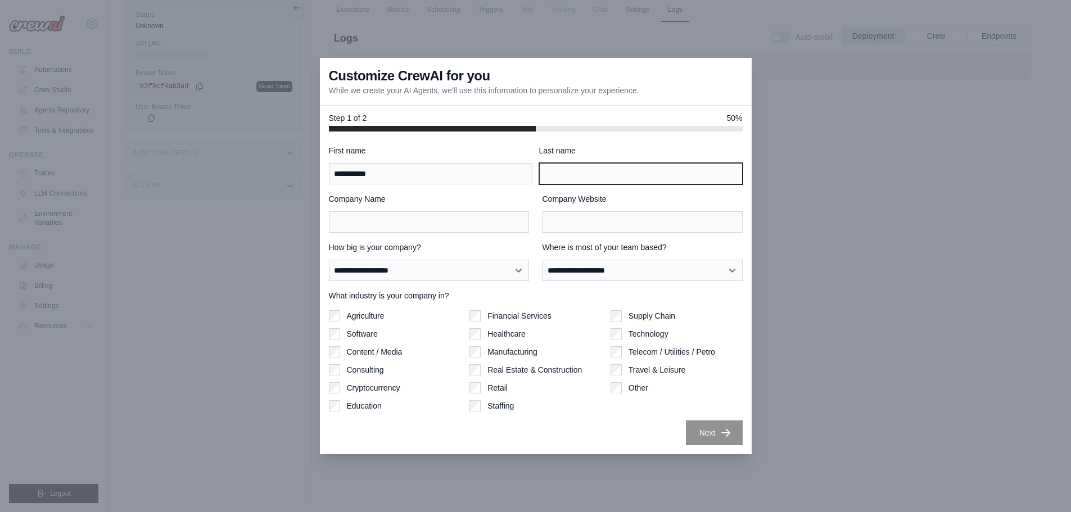
type input "*********"
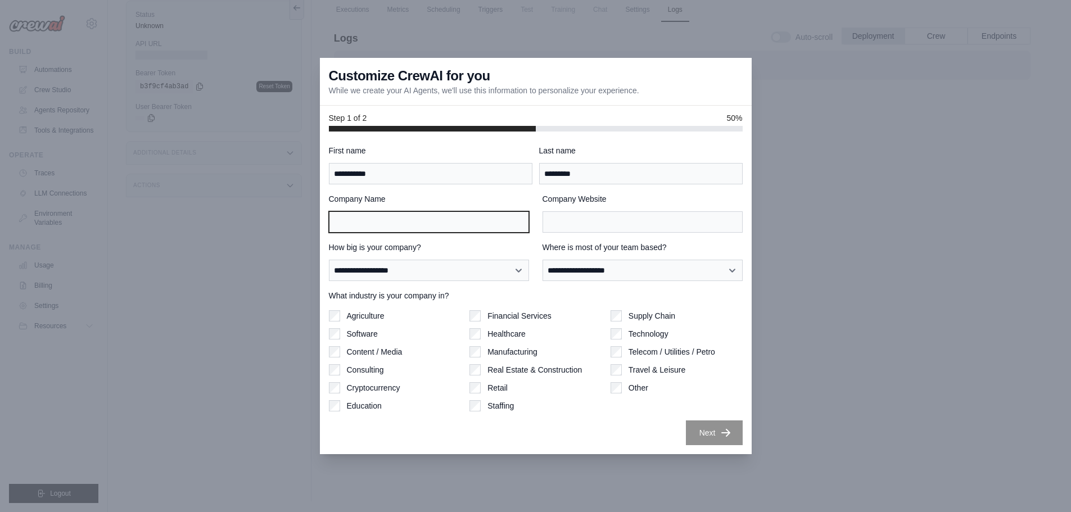
type input "****"
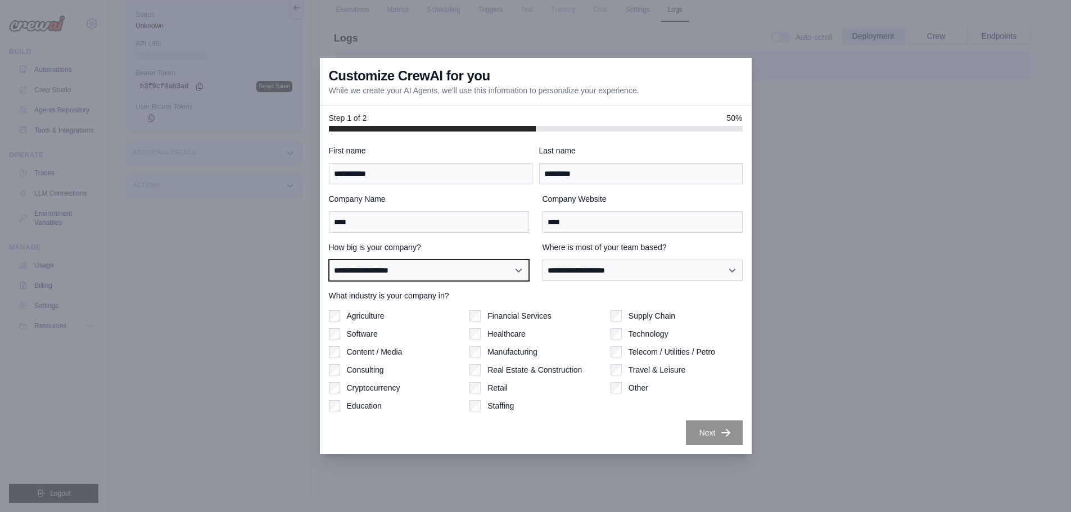
click at [452, 275] on select "**********" at bounding box center [429, 270] width 200 height 21
select select "**********"
click at [329, 260] on select "**********" at bounding box center [429, 270] width 200 height 21
click at [666, 286] on div "**********" at bounding box center [536, 295] width 414 height 300
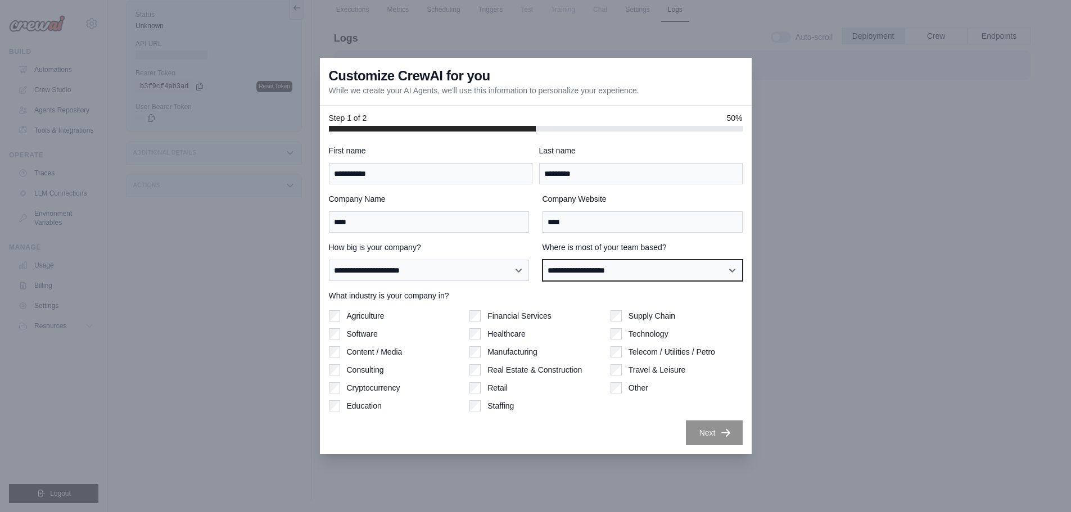
click at [664, 277] on select "**********" at bounding box center [642, 270] width 200 height 21
select select "**********"
click at [542, 260] on select "**********" at bounding box center [642, 270] width 200 height 21
click at [360, 332] on label "Software" at bounding box center [362, 333] width 31 height 11
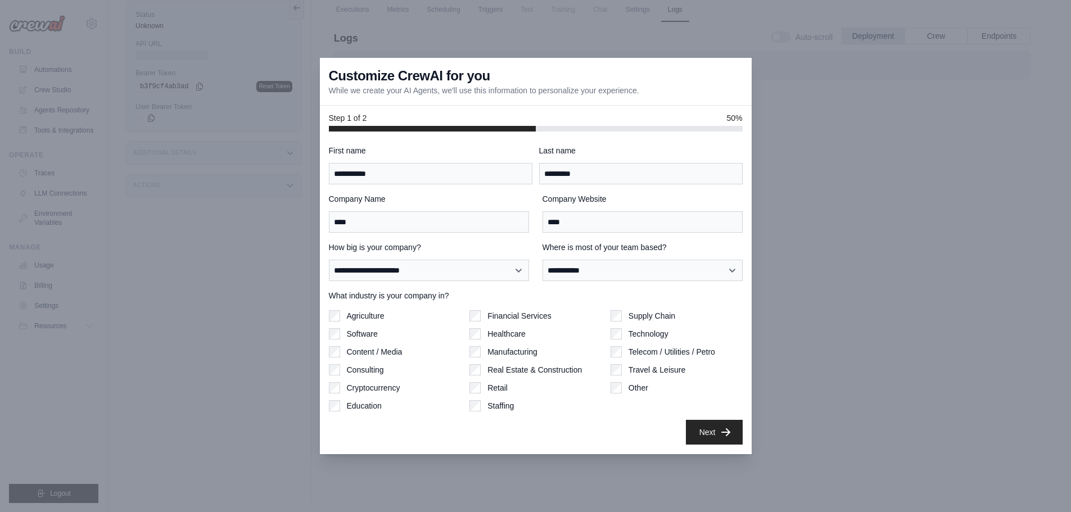
drag, startPoint x: 748, startPoint y: 437, endPoint x: 731, endPoint y: 435, distance: 16.5
click at [747, 436] on div "**********" at bounding box center [536, 293] width 432 height 323
click at [731, 434] on button "Next" at bounding box center [714, 432] width 57 height 25
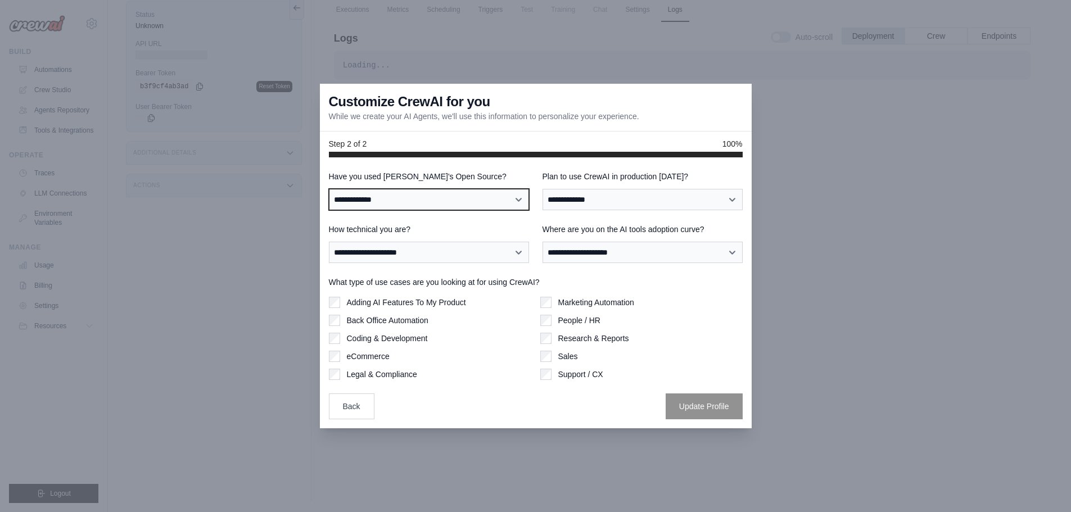
click at [433, 200] on select "**********" at bounding box center [429, 199] width 200 height 21
select select "**********"
click at [329, 189] on select "**********" at bounding box center [429, 199] width 200 height 21
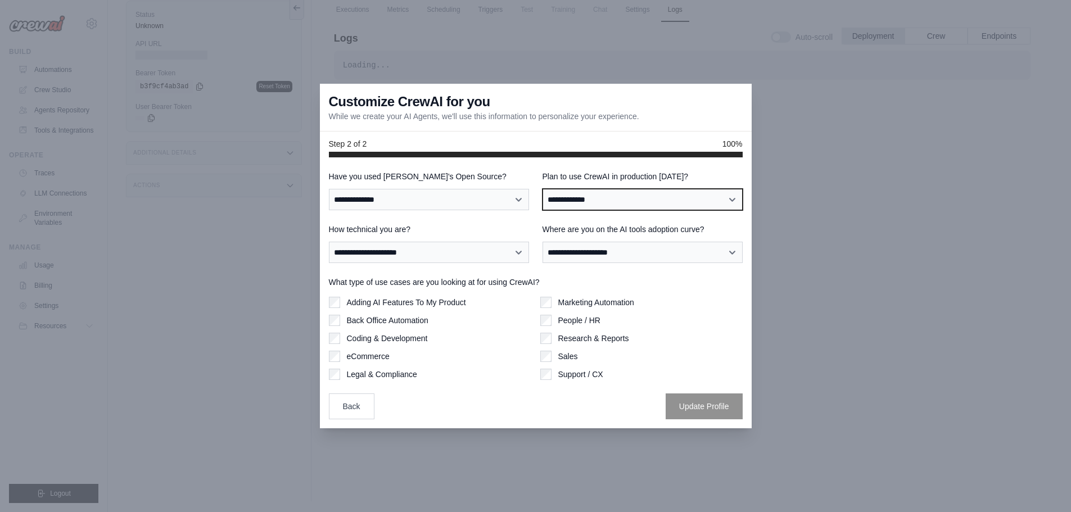
click at [686, 204] on select "**********" at bounding box center [642, 199] width 200 height 21
click at [542, 189] on select "**********" at bounding box center [642, 199] width 200 height 21
click at [641, 210] on select "**********" at bounding box center [642, 199] width 200 height 21
select select "****"
click at [542, 189] on select "**********" at bounding box center [642, 199] width 200 height 21
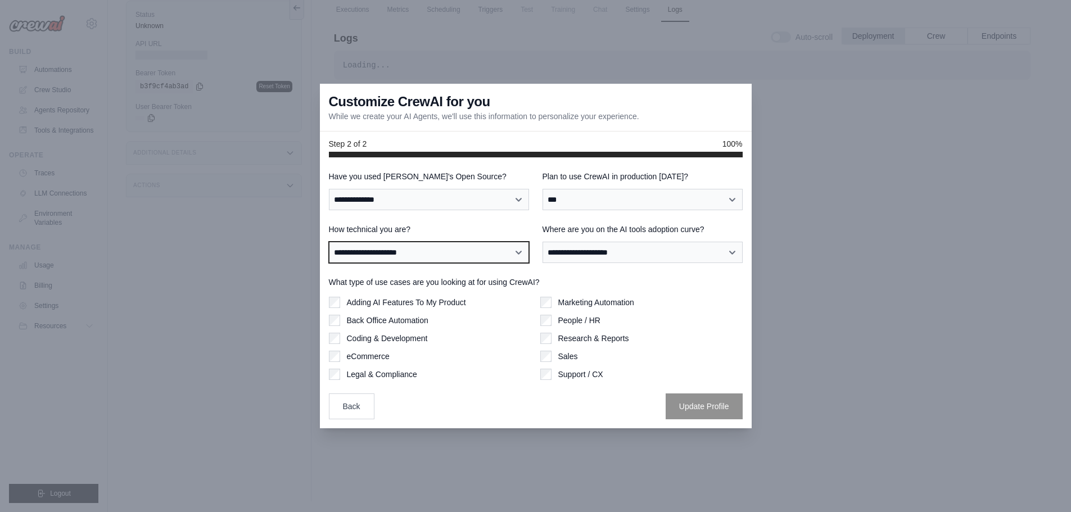
drag, startPoint x: 380, startPoint y: 259, endPoint x: 415, endPoint y: 259, distance: 35.4
click at [380, 259] on select "**********" at bounding box center [429, 252] width 200 height 21
select select "**********"
click at [329, 242] on select "**********" at bounding box center [429, 252] width 200 height 21
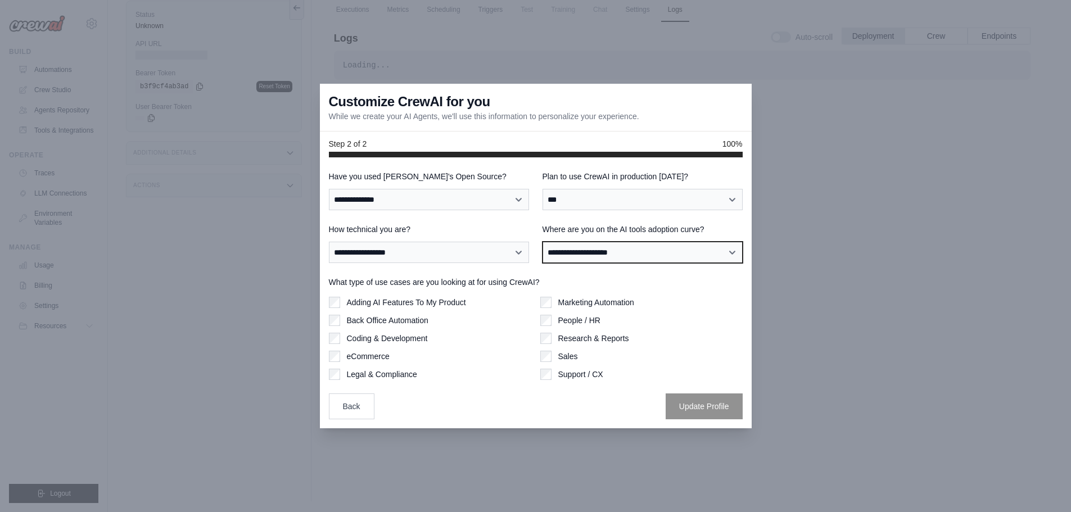
click at [641, 248] on select "**********" at bounding box center [642, 252] width 200 height 21
select select "**********"
click at [542, 242] on select "**********" at bounding box center [642, 252] width 200 height 21
click at [369, 342] on label "Coding & Development" at bounding box center [387, 337] width 81 height 11
click at [353, 308] on div "Adding AI Features To My Product Back Office Automation Coding & Development eC…" at bounding box center [430, 337] width 202 height 83
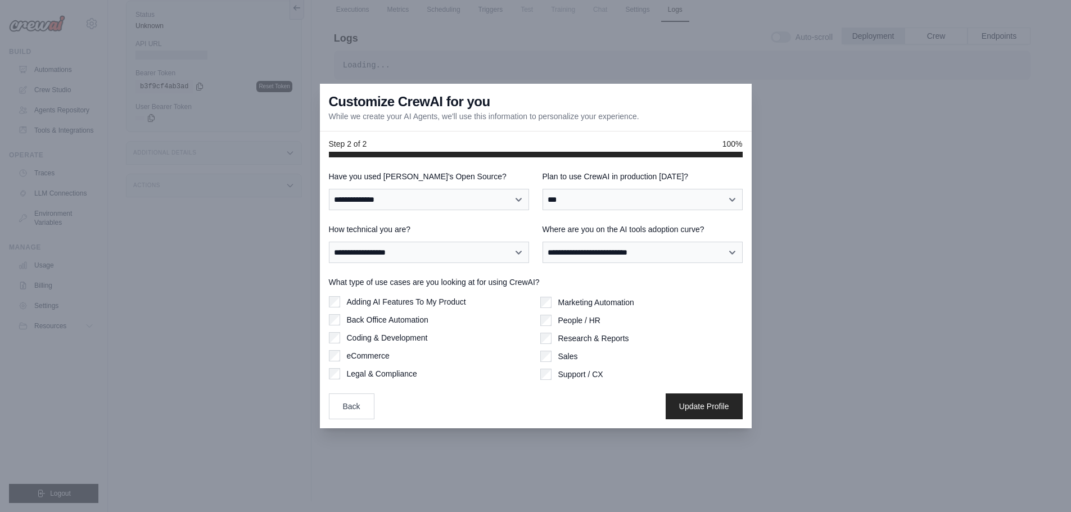
click at [360, 302] on label "Adding AI Features To My Product" at bounding box center [406, 301] width 119 height 11
click at [348, 298] on label "Adding AI Features To My Product" at bounding box center [406, 301] width 119 height 11
click at [687, 396] on button "Update Profile" at bounding box center [704, 406] width 77 height 26
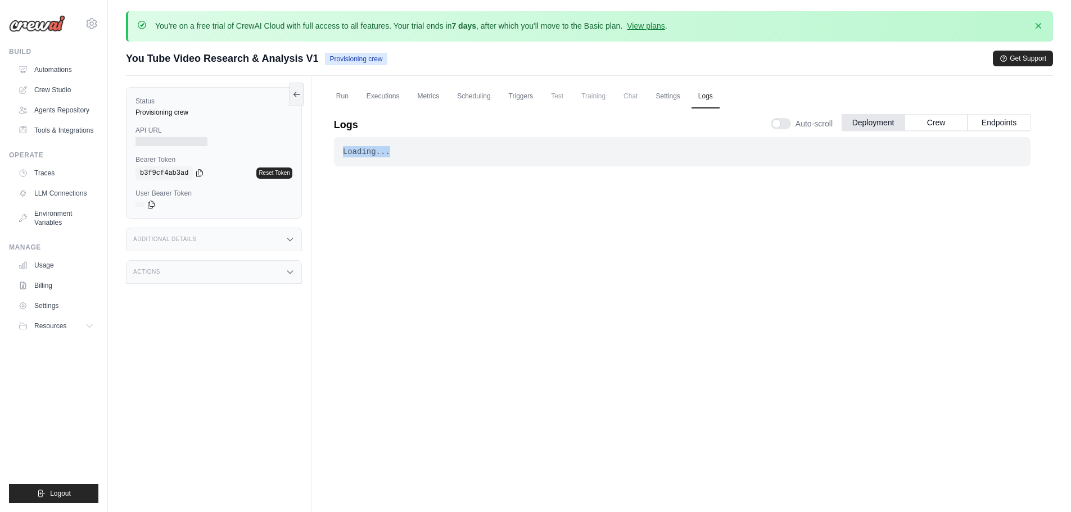
drag, startPoint x: 409, startPoint y: 154, endPoint x: 311, endPoint y: 168, distance: 99.4
click at [315, 156] on div "Run Executions Metrics Scheduling Triggers Test Training Chat Settings Logs Las…" at bounding box center [681, 332] width 741 height 512
click at [343, 100] on link "Run" at bounding box center [342, 97] width 26 height 24
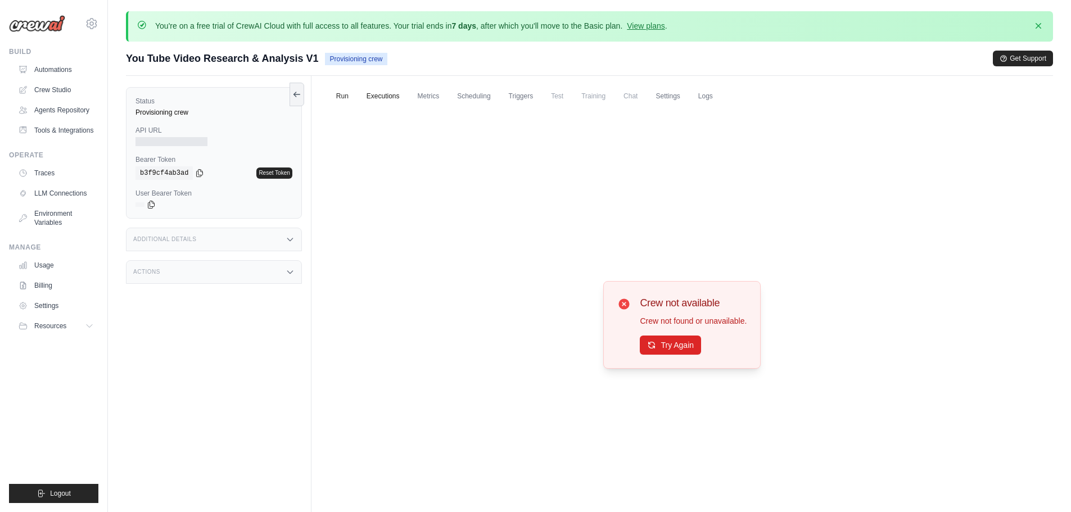
click at [397, 100] on link "Executions" at bounding box center [383, 97] width 47 height 24
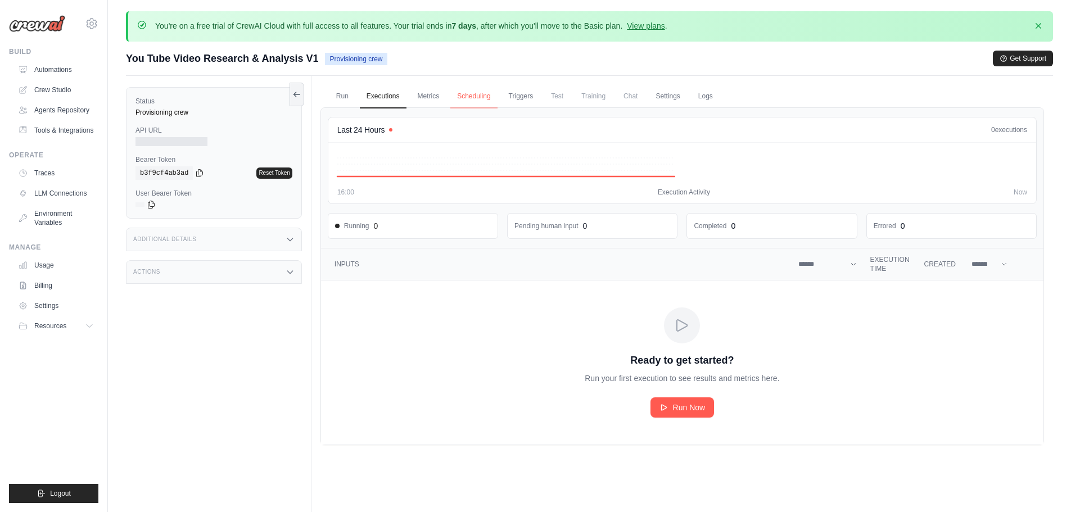
click at [459, 100] on link "Scheduling" at bounding box center [473, 97] width 47 height 24
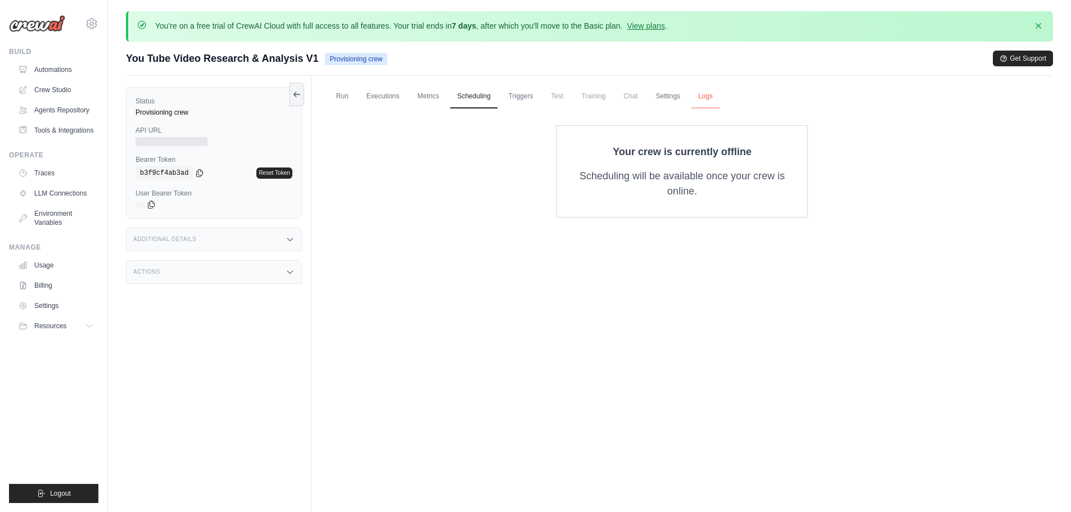
drag, startPoint x: 732, startPoint y: 92, endPoint x: 714, endPoint y: 100, distance: 19.4
click at [720, 92] on link "Logs" at bounding box center [705, 97] width 28 height 24
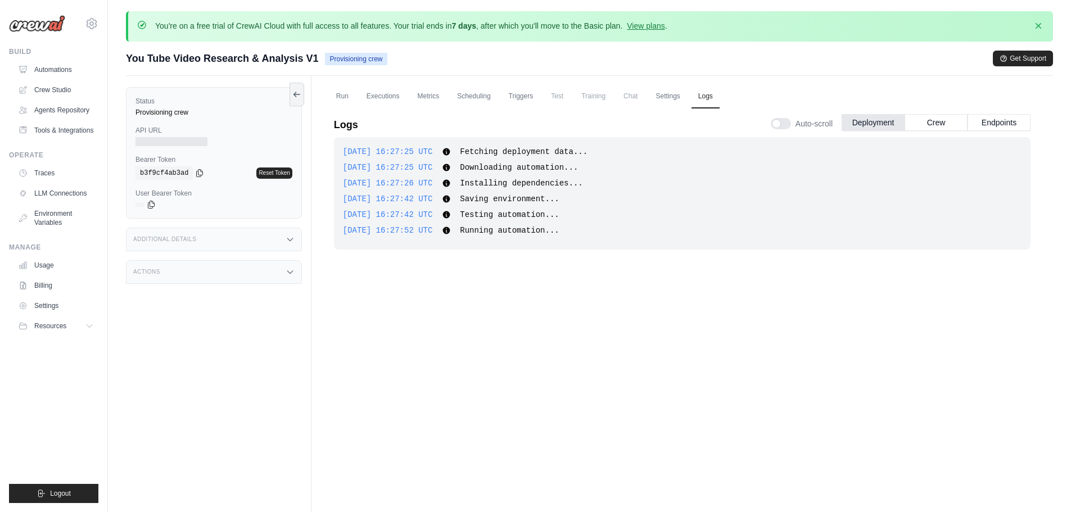
click at [523, 175] on div "[DATE] 16:27:25 UTC Fetching deployment data... Show more Show less [DATE] 16:2…" at bounding box center [682, 193] width 697 height 112
click at [996, 123] on button "Endpoints" at bounding box center [998, 122] width 63 height 17
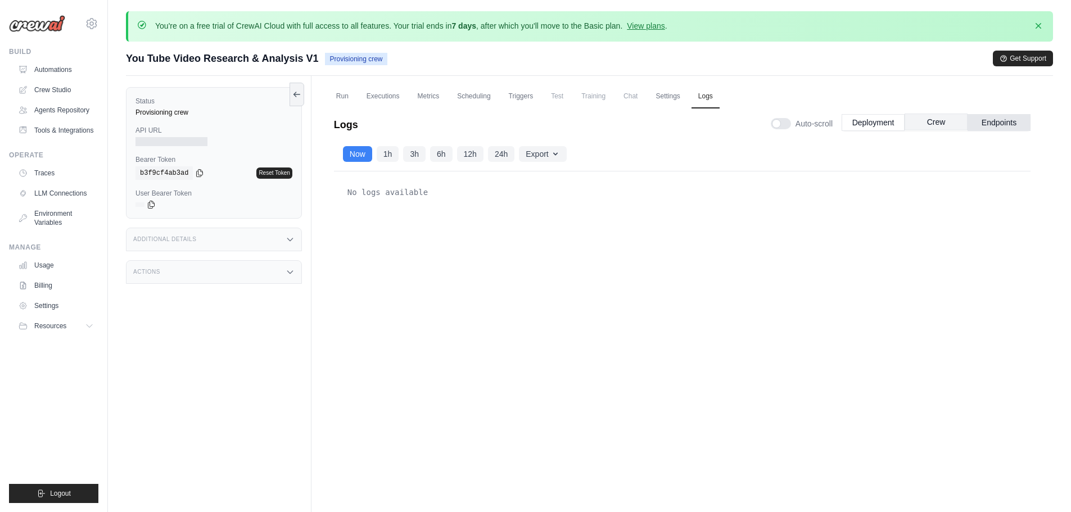
click at [943, 115] on button "Crew" at bounding box center [936, 122] width 63 height 17
drag, startPoint x: 868, startPoint y: 124, endPoint x: 845, endPoint y: 127, distance: 23.2
click at [868, 124] on button "Deployment" at bounding box center [873, 122] width 63 height 17
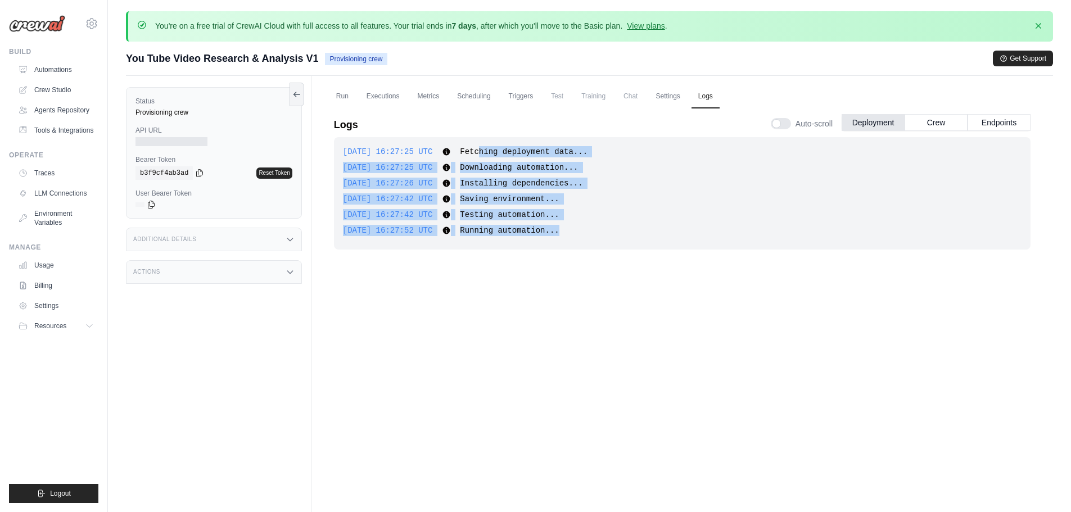
drag, startPoint x: 487, startPoint y: 151, endPoint x: 623, endPoint y: 311, distance: 210.5
click at [624, 301] on div "[DATE] 16:27:25 UTC Fetching deployment data... Show more Show less [DATE] 16:2…" at bounding box center [682, 334] width 697 height 395
click at [628, 317] on div "[DATE] 16:27:25 UTC Fetching deployment data... Show more Show less [DATE] 16:2…" at bounding box center [682, 334] width 697 height 395
click at [434, 97] on link "Metrics" at bounding box center [428, 97] width 35 height 24
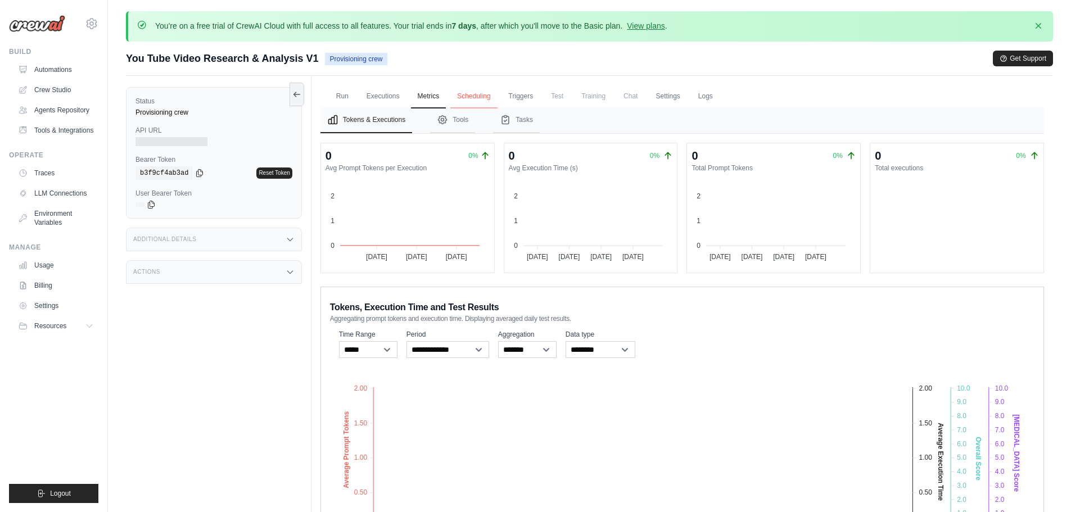
click at [482, 97] on link "Scheduling" at bounding box center [473, 97] width 47 height 24
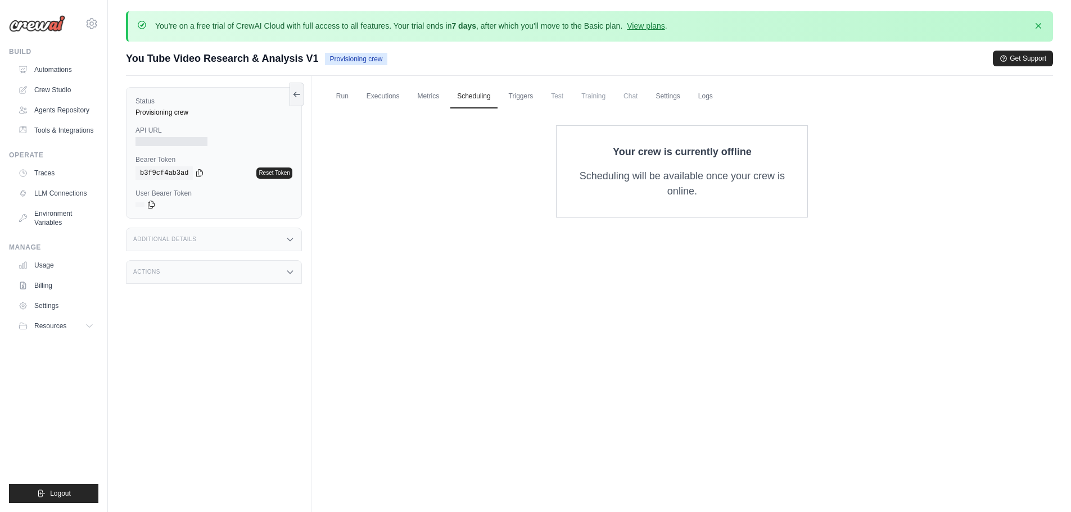
click at [505, 88] on ul "Run Executions Metrics Scheduling Triggers Test Training Chat Settings Logs" at bounding box center [681, 96] width 723 height 23
click at [522, 96] on link "Triggers" at bounding box center [521, 97] width 38 height 24
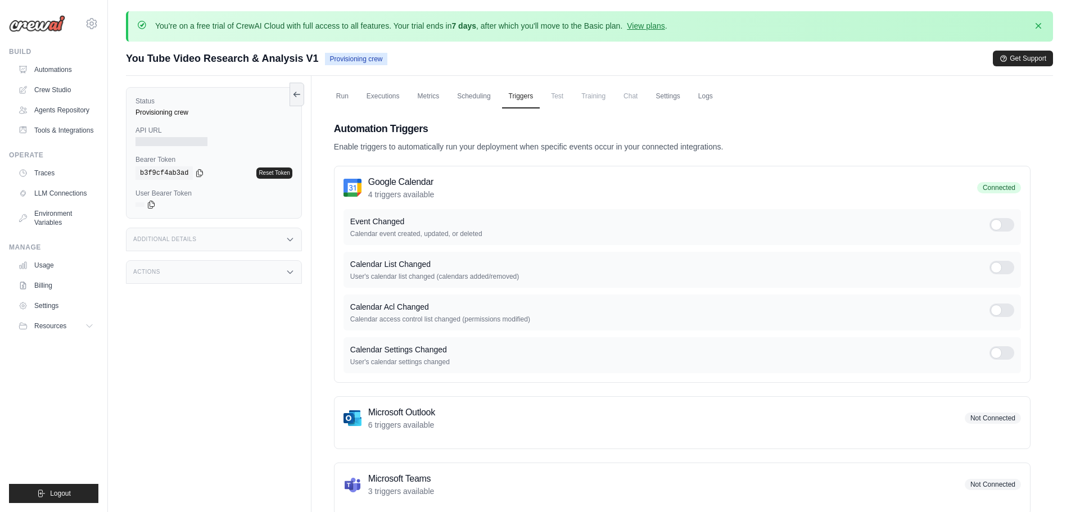
click at [570, 98] on span "Test" at bounding box center [557, 96] width 26 height 22
click at [720, 91] on link "Logs" at bounding box center [705, 97] width 28 height 24
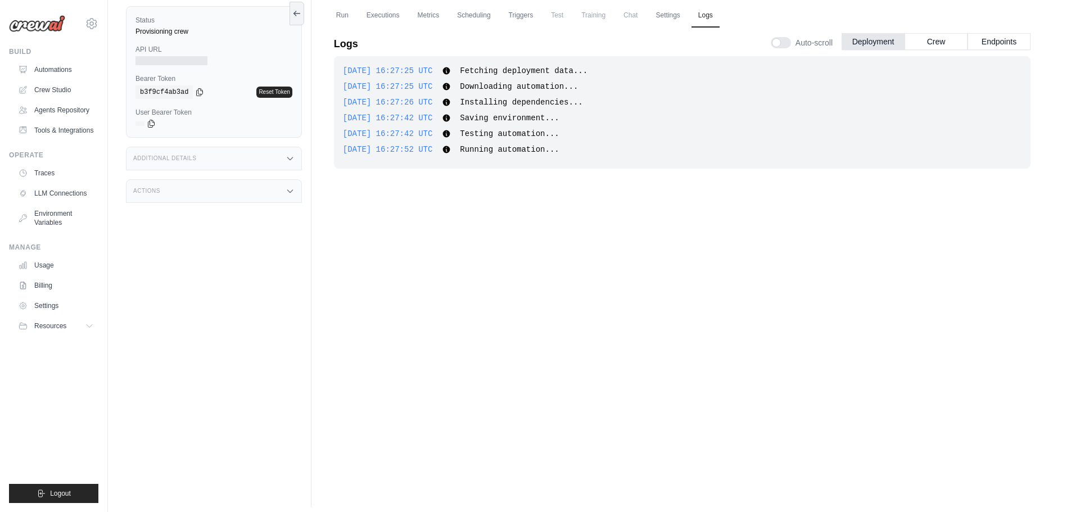
scroll to position [87, 0]
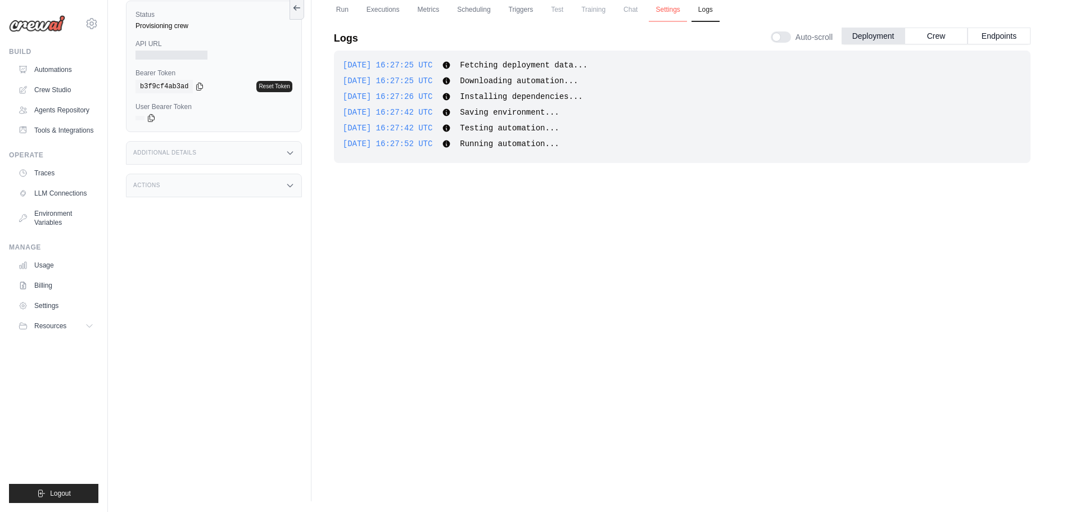
click at [675, 14] on link "Settings" at bounding box center [668, 10] width 38 height 24
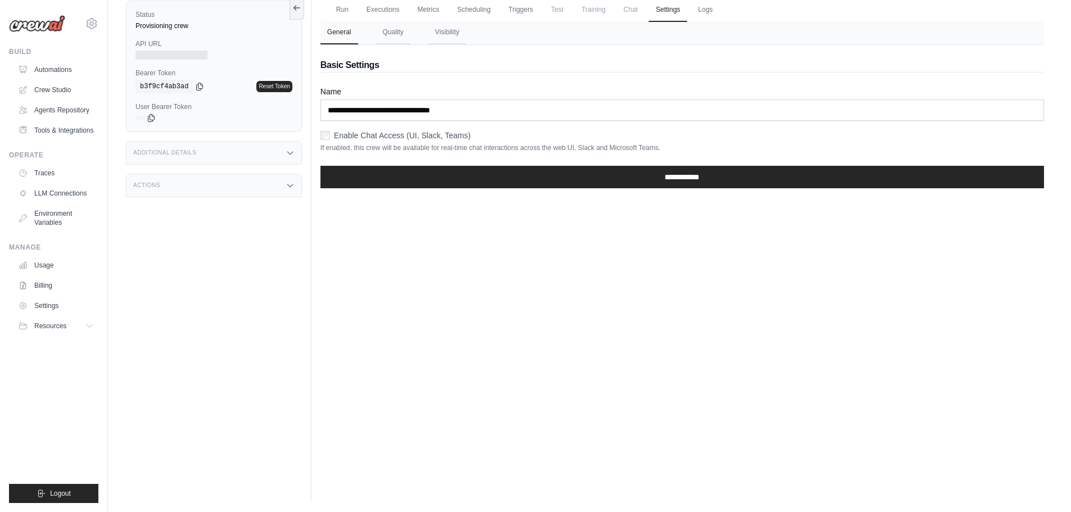
click at [644, 8] on span "Chat" at bounding box center [631, 9] width 28 height 22
click at [720, 10] on link "Logs" at bounding box center [705, 10] width 28 height 24
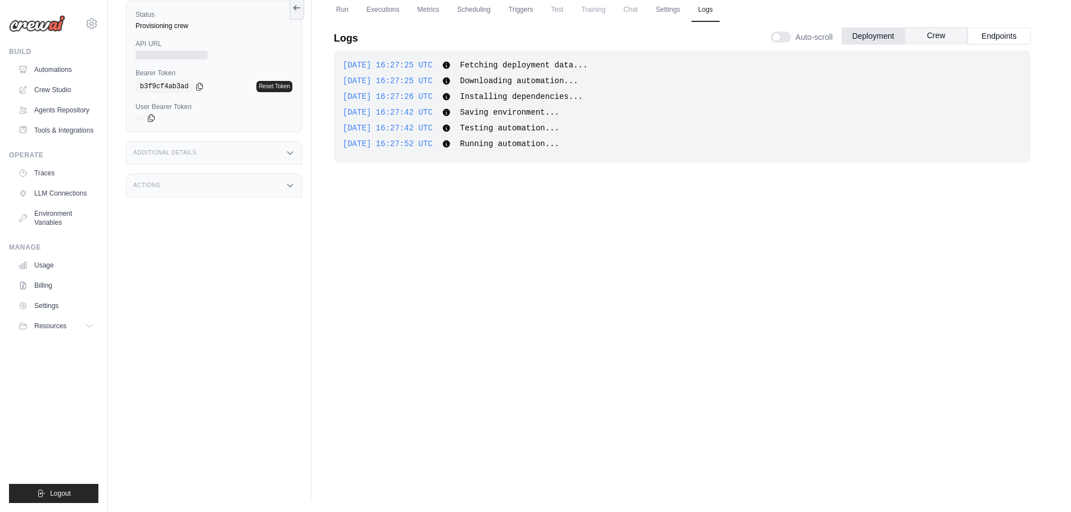
click at [932, 36] on button "Crew" at bounding box center [936, 35] width 63 height 17
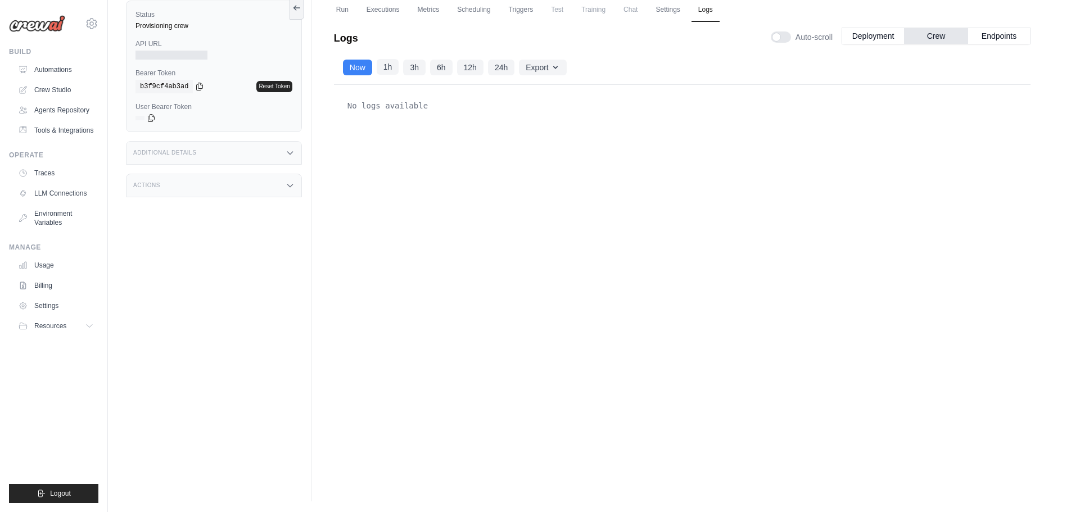
click at [383, 67] on button "1h" at bounding box center [388, 67] width 22 height 16
click at [362, 68] on button "Now" at bounding box center [357, 67] width 29 height 16
click at [860, 34] on button "Deployment" at bounding box center [873, 35] width 63 height 17
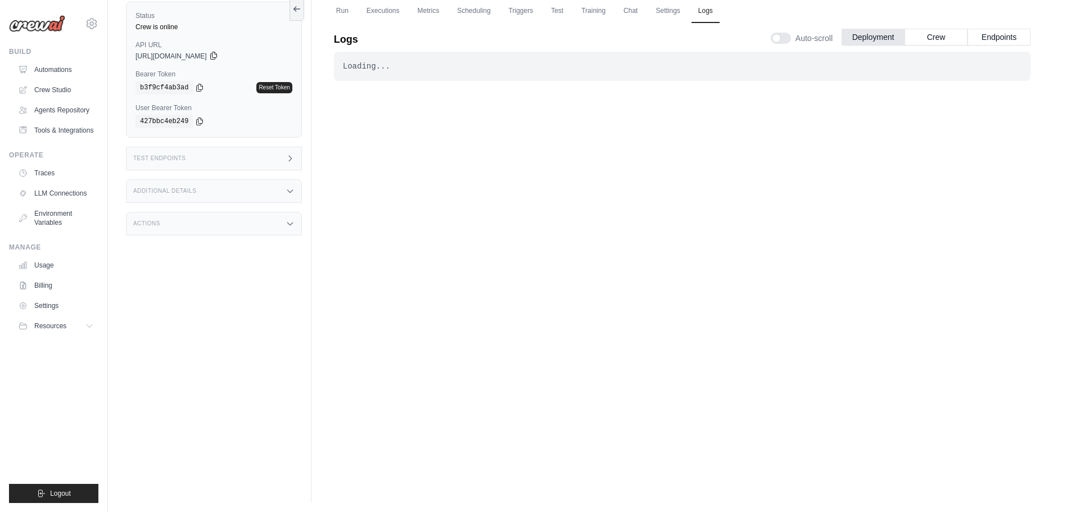
click at [216, 54] on icon at bounding box center [213, 55] width 6 height 7
click at [992, 34] on button "Endpoints" at bounding box center [998, 36] width 63 height 17
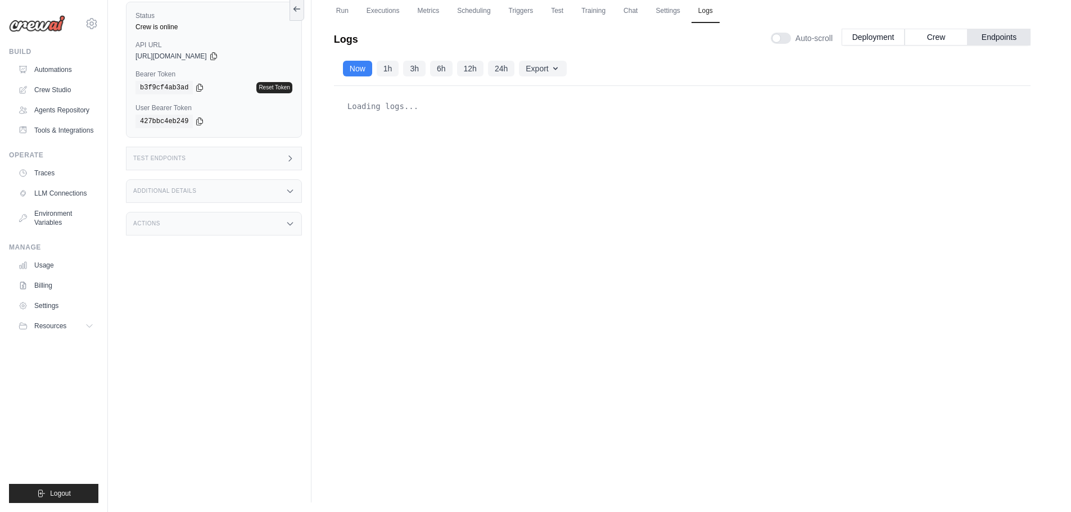
click at [383, 103] on div "Loading logs..." at bounding box center [682, 106] width 679 height 22
click at [557, 69] on icon "button" at bounding box center [555, 68] width 9 height 9
click at [195, 86] on icon at bounding box center [199, 87] width 9 height 9
click at [207, 97] on div "Status Crew is online API URL copied [URL][DOMAIN_NAME] Bearer Token copied b3f…" at bounding box center [214, 70] width 176 height 136
click at [196, 117] on icon at bounding box center [199, 120] width 9 height 9
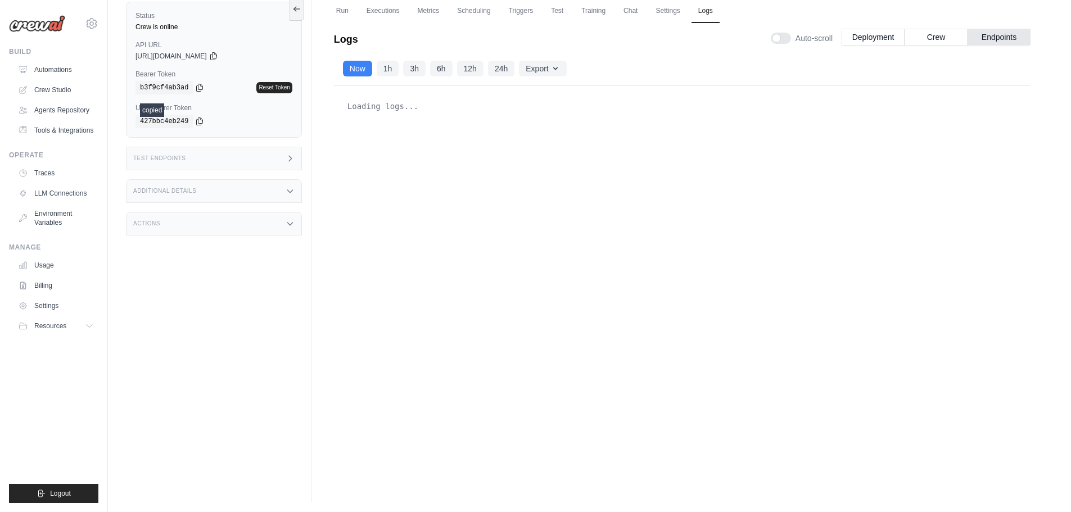
click at [224, 116] on div "427bbc4eb249" at bounding box center [213, 121] width 157 height 13
click at [197, 87] on icon at bounding box center [199, 87] width 9 height 9
click at [195, 89] on icon at bounding box center [199, 87] width 9 height 9
click at [917, 34] on button "Crew" at bounding box center [936, 36] width 63 height 17
click at [862, 37] on button "Deployment" at bounding box center [873, 36] width 63 height 17
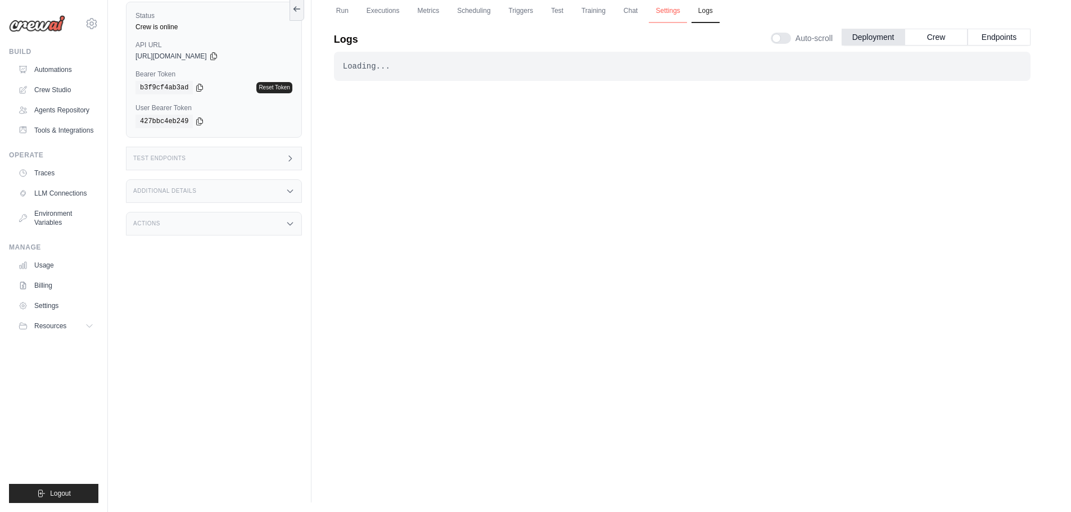
click at [686, 5] on link "Settings" at bounding box center [668, 11] width 38 height 24
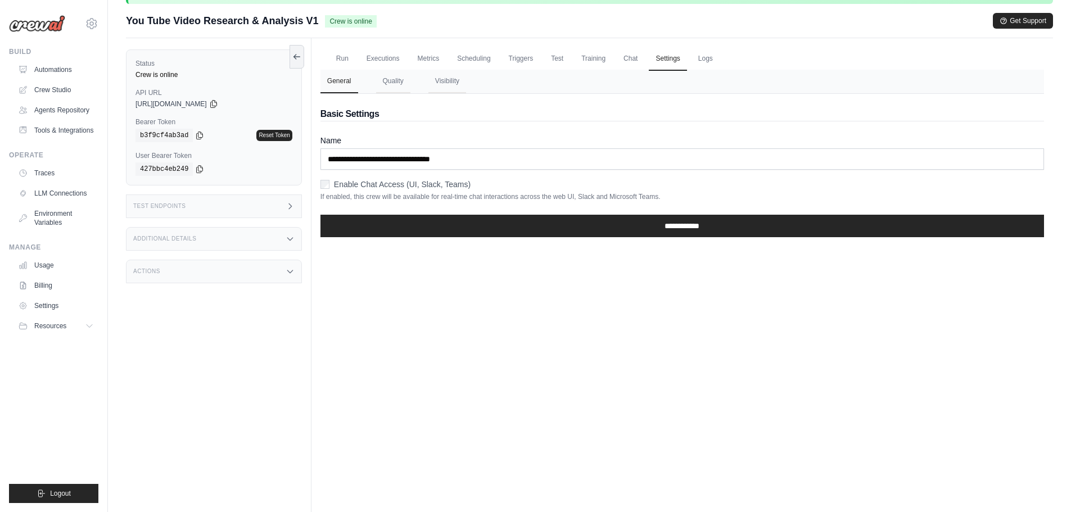
scroll to position [56, 0]
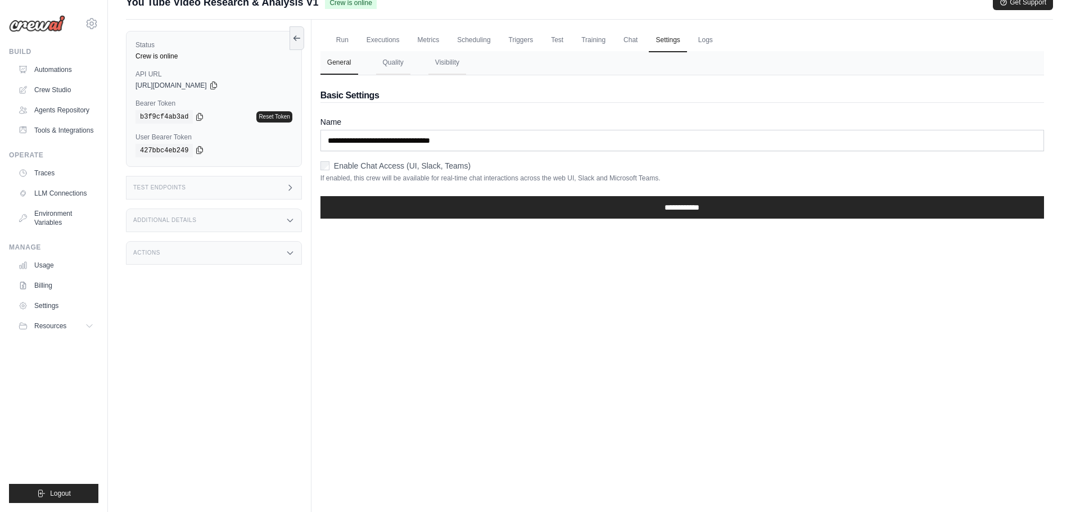
click at [197, 148] on icon at bounding box center [200, 150] width 6 height 7
click at [644, 38] on link "Chat" at bounding box center [631, 41] width 28 height 24
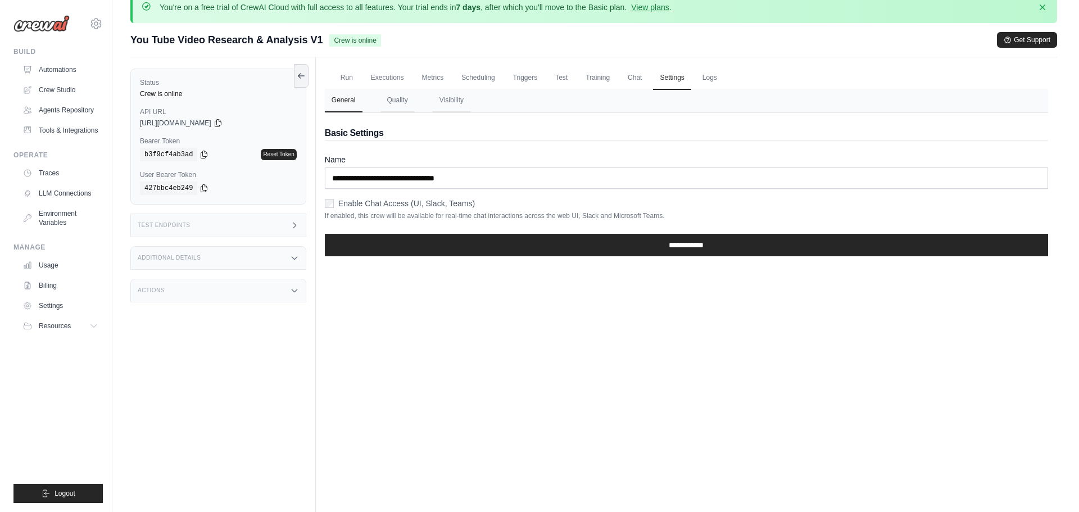
scroll to position [0, 0]
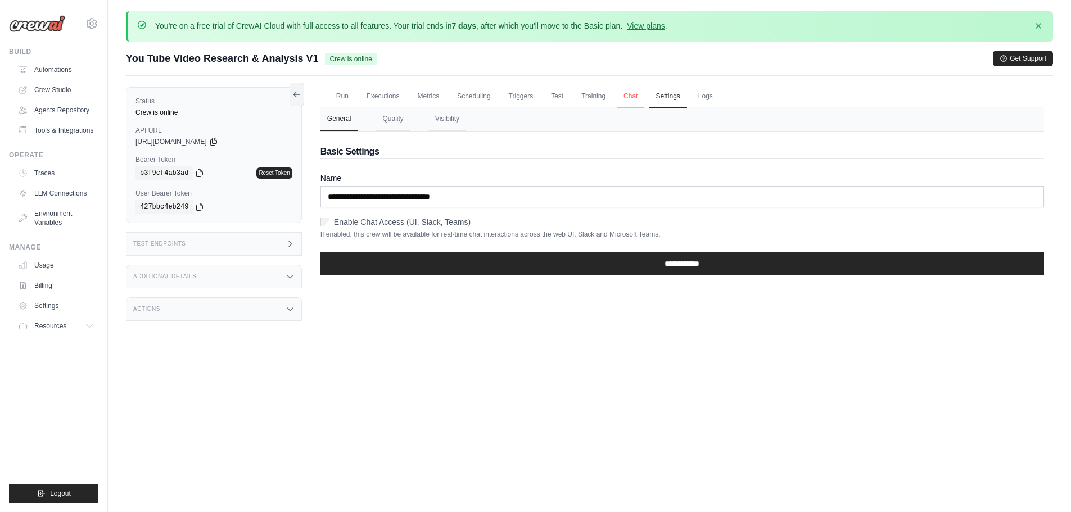
click at [641, 94] on link "Chat" at bounding box center [631, 97] width 28 height 24
click at [595, 94] on link "Training" at bounding box center [594, 97] width 38 height 24
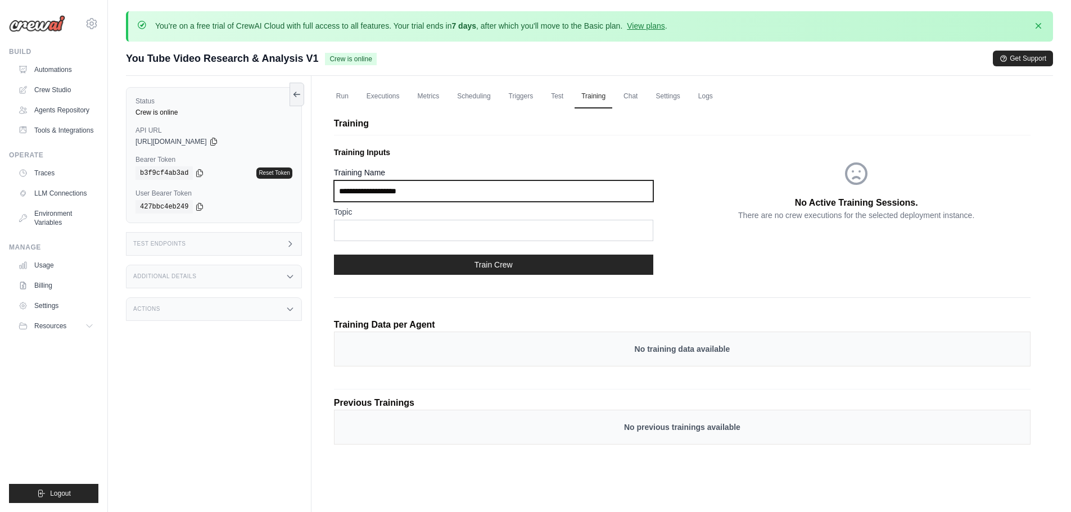
click at [443, 195] on input "Training Name" at bounding box center [493, 190] width 319 height 21
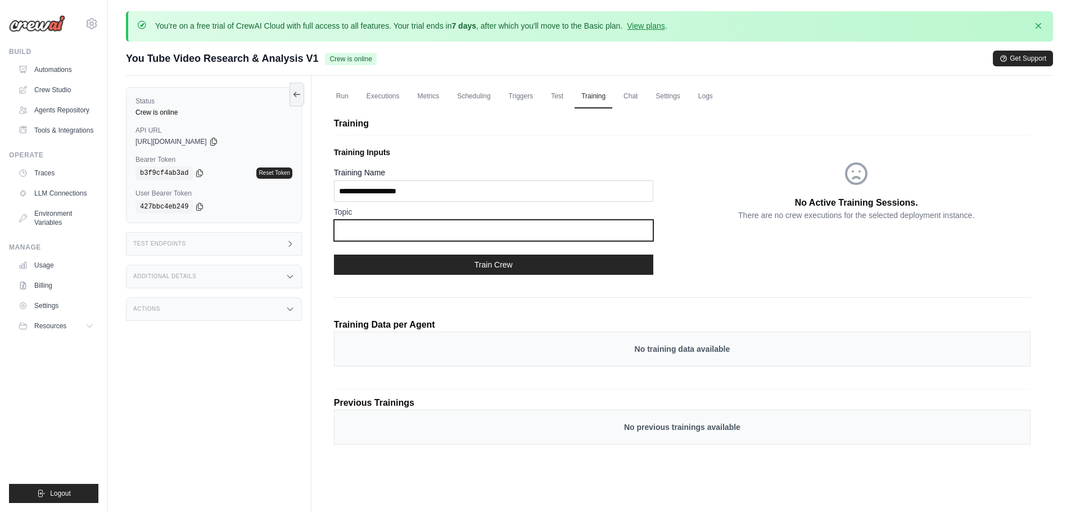
click at [407, 226] on input "text" at bounding box center [493, 230] width 319 height 21
click at [564, 97] on link "Test" at bounding box center [557, 97] width 26 height 24
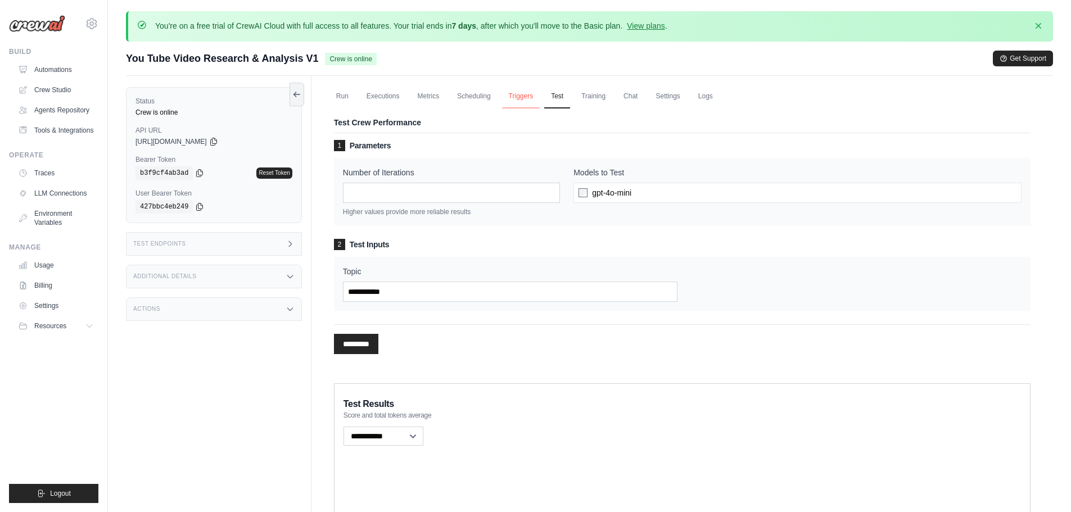
click at [529, 97] on link "Triggers" at bounding box center [521, 97] width 38 height 24
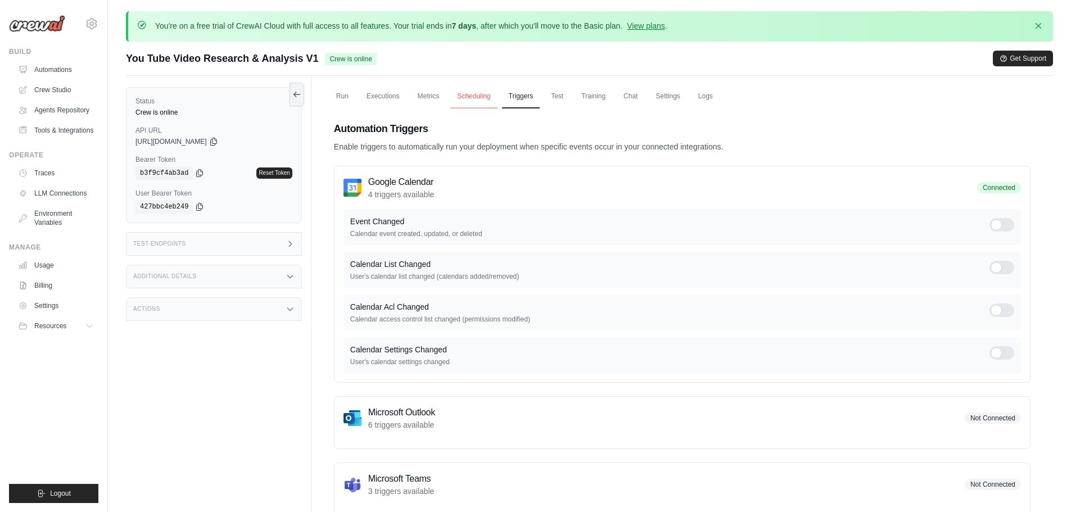
click at [492, 97] on link "Scheduling" at bounding box center [473, 97] width 47 height 24
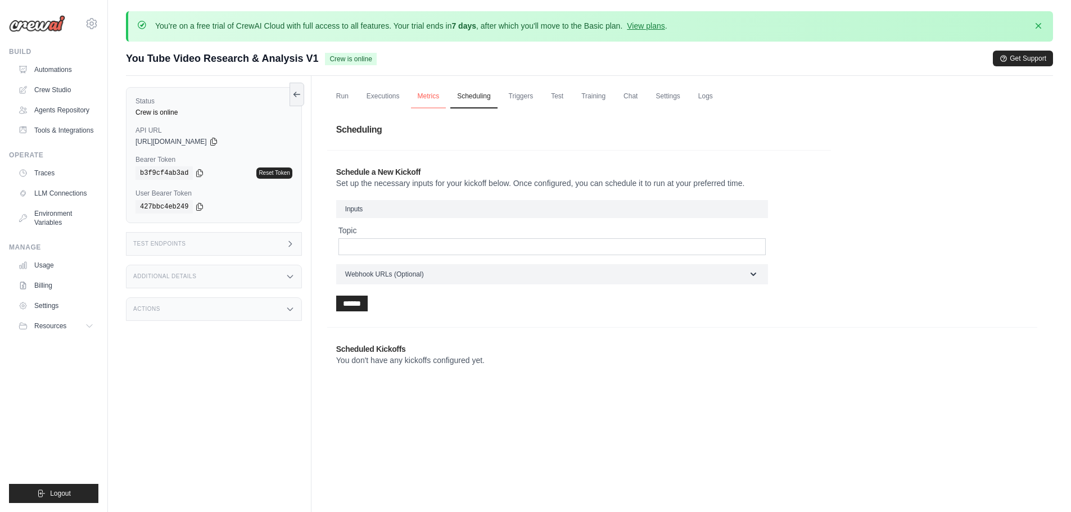
click at [425, 95] on link "Metrics" at bounding box center [428, 97] width 35 height 24
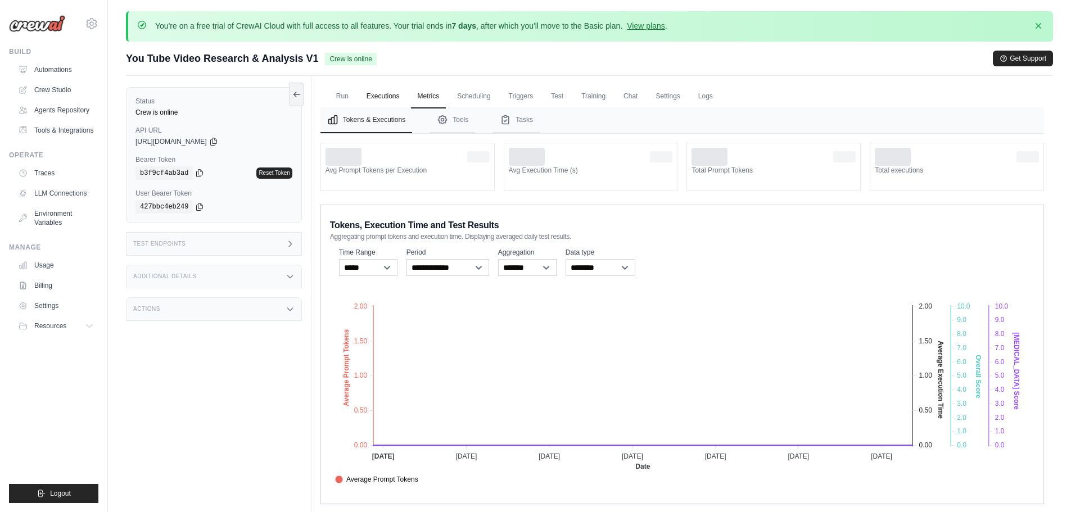
click at [381, 95] on link "Executions" at bounding box center [383, 97] width 47 height 24
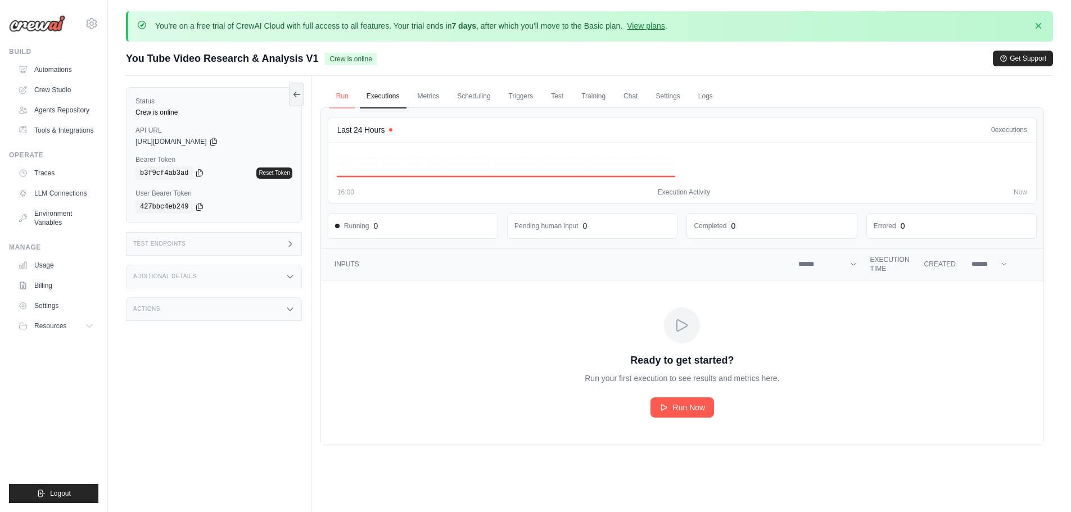
click at [342, 97] on link "Run" at bounding box center [342, 97] width 26 height 24
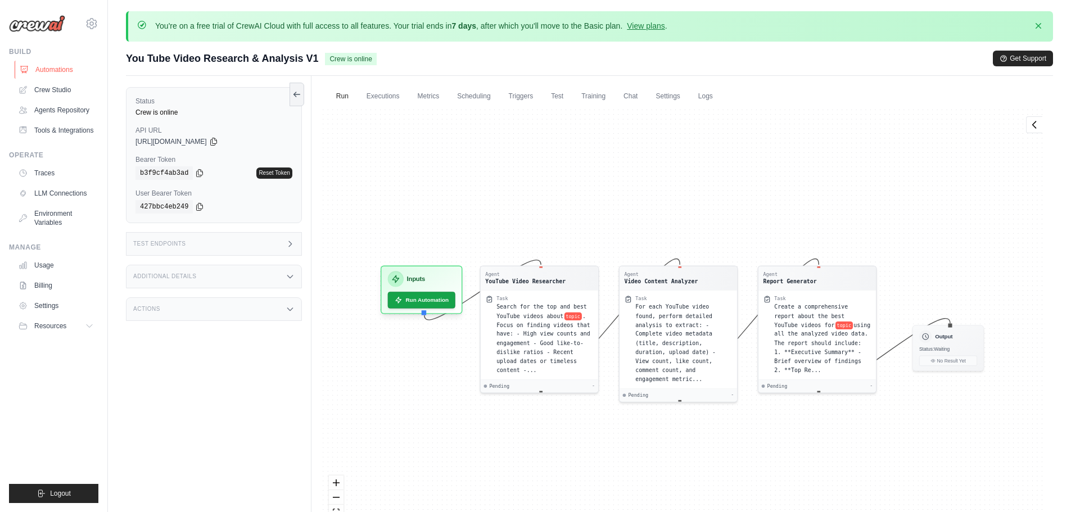
click at [65, 69] on link "Automations" at bounding box center [57, 70] width 85 height 18
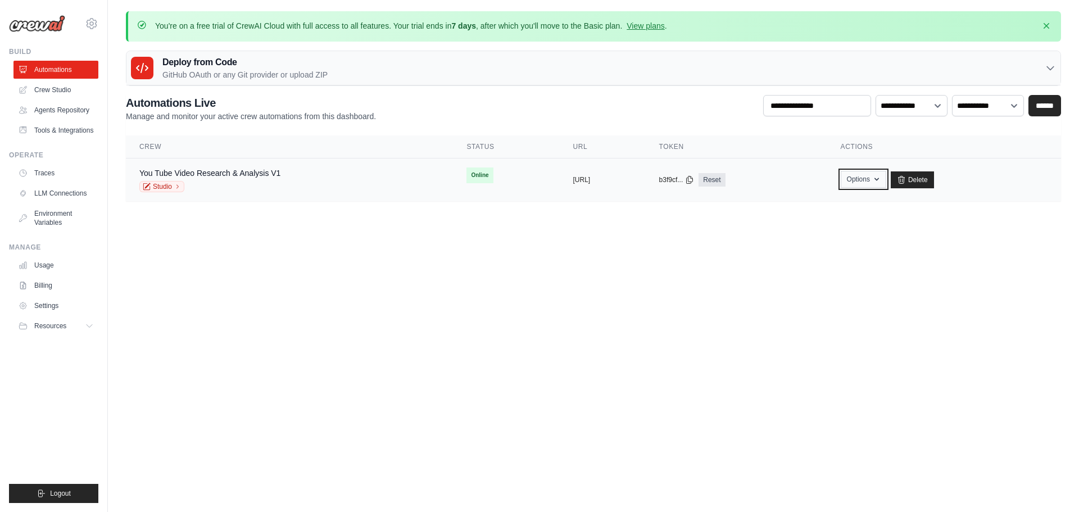
click at [887, 178] on button "Options" at bounding box center [864, 179] width 46 height 17
click at [887, 174] on button "Options" at bounding box center [864, 179] width 46 height 17
click at [694, 179] on icon at bounding box center [689, 179] width 9 height 9
drag, startPoint x: 555, startPoint y: 231, endPoint x: 476, endPoint y: 226, distance: 79.4
click at [553, 231] on body "[EMAIL_ADDRESS][DOMAIN_NAME] Settings Build Automations" at bounding box center [539, 256] width 1079 height 512
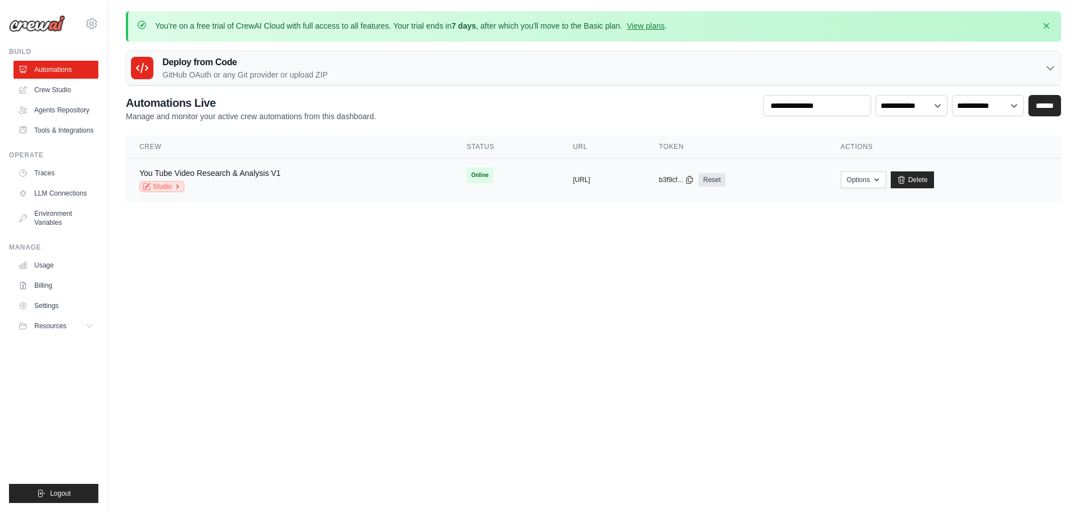
click at [177, 188] on icon at bounding box center [177, 186] width 7 height 7
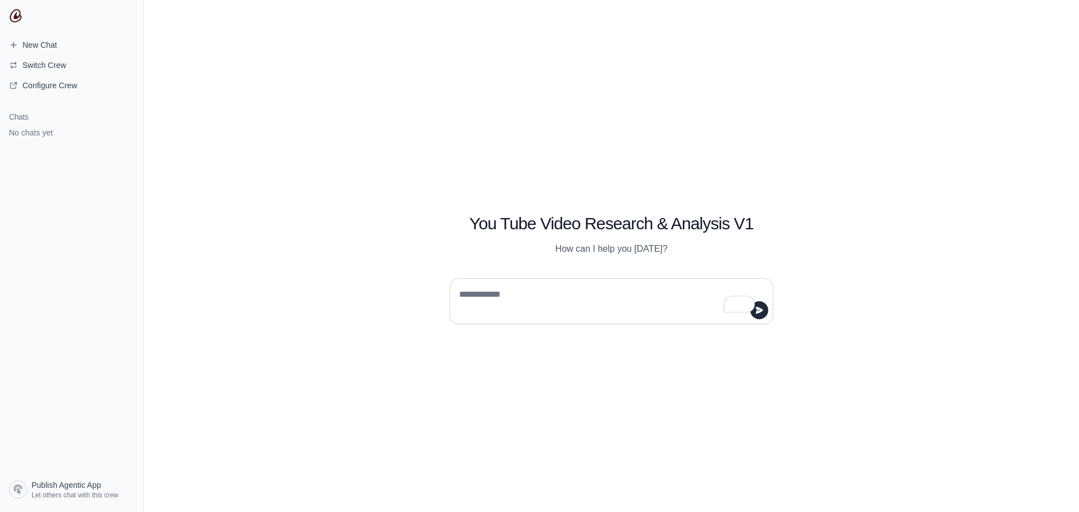
click at [548, 296] on textarea "To enrich screen reader interactions, please activate Accessibility in Grammarl…" at bounding box center [608, 301] width 302 height 31
drag, startPoint x: 475, startPoint y: 223, endPoint x: 674, endPoint y: 230, distance: 199.2
click at [671, 230] on h1 "You Tube Video Research & Analysis V1" at bounding box center [612, 224] width 324 height 20
click at [483, 299] on textarea "To enrich screen reader interactions, please activate Accessibility in Grammarl…" at bounding box center [608, 301] width 302 height 31
click at [502, 303] on textarea "To enrich screen reader interactions, please activate Accessibility in Grammarl…" at bounding box center [608, 301] width 302 height 31
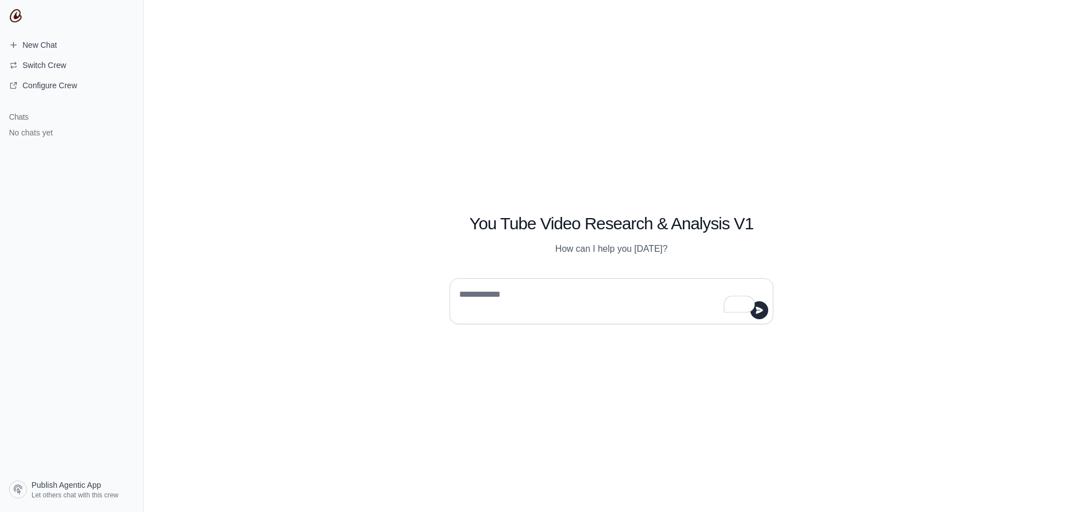
click at [502, 302] on textarea "To enrich screen reader interactions, please activate Accessibility in Grammarl…" at bounding box center [608, 301] width 302 height 31
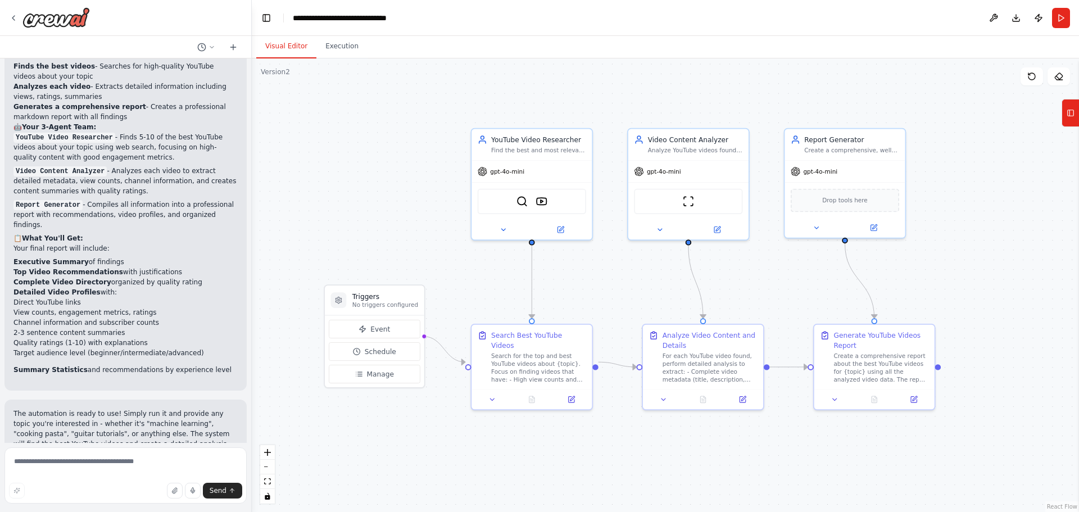
scroll to position [1087, 0]
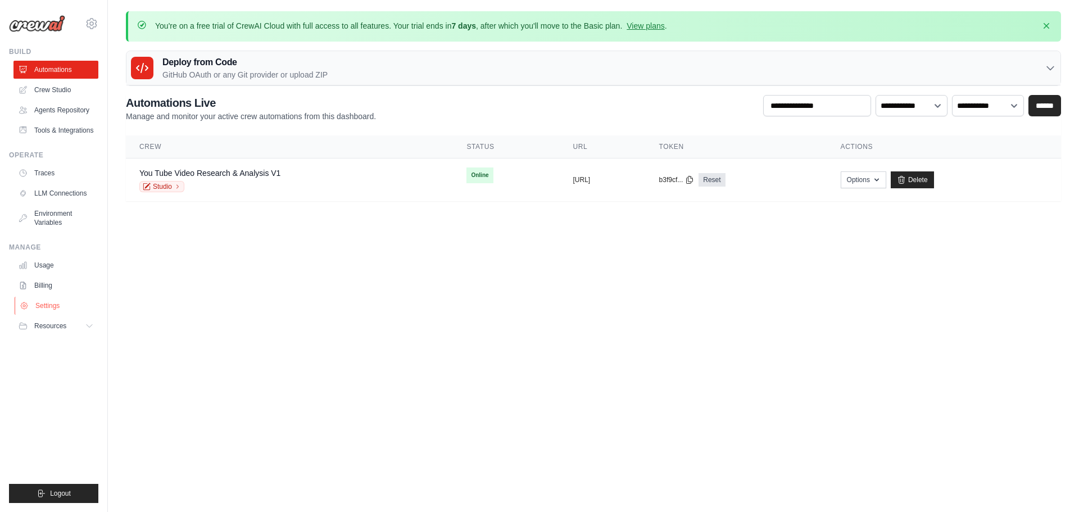
click at [55, 309] on link "Settings" at bounding box center [57, 306] width 85 height 18
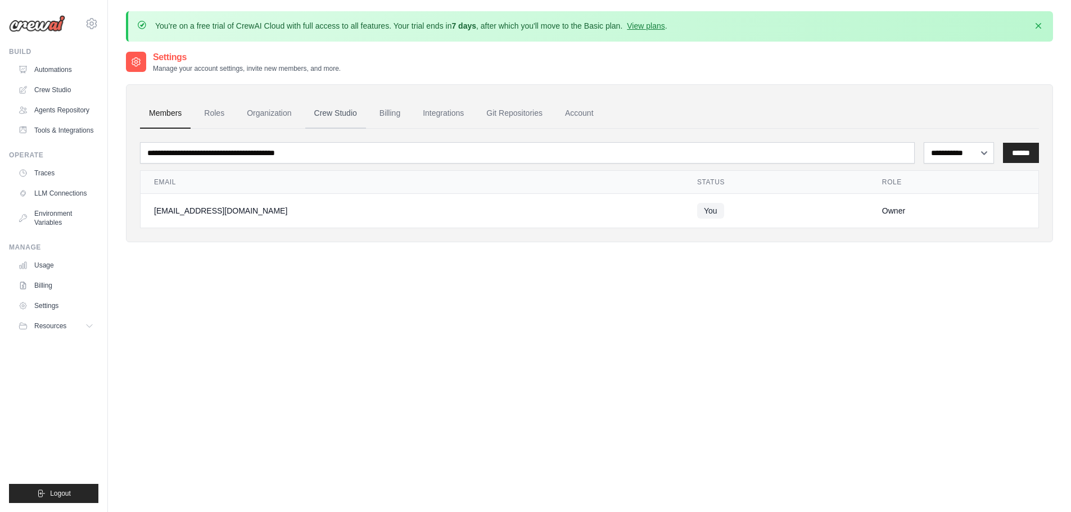
click at [334, 116] on link "Crew Studio" at bounding box center [335, 113] width 61 height 30
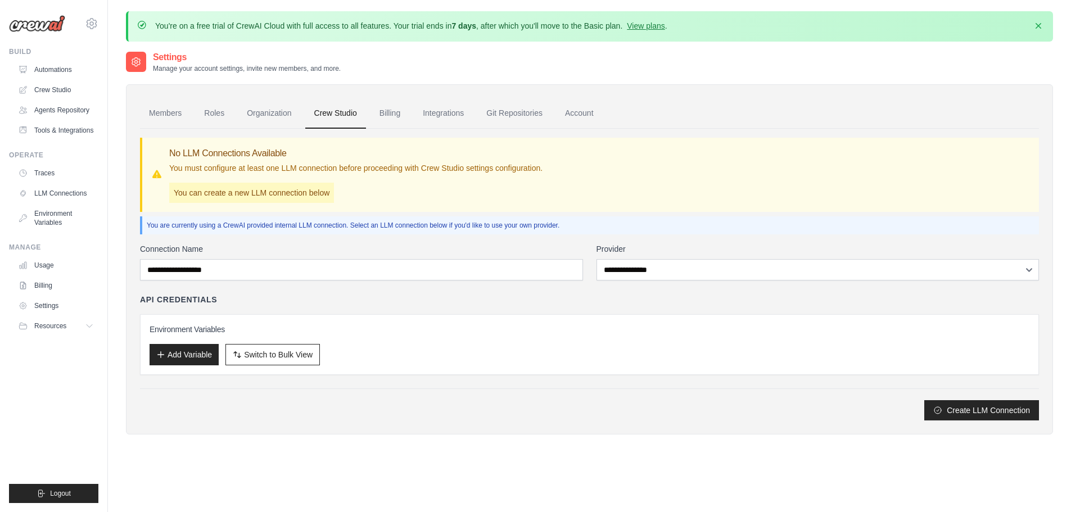
click at [279, 112] on link "Organization" at bounding box center [269, 113] width 62 height 30
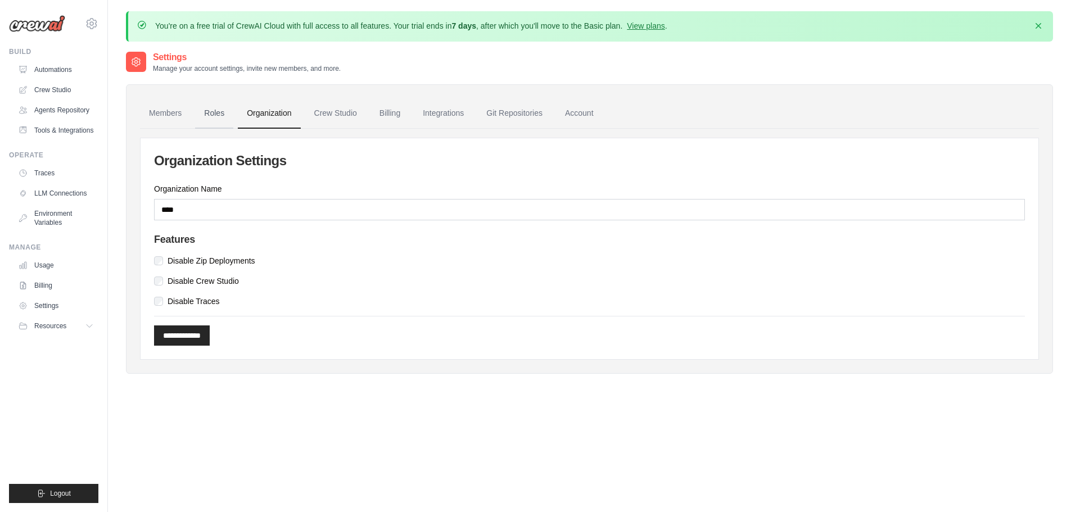
click at [226, 116] on link "Roles" at bounding box center [214, 113] width 38 height 30
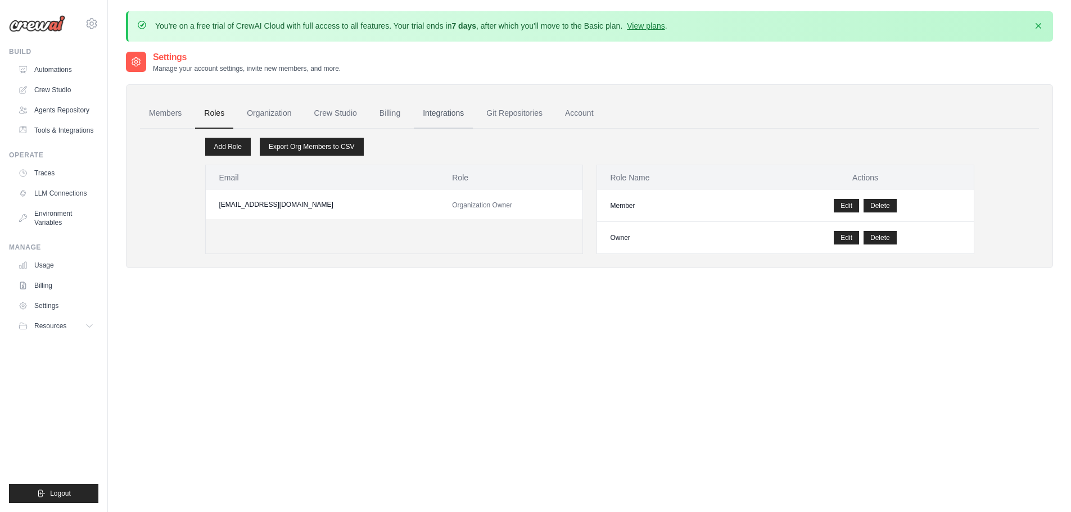
click at [450, 112] on link "Integrations" at bounding box center [443, 113] width 59 height 30
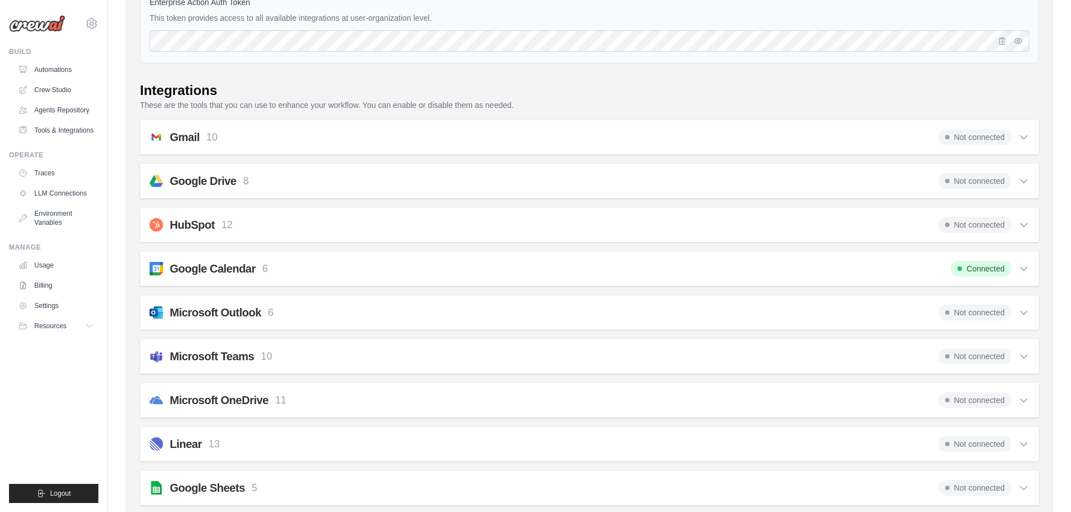
scroll to position [169, 0]
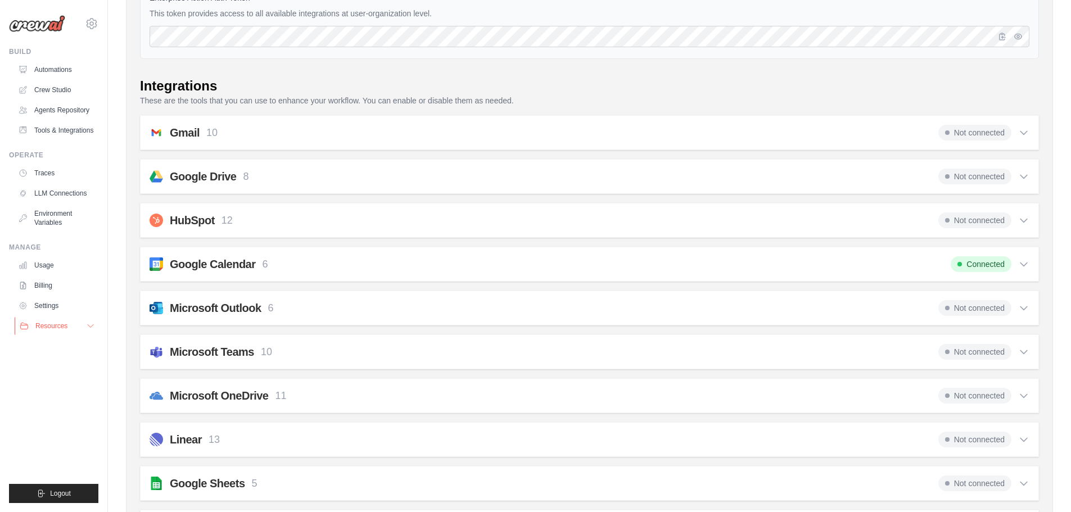
click at [67, 329] on button "Resources" at bounding box center [57, 326] width 85 height 18
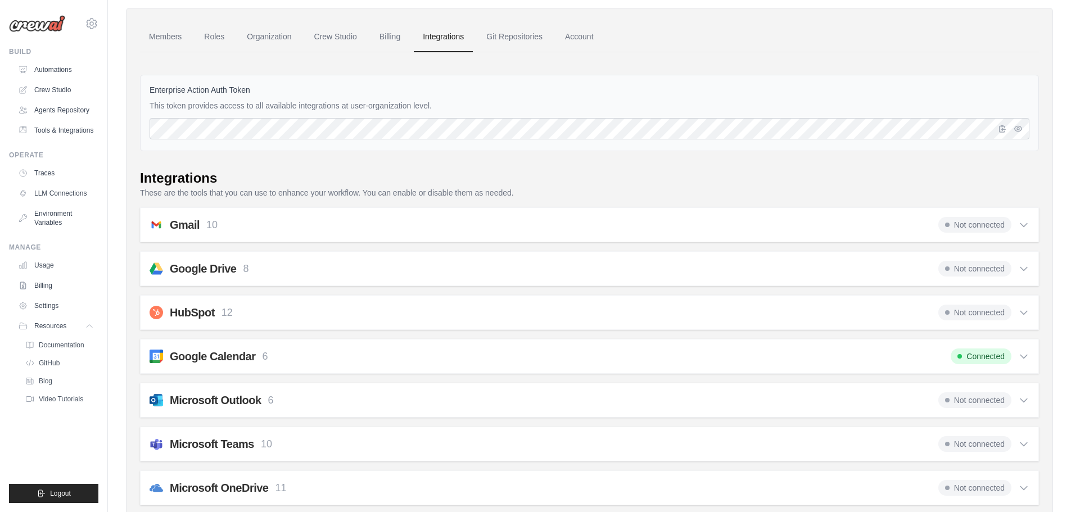
scroll to position [0, 0]
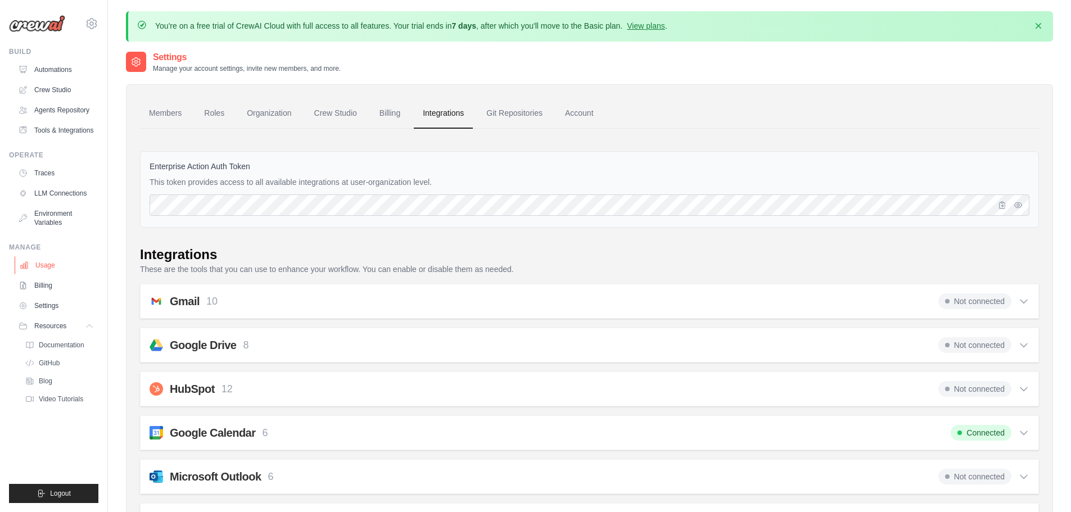
click at [37, 273] on link "Usage" at bounding box center [57, 265] width 85 height 18
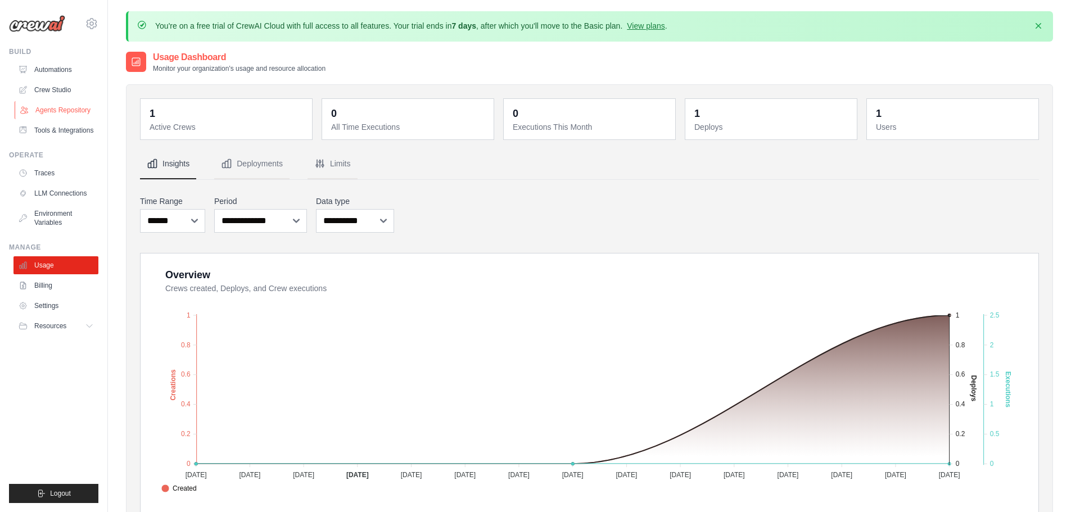
click at [50, 106] on link "Agents Repository" at bounding box center [57, 110] width 85 height 18
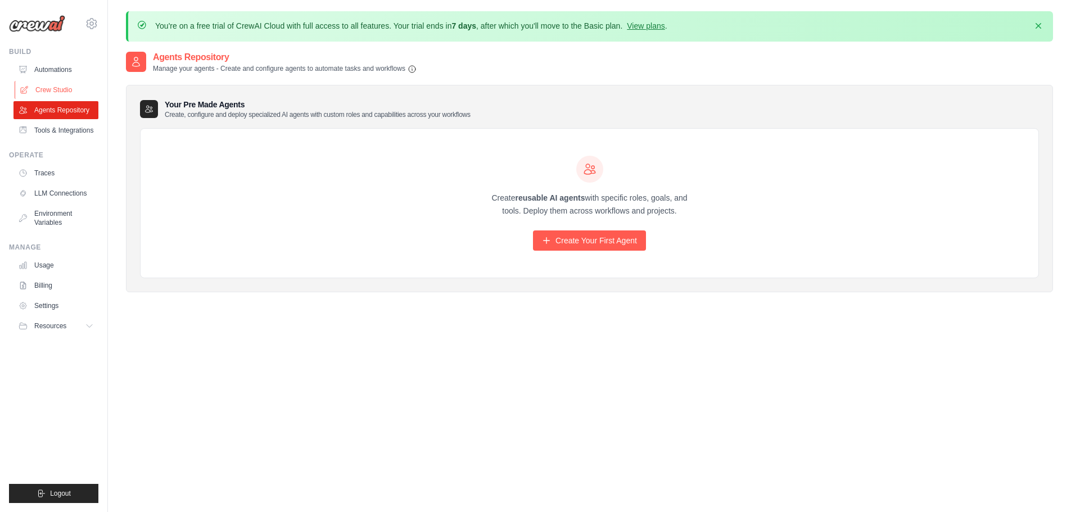
click at [50, 95] on link "Crew Studio" at bounding box center [57, 90] width 85 height 18
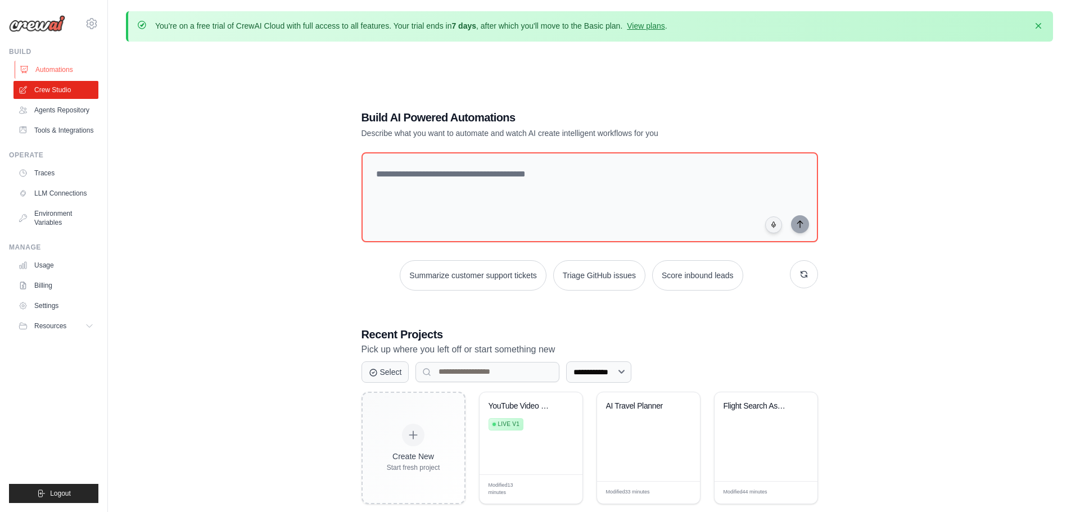
click at [40, 72] on link "Automations" at bounding box center [57, 70] width 85 height 18
